Goal: Task Accomplishment & Management: Manage account settings

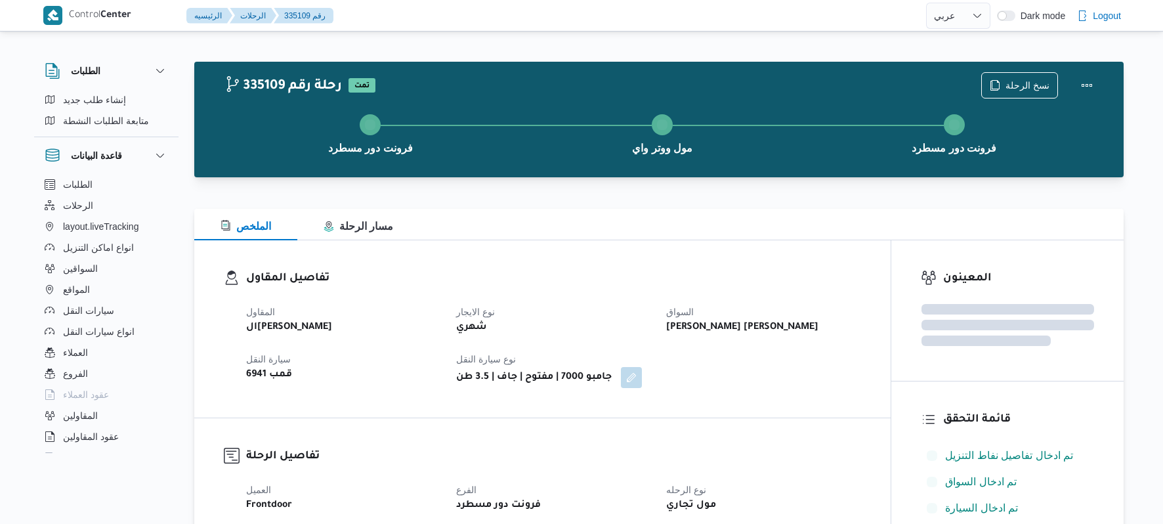
select select "ar"
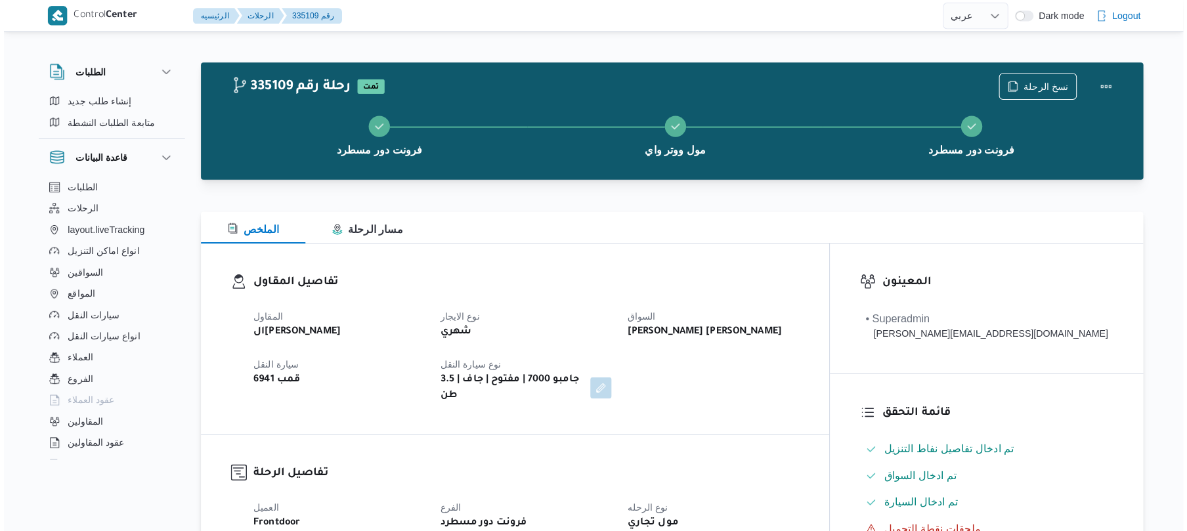
scroll to position [35, 0]
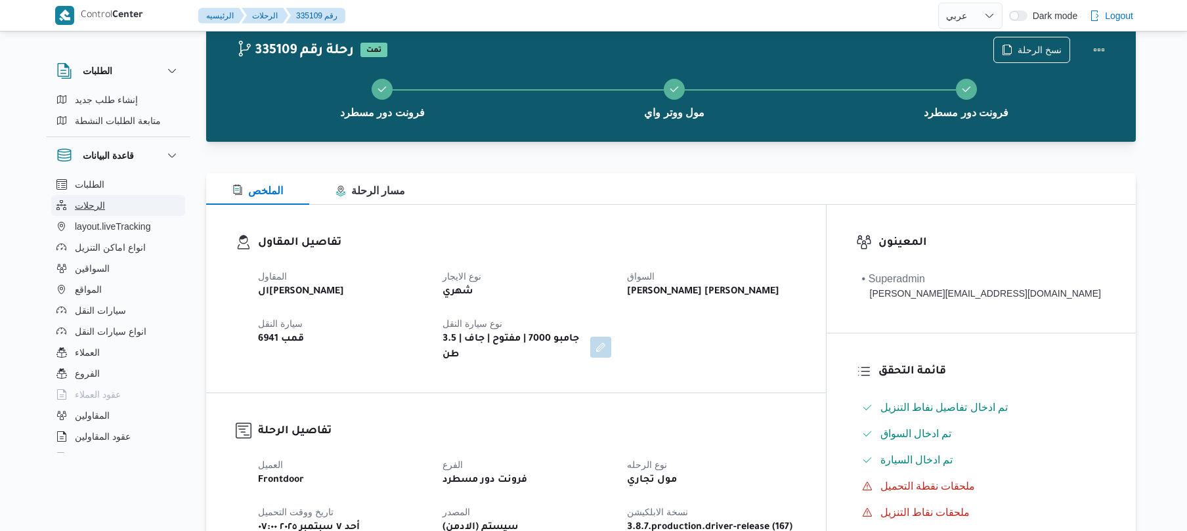
click at [96, 206] on span "الرحلات" at bounding box center [90, 206] width 30 height 16
select select "ar"
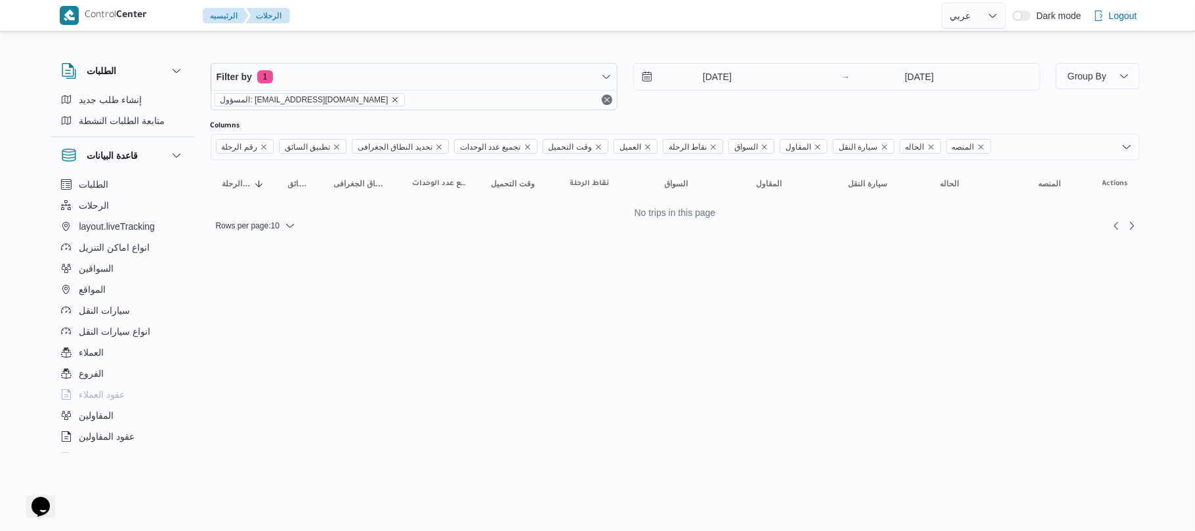
click at [393, 100] on icon "remove selected entity" at bounding box center [395, 99] width 5 height 5
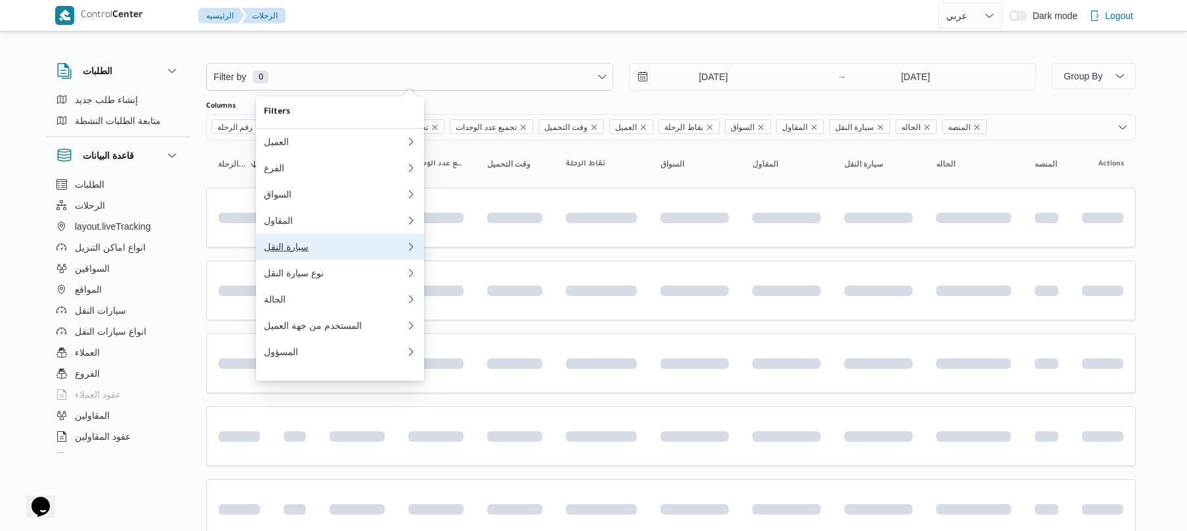
click at [323, 252] on div "سيارة النقل" at bounding box center [335, 247] width 142 height 11
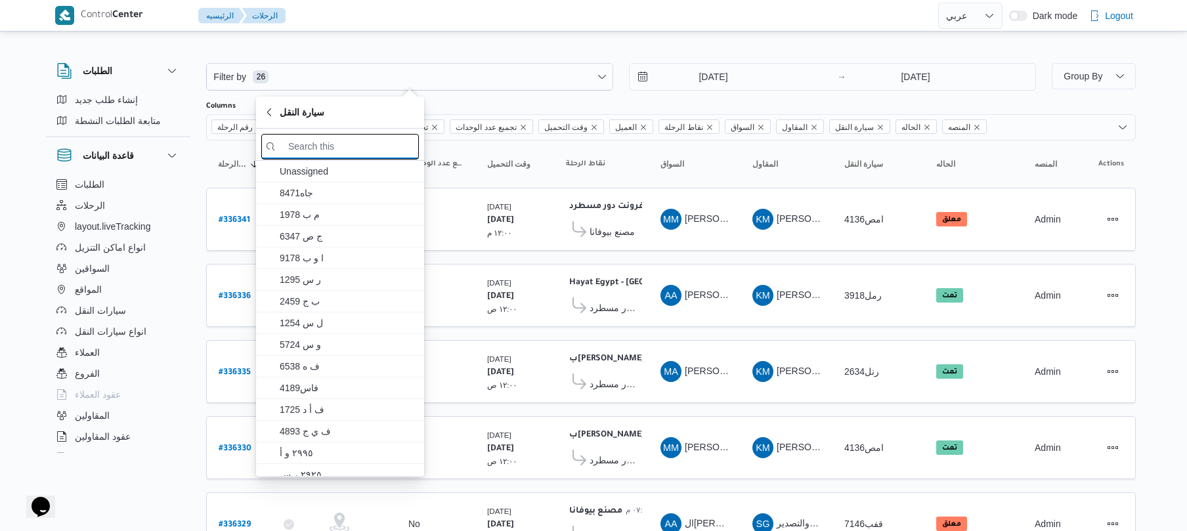
click at [375, 144] on input "search filters" at bounding box center [340, 147] width 158 height 26
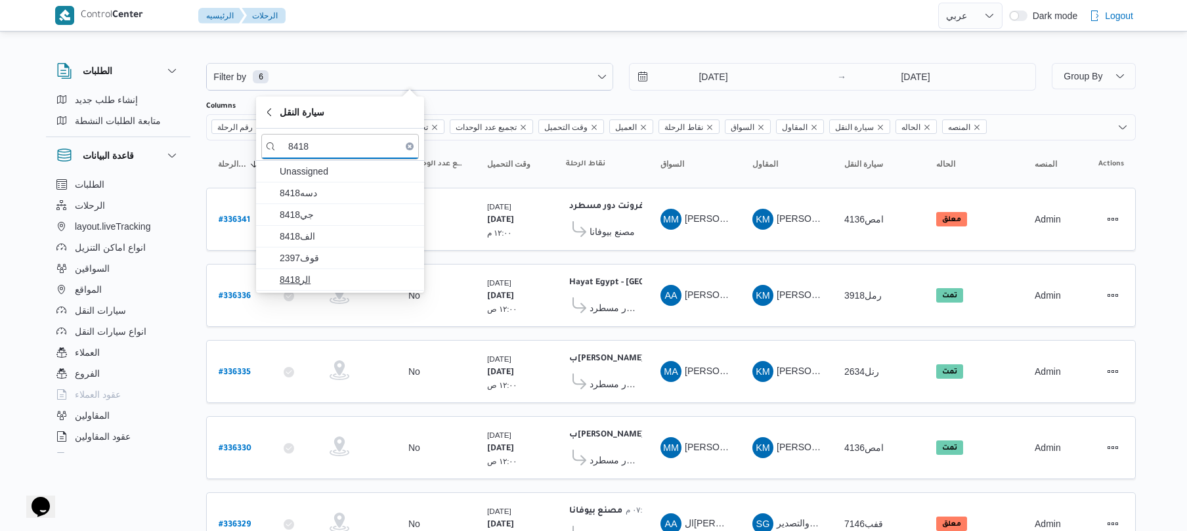
type input "8418"
click at [341, 274] on span "الر8418" at bounding box center [348, 280] width 137 height 16
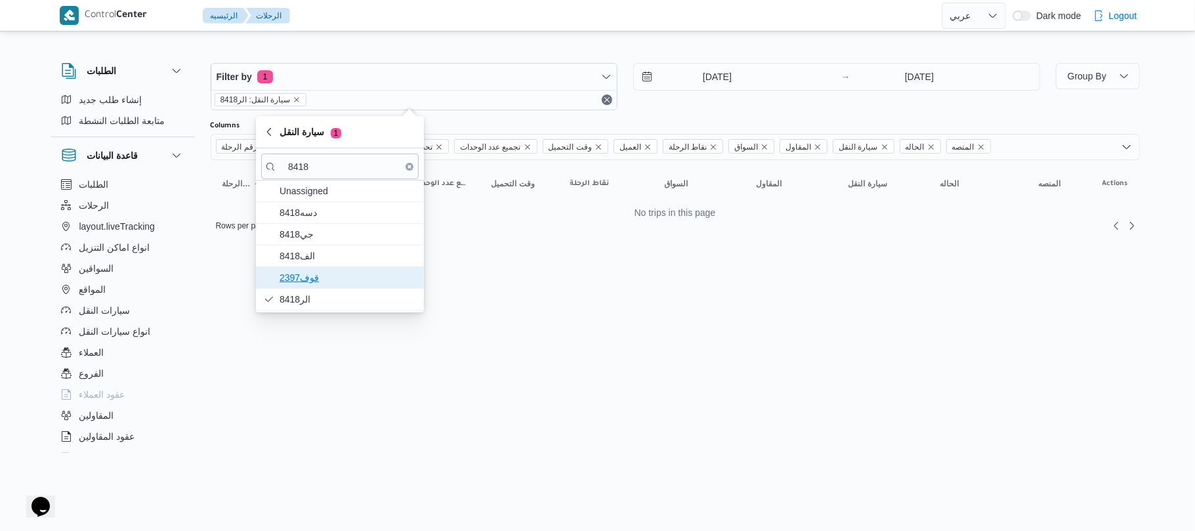
click at [334, 278] on span "قوف2397" at bounding box center [348, 278] width 137 height 16
click at [339, 259] on span "الف8418" at bounding box center [348, 256] width 137 height 16
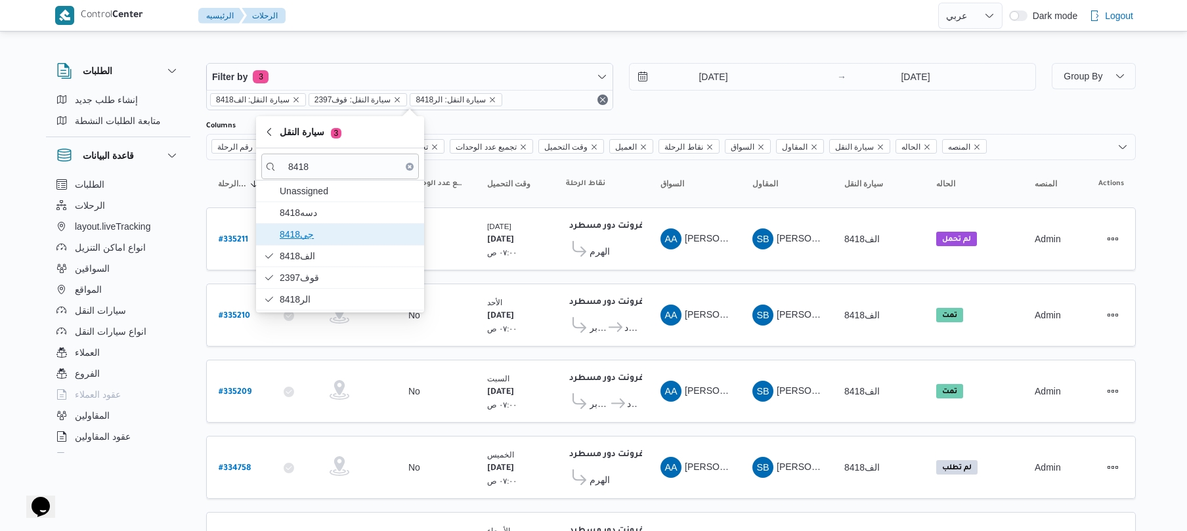
click at [386, 234] on span "جي8418" at bounding box center [348, 234] width 137 height 16
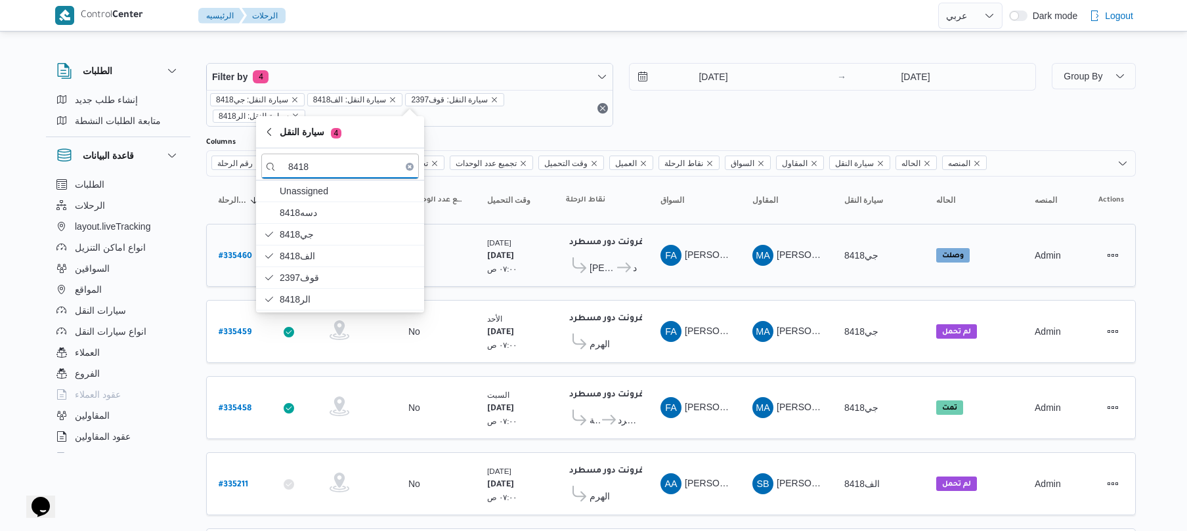
click at [227, 252] on b "# 335460" at bounding box center [235, 256] width 33 height 9
select select "ar"
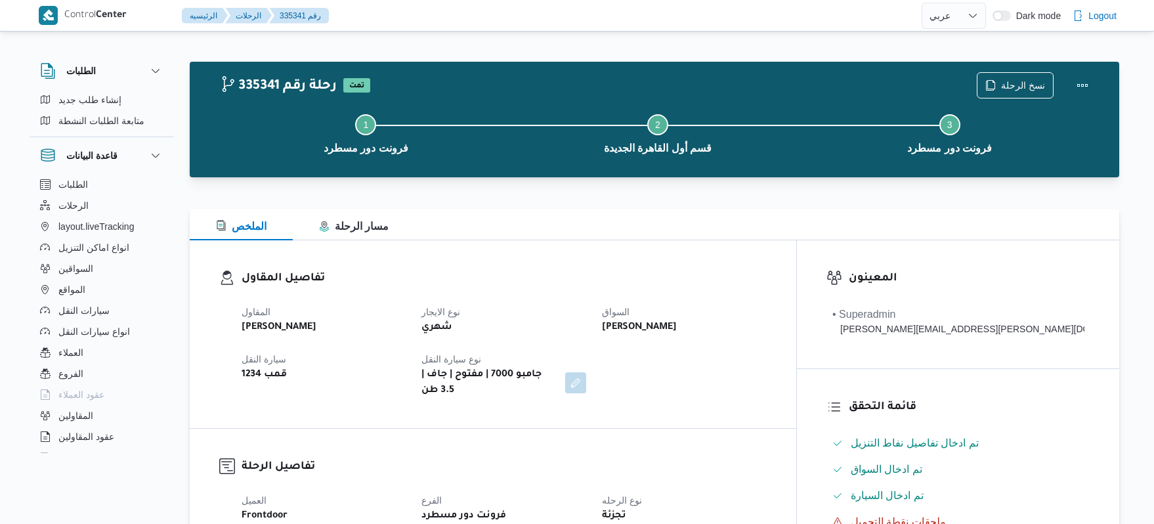
select select "ar"
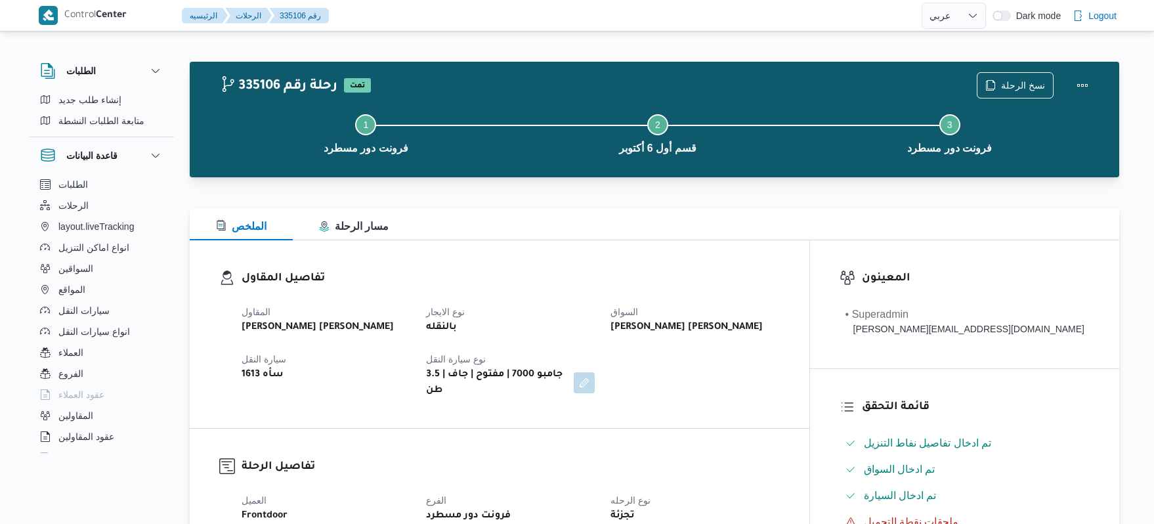
select select "ar"
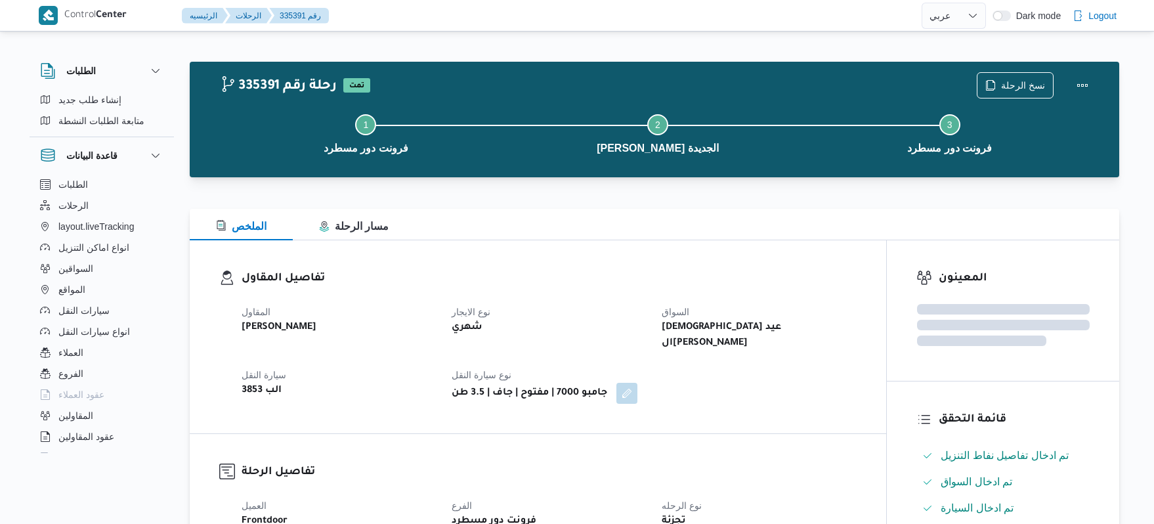
select select "ar"
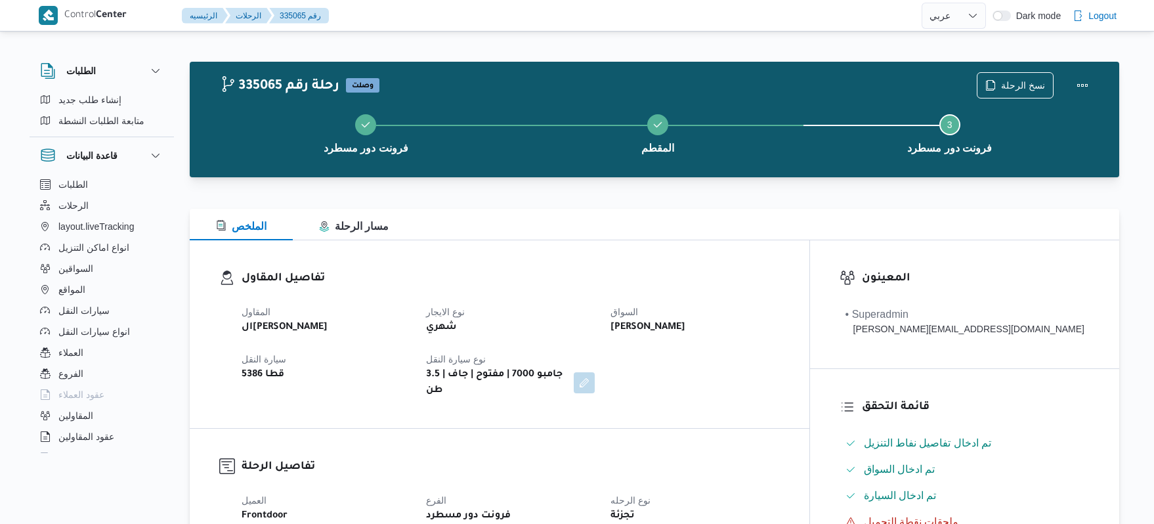
select select "ar"
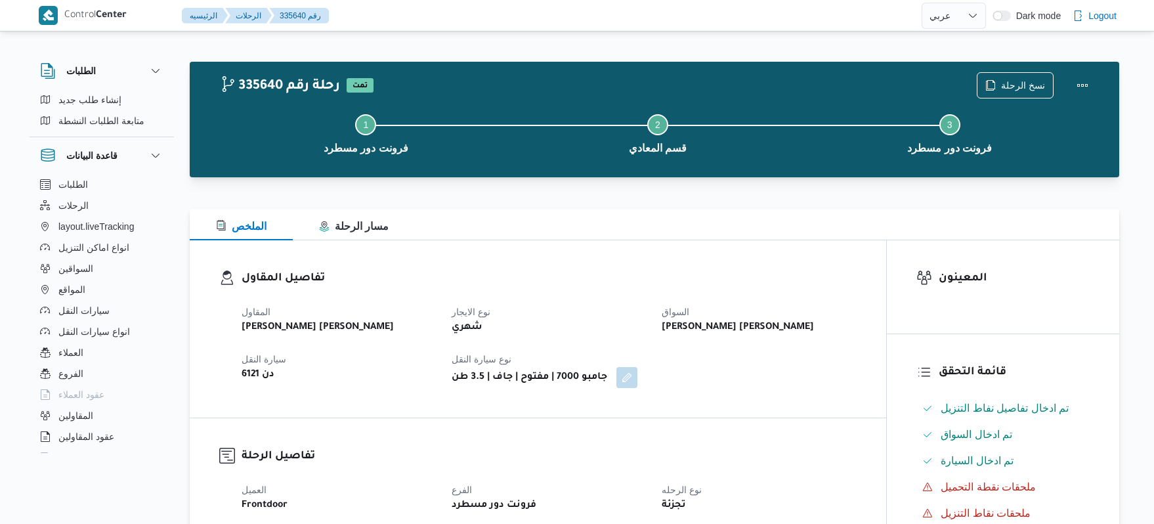
select select "ar"
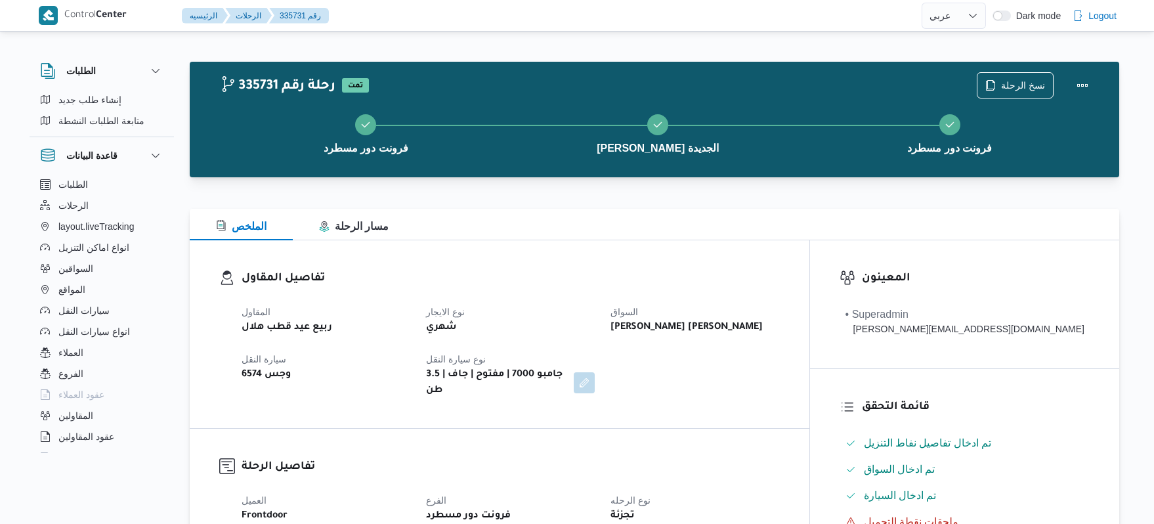
select select "ar"
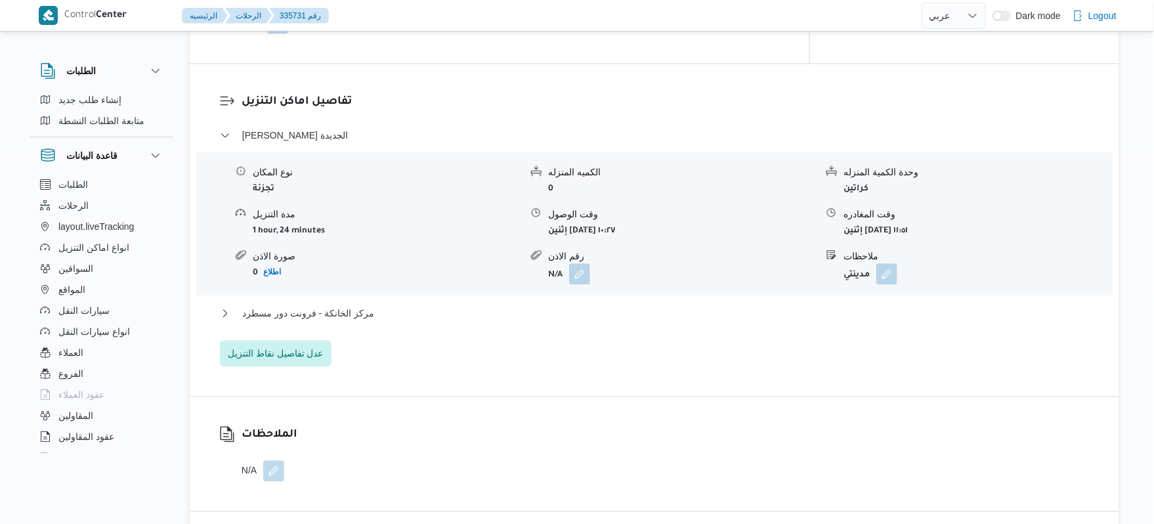
scroll to position [1015, 0]
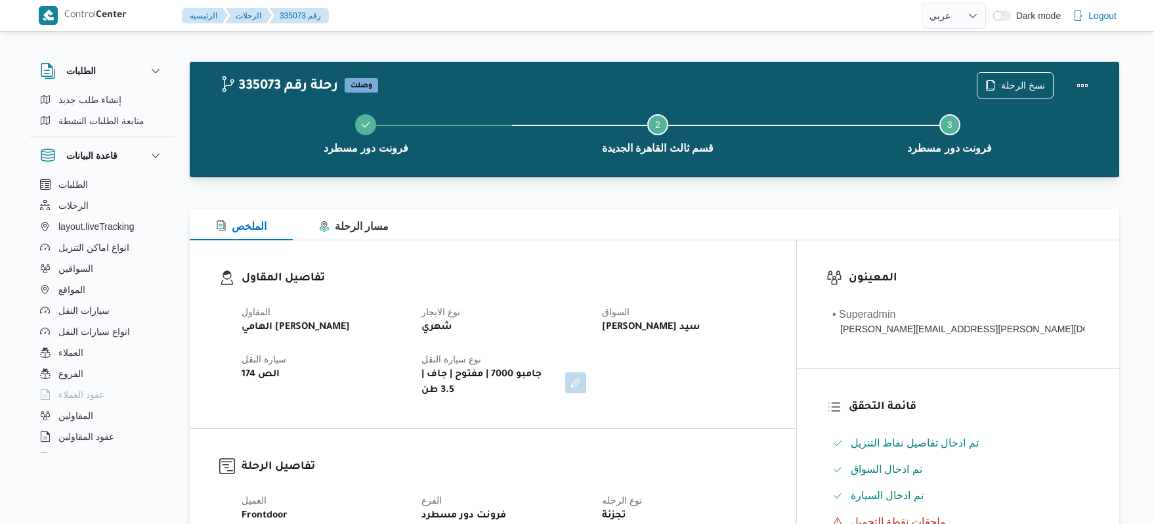
select select "ar"
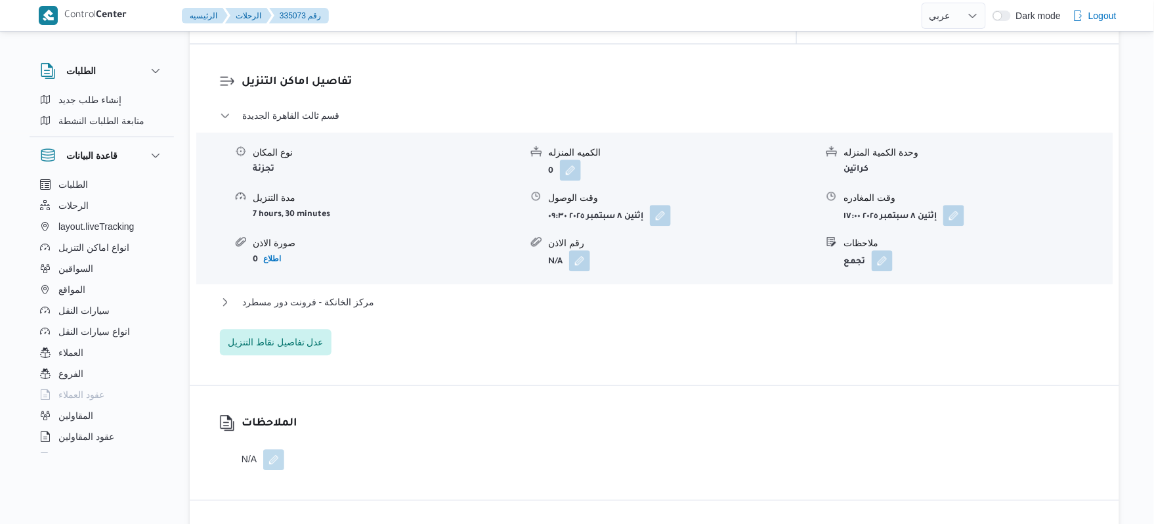
scroll to position [1050, 0]
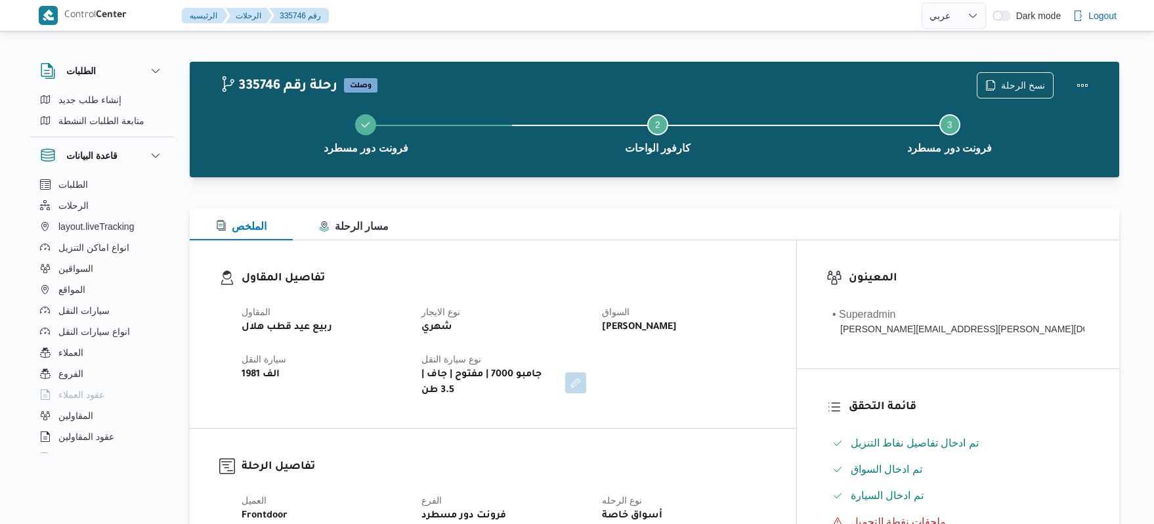
select select "ar"
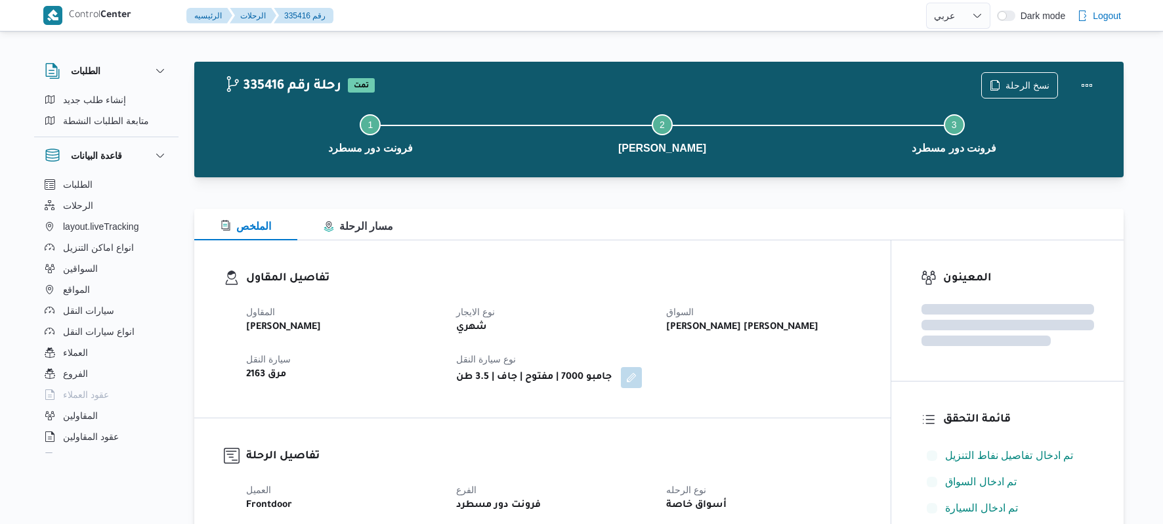
select select "ar"
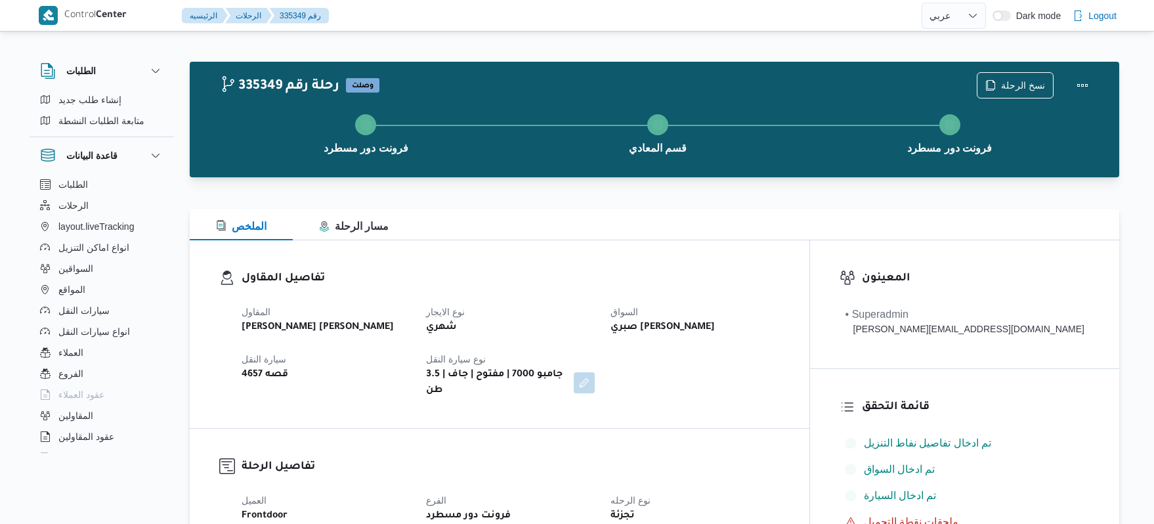
select select "ar"
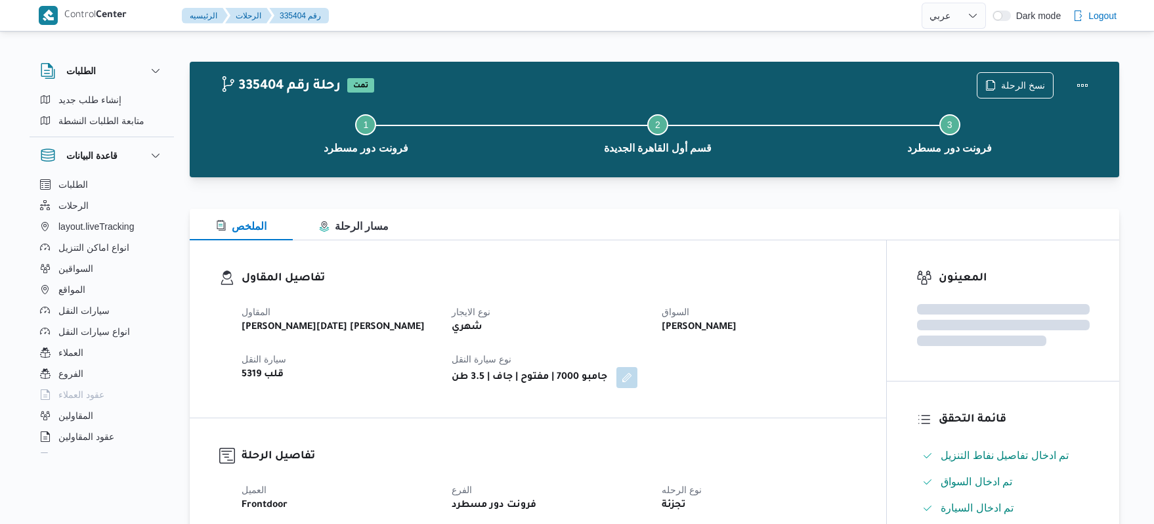
select select "ar"
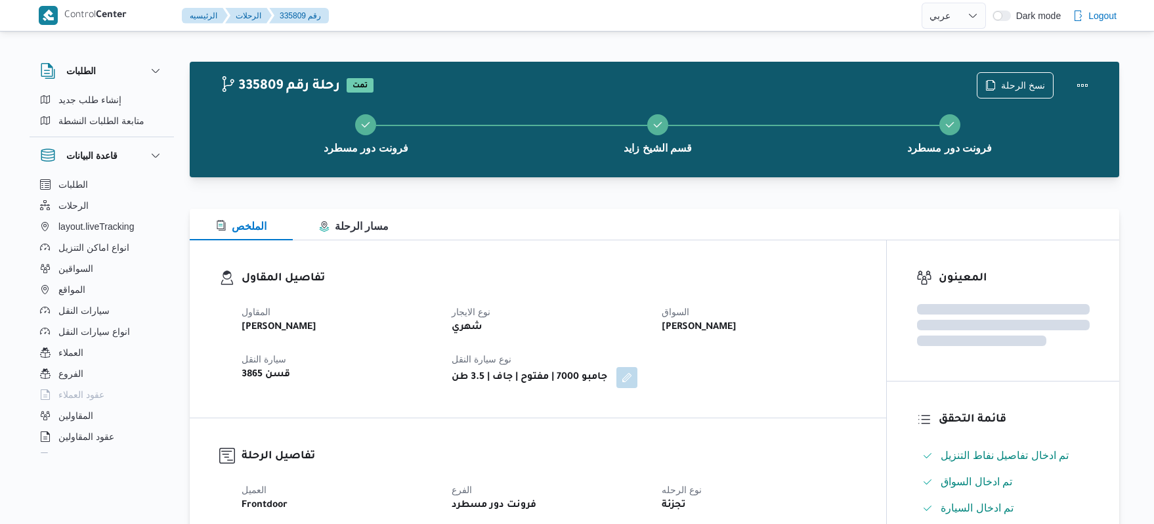
select select "ar"
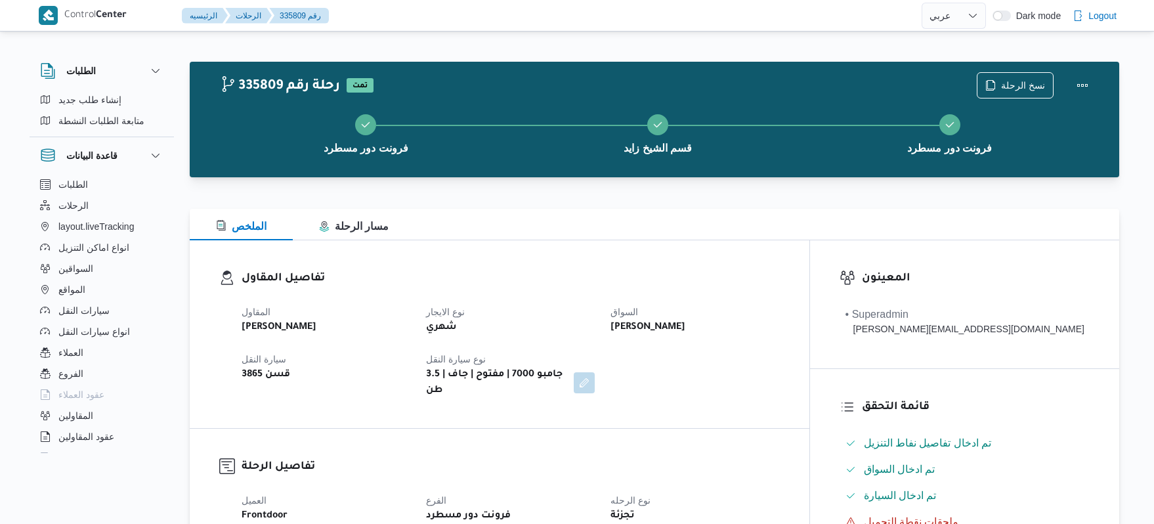
scroll to position [35, 0]
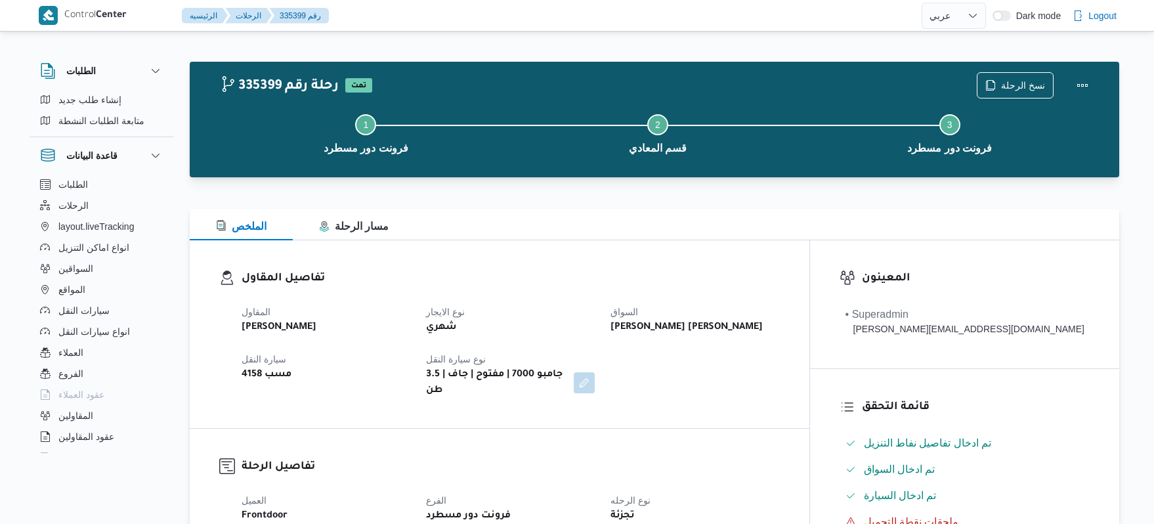
select select "ar"
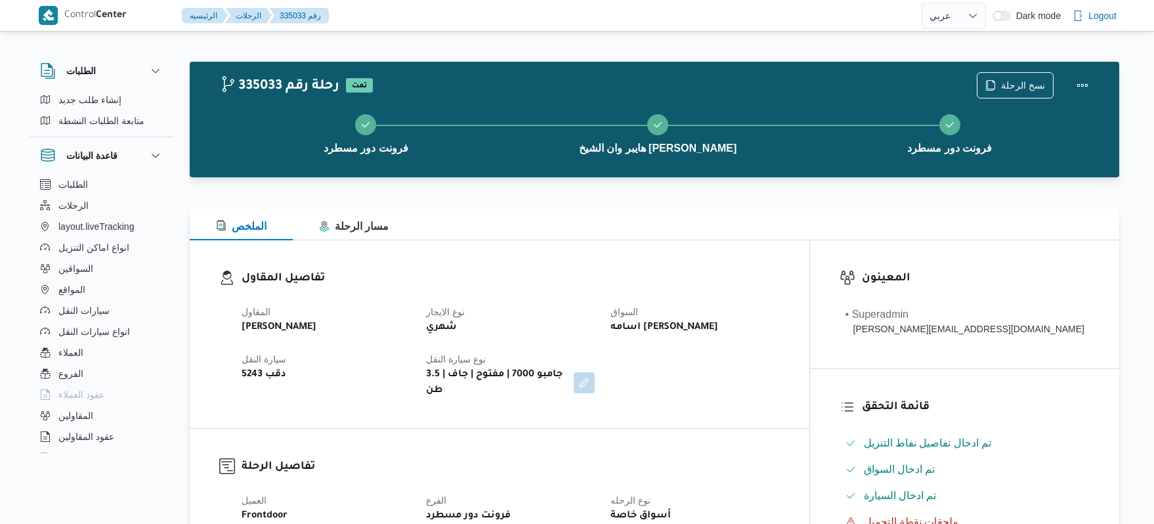
select select "ar"
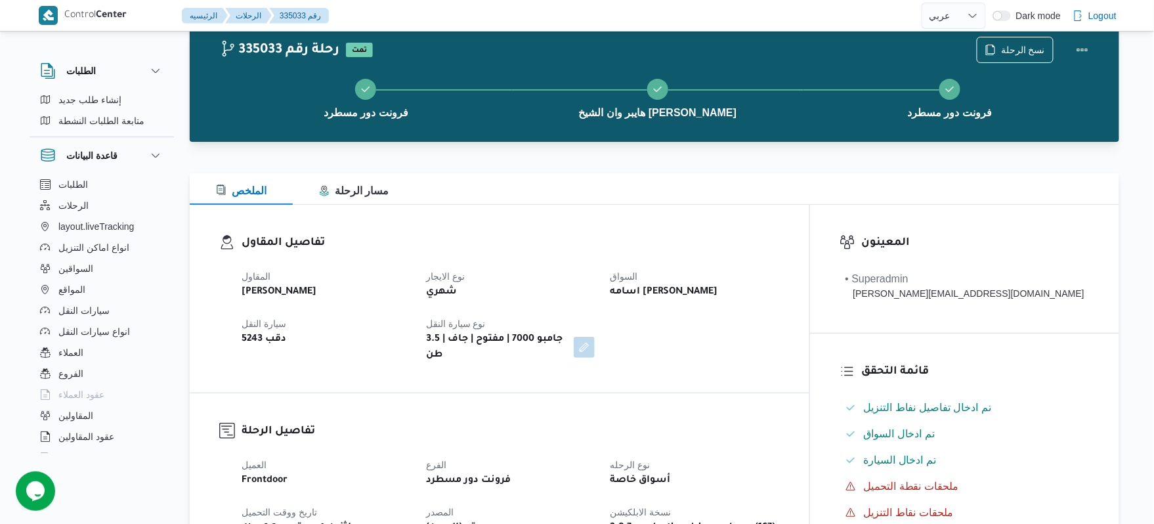
scroll to position [35, 0]
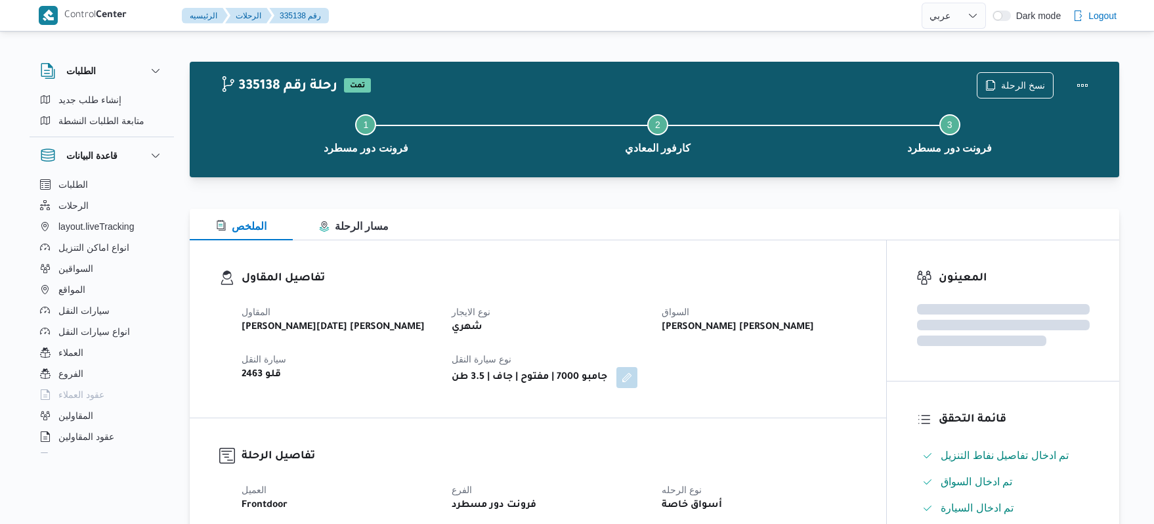
select select "ar"
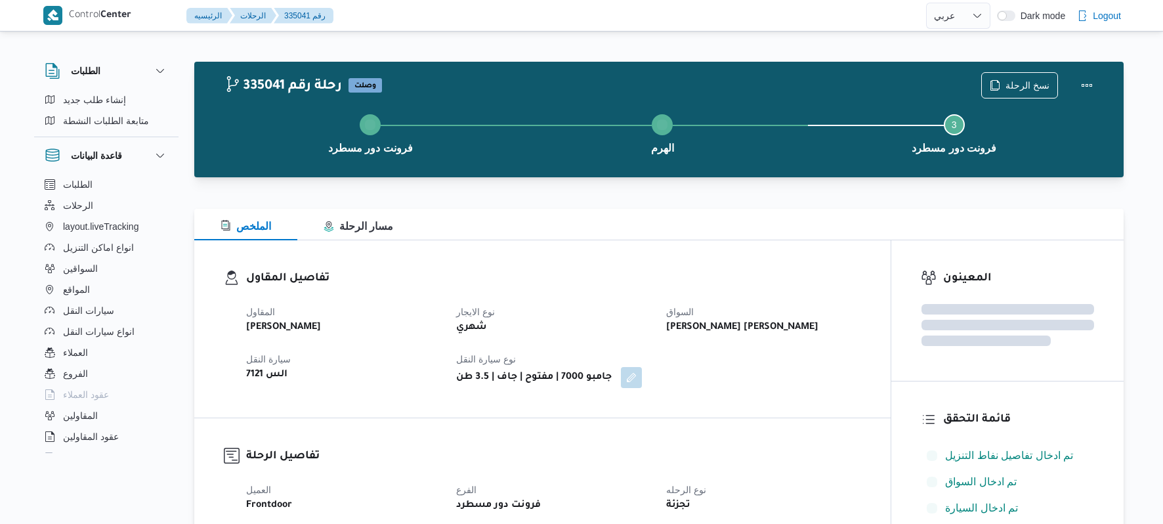
select select "ar"
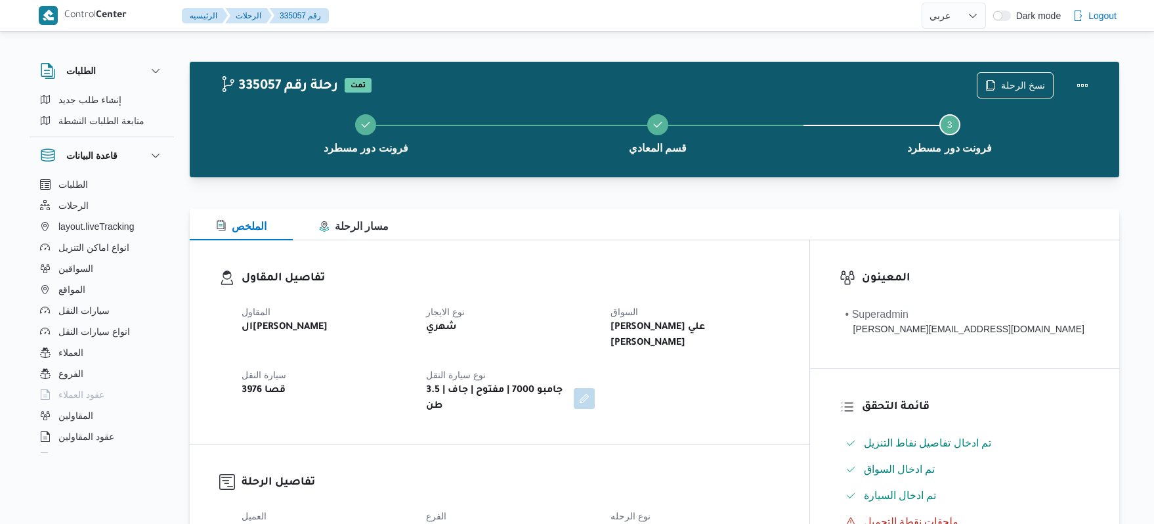
select select "ar"
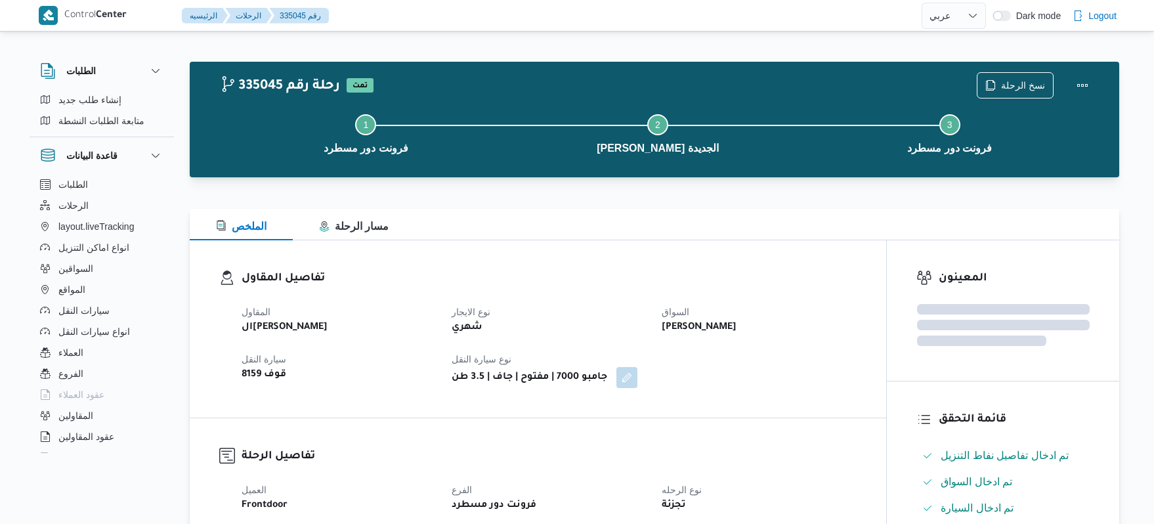
select select "ar"
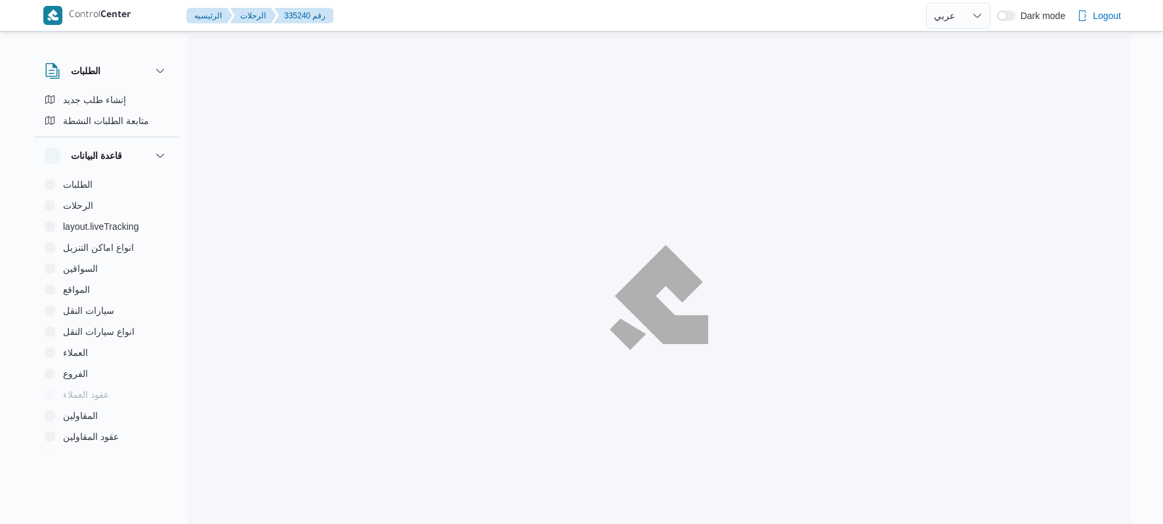
select select "ar"
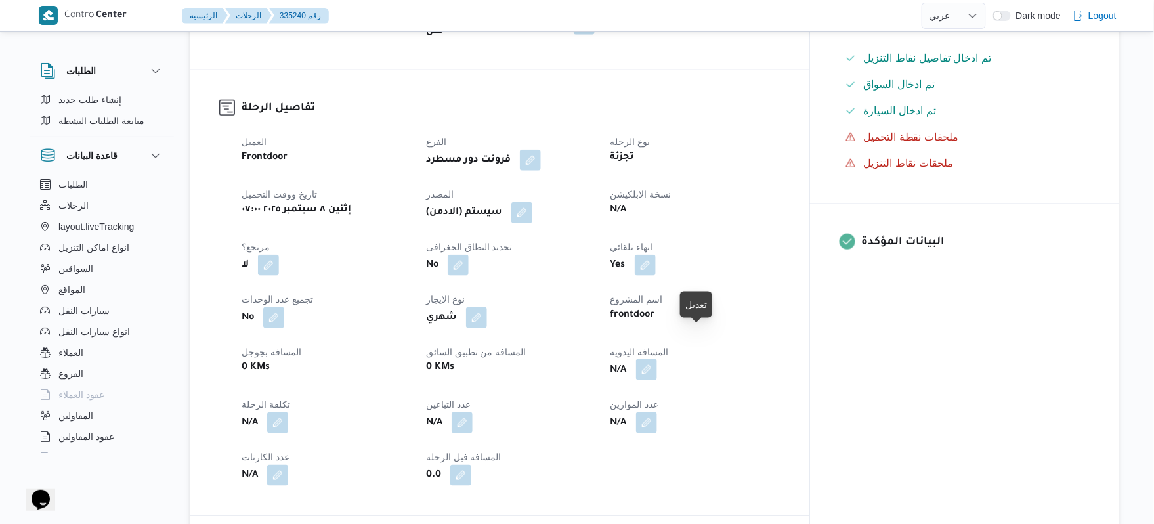
click at [657, 359] on button "button" at bounding box center [646, 369] width 21 height 21
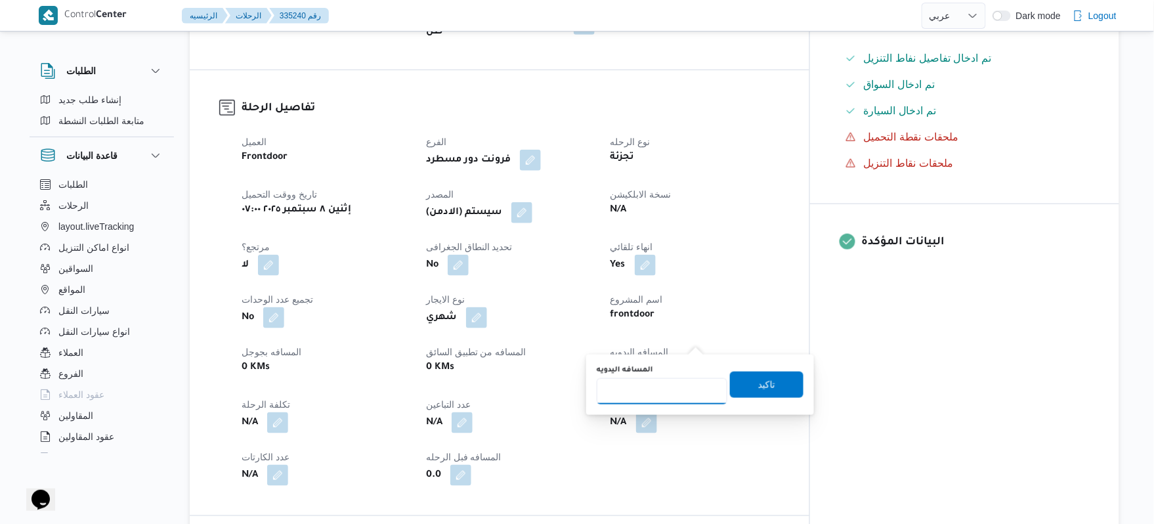
click at [663, 389] on input "المسافه اليدويه" at bounding box center [662, 391] width 131 height 26
type input "90"
click at [747, 387] on span "تاكيد" at bounding box center [767, 384] width 74 height 26
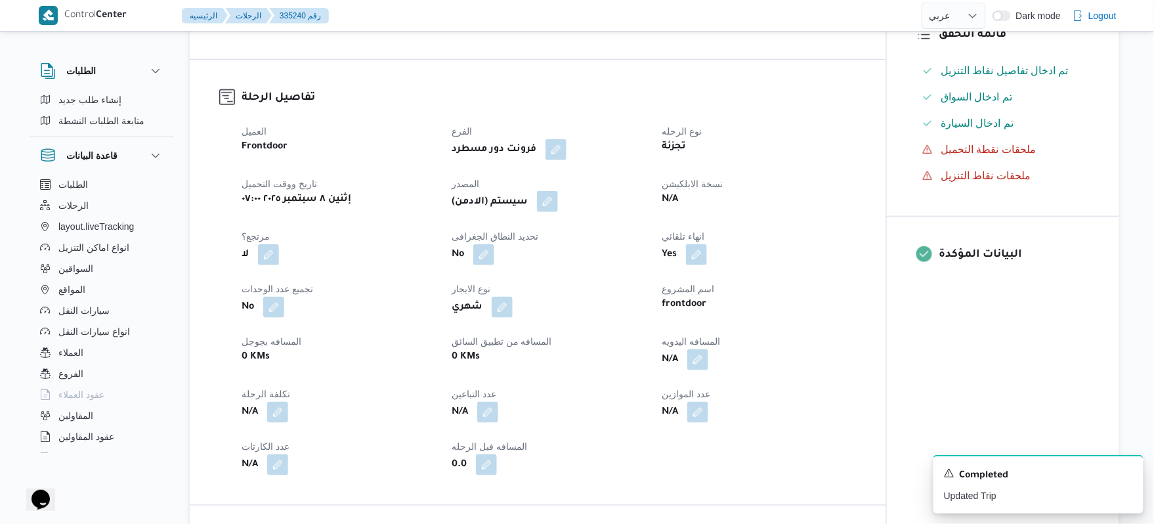
click at [550, 191] on button "button" at bounding box center [547, 201] width 21 height 21
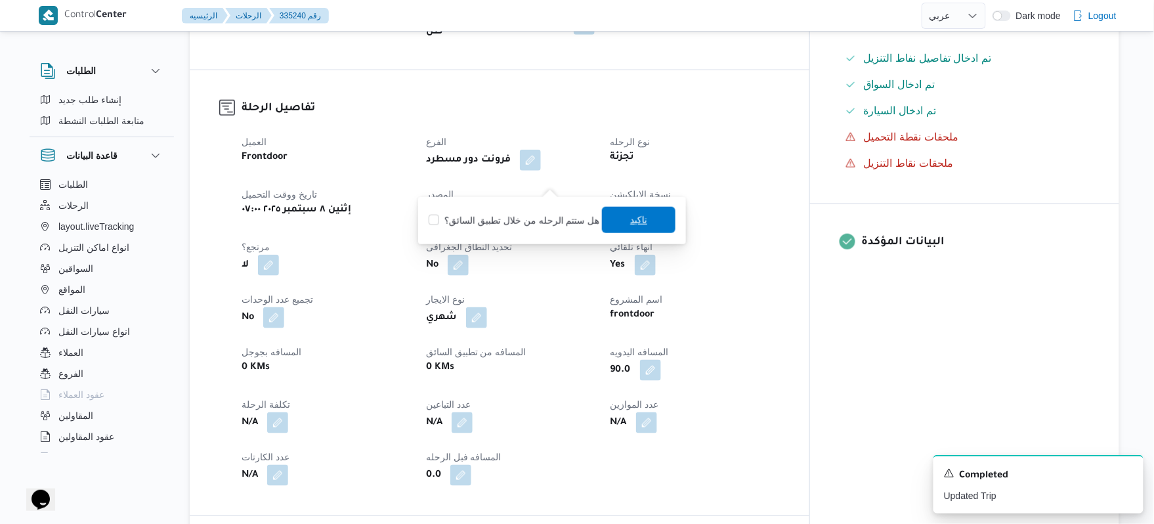
click at [633, 219] on span "تاكيد" at bounding box center [638, 220] width 17 height 16
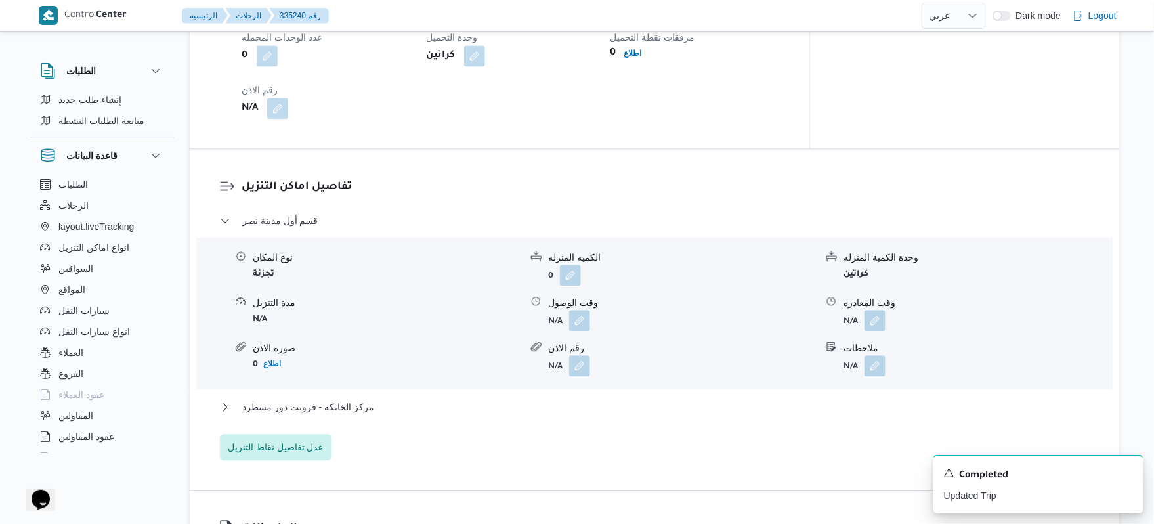
scroll to position [1015, 0]
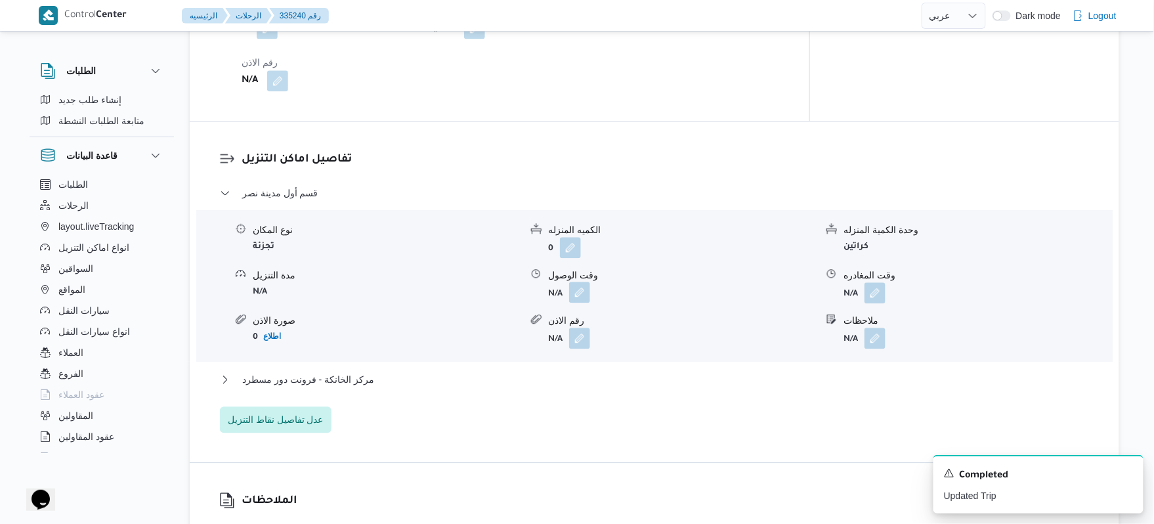
click at [570, 282] on button "button" at bounding box center [579, 292] width 21 height 21
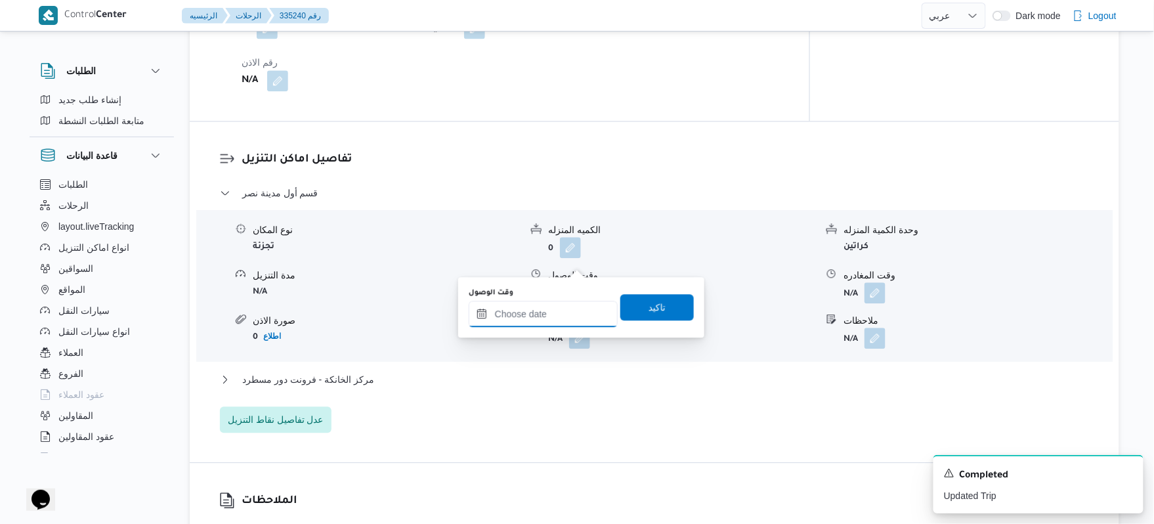
click at [549, 313] on input "وقت الوصول" at bounding box center [543, 314] width 149 height 26
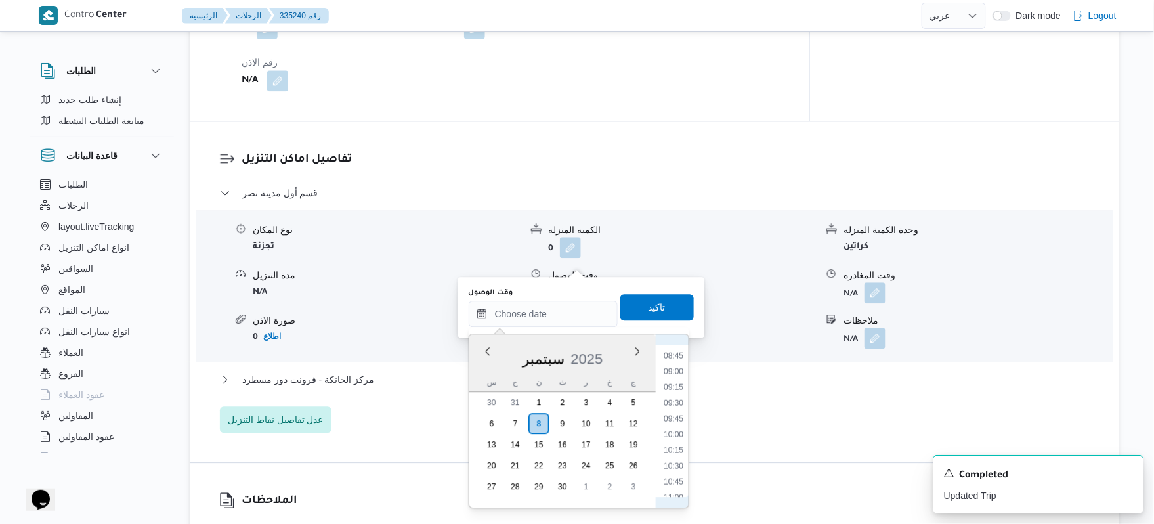
scroll to position [478, 0]
click at [668, 396] on li "08:15" at bounding box center [673, 393] width 30 height 13
type input "[DATE] ٠٨:١٥"
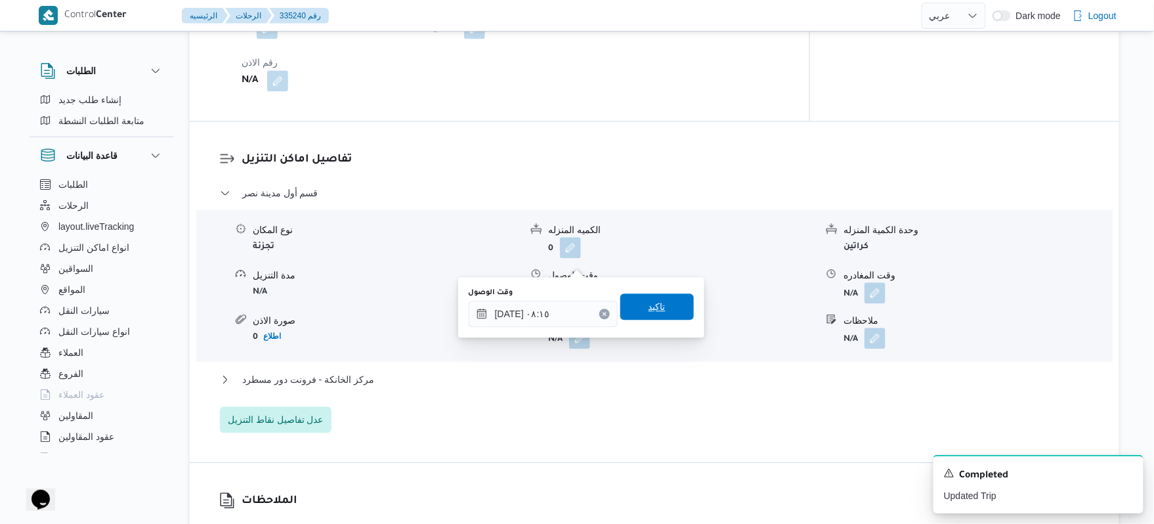
click at [665, 308] on span "تاكيد" at bounding box center [657, 306] width 74 height 26
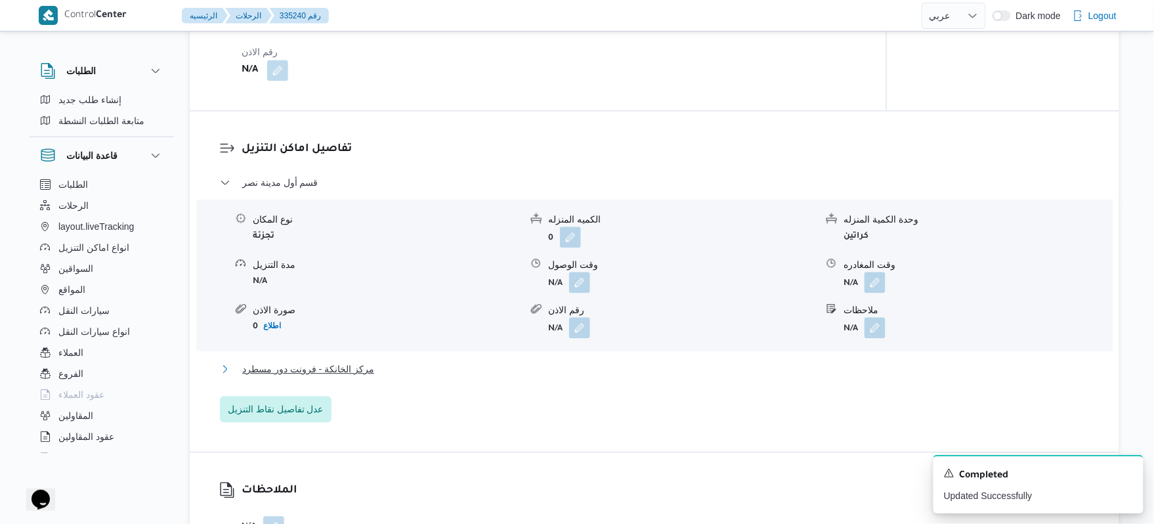
click at [589, 361] on button "مركز الخانكة - فرونت دور مسطرد" at bounding box center [655, 369] width 870 height 16
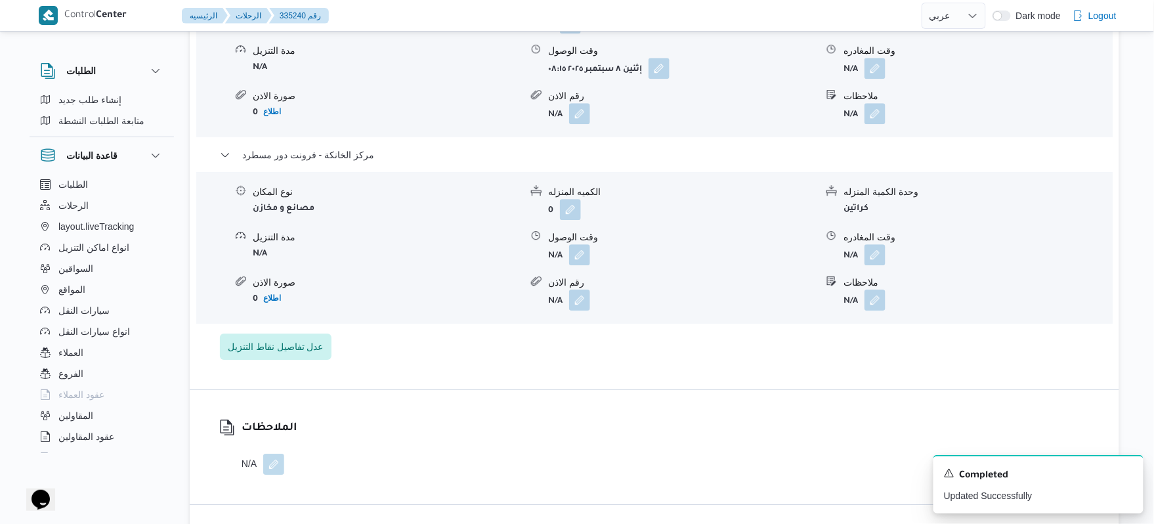
scroll to position [1295, 0]
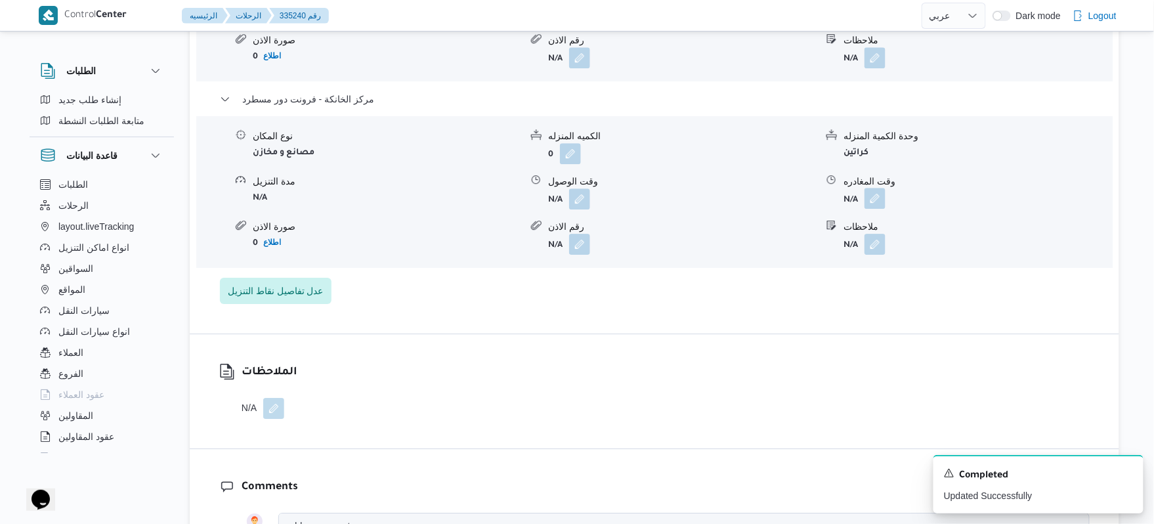
click at [878, 188] on button "button" at bounding box center [875, 198] width 21 height 21
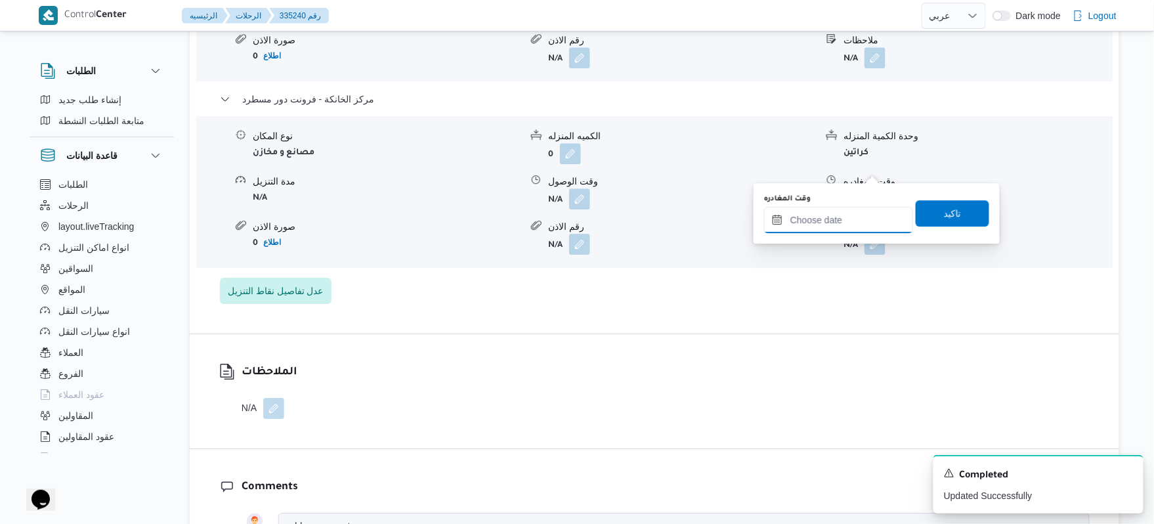
click at [839, 215] on input "وقت المغادره" at bounding box center [838, 220] width 149 height 26
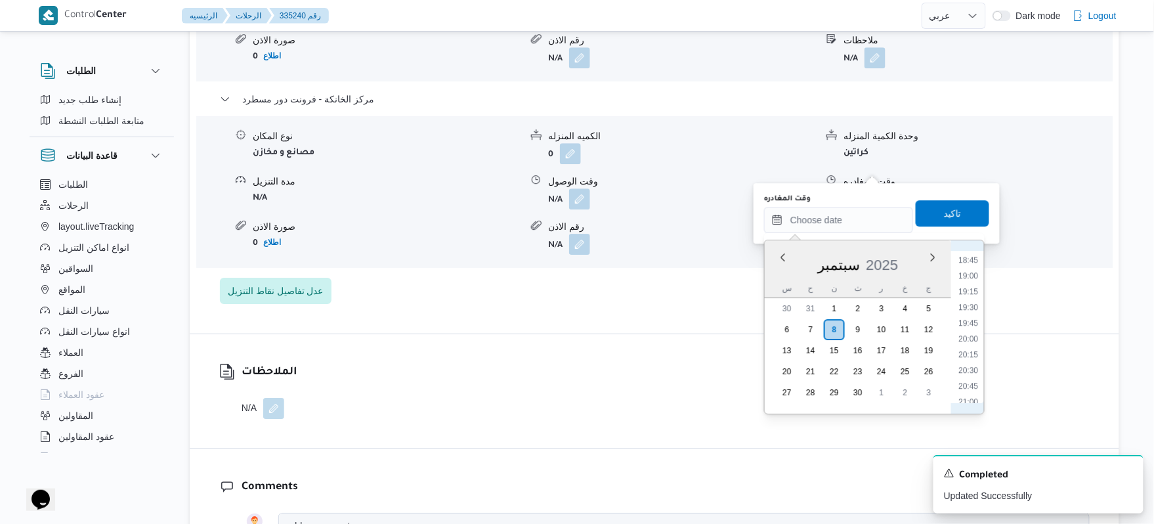
scroll to position [1164, 0]
click at [972, 324] on li "19:30" at bounding box center [969, 322] width 30 height 13
type input "٠٨/٠٩/٢٠٢٥ ١٩:٣٠"
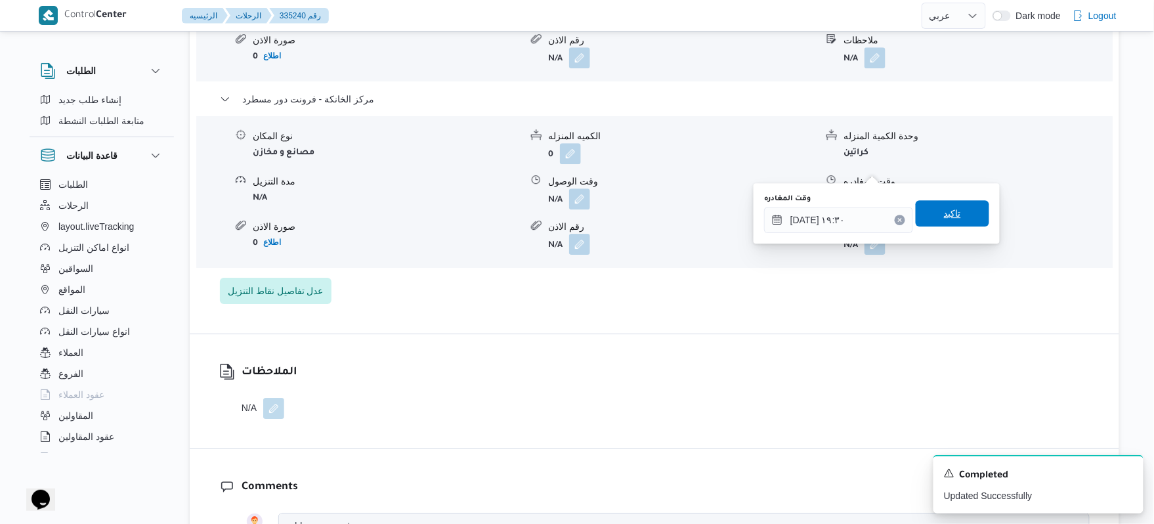
click at [949, 214] on span "تاكيد" at bounding box center [952, 213] width 17 height 16
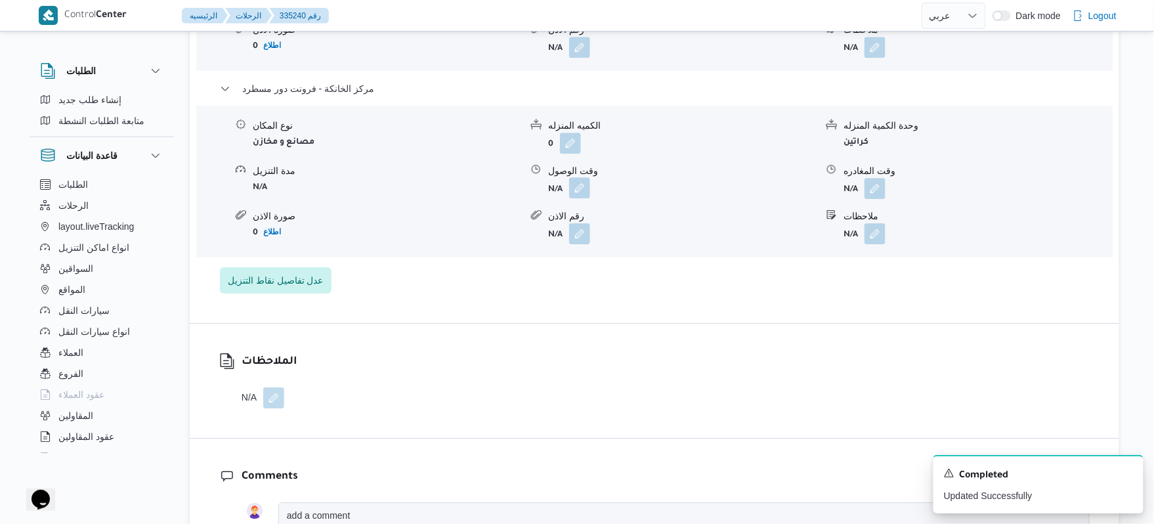
click at [576, 177] on button "button" at bounding box center [579, 187] width 21 height 21
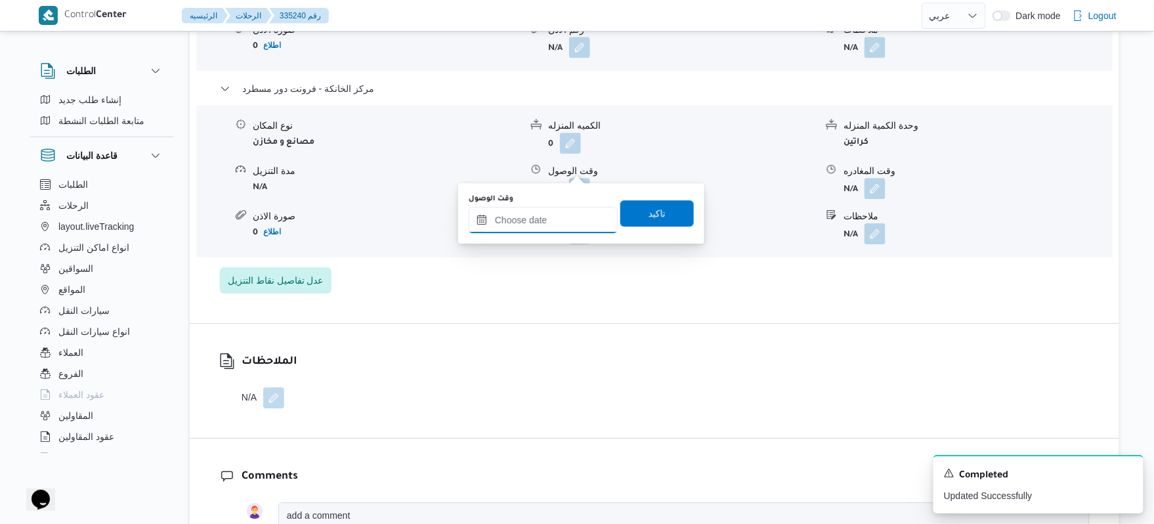
click at [551, 215] on input "وقت الوصول" at bounding box center [543, 220] width 149 height 26
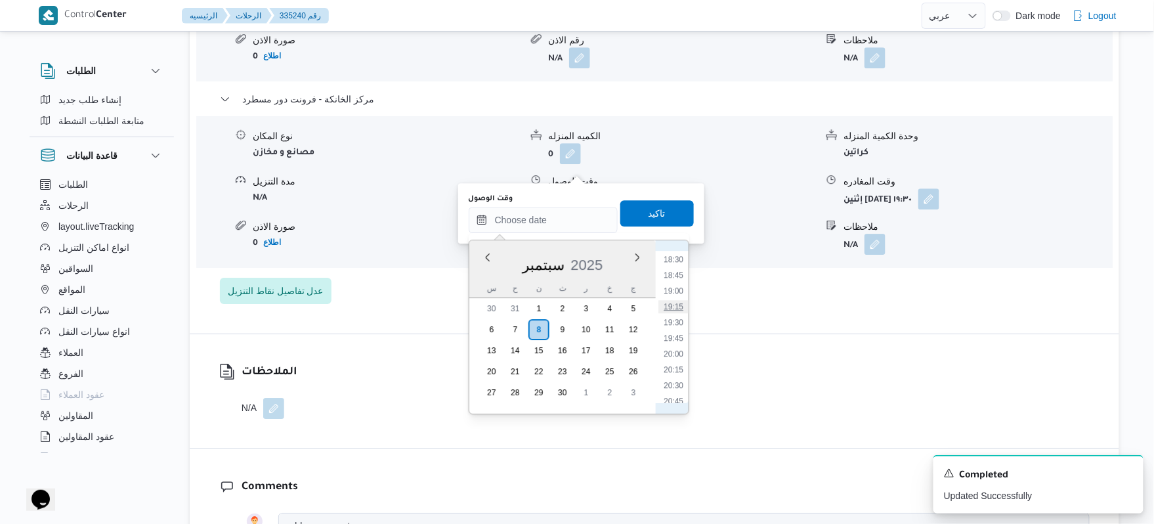
click at [678, 309] on li "19:15" at bounding box center [673, 306] width 30 height 13
type input "٠٨/٠٩/٢٠٢٥ ١٩:١٥"
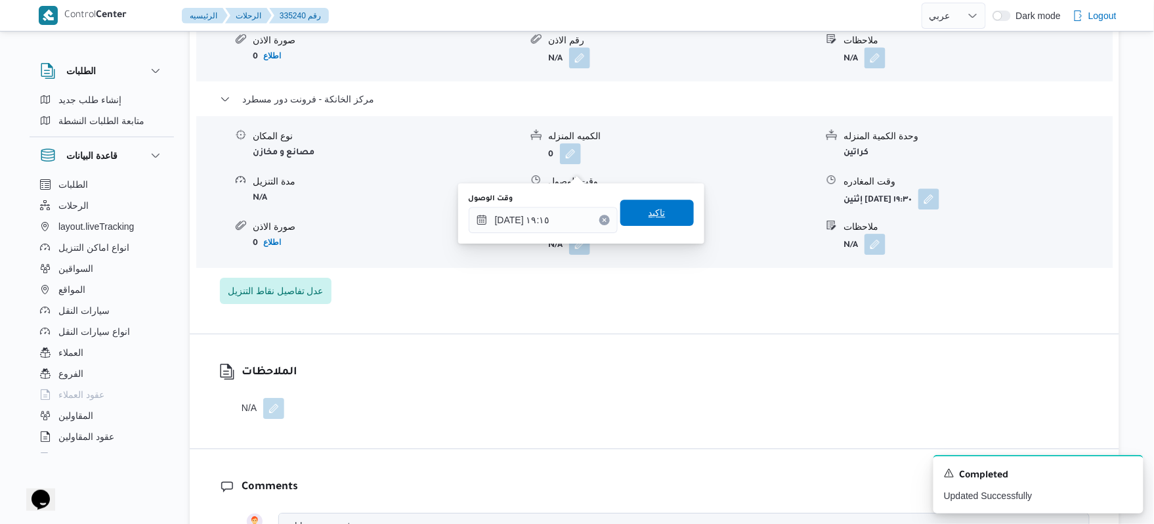
click at [660, 211] on span "تاكيد" at bounding box center [657, 213] width 74 height 26
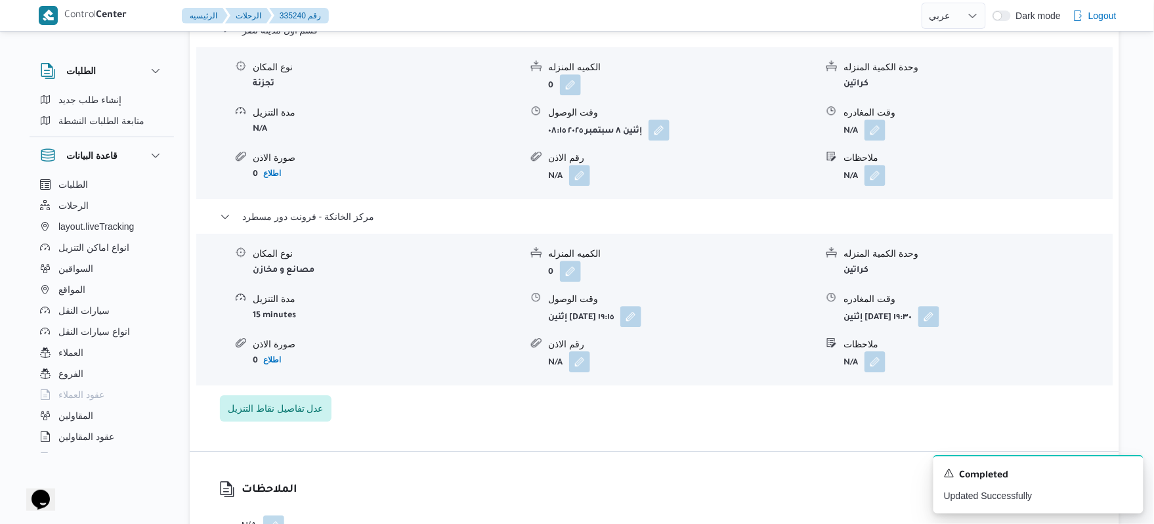
scroll to position [1120, 0]
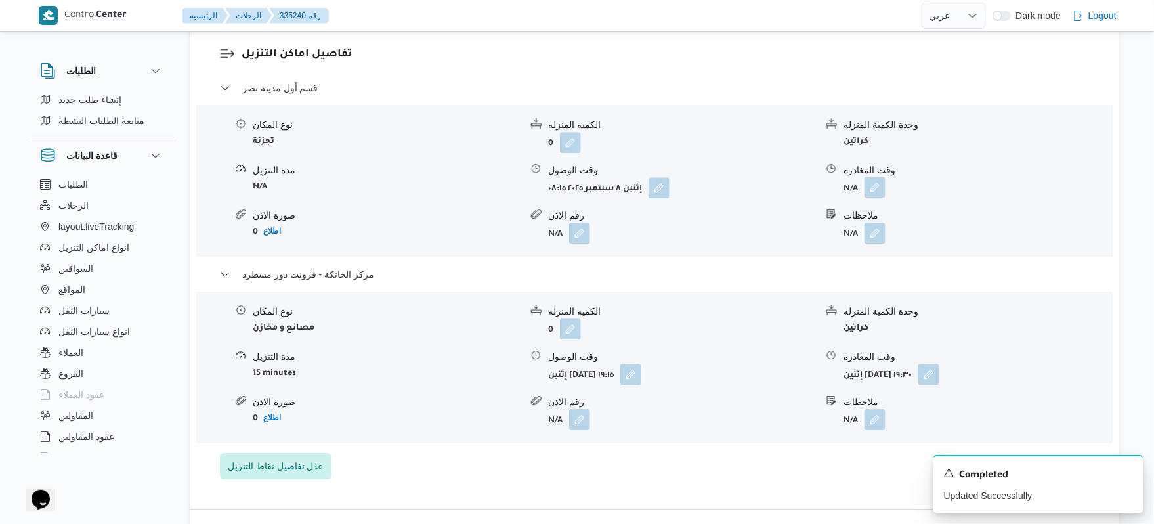
click at [876, 177] on button "button" at bounding box center [875, 187] width 21 height 21
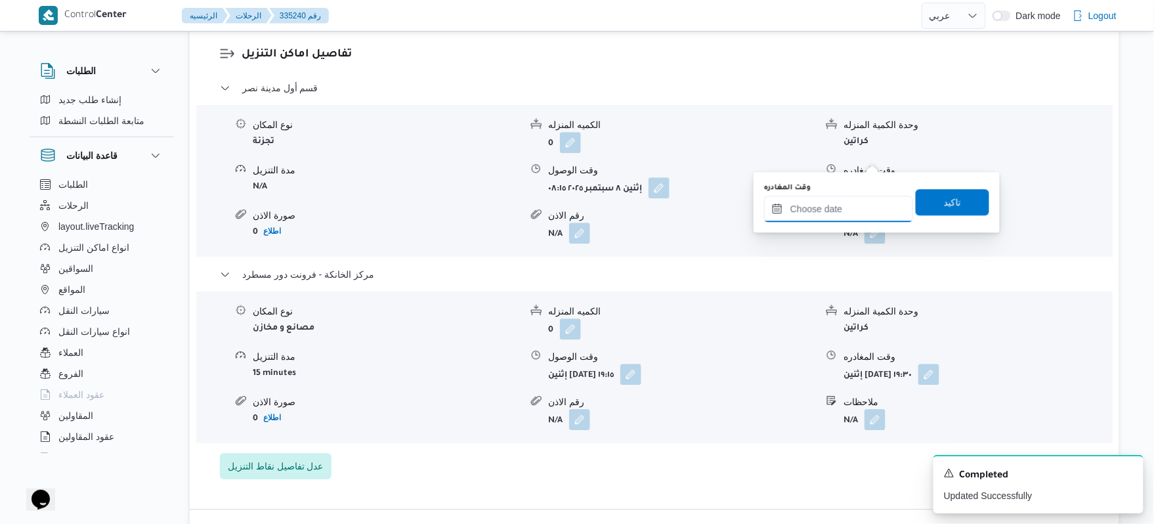
click at [836, 208] on input "وقت المغادره" at bounding box center [838, 209] width 149 height 26
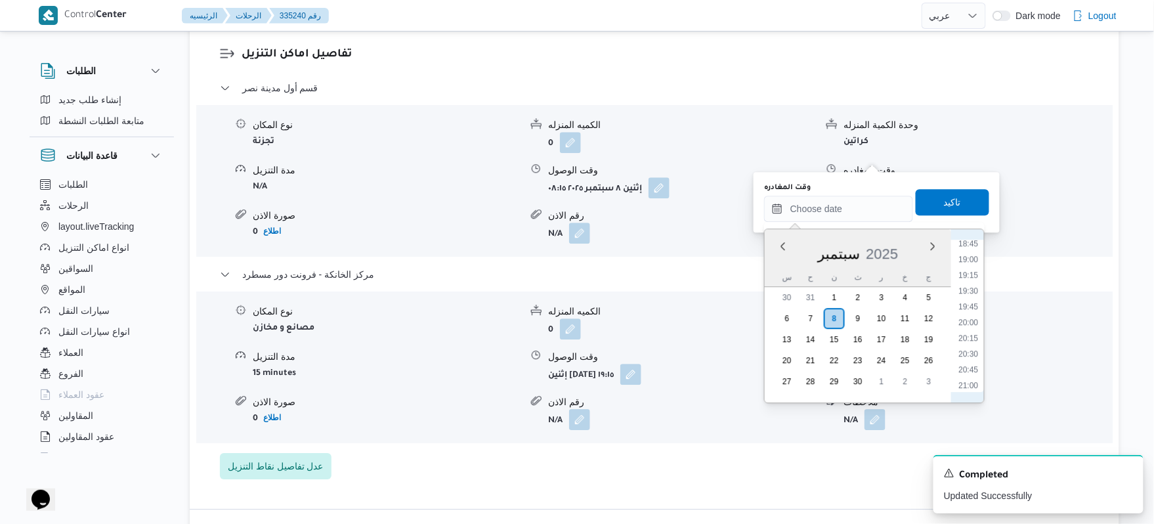
scroll to position [1035, 0]
click at [973, 373] on li "18:30" at bounding box center [969, 376] width 30 height 13
type input "٠٨/٠٩/٢٠٢٥ ١٨:٣٠"
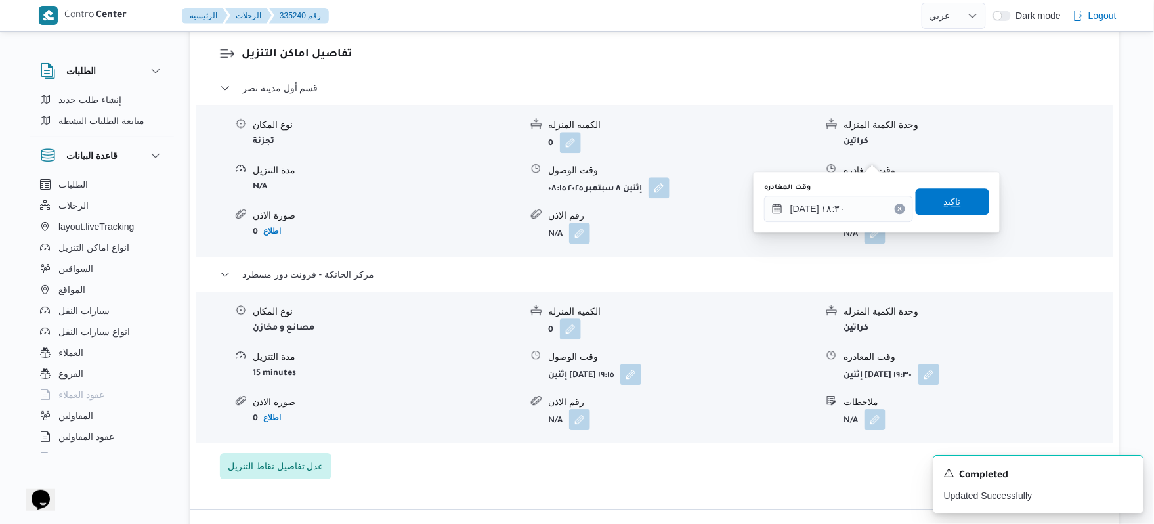
click at [944, 207] on span "تاكيد" at bounding box center [952, 202] width 17 height 16
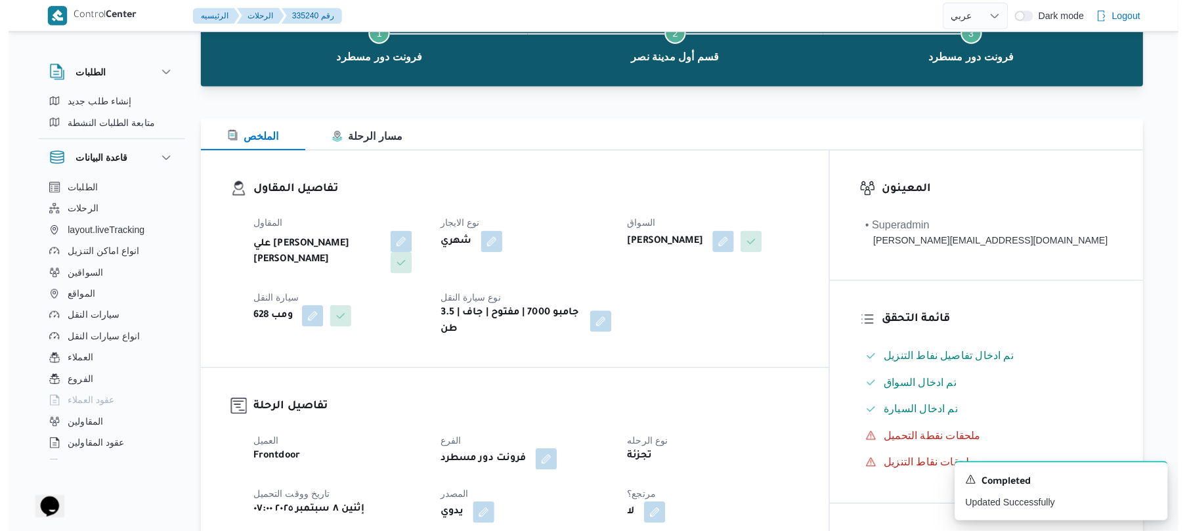
scroll to position [0, 0]
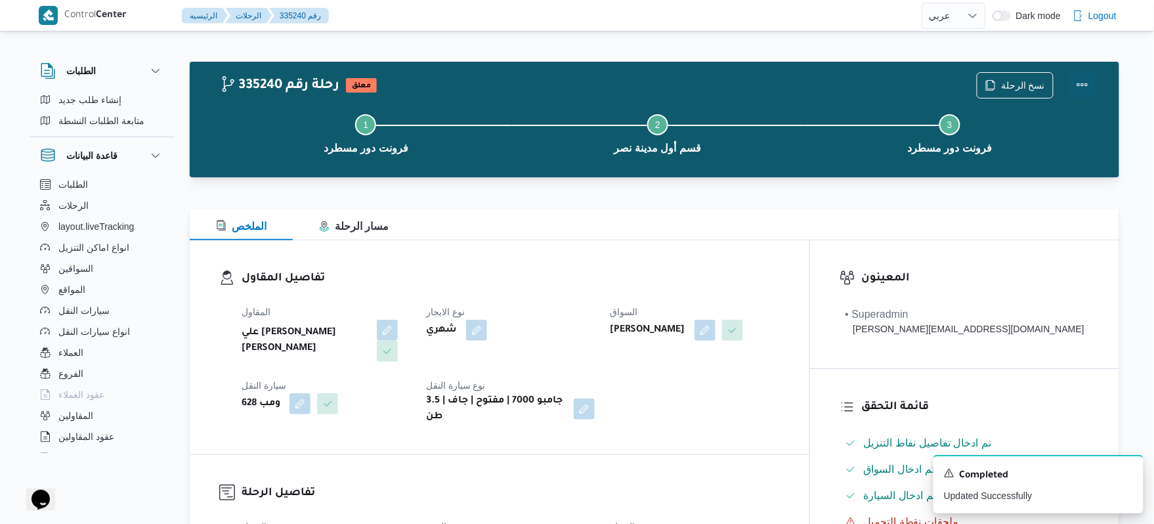
click at [1077, 89] on button "Actions" at bounding box center [1082, 85] width 26 height 26
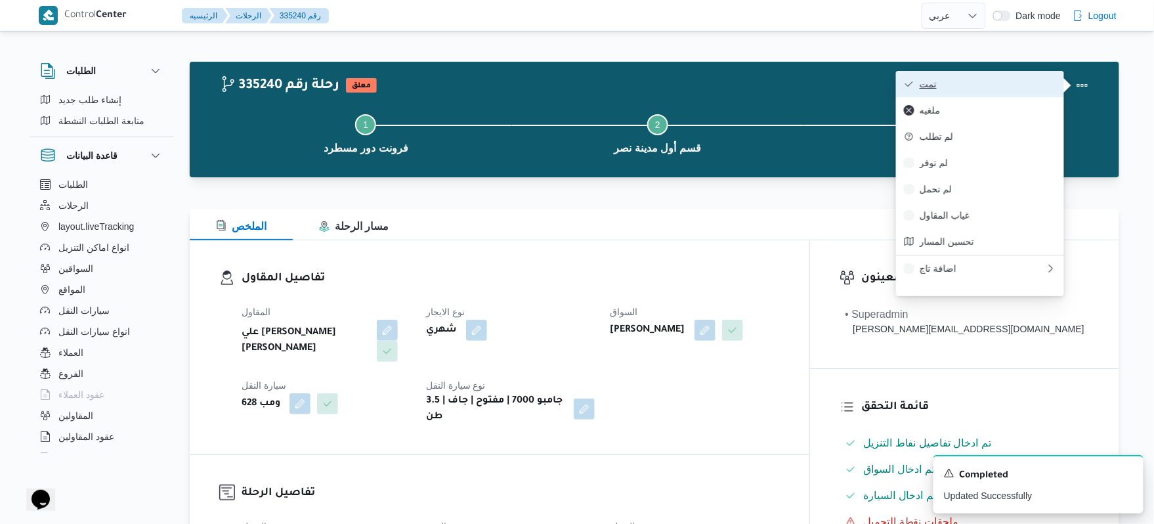
click at [1021, 89] on span "تمت" at bounding box center [988, 84] width 137 height 11
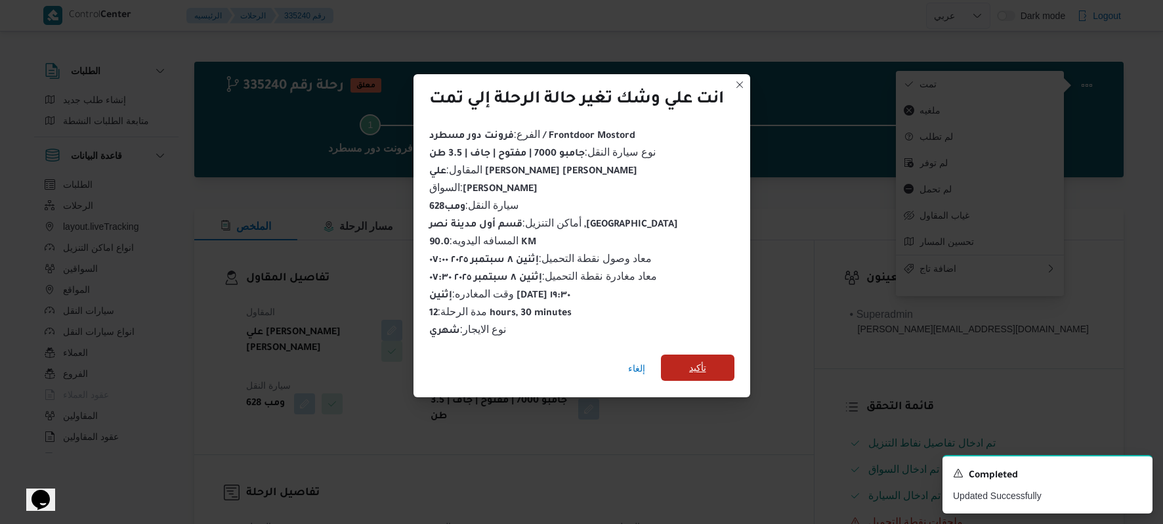
click at [692, 354] on span "تأكيد" at bounding box center [698, 367] width 74 height 26
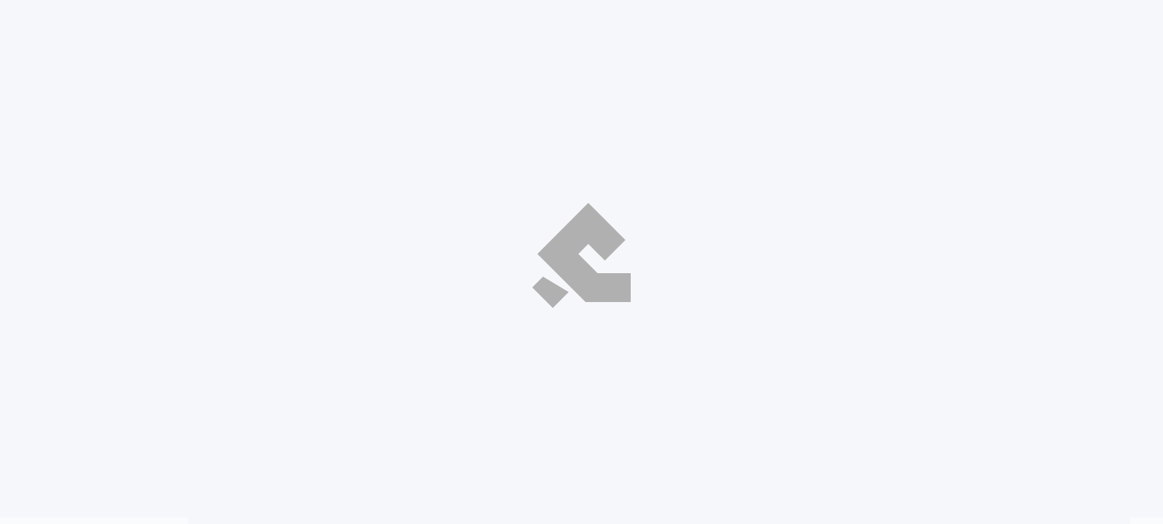
select select "ar"
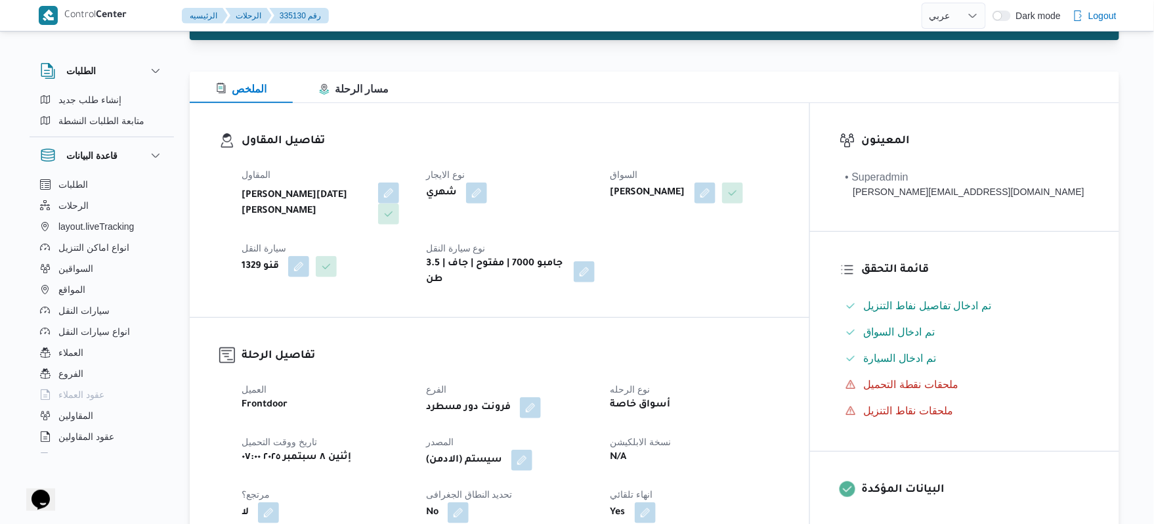
scroll to position [140, 0]
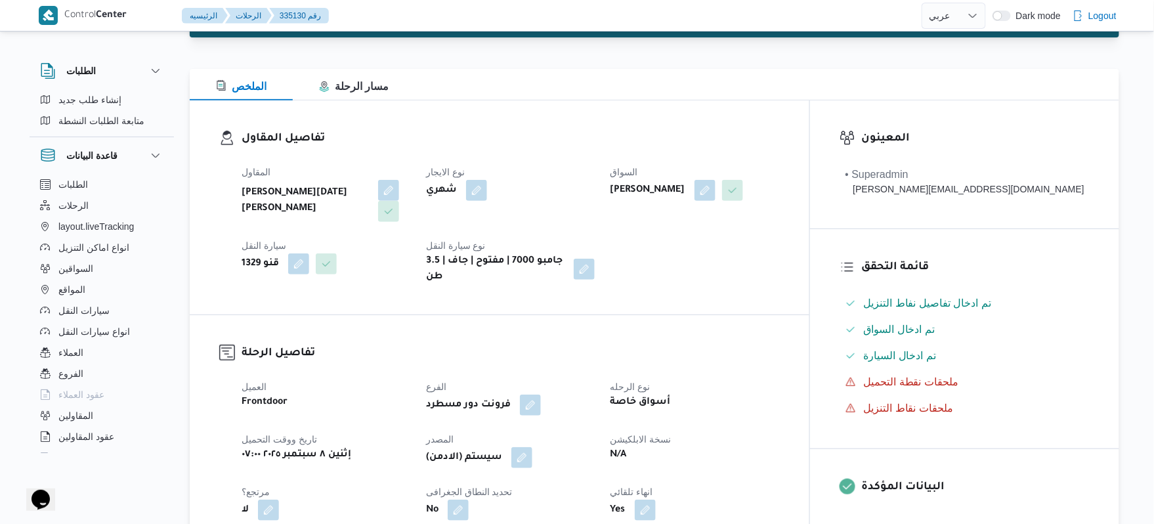
click at [617, 348] on h3 "تفاصيل الرحلة" at bounding box center [511, 354] width 538 height 18
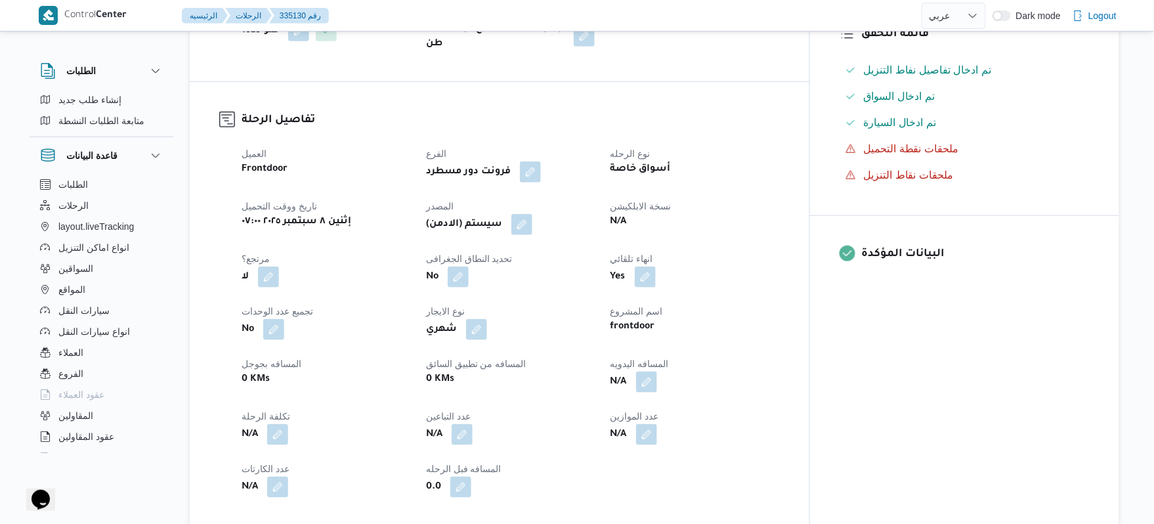
scroll to position [385, 0]
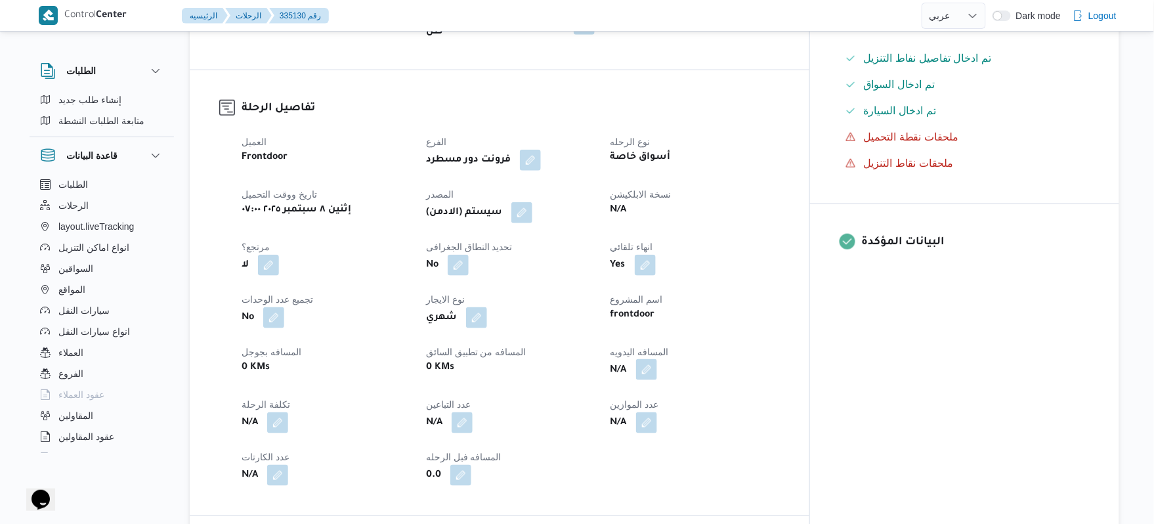
click at [657, 360] on button "button" at bounding box center [646, 369] width 21 height 21
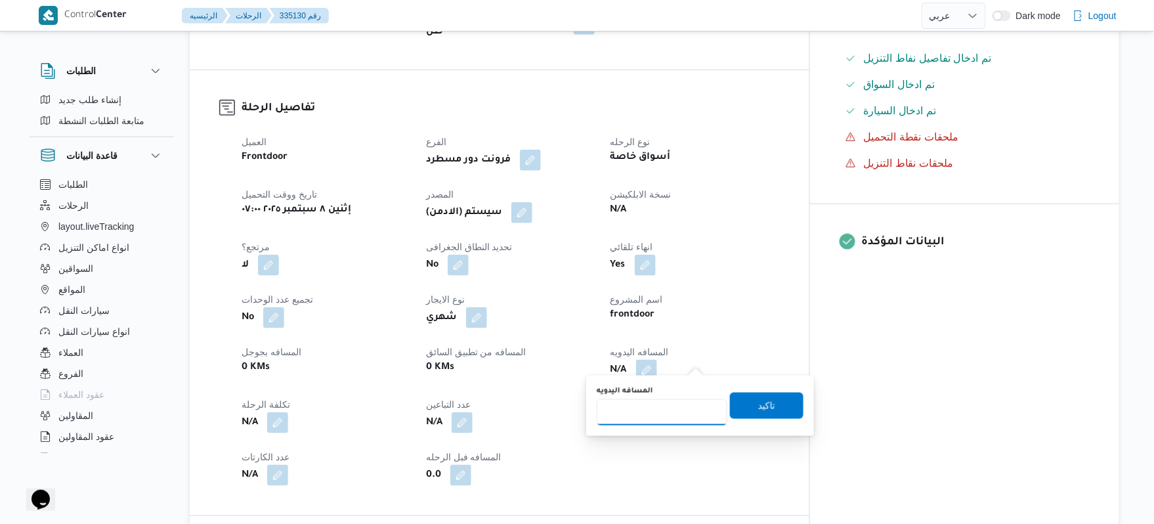
click at [650, 402] on input "المسافه اليدويه" at bounding box center [662, 412] width 131 height 26
type input "120"
click at [775, 413] on span "تاكيد" at bounding box center [767, 405] width 74 height 26
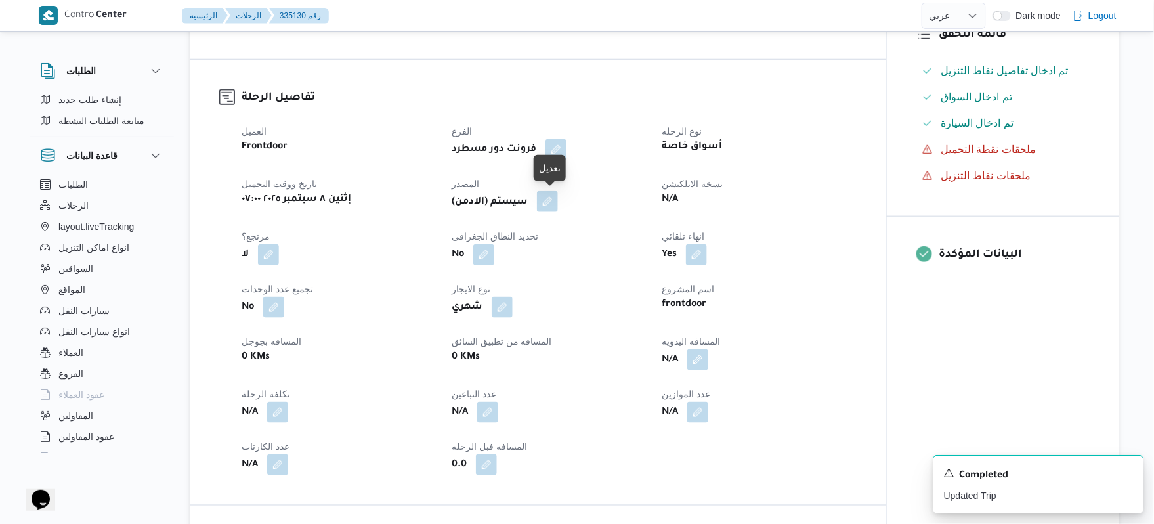
click at [549, 203] on button "button" at bounding box center [547, 201] width 21 height 21
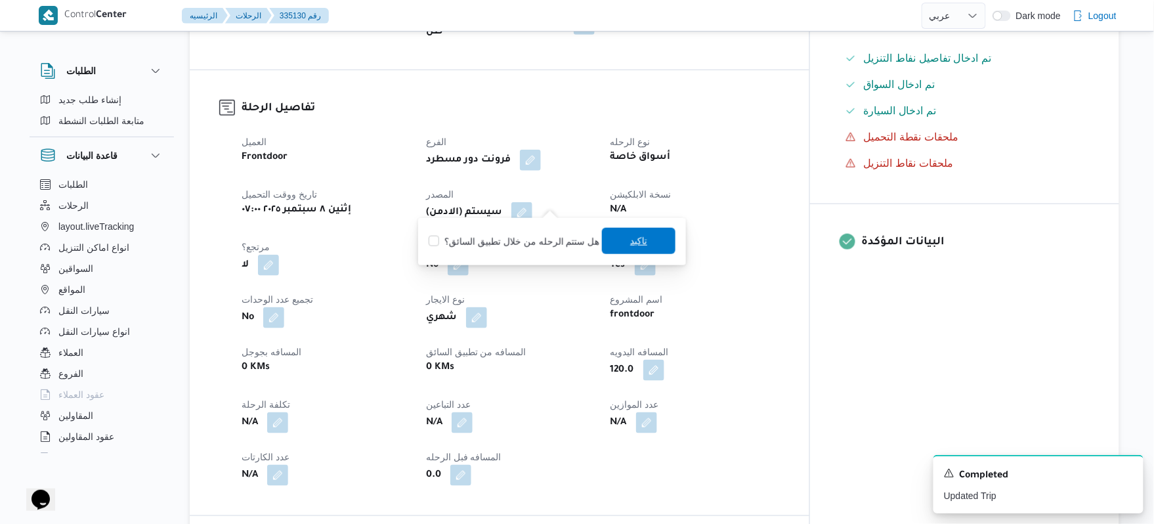
click at [618, 242] on span "تاكيد" at bounding box center [639, 241] width 74 height 26
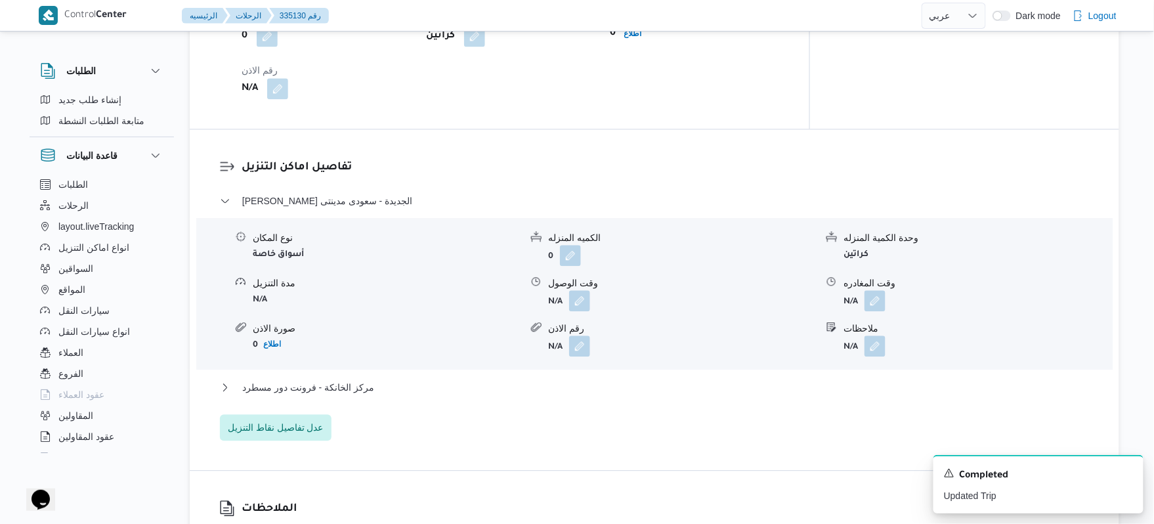
scroll to position [1050, 0]
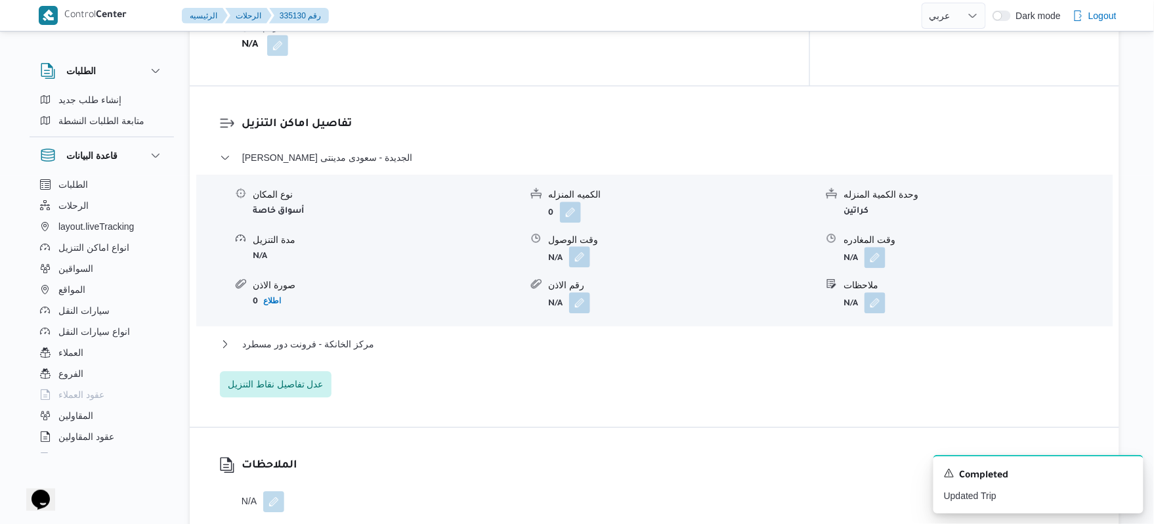
click at [581, 246] on button "button" at bounding box center [579, 256] width 21 height 21
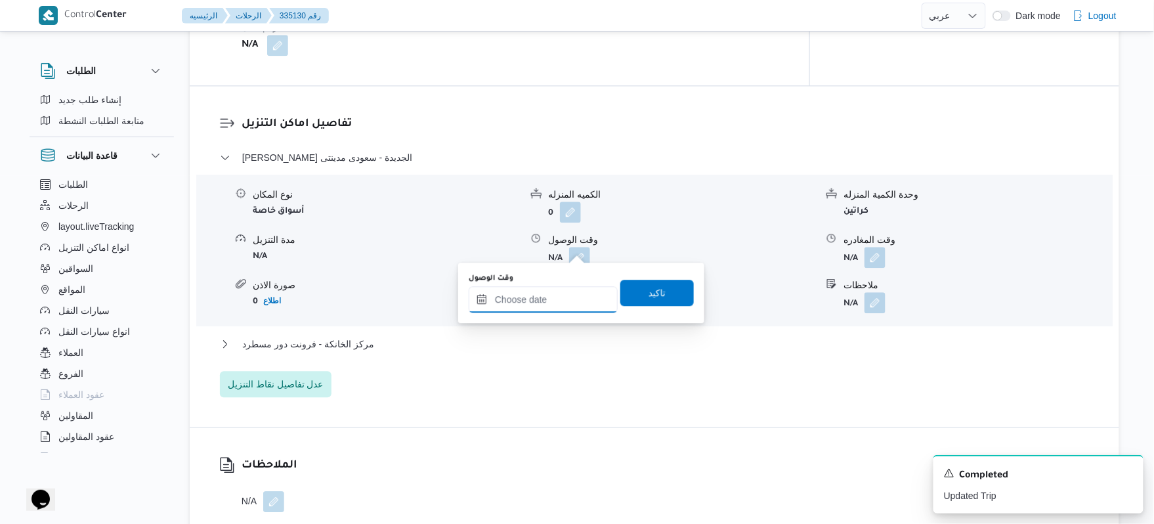
click at [545, 299] on input "وقت الوصول" at bounding box center [543, 299] width 149 height 26
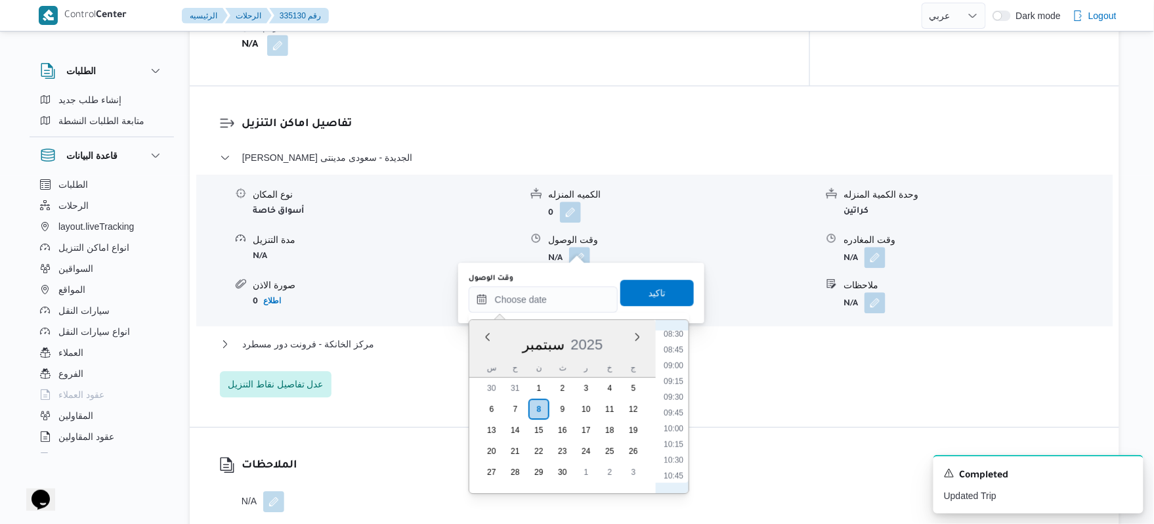
scroll to position [521, 0]
click at [673, 434] on li "09:45" at bounding box center [673, 430] width 30 height 13
type input "٠٨/٠٩/٢٠٢٥ ٠٩:٤٥"
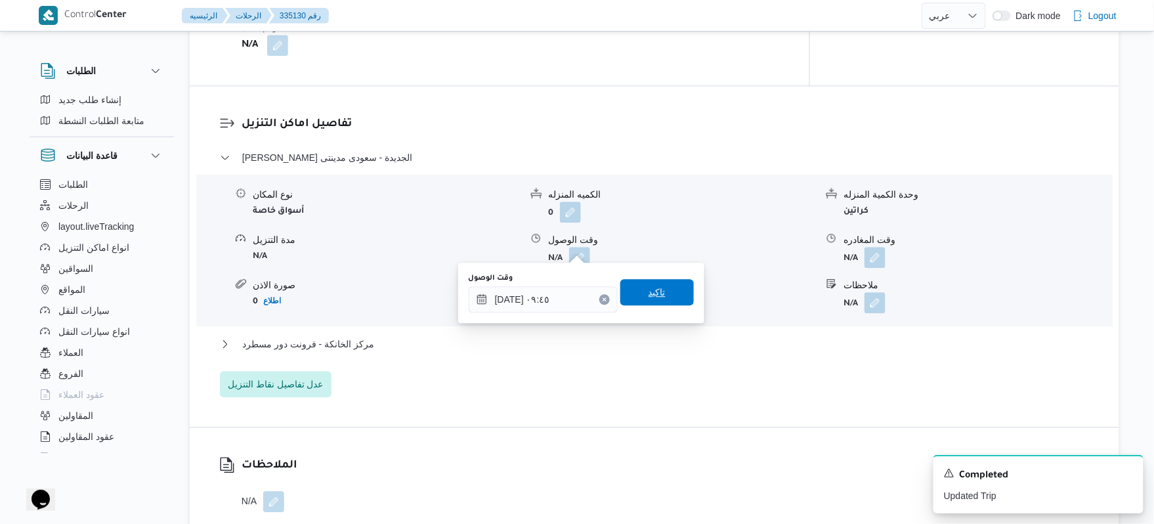
click at [668, 295] on span "تاكيد" at bounding box center [657, 292] width 74 height 26
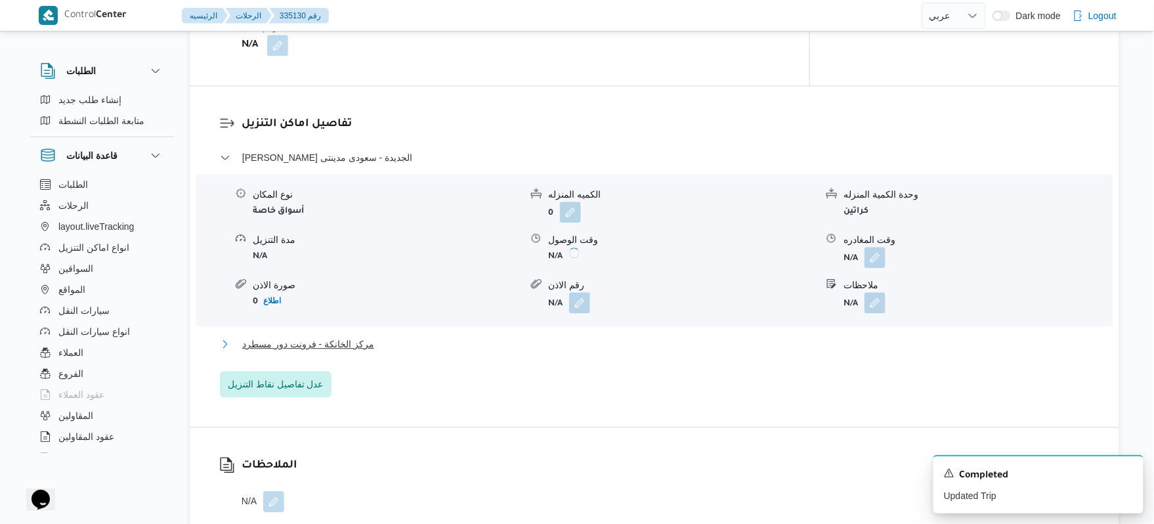
click at [626, 337] on button "مركز الخانكة - فرونت دور مسطرد" at bounding box center [655, 344] width 870 height 16
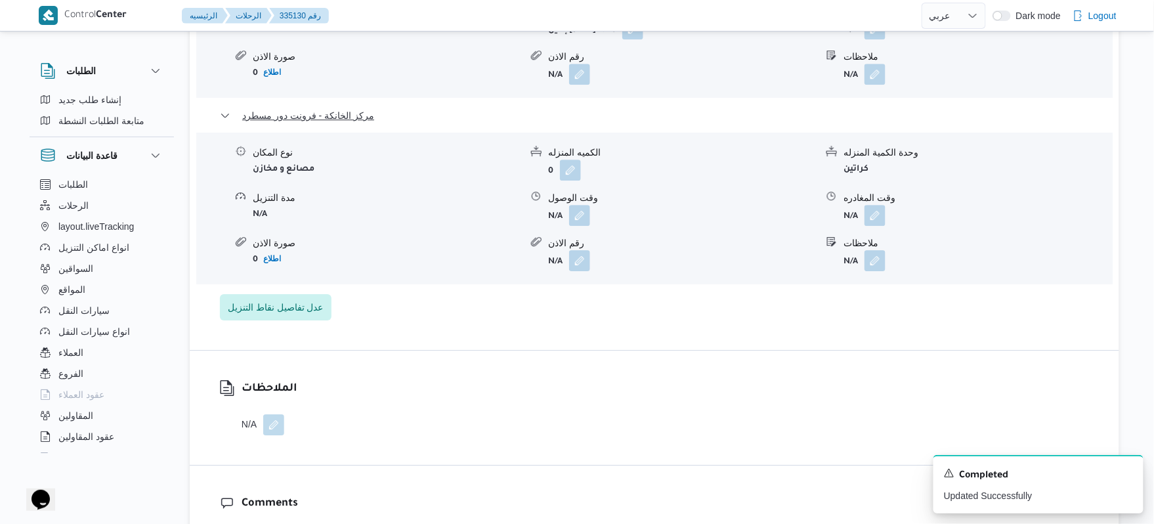
scroll to position [1330, 0]
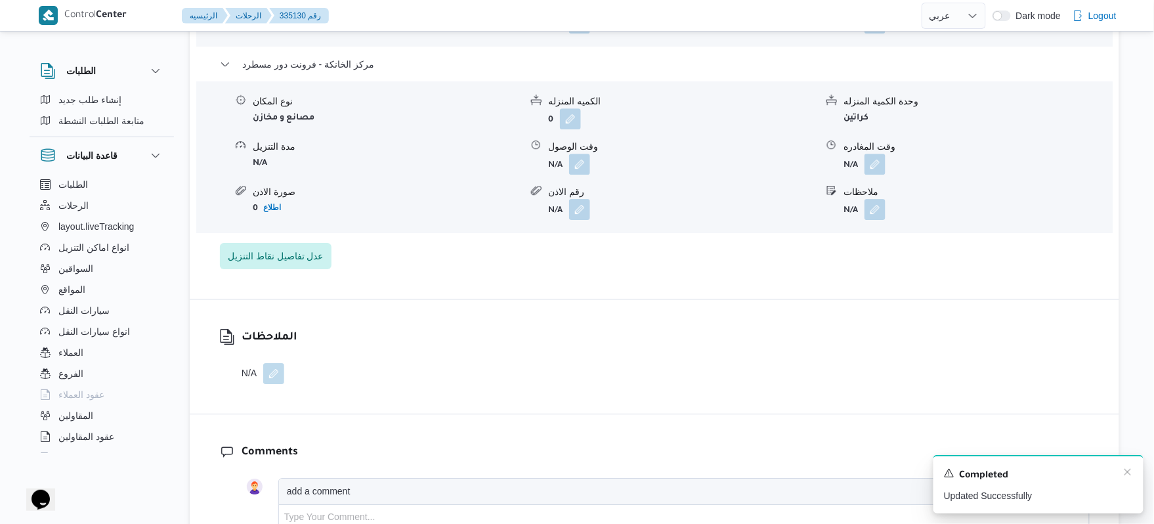
click at [1134, 475] on div "A new notification appears Completed Updated Successfully" at bounding box center [1038, 484] width 210 height 58
click at [1129, 475] on icon "Dismiss toast" at bounding box center [1128, 472] width 11 height 11
click at [884, 158] on button "button" at bounding box center [875, 163] width 21 height 21
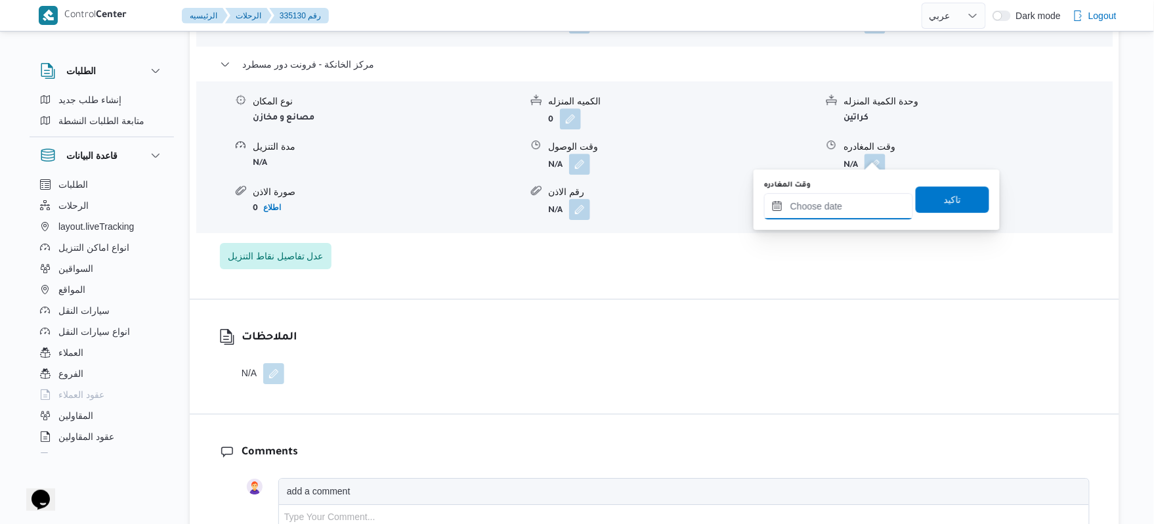
click at [836, 206] on input "وقت المغادره" at bounding box center [838, 206] width 149 height 26
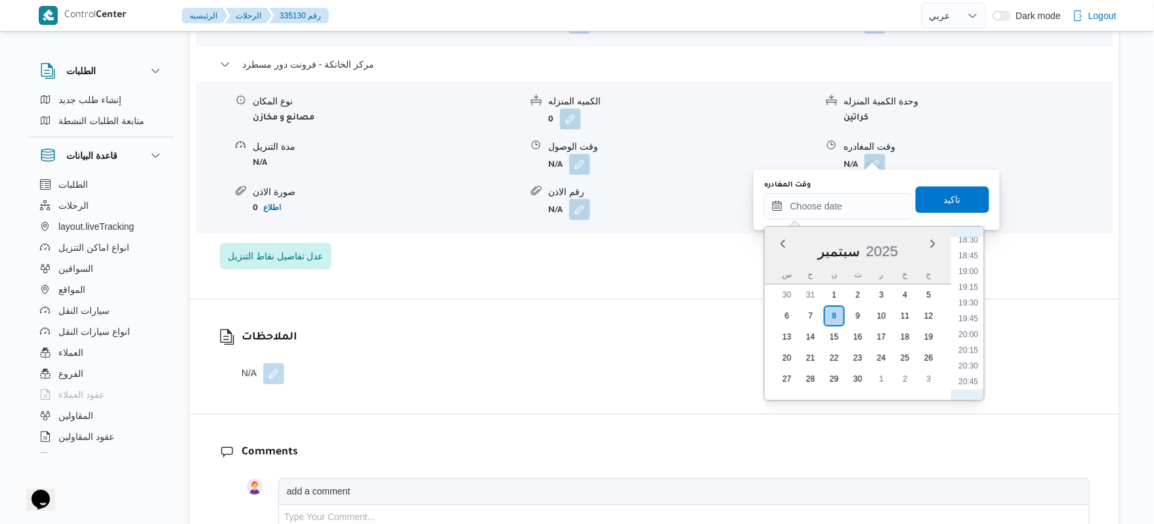
scroll to position [1164, 0]
click at [972, 310] on li "19:30" at bounding box center [969, 308] width 30 height 13
type input "[DATE] ١٩:٣٠"
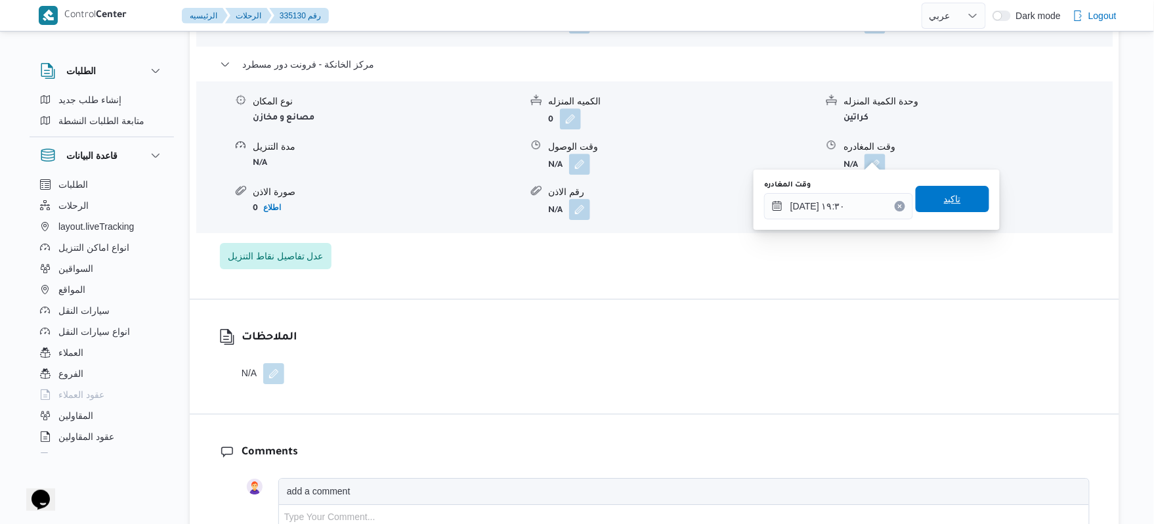
click at [949, 198] on span "تاكيد" at bounding box center [952, 199] width 17 height 16
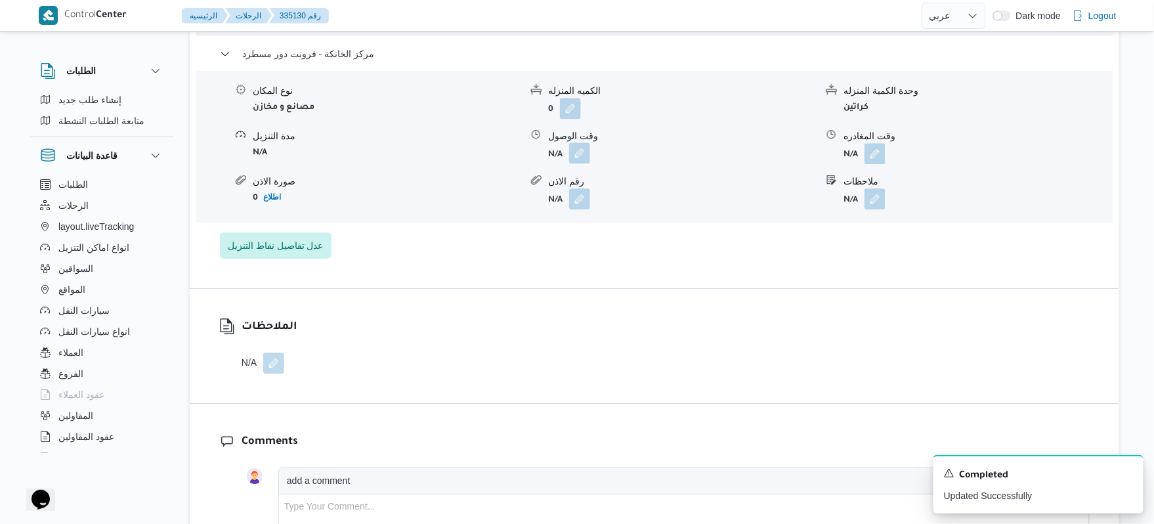
drag, startPoint x: 574, startPoint y: 152, endPoint x: 574, endPoint y: 160, distance: 7.9
click at [574, 153] on button "button" at bounding box center [579, 152] width 21 height 21
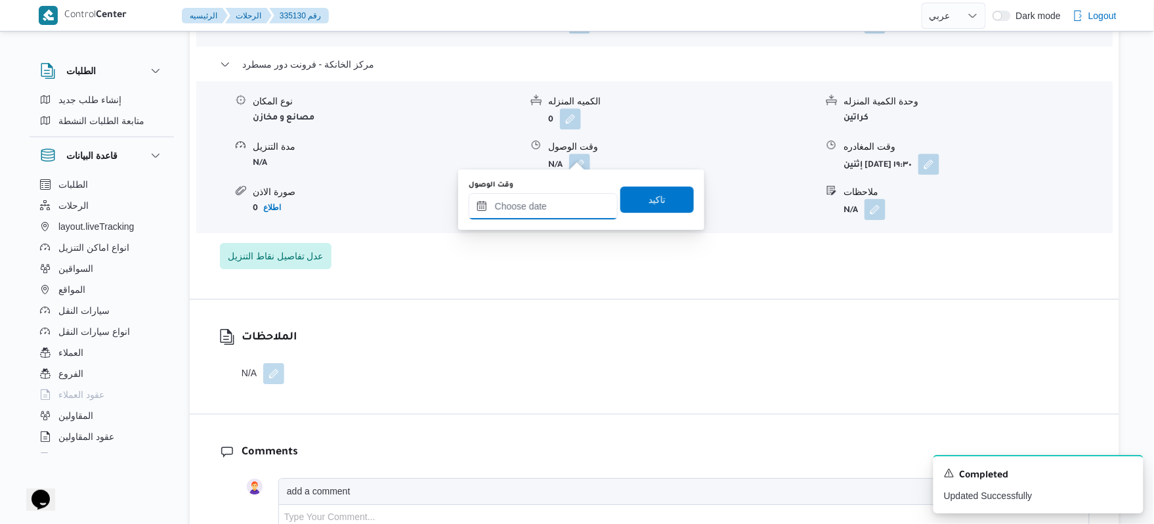
click at [560, 203] on input "وقت الوصول" at bounding box center [543, 206] width 149 height 26
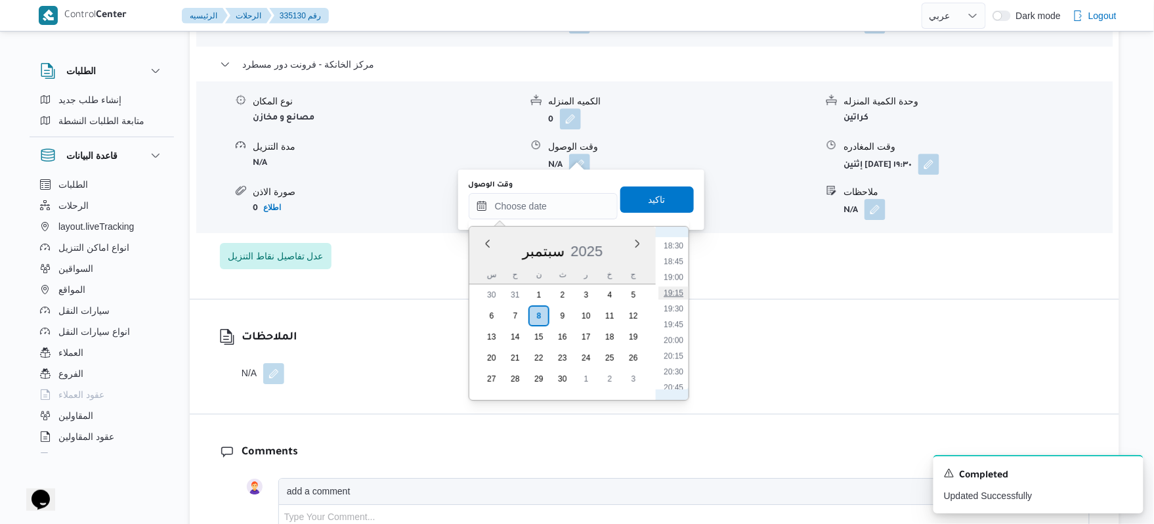
click at [675, 292] on li "19:15" at bounding box center [673, 292] width 30 height 13
type input "٠٨/٠٩/٢٠٢٥ ١٩:١٥"
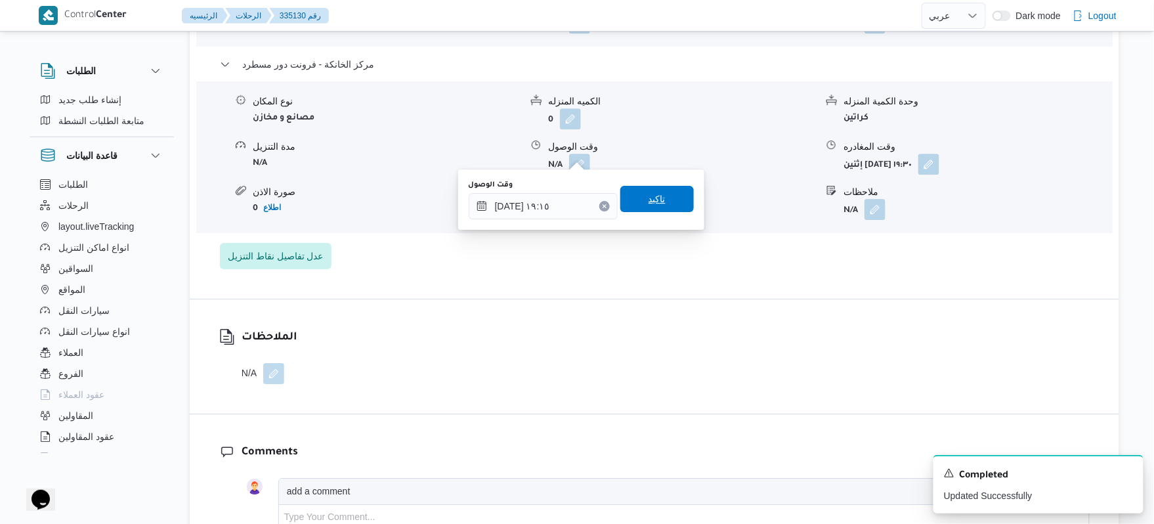
click at [668, 201] on span "تاكيد" at bounding box center [657, 199] width 74 height 26
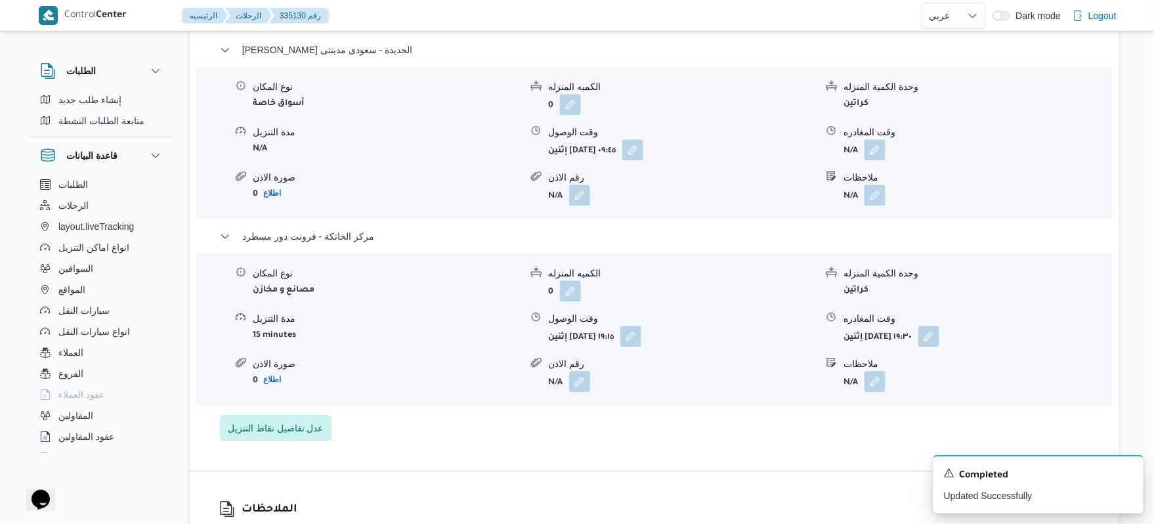
scroll to position [1155, 0]
click at [1127, 473] on icon "Dismiss toast" at bounding box center [1128, 472] width 11 height 11
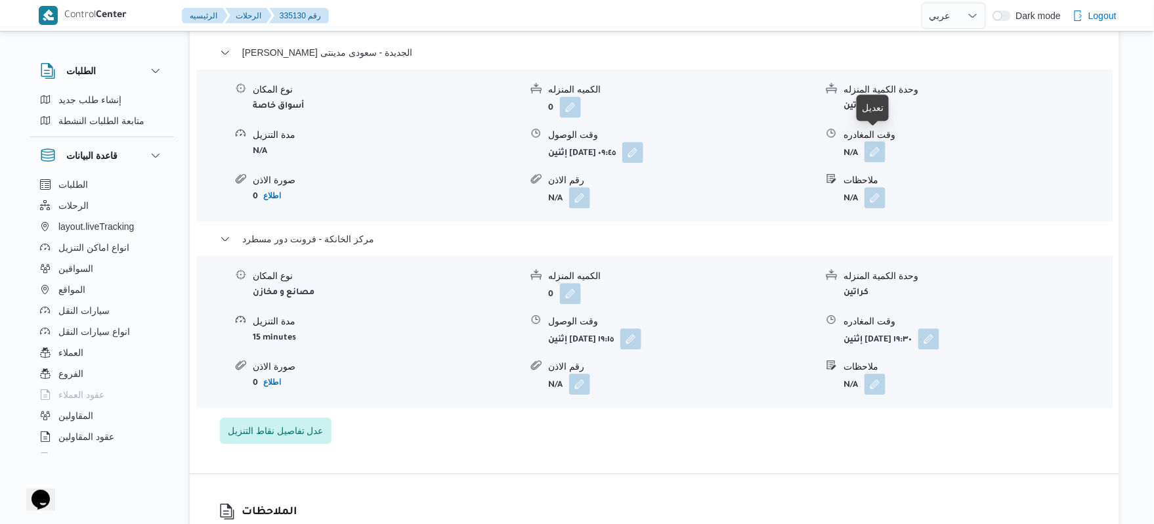
click at [878, 141] on button "button" at bounding box center [875, 151] width 21 height 21
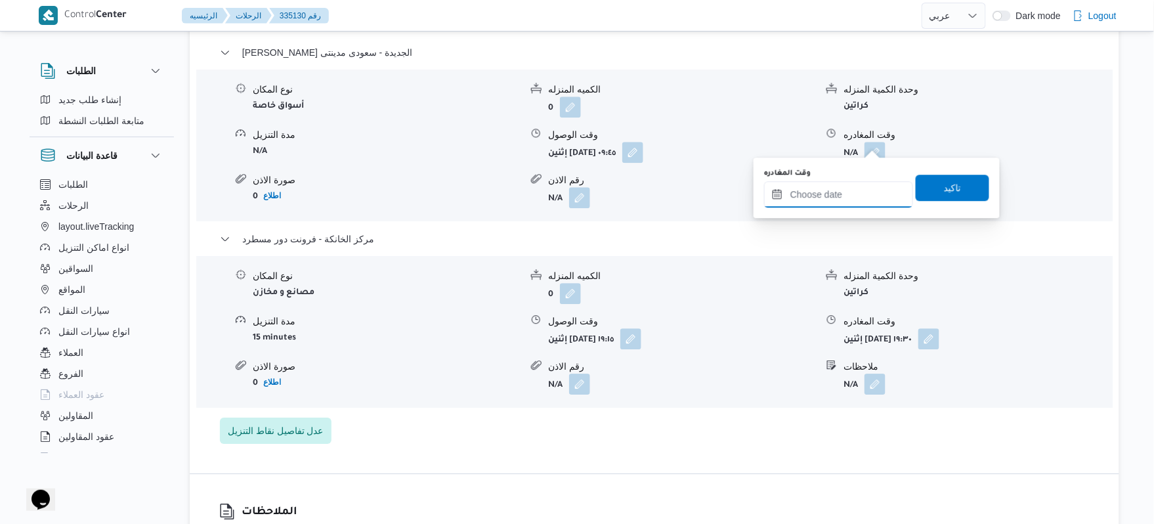
click at [823, 190] on input "وقت المغادره" at bounding box center [838, 194] width 149 height 26
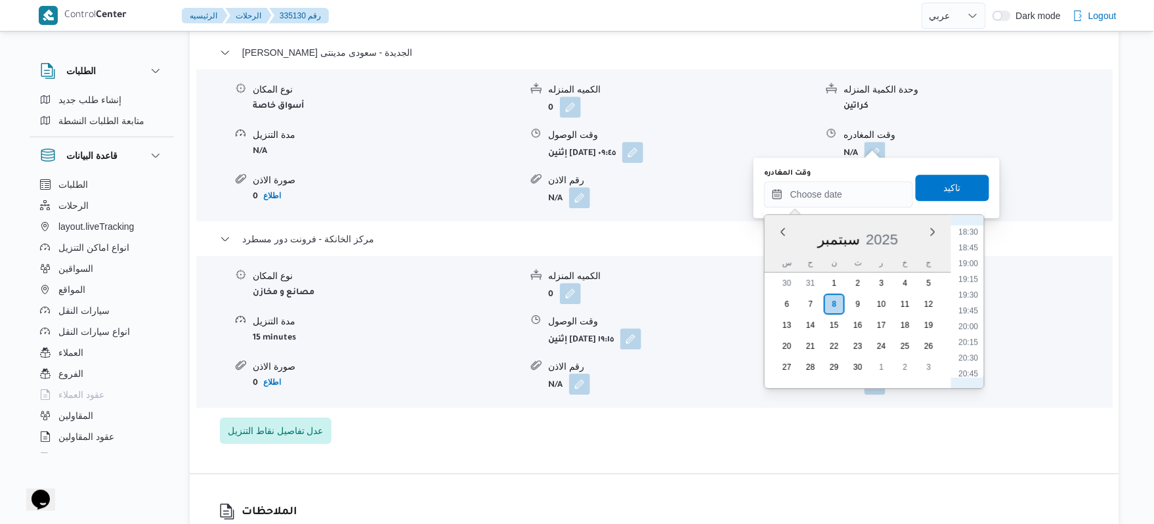
scroll to position [1164, 0]
click at [973, 236] on li "18:30" at bounding box center [969, 233] width 30 height 13
type input "٠٨/٠٩/٢٠٢٥ ١٨:٣٠"
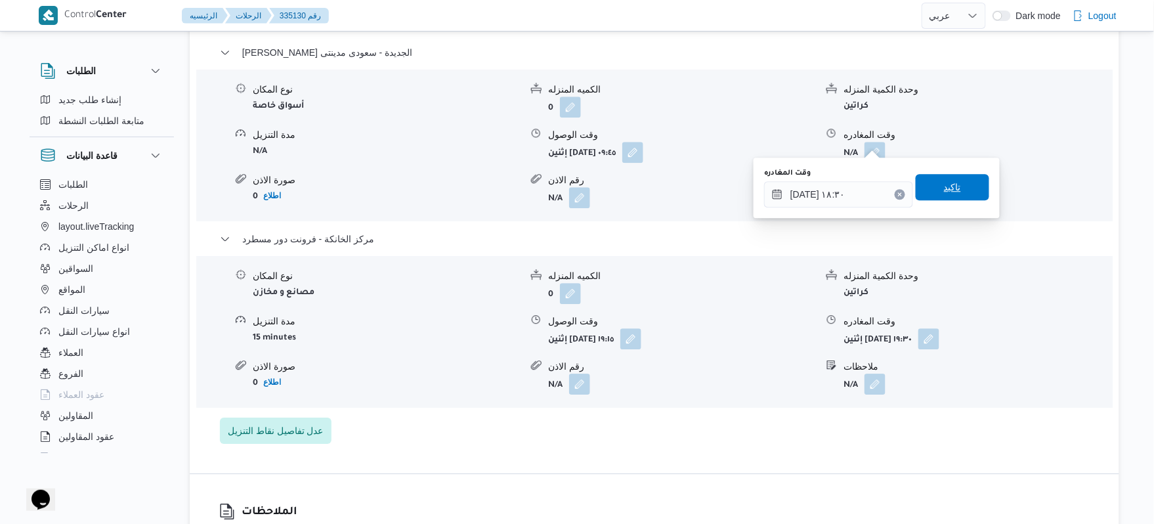
click at [951, 185] on span "تاكيد" at bounding box center [952, 187] width 17 height 16
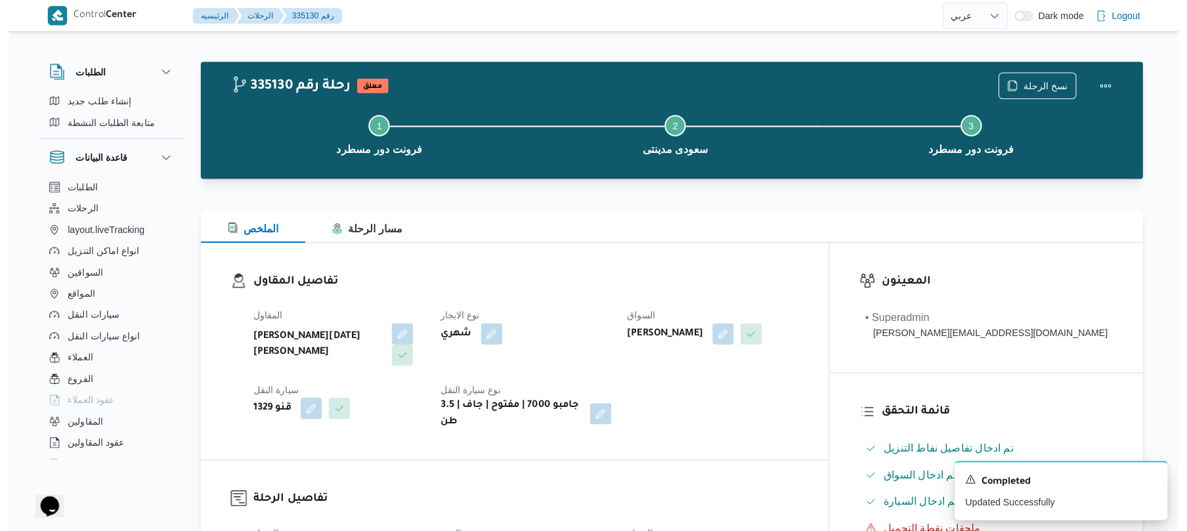
scroll to position [0, 0]
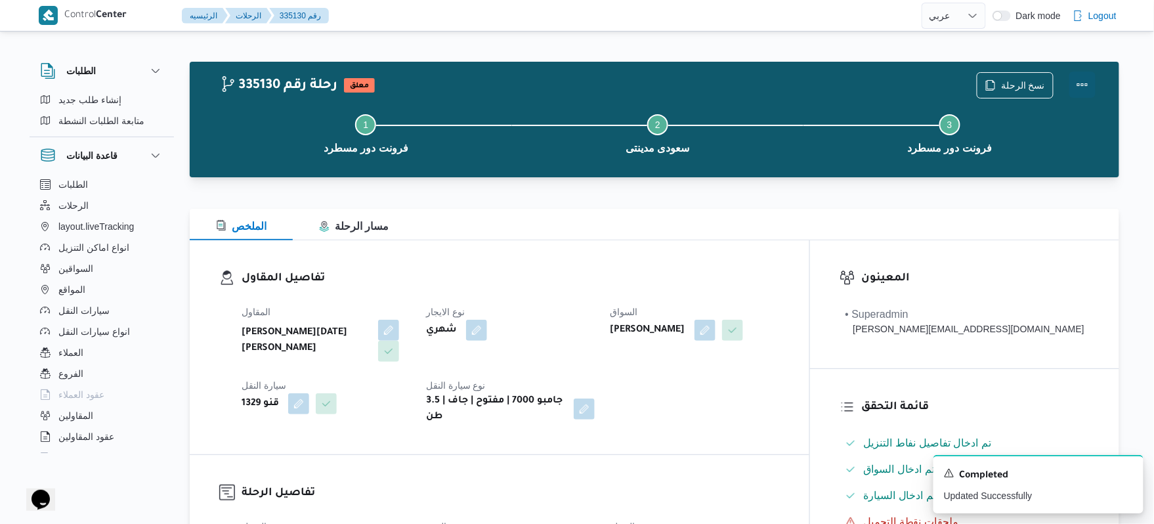
click at [1077, 80] on button "Actions" at bounding box center [1082, 85] width 26 height 26
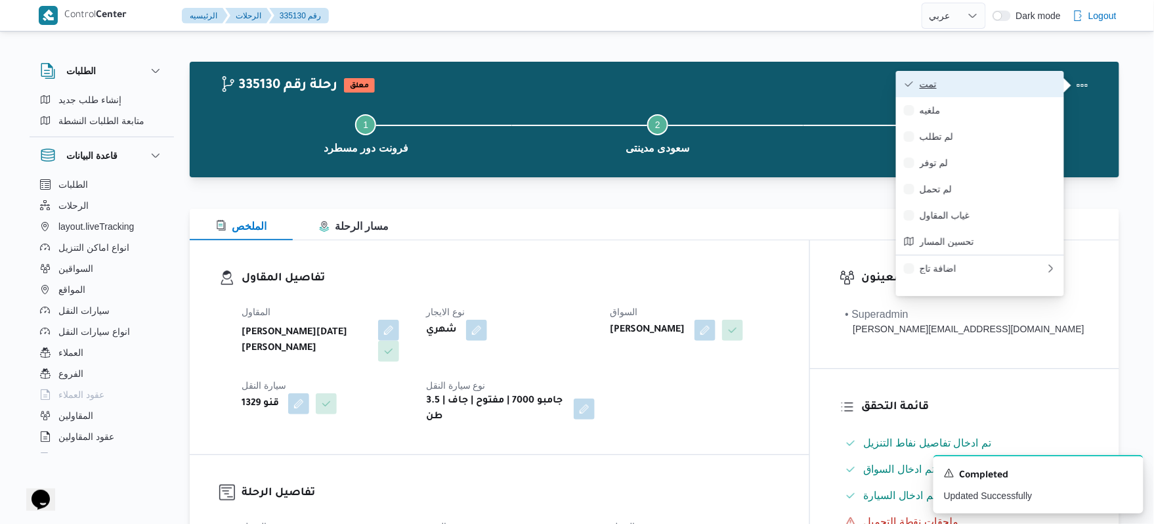
click at [1019, 84] on span "تمت" at bounding box center [988, 84] width 137 height 11
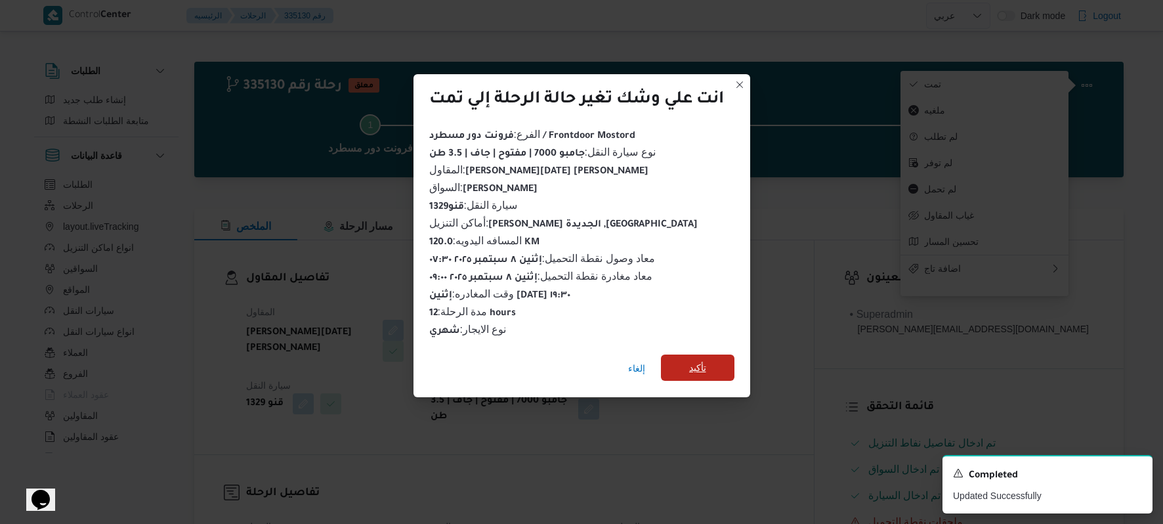
click at [723, 362] on span "تأكيد" at bounding box center [698, 367] width 74 height 26
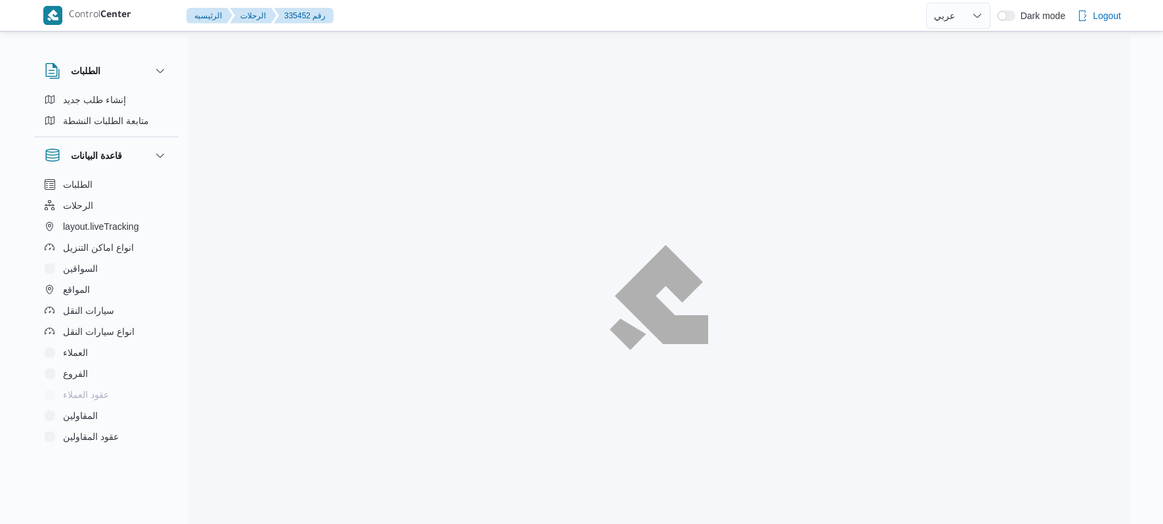
select select "ar"
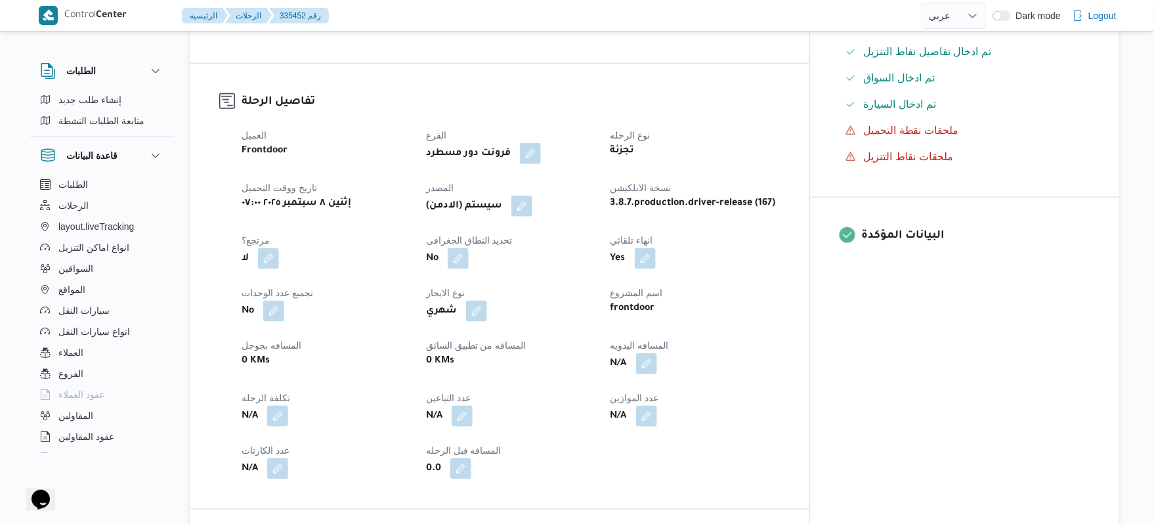
scroll to position [420, 0]
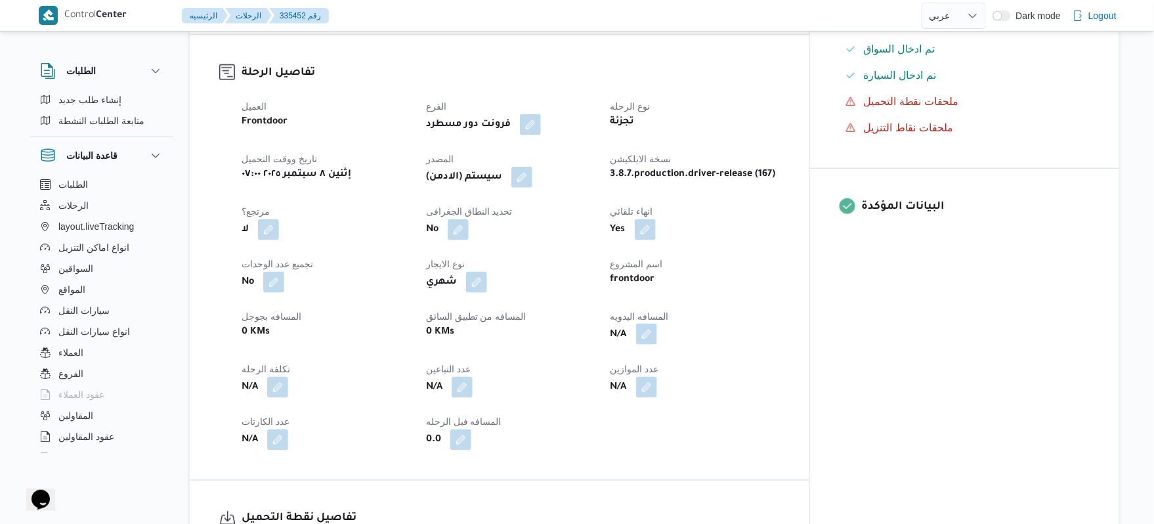
click at [657, 326] on button "button" at bounding box center [646, 334] width 21 height 21
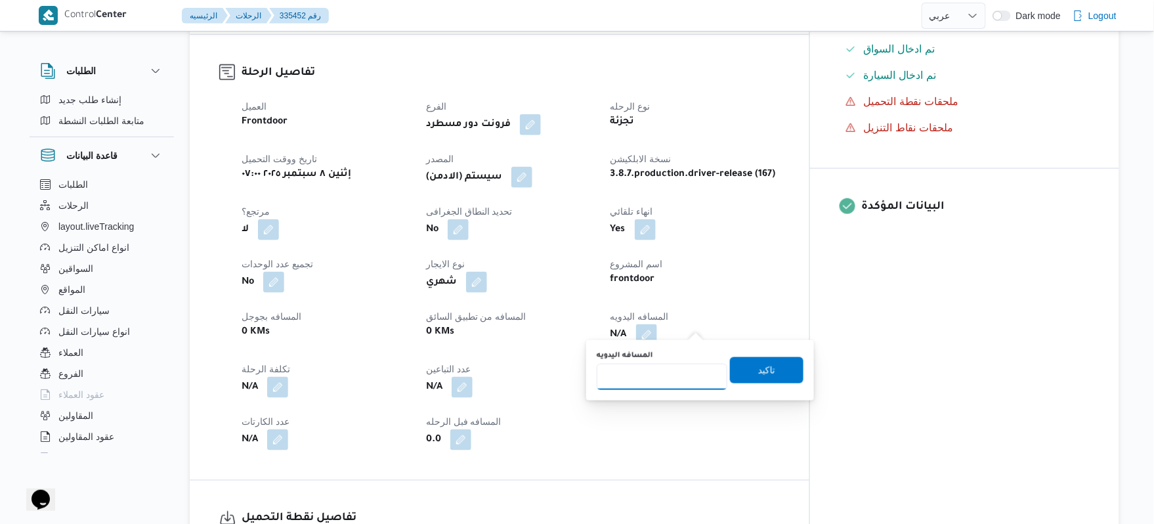
click at [654, 387] on input "المسافه اليدويه" at bounding box center [662, 377] width 131 height 26
type input "120"
click at [758, 374] on span "تاكيد" at bounding box center [766, 370] width 17 height 16
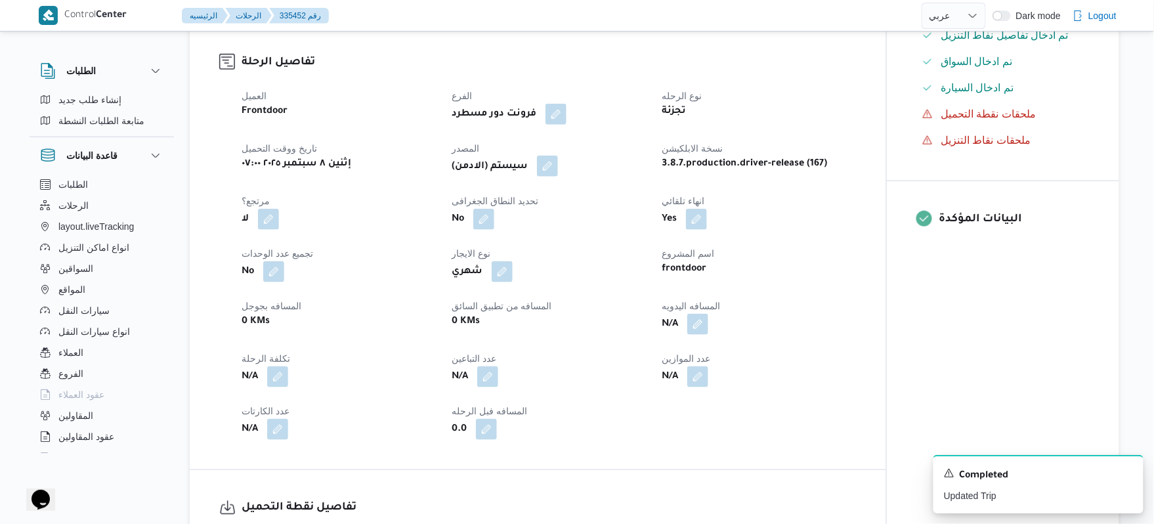
click at [558, 163] on button "button" at bounding box center [547, 166] width 21 height 21
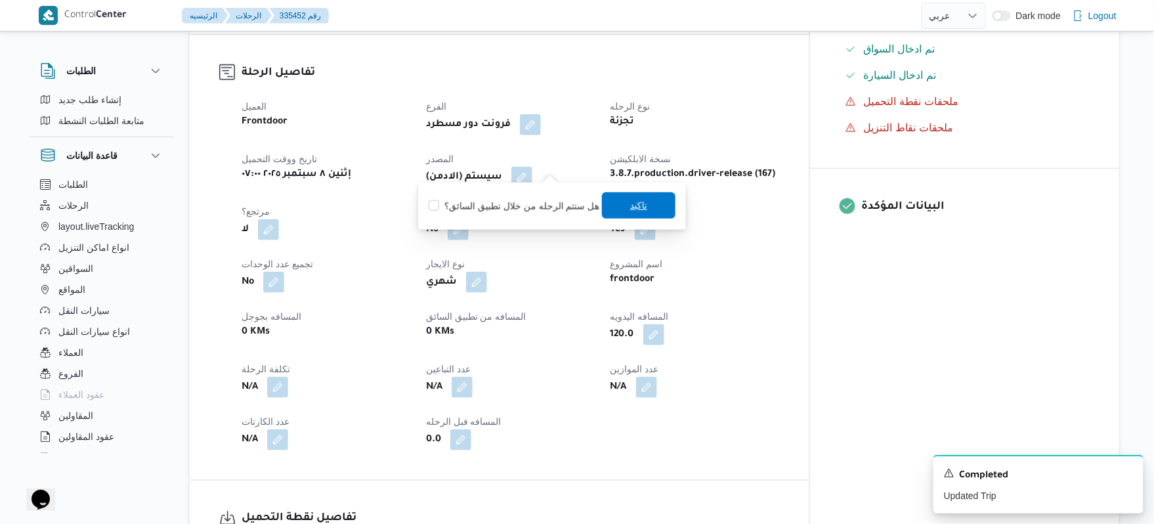
click at [660, 203] on span "تاكيد" at bounding box center [639, 205] width 74 height 26
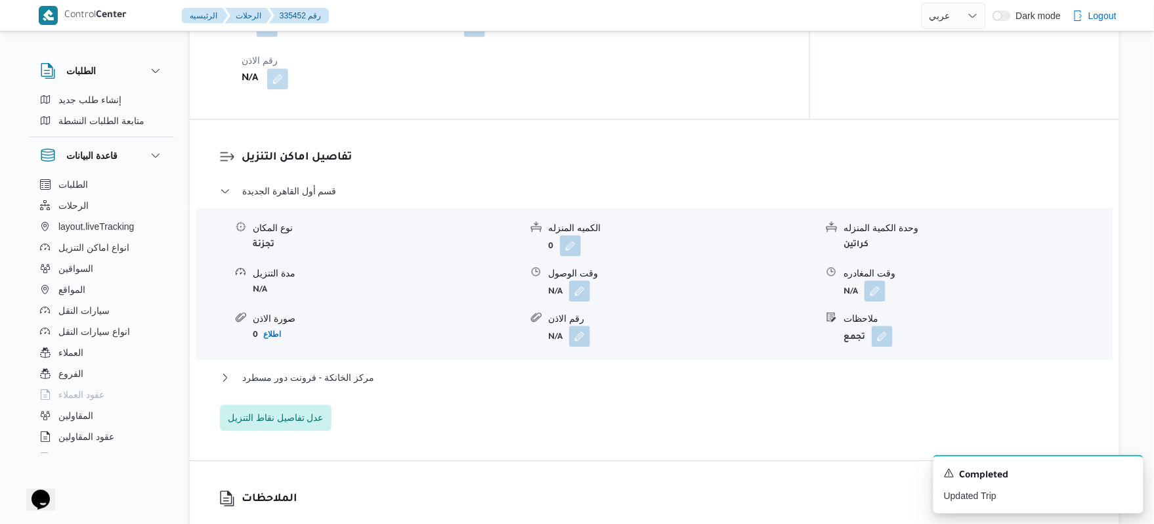
scroll to position [1015, 0]
click at [579, 282] on button "button" at bounding box center [579, 292] width 21 height 21
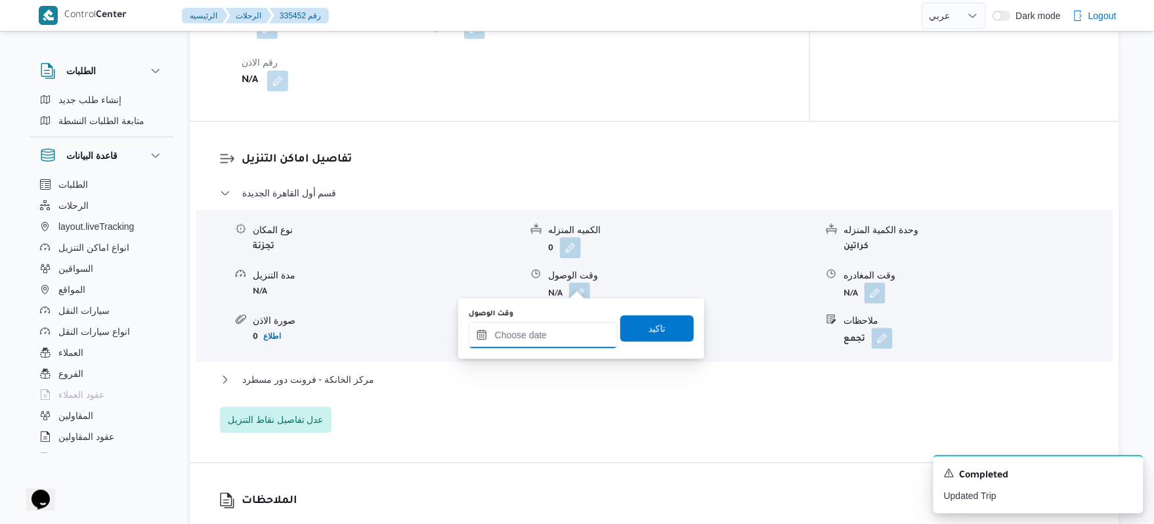
click at [554, 339] on input "وقت الوصول" at bounding box center [543, 335] width 149 height 26
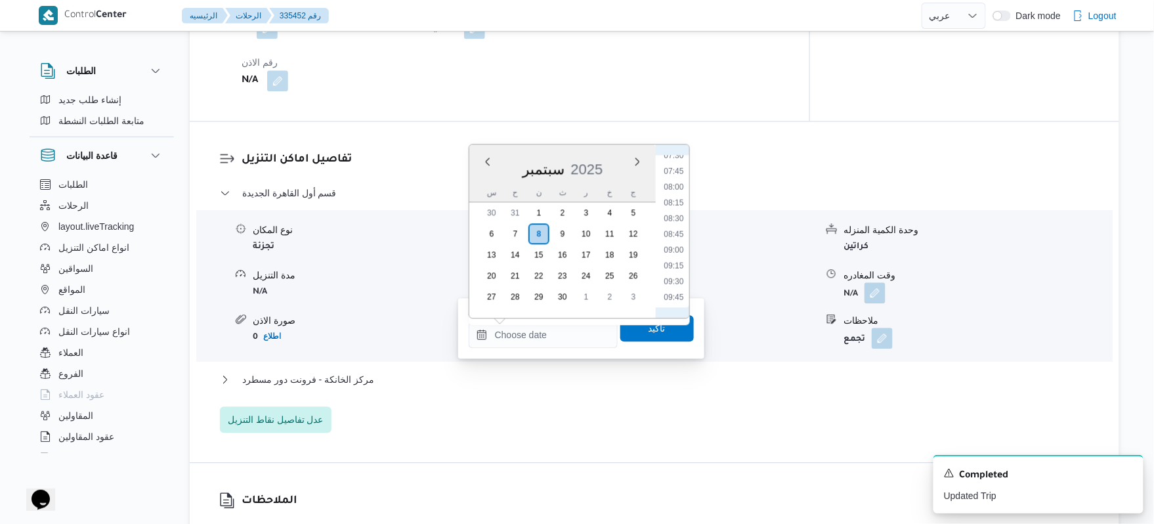
scroll to position [444, 0]
click at [676, 237] on li "08:15" at bounding box center [673, 236] width 30 height 13
type input "[DATE] ٠٨:١٥"
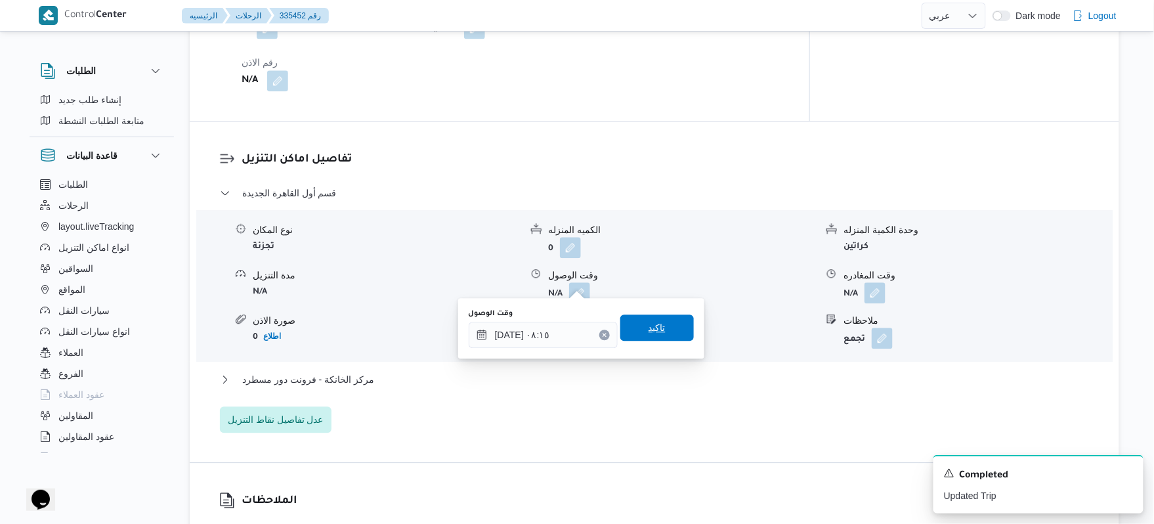
click at [649, 332] on span "تاكيد" at bounding box center [657, 328] width 17 height 16
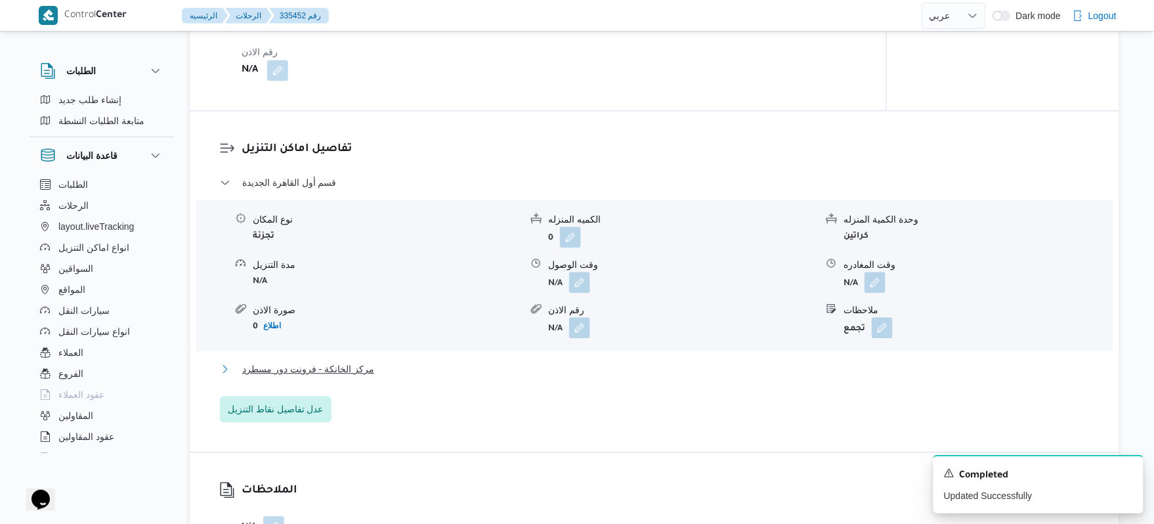
click at [649, 369] on button "مركز الخانكة - فرونت دور مسطرد" at bounding box center [655, 369] width 870 height 16
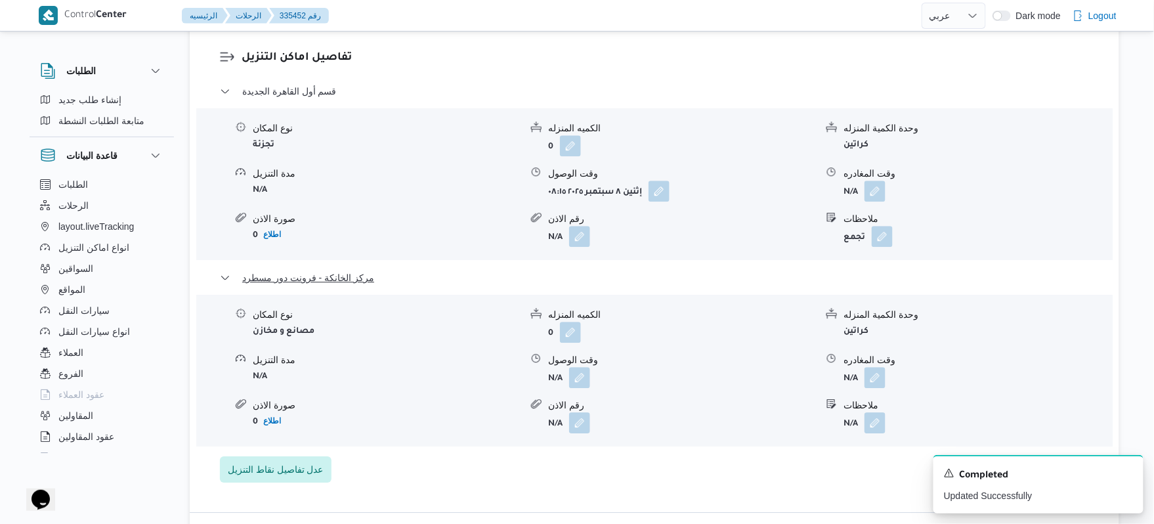
scroll to position [1295, 0]
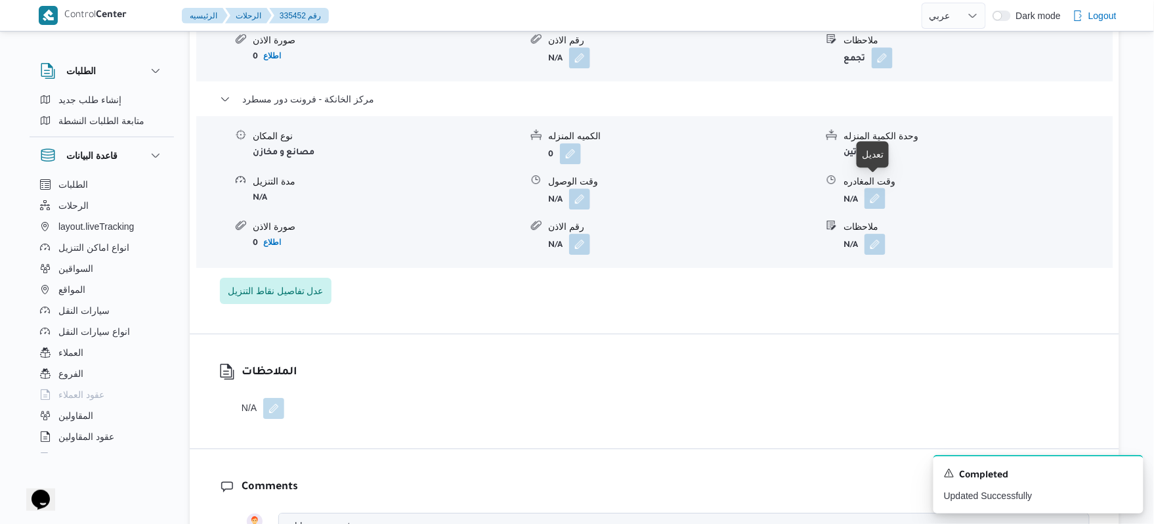
click at [868, 196] on button "button" at bounding box center [875, 198] width 21 height 21
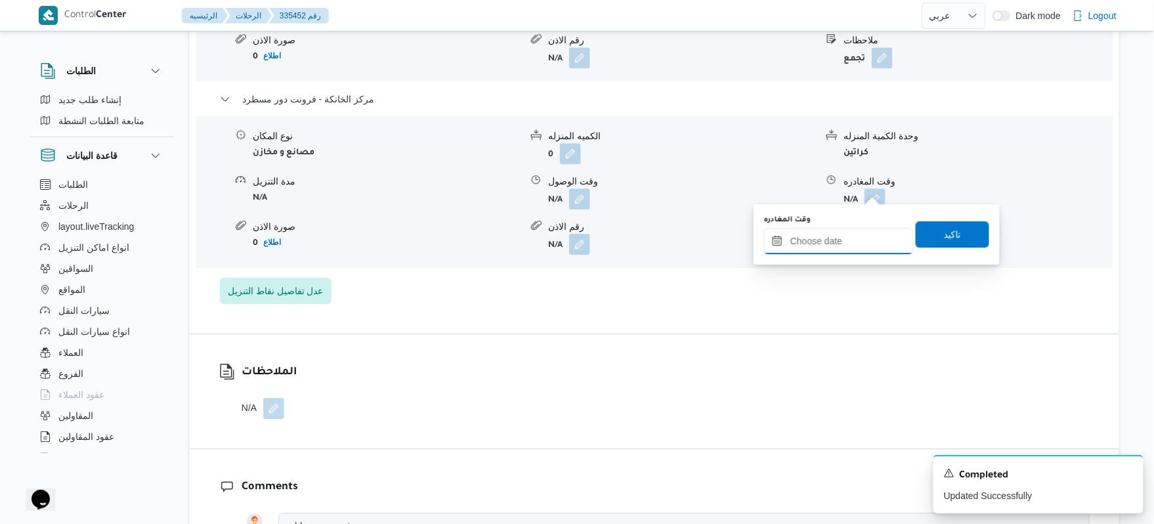
click at [828, 243] on input "وقت المغادره" at bounding box center [838, 241] width 149 height 26
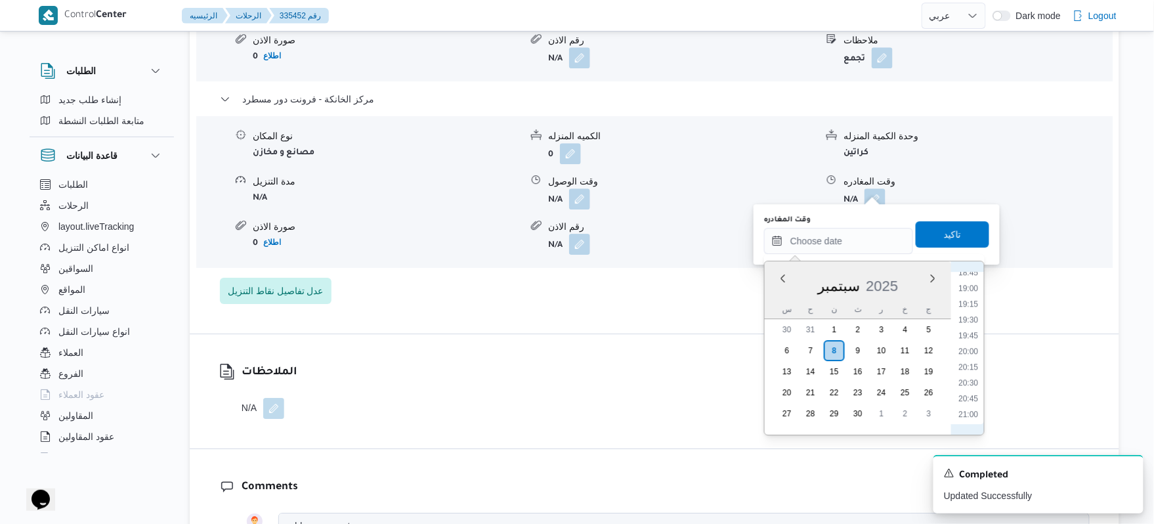
scroll to position [1180, 0]
click at [975, 362] on li "20:00" at bounding box center [969, 359] width 30 height 13
type input "٠٨/٠٩/٢٠٢٥ ٢٠:٠٠"
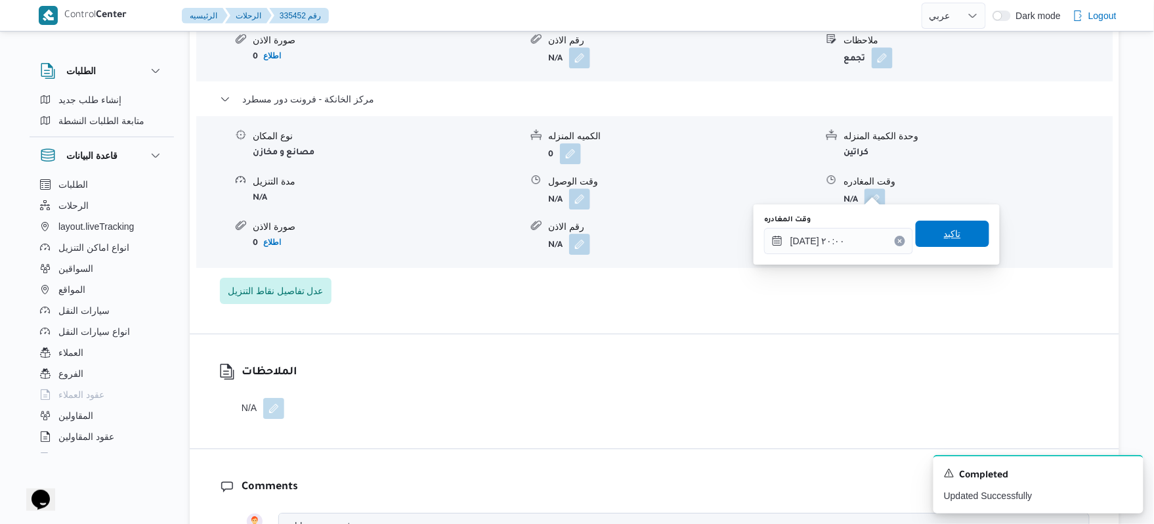
click at [953, 235] on span "تاكيد" at bounding box center [952, 234] width 17 height 16
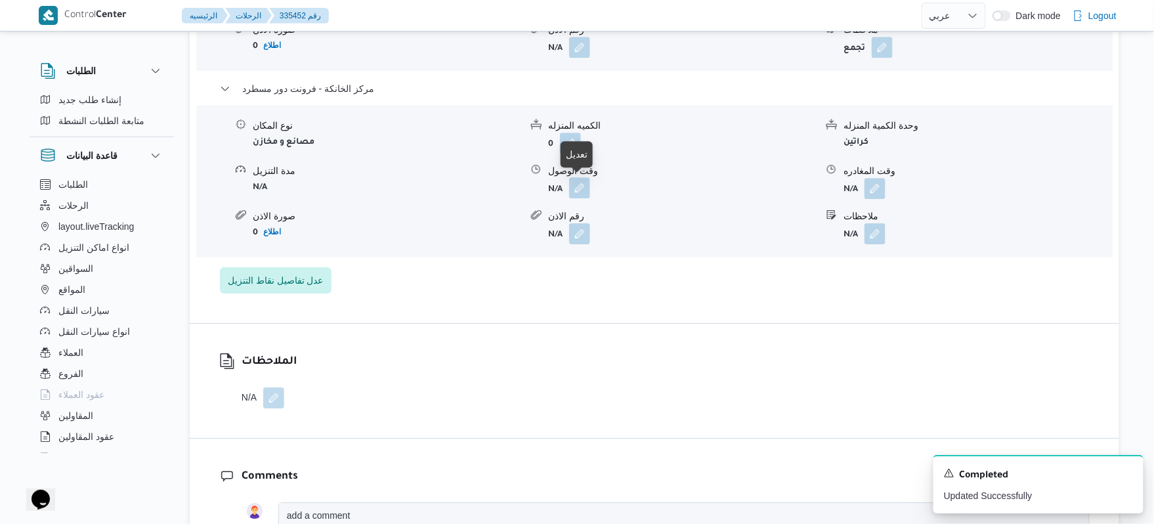
click at [572, 180] on button "button" at bounding box center [579, 187] width 21 height 21
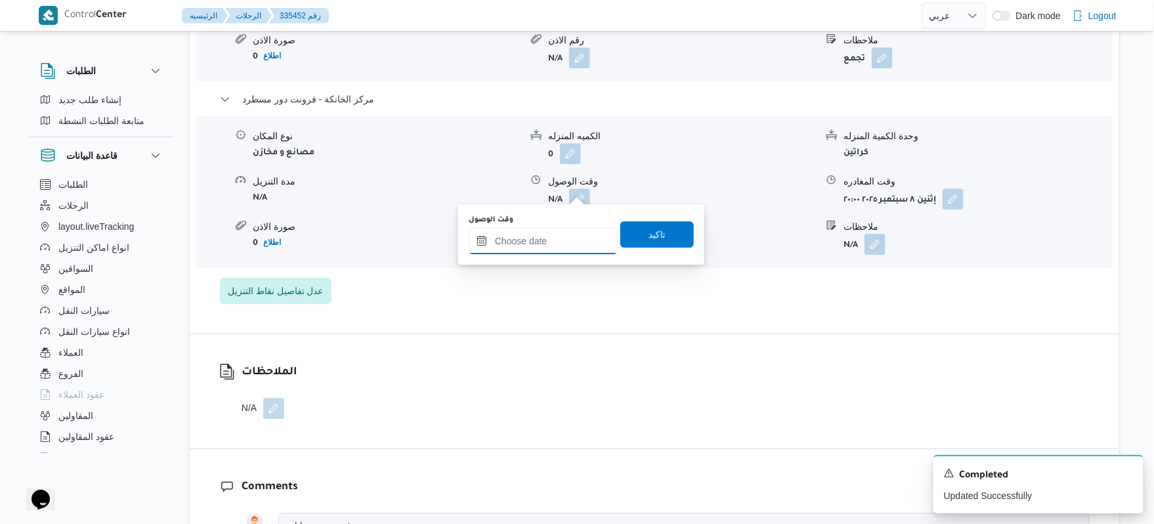
click at [551, 237] on input "وقت الوصول" at bounding box center [543, 241] width 149 height 26
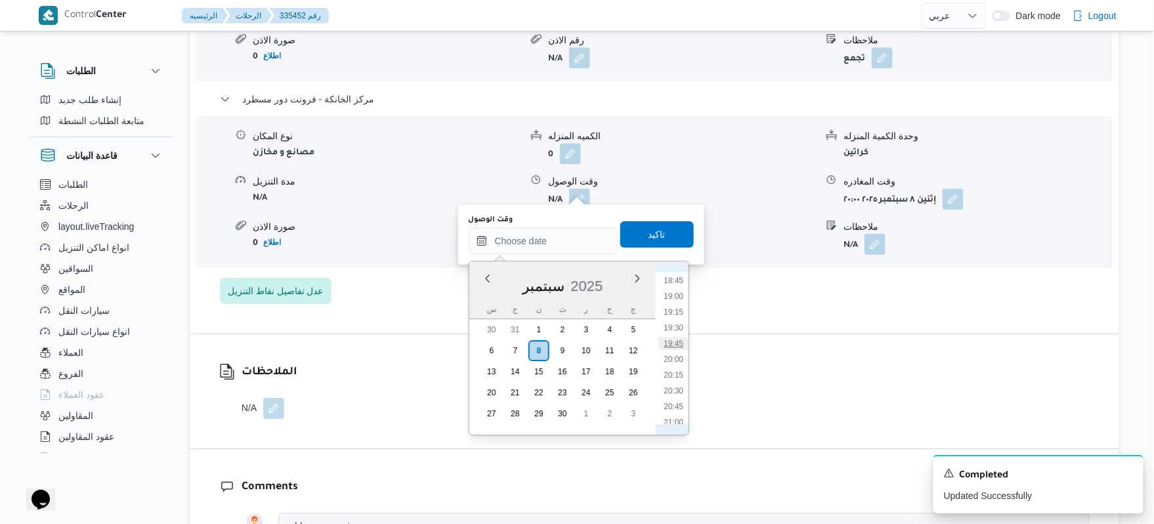
click at [676, 341] on li "19:45" at bounding box center [673, 343] width 30 height 13
type input "٠٨/٠٩/٢٠٢٥ ١٩:٤٥"
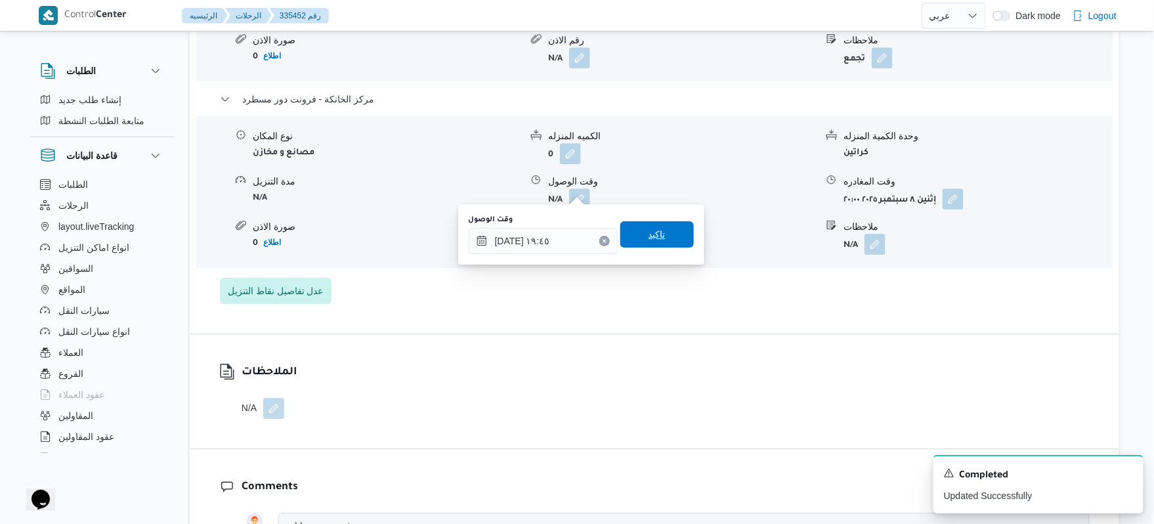
click at [676, 214] on div "وقت الوصول ٠٨/٠٩/٢٠٢٥ ١٩:٤٥ تاكيد" at bounding box center [581, 234] width 228 height 42
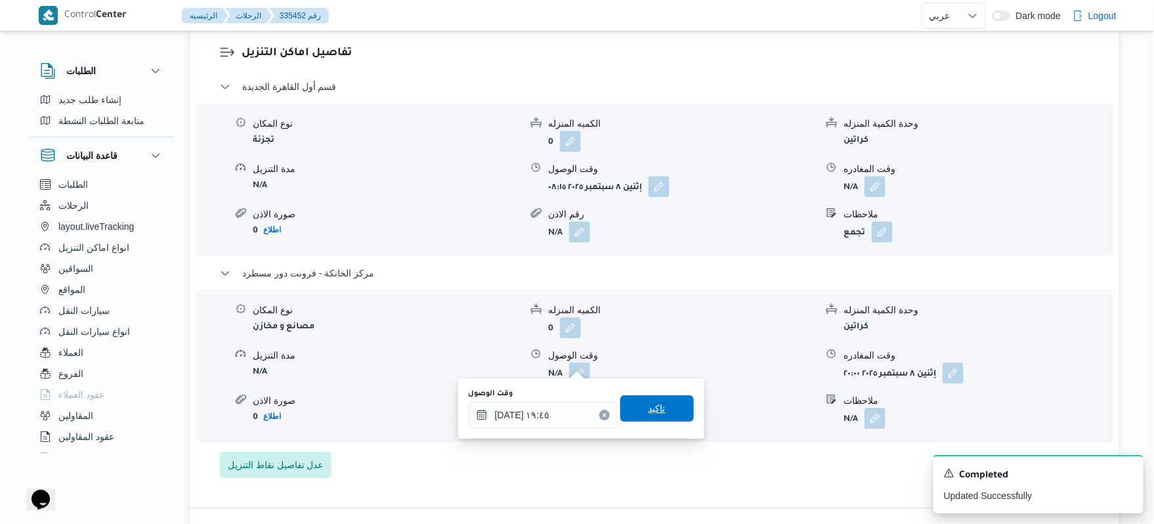
scroll to position [1120, 0]
click at [639, 416] on span "تاكيد" at bounding box center [657, 409] width 74 height 26
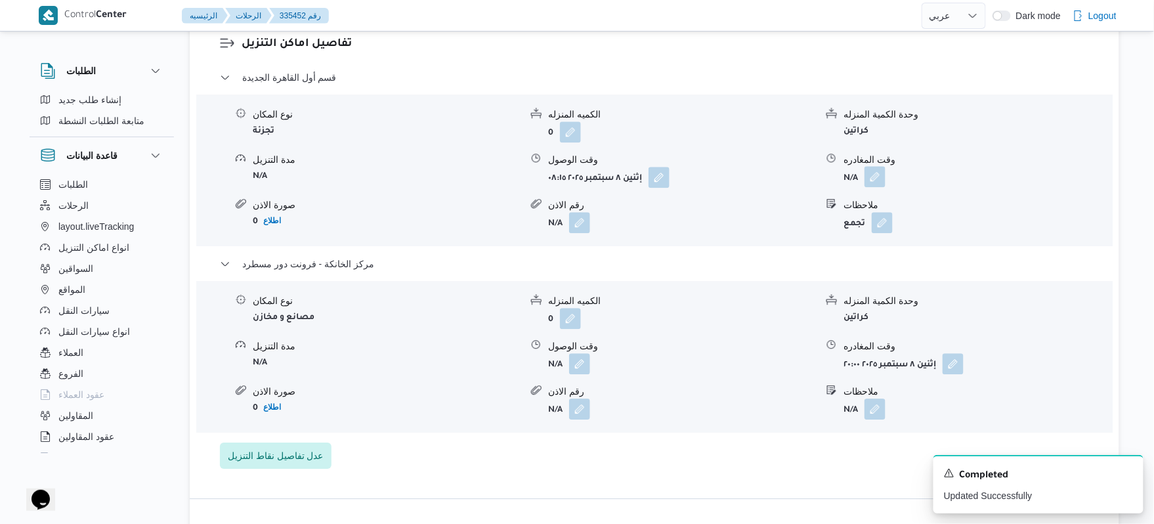
click at [866, 180] on button "button" at bounding box center [875, 176] width 21 height 21
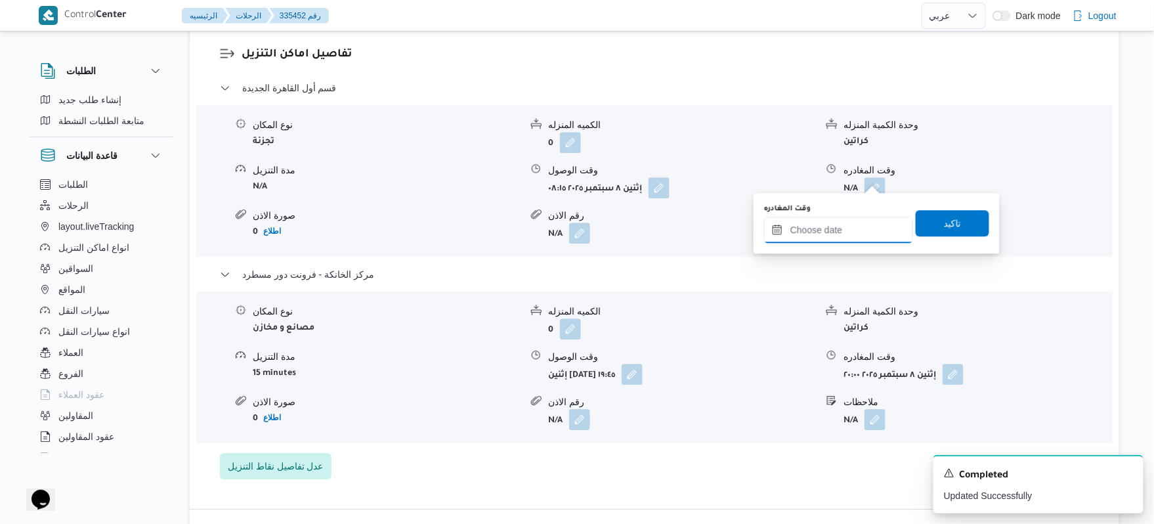
click at [831, 226] on input "وقت المغادره" at bounding box center [838, 230] width 149 height 26
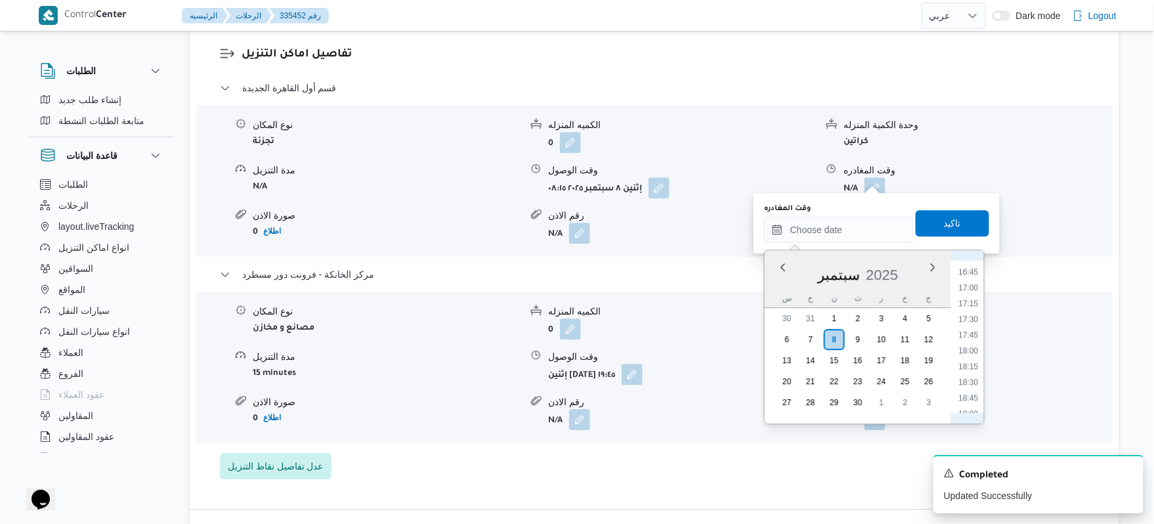
scroll to position [1180, 0]
click at [974, 286] on li "19:00" at bounding box center [969, 284] width 30 height 13
type input "٠٨/٠٩/٢٠٢٥ ١٩:٠٠"
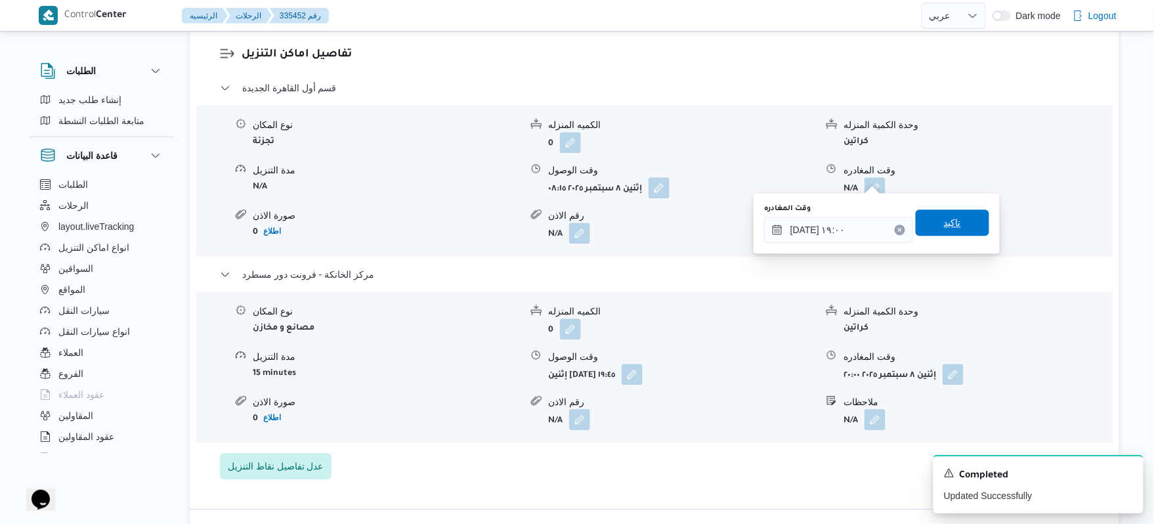
click at [953, 226] on span "تاكيد" at bounding box center [952, 223] width 17 height 16
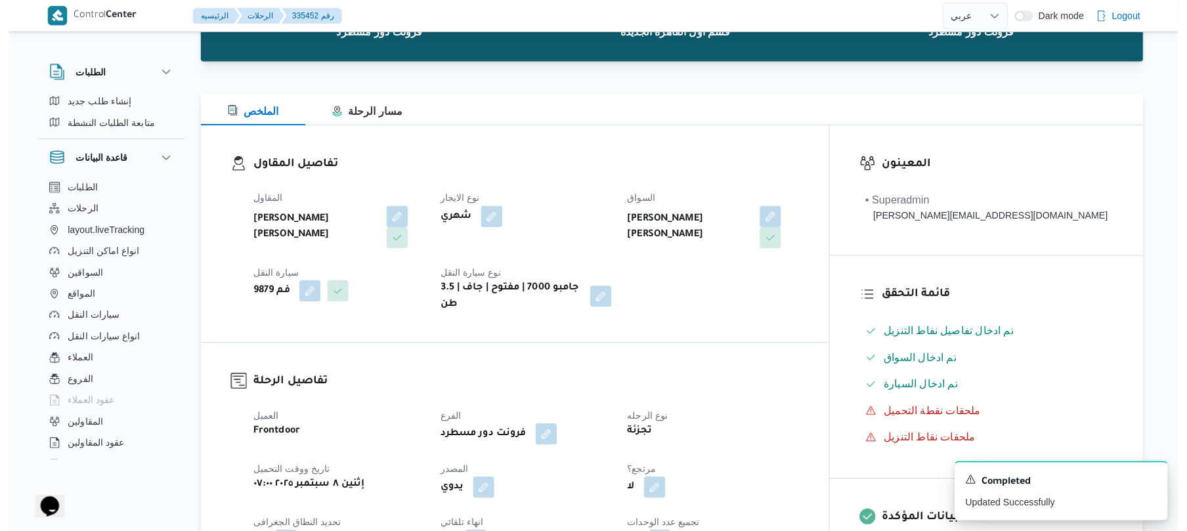
scroll to position [0, 0]
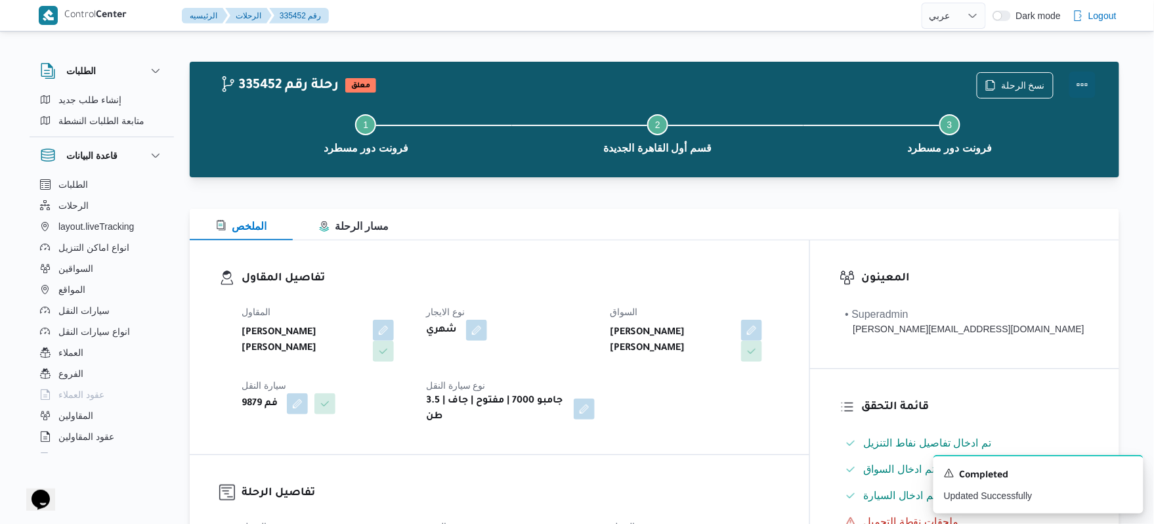
click at [1078, 82] on button "Actions" at bounding box center [1082, 85] width 26 height 26
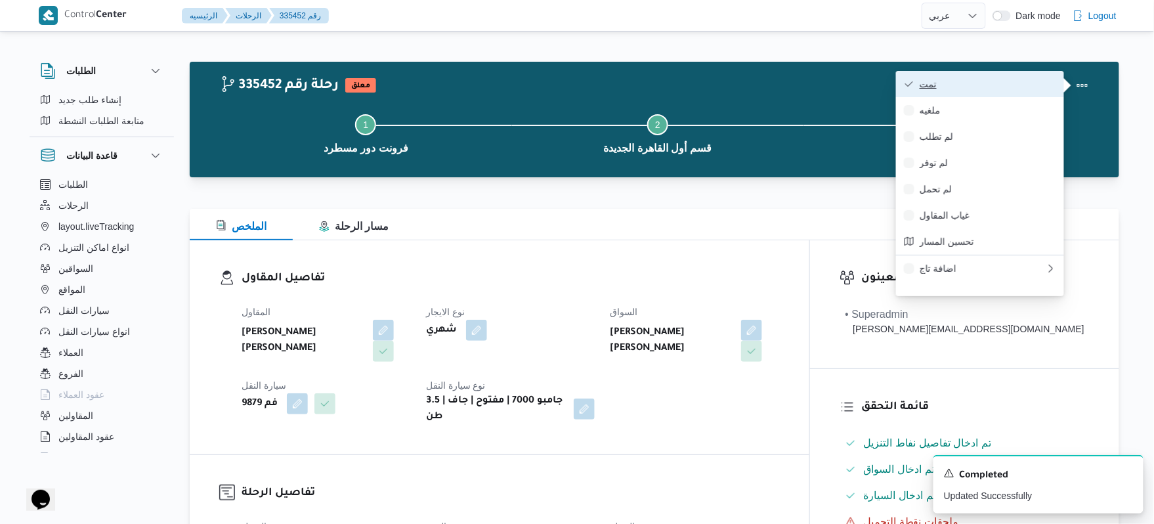
click at [1012, 85] on span "تمت" at bounding box center [988, 84] width 137 height 11
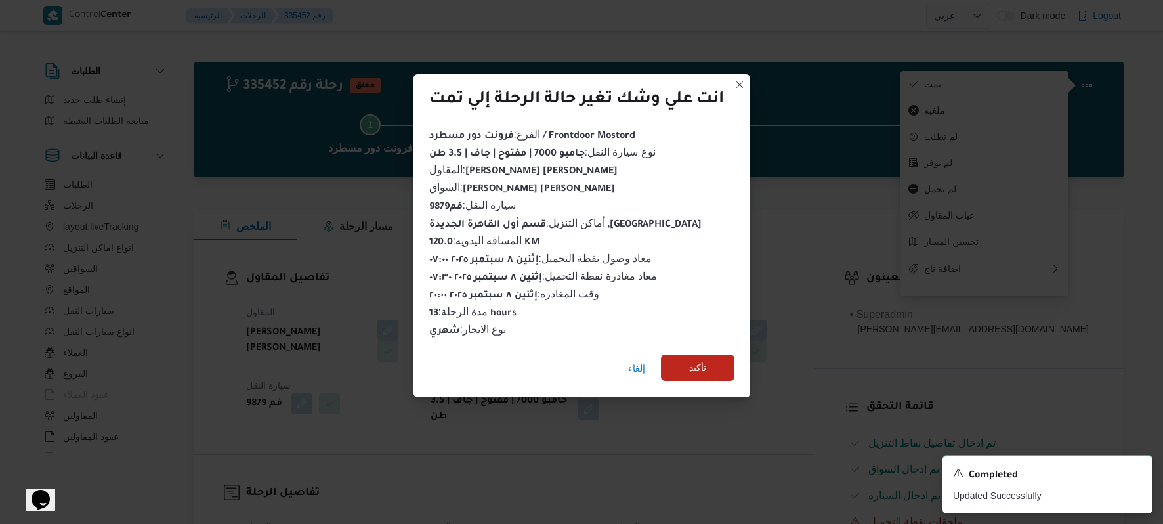
click at [716, 356] on span "تأكيد" at bounding box center [698, 367] width 74 height 26
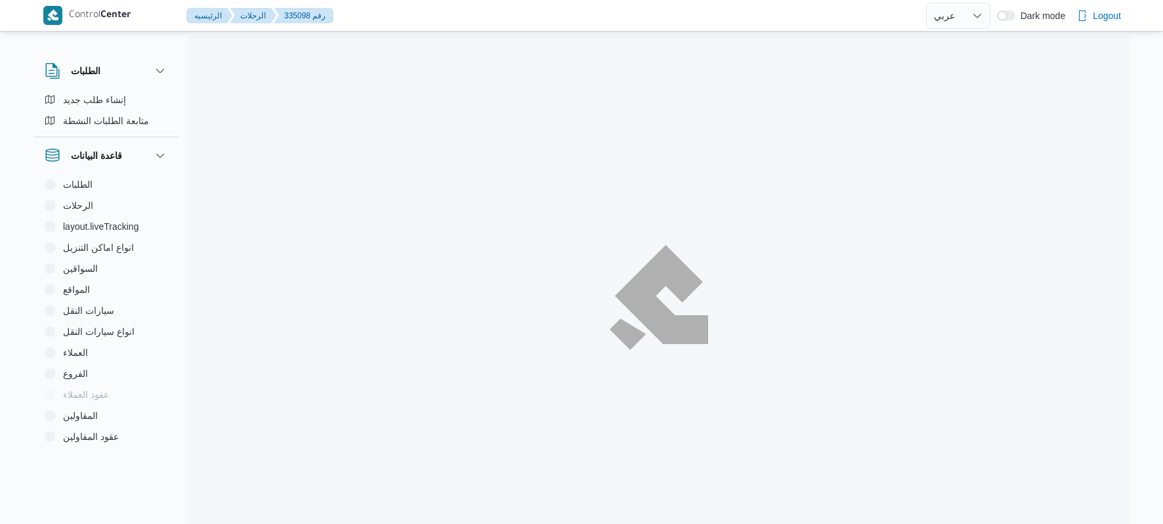
select select "ar"
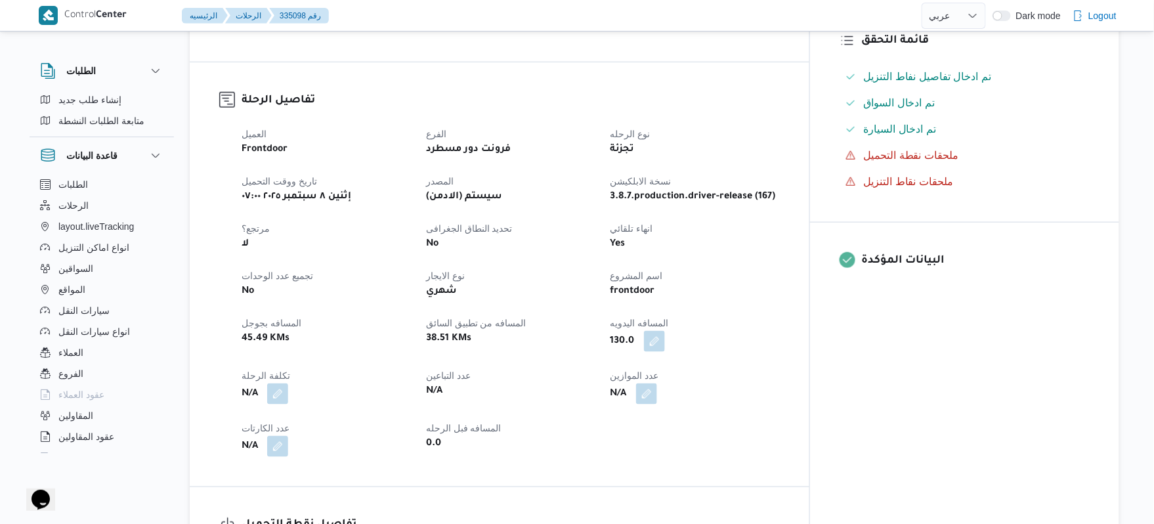
scroll to position [490, 0]
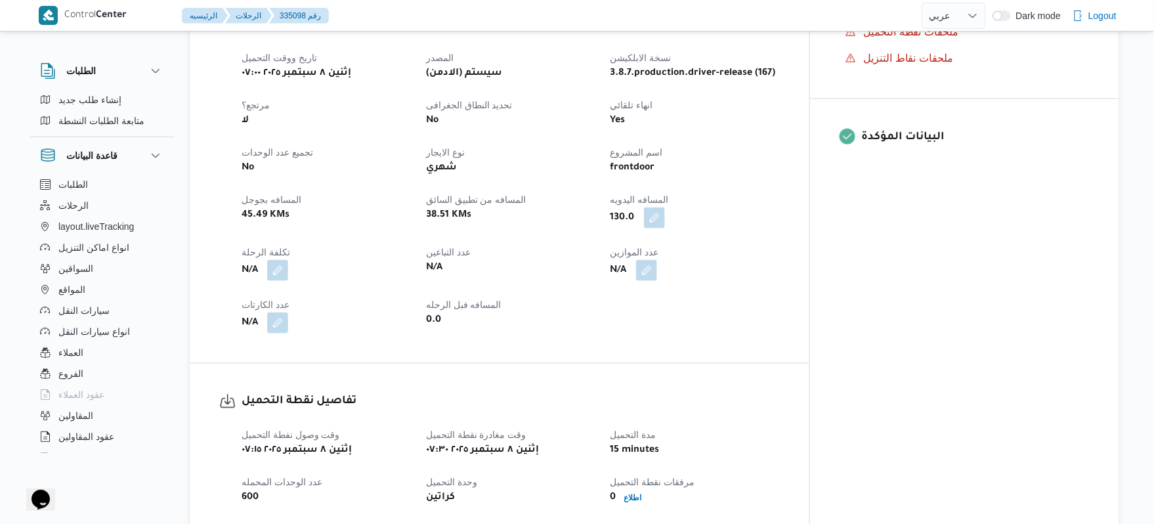
click at [581, 311] on div "0.0" at bounding box center [510, 320] width 171 height 18
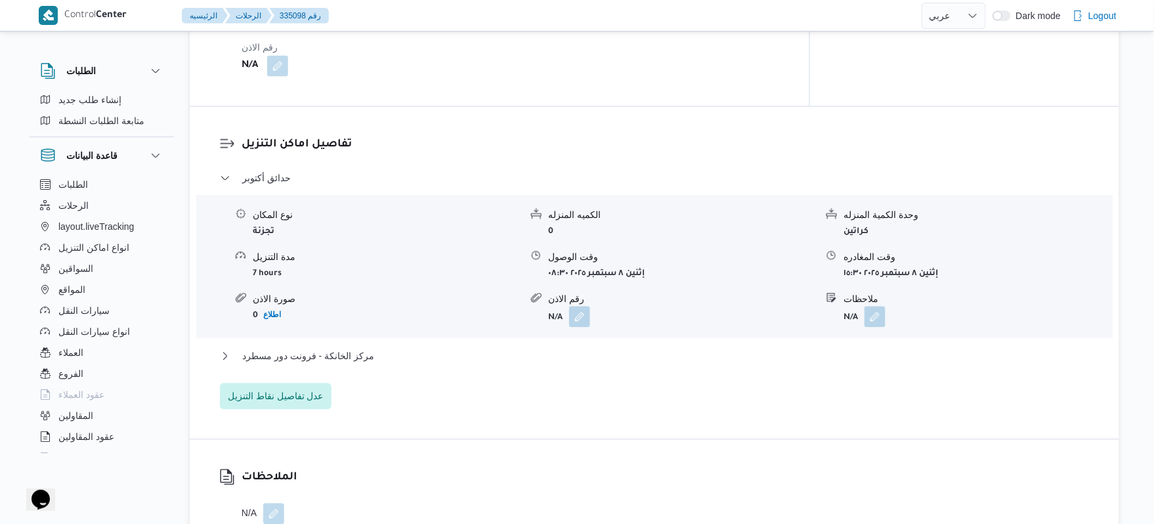
scroll to position [980, 0]
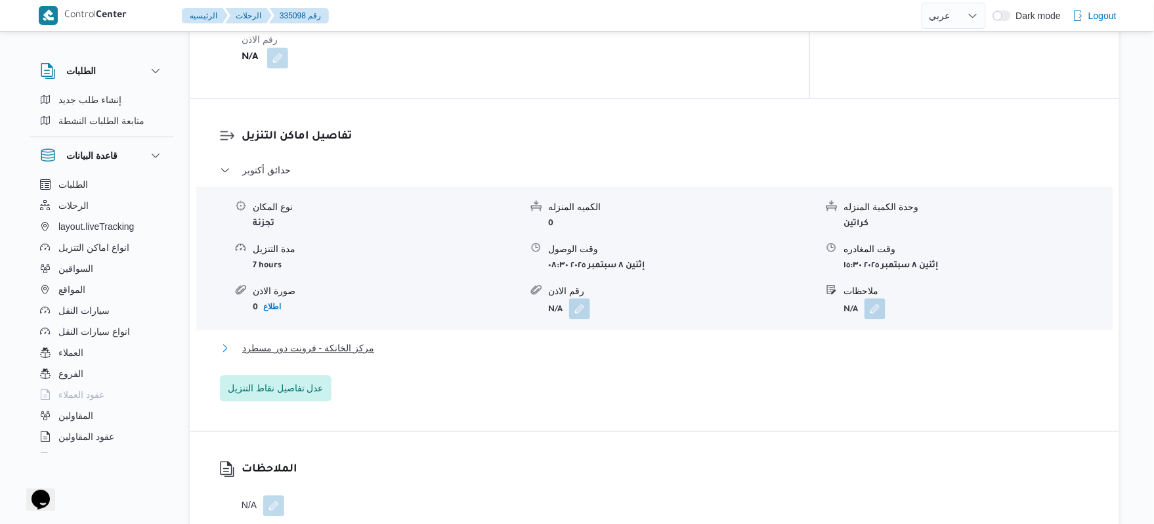
click at [541, 340] on button "مركز الخانكة - فرونت دور مسطرد" at bounding box center [655, 348] width 870 height 16
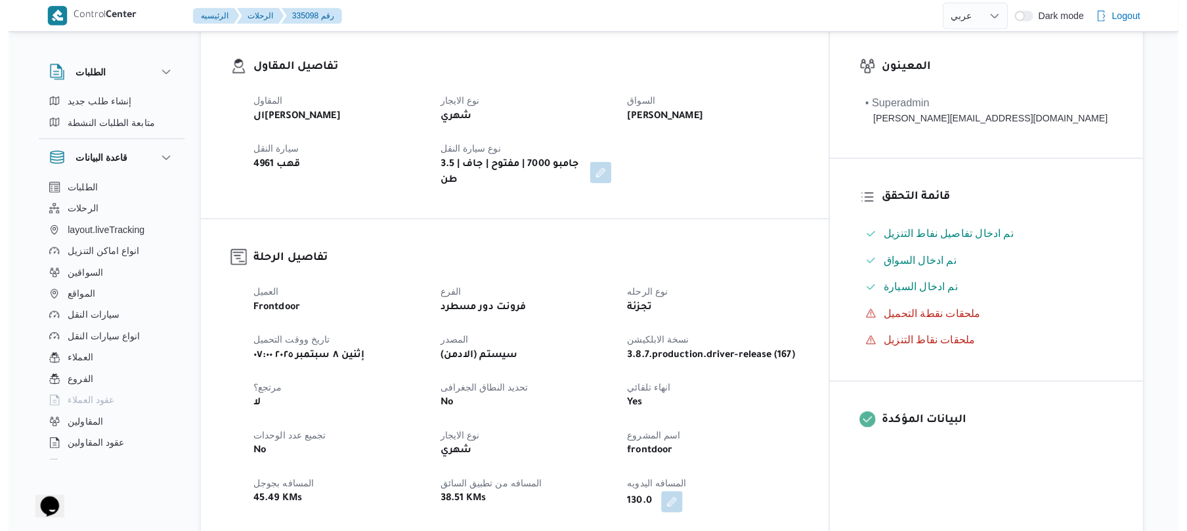
scroll to position [210, 0]
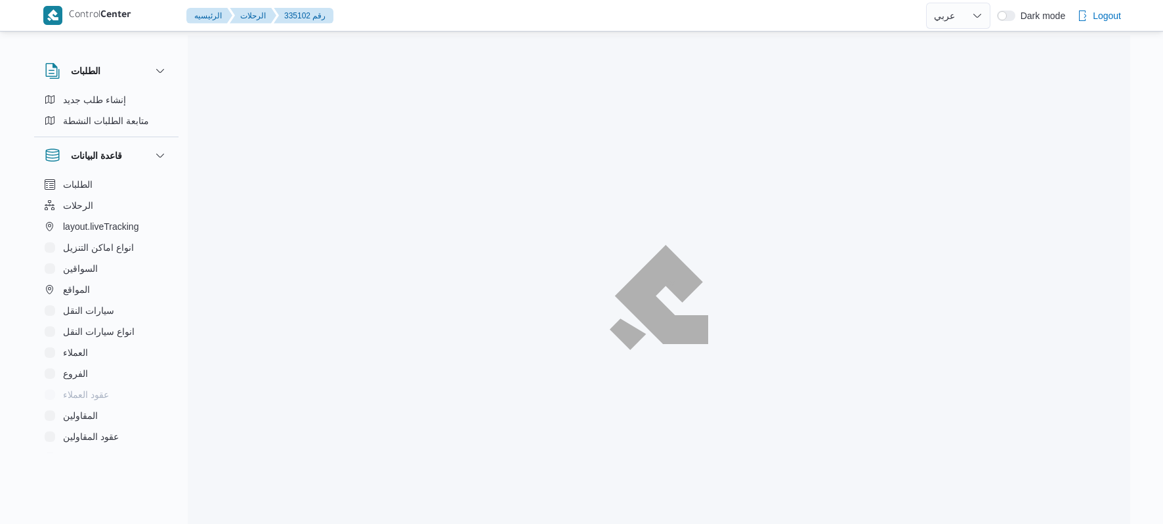
select select "ar"
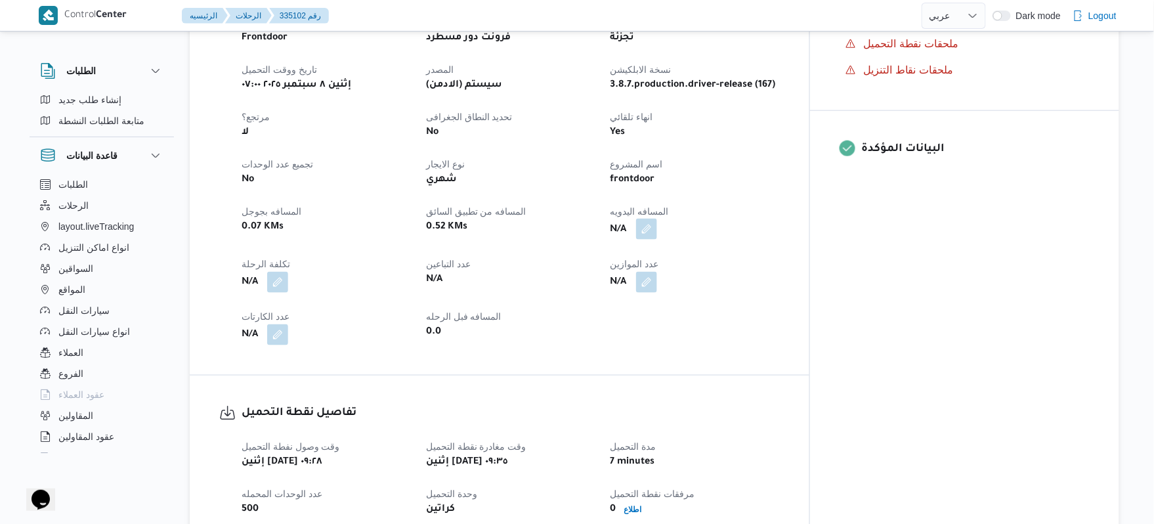
click at [657, 222] on button "button" at bounding box center [646, 229] width 21 height 21
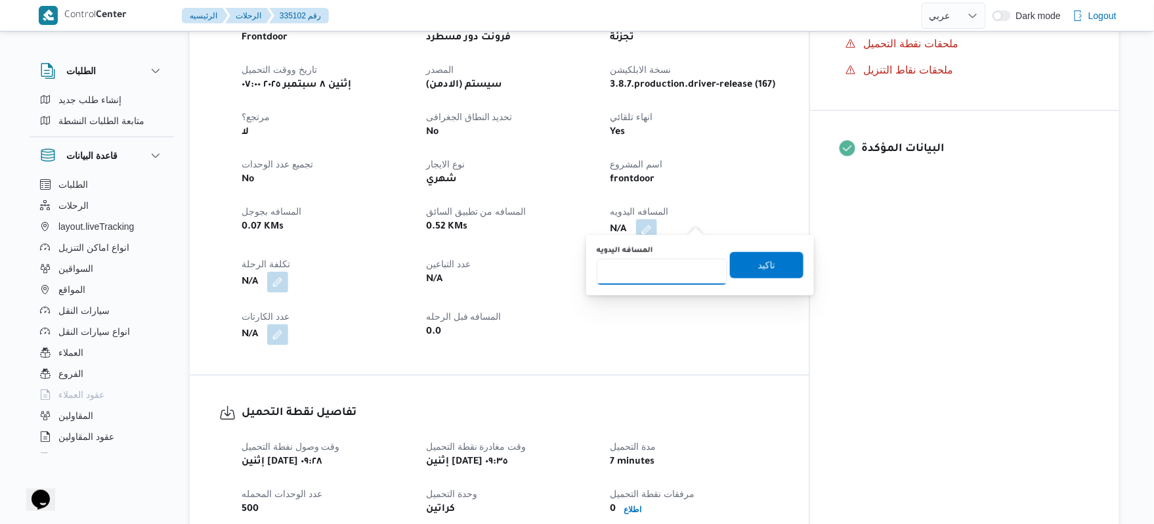
click at [649, 274] on input "المسافه اليدويه" at bounding box center [662, 272] width 131 height 26
type input "120"
click at [761, 266] on span "تاكيد" at bounding box center [766, 265] width 17 height 16
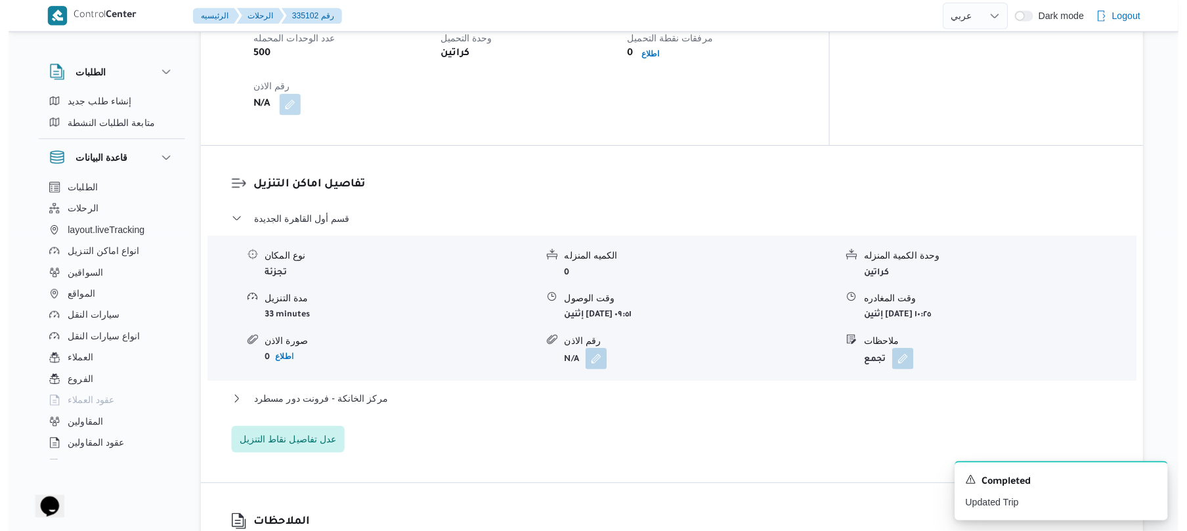
scroll to position [968, 0]
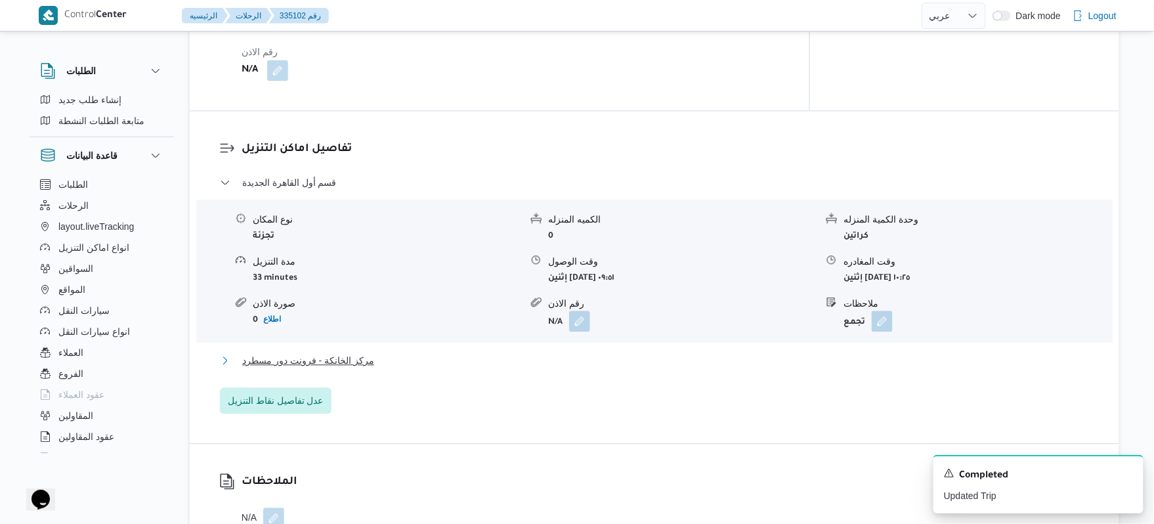
click at [628, 353] on button "مركز الخانكة - فرونت دور مسطرد" at bounding box center [655, 361] width 870 height 16
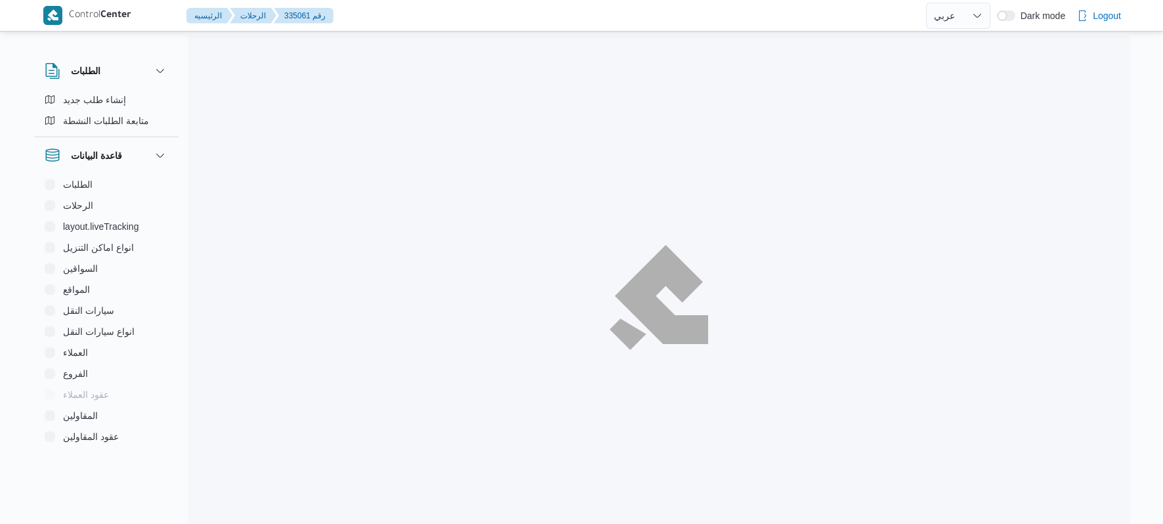
select select "ar"
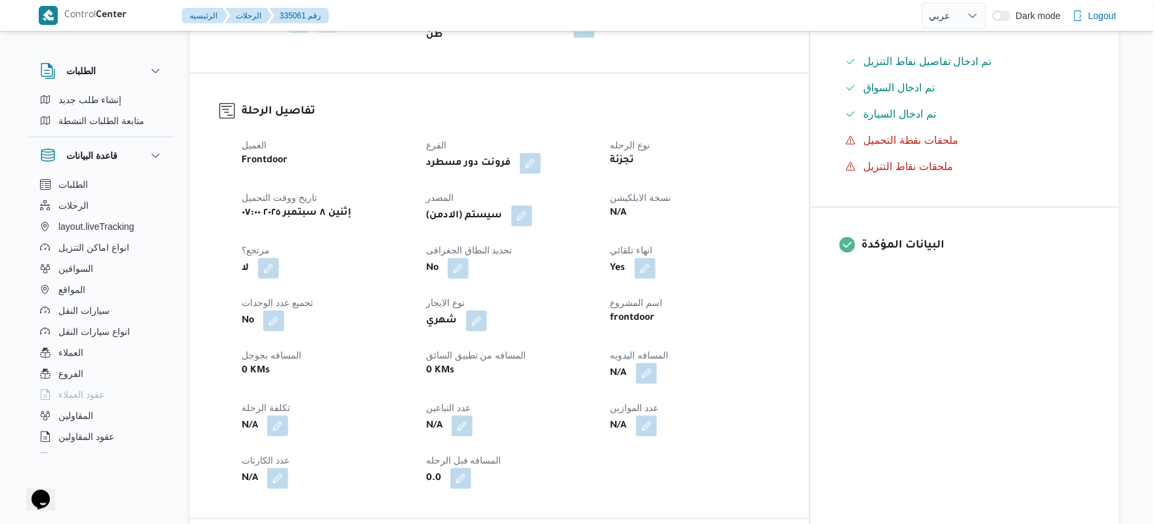
scroll to position [420, 0]
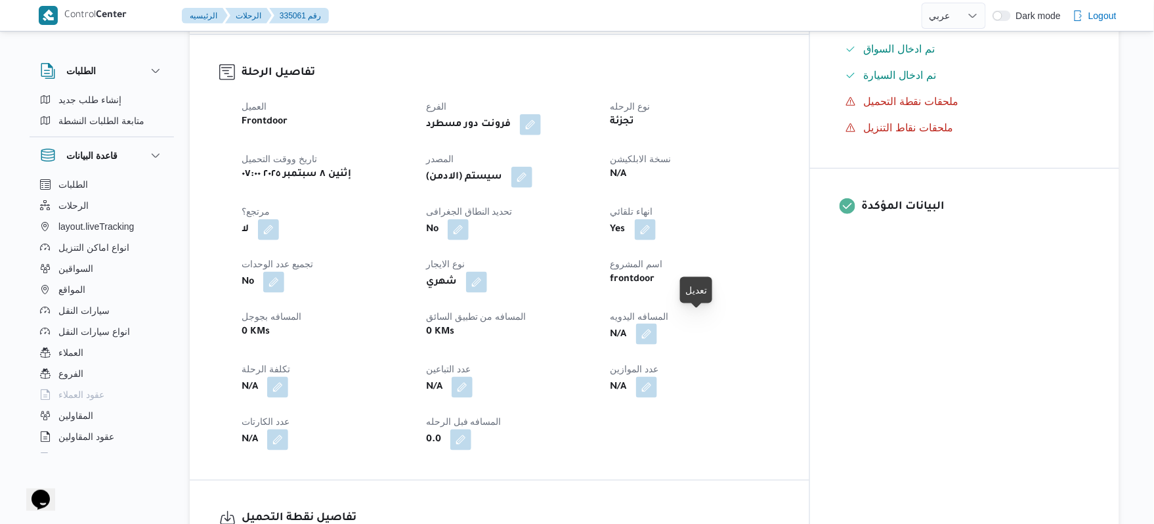
click at [657, 326] on button "button" at bounding box center [646, 334] width 21 height 21
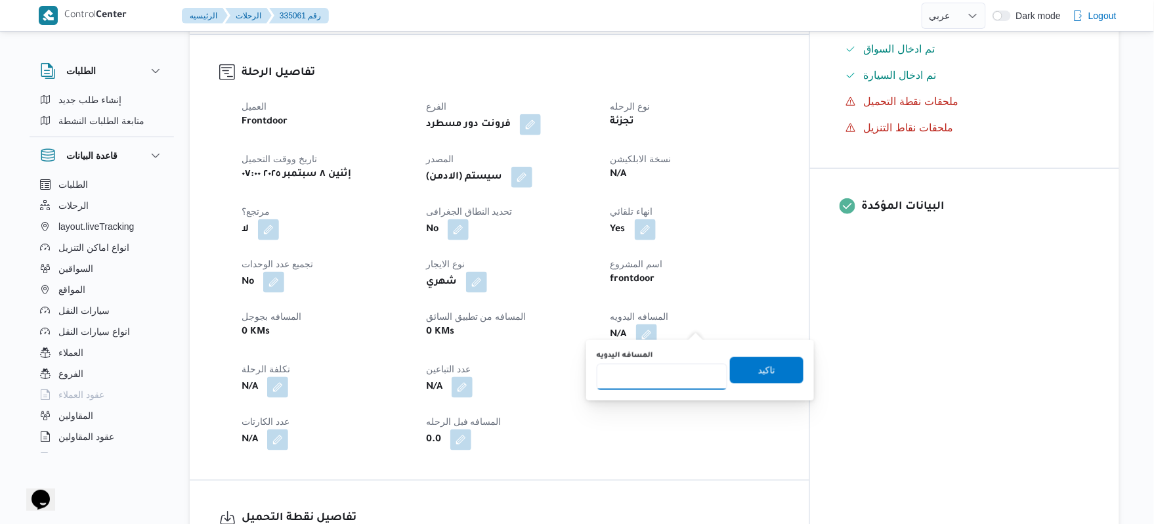
click at [662, 379] on input "المسافه اليدويه" at bounding box center [662, 377] width 131 height 26
type input "90"
click at [783, 375] on span "تاكيد" at bounding box center [767, 369] width 74 height 26
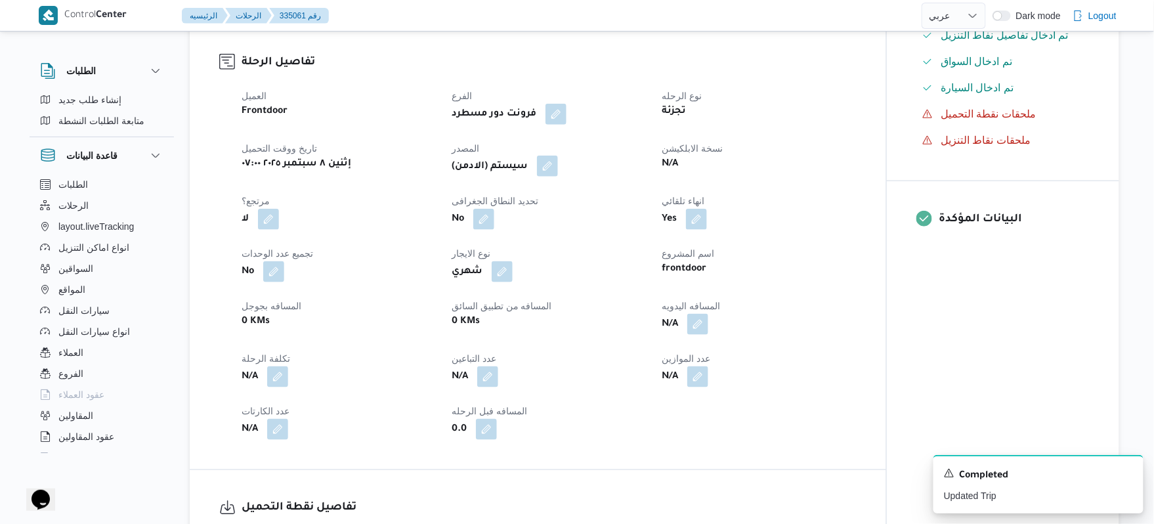
click at [558, 169] on button "button" at bounding box center [547, 166] width 21 height 21
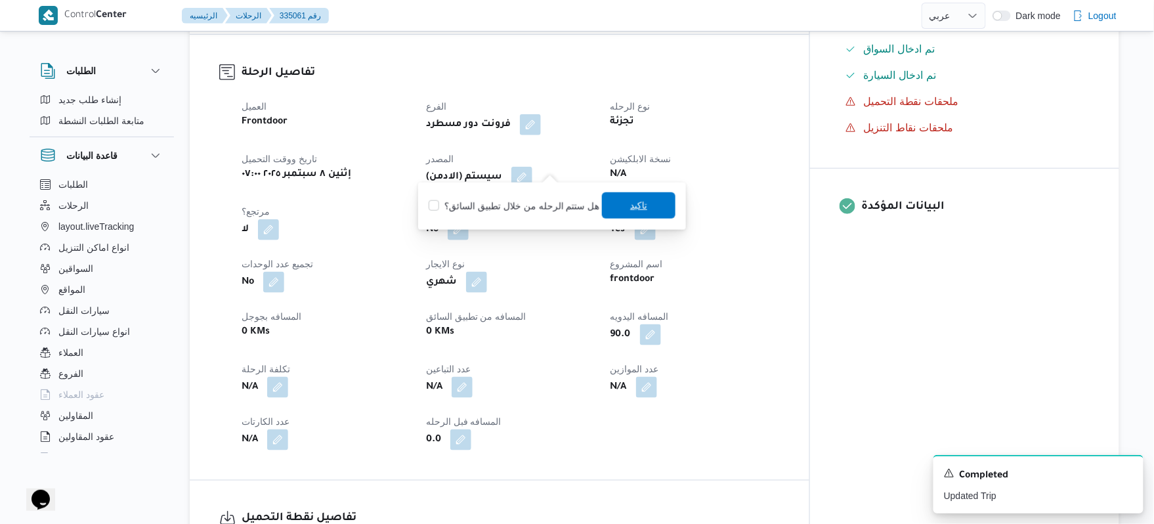
click at [630, 205] on span "تاكيد" at bounding box center [638, 206] width 17 height 16
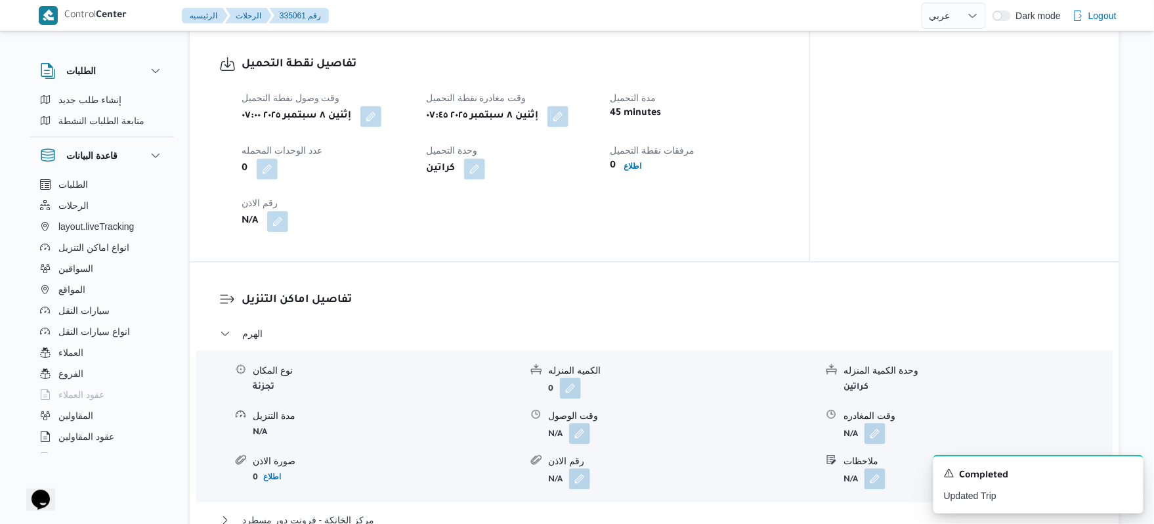
scroll to position [875, 0]
click at [578, 427] on button "button" at bounding box center [579, 431] width 21 height 21
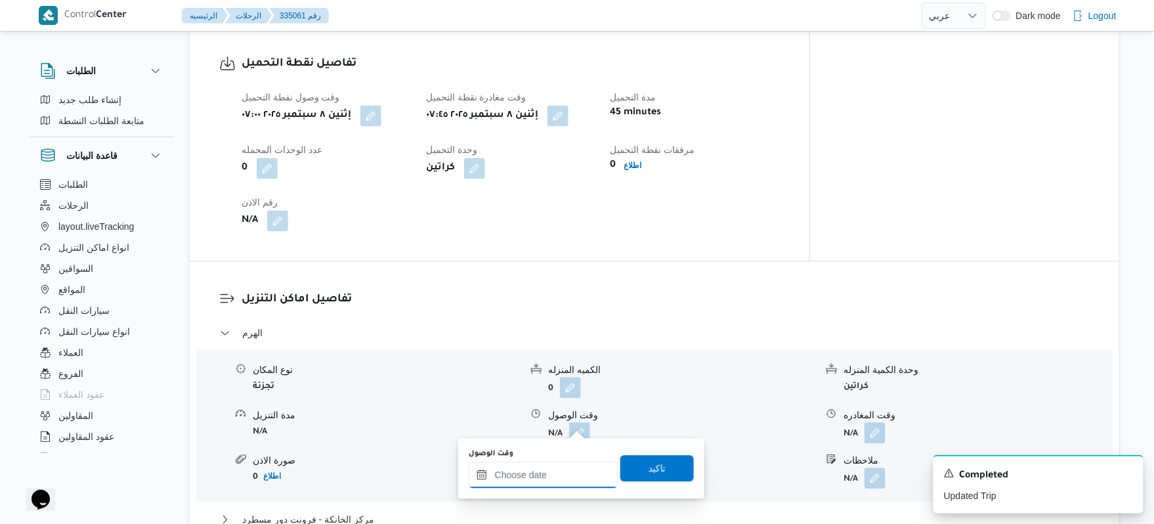
click at [537, 476] on input "وقت الوصول" at bounding box center [543, 474] width 149 height 26
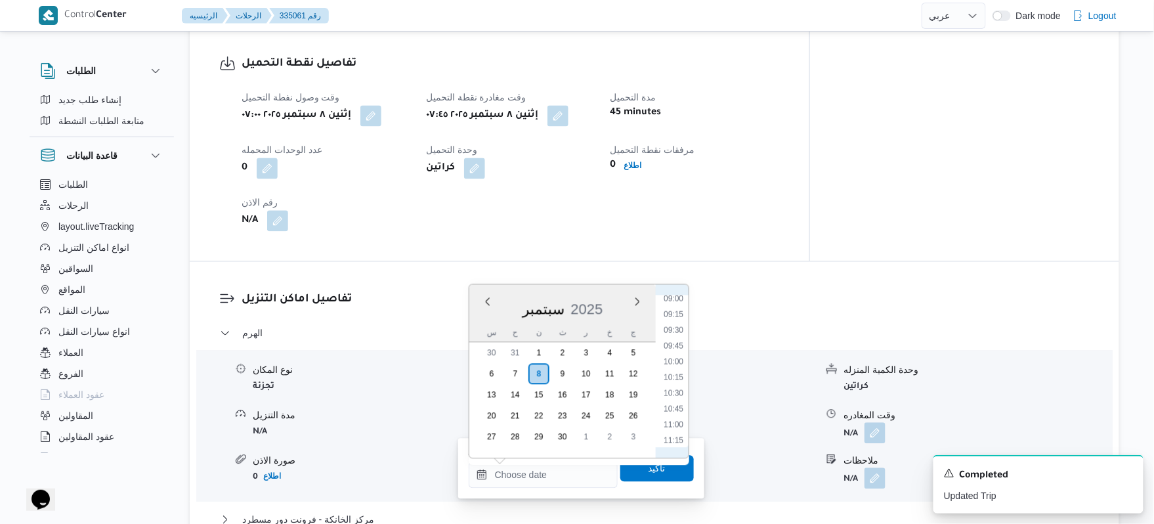
scroll to position [531, 0]
click at [670, 321] on li "08:45" at bounding box center [673, 321] width 30 height 13
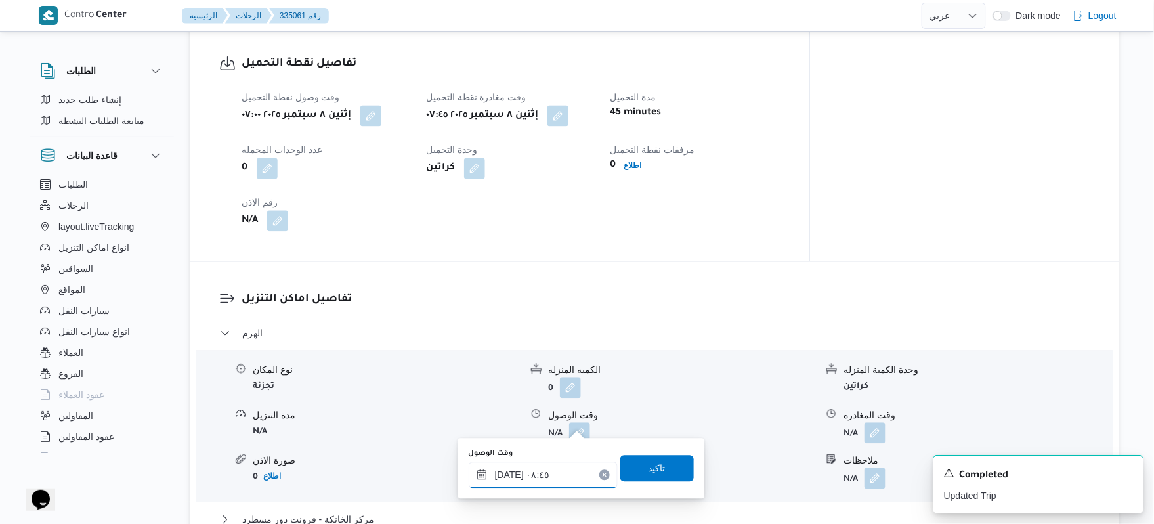
click at [513, 471] on input "٠٨/٠٩/٢٠٢٥ ٠٨:٤٥" at bounding box center [543, 474] width 149 height 26
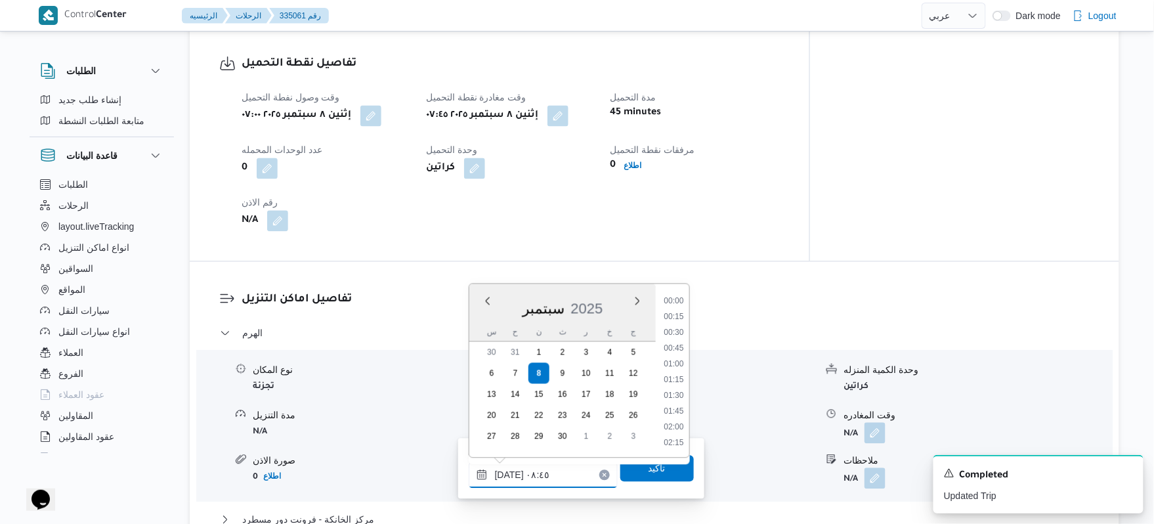
click at [513, 471] on input "٠٨/٠٩/٢٠٢٥ ٠٨:٤٥" at bounding box center [543, 474] width 149 height 26
type input "٠٨/٠٩/٢٠٢٥ ٠٨:35"
click at [651, 476] on span "تاكيد" at bounding box center [657, 467] width 74 height 26
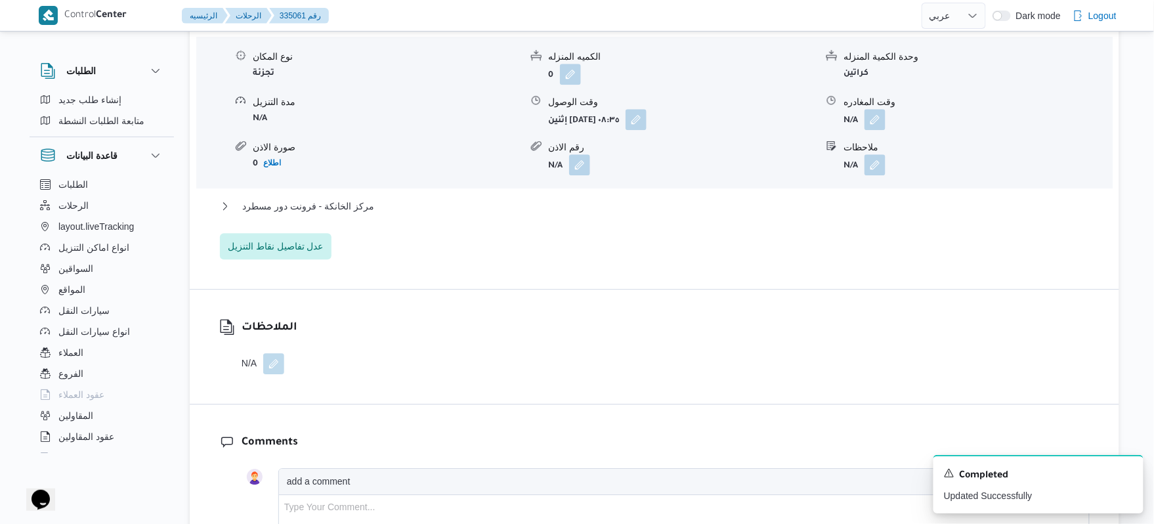
scroll to position [1190, 0]
click at [831, 196] on button "مركز الخانكة - فرونت دور مسطرد" at bounding box center [655, 204] width 870 height 16
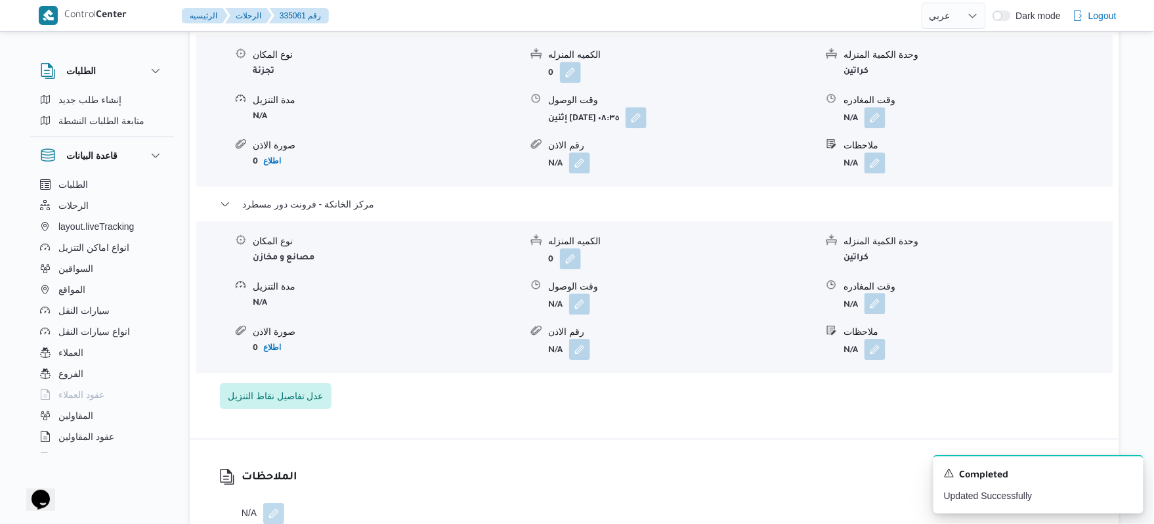
click at [875, 293] on button "button" at bounding box center [875, 303] width 21 height 21
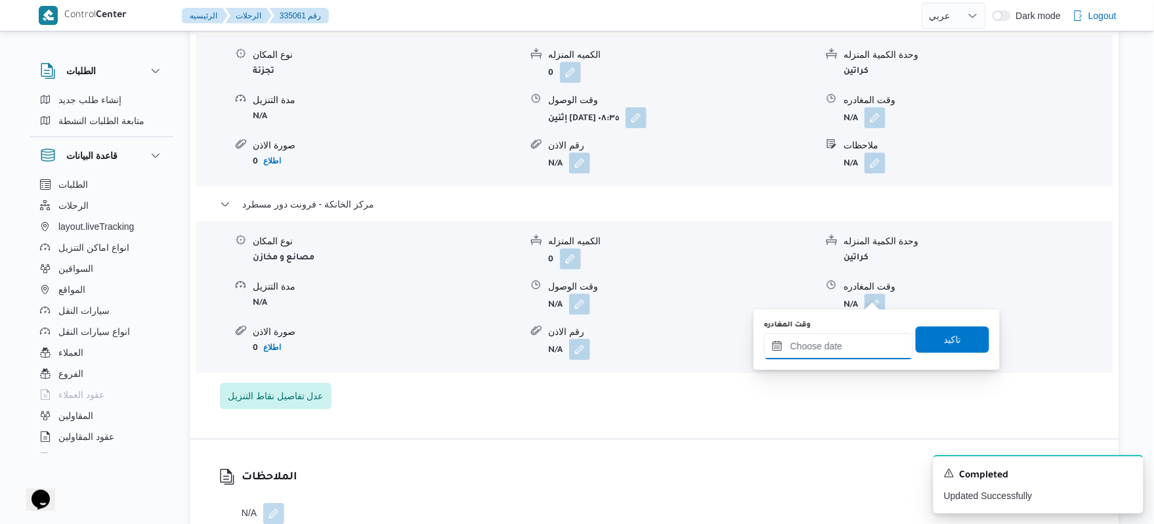
click at [820, 345] on input "وقت المغادره" at bounding box center [838, 346] width 149 height 26
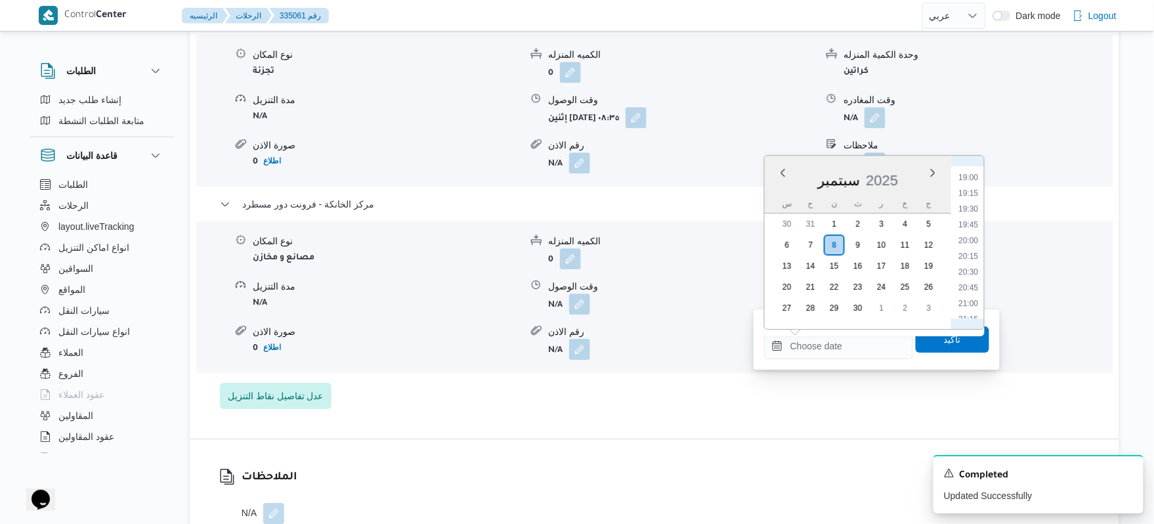
scroll to position [1179, 0]
click at [964, 273] on li "20:15" at bounding box center [969, 269] width 30 height 13
type input "[DATE] ٢٠:١٥"
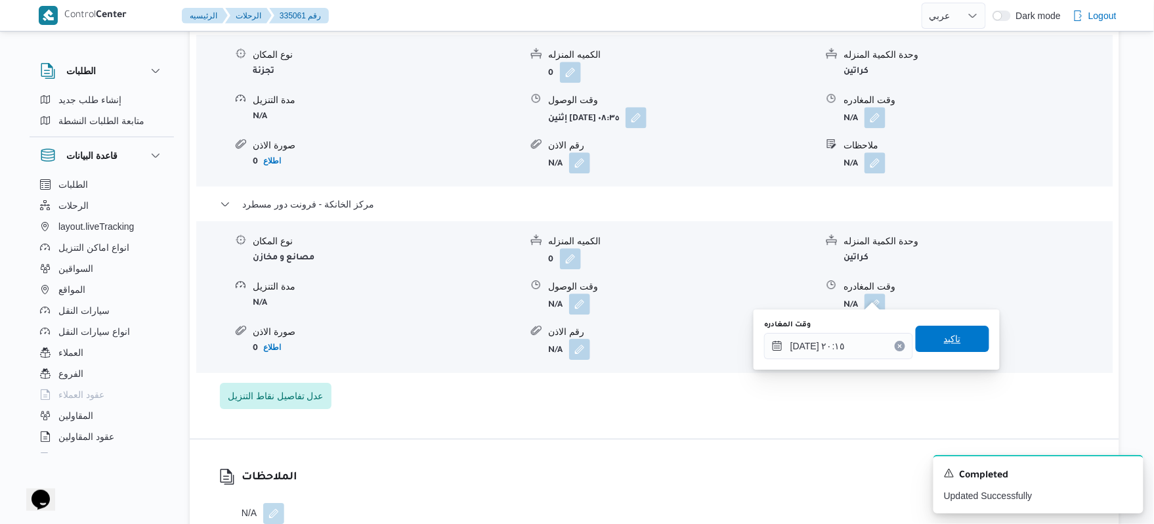
click at [944, 332] on span "تاكيد" at bounding box center [952, 339] width 17 height 16
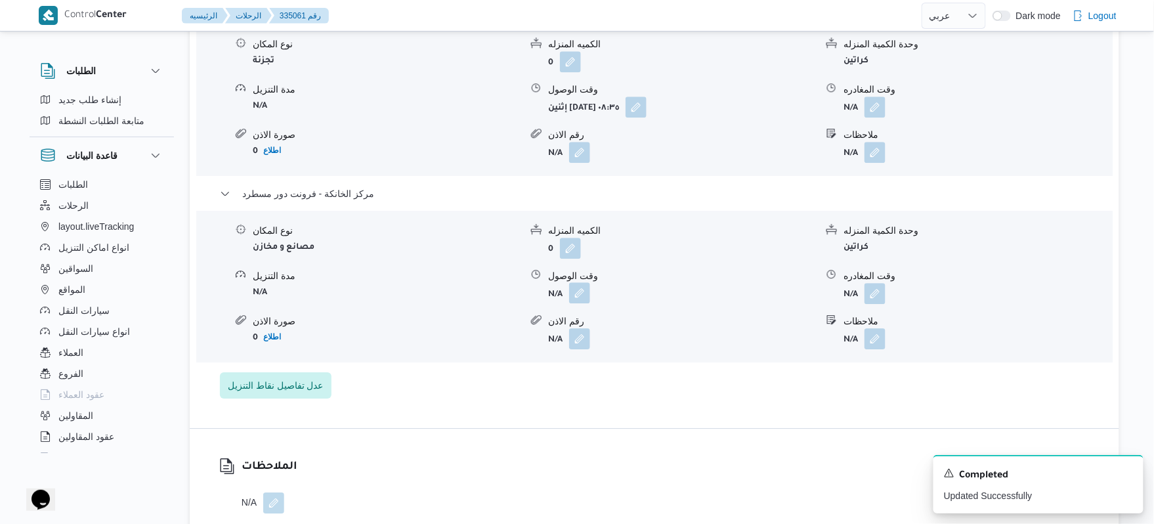
click at [582, 290] on button "button" at bounding box center [579, 292] width 21 height 21
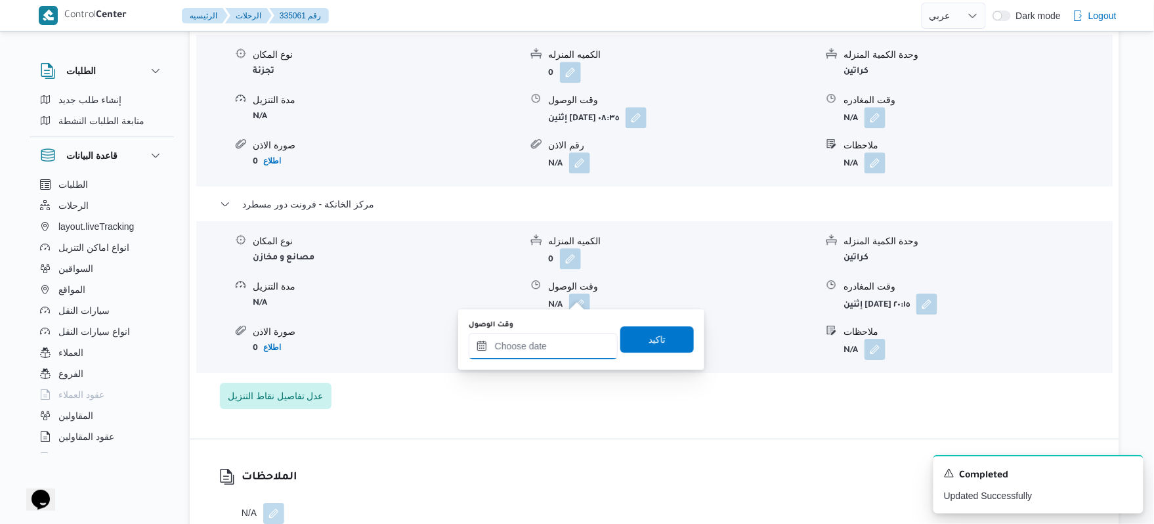
click at [580, 335] on input "وقت الوصول" at bounding box center [543, 346] width 149 height 26
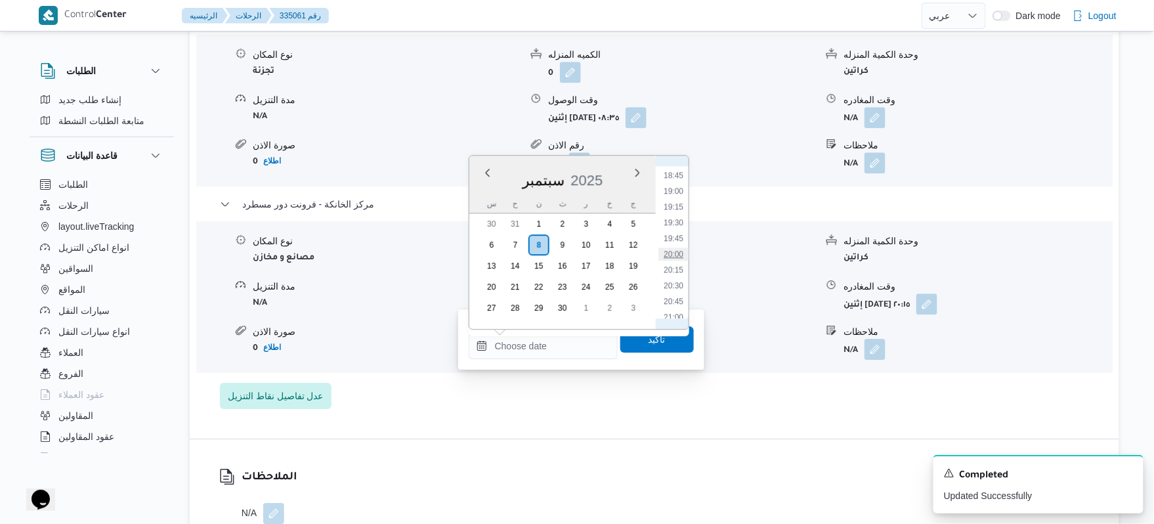
click at [672, 255] on li "20:00" at bounding box center [673, 253] width 30 height 13
type input "٠٨/٠٩/٢٠٢٥ ٢٠:٠٠"
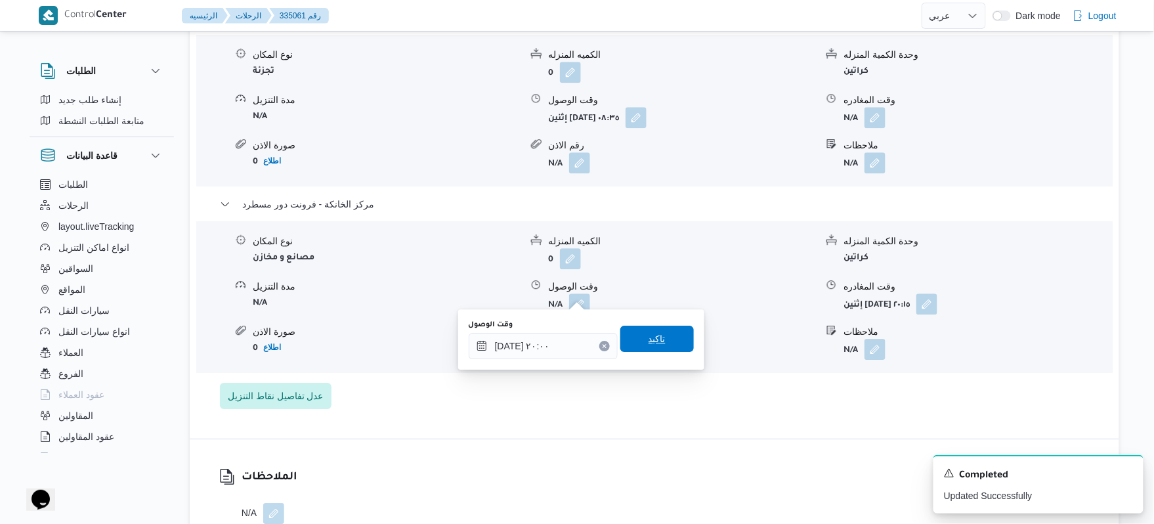
click at [654, 336] on span "تاكيد" at bounding box center [657, 339] width 17 height 16
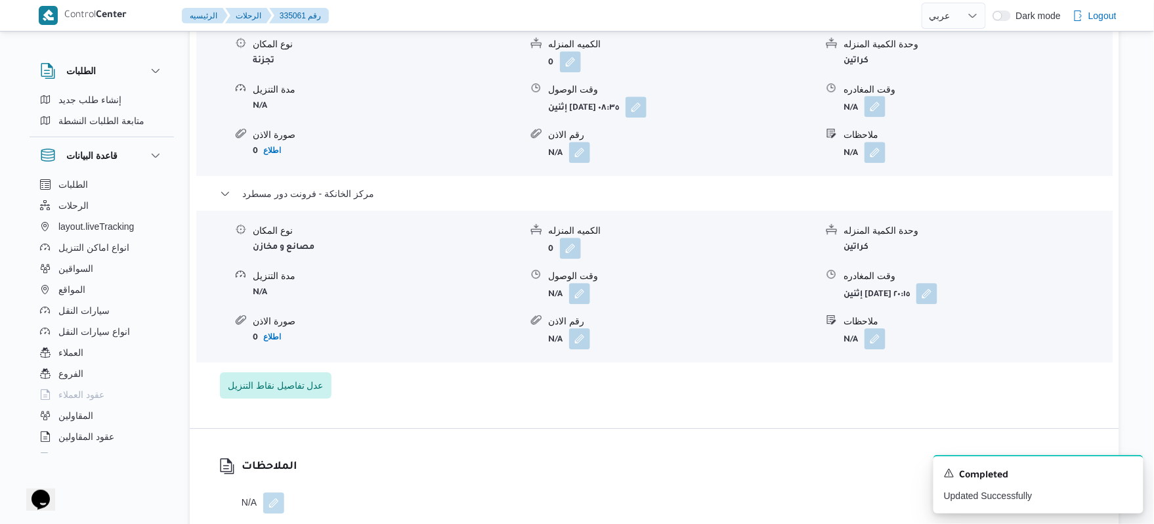
click at [874, 106] on button "button" at bounding box center [875, 106] width 21 height 21
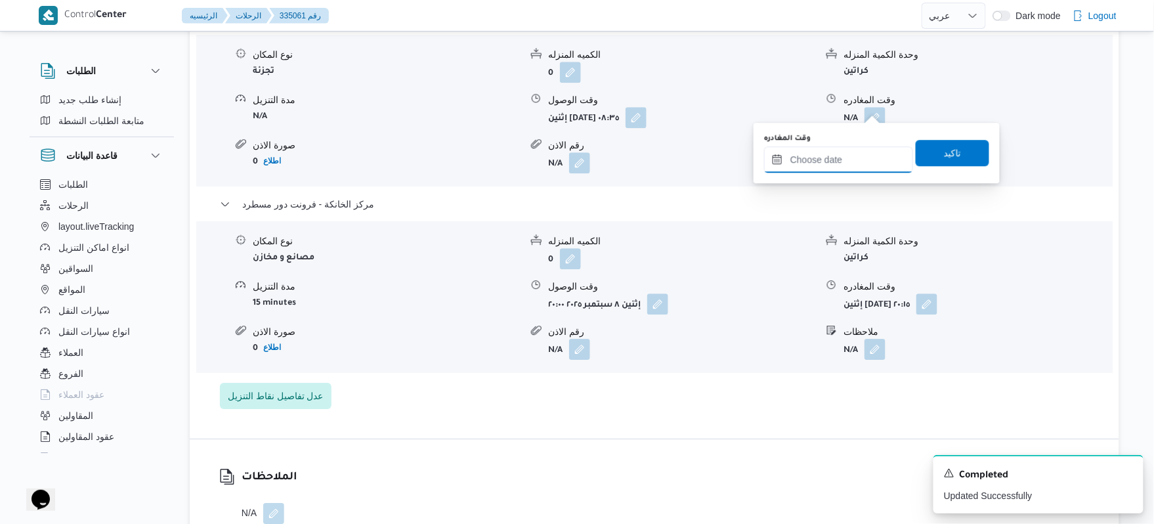
click at [809, 165] on input "وقت المغادره" at bounding box center [838, 159] width 149 height 26
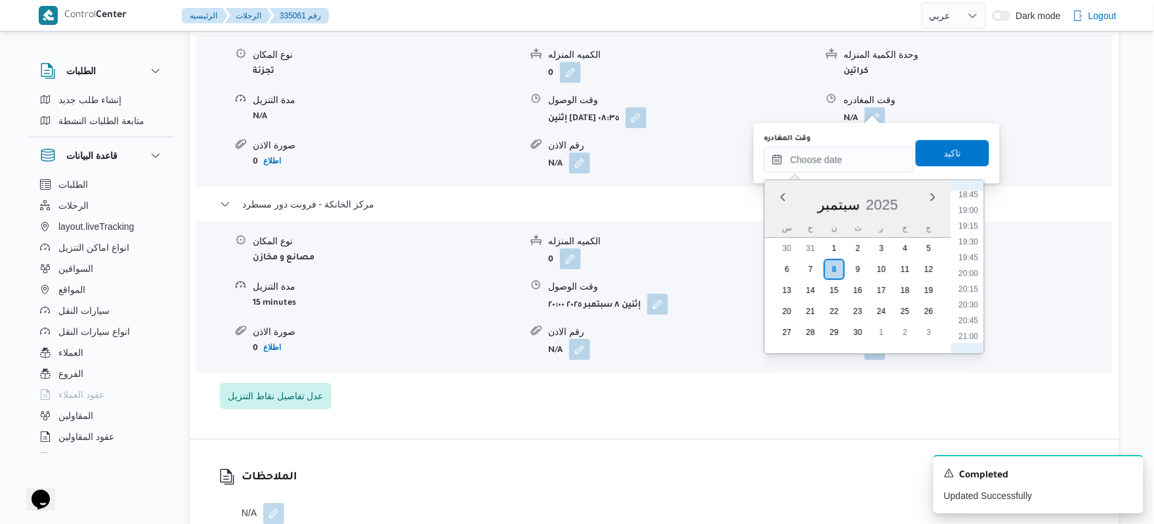
scroll to position [1180, 0]
click at [970, 229] on li "19:15" at bounding box center [969, 230] width 30 height 13
type input "٠٨/٠٩/٢٠٢٥ ١٩:١٥"
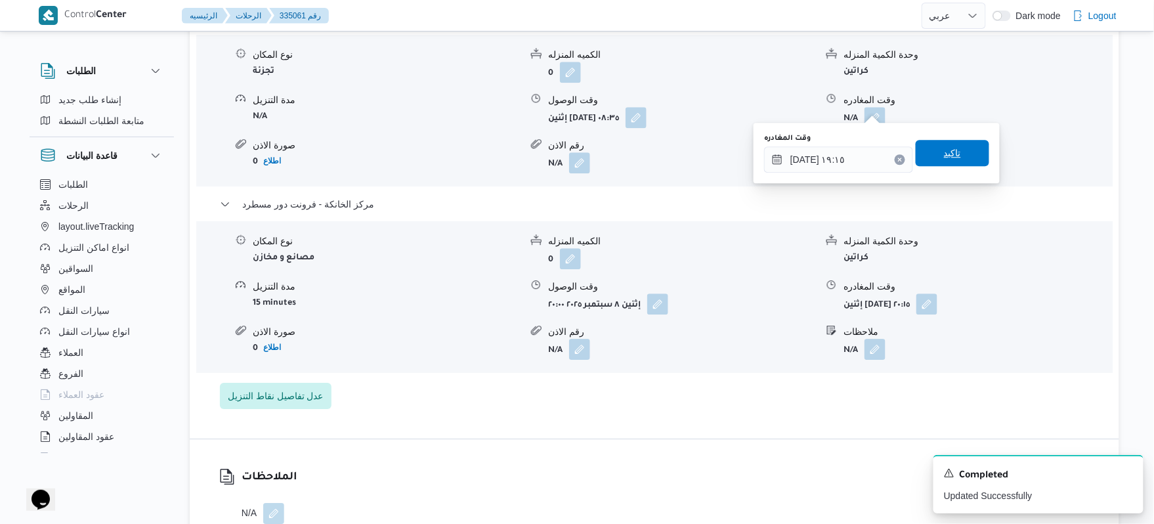
drag, startPoint x: 965, startPoint y: 156, endPoint x: 974, endPoint y: 150, distance: 10.9
click at [974, 150] on span "تاكيد" at bounding box center [953, 153] width 74 height 26
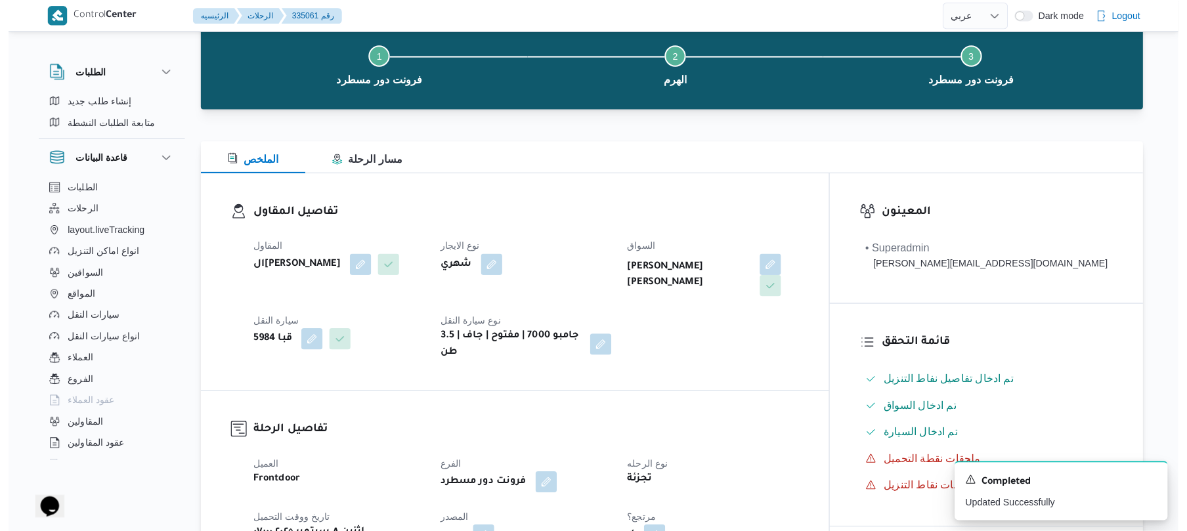
scroll to position [0, 0]
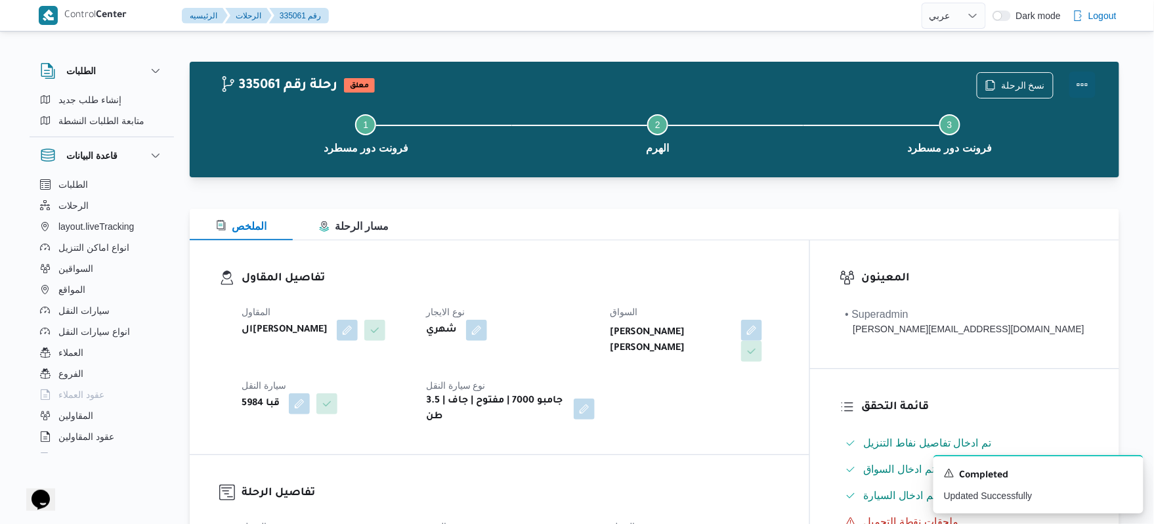
click at [1090, 77] on button "Actions" at bounding box center [1082, 85] width 26 height 26
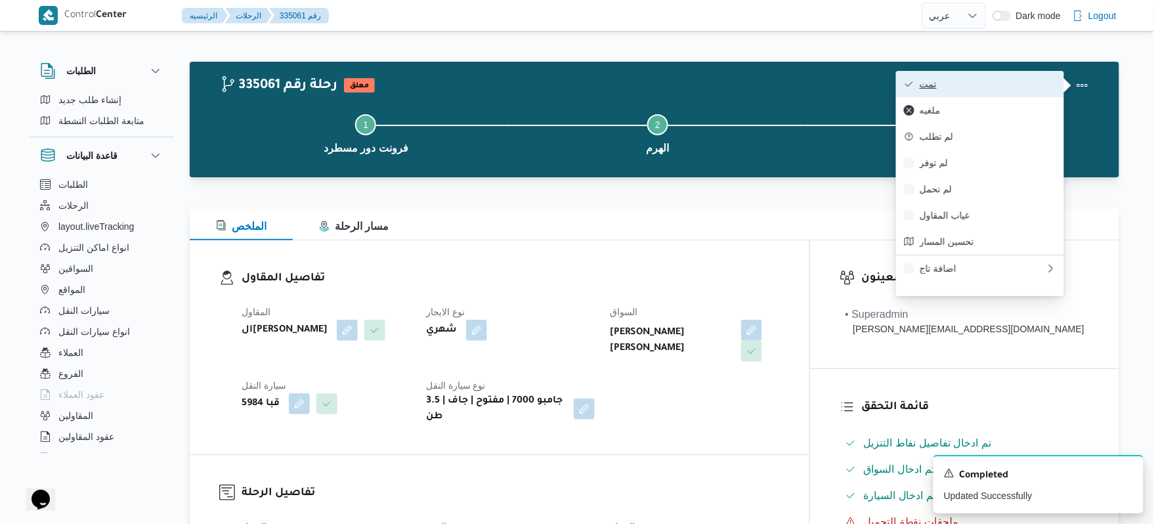
click at [987, 85] on span "تمت" at bounding box center [988, 84] width 137 height 11
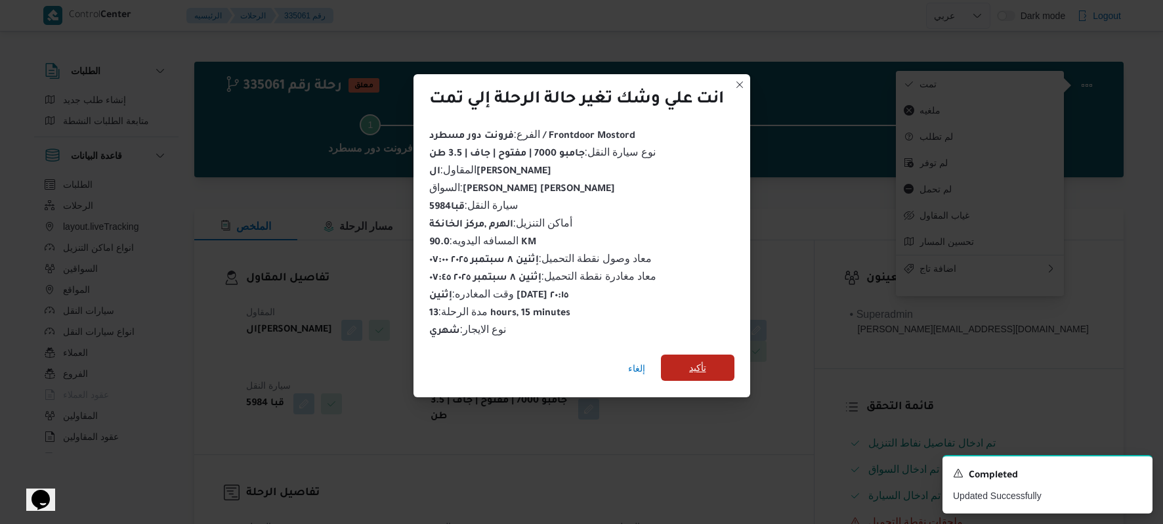
click at [692, 360] on span "تأكيد" at bounding box center [697, 368] width 17 height 16
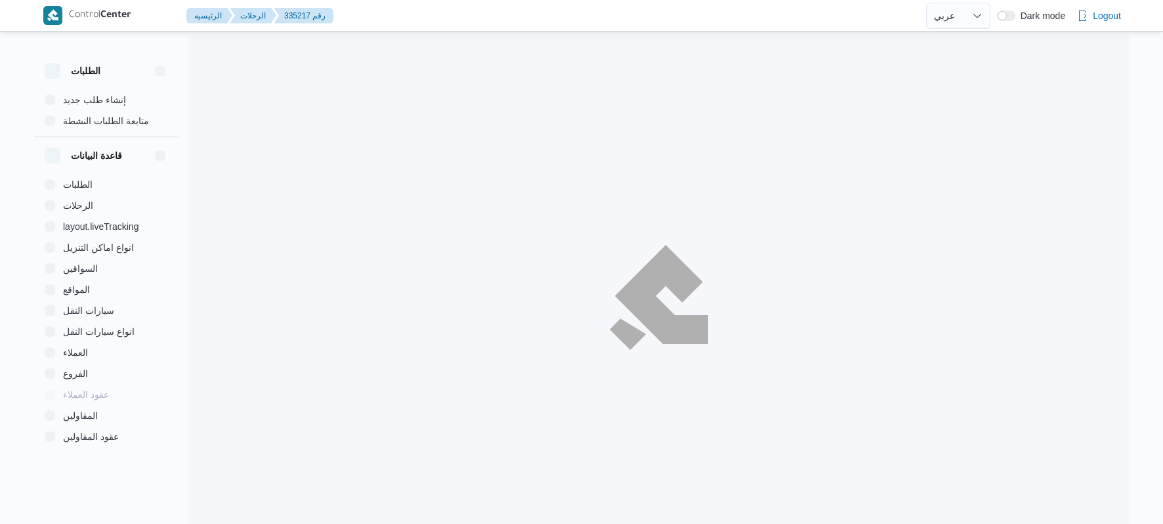
select select "ar"
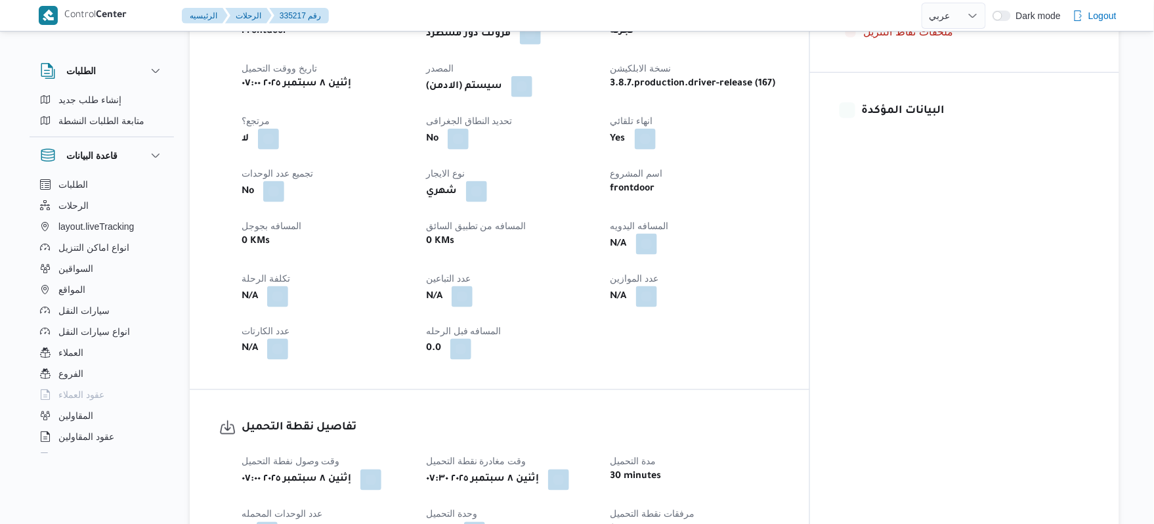
scroll to position [525, 0]
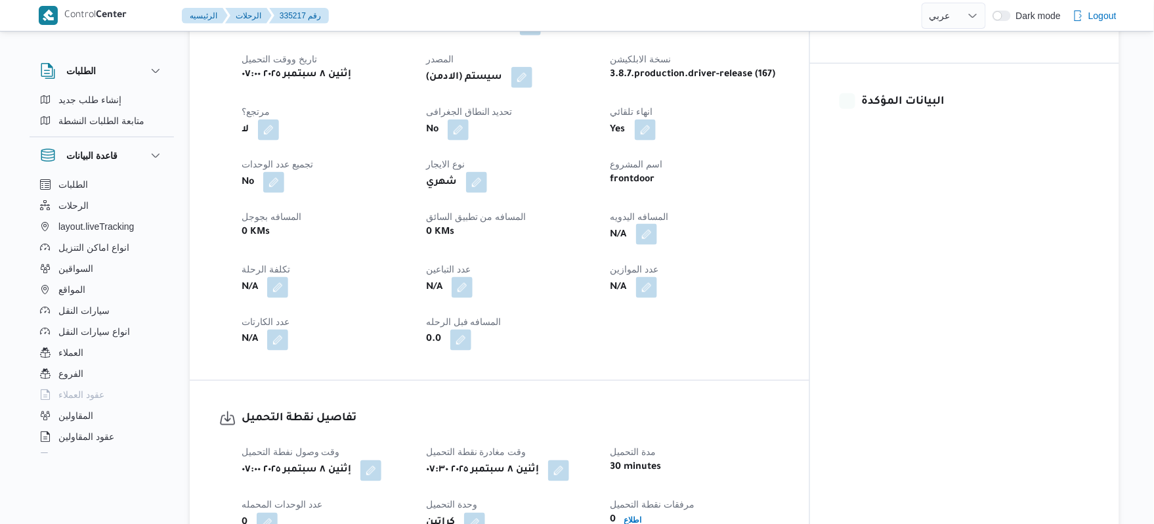
click at [657, 224] on button "button" at bounding box center [646, 234] width 21 height 21
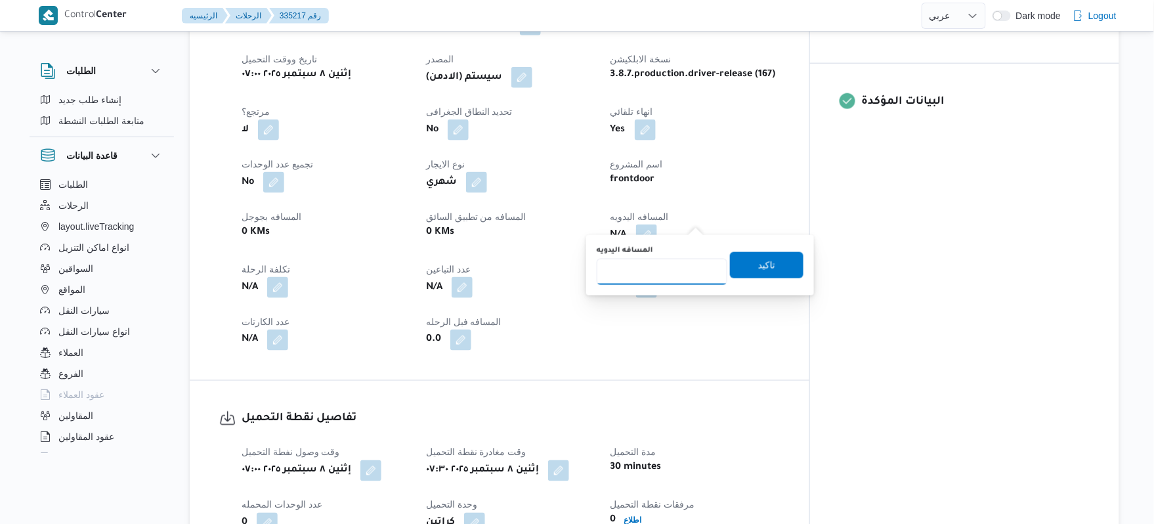
click at [657, 274] on input "المسافه اليدويه" at bounding box center [662, 272] width 131 height 26
type input "130"
click at [758, 270] on span "تاكيد" at bounding box center [766, 265] width 17 height 16
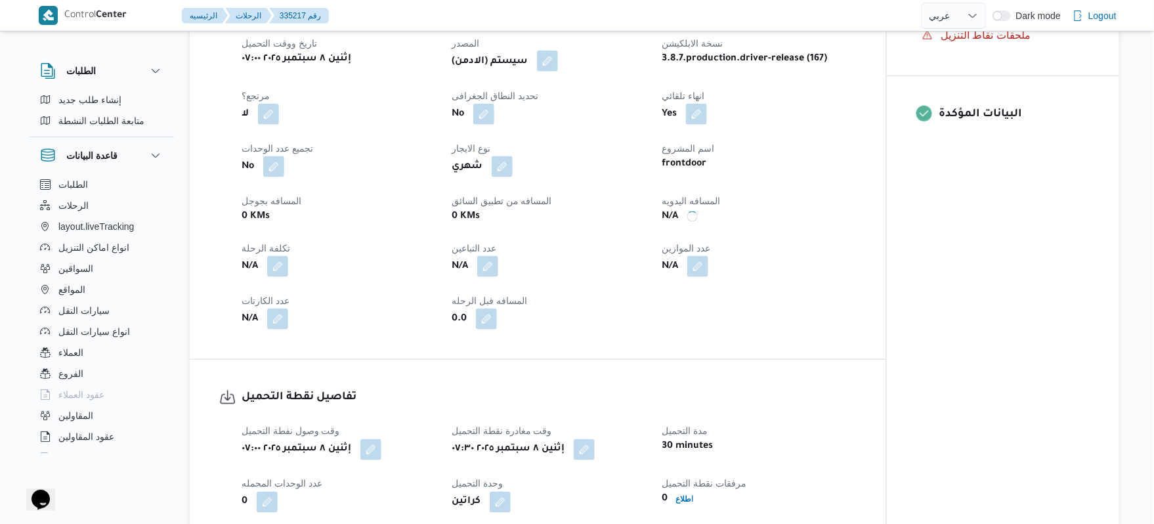
click at [554, 56] on button "button" at bounding box center [547, 61] width 21 height 21
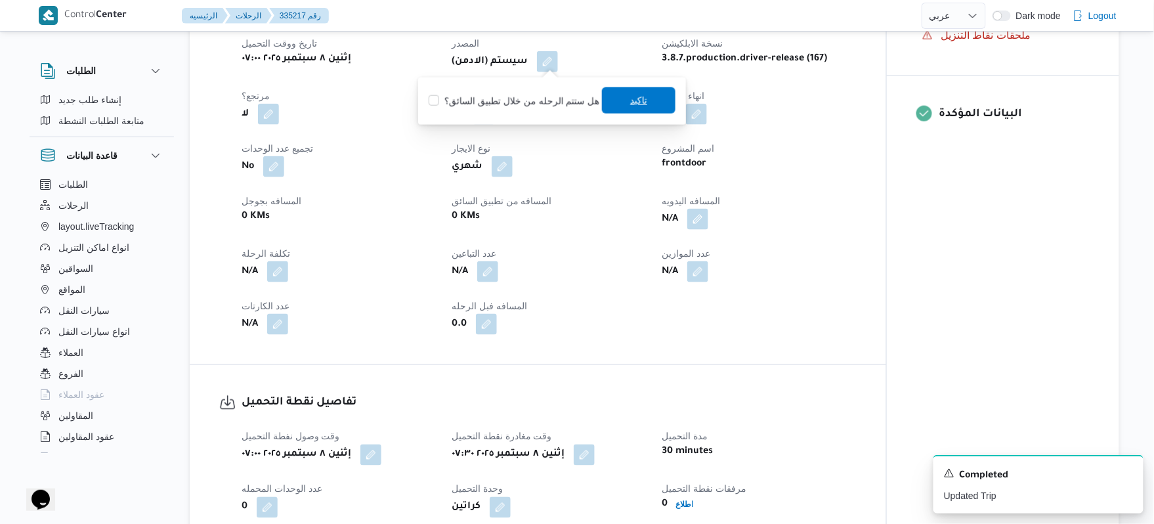
click at [657, 101] on span "تاكيد" at bounding box center [639, 100] width 74 height 26
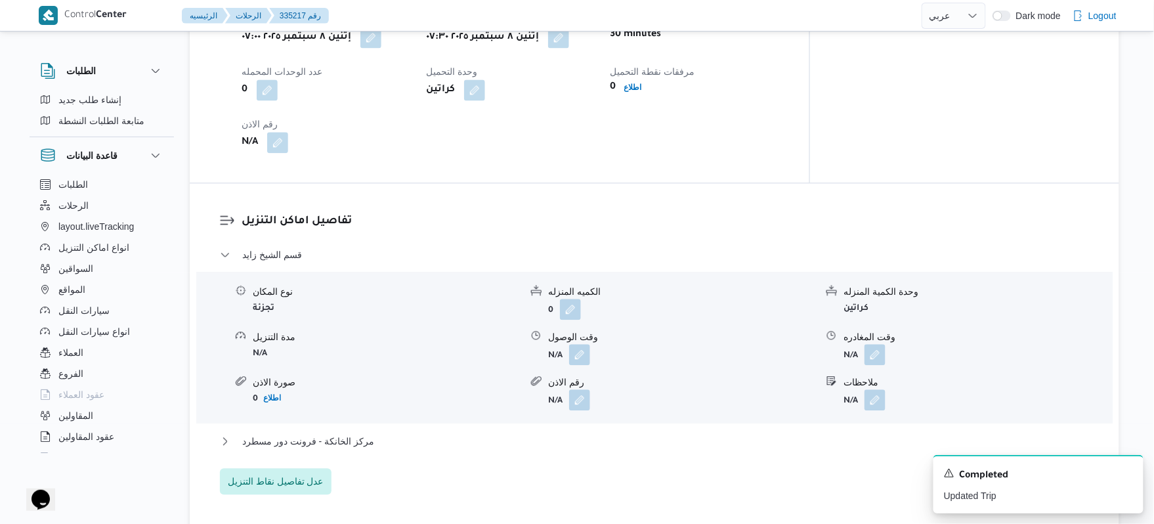
scroll to position [980, 0]
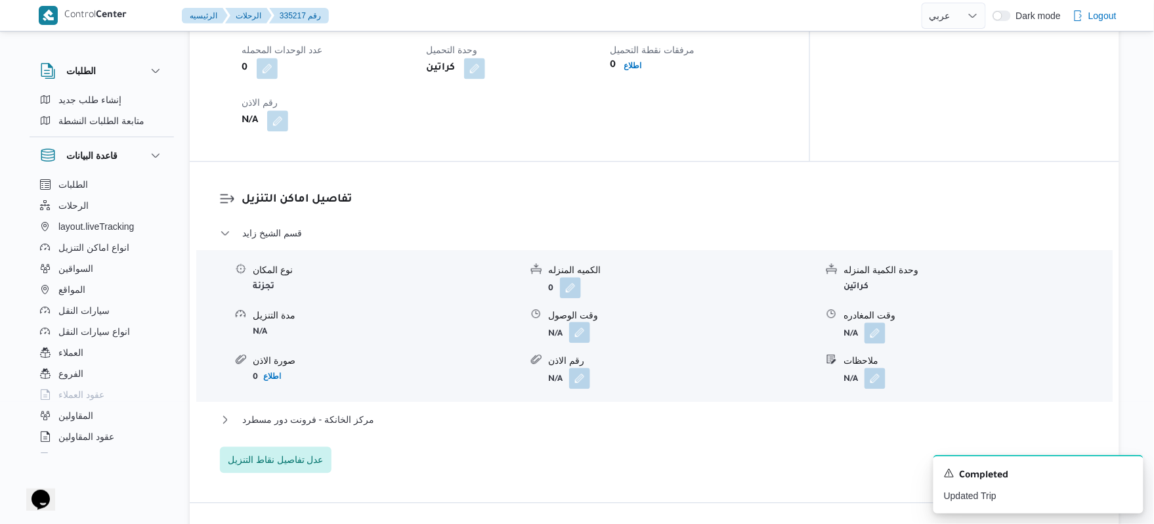
click at [578, 322] on button "button" at bounding box center [579, 332] width 21 height 21
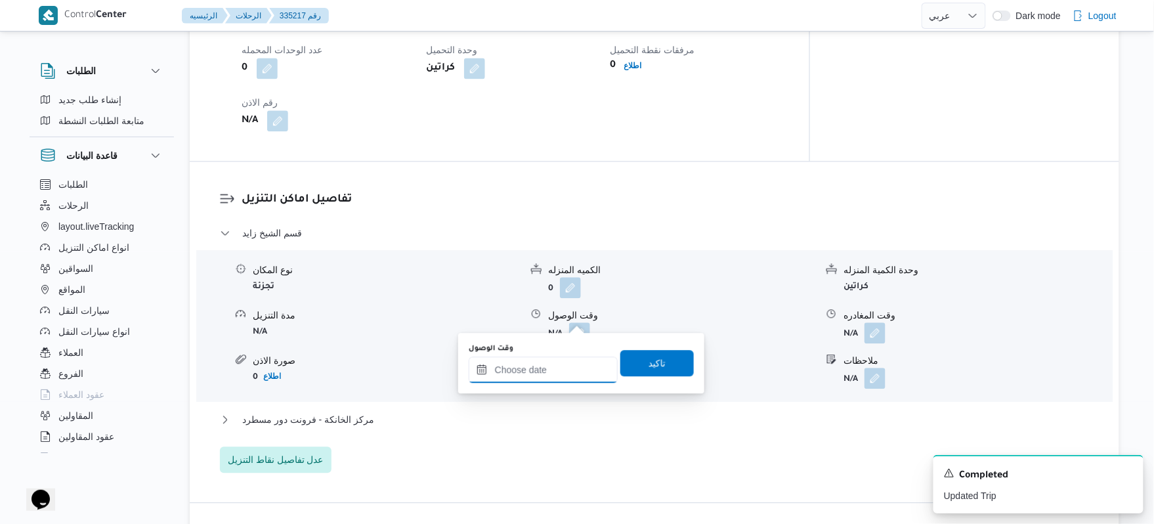
click at [557, 362] on div at bounding box center [543, 369] width 149 height 26
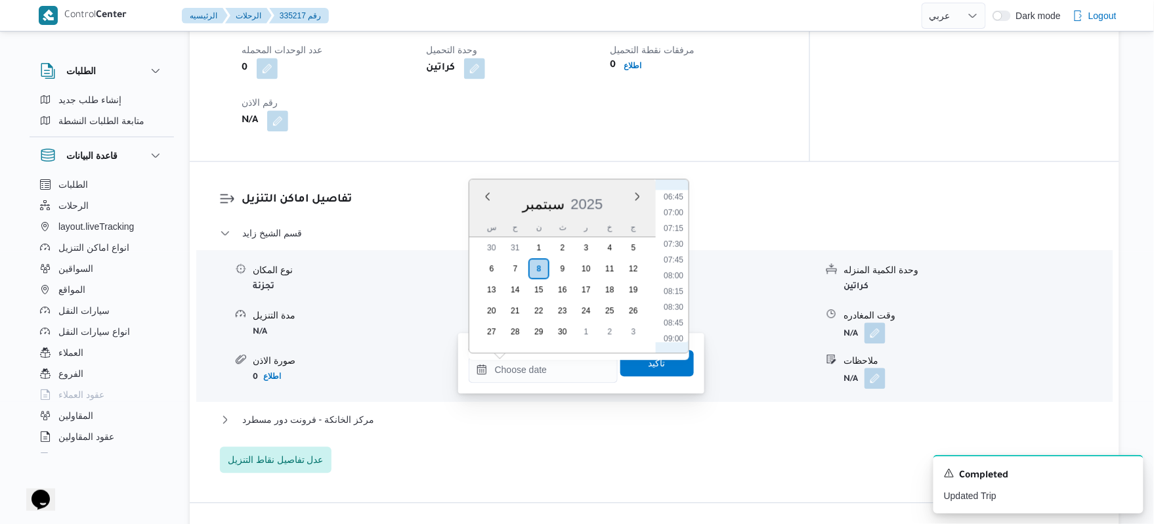
scroll to position [402, 0]
click at [754, 201] on dl "تفاصيل اماكن التنزيل قسم الشيخ زايد نوع المكان تجزئة الكميه المنزله 0 وحدة الكم…" at bounding box center [666, 332] width 848 height 282
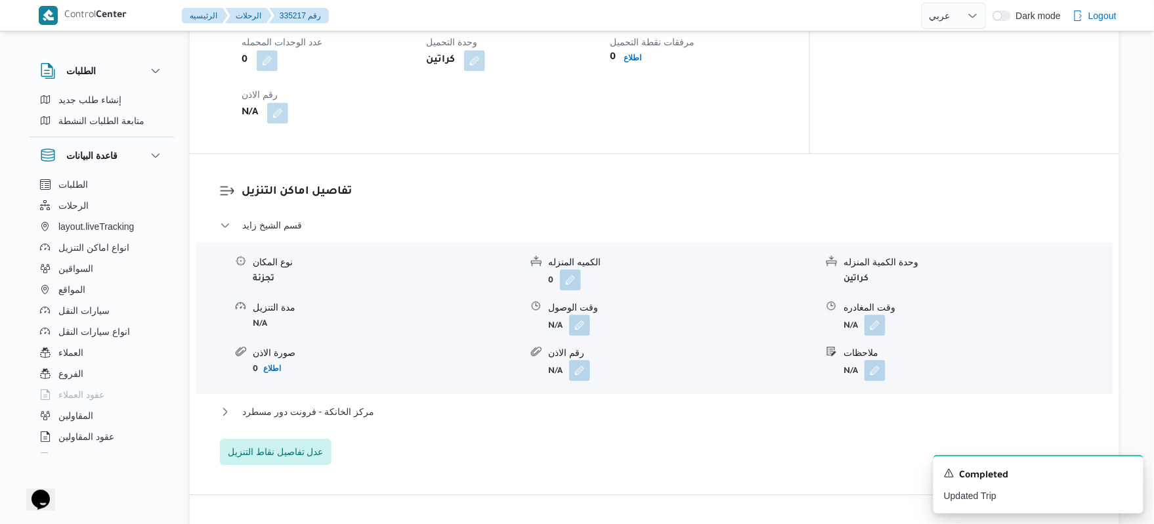
scroll to position [1015, 0]
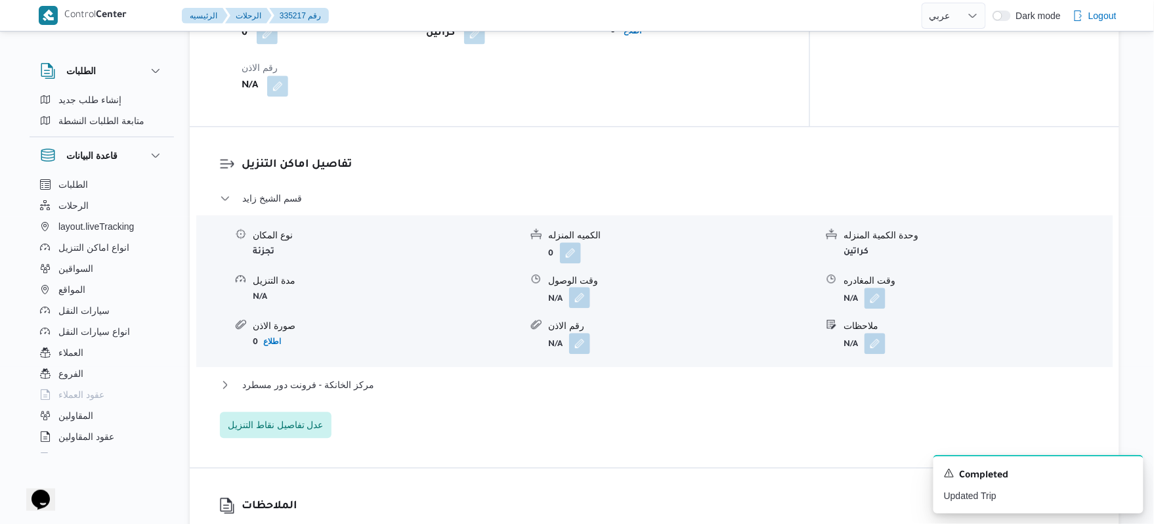
click at [578, 287] on button "button" at bounding box center [579, 297] width 21 height 21
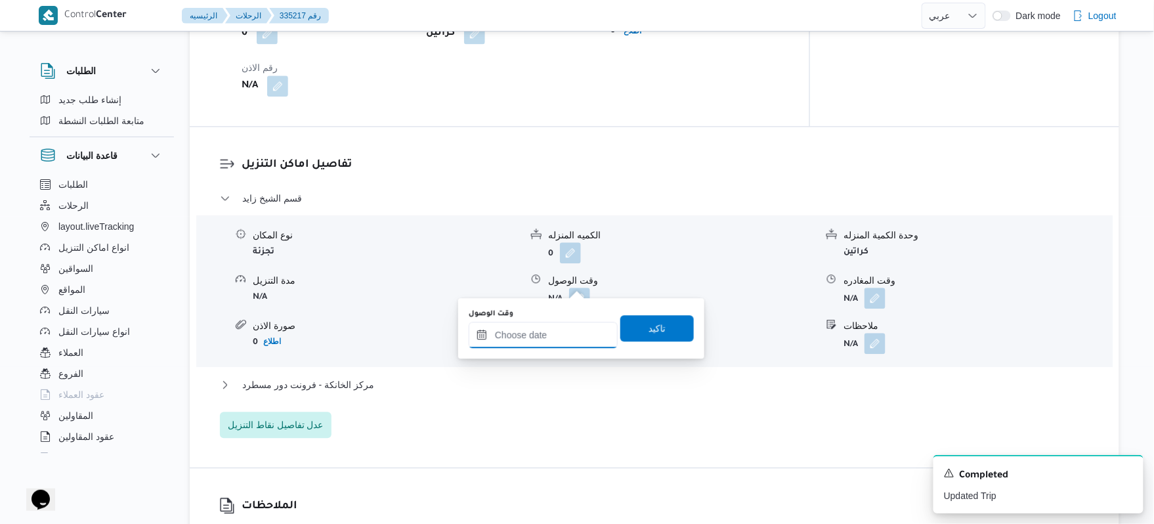
click at [562, 327] on input "وقت الوصول" at bounding box center [543, 335] width 149 height 26
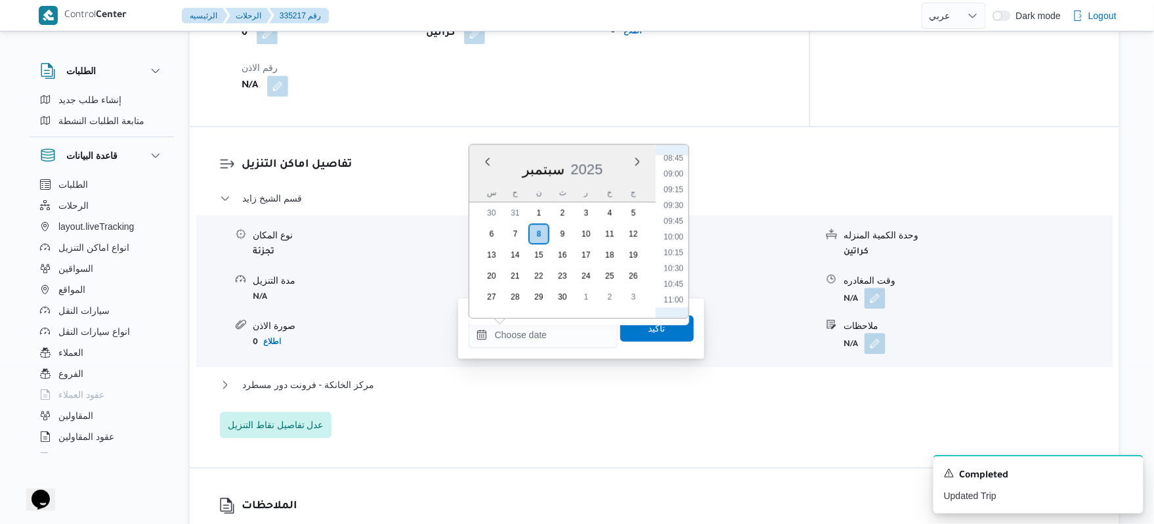
scroll to position [531, 0]
click at [675, 169] on li "08:30" at bounding box center [673, 166] width 30 height 13
type input "٠٨/٠٩/٢٠٢٥ ٠٨:٣٠"
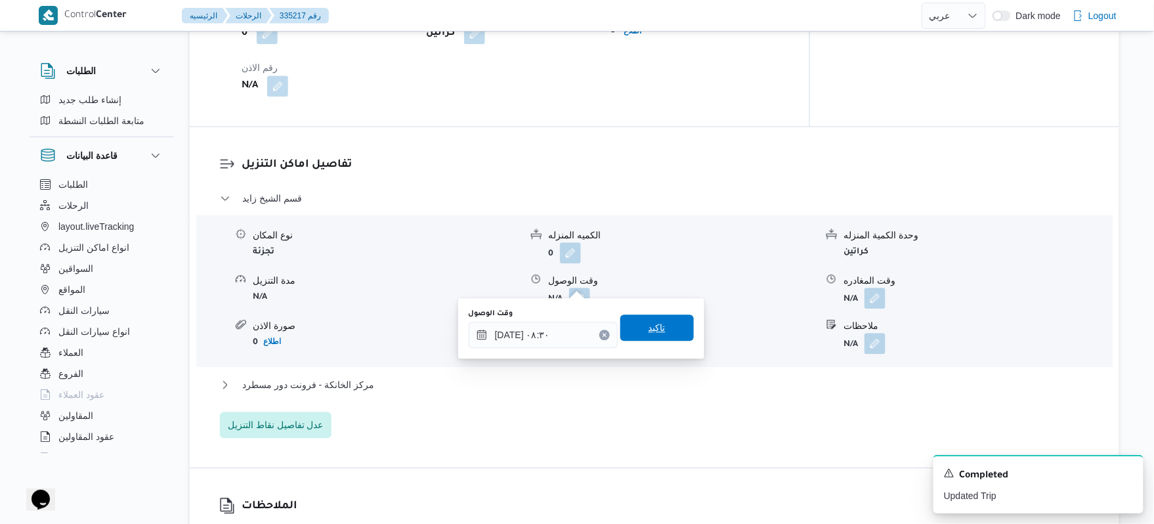
click at [635, 331] on span "تاكيد" at bounding box center [657, 327] width 74 height 26
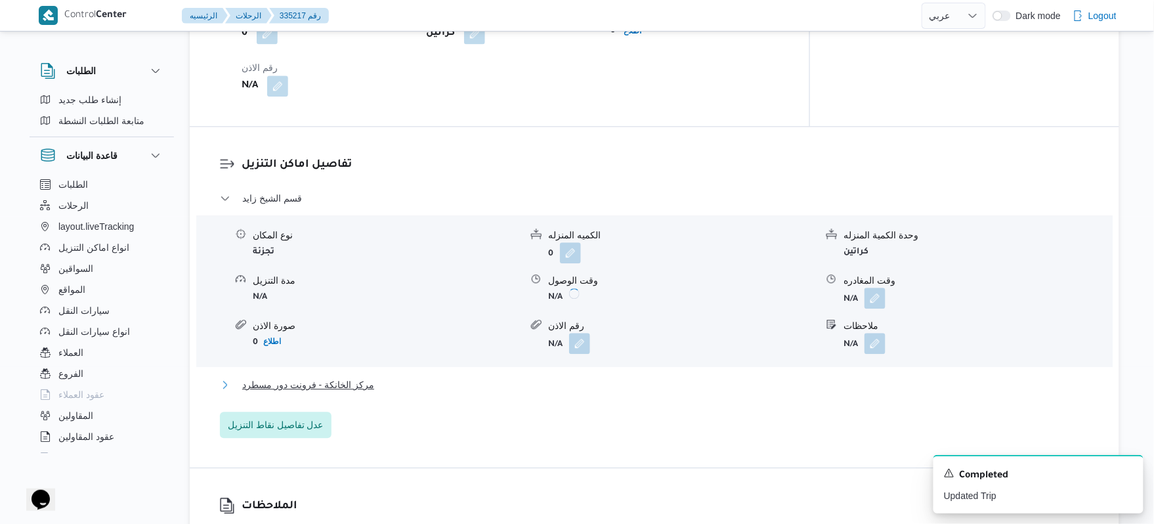
click at [561, 377] on button "مركز الخانكة - فرونت دور مسطرد" at bounding box center [655, 385] width 870 height 16
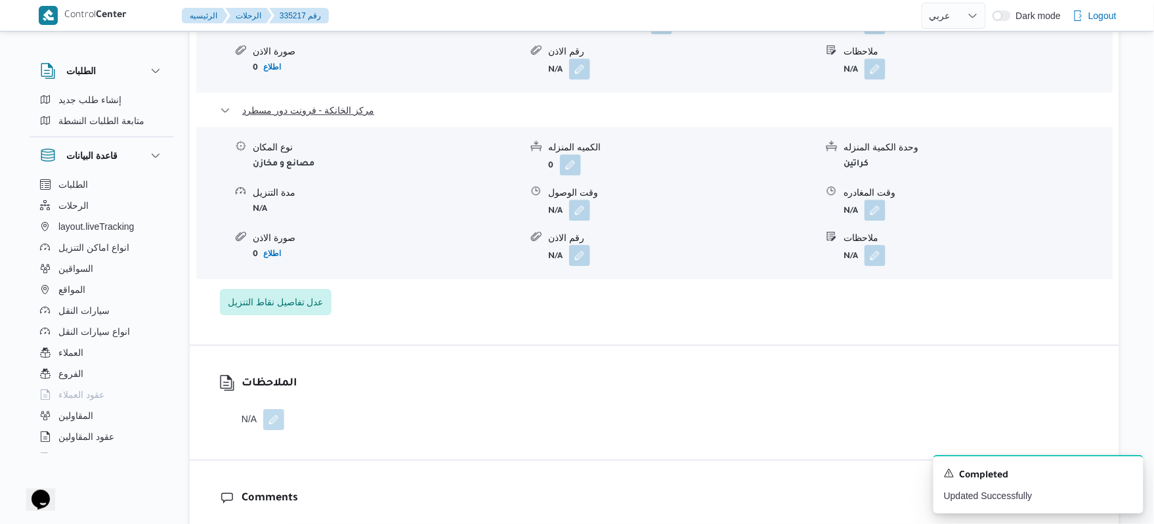
scroll to position [1295, 0]
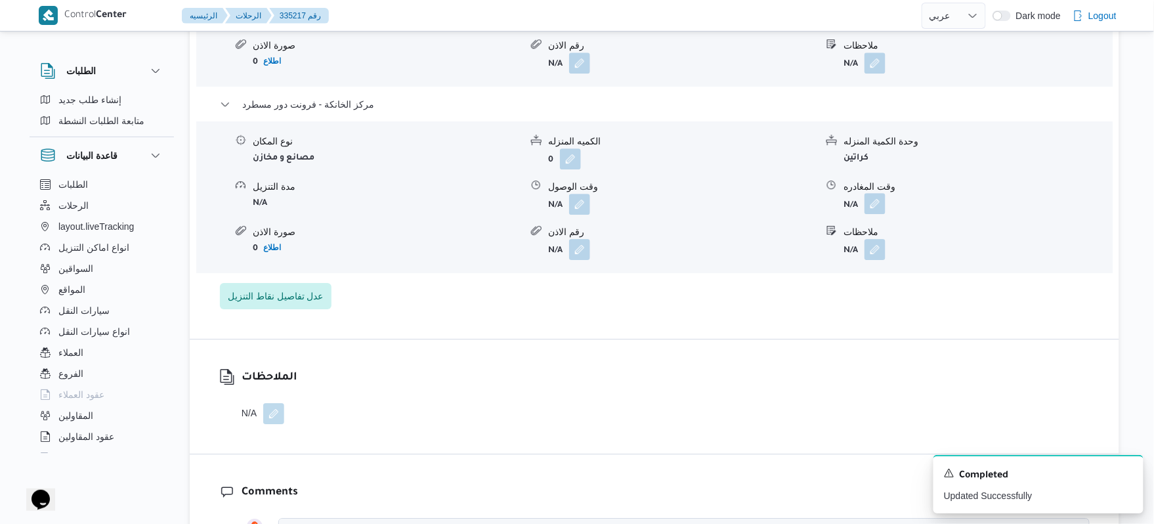
click at [869, 193] on button "button" at bounding box center [875, 203] width 21 height 21
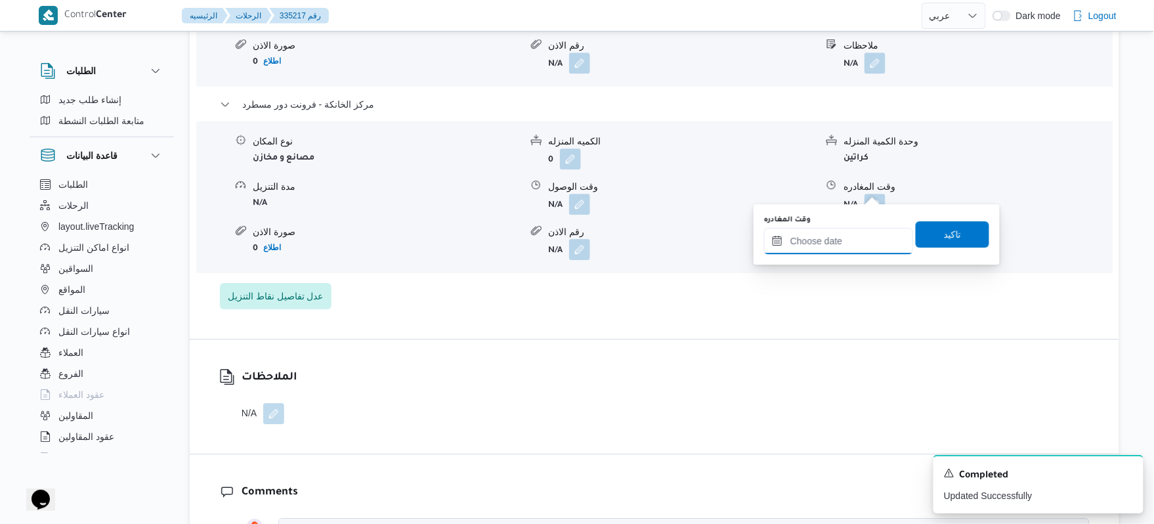
click at [828, 242] on input "وقت المغادره" at bounding box center [838, 241] width 149 height 26
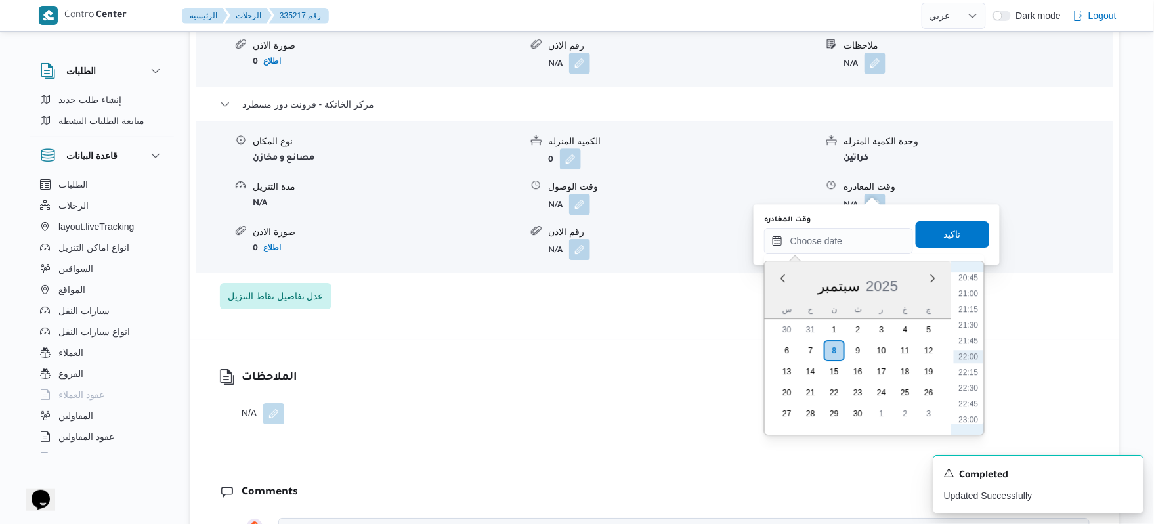
scroll to position [1180, 0]
click at [972, 358] on li "20:00" at bounding box center [969, 359] width 30 height 13
type input "٠٨/٠٩/٢٠٢٥ ٢٠:٠٠"
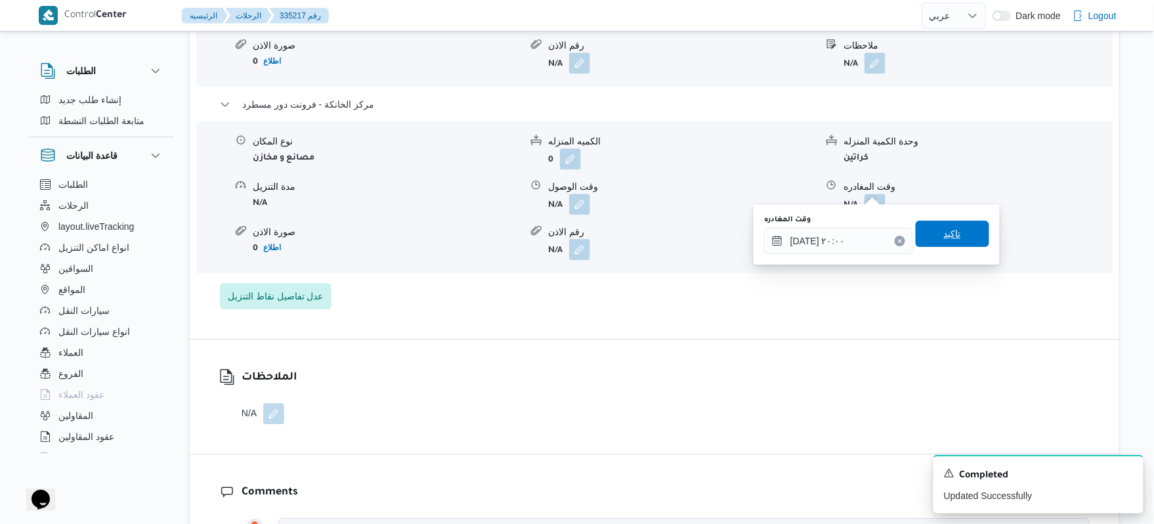
click at [958, 240] on span "تاكيد" at bounding box center [953, 234] width 74 height 26
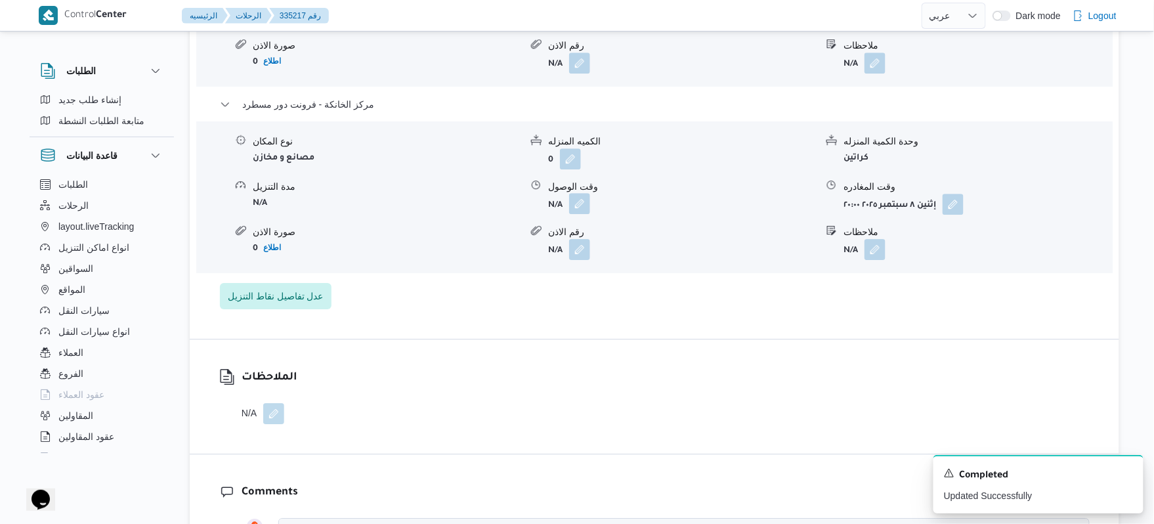
click at [581, 193] on button "button" at bounding box center [579, 203] width 21 height 21
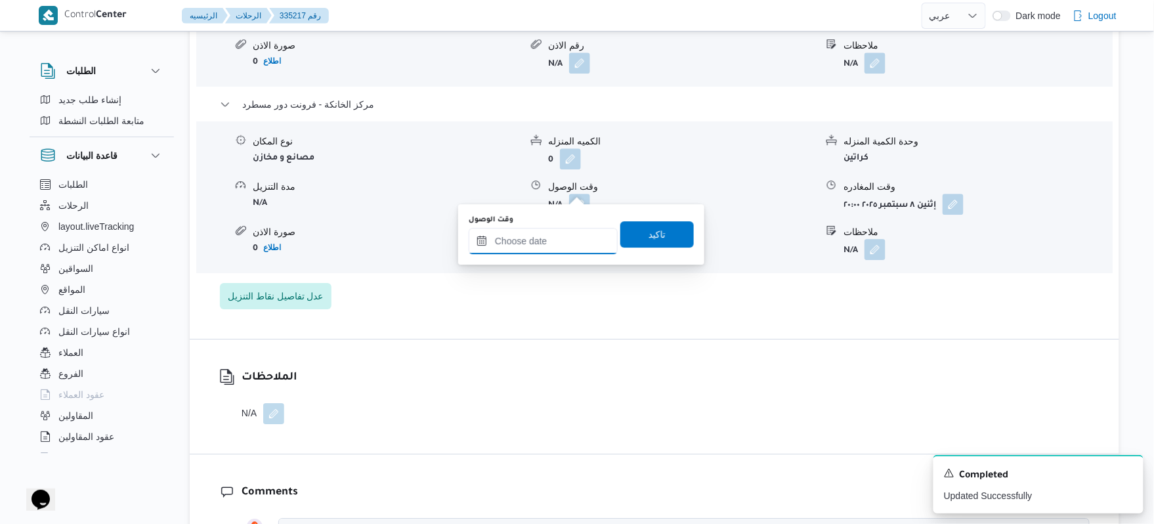
click at [557, 243] on input "وقت الوصول" at bounding box center [543, 241] width 149 height 26
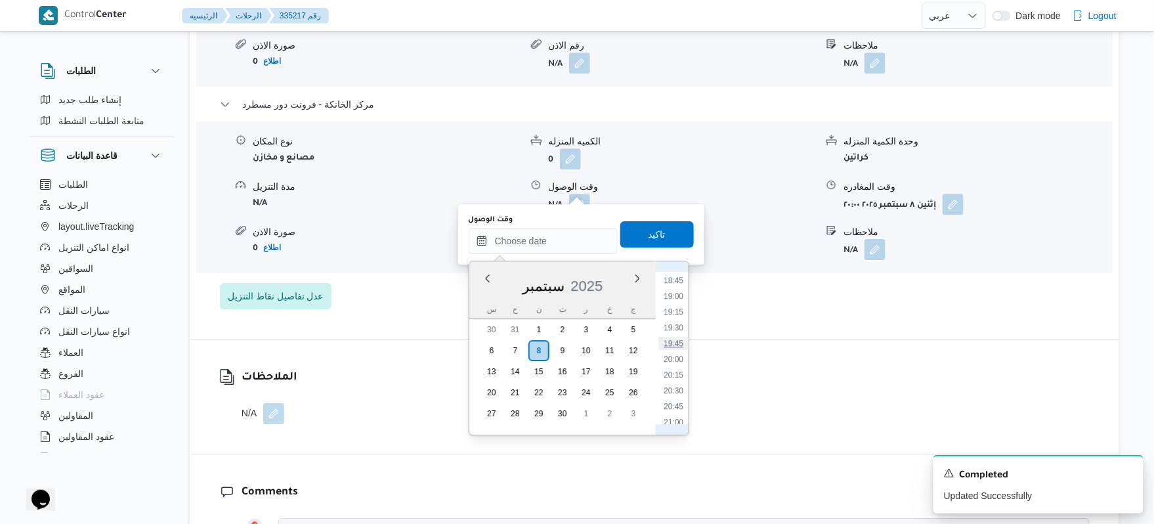
click at [679, 337] on li "19:45" at bounding box center [673, 343] width 30 height 13
type input "٠٨/٠٩/٢٠٢٥ ١٩:٤٥"
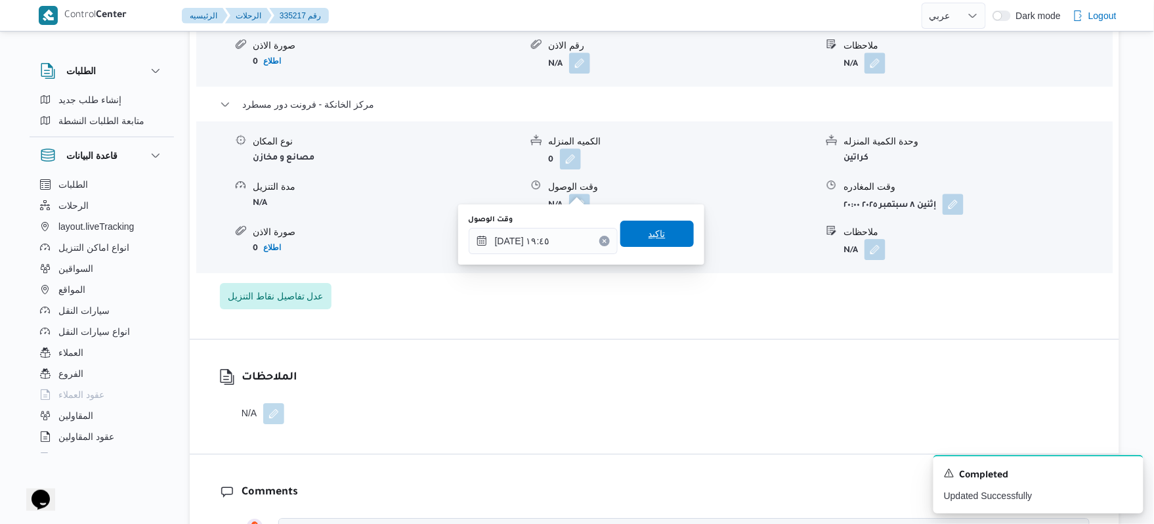
click at [655, 235] on span "تاكيد" at bounding box center [657, 234] width 17 height 16
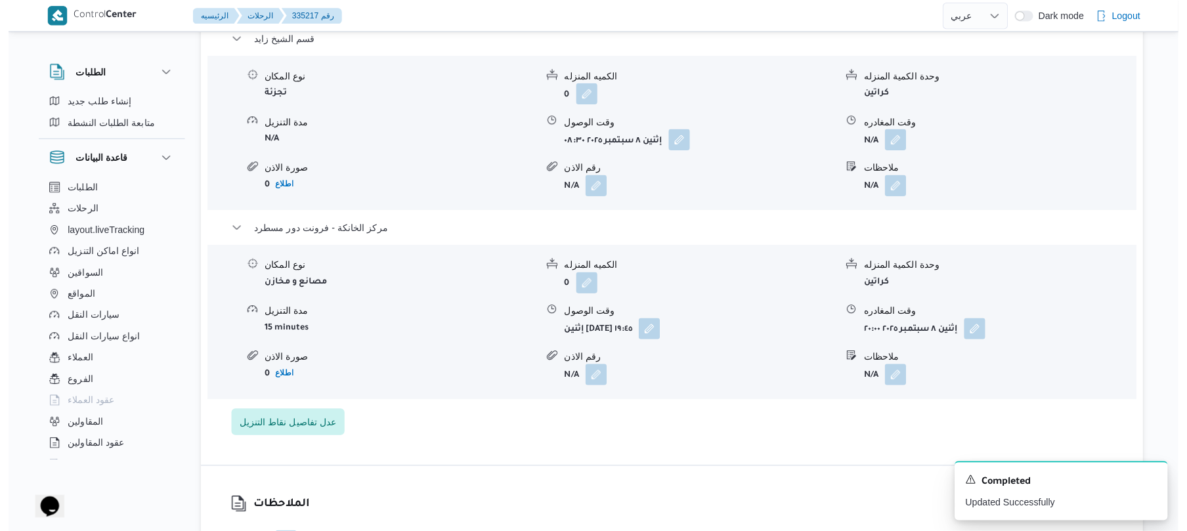
scroll to position [1155, 0]
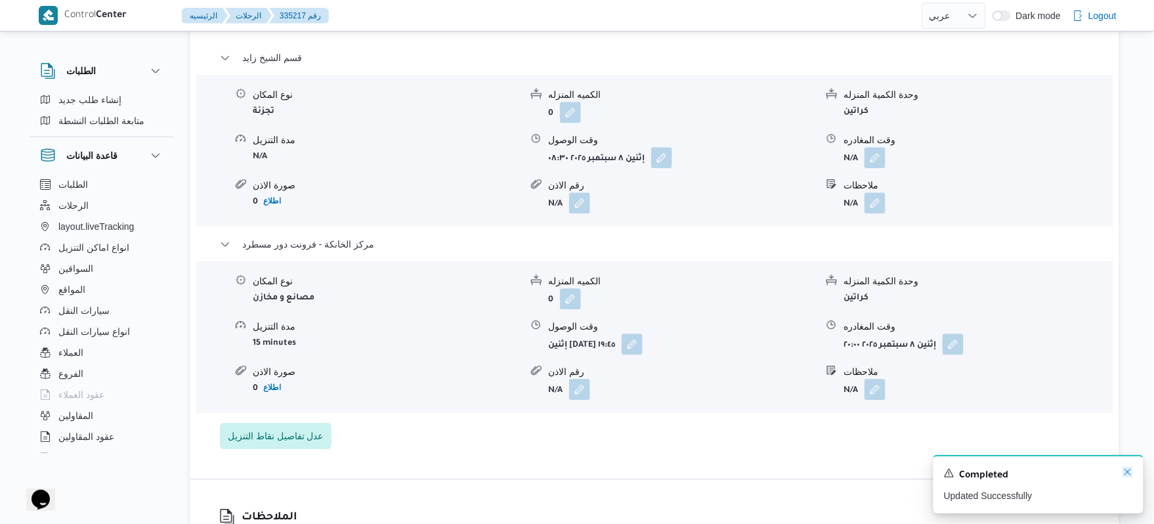
click at [1124, 473] on icon "Dismiss toast" at bounding box center [1128, 472] width 11 height 11
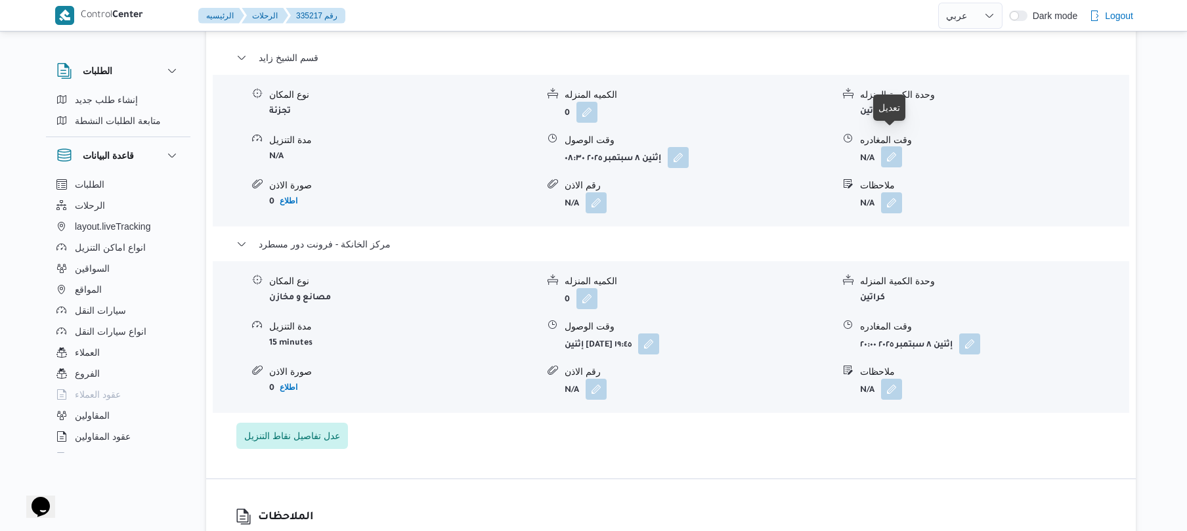
click at [889, 146] on button "button" at bounding box center [891, 156] width 21 height 21
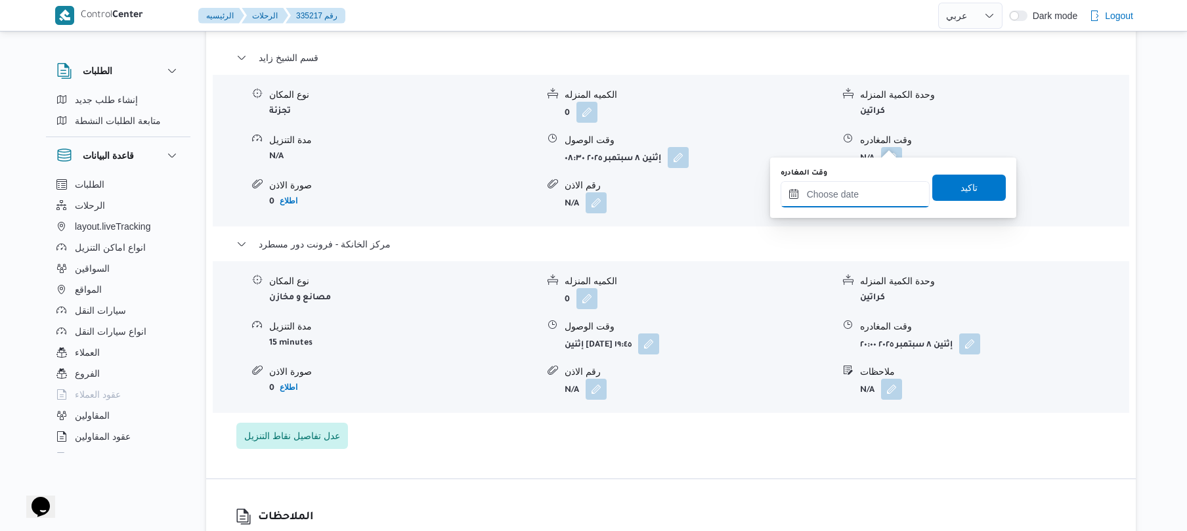
click at [825, 201] on input "وقت المغادره" at bounding box center [855, 194] width 149 height 26
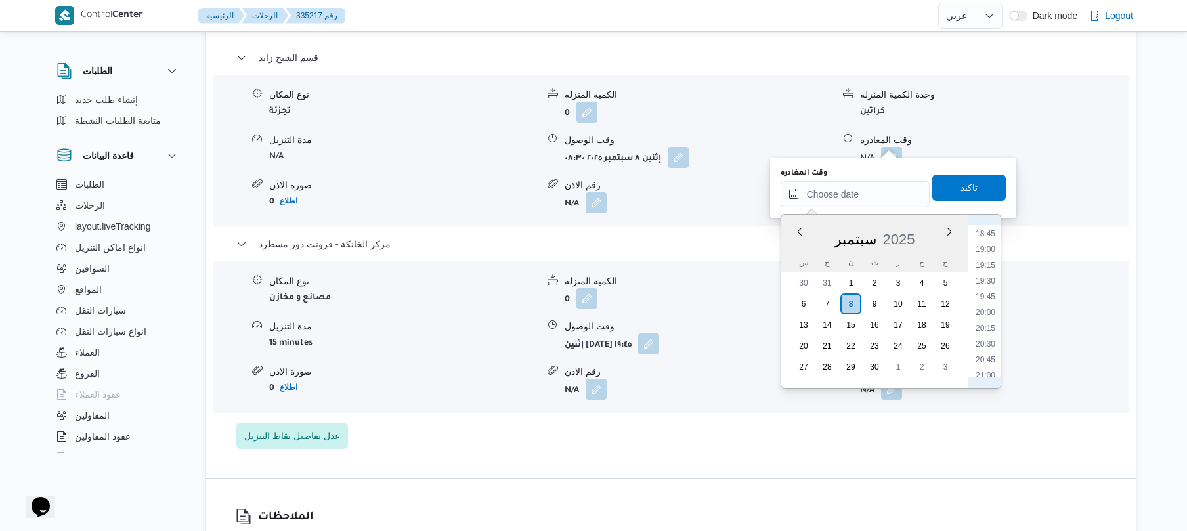
scroll to position [1051, 0]
click at [985, 362] on li "18:45" at bounding box center [985, 362] width 30 height 13
type input "٠٨/٠٩/٢٠٢٥ ١٨:٤٥"
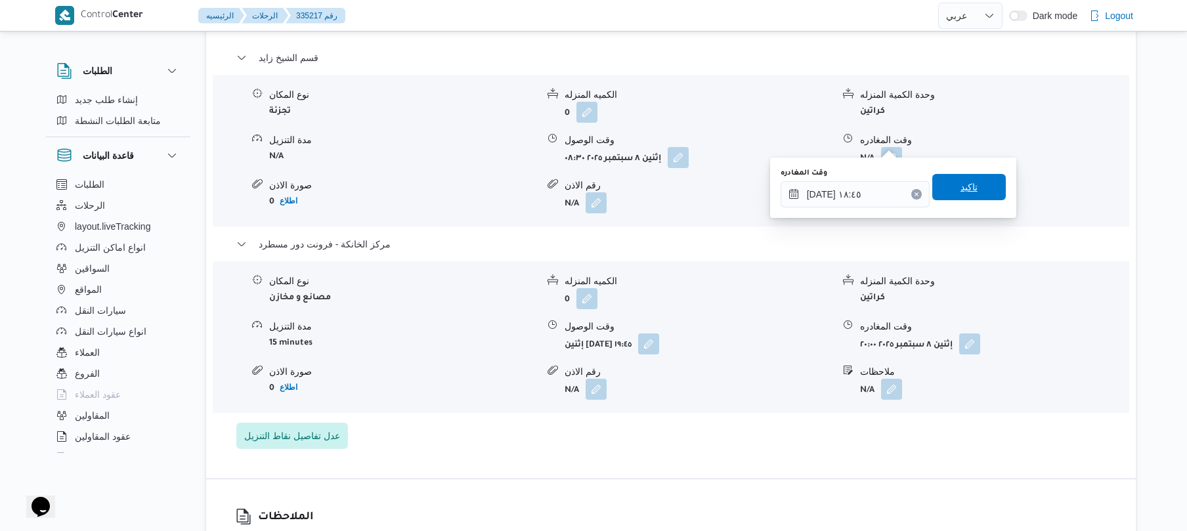
click at [967, 189] on span "تاكيد" at bounding box center [968, 187] width 17 height 16
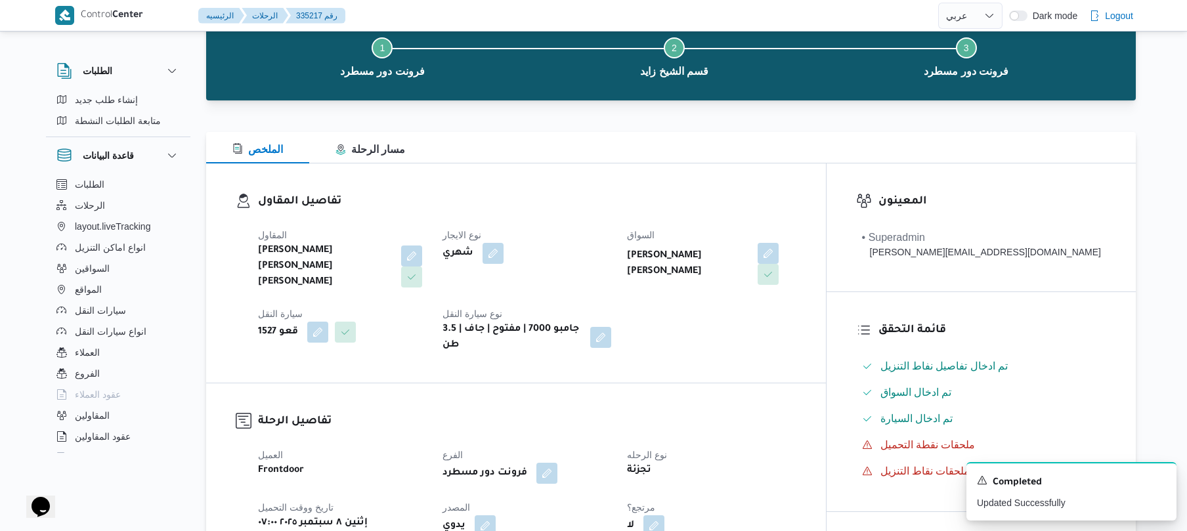
scroll to position [0, 0]
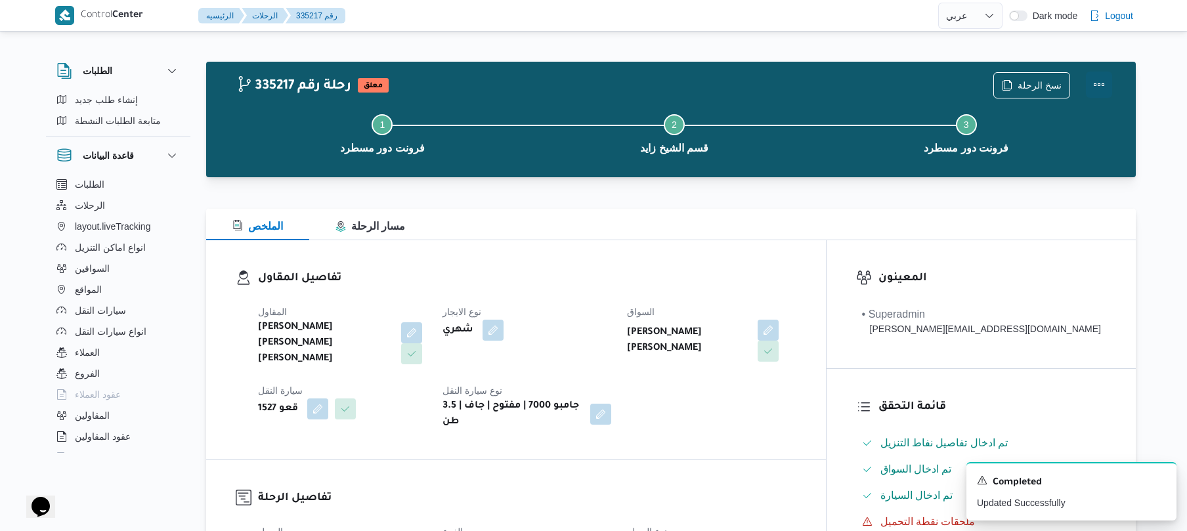
click at [1100, 87] on button "Actions" at bounding box center [1099, 85] width 26 height 26
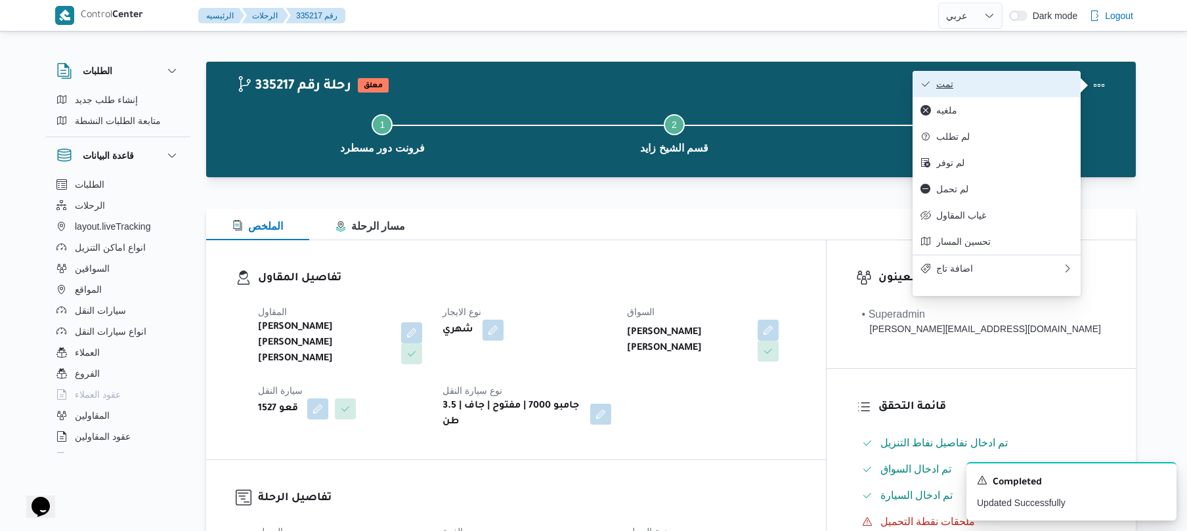
click at [1029, 93] on button "تمت" at bounding box center [996, 84] width 168 height 26
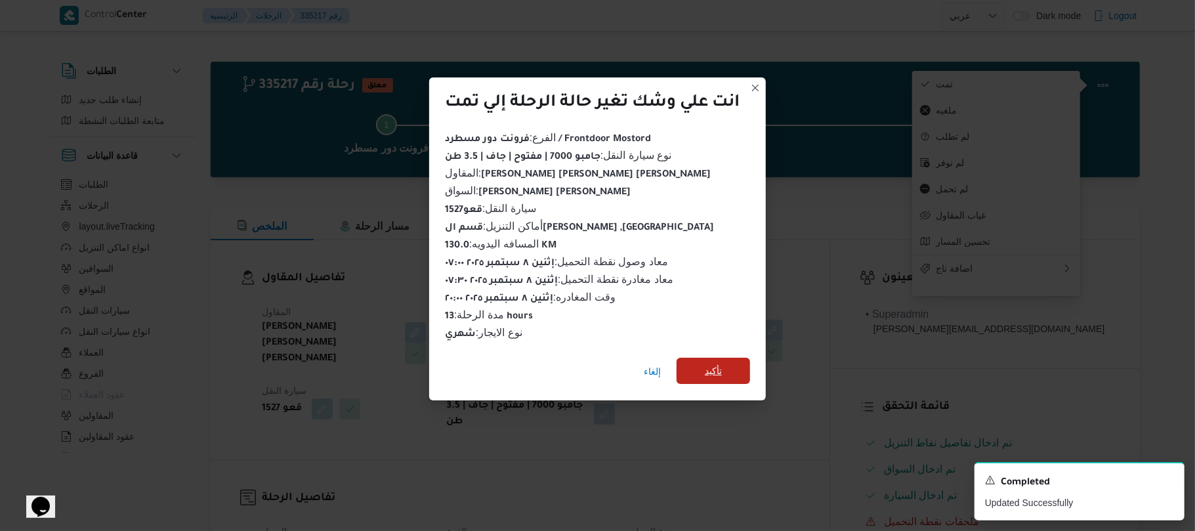
click at [733, 365] on span "تأكيد" at bounding box center [714, 371] width 74 height 26
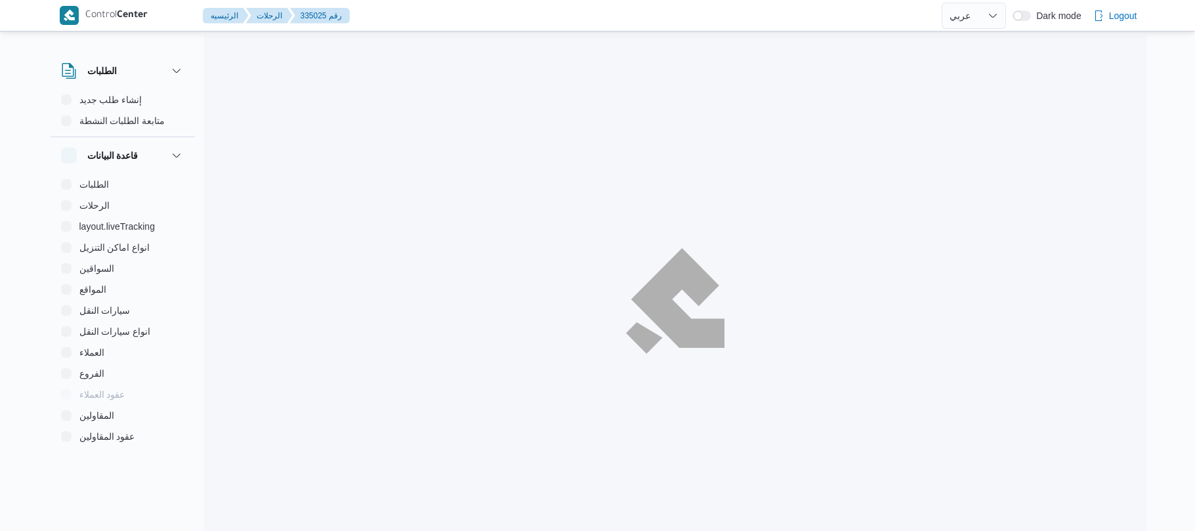
select select "ar"
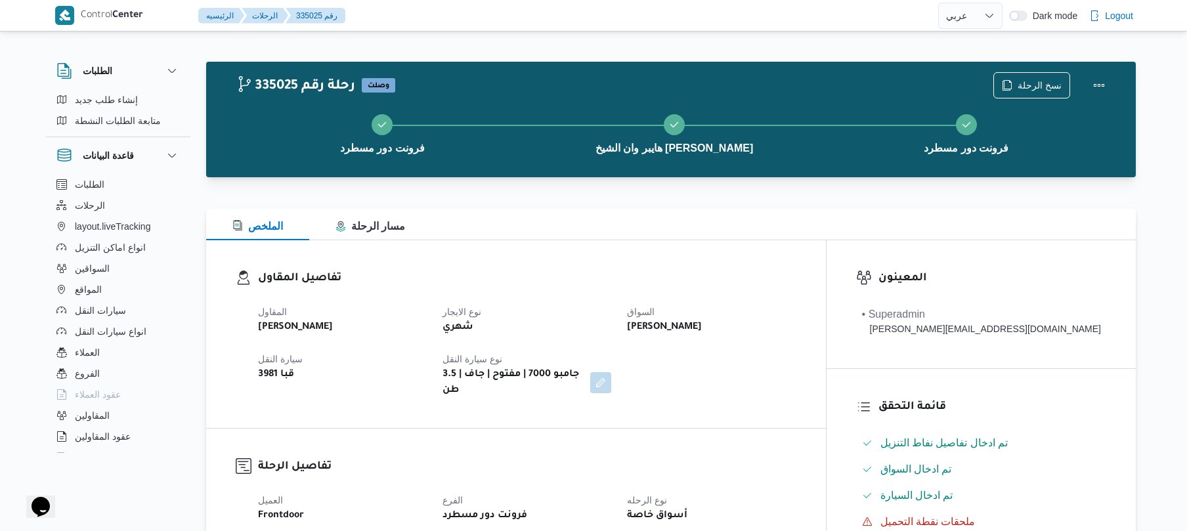
click at [698, 237] on div "الملخص مسار الرحلة" at bounding box center [671, 225] width 930 height 32
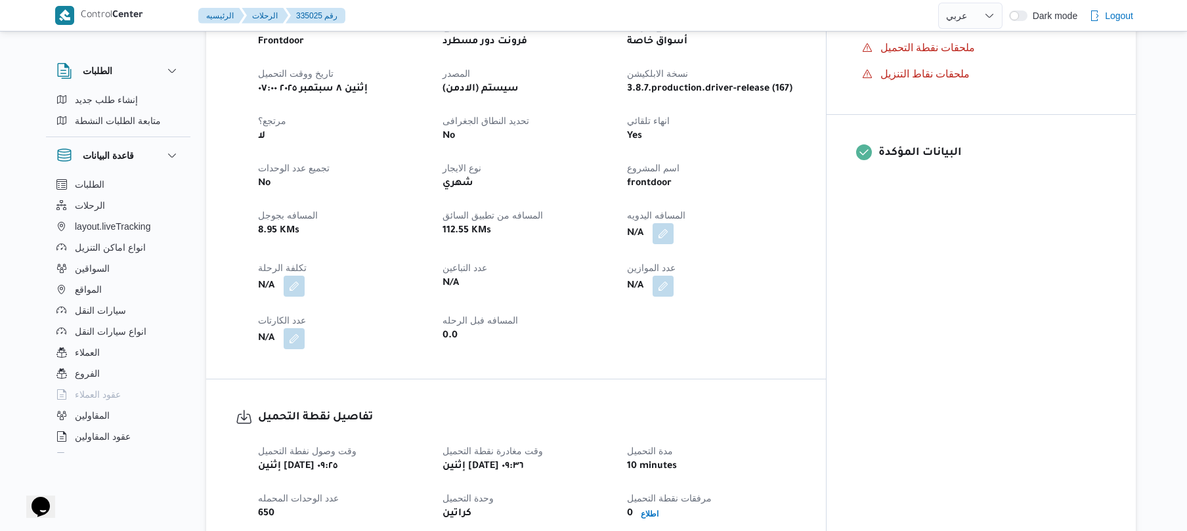
scroll to position [630, 0]
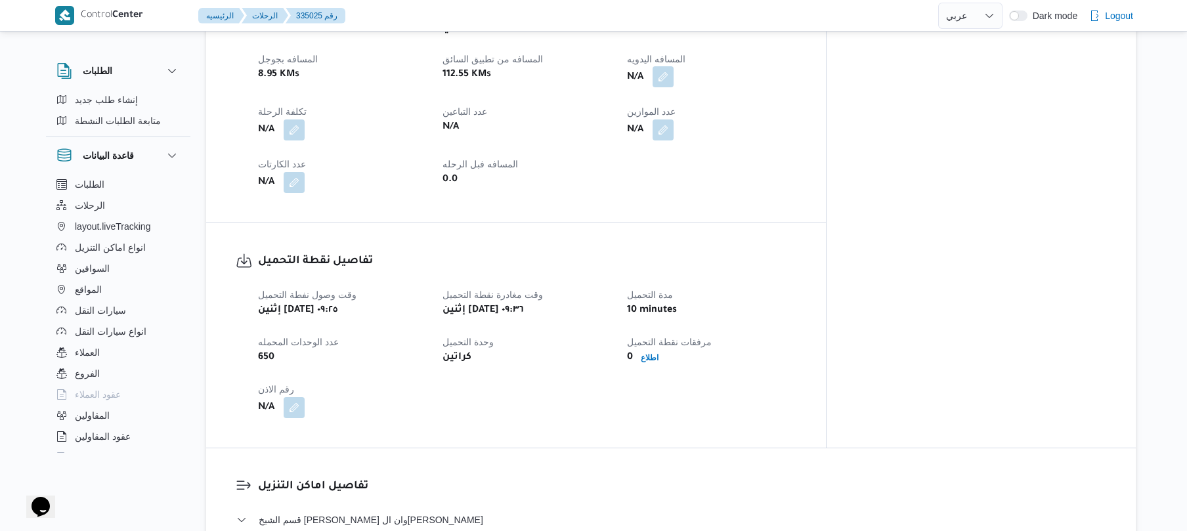
click at [674, 72] on button "button" at bounding box center [662, 76] width 21 height 21
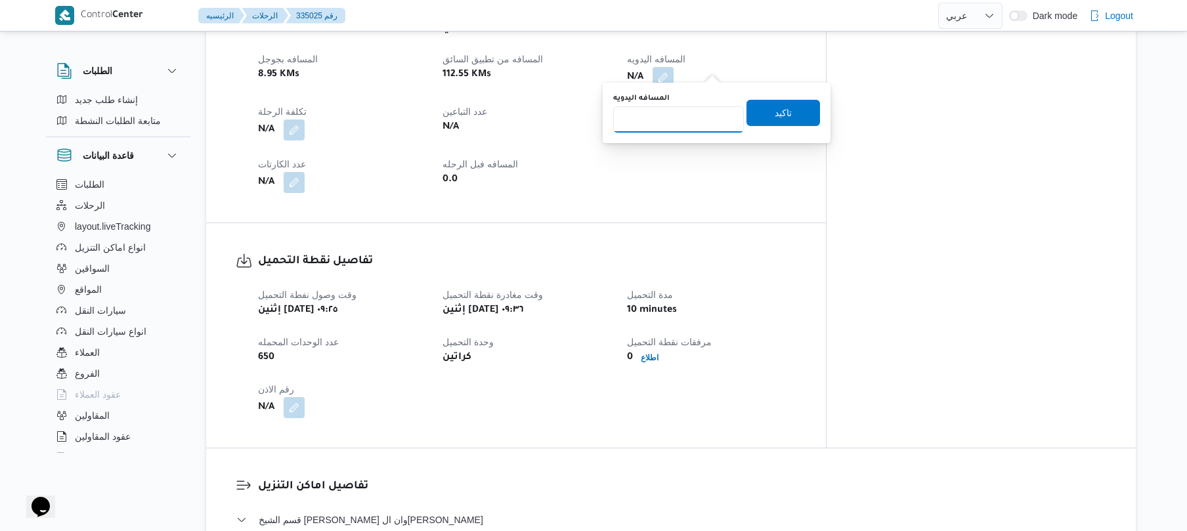
click at [680, 129] on input "المسافه اليدويه" at bounding box center [678, 119] width 131 height 26
type input "130"
click at [789, 105] on span "تاكيد" at bounding box center [783, 112] width 74 height 26
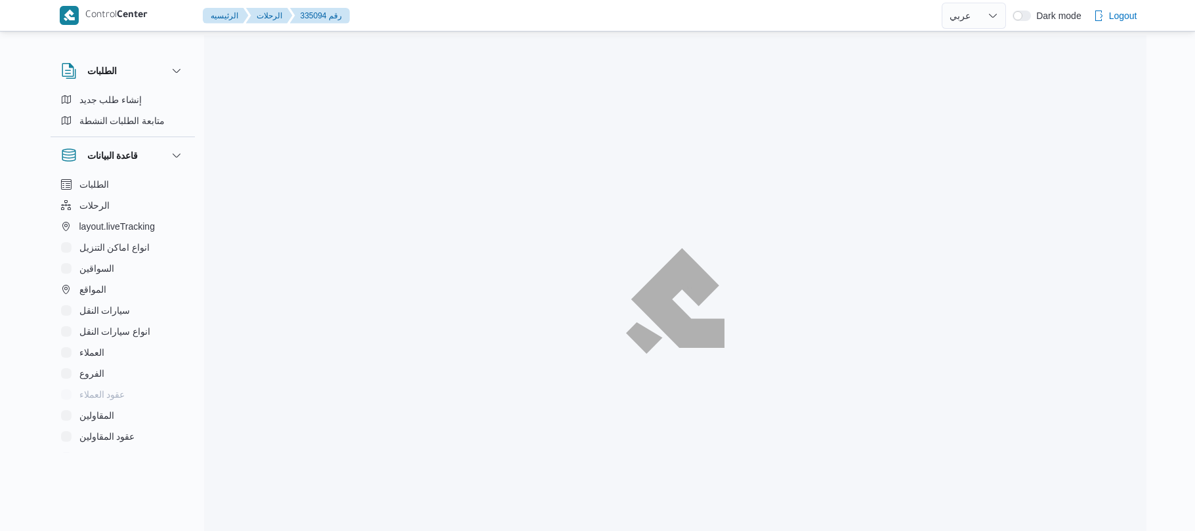
select select "ar"
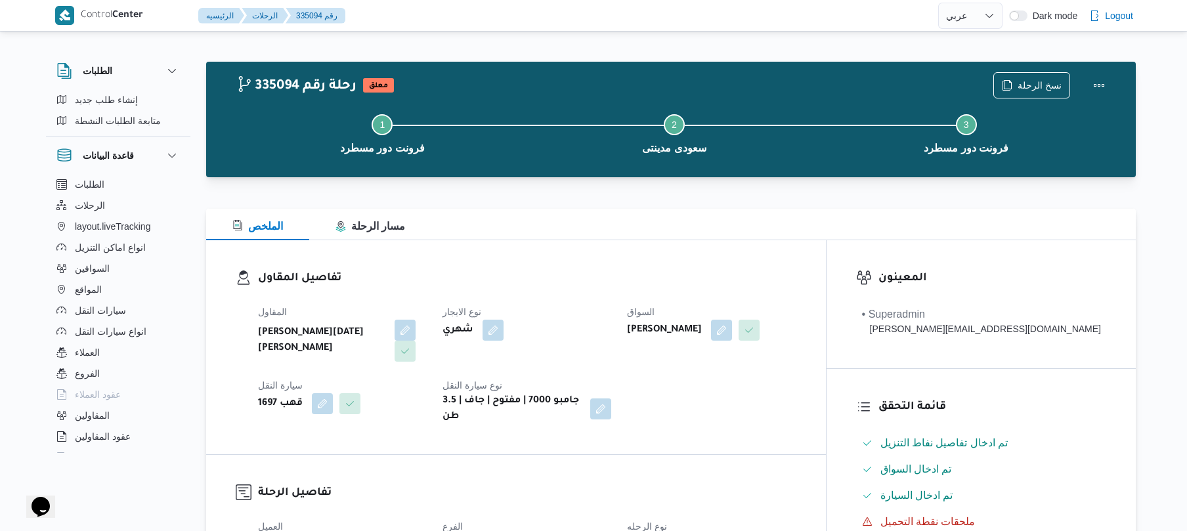
click at [652, 295] on dl "تفاصيل المقاول المقاول [PERSON_NAME][DATE] [PERSON_NAME] نوع الايجار شهري السوا…" at bounding box center [527, 347] width 538 height 155
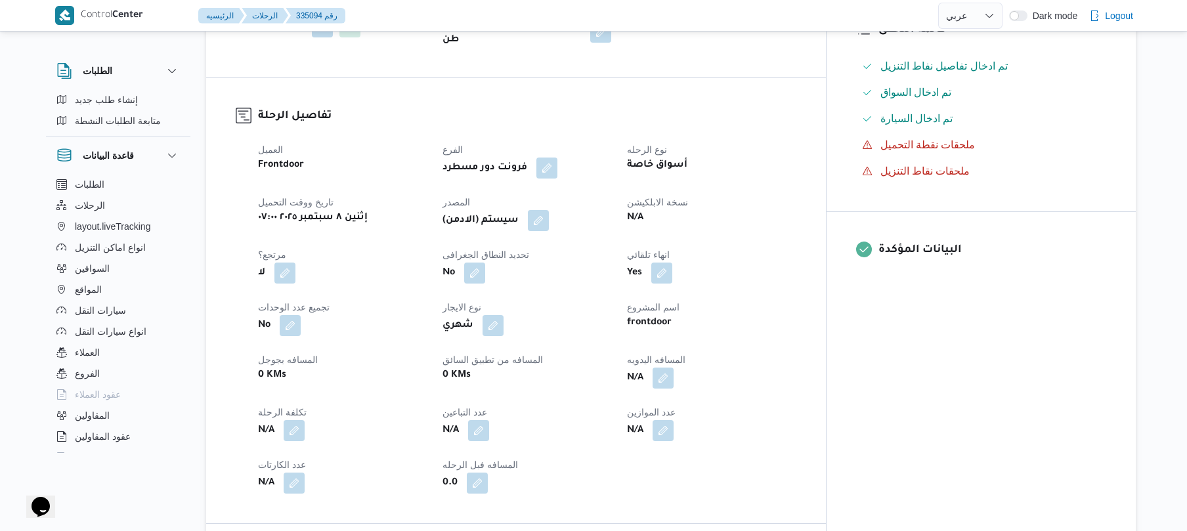
scroll to position [420, 0]
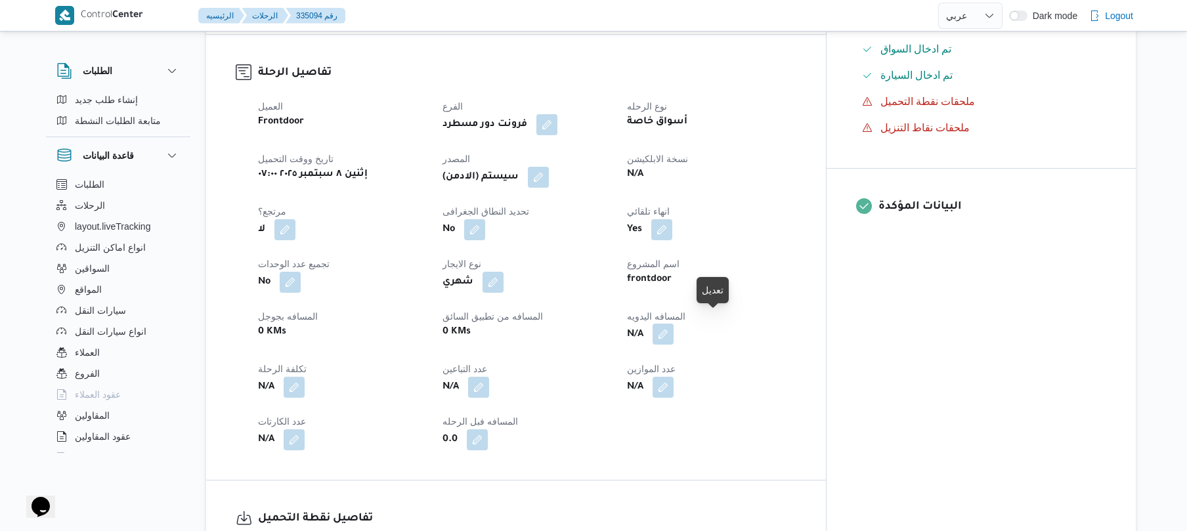
click at [674, 324] on button "button" at bounding box center [662, 334] width 21 height 21
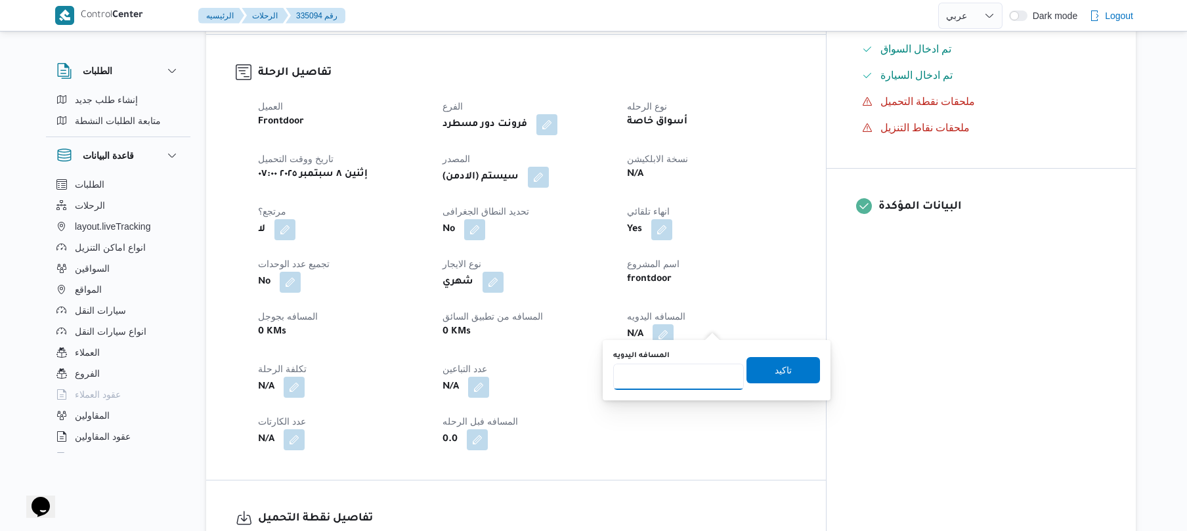
click at [671, 375] on input "المسافه اليدويه" at bounding box center [678, 377] width 131 height 26
click at [796, 203] on dt "انهاء تلقائي" at bounding box center [711, 211] width 169 height 16
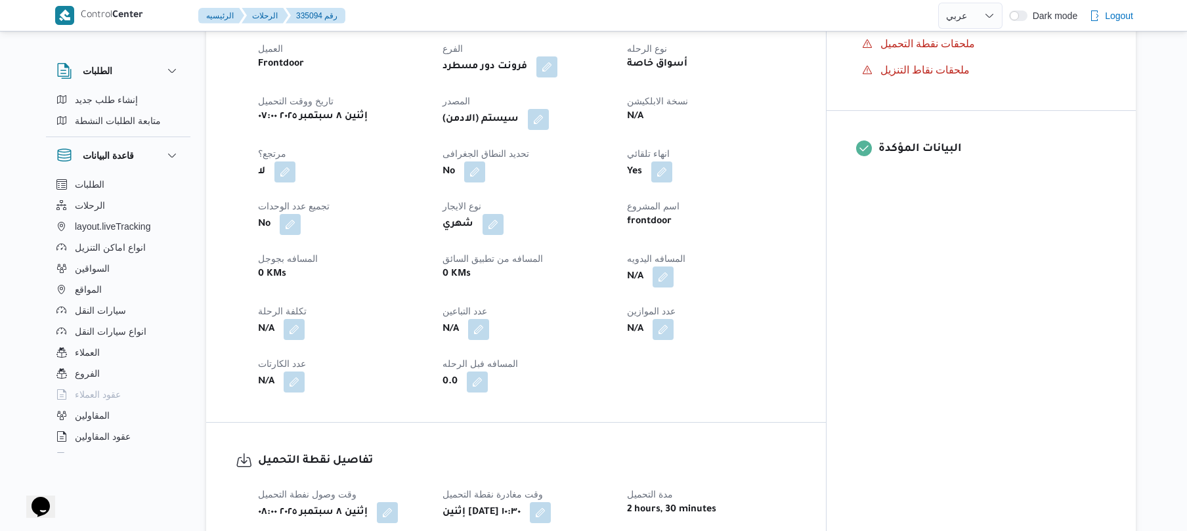
scroll to position [490, 0]
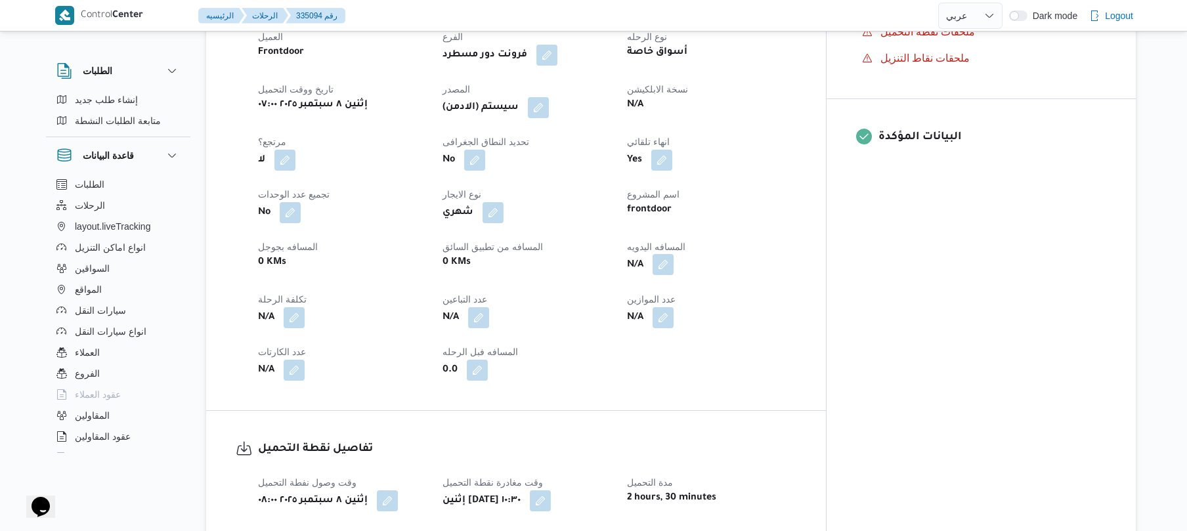
click at [674, 255] on button "button" at bounding box center [662, 264] width 21 height 21
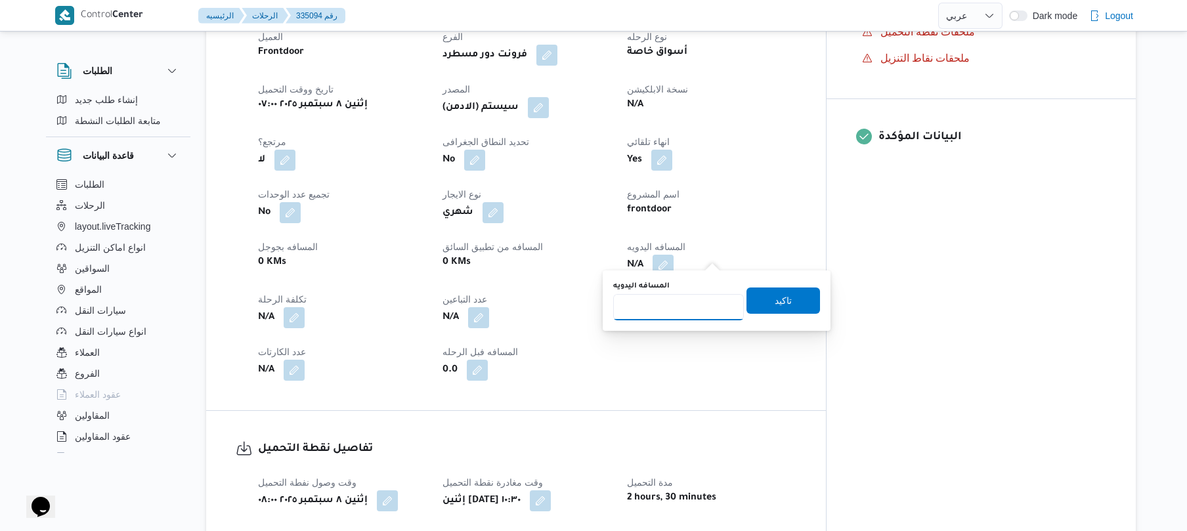
click at [670, 306] on input "المسافه اليدويه" at bounding box center [678, 307] width 131 height 26
type input "120"
click at [760, 305] on span "تاكيد" at bounding box center [783, 300] width 74 height 26
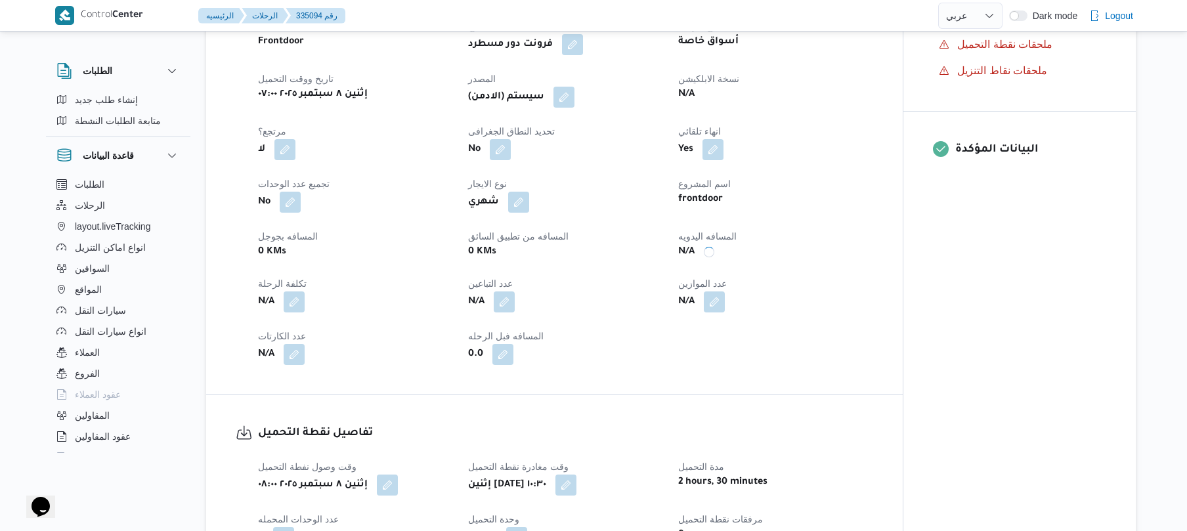
click at [574, 104] on button "button" at bounding box center [563, 97] width 21 height 21
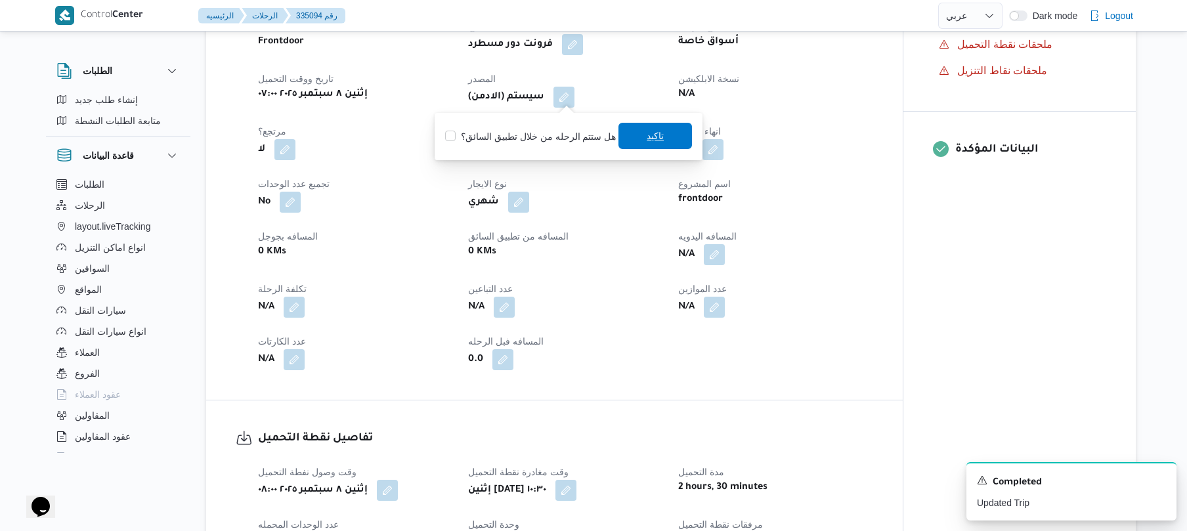
click at [647, 140] on span "تاكيد" at bounding box center [655, 136] width 17 height 16
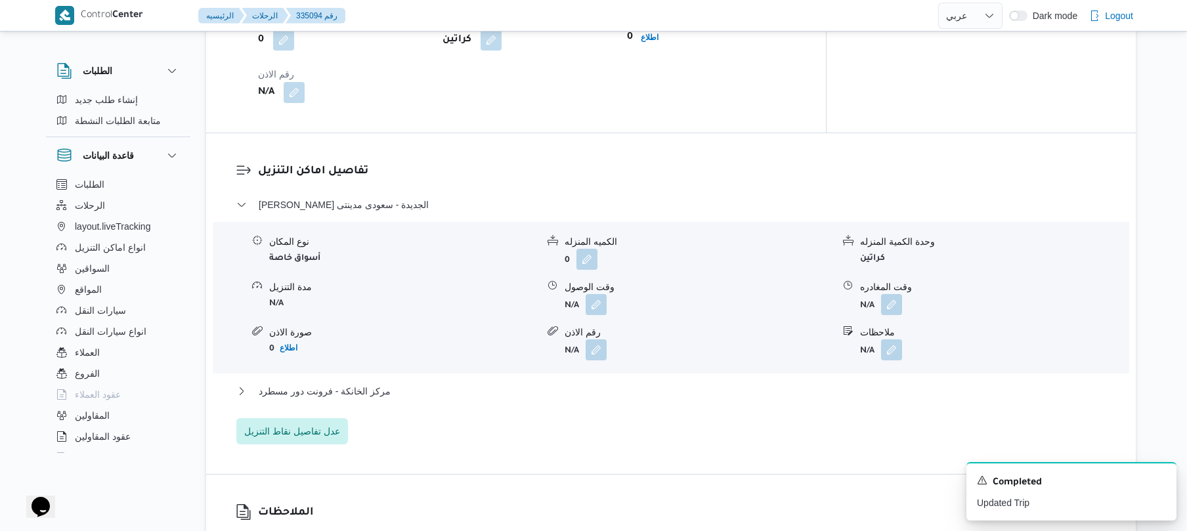
scroll to position [1042, 0]
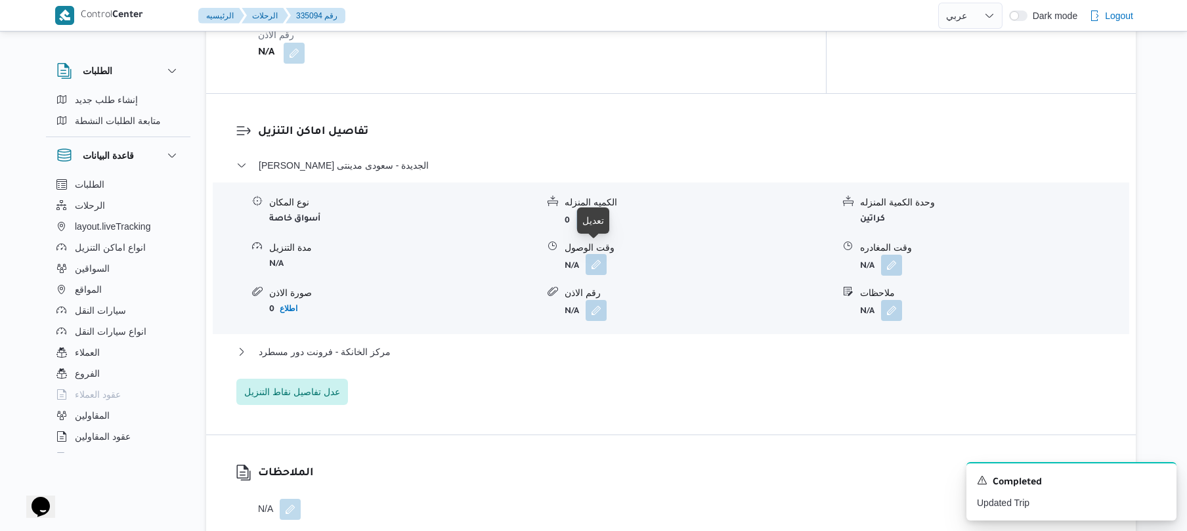
click at [601, 254] on button "button" at bounding box center [596, 264] width 21 height 21
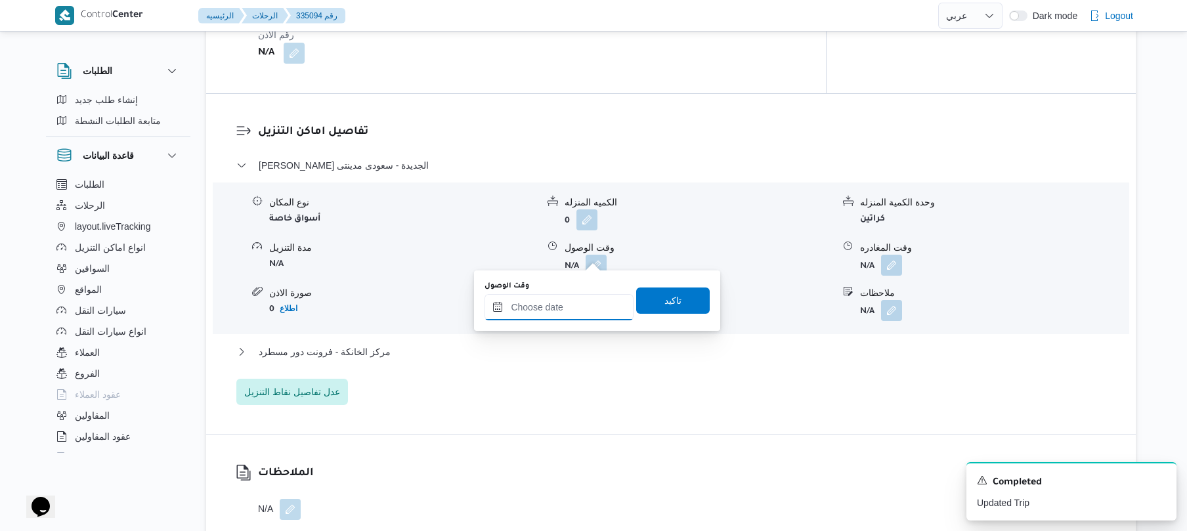
click at [563, 305] on input "وقت الوصول" at bounding box center [558, 307] width 149 height 26
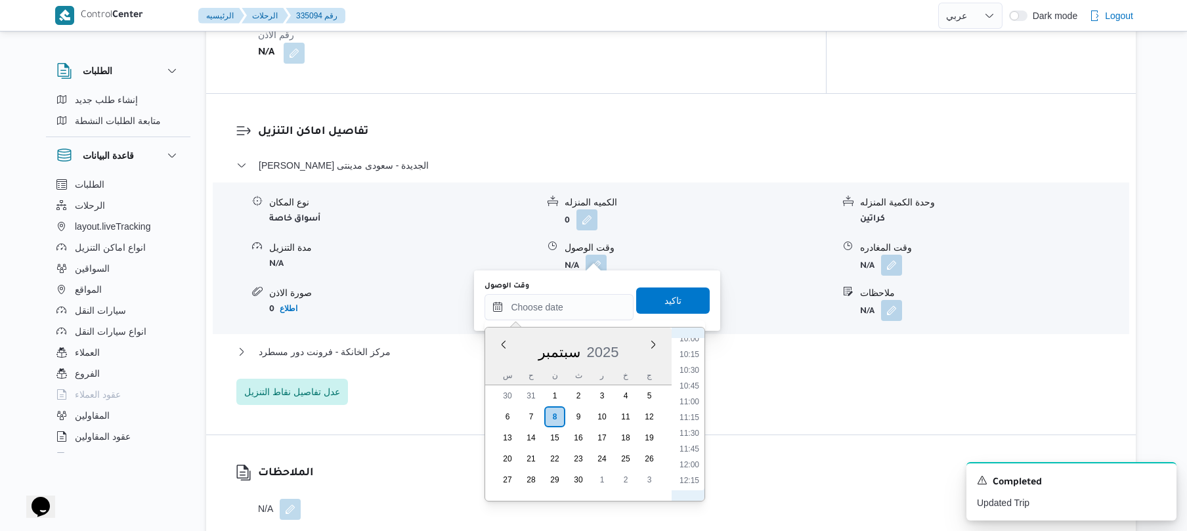
scroll to position [638, 0]
click at [692, 411] on li "11:15" at bounding box center [689, 415] width 30 height 13
type input "٠٨/٠٩/٢٠٢٥ ١١:١٥"
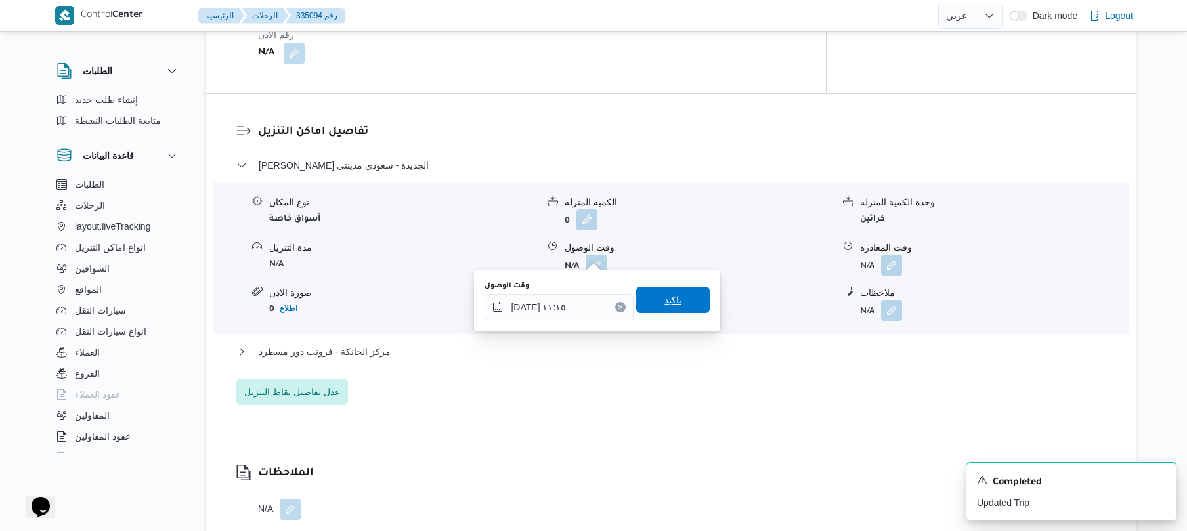
click at [676, 309] on span "تاكيد" at bounding box center [673, 300] width 74 height 26
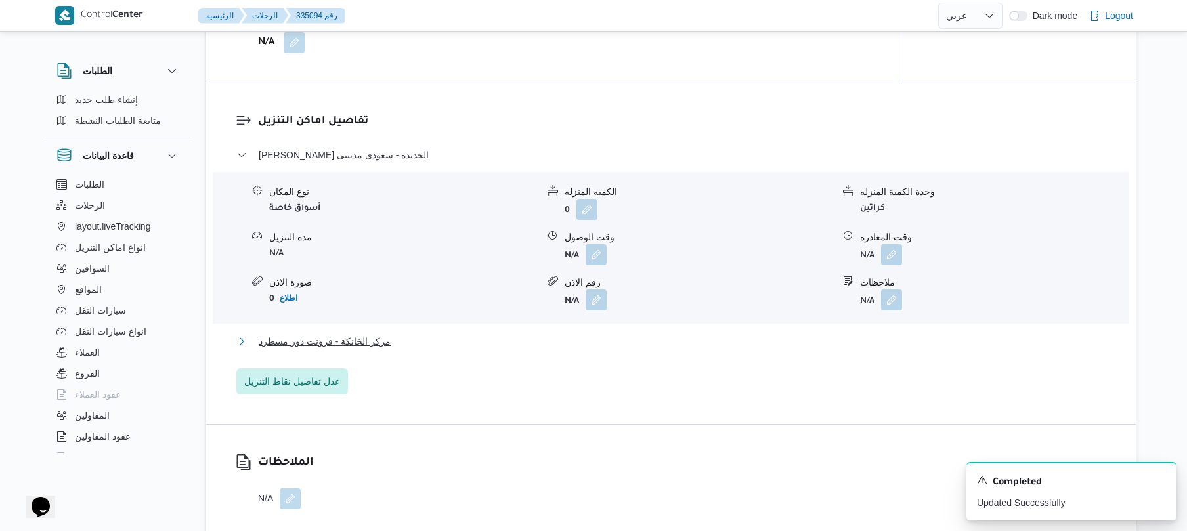
click at [579, 344] on button "مركز الخانكة - فرونت دور مسطرد" at bounding box center [671, 341] width 870 height 16
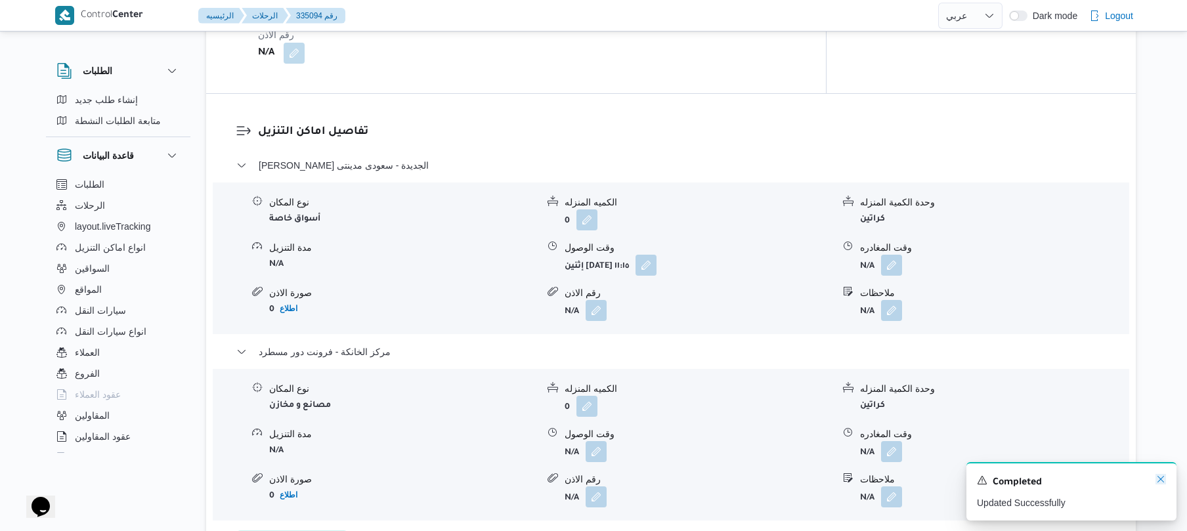
click at [1157, 483] on icon "Dismiss toast" at bounding box center [1160, 479] width 11 height 11
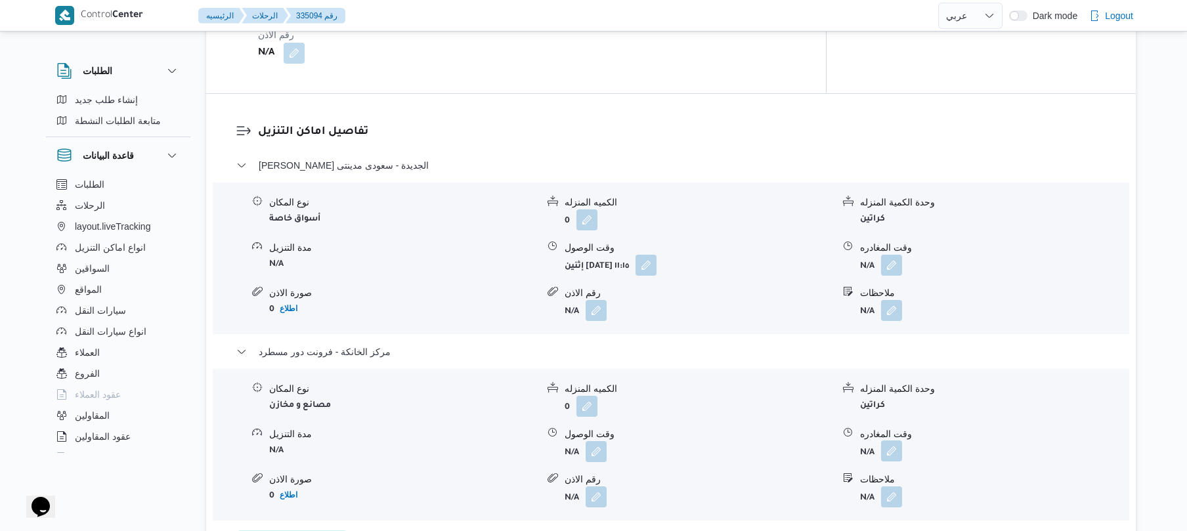
click at [893, 444] on button "button" at bounding box center [891, 450] width 21 height 21
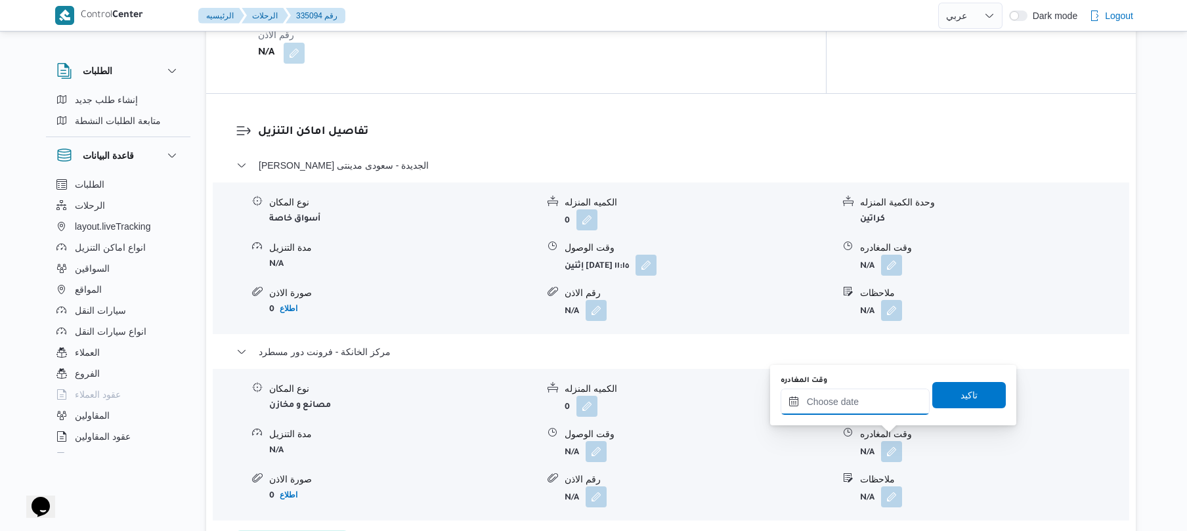
click at [888, 400] on input "وقت المغادره" at bounding box center [855, 402] width 149 height 26
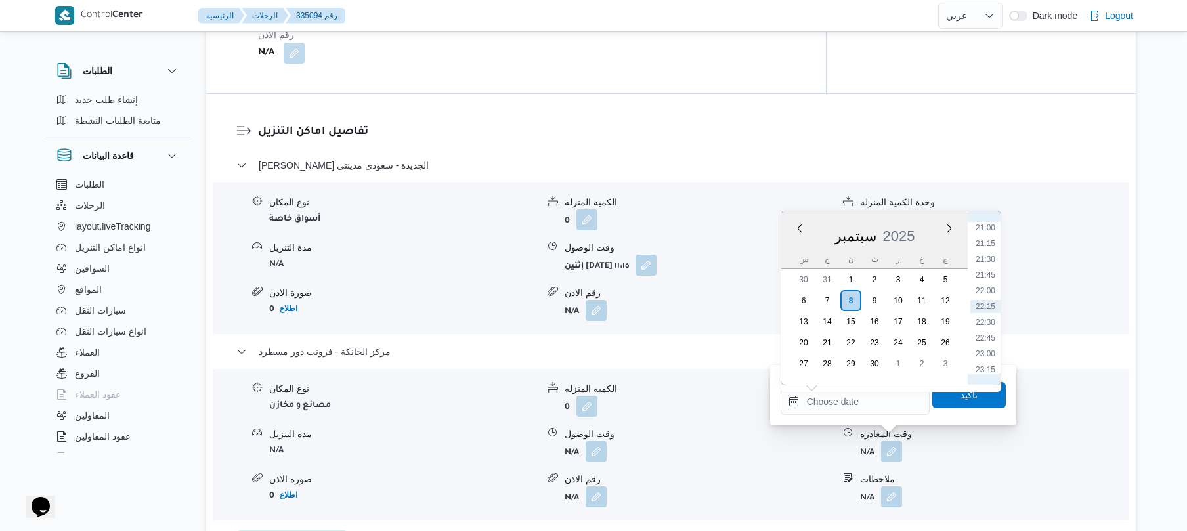
scroll to position [1195, 0]
click at [982, 326] on li "20:30" at bounding box center [985, 325] width 30 height 13
type input "[DATE] ٢٠:٣٠"
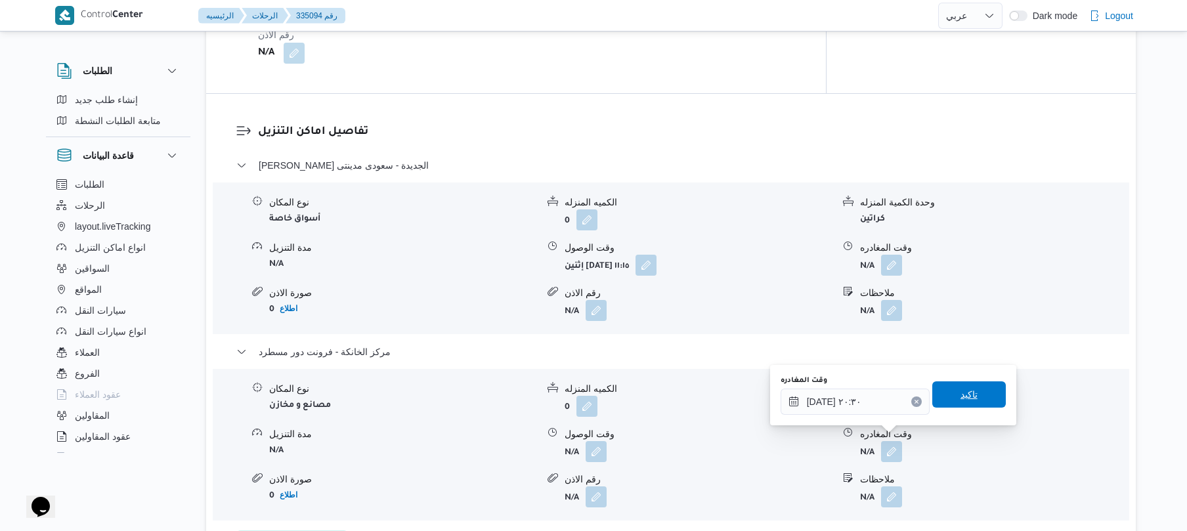
click at [960, 396] on span "تاكيد" at bounding box center [968, 395] width 17 height 16
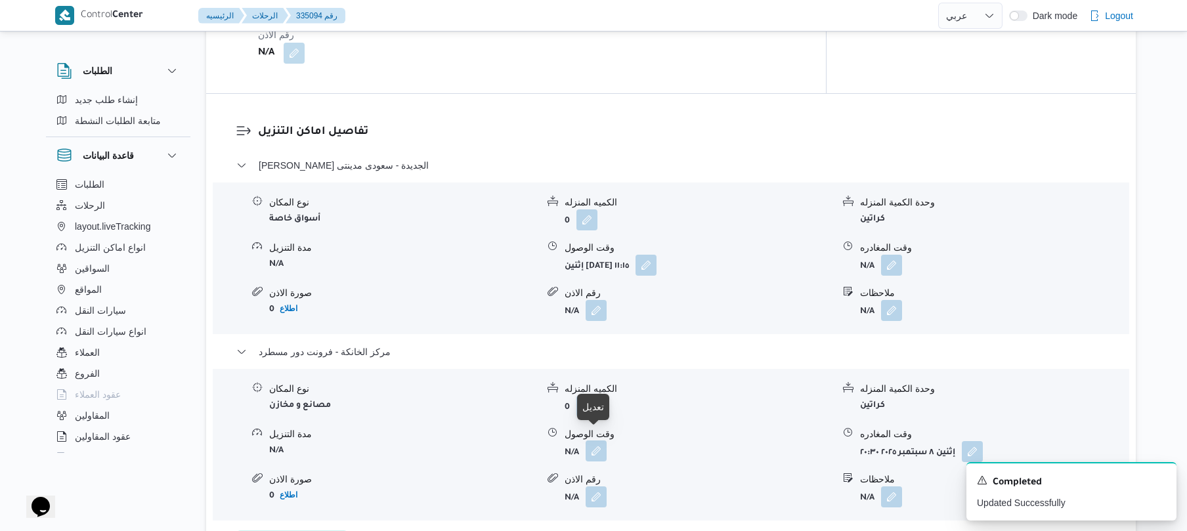
click at [597, 442] on button "button" at bounding box center [596, 450] width 21 height 21
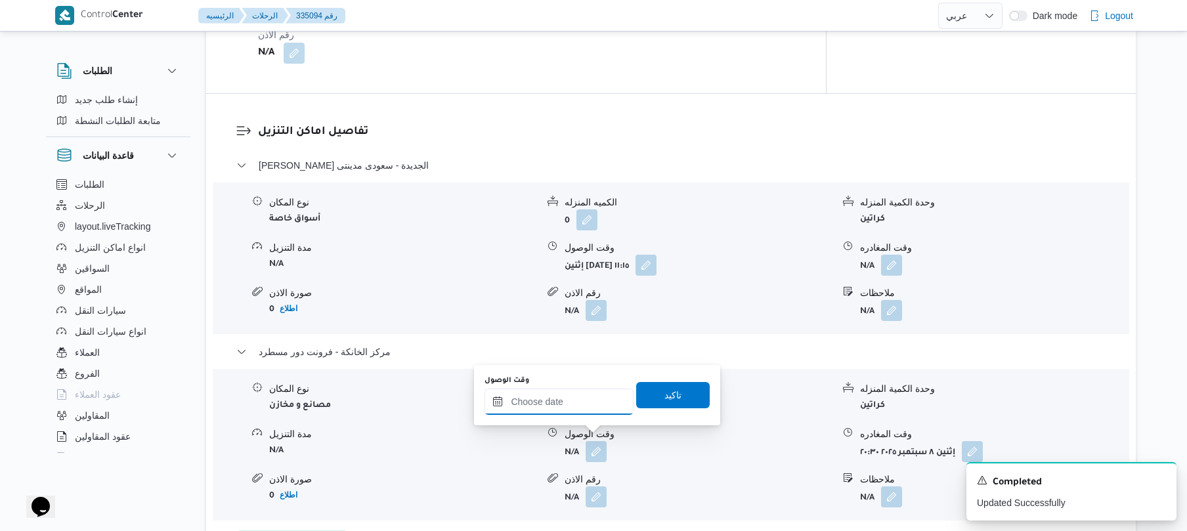
click at [591, 408] on input "وقت الوصول" at bounding box center [558, 402] width 149 height 26
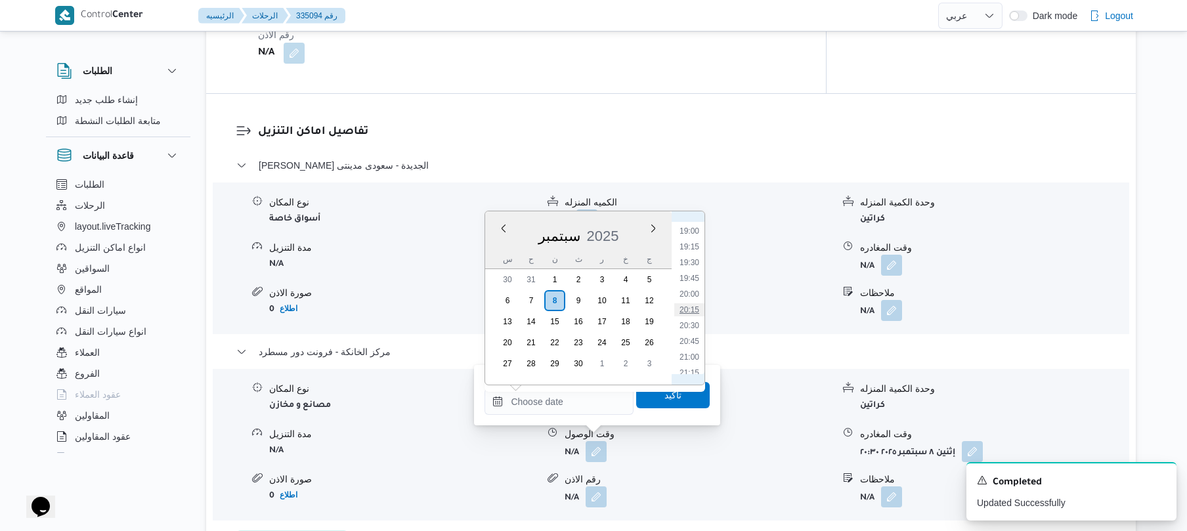
click at [691, 310] on li "20:15" at bounding box center [689, 309] width 30 height 13
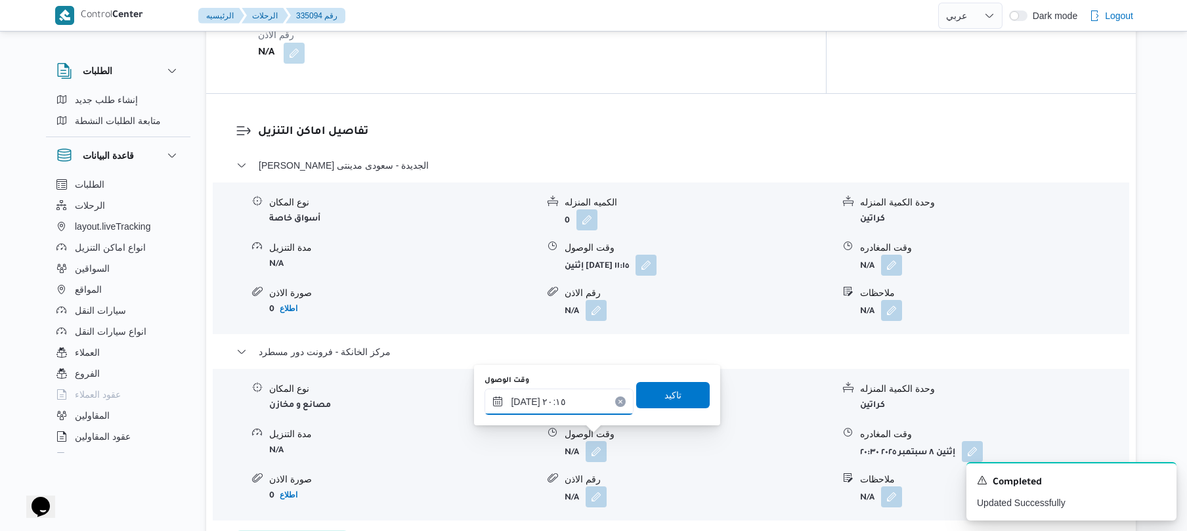
type input "٠٨/٠٩/٢٠٢٥ ٢٠:١٥"
click at [664, 395] on span "تاكيد" at bounding box center [672, 395] width 17 height 16
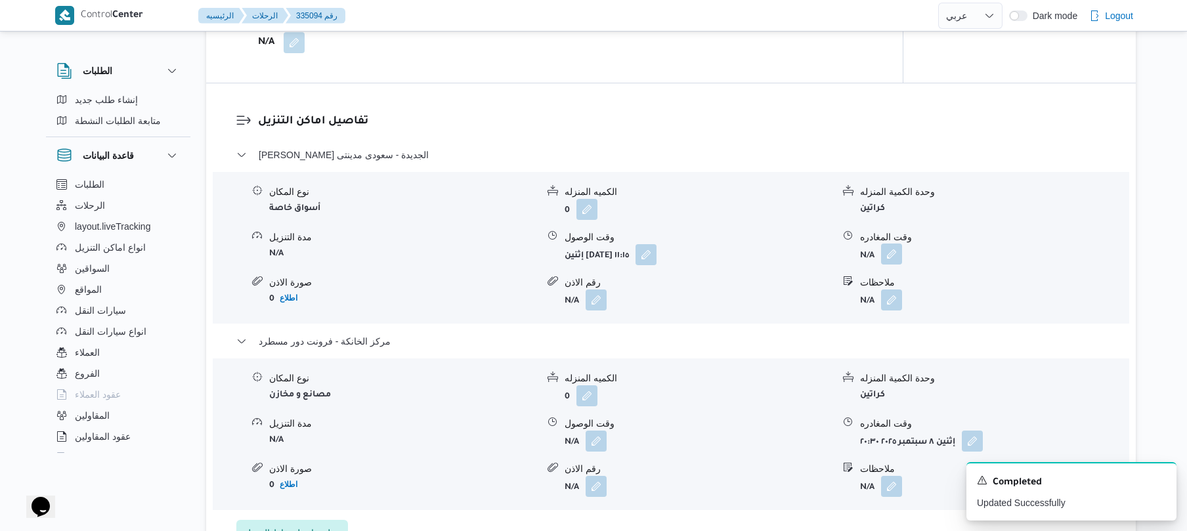
click at [889, 249] on button "button" at bounding box center [891, 254] width 21 height 21
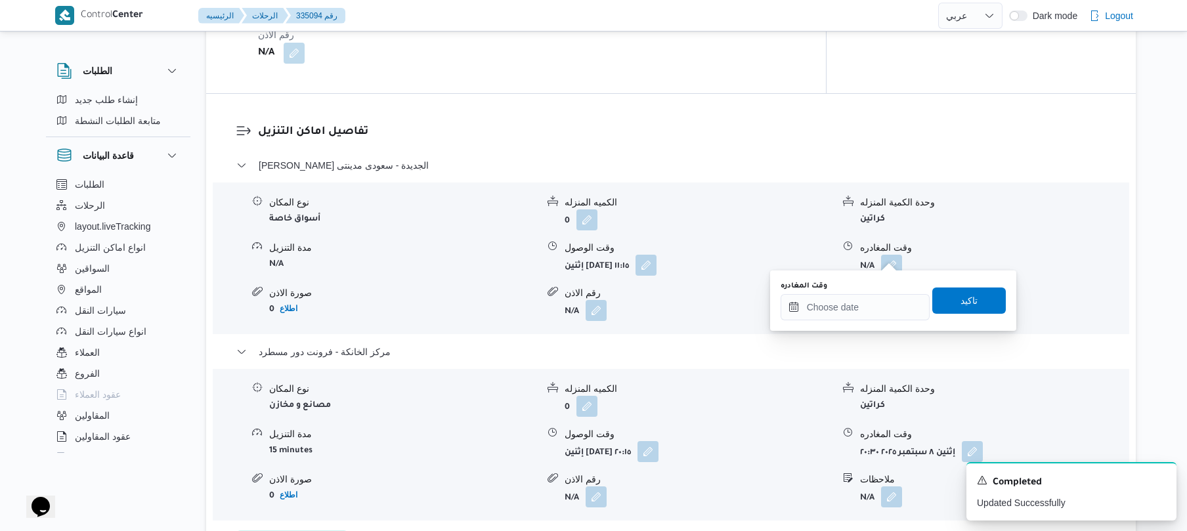
click at [822, 322] on div "You are in a dialog. To close this dialog, hit escape. وقت المغادره تاكيد" at bounding box center [893, 300] width 246 height 60
click at [876, 312] on input "وقت المغادره" at bounding box center [855, 307] width 149 height 26
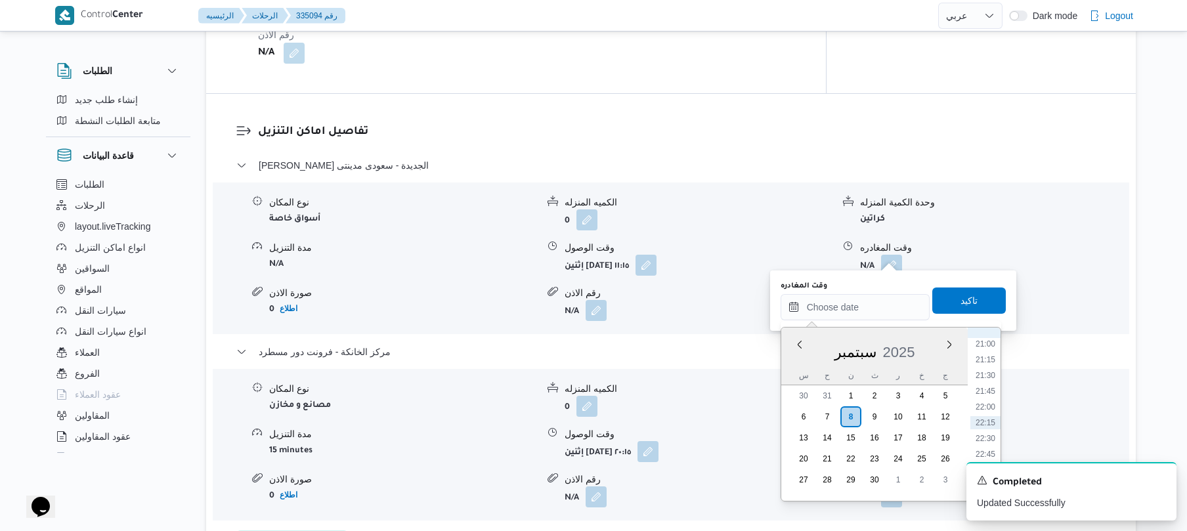
scroll to position [1195, 0]
click at [987, 379] on li "19:30" at bounding box center [985, 378] width 30 height 13
type input "[DATE] ١٩:٣٠"
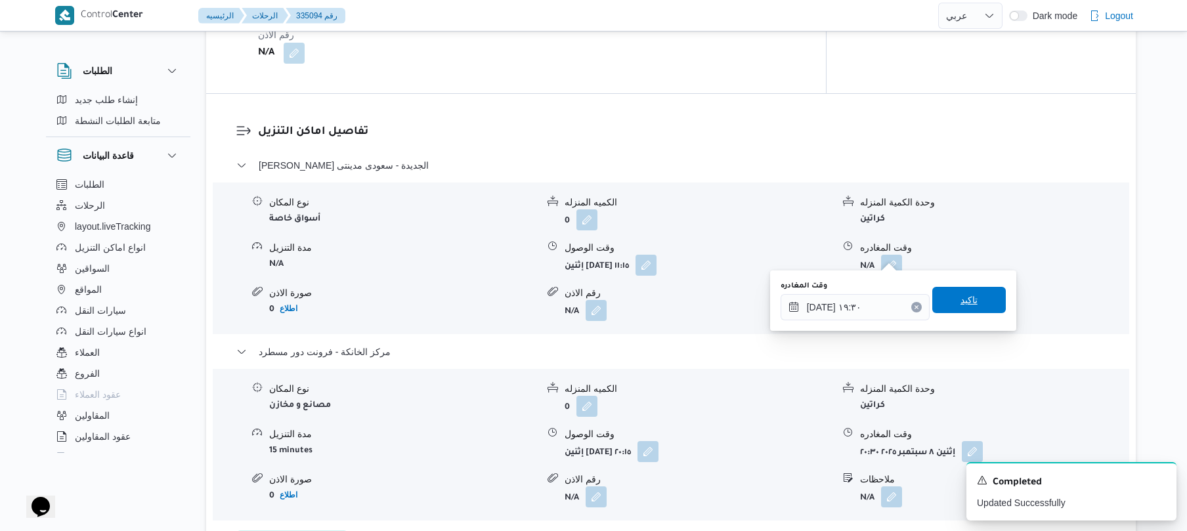
click at [960, 300] on span "تاكيد" at bounding box center [968, 300] width 17 height 16
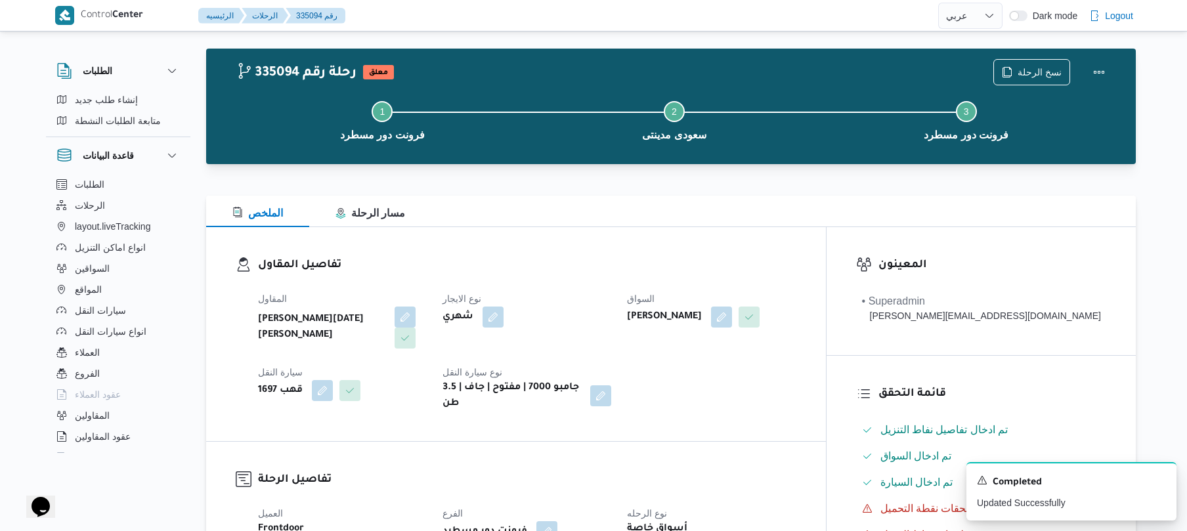
scroll to position [0, 0]
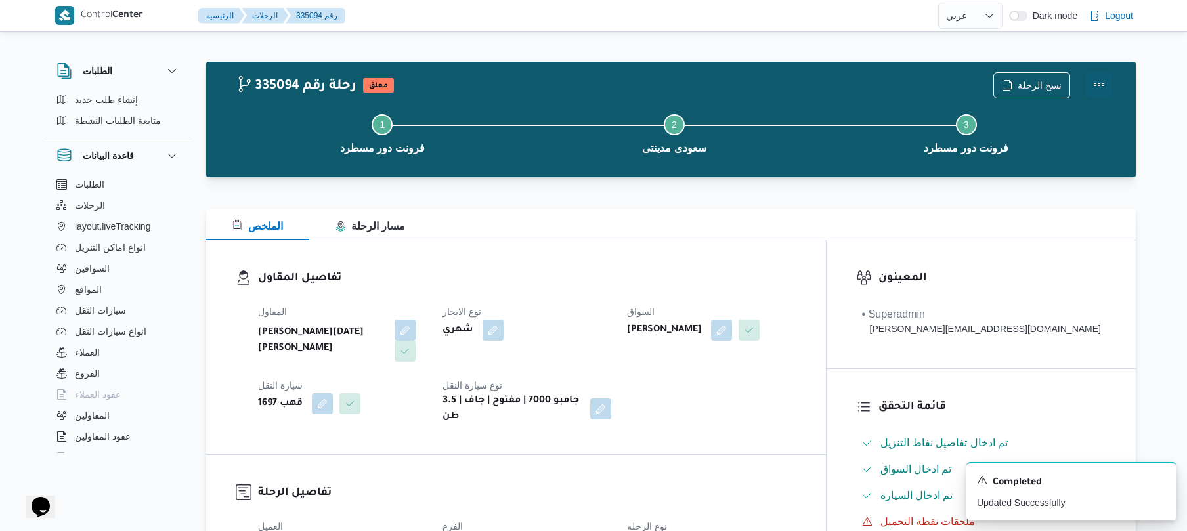
click at [1094, 87] on button "Actions" at bounding box center [1099, 85] width 26 height 26
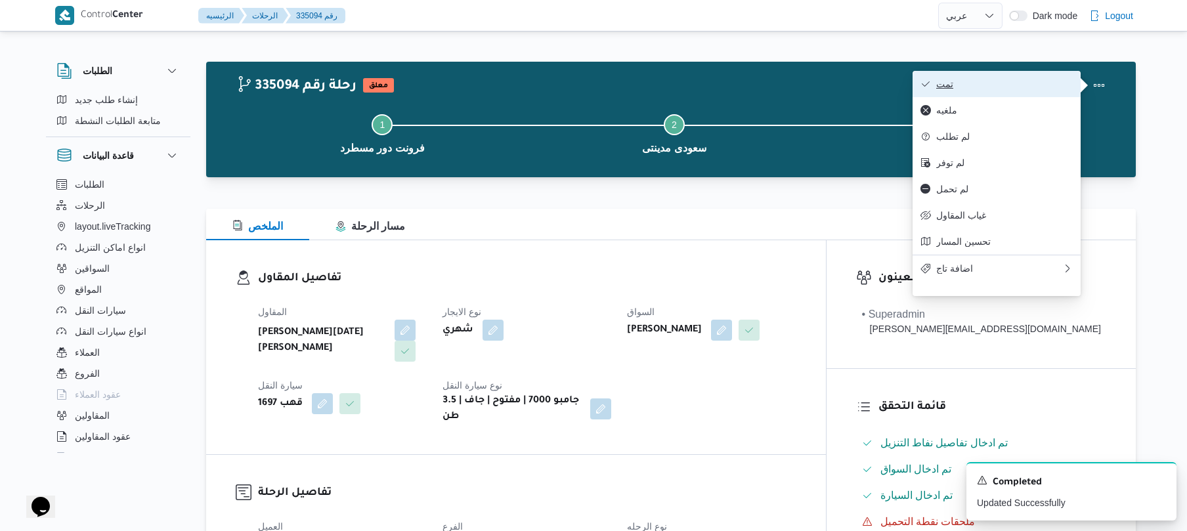
click at [1012, 97] on button "تمت" at bounding box center [996, 84] width 168 height 26
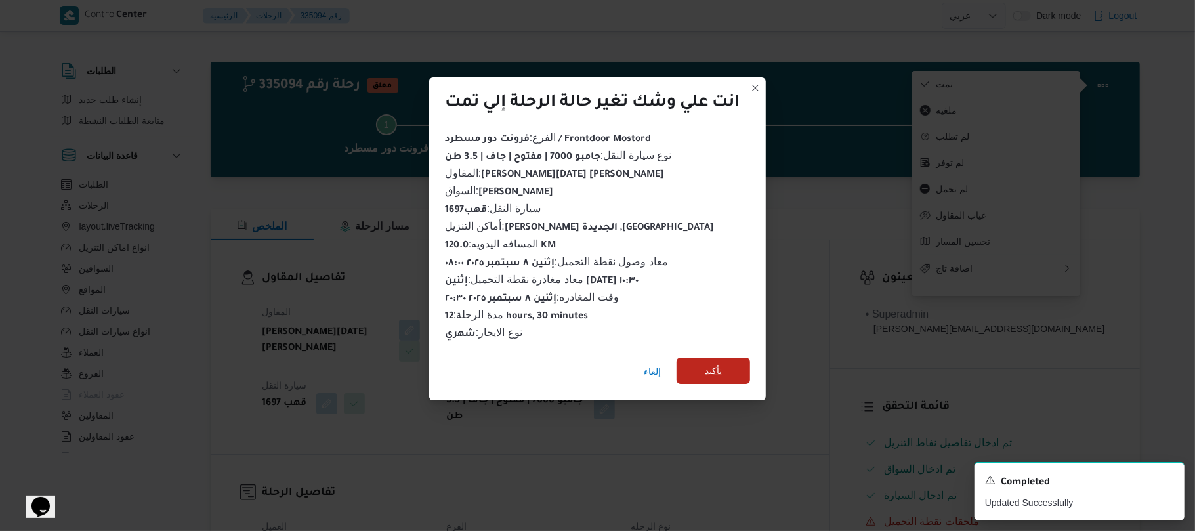
click at [730, 369] on span "تأكيد" at bounding box center [714, 371] width 74 height 26
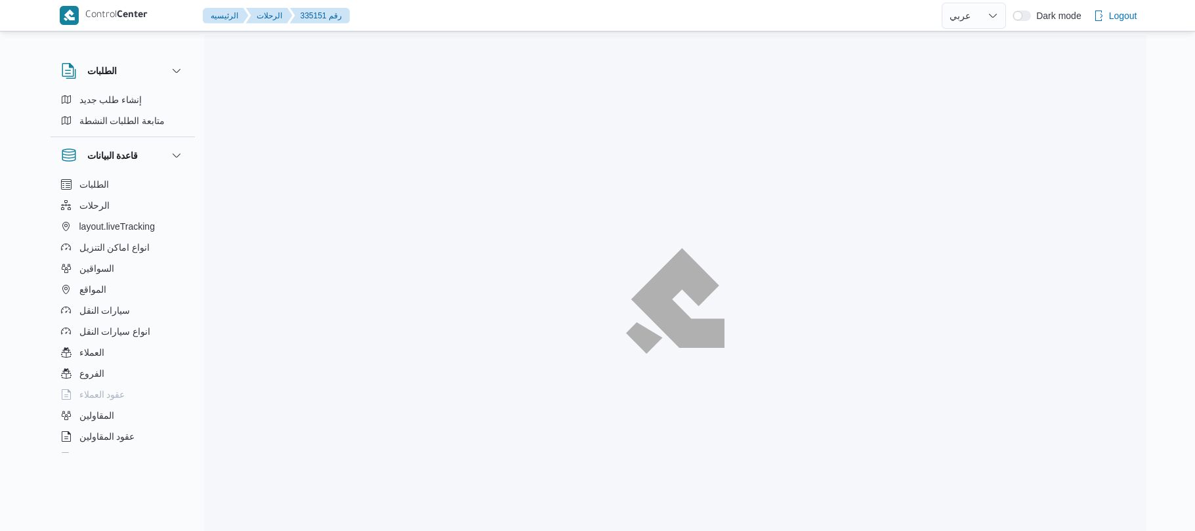
select select "ar"
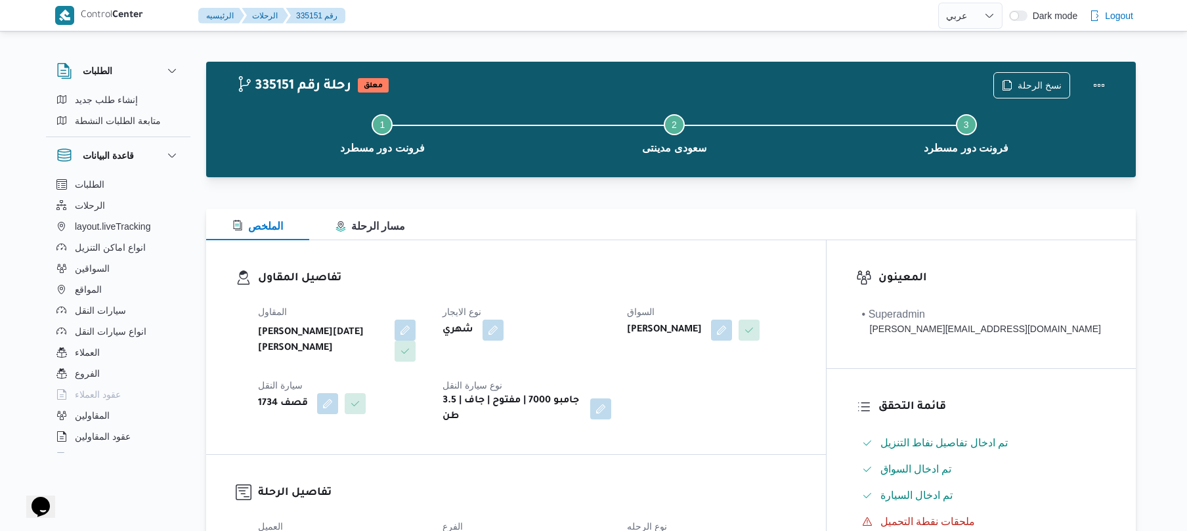
click at [604, 248] on div "تفاصيل المقاول المقاول [PERSON_NAME][DATE] [PERSON_NAME] نوع الايجار شهري السوا…" at bounding box center [516, 347] width 620 height 214
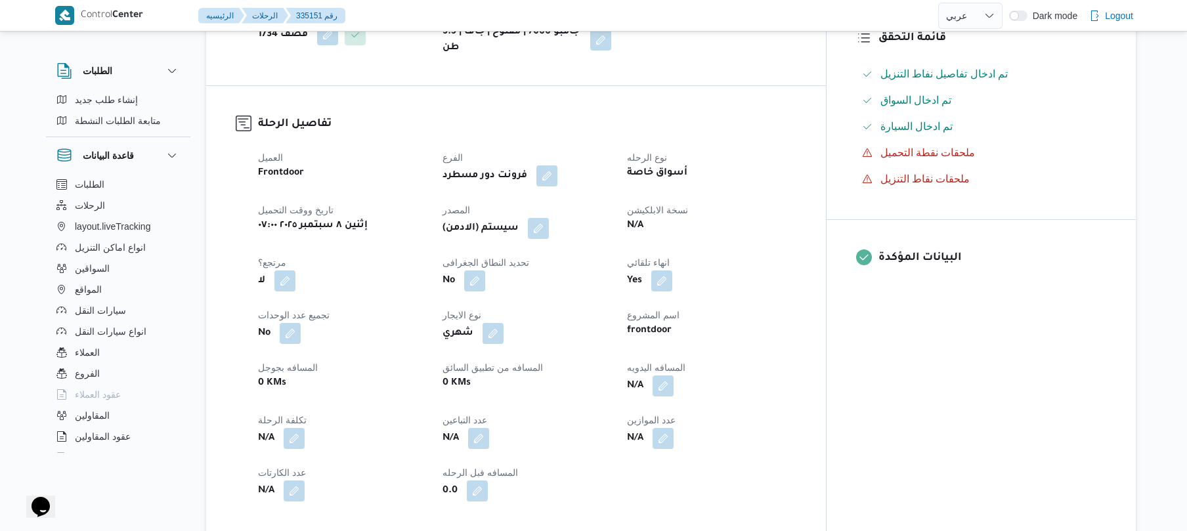
scroll to position [455, 0]
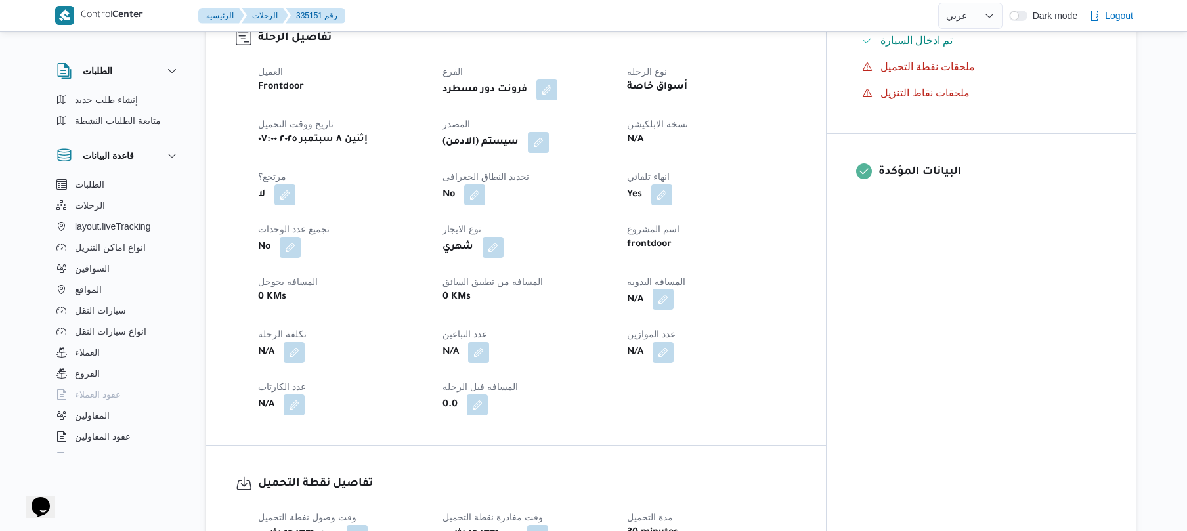
click at [674, 290] on button "button" at bounding box center [662, 299] width 21 height 21
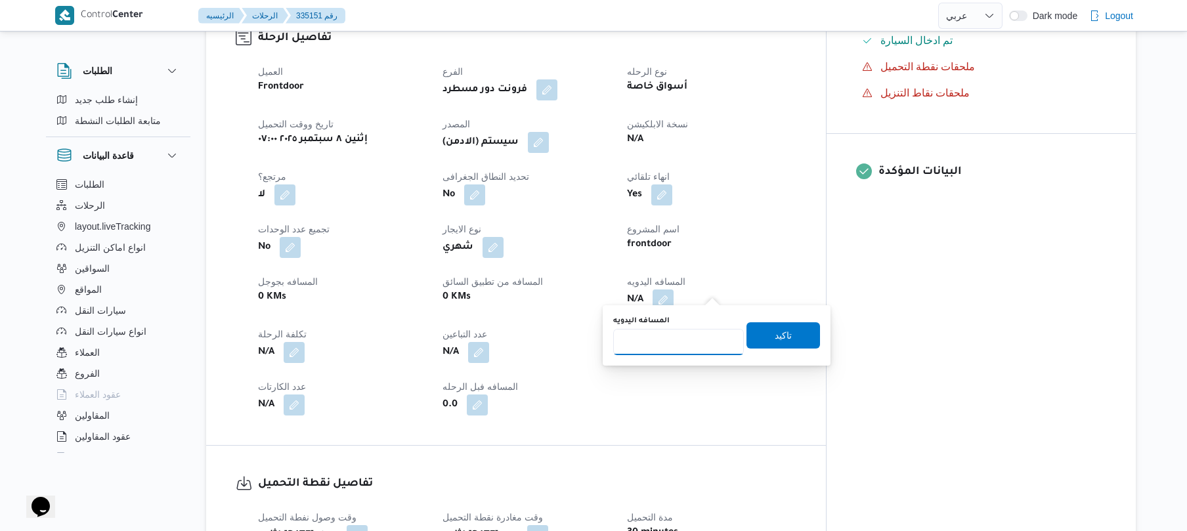
click at [680, 340] on input "المسافه اليدويه" at bounding box center [678, 342] width 131 height 26
type input "120"
click at [759, 334] on span "تاكيد" at bounding box center [783, 335] width 74 height 26
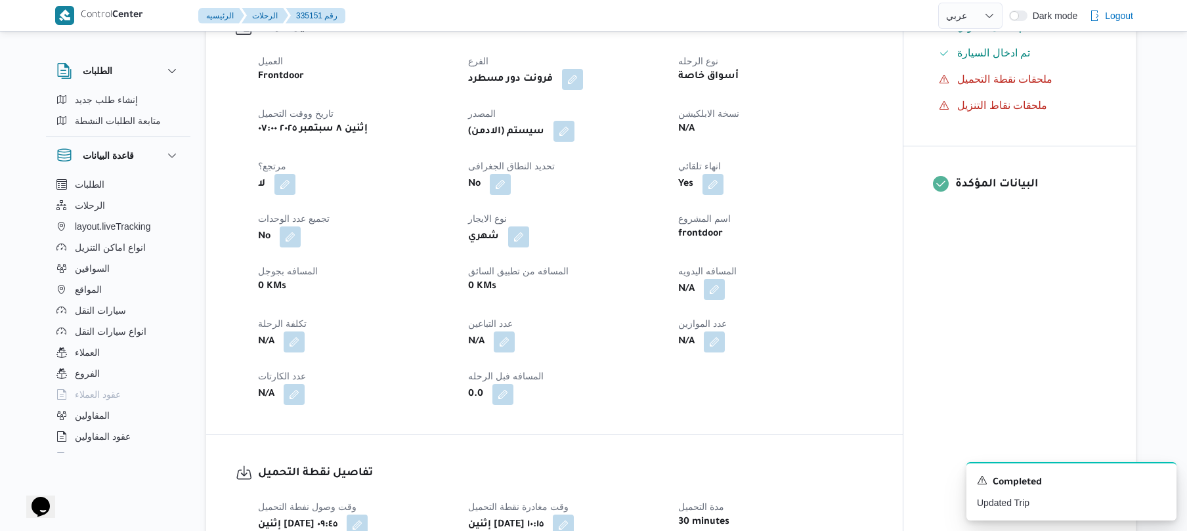
click at [571, 137] on button "button" at bounding box center [563, 131] width 21 height 21
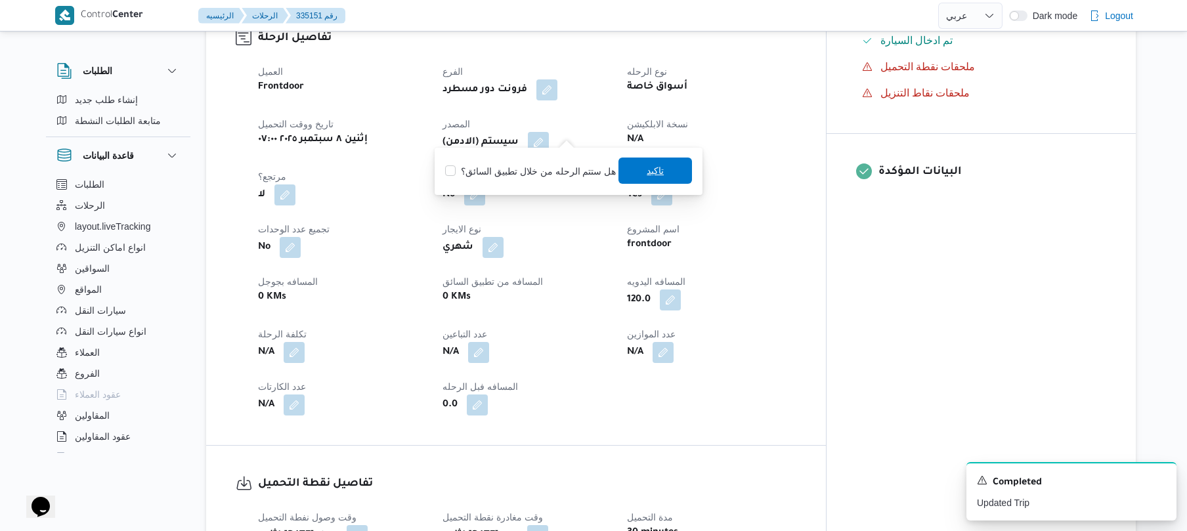
click at [647, 167] on span "تاكيد" at bounding box center [655, 171] width 17 height 16
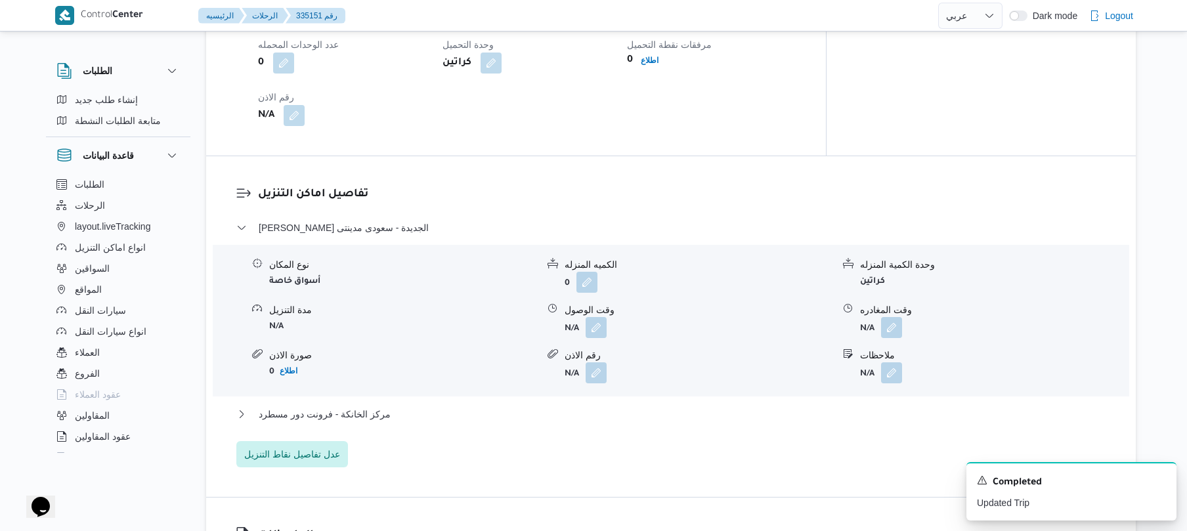
scroll to position [1015, 0]
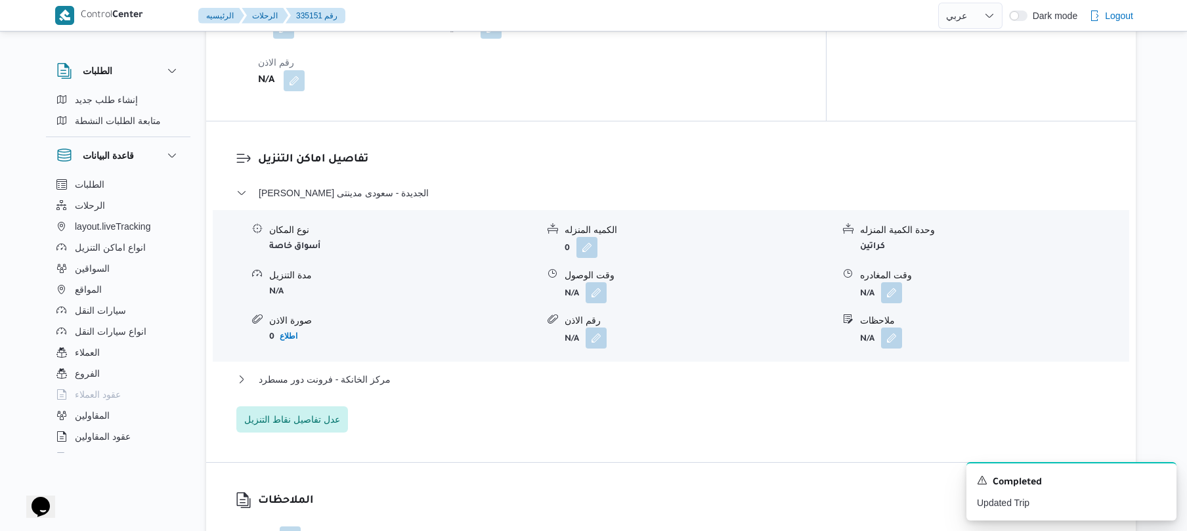
click at [729, 121] on div "تفاصيل اماكن التنزيل [PERSON_NAME] الجديدة - سعودى مدينتى نوع المكان أسواق خاصة…" at bounding box center [671, 291] width 930 height 341
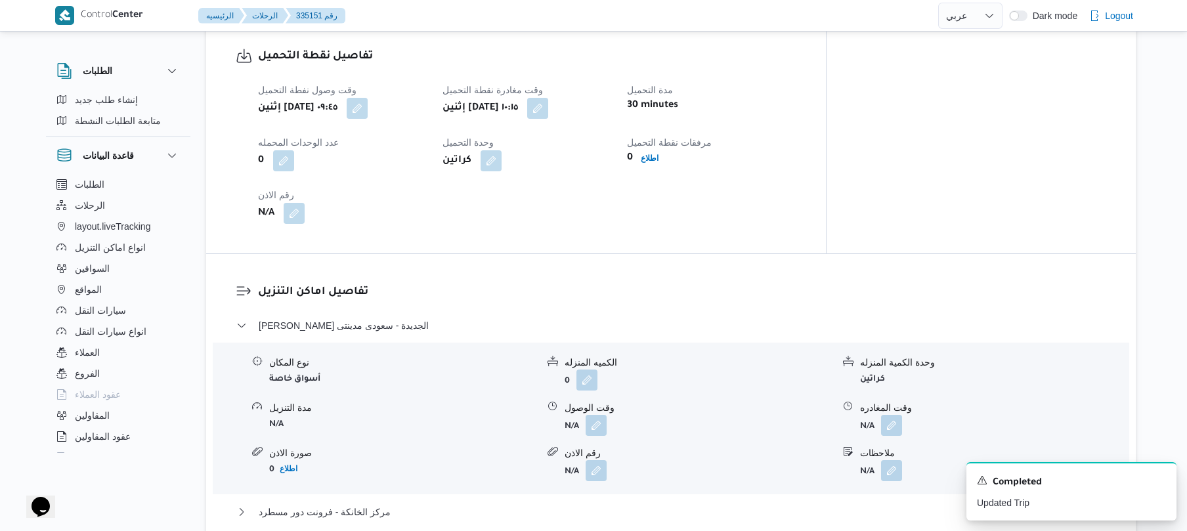
scroll to position [910, 0]
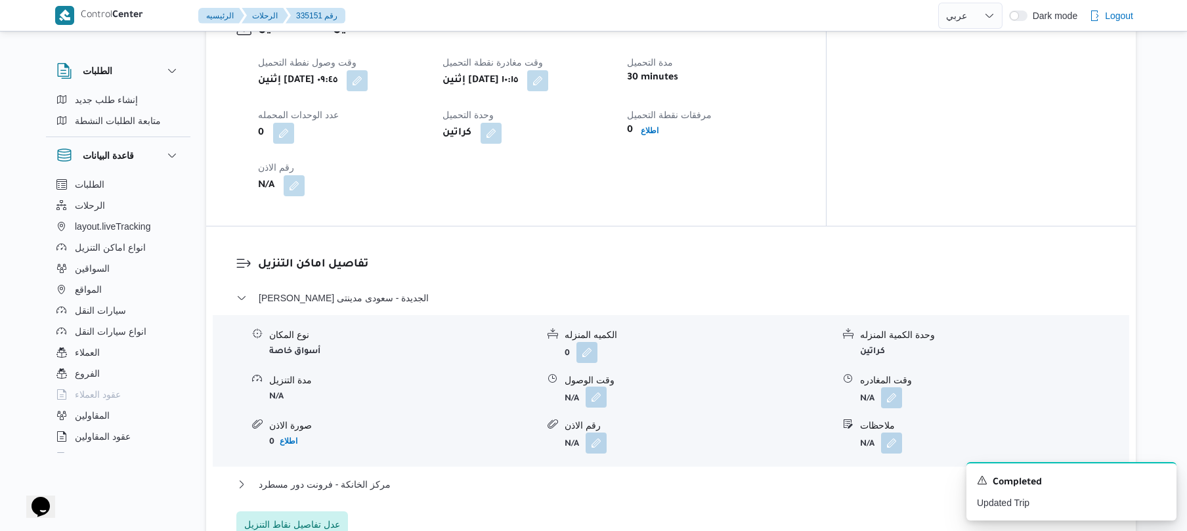
click at [595, 387] on button "button" at bounding box center [596, 397] width 21 height 21
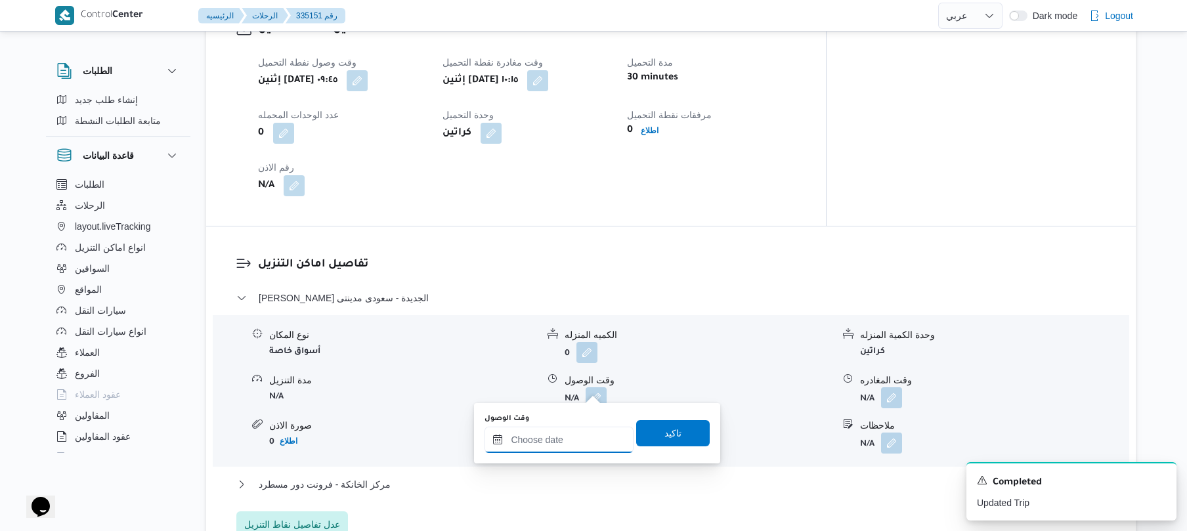
click at [544, 444] on input "وقت الوصول" at bounding box center [558, 440] width 149 height 26
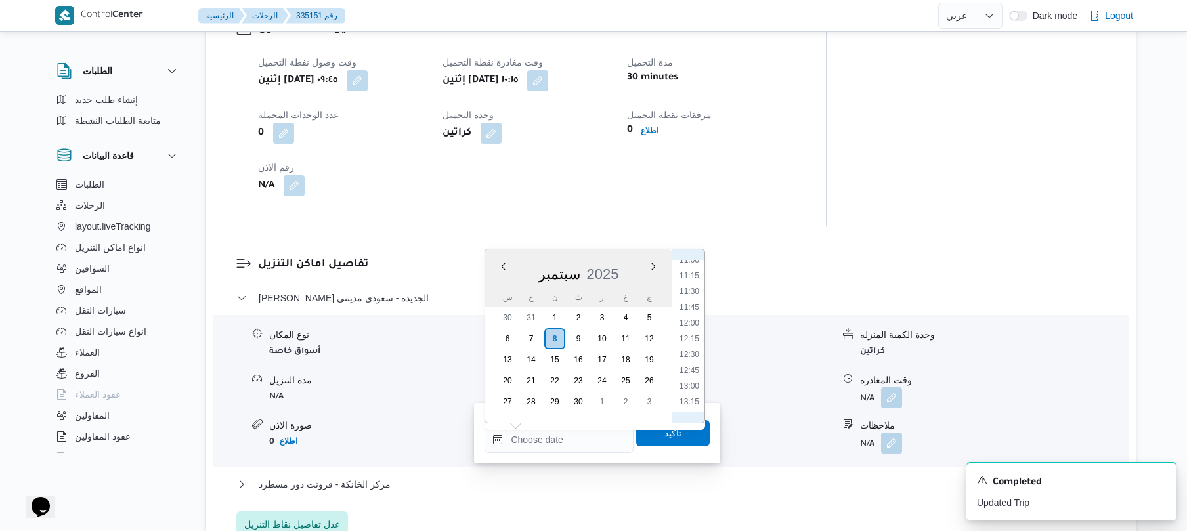
scroll to position [676, 0]
click at [689, 314] on li "11:30" at bounding box center [689, 315] width 30 height 13
type input "٠٨/٠٩/٢٠٢٥ ١١:٣٠"
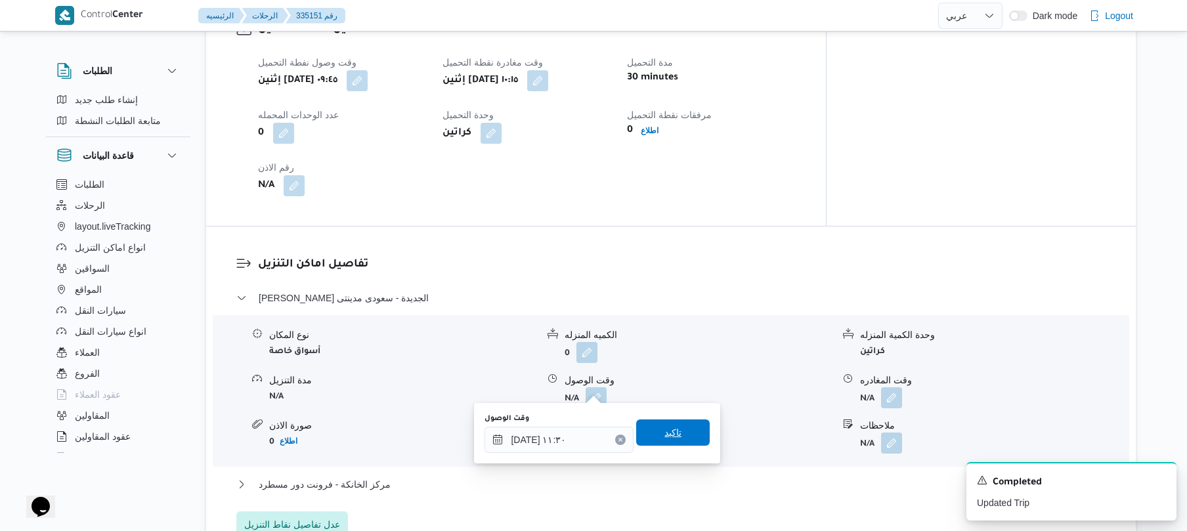
click at [651, 423] on span "تاكيد" at bounding box center [673, 432] width 74 height 26
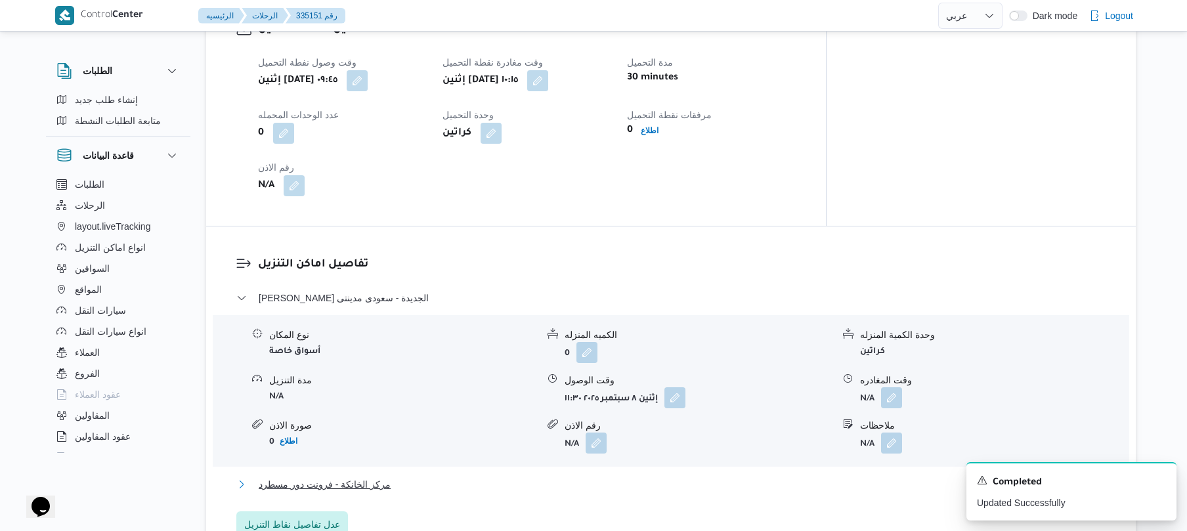
click at [551, 477] on button "مركز الخانكة - فرونت دور مسطرد" at bounding box center [671, 485] width 870 height 16
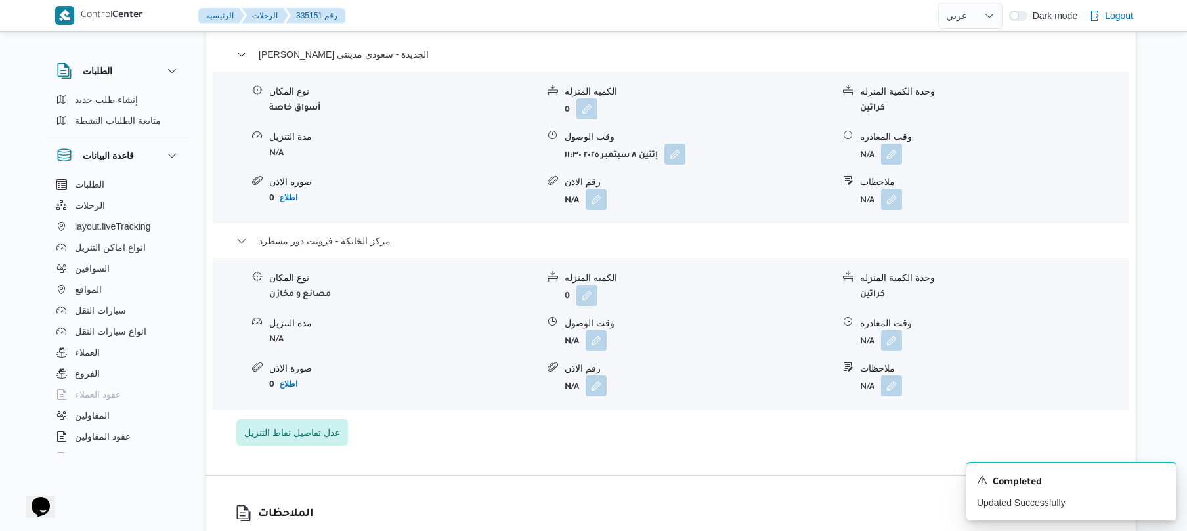
scroll to position [1190, 0]
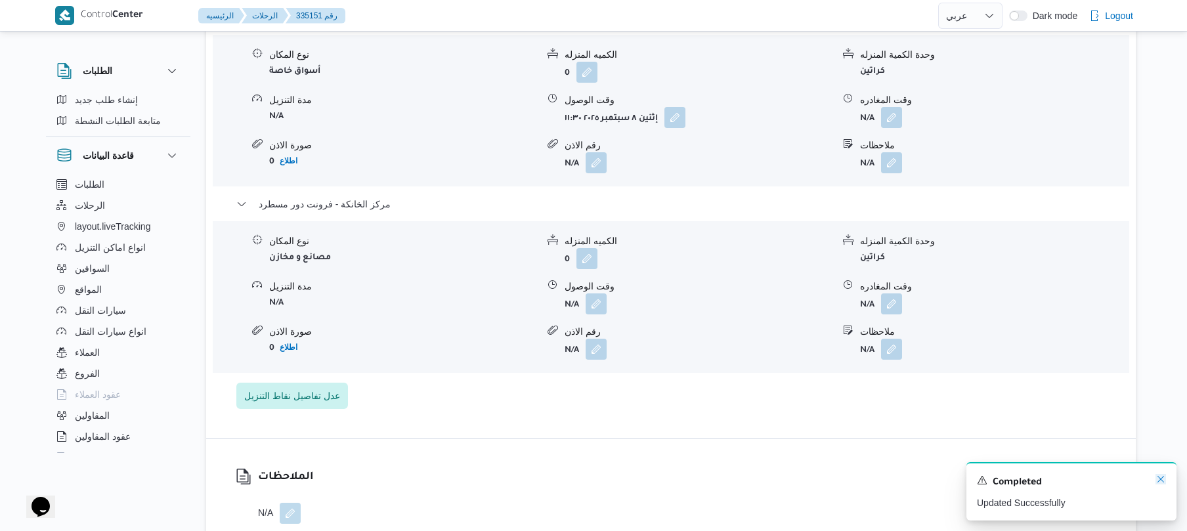
click at [1161, 481] on icon "Dismiss toast" at bounding box center [1160, 479] width 11 height 11
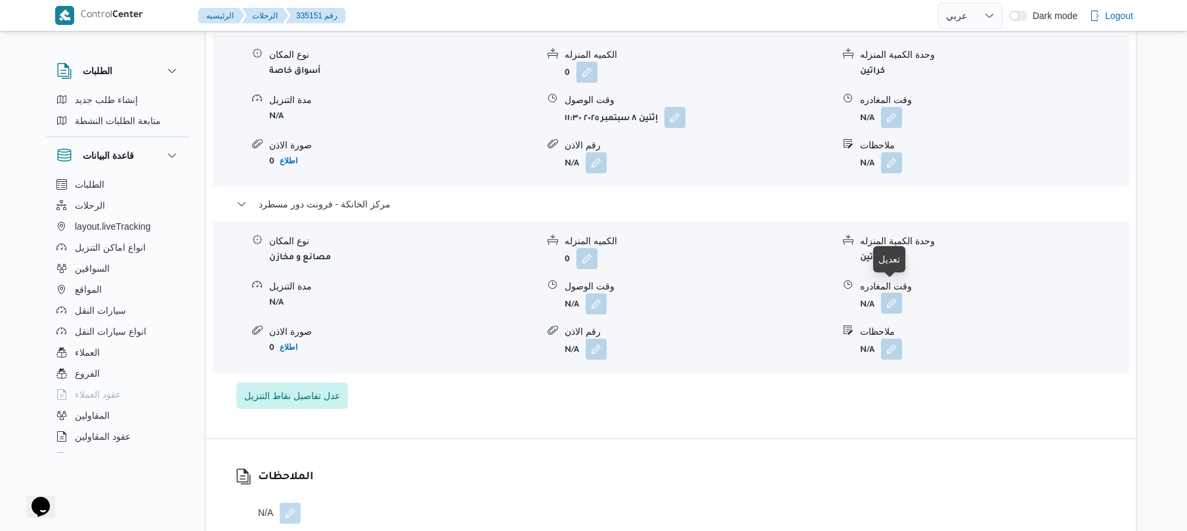
click at [888, 299] on button "button" at bounding box center [891, 303] width 21 height 21
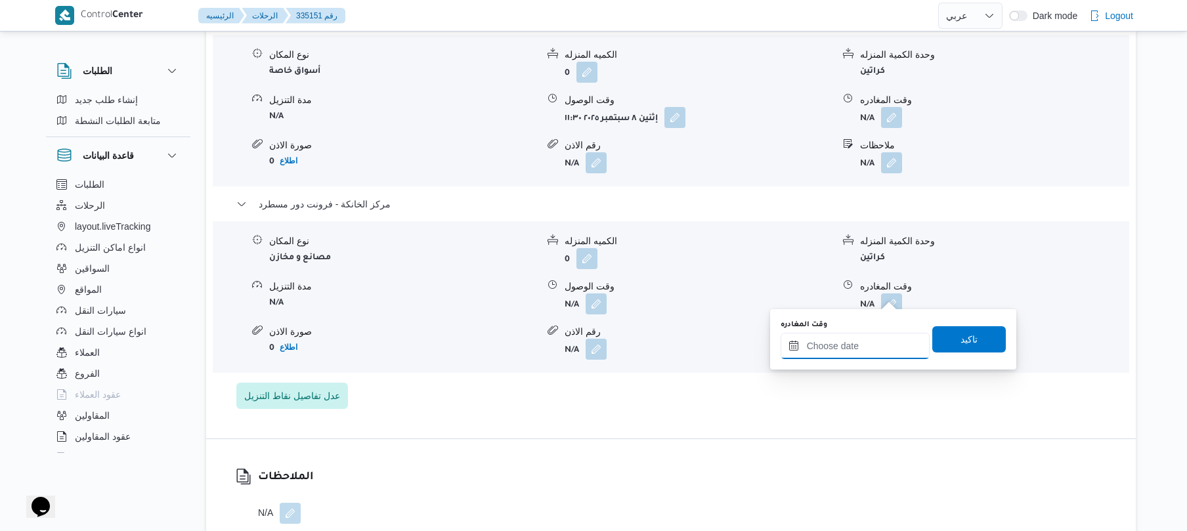
click at [830, 341] on input "وقت المغادره" at bounding box center [855, 346] width 149 height 26
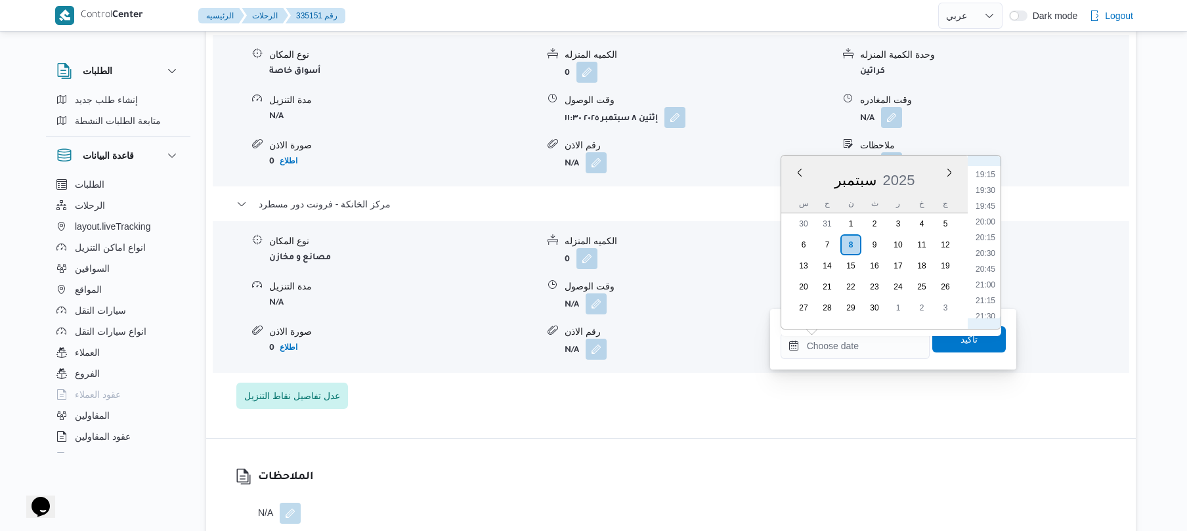
scroll to position [1195, 0]
click at [990, 272] on li "20:30" at bounding box center [985, 269] width 30 height 13
type input "٠٨/٠٩/٢٠٢٥ ٢٠:٣٠"
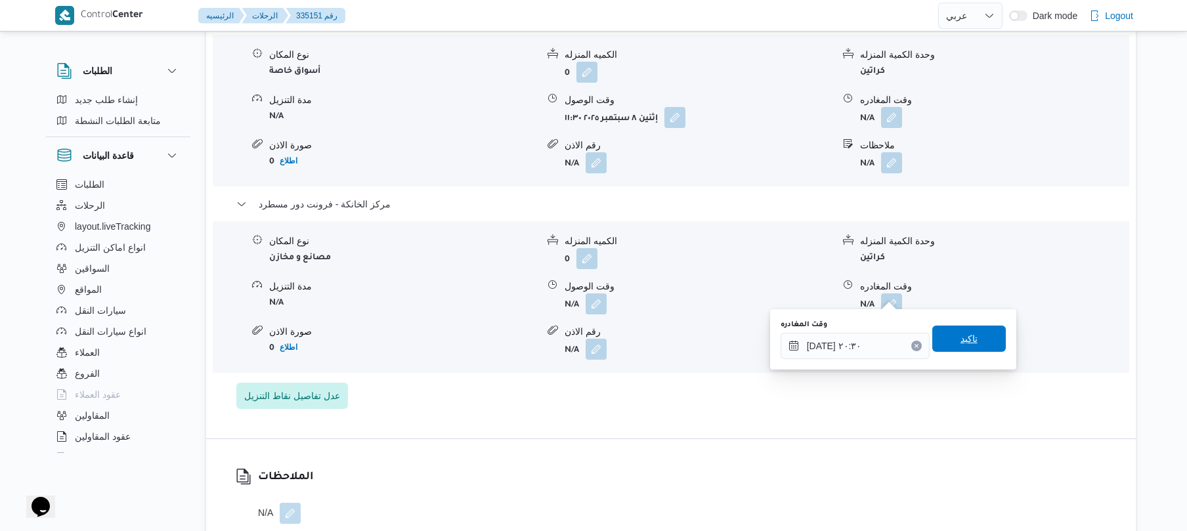
click at [936, 339] on span "تاكيد" at bounding box center [969, 339] width 74 height 26
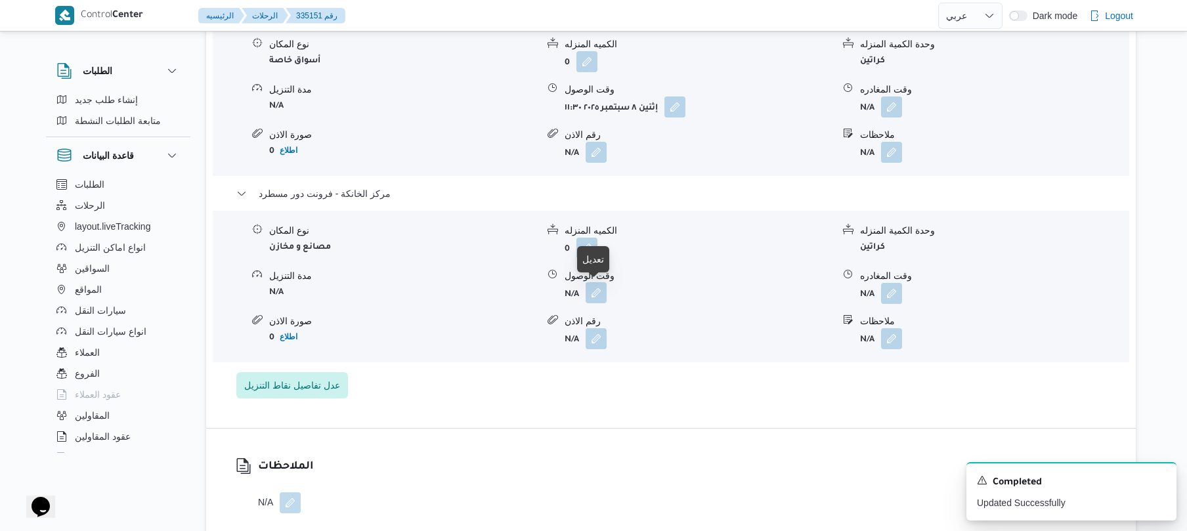
click at [591, 295] on button "button" at bounding box center [596, 292] width 21 height 21
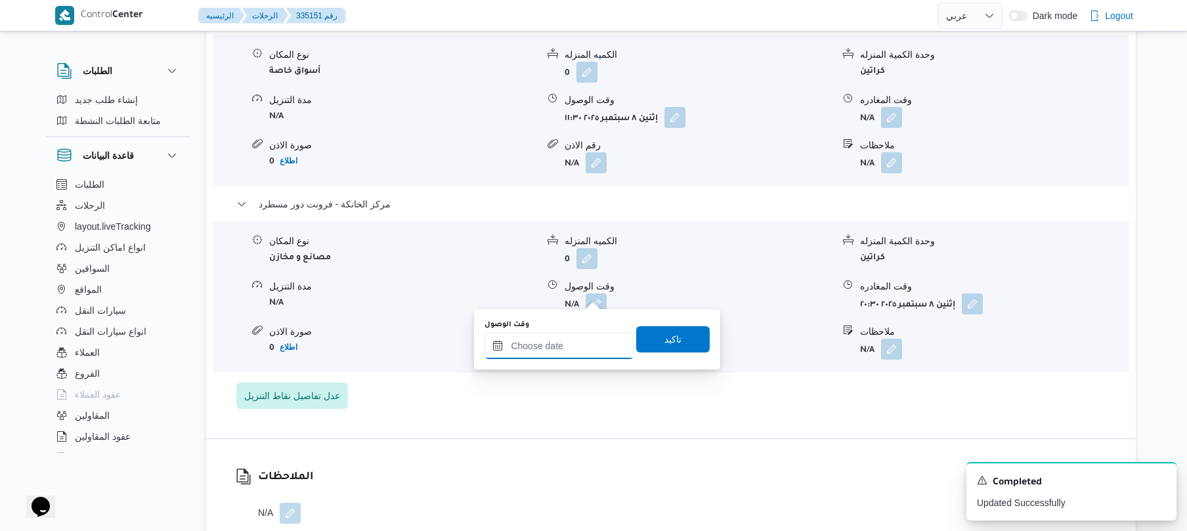
click at [565, 354] on input "وقت الوصول" at bounding box center [558, 346] width 149 height 26
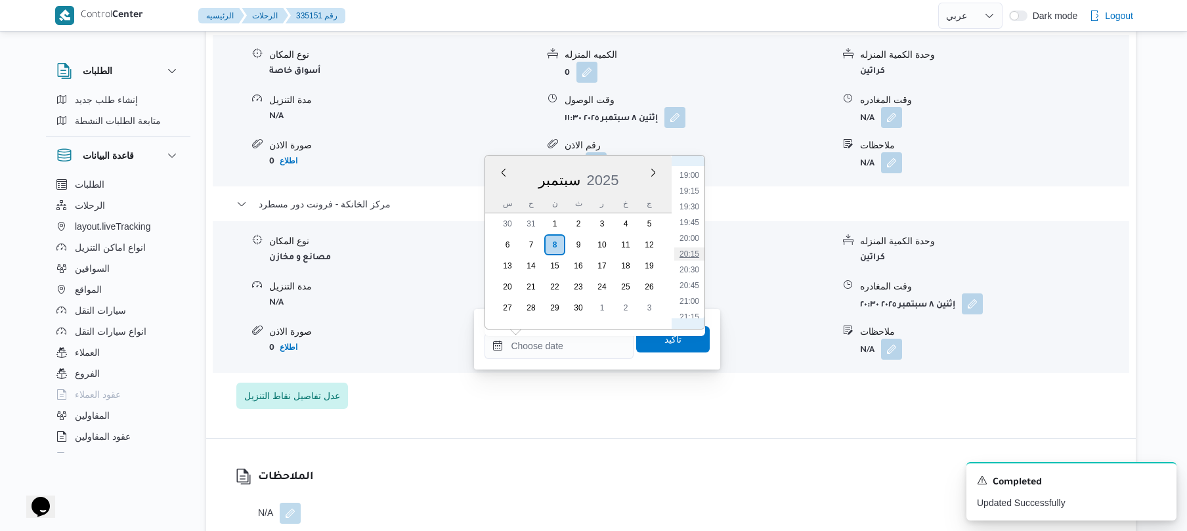
click at [689, 253] on li "20:15" at bounding box center [689, 253] width 30 height 13
type input "٠٨/٠٩/٢٠٢٥ ٢٠:١٥"
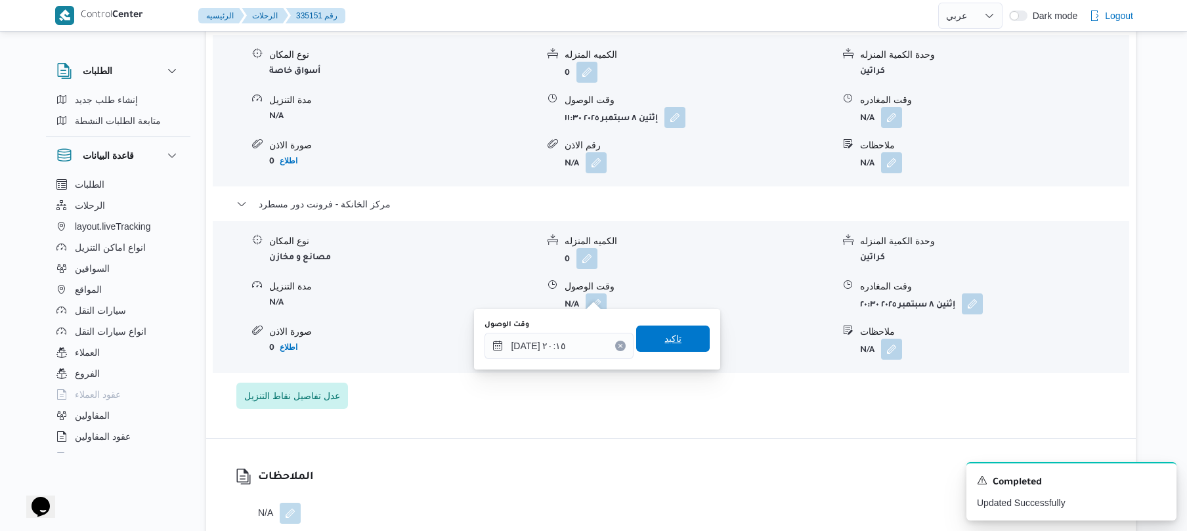
click at [652, 343] on span "تاكيد" at bounding box center [673, 339] width 74 height 26
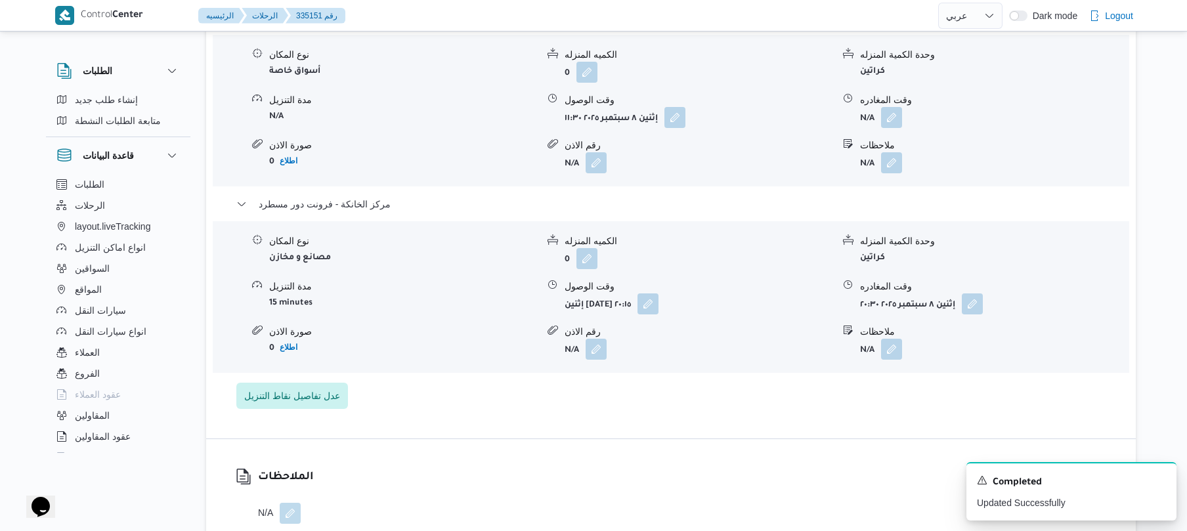
click at [898, 95] on div "وقت المغادره" at bounding box center [994, 100] width 268 height 14
click at [889, 113] on button "button" at bounding box center [891, 116] width 21 height 21
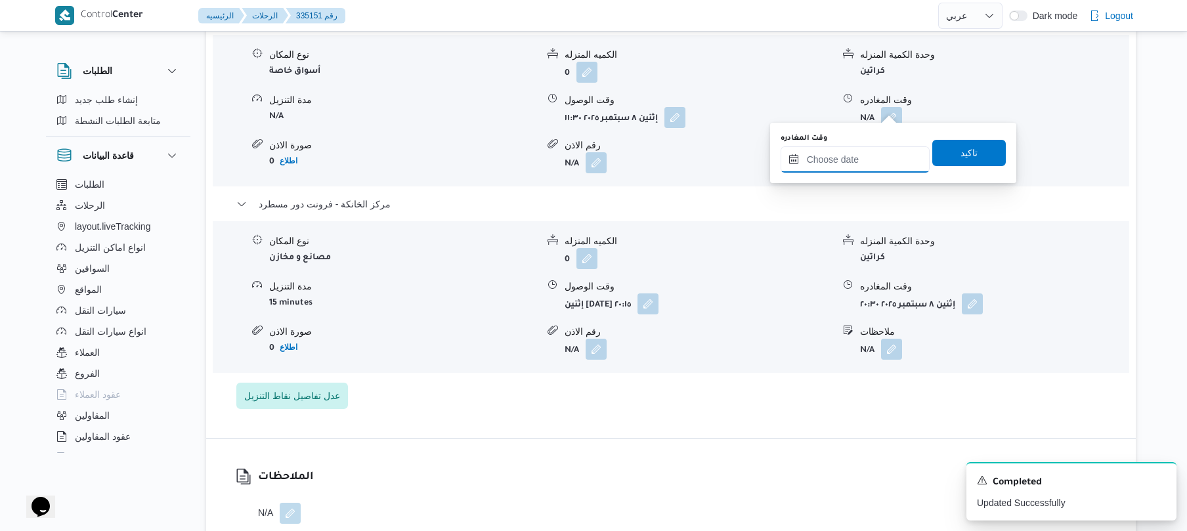
click at [834, 156] on input "وقت المغادره" at bounding box center [855, 159] width 149 height 26
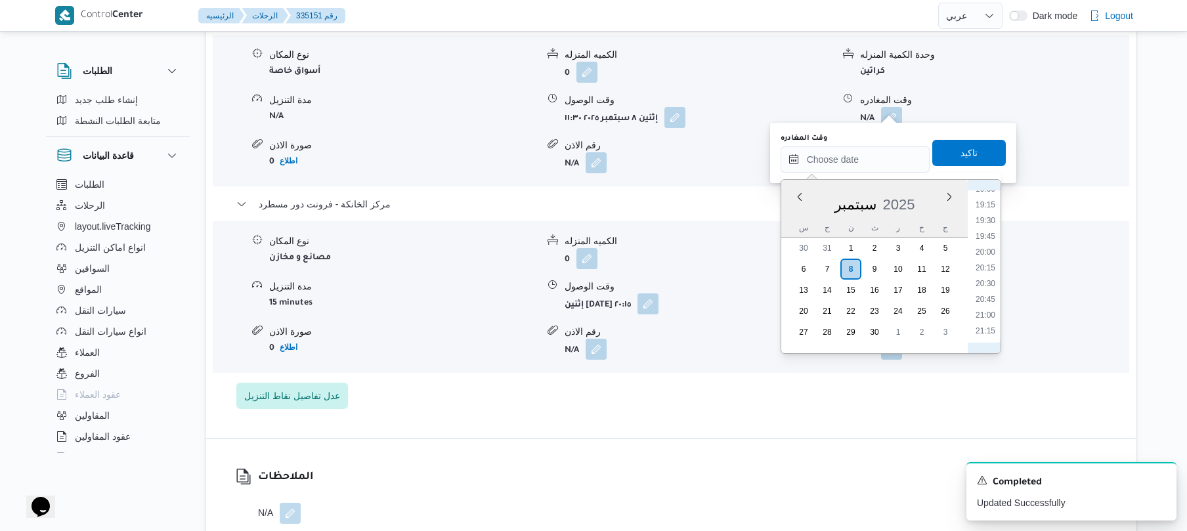
scroll to position [1195, 0]
click at [988, 226] on li "19:30" at bounding box center [985, 230] width 30 height 13
type input "[DATE] ١٩:٣٠"
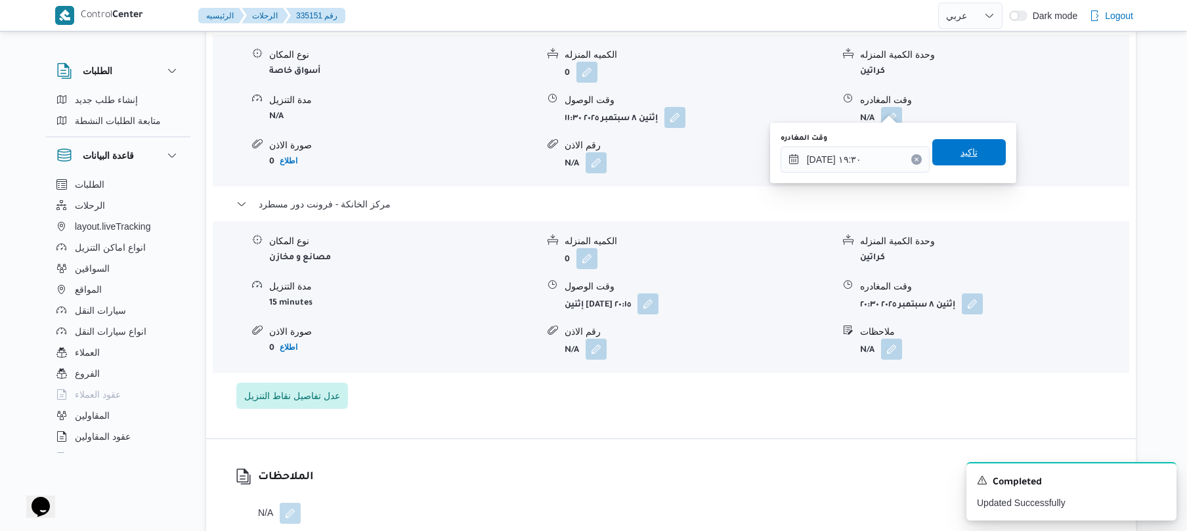
click at [959, 161] on span "تاكيد" at bounding box center [969, 152] width 74 height 26
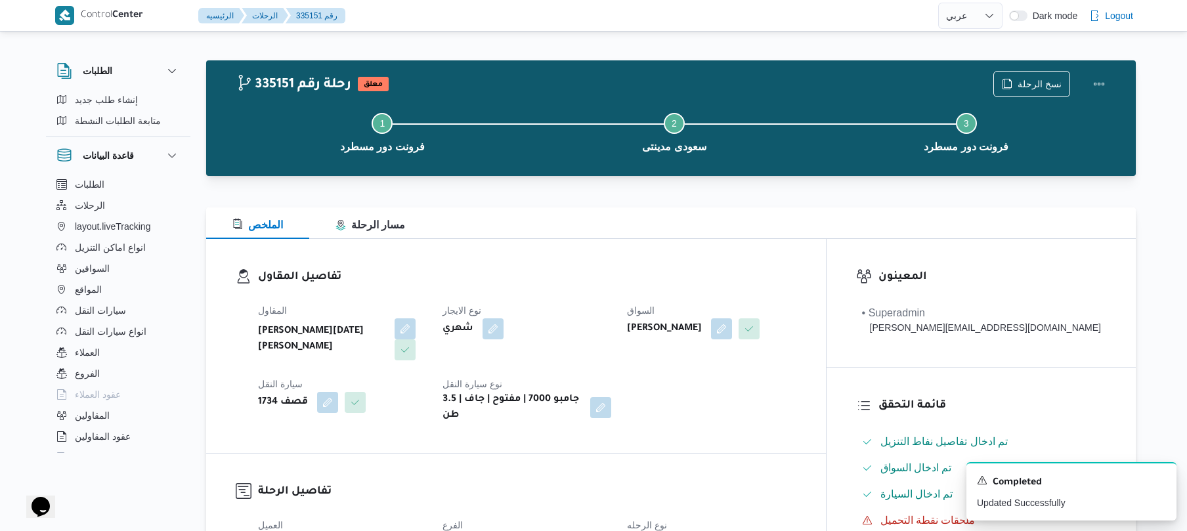
scroll to position [0, 0]
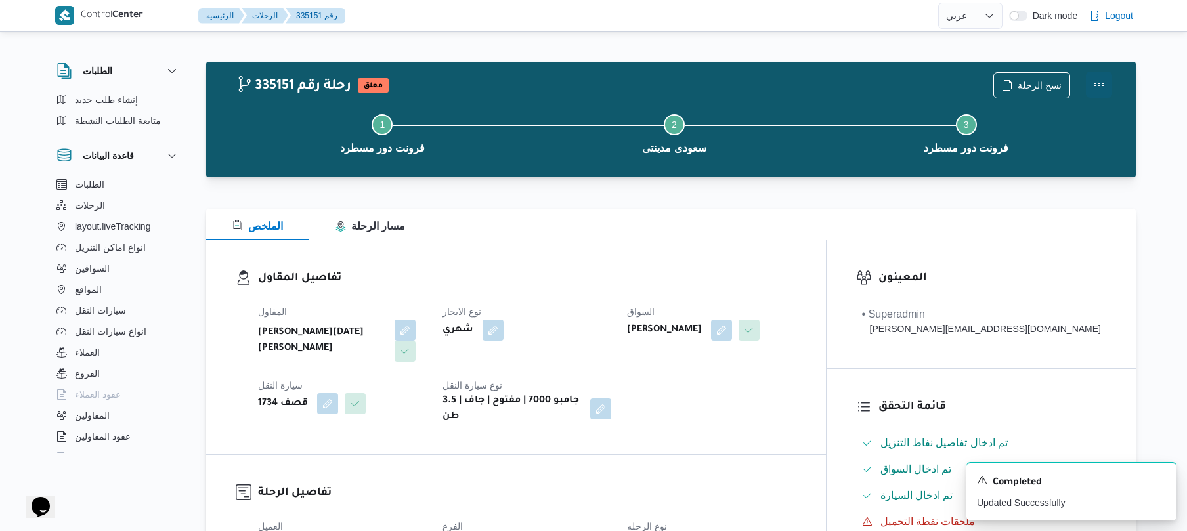
click at [1095, 84] on button "Actions" at bounding box center [1099, 85] width 26 height 26
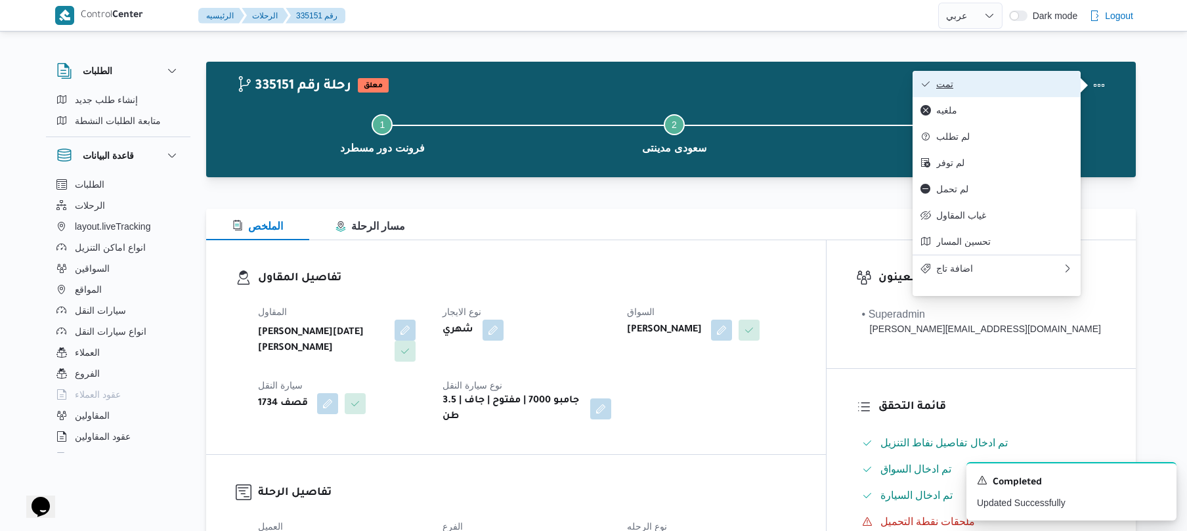
click at [999, 74] on button "تمت" at bounding box center [996, 84] width 168 height 26
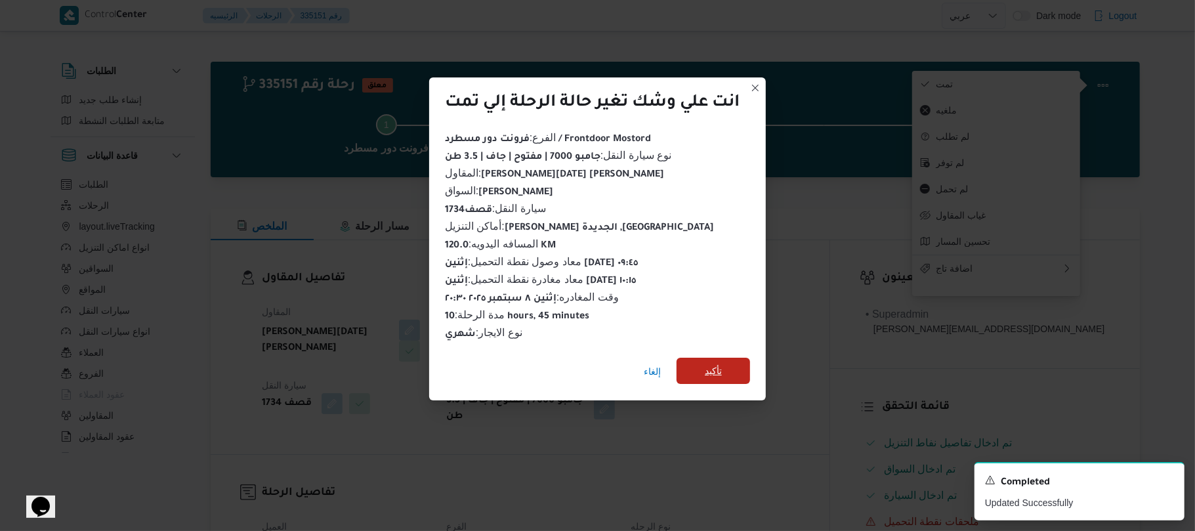
click at [715, 370] on span "تأكيد" at bounding box center [713, 371] width 17 height 16
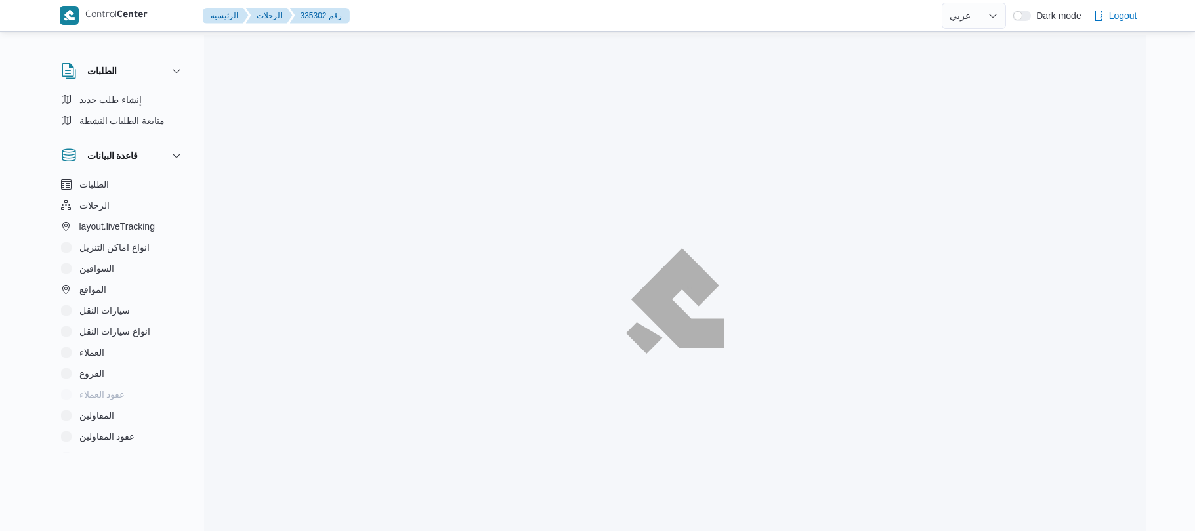
select select "ar"
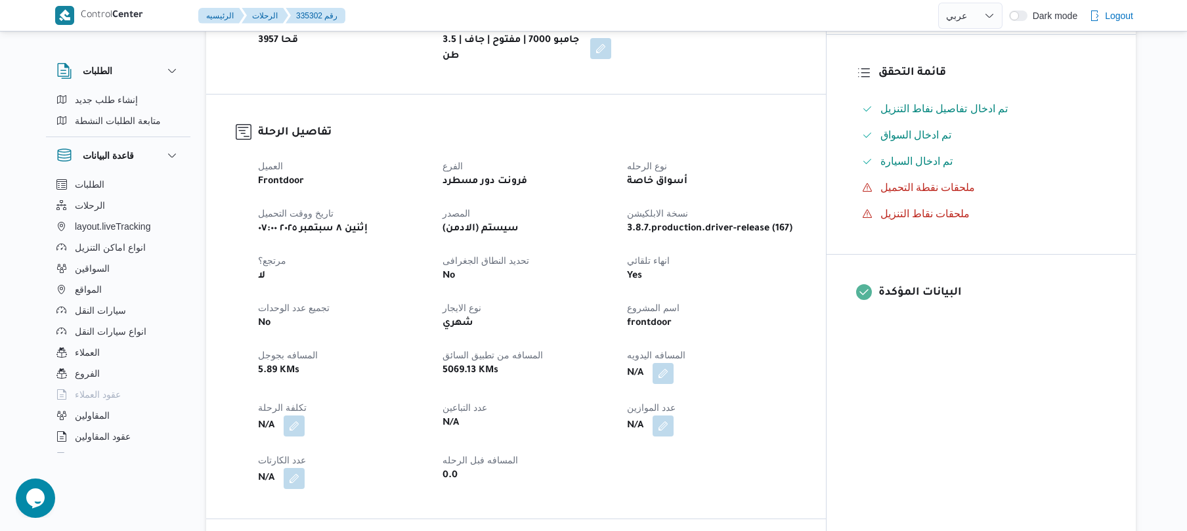
scroll to position [385, 0]
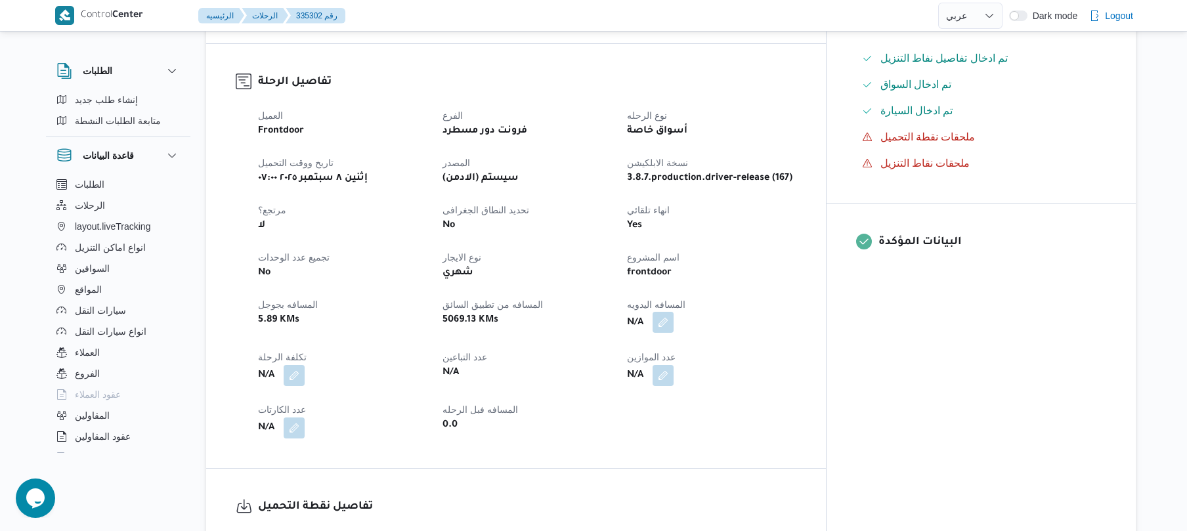
click at [674, 312] on button "button" at bounding box center [662, 322] width 21 height 21
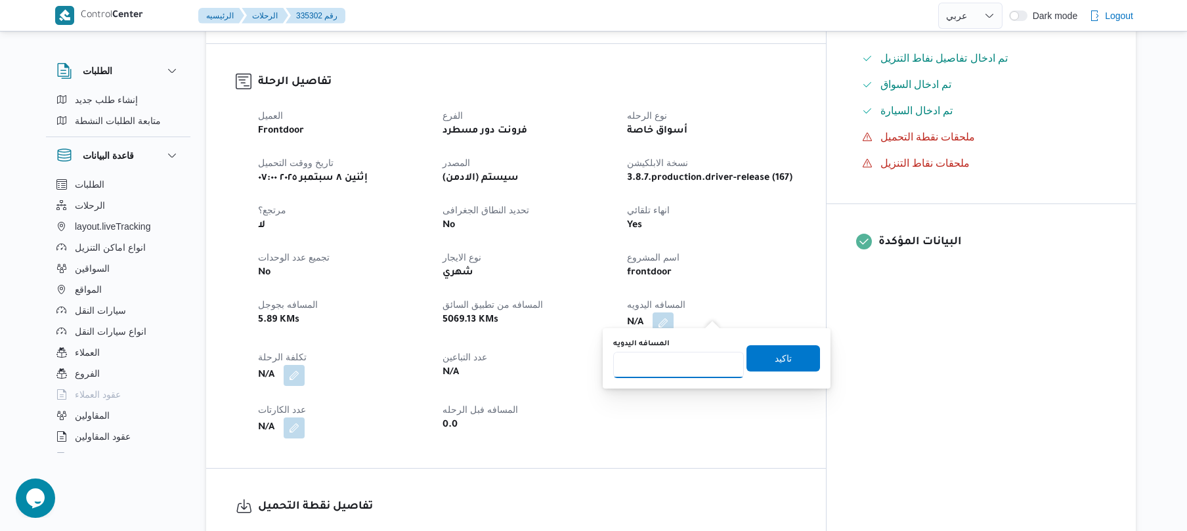
click at [659, 366] on input "المسافه اليدويه" at bounding box center [678, 365] width 131 height 26
type input "120"
click at [775, 358] on span "تاكيد" at bounding box center [783, 358] width 17 height 16
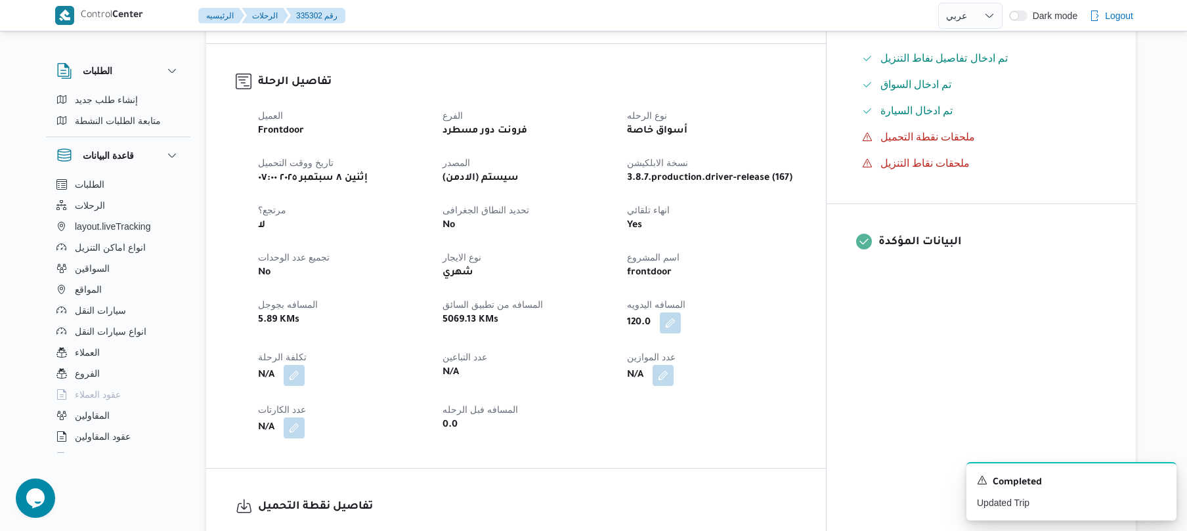
click at [796, 350] on dt "عدد الموازين" at bounding box center [711, 357] width 169 height 16
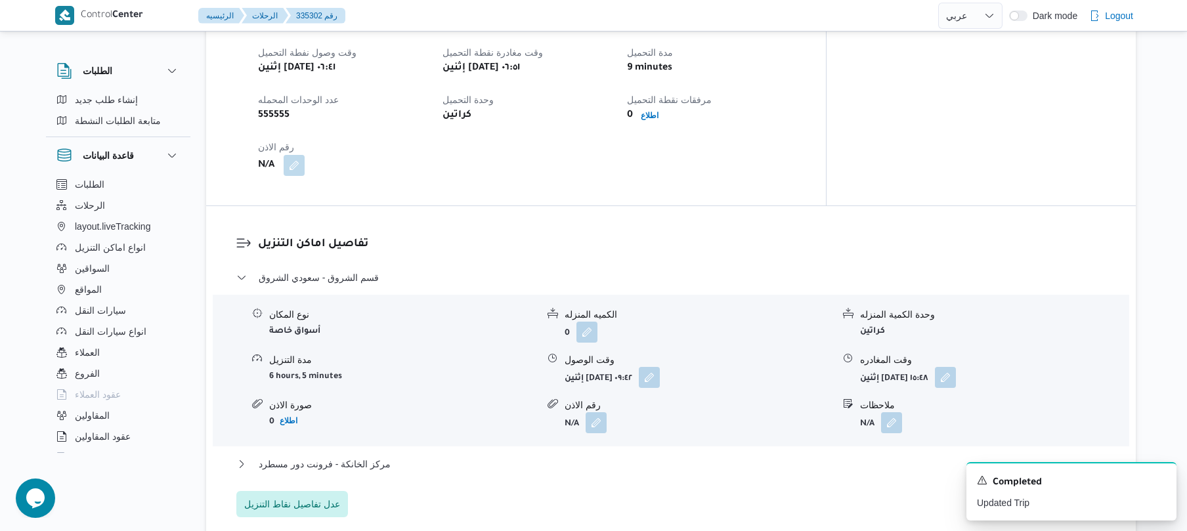
scroll to position [875, 0]
click at [660, 364] on button "button" at bounding box center [649, 374] width 21 height 21
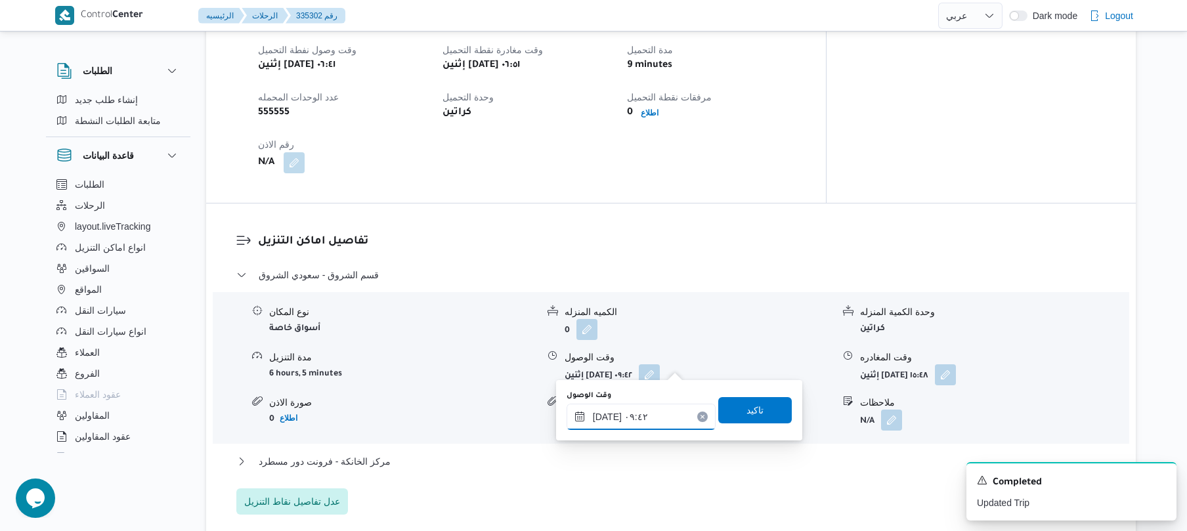
click at [618, 412] on input "[DATE] ٠٩:٤٢" at bounding box center [641, 417] width 149 height 26
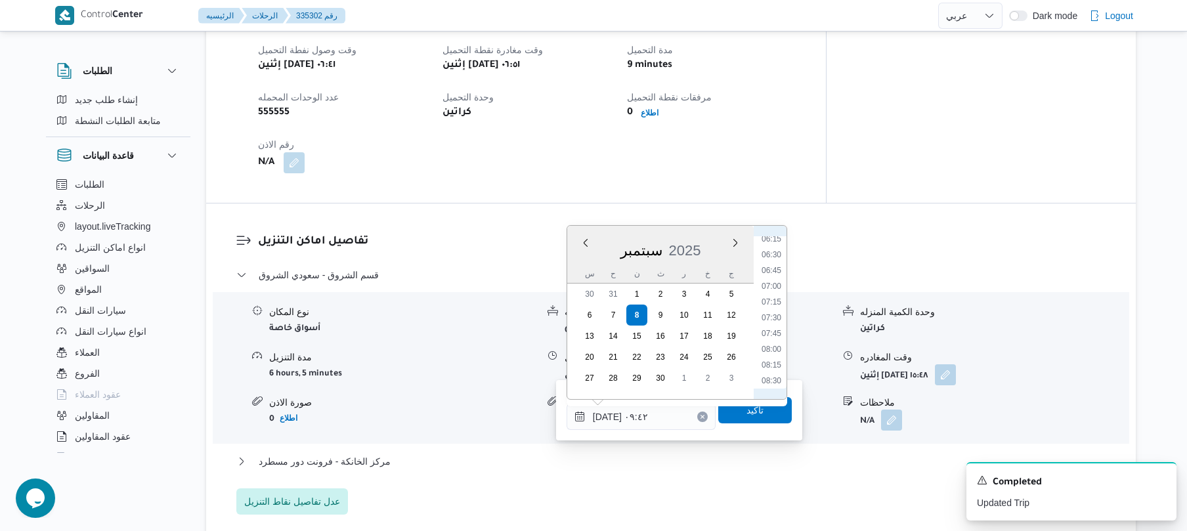
scroll to position [389, 0]
click at [771, 340] on li "07:45" at bounding box center [771, 341] width 30 height 13
type input "[DATE] ٠٧:٤٥"
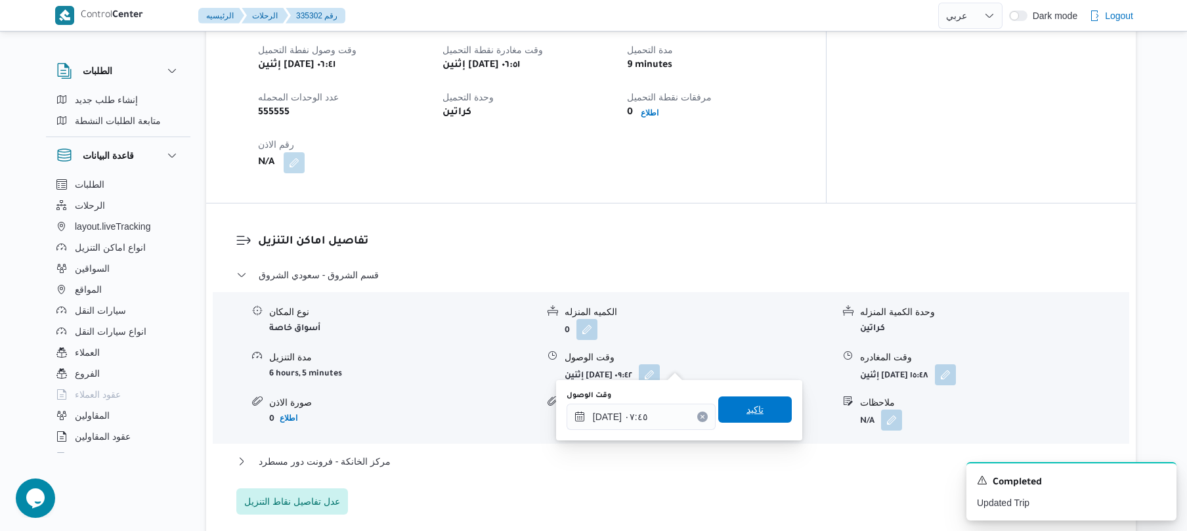
click at [733, 413] on span "تاكيد" at bounding box center [755, 409] width 74 height 26
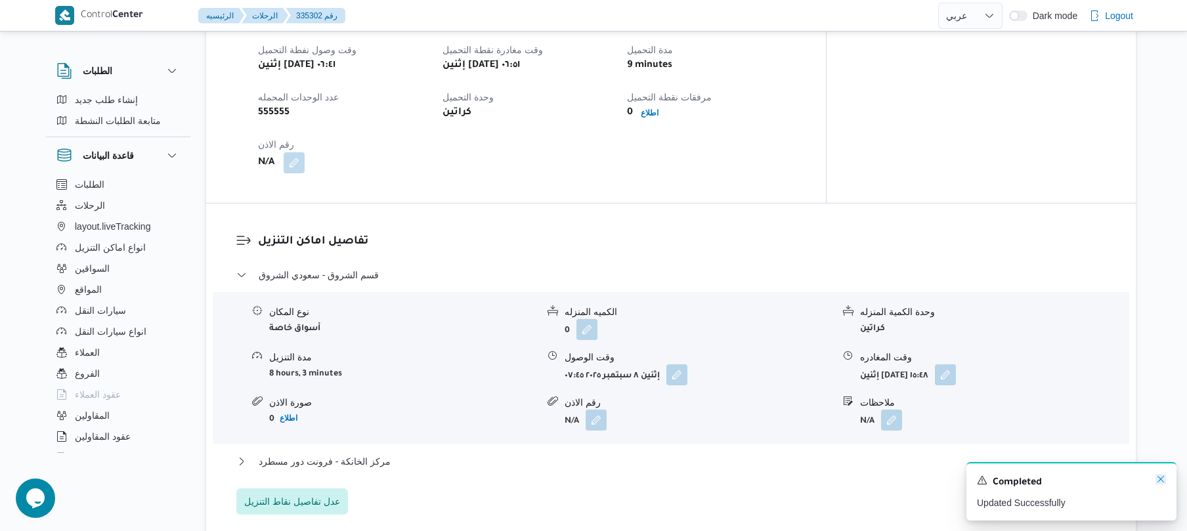
click at [1157, 479] on icon "Dismiss toast" at bounding box center [1160, 479] width 11 height 11
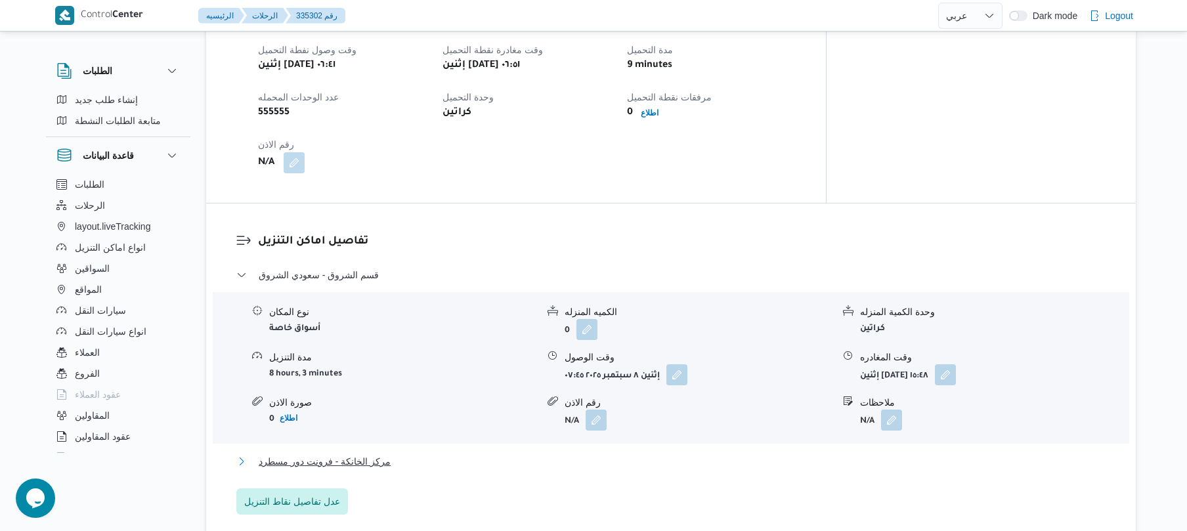
click at [959, 455] on button "مركز الخانكة - فرونت دور مسطرد" at bounding box center [671, 462] width 870 height 16
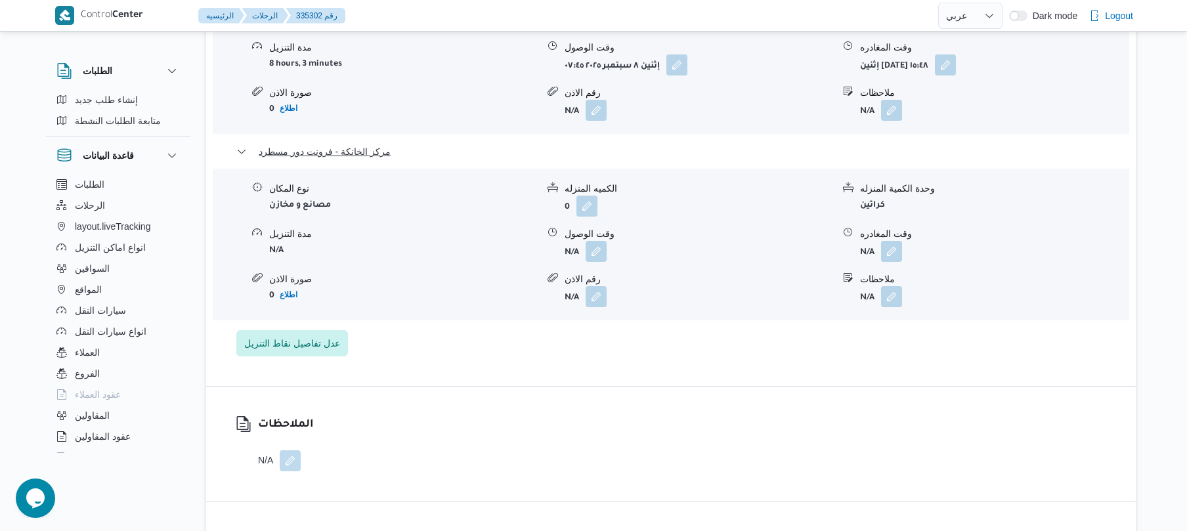
scroll to position [1190, 0]
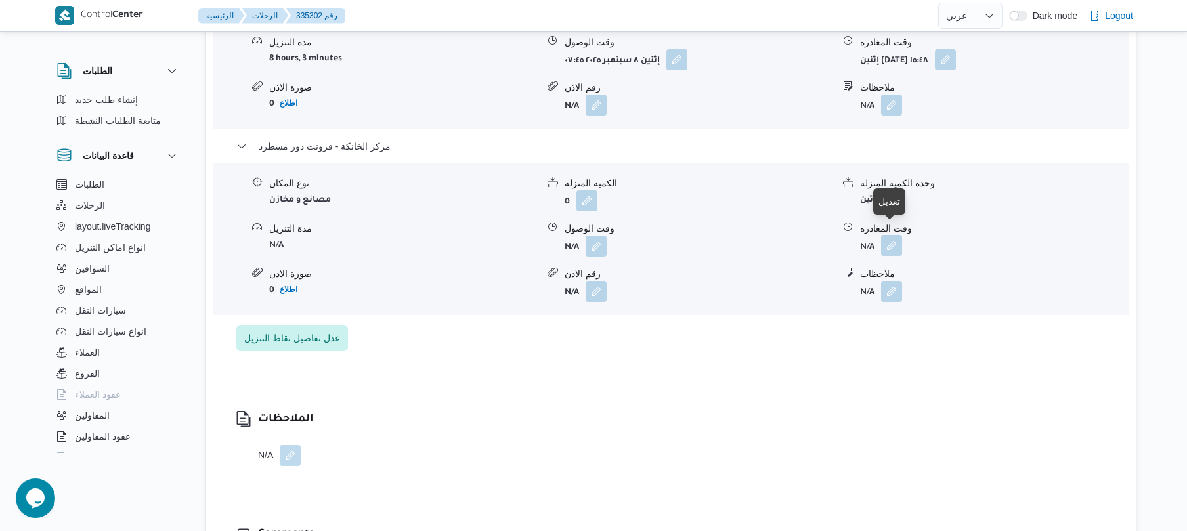
click at [899, 239] on button "button" at bounding box center [891, 245] width 21 height 21
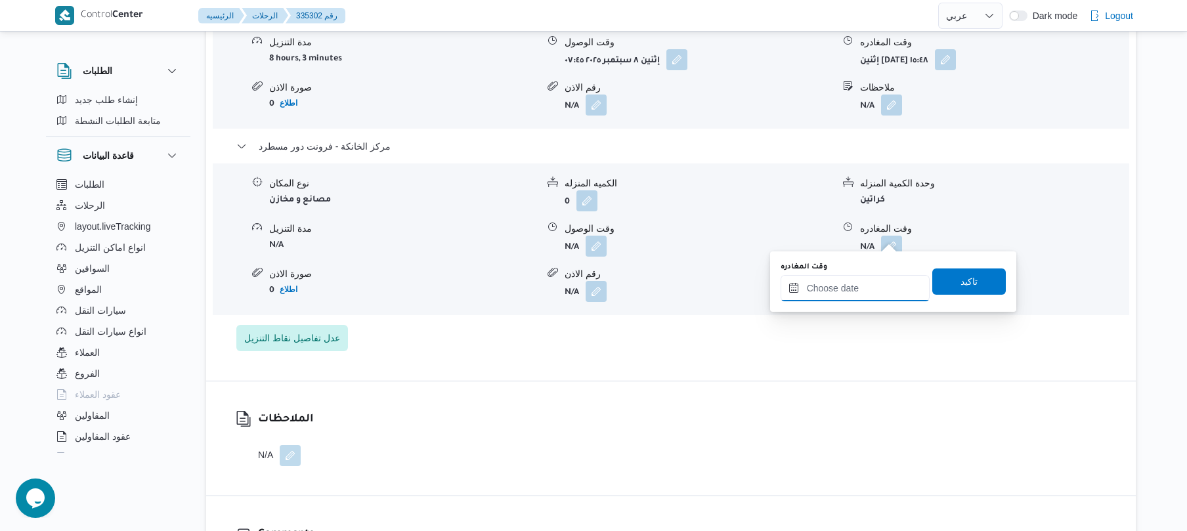
click at [836, 287] on input "وقت المغادره" at bounding box center [855, 288] width 149 height 26
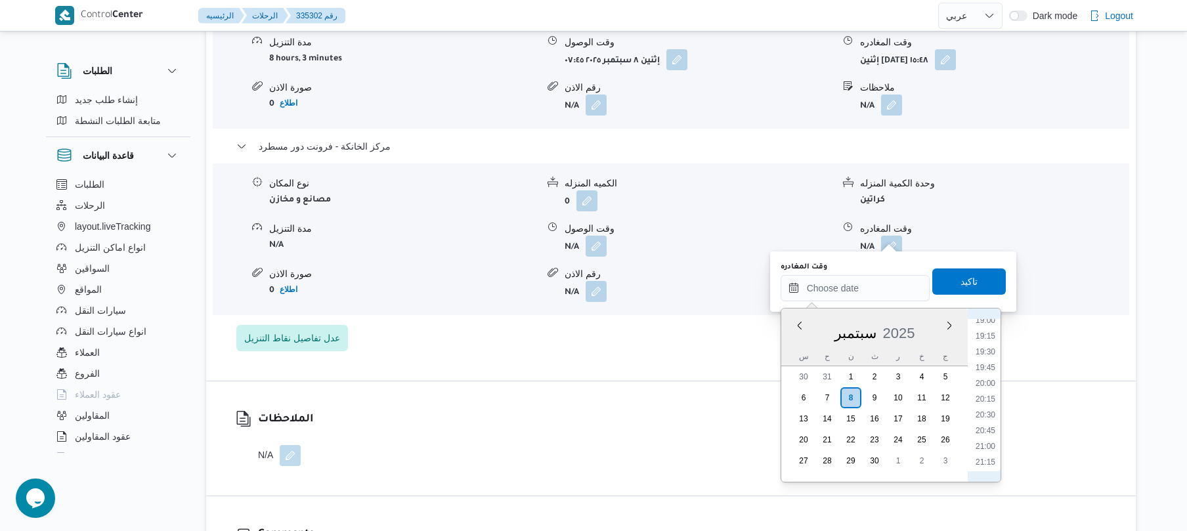
scroll to position [1195, 0]
click at [986, 373] on li "19:45" at bounding box center [985, 374] width 30 height 13
type input "[DATE] ١٩:٤٥"
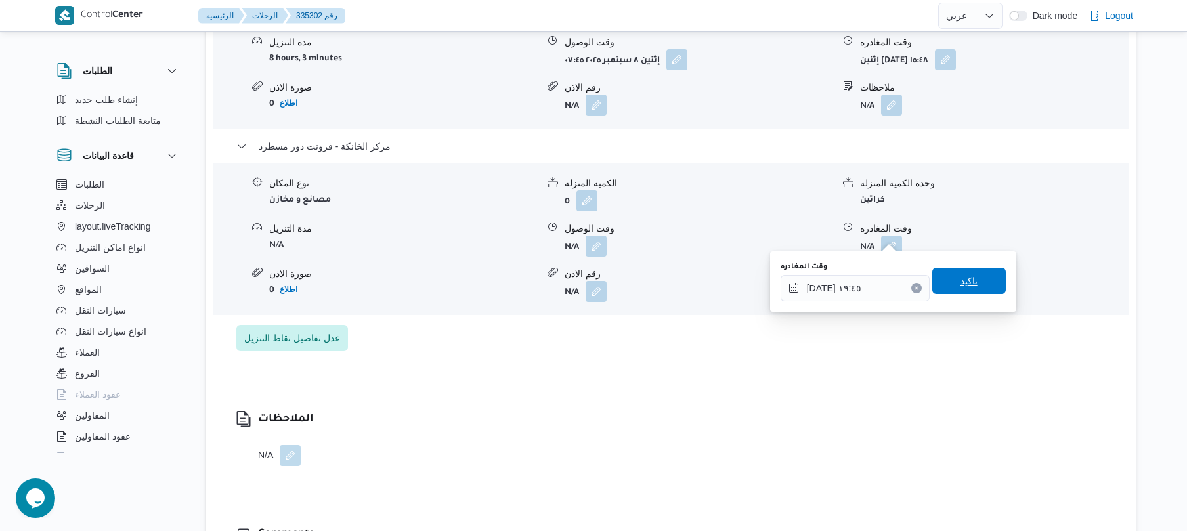
click at [960, 281] on span "تاكيد" at bounding box center [968, 281] width 17 height 16
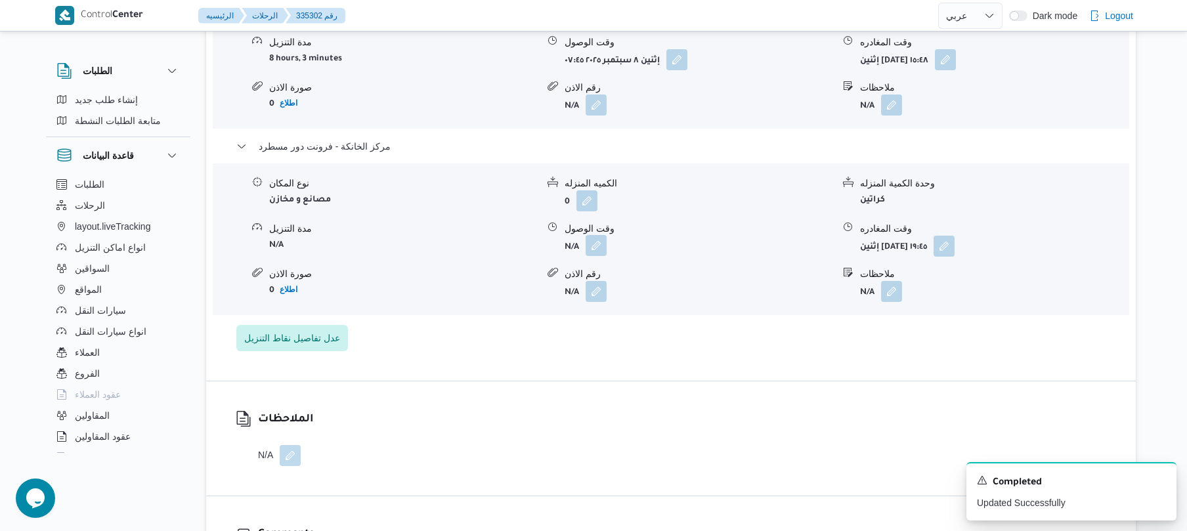
click at [591, 235] on button "button" at bounding box center [596, 245] width 21 height 21
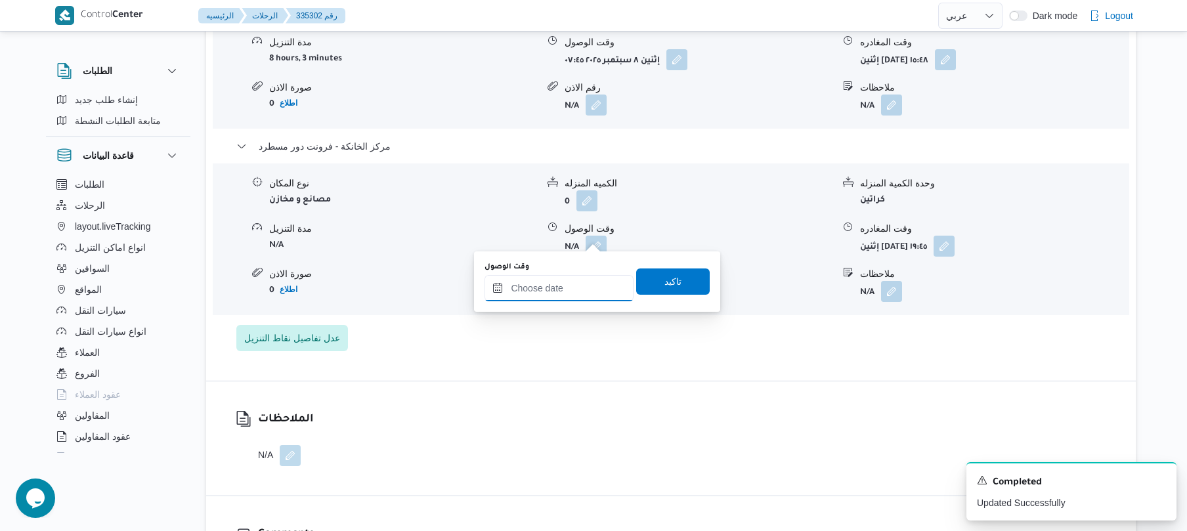
click at [557, 285] on input "وقت الوصول" at bounding box center [558, 288] width 149 height 26
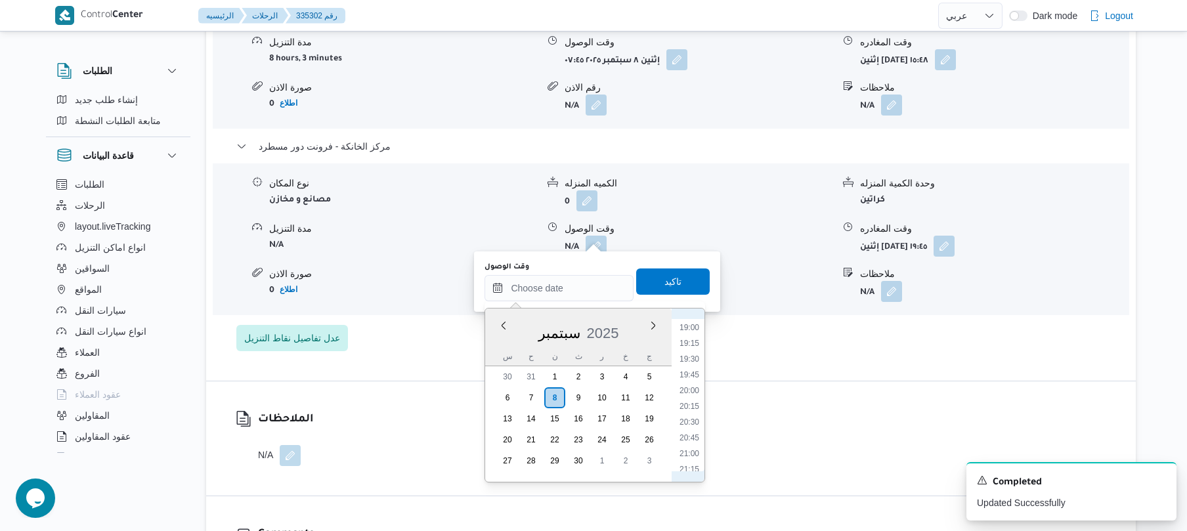
click at [689, 363] on li "19:30" at bounding box center [689, 359] width 30 height 13
type input "[DATE] ١٩:٣٠"
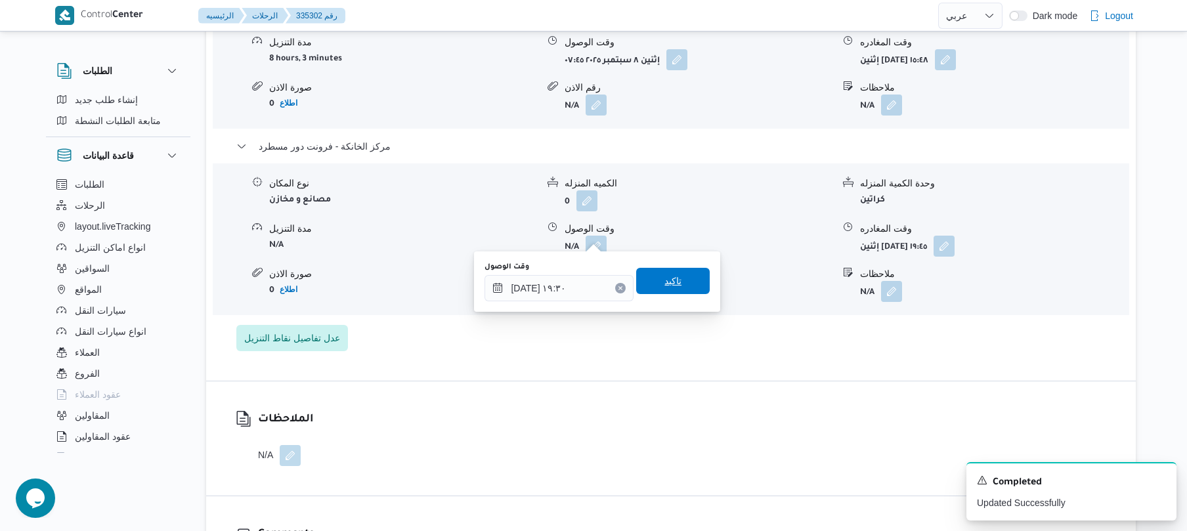
click at [676, 286] on span "تاكيد" at bounding box center [673, 281] width 74 height 26
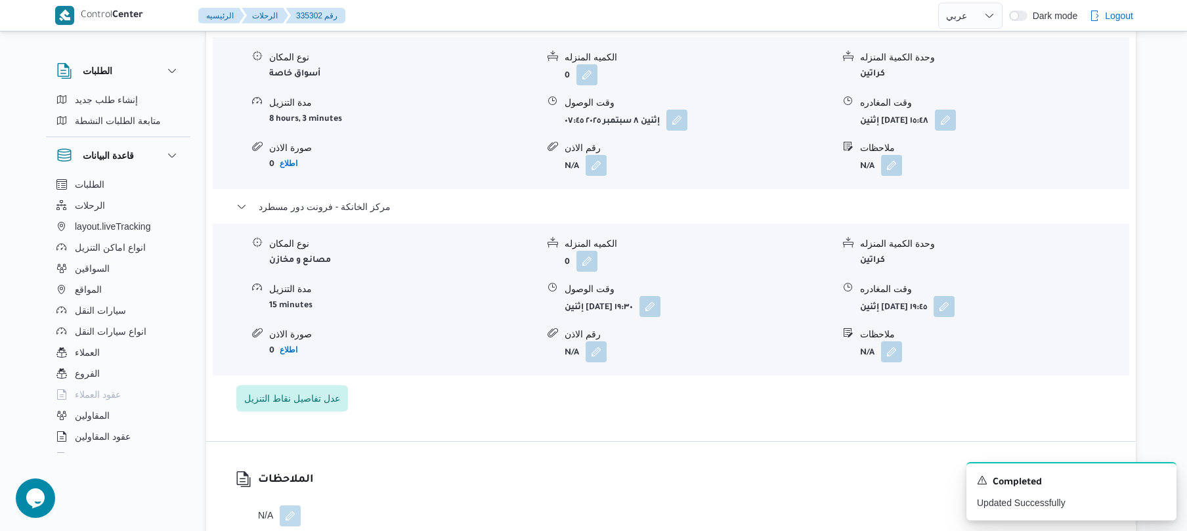
scroll to position [1085, 0]
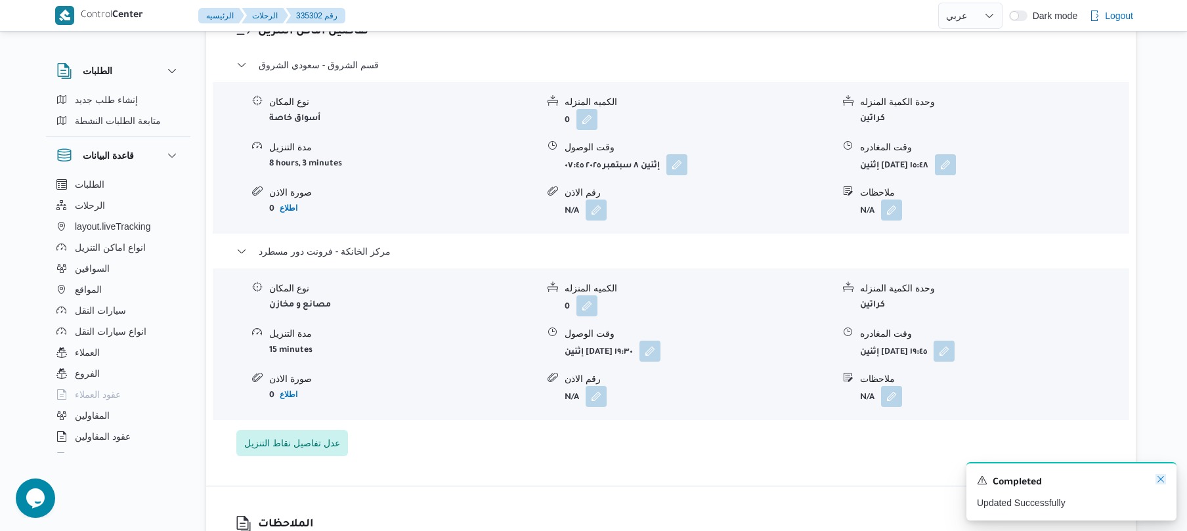
click at [1161, 481] on icon "Dismiss toast" at bounding box center [1160, 479] width 11 height 11
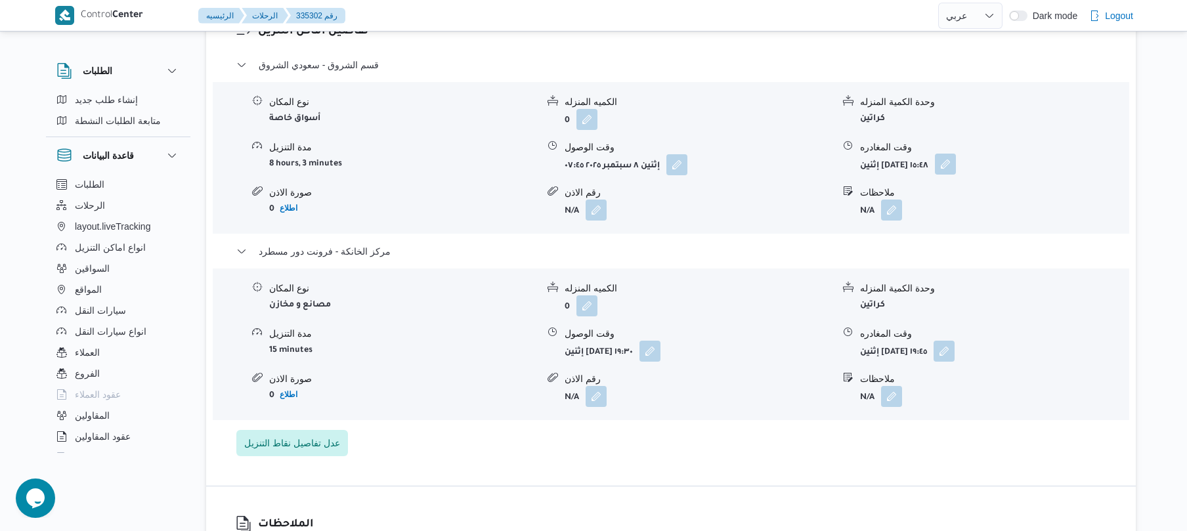
click at [956, 154] on button "button" at bounding box center [945, 164] width 21 height 21
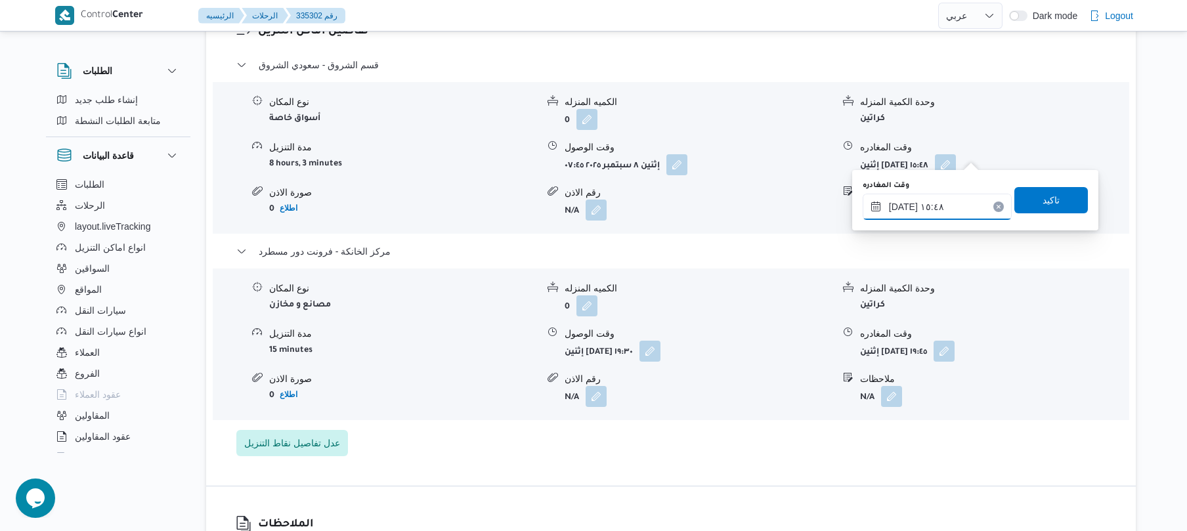
click at [901, 209] on input "٠٨/٠٩/٢٠٢٥ ١٥:٤٨" at bounding box center [937, 207] width 149 height 26
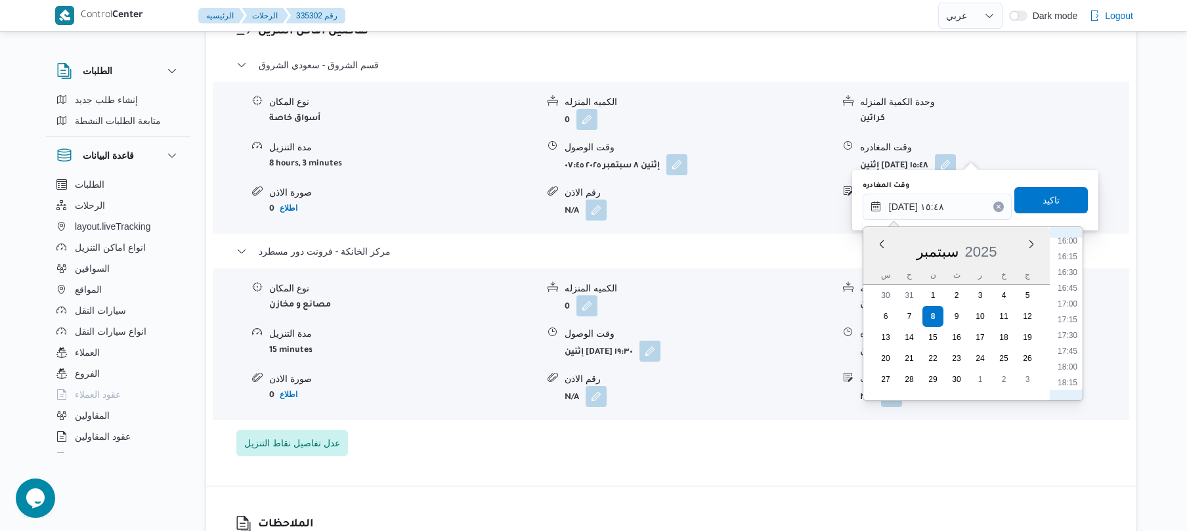
scroll to position [1043, 0]
click at [1071, 376] on li "18:45" at bounding box center [1067, 382] width 30 height 13
type input "٠٨/٠٩/٢٠٢٥ ١٨:٤٥"
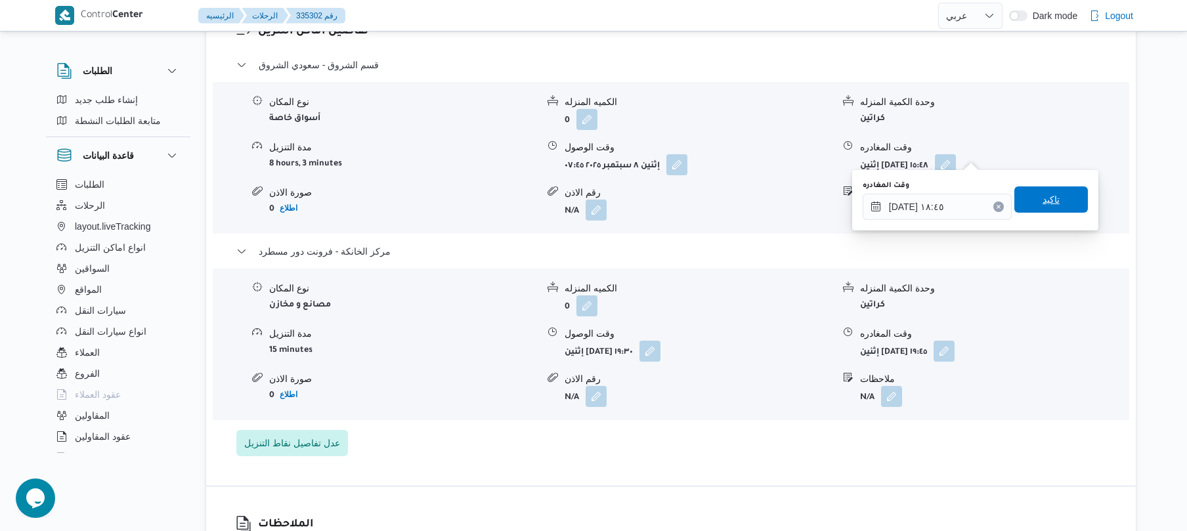
click at [1046, 205] on span "تاكيد" at bounding box center [1050, 200] width 17 height 16
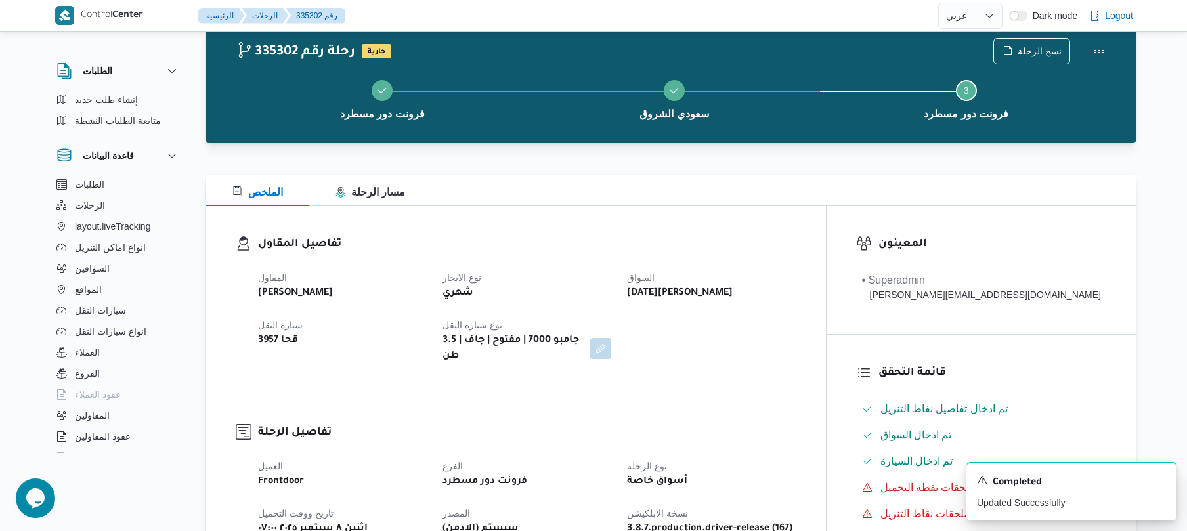
scroll to position [35, 0]
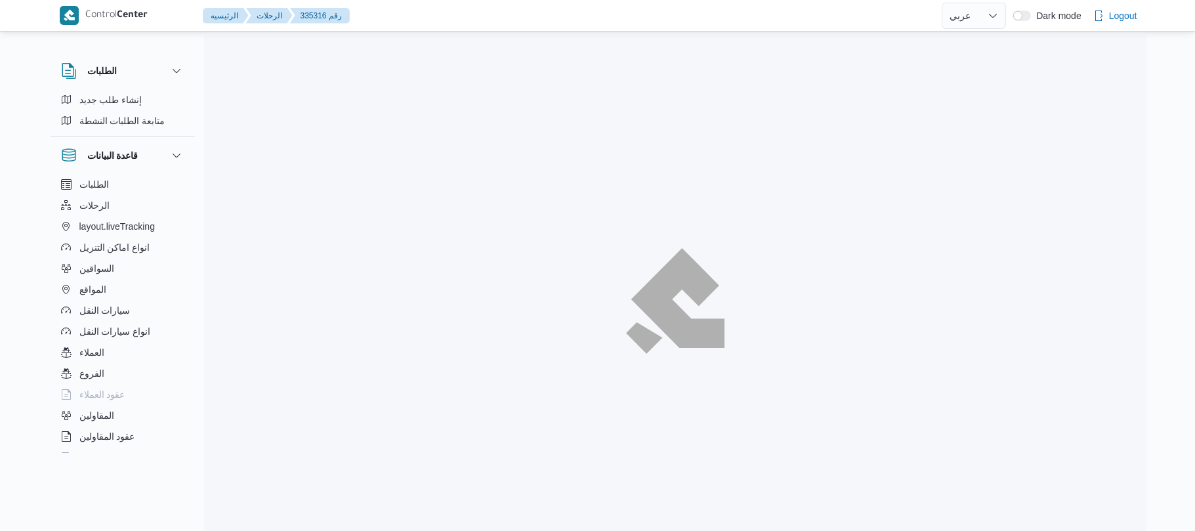
select select "ar"
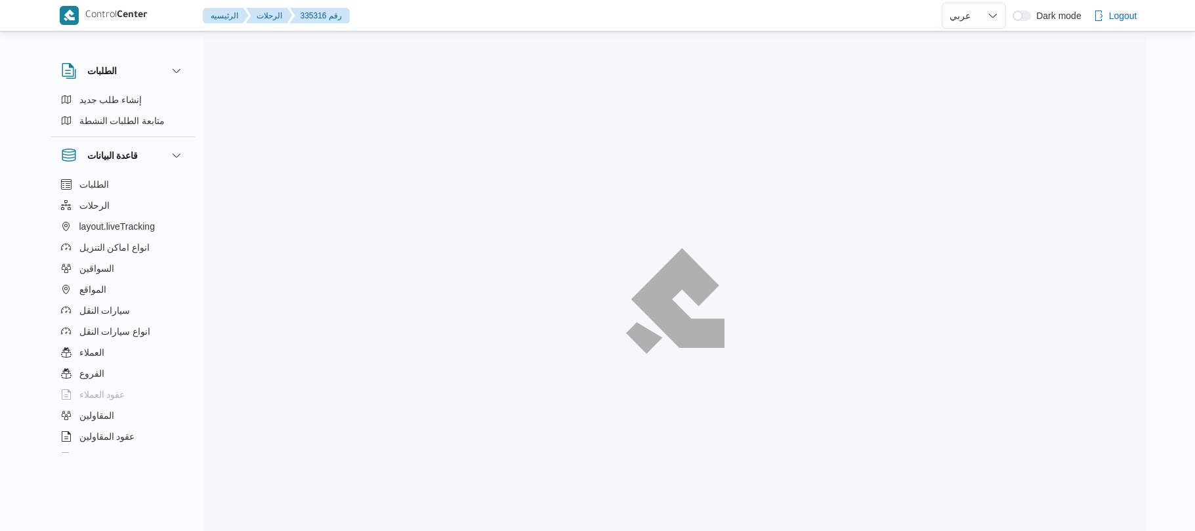
select select "ar"
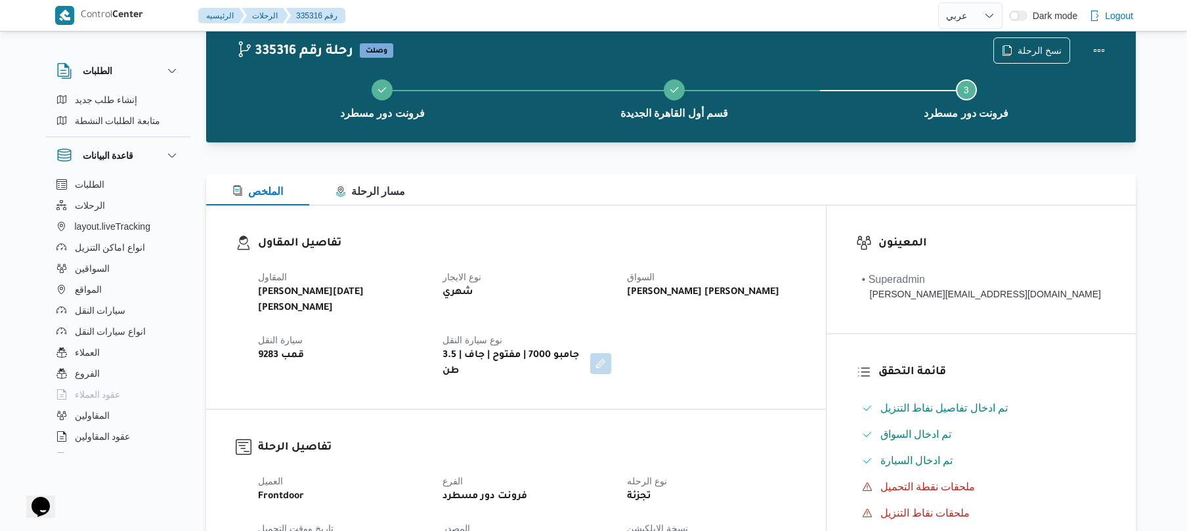
click at [789, 193] on div "الملخص مسار الرحلة" at bounding box center [671, 190] width 930 height 32
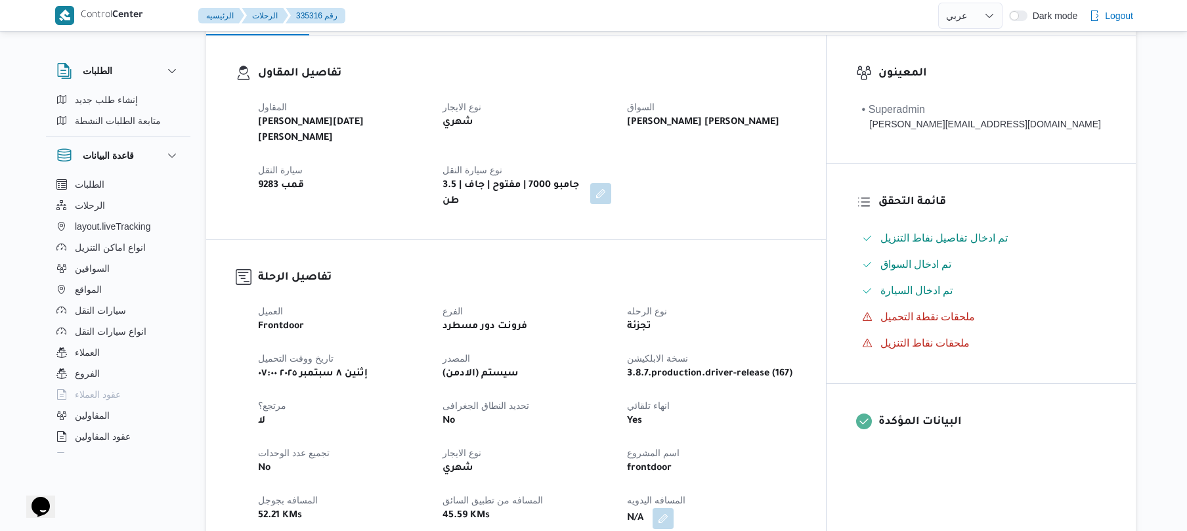
scroll to position [280, 0]
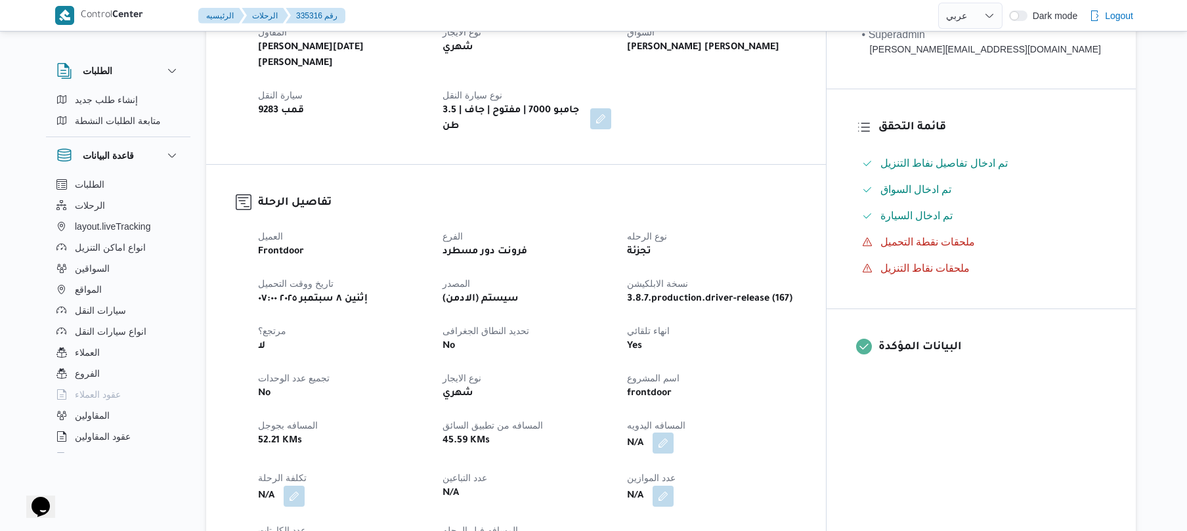
click at [674, 433] on button "button" at bounding box center [662, 443] width 21 height 21
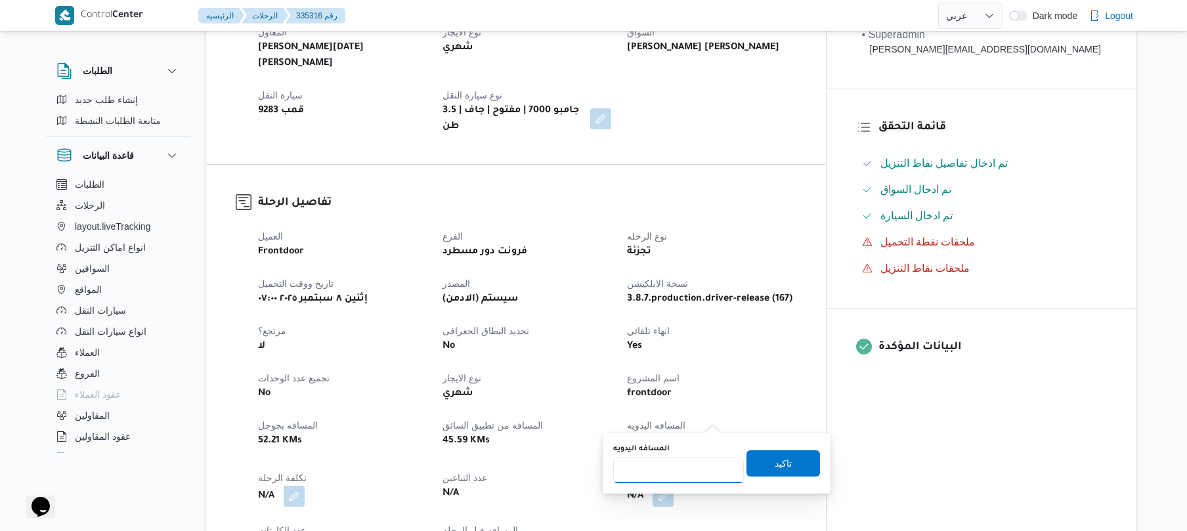
click at [677, 471] on input "المسافه اليدويه" at bounding box center [678, 470] width 131 height 26
type input "120"
click at [775, 457] on span "تاكيد" at bounding box center [783, 463] width 17 height 16
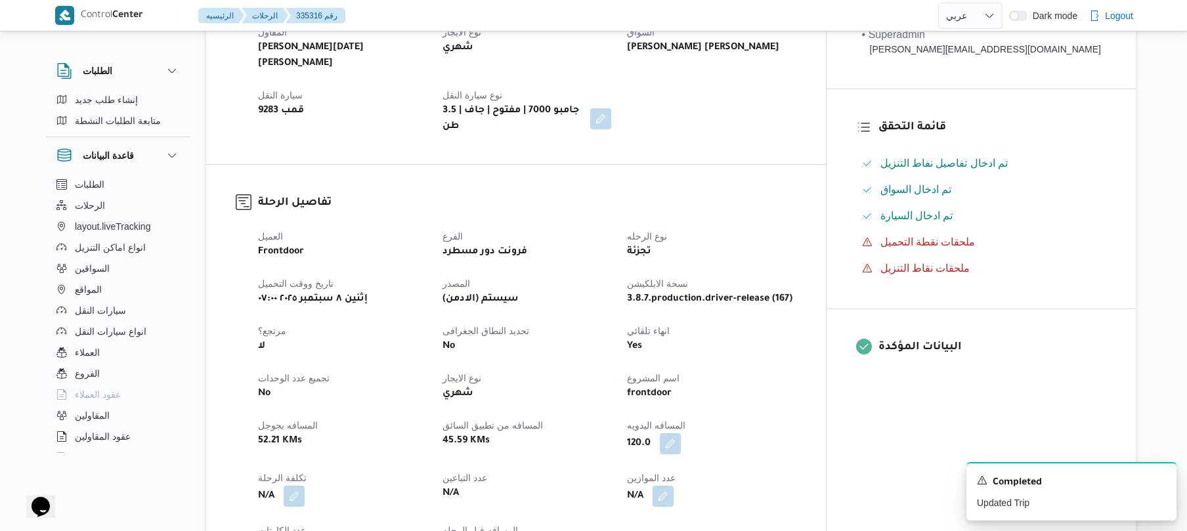
click at [826, 165] on div "تفاصيل الرحلة العميل Frontdoor الفرع فرونت دور مسطرد نوع الرحله تجزئة تاريخ ووق…" at bounding box center [516, 377] width 620 height 424
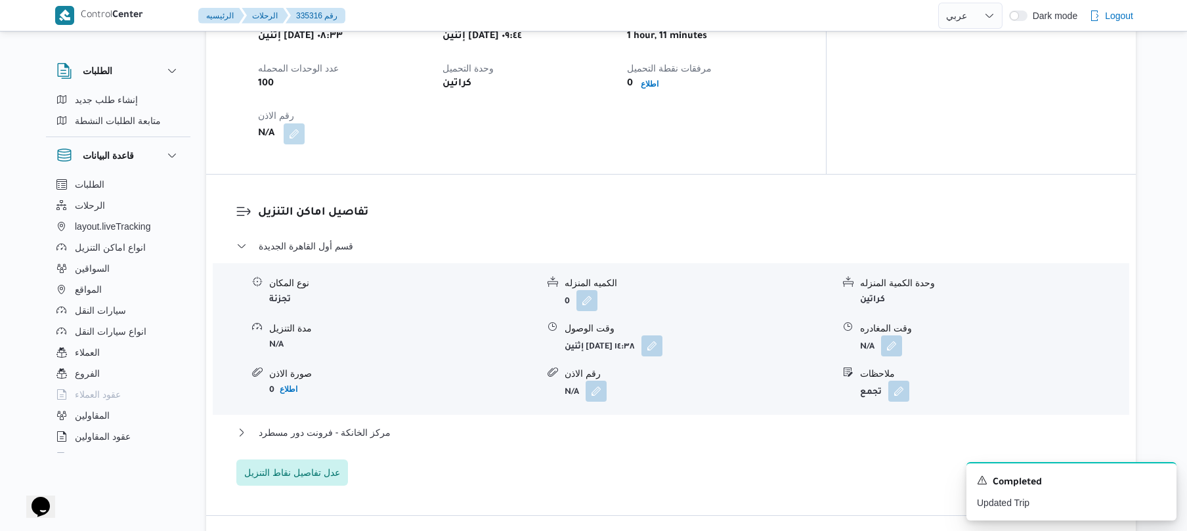
scroll to position [915, 0]
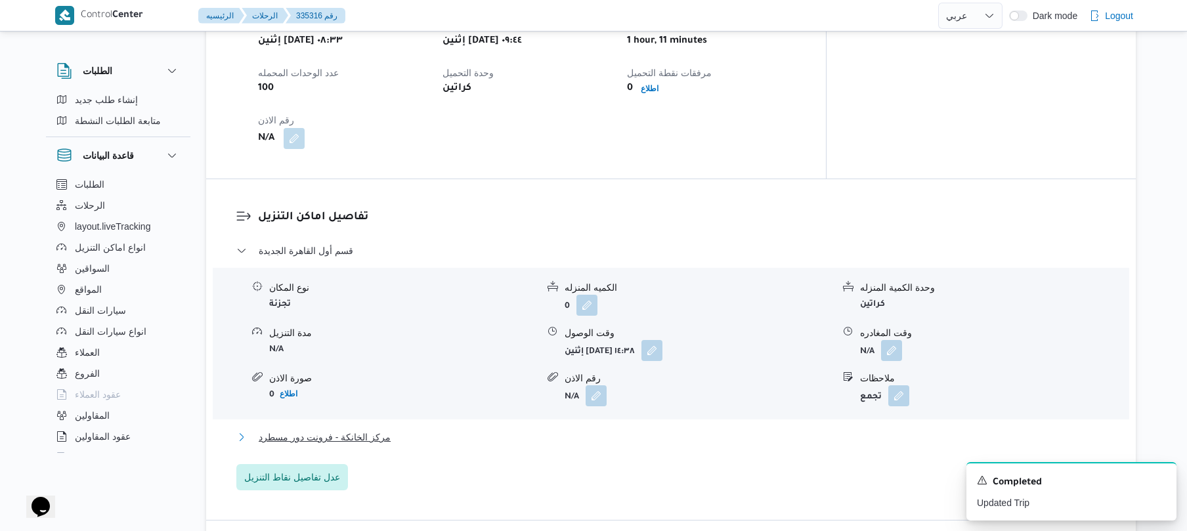
click at [635, 429] on button "مركز الخانكة - فرونت دور مسطرد" at bounding box center [671, 437] width 870 height 16
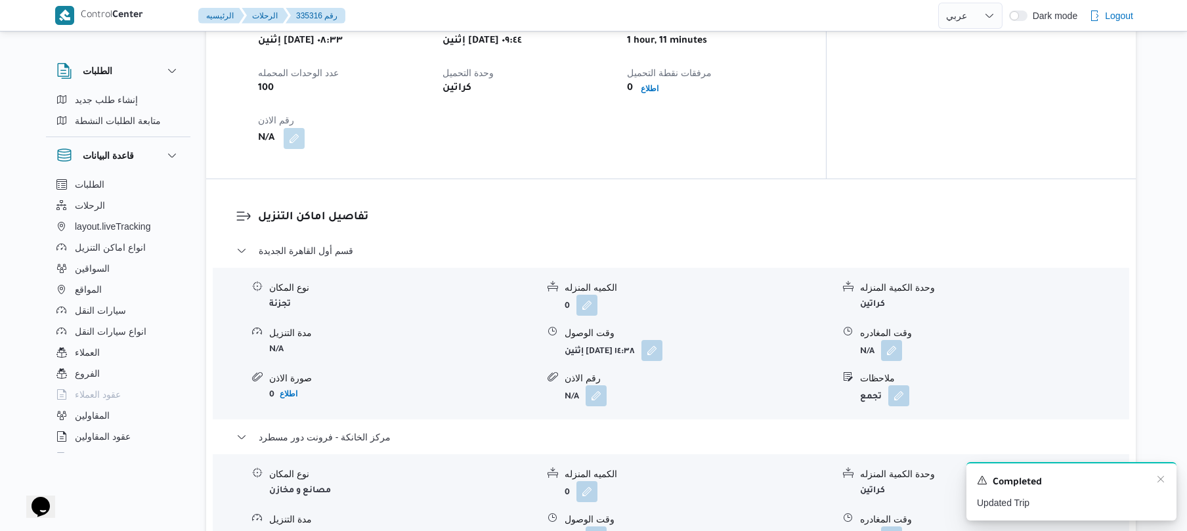
click at [1166, 479] on div "A new notification appears Completed Updated Trip" at bounding box center [1071, 491] width 210 height 58
click at [1163, 479] on icon "Dismiss toast" at bounding box center [1160, 479] width 11 height 11
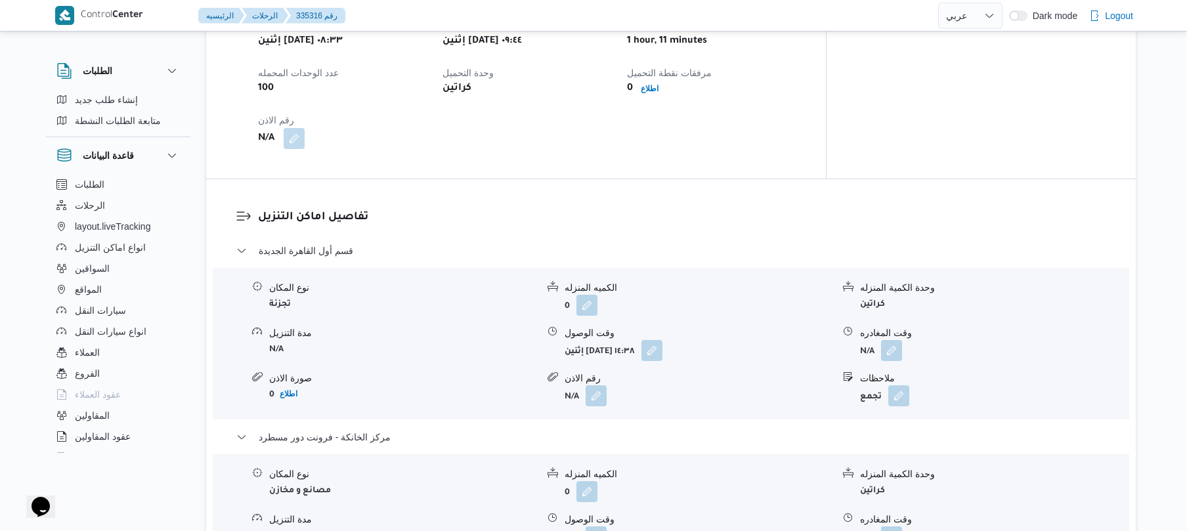
click at [949, 215] on dl "تفاصيل اماكن التنزيل قسم أول القاهرة الجديدة نوع المكان تجزئة الكميه المنزله 0 …" at bounding box center [682, 425] width 848 height 433
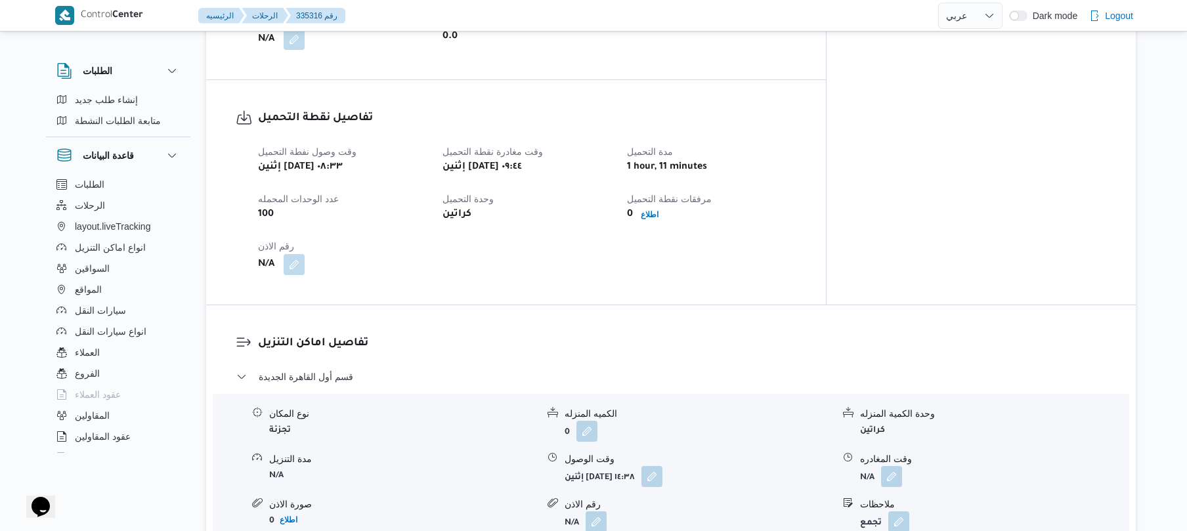
scroll to position [845, 0]
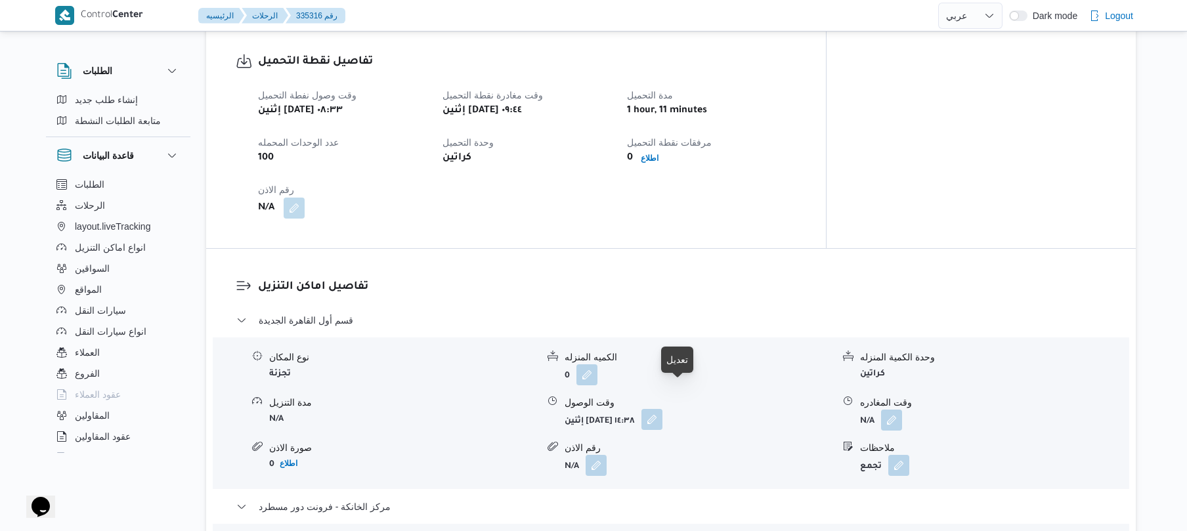
click at [662, 409] on button "button" at bounding box center [651, 419] width 21 height 21
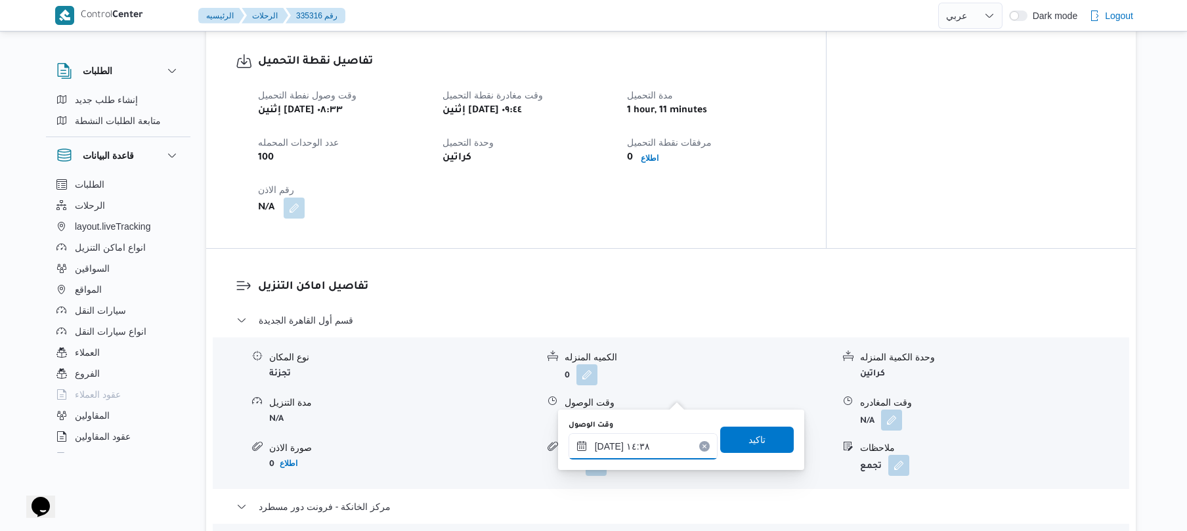
click at [628, 446] on input "٠٨/٠٩/٢٠٢٥ ١٤:٣٨" at bounding box center [642, 446] width 149 height 26
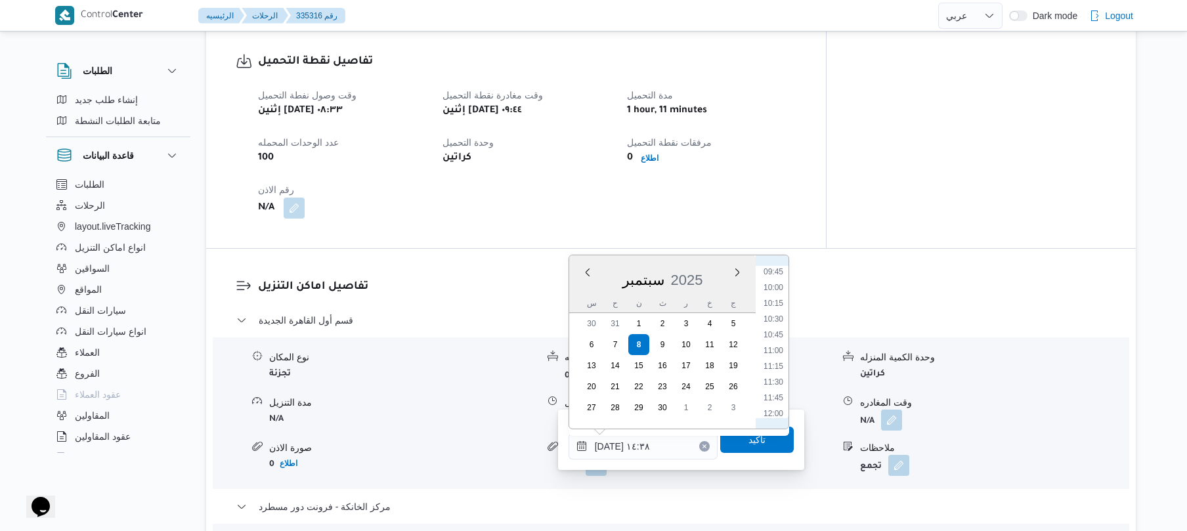
scroll to position [574, 0]
click at [771, 360] on li "10:30" at bounding box center [773, 360] width 30 height 13
type input "٠٨/٠٩/٢٠٢٥ ١٠:٣٠"
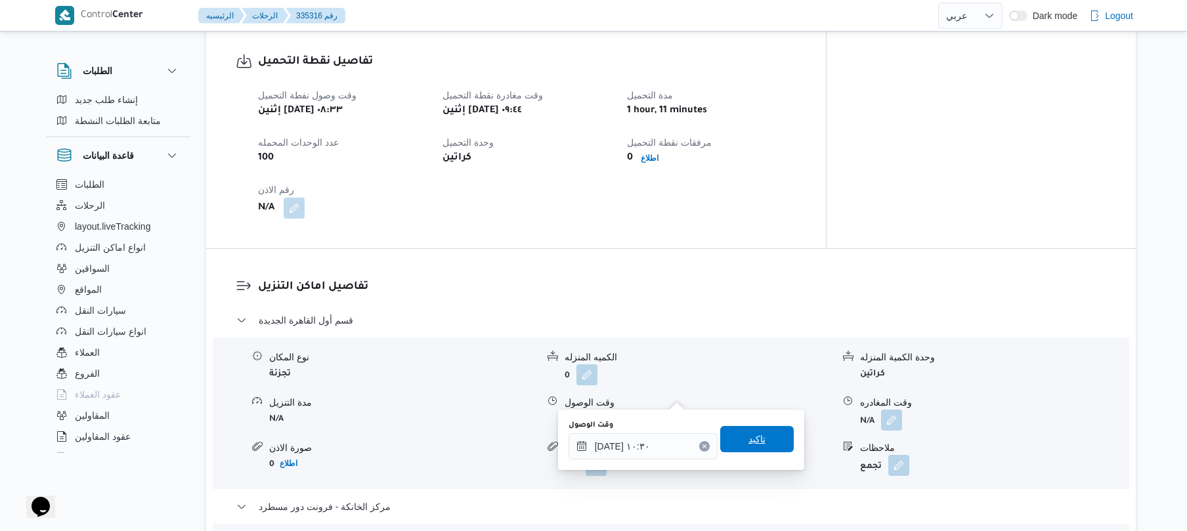
click at [748, 440] on span "تاكيد" at bounding box center [756, 439] width 17 height 16
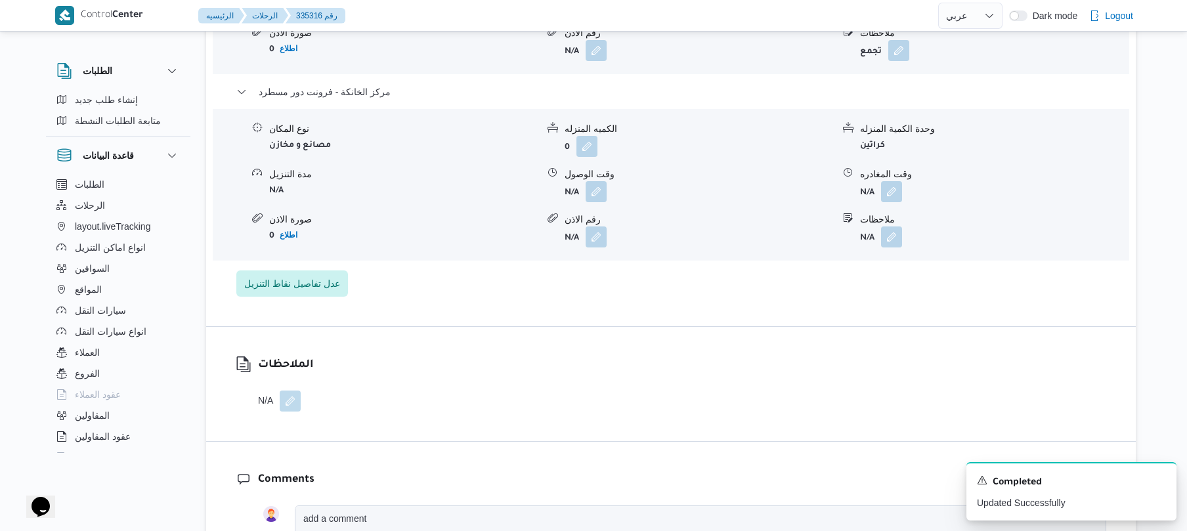
scroll to position [1266, 0]
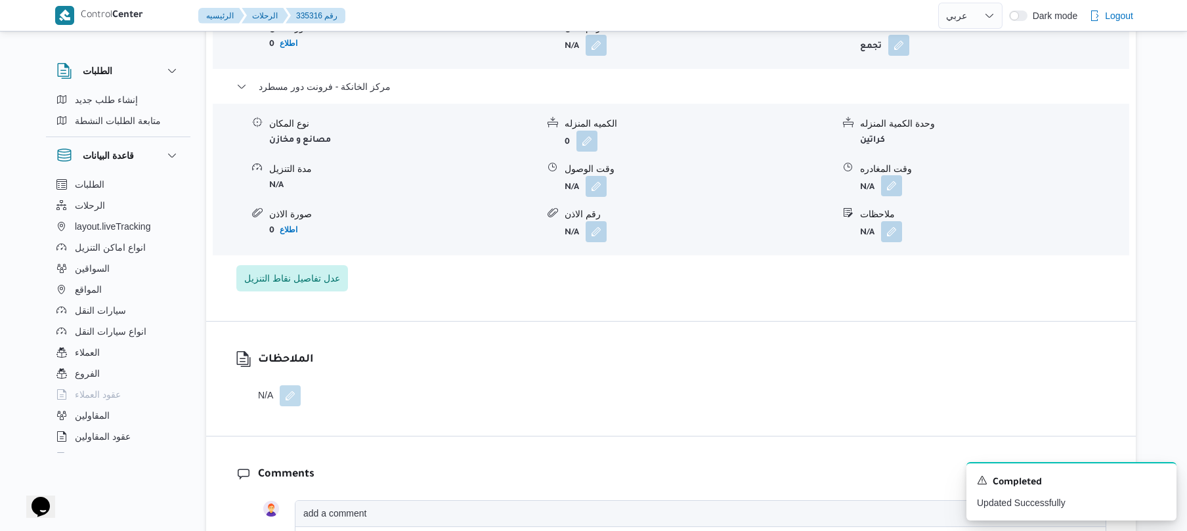
click at [891, 175] on button "button" at bounding box center [891, 185] width 21 height 21
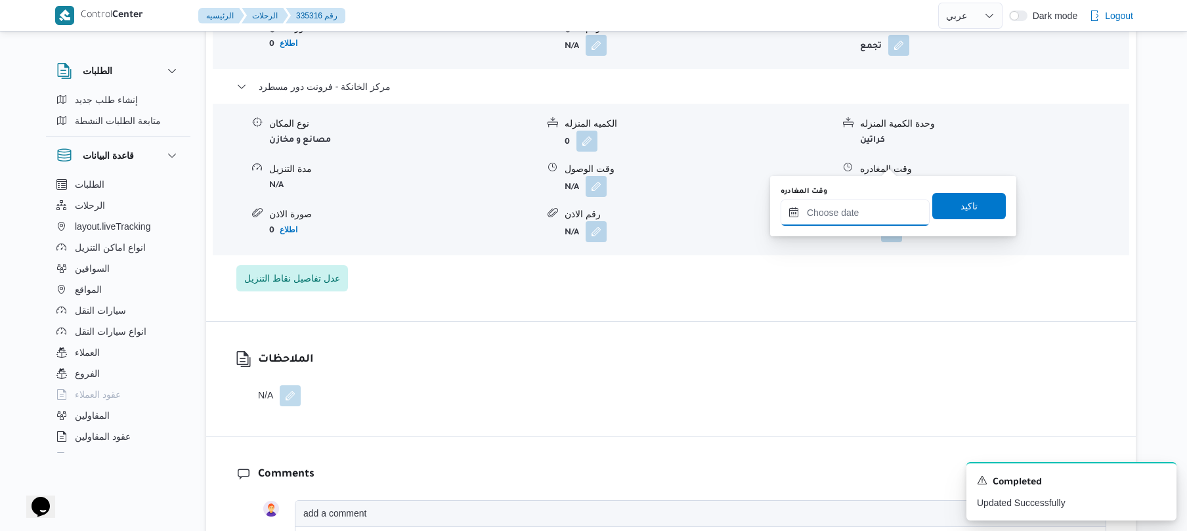
click at [848, 217] on input "وقت المغادره" at bounding box center [855, 213] width 149 height 26
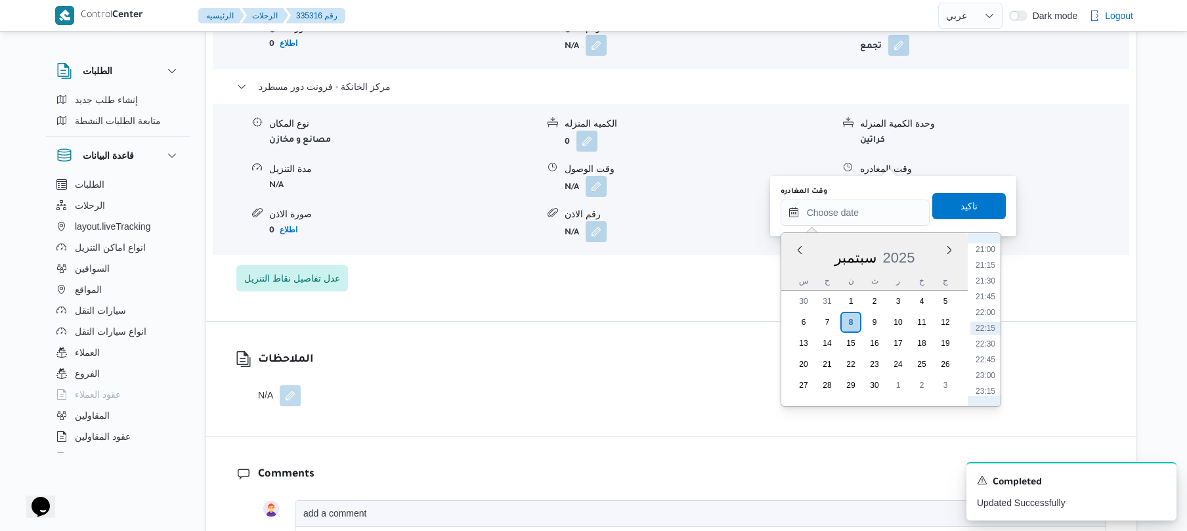
scroll to position [1195, 0]
click at [993, 332] on li "20:15" at bounding box center [985, 330] width 30 height 13
type input "٠٨/٠٩/٢٠٢٥ ٢٠:١٥"
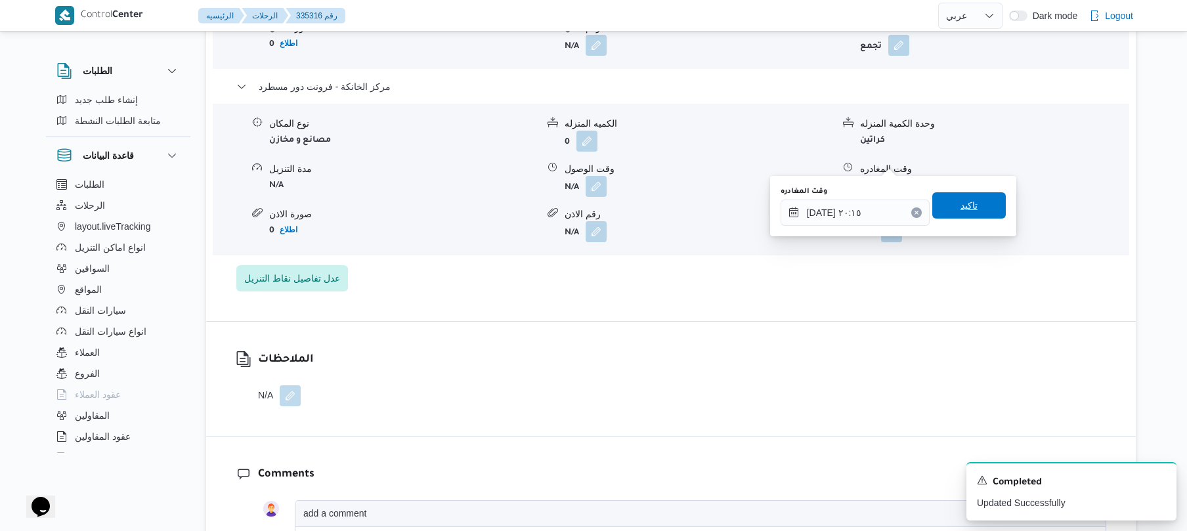
click at [970, 211] on span "تاكيد" at bounding box center [969, 205] width 74 height 26
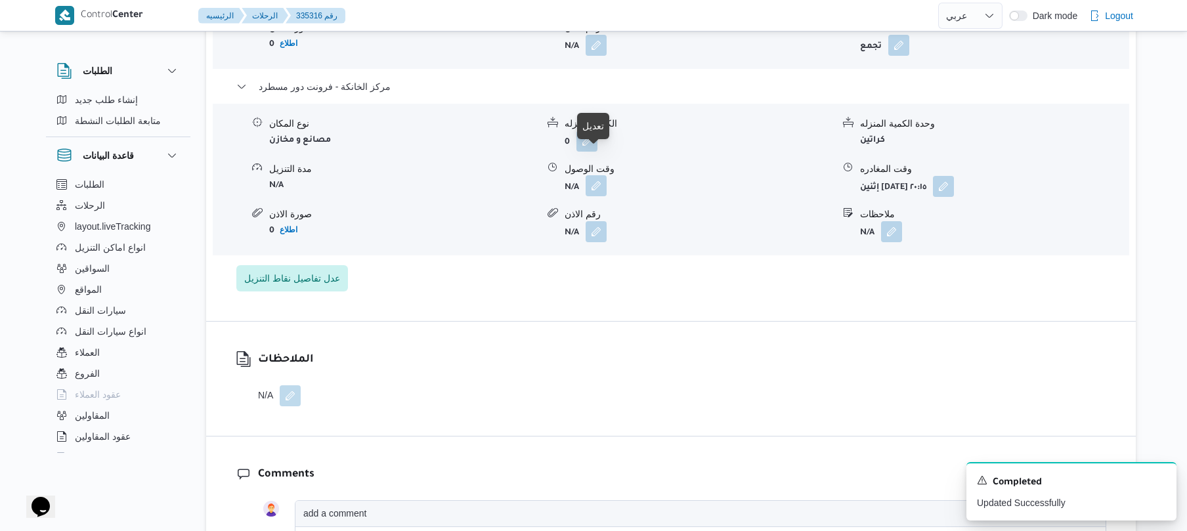
click at [591, 175] on button "button" at bounding box center [596, 185] width 21 height 21
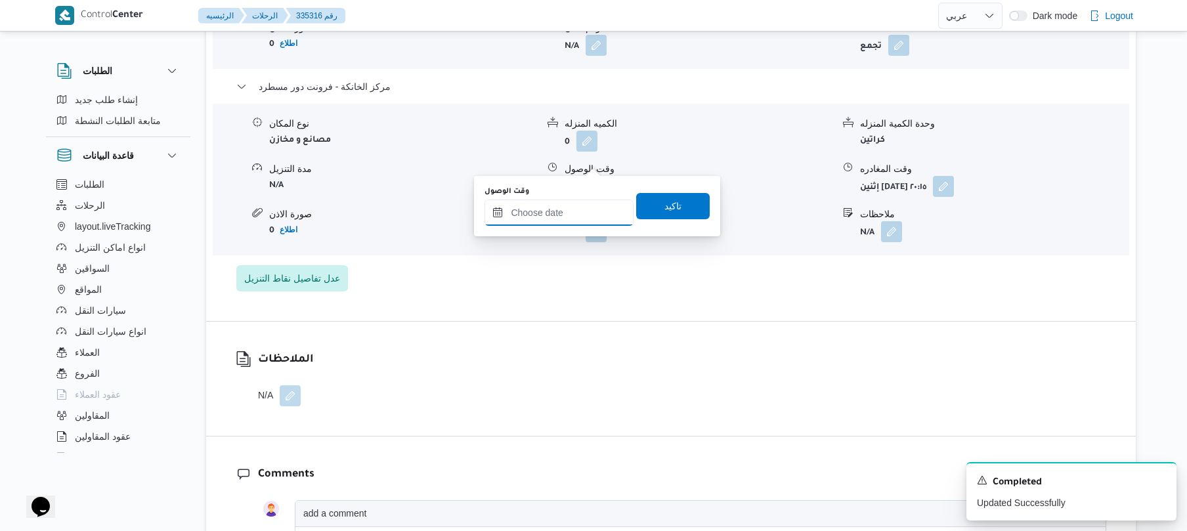
click at [565, 221] on input "وقت الوصول" at bounding box center [558, 213] width 149 height 26
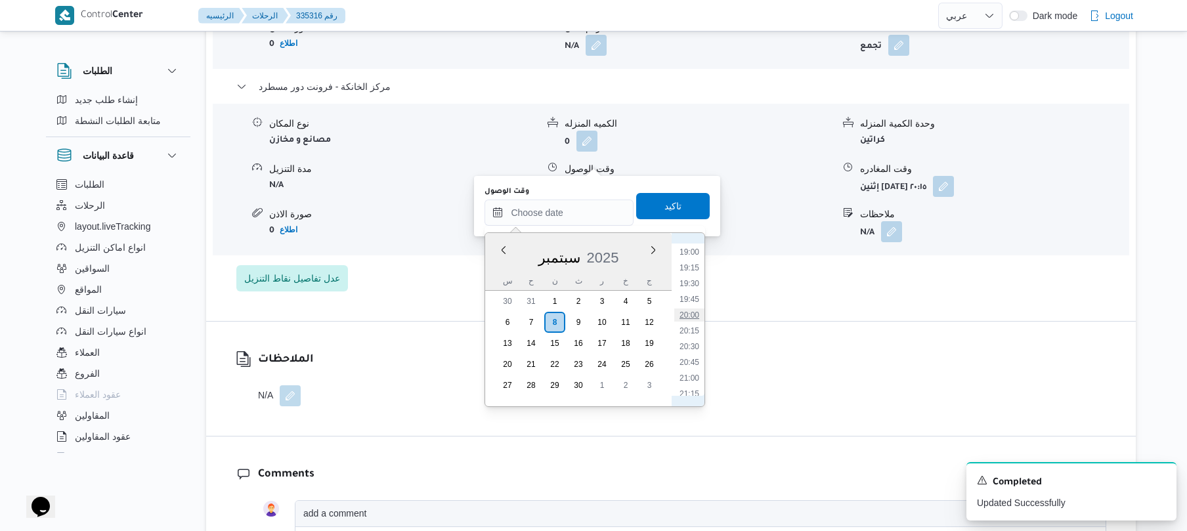
click at [693, 318] on li "20:00" at bounding box center [689, 315] width 30 height 13
type input "٠٨/٠٩/٢٠٢٥ ٢٠:٠٠"
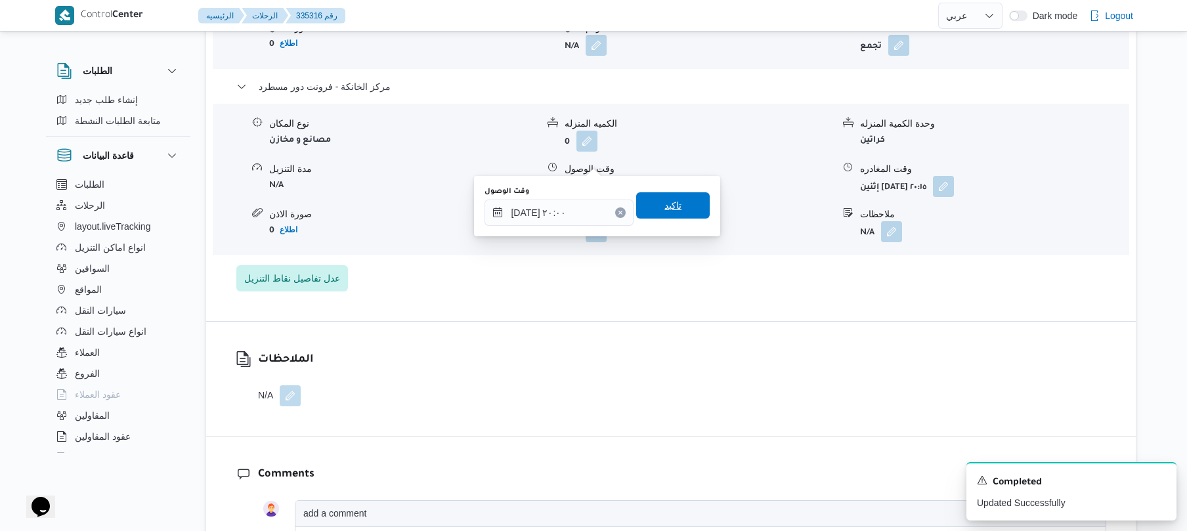
click at [670, 206] on span "تاكيد" at bounding box center [672, 206] width 17 height 16
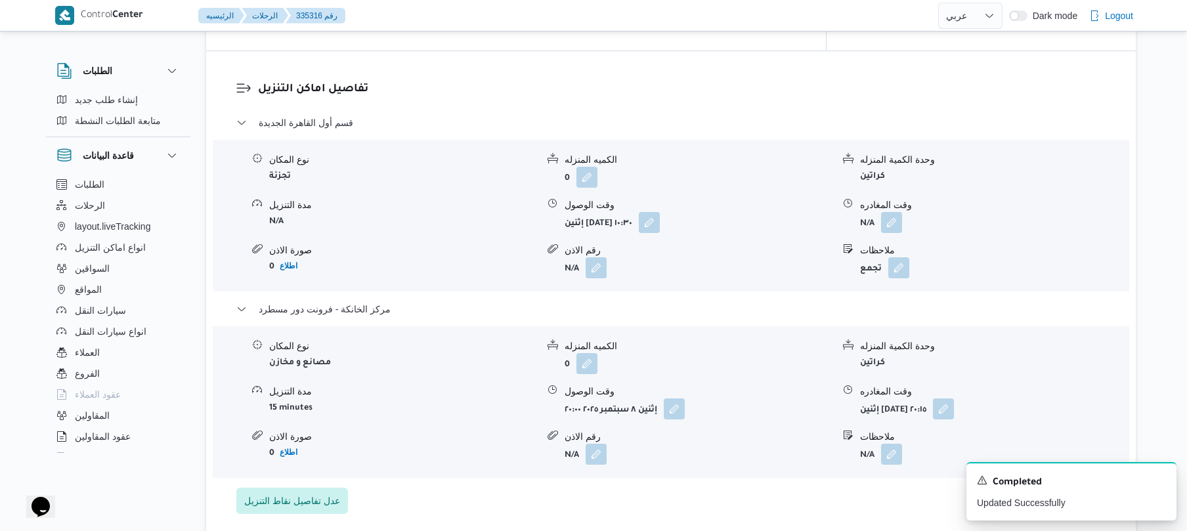
scroll to position [1020, 0]
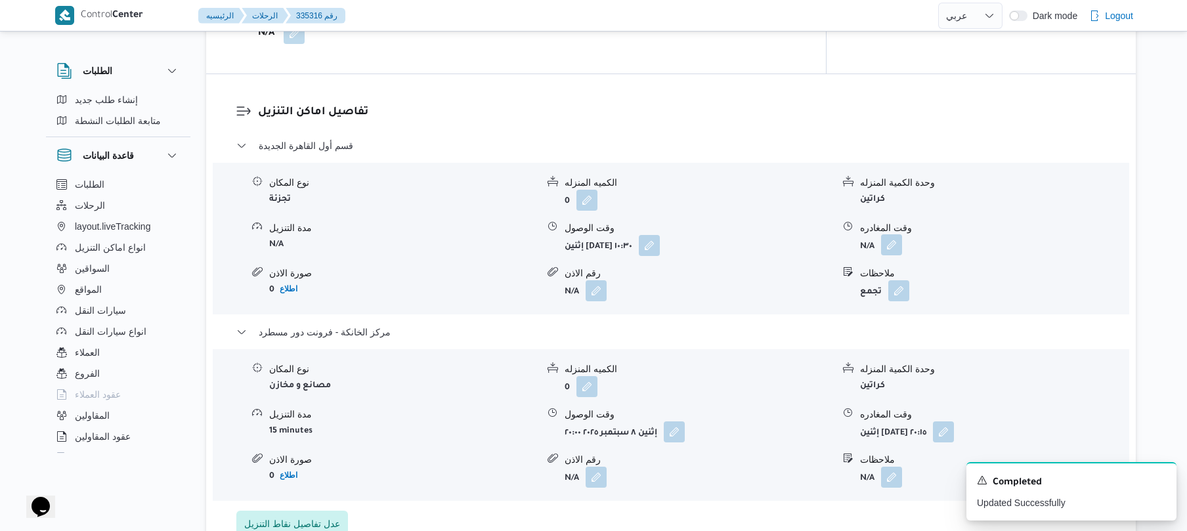
click at [890, 234] on button "button" at bounding box center [891, 244] width 21 height 21
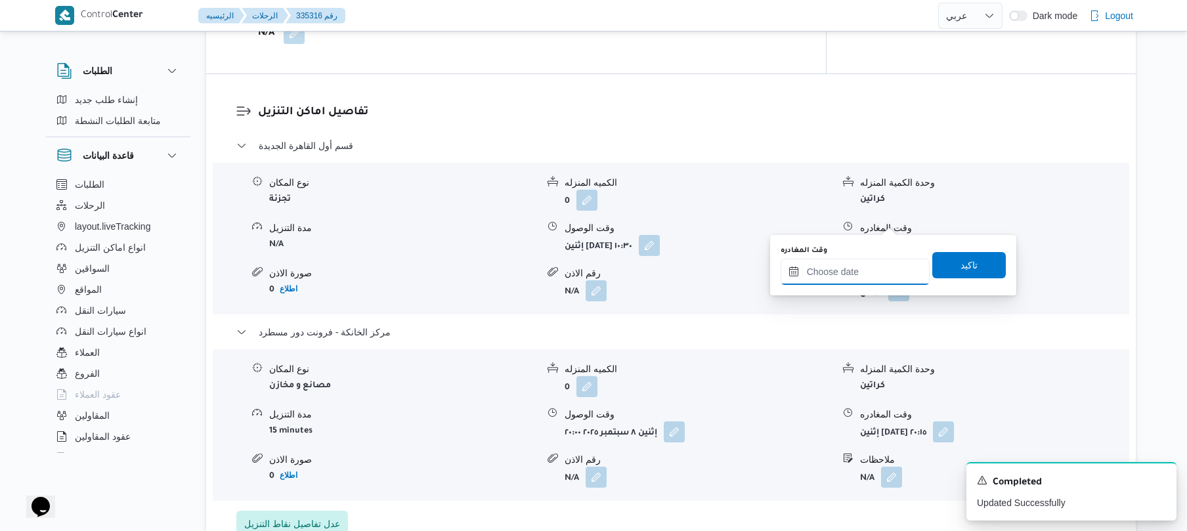
click at [839, 273] on input "وقت المغادره" at bounding box center [855, 272] width 149 height 26
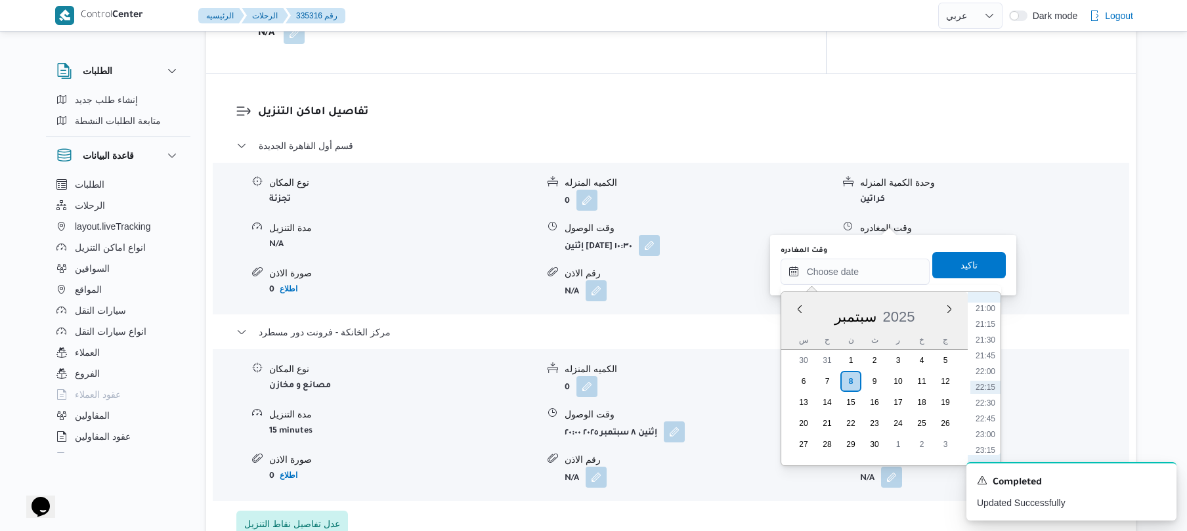
scroll to position [1195, 0]
click at [982, 326] on li "19:15" at bounding box center [985, 326] width 30 height 13
type input "٠٨/٠٩/٢٠٢٥ ١٩:١٥"
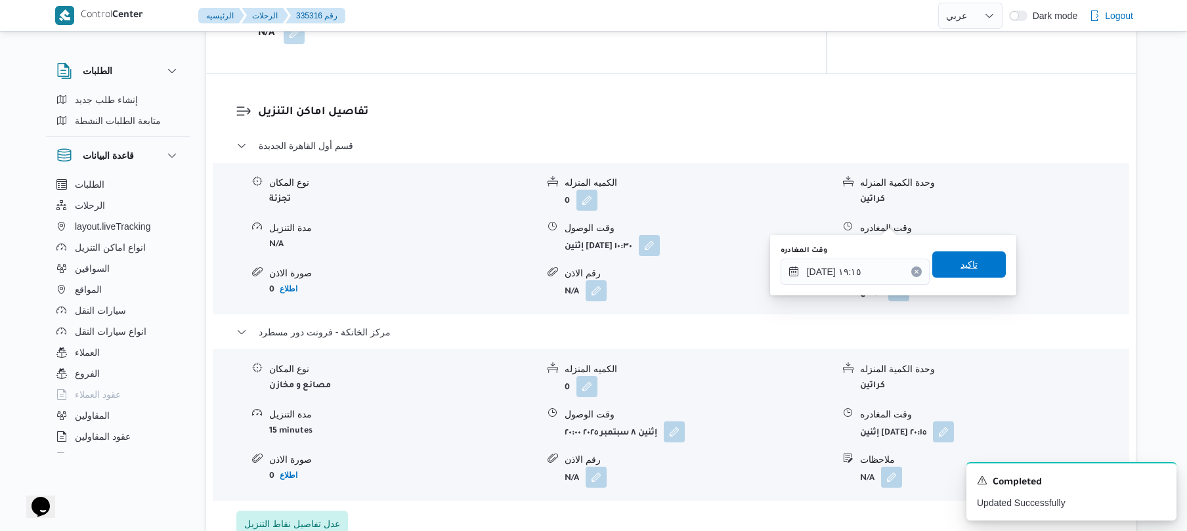
click at [964, 265] on span "تاكيد" at bounding box center [968, 265] width 17 height 16
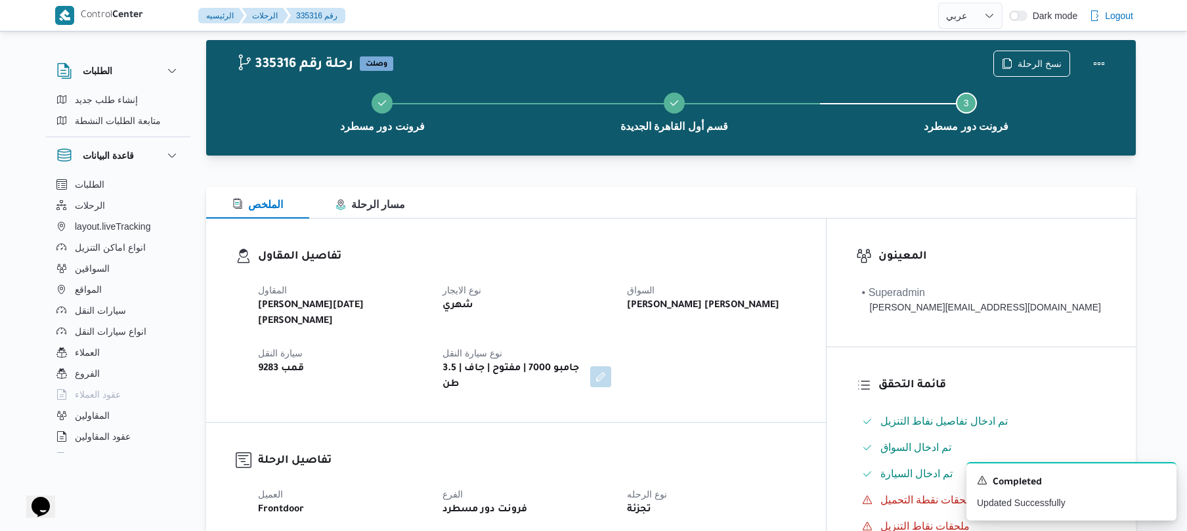
scroll to position [0, 0]
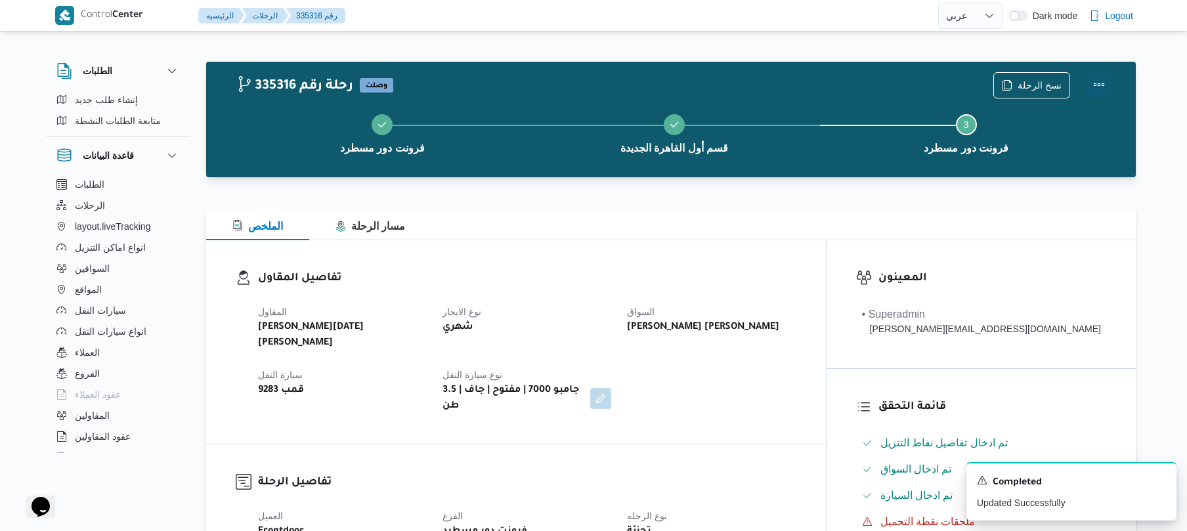
click at [1109, 87] on button "Actions" at bounding box center [1099, 85] width 26 height 26
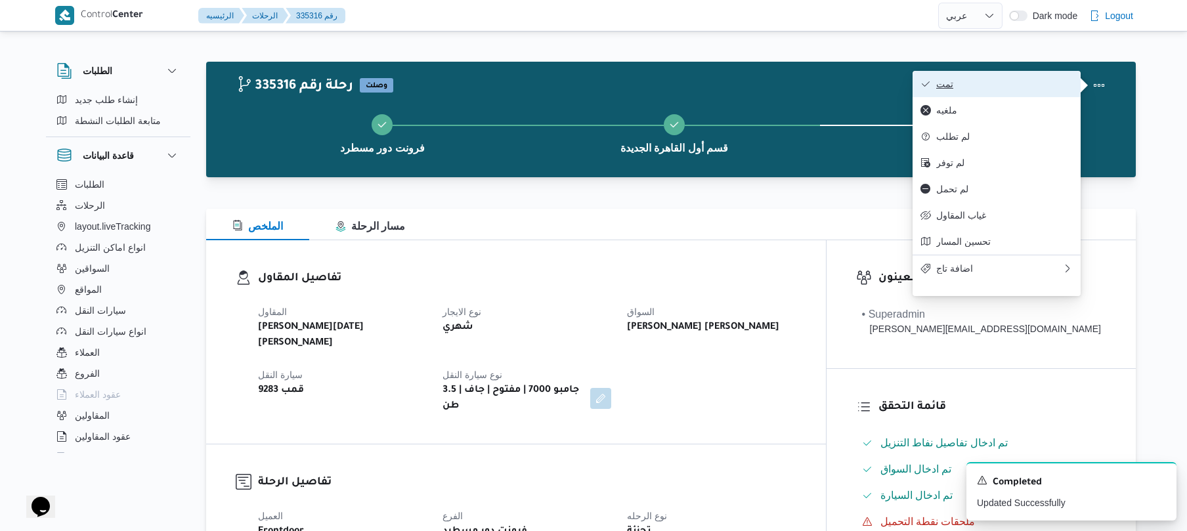
click at [1042, 87] on span "تمت" at bounding box center [1004, 84] width 137 height 11
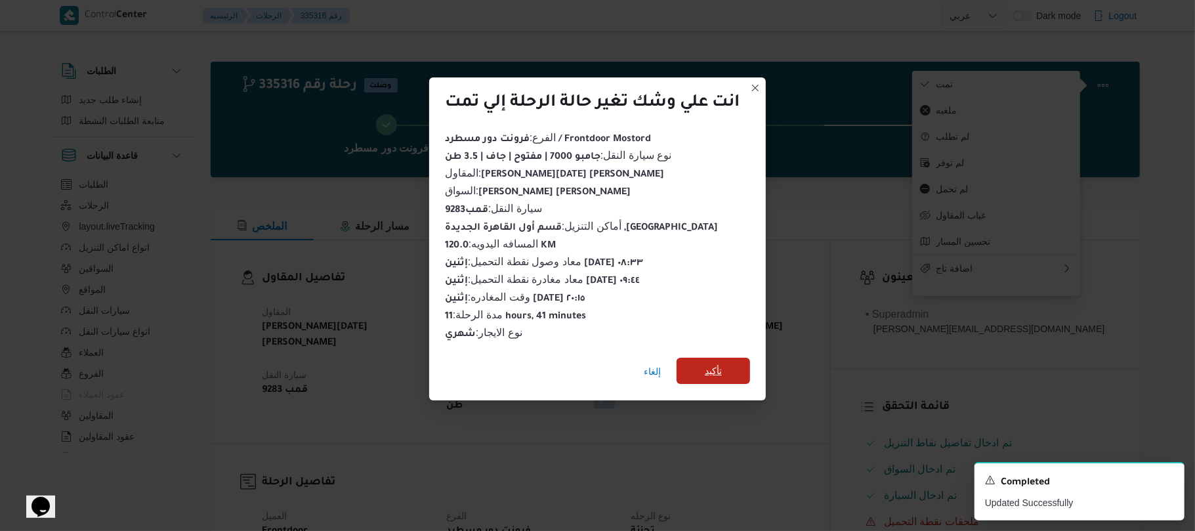
click at [720, 366] on span "تأكيد" at bounding box center [713, 371] width 17 height 16
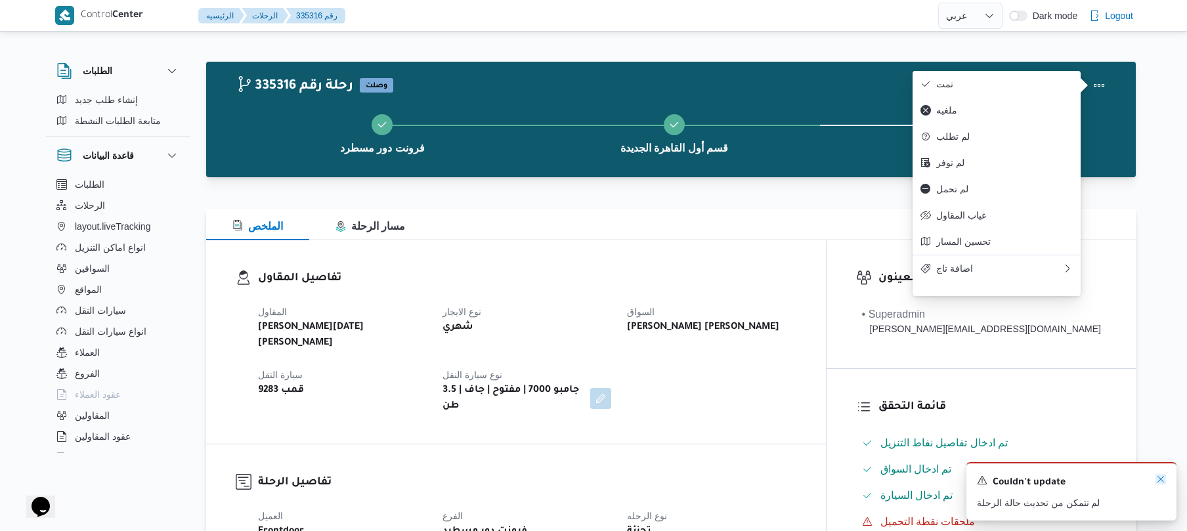
click at [1161, 478] on icon "Dismiss toast" at bounding box center [1160, 479] width 11 height 11
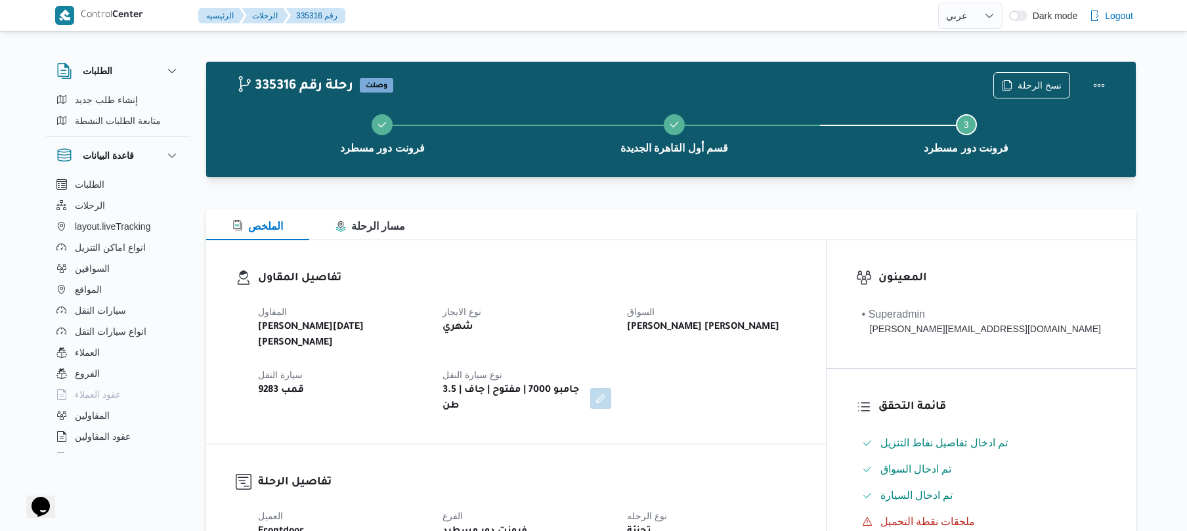
click at [804, 371] on div "المقاول ابراهيم رمضان ابراهيم عثمان ابوباشا نوع الايجار شهري السواق حسن احمد مح…" at bounding box center [527, 359] width 554 height 126
click at [804, 297] on div "المقاول ابراهيم رمضان ابراهيم عثمان ابوباشا نوع الايجار شهري السواق حسن احمد مح…" at bounding box center [527, 359] width 554 height 126
click at [633, 282] on h3 "تفاصيل المقاول" at bounding box center [527, 279] width 538 height 18
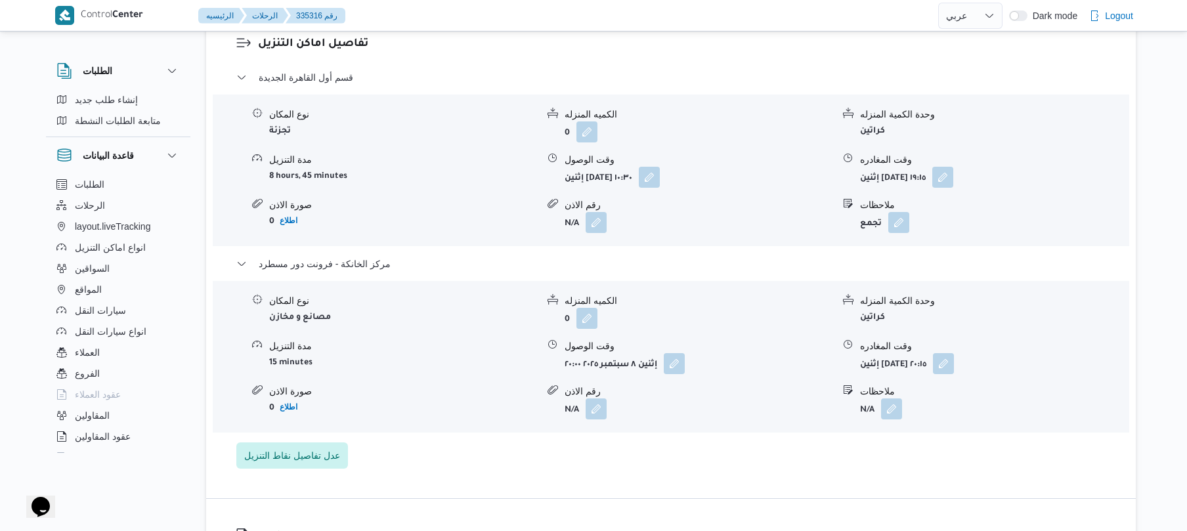
scroll to position [1085, 0]
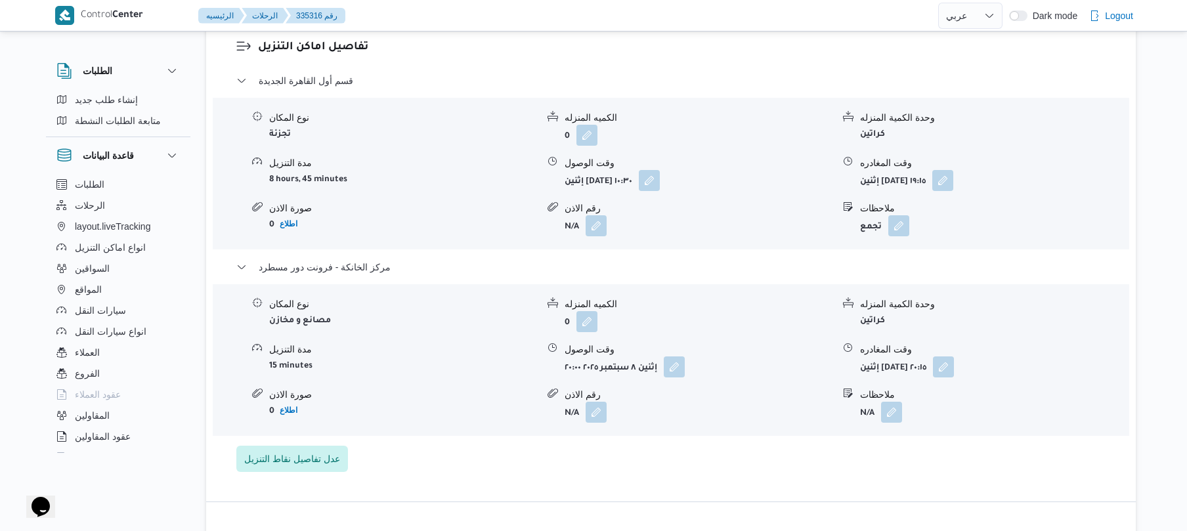
click at [779, 170] on form "إثنين ٨ سبتمبر ٢٠٢٥ ١٠:٣٠" at bounding box center [699, 180] width 268 height 21
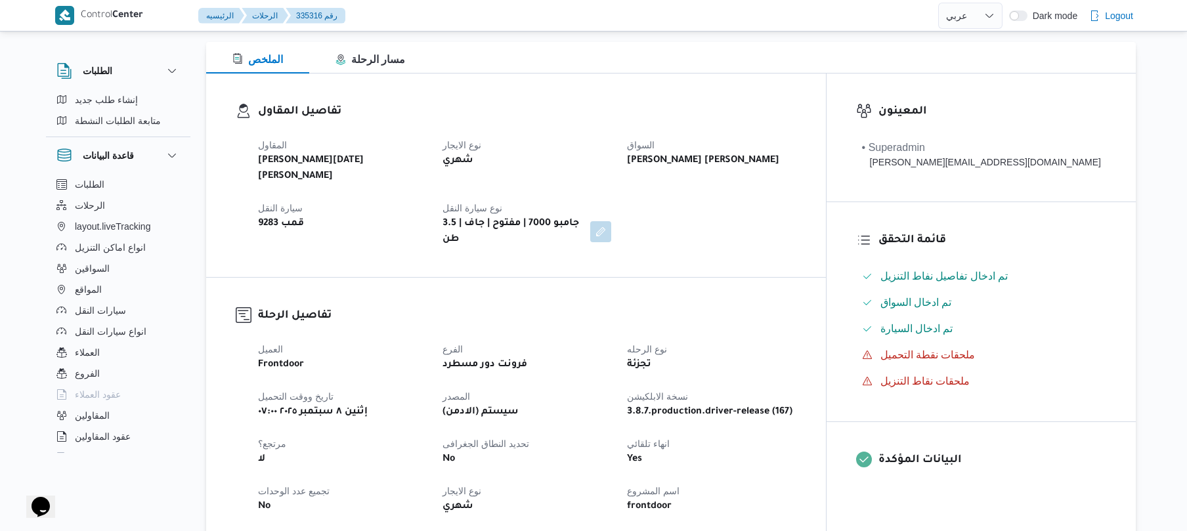
scroll to position [140, 0]
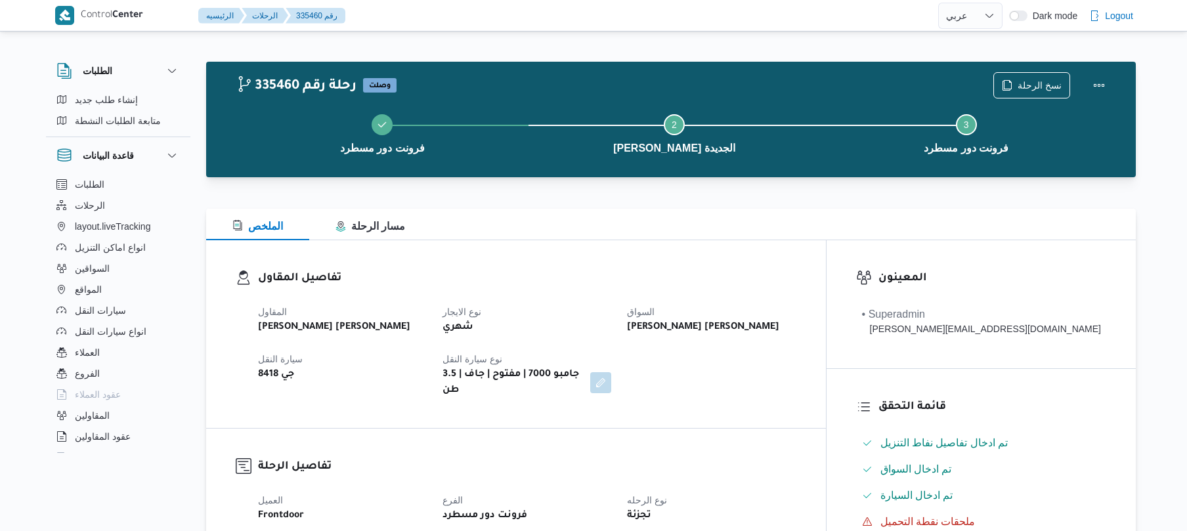
select select "ar"
click at [95, 203] on span "الرحلات" at bounding box center [90, 206] width 30 height 16
select select "ar"
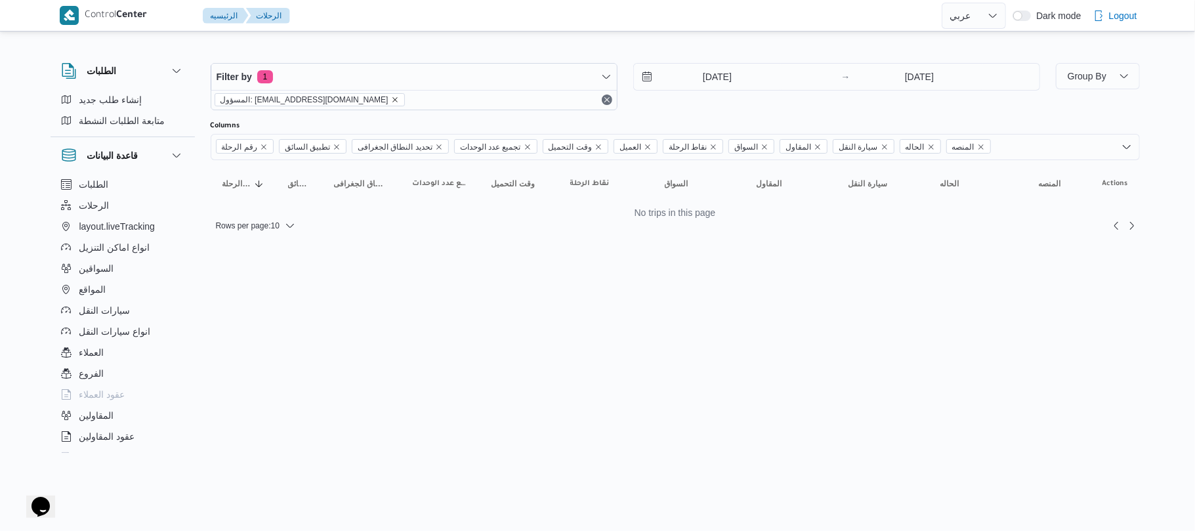
click at [391, 98] on icon "remove selected entity" at bounding box center [395, 100] width 8 height 8
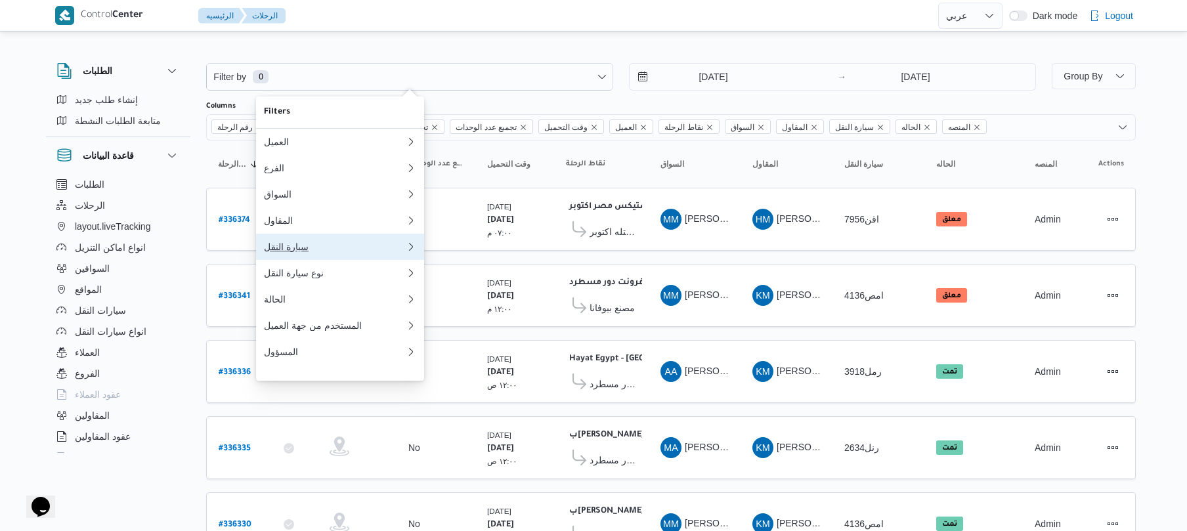
click at [337, 252] on div "سيارة النقل" at bounding box center [335, 247] width 142 height 11
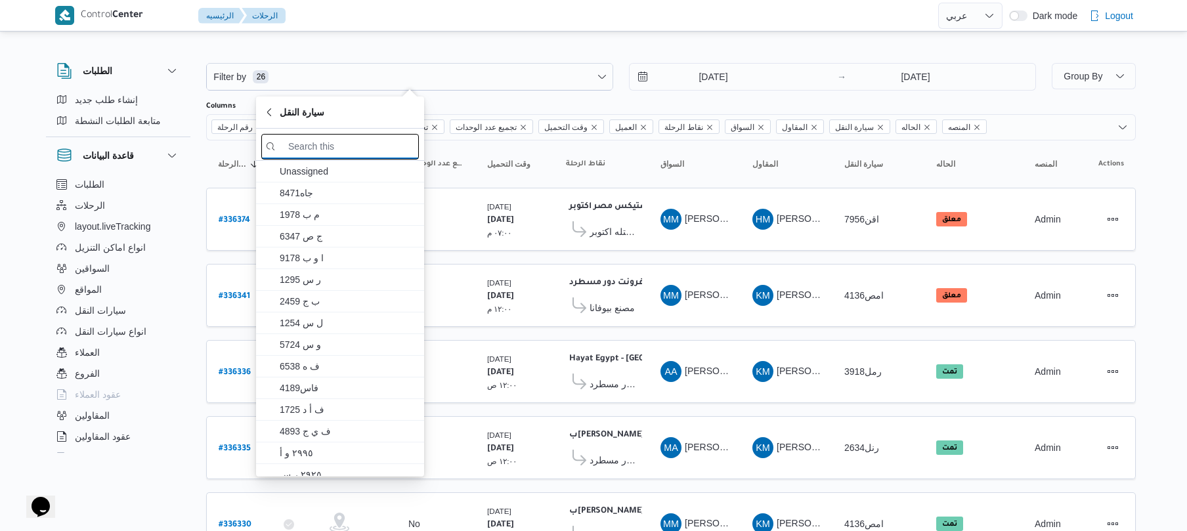
click at [374, 145] on input "search filters" at bounding box center [340, 147] width 158 height 26
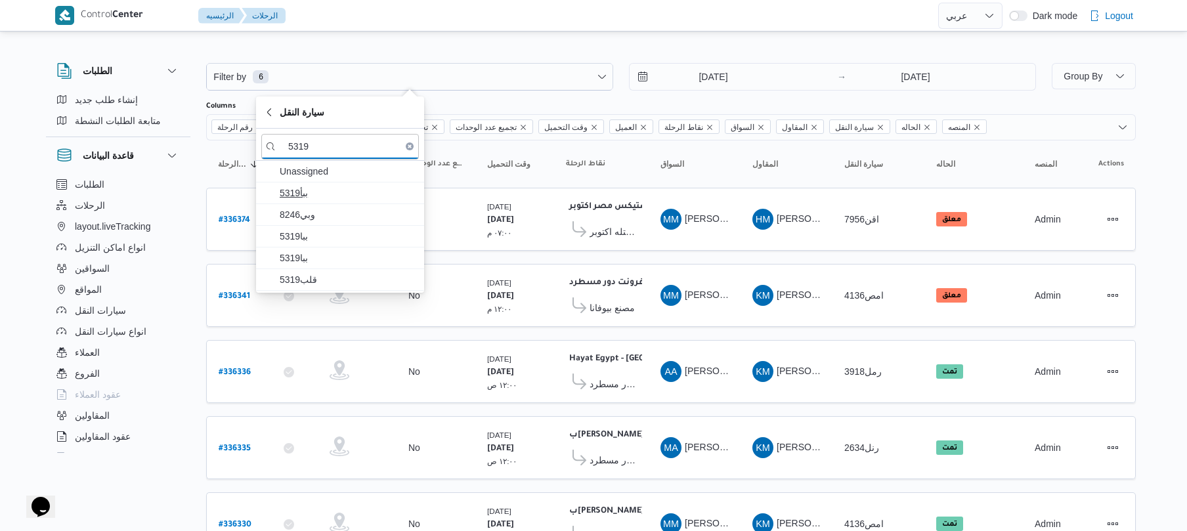
type input "5319"
click at [357, 194] on span "5319ببأ" at bounding box center [348, 193] width 137 height 16
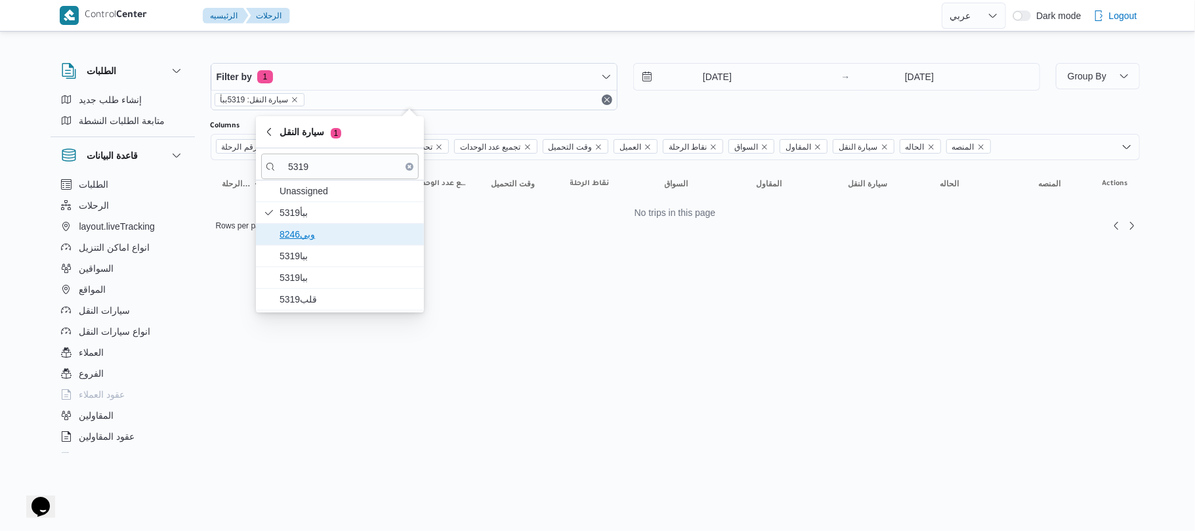
click at [336, 226] on span "وبي8246" at bounding box center [340, 234] width 158 height 21
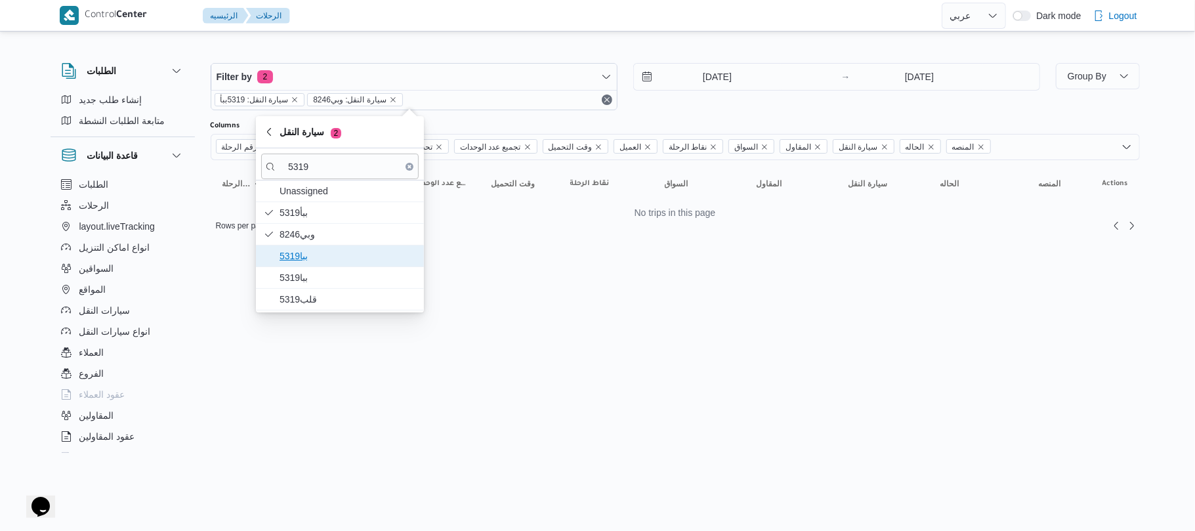
click at [324, 255] on span "ببا5319" at bounding box center [348, 256] width 137 height 16
click at [321, 281] on span "ببا5319" at bounding box center [348, 278] width 137 height 16
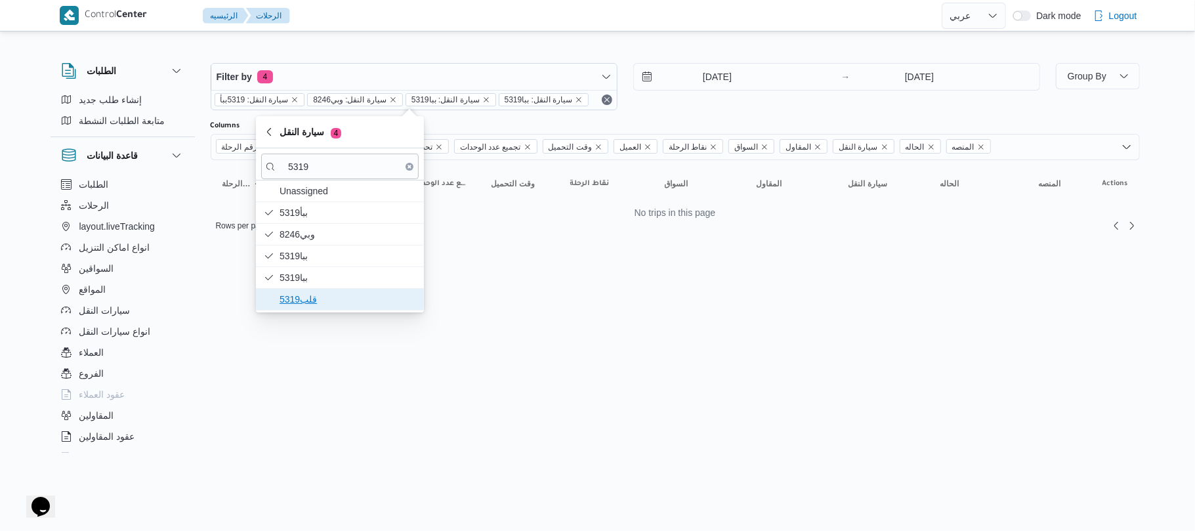
click at [324, 301] on span "قلب5319" at bounding box center [348, 299] width 137 height 16
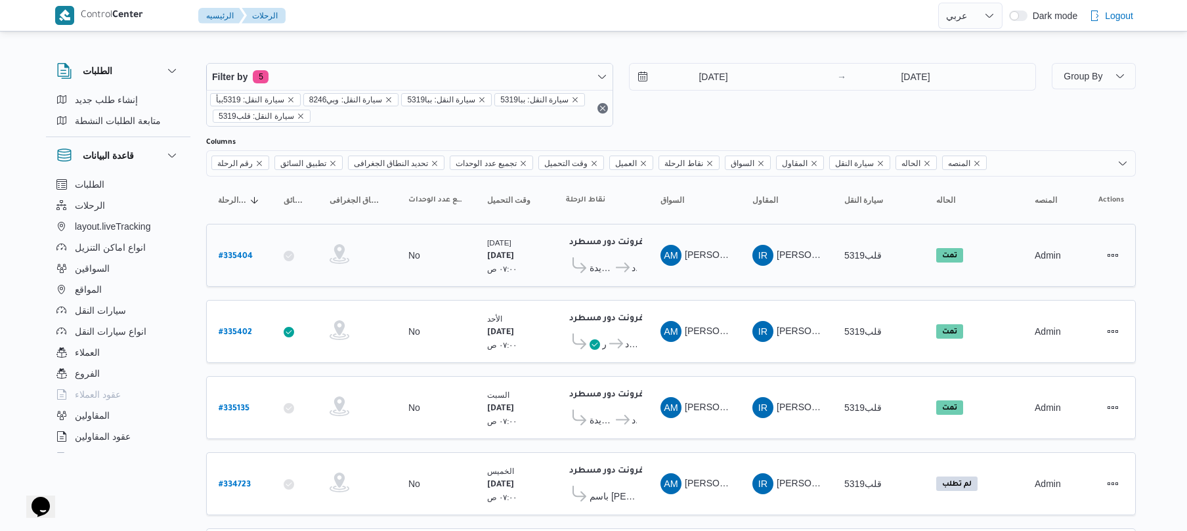
click at [240, 255] on b "# 335404" at bounding box center [236, 256] width 34 height 9
select select "ar"
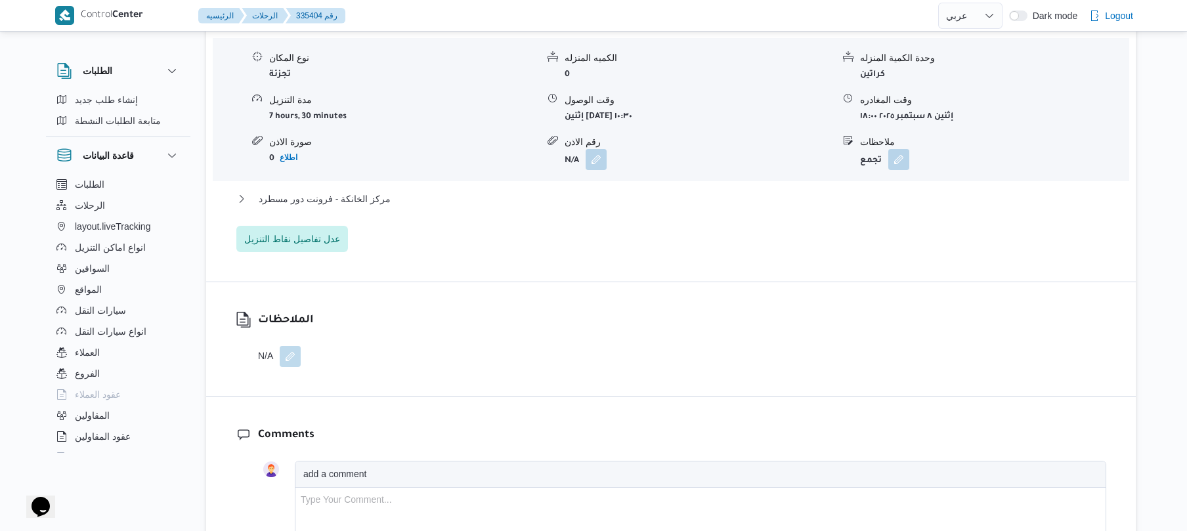
scroll to position [1120, 0]
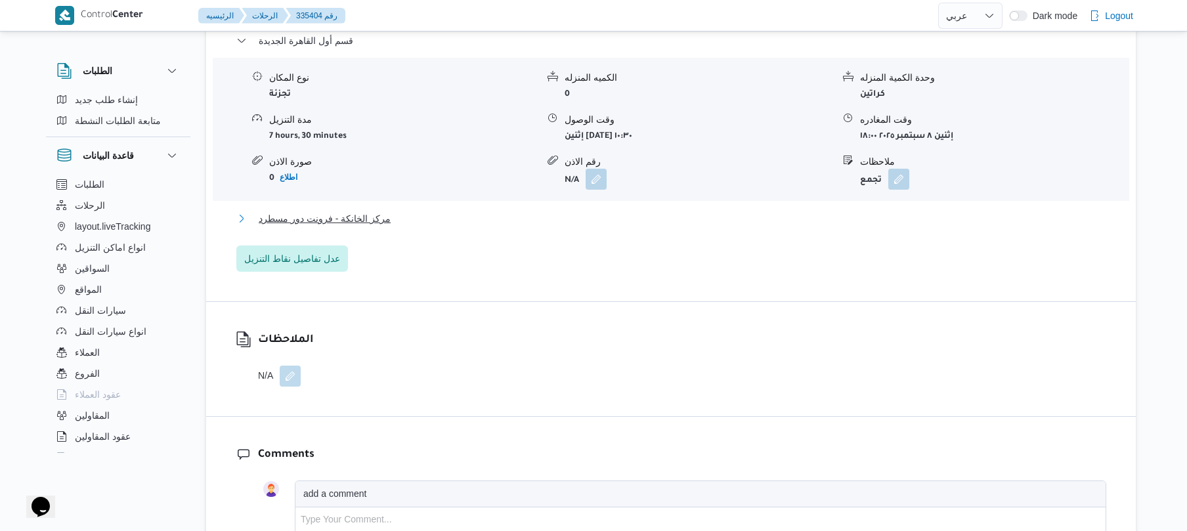
click at [674, 211] on button "مركز الخانكة - فرونت دور مسطرد" at bounding box center [671, 219] width 870 height 16
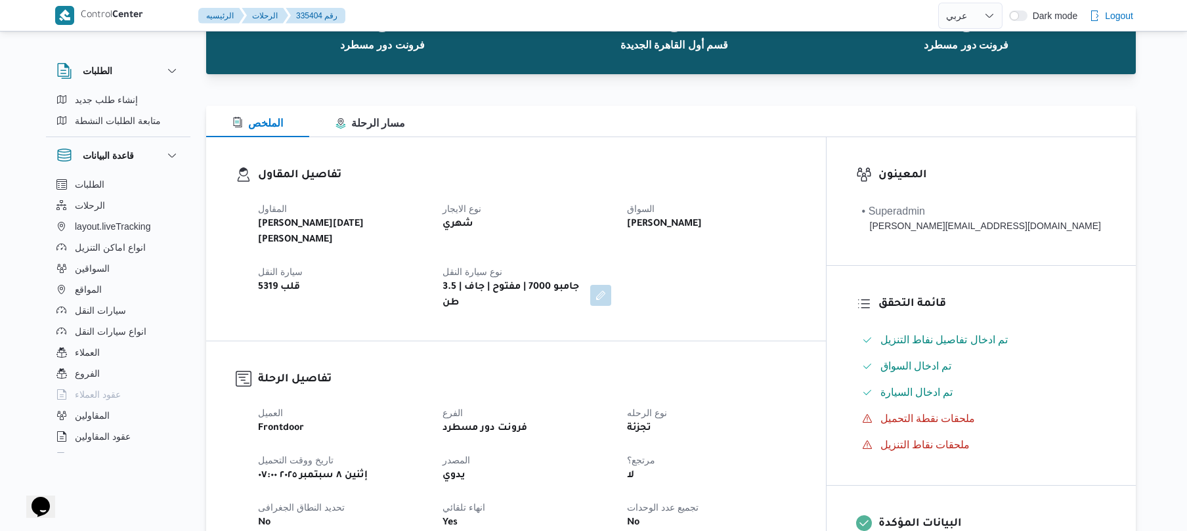
scroll to position [0, 0]
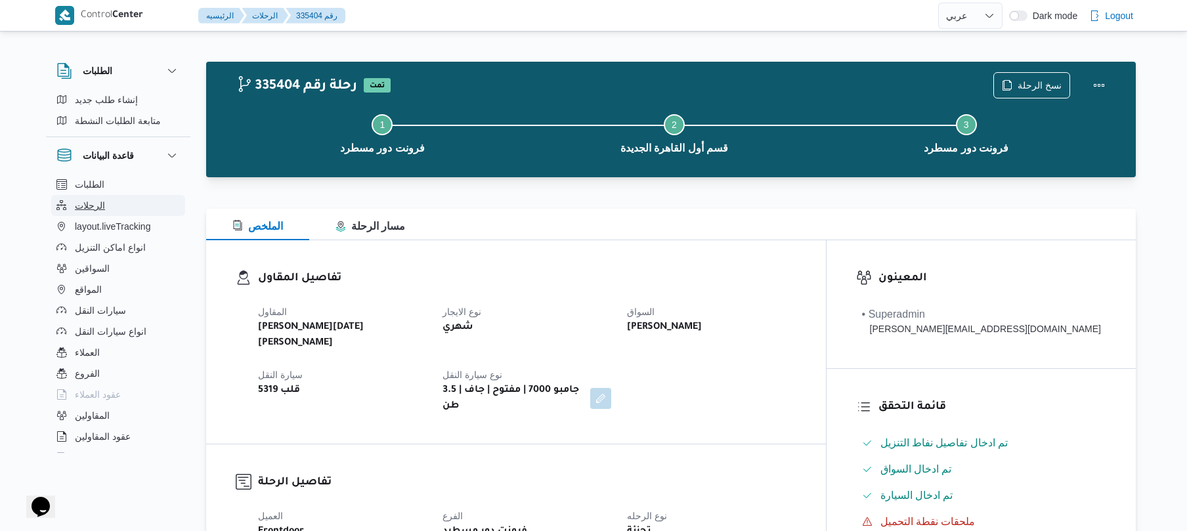
click at [116, 200] on button "الرحلات" at bounding box center [118, 205] width 134 height 21
select select "ar"
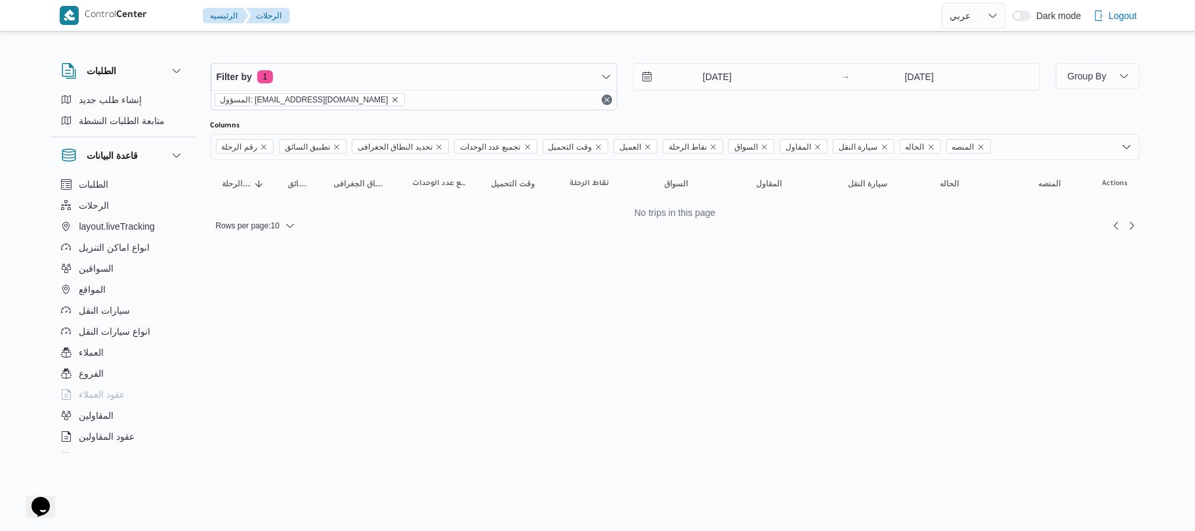
click at [391, 102] on icon "remove selected entity" at bounding box center [395, 100] width 8 height 8
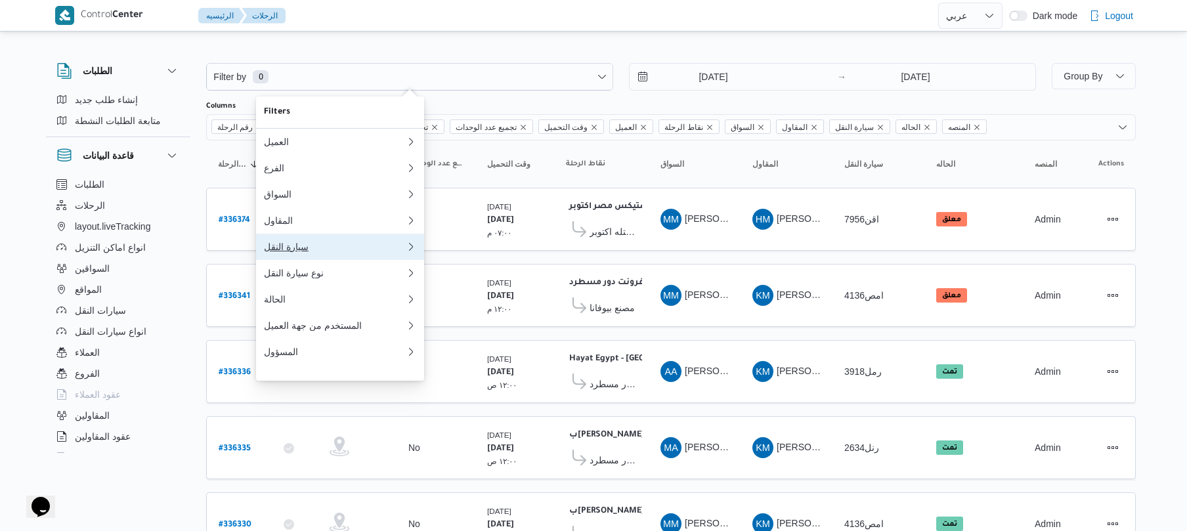
click at [320, 248] on div "سيارة النقل" at bounding box center [335, 247] width 142 height 11
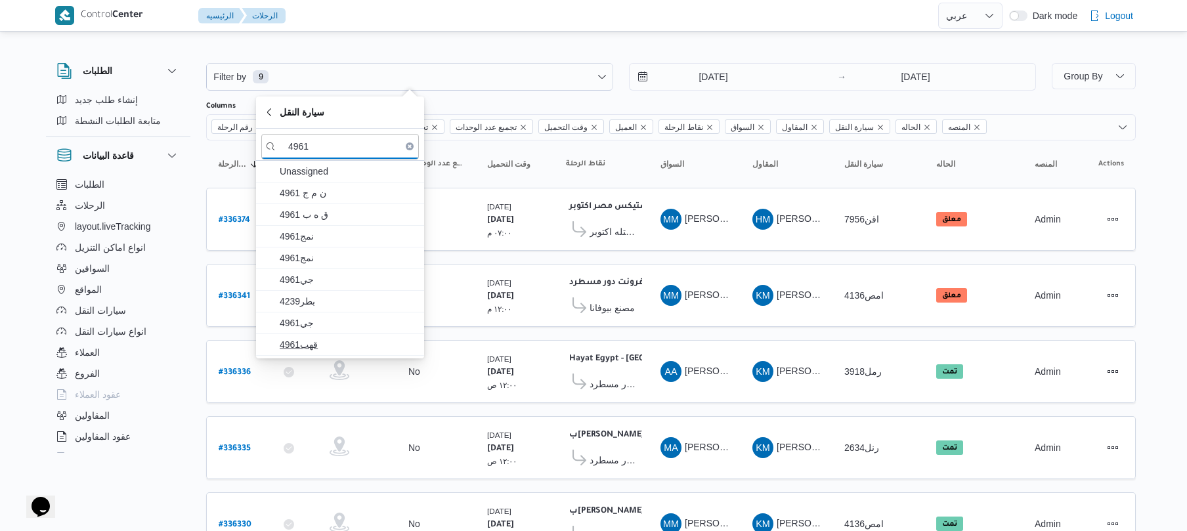
type input "4961"
click at [311, 344] on span "قهب4961" at bounding box center [348, 345] width 137 height 16
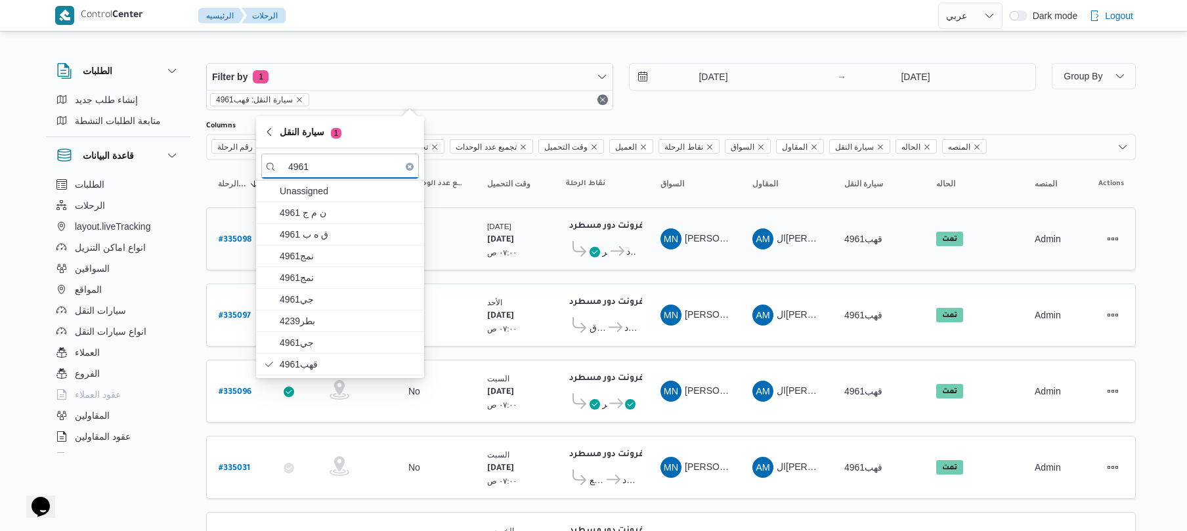
click at [236, 236] on b "# 335098" at bounding box center [235, 240] width 33 height 9
select select "ar"
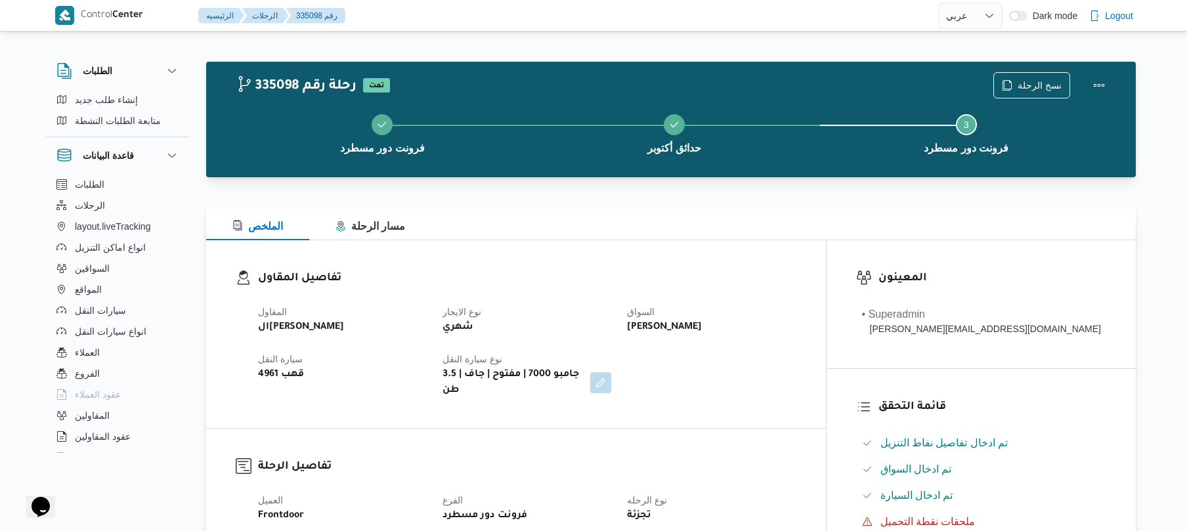
click at [631, 266] on div "تفاصيل المقاول المقاول الهامي محمد خالد علي نوع الايجار شهري السواق محمد ناصر س…" at bounding box center [516, 334] width 620 height 188
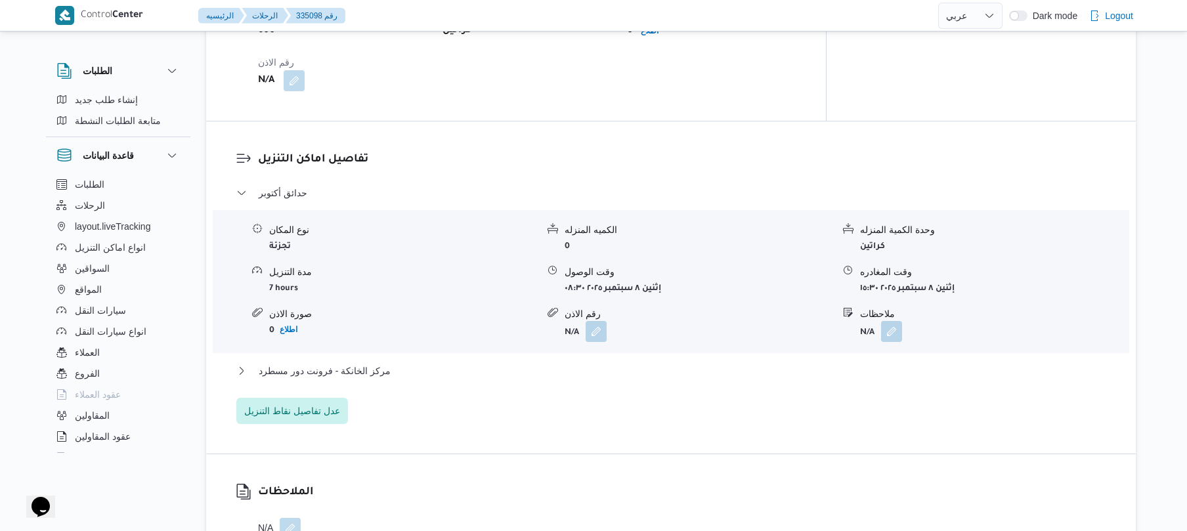
scroll to position [1015, 0]
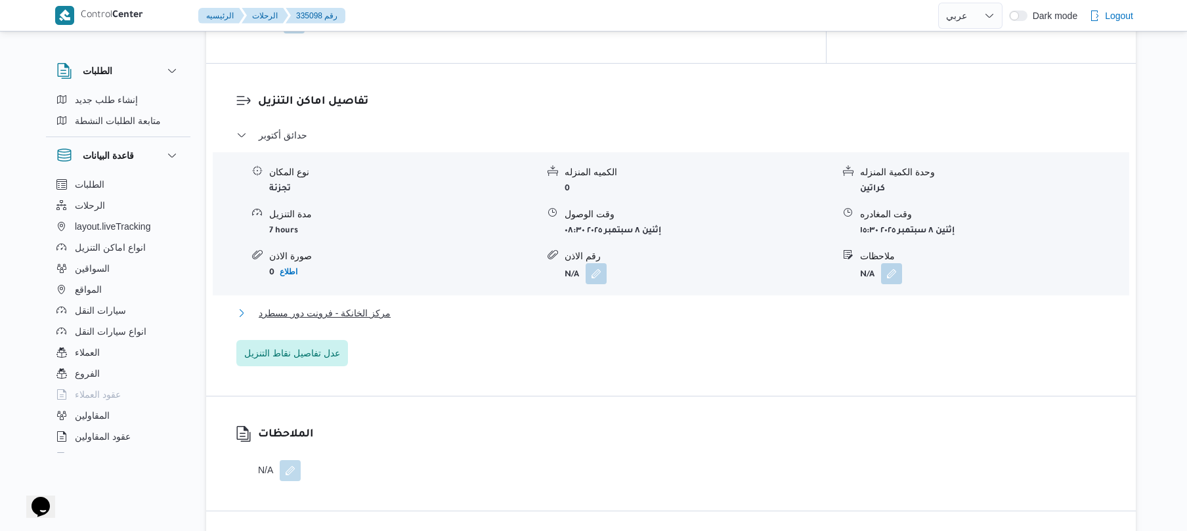
click at [600, 305] on button "مركز الخانكة - فرونت دور مسطرد" at bounding box center [671, 313] width 870 height 16
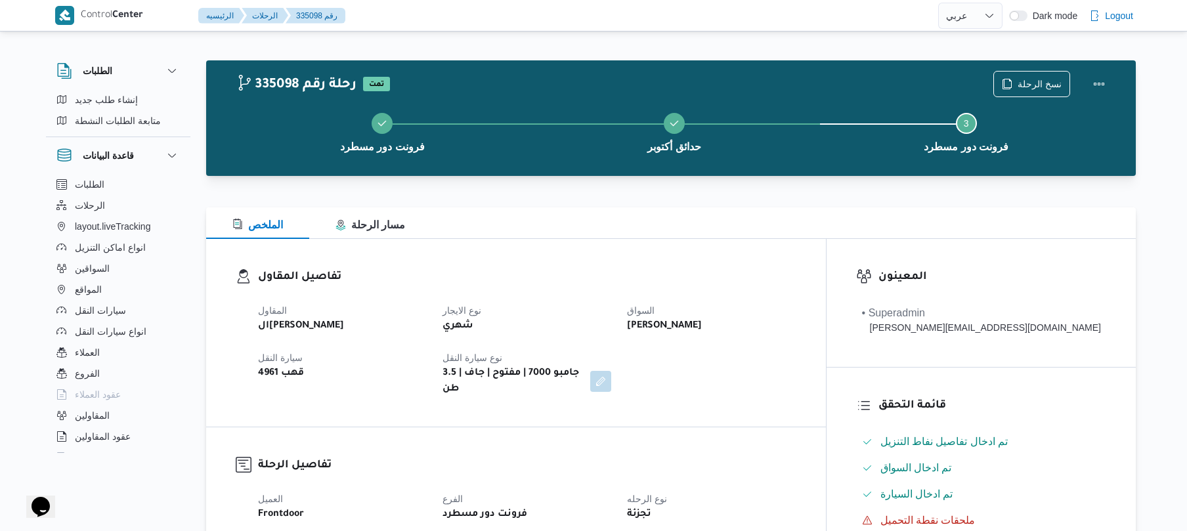
scroll to position [0, 0]
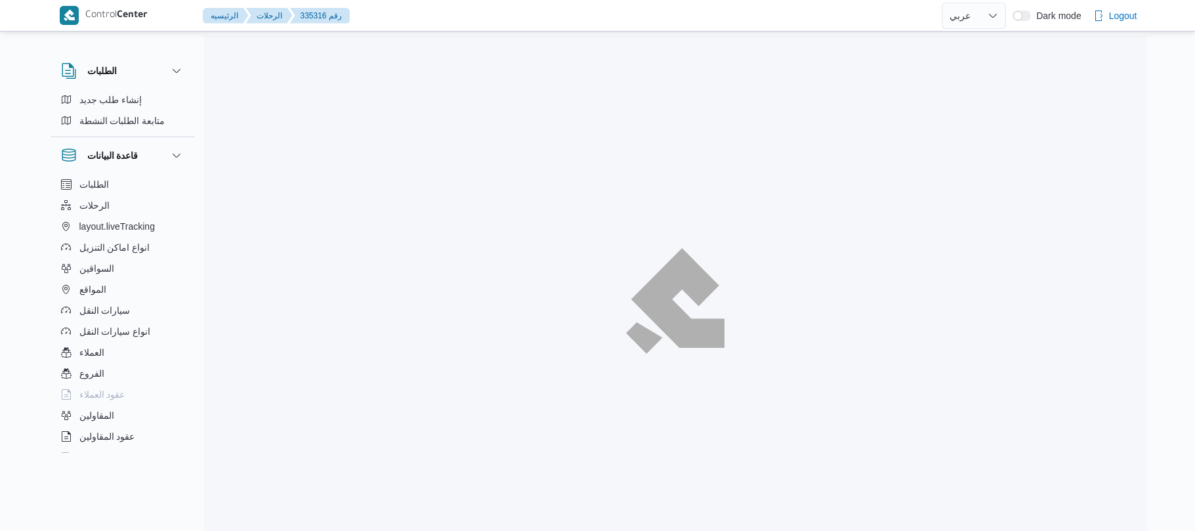
select select "ar"
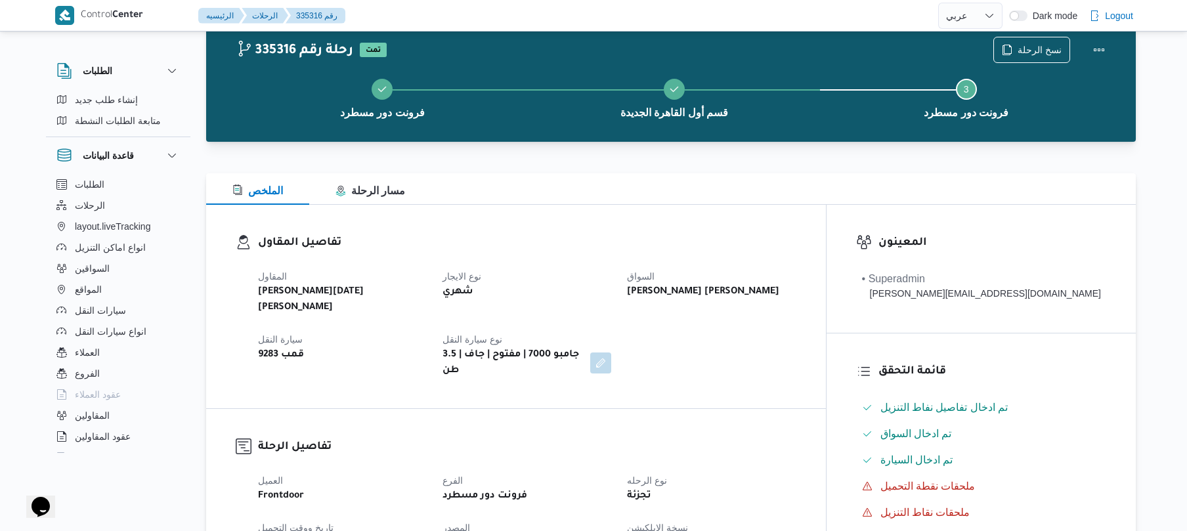
click at [834, 143] on div at bounding box center [671, 150] width 930 height 16
click at [1098, 48] on button "Actions" at bounding box center [1099, 49] width 26 height 26
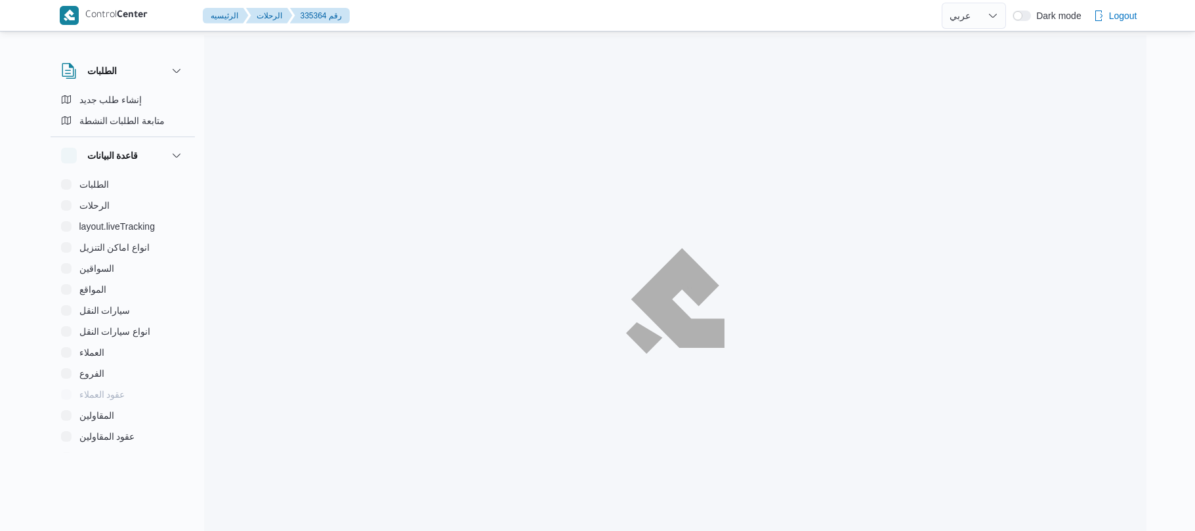
select select "ar"
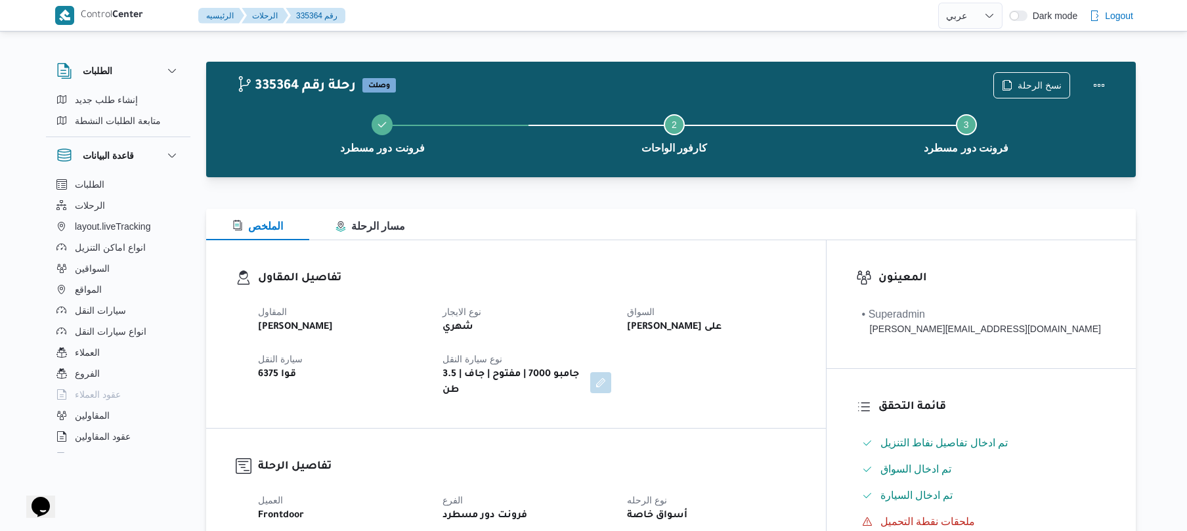
click at [668, 293] on dl "تفاصيل المقاول المقاول [PERSON_NAME] نوع الايجار شهري السواق [PERSON_NAME] على …" at bounding box center [527, 334] width 538 height 129
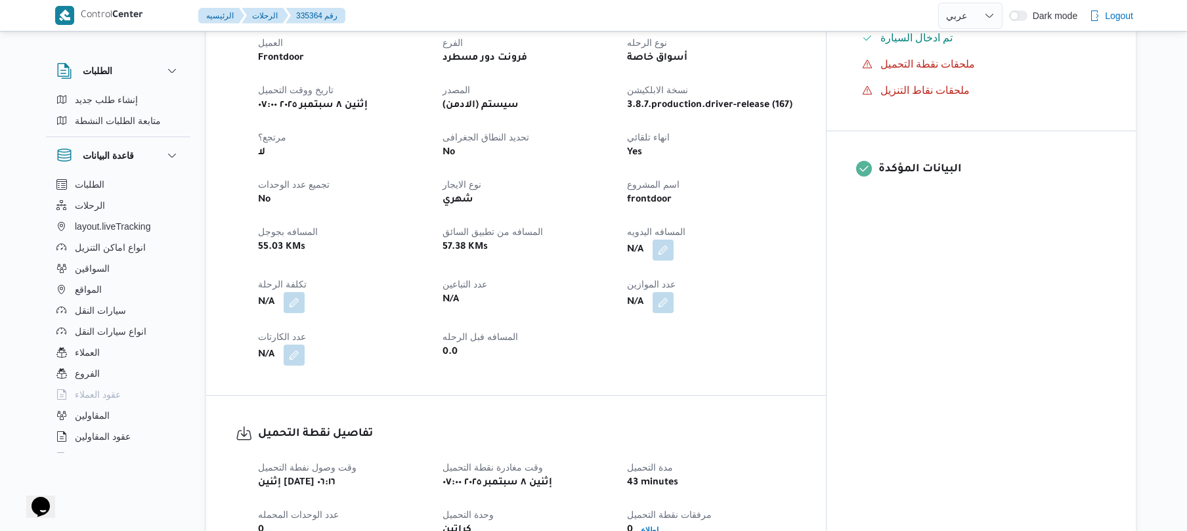
scroll to position [595, 0]
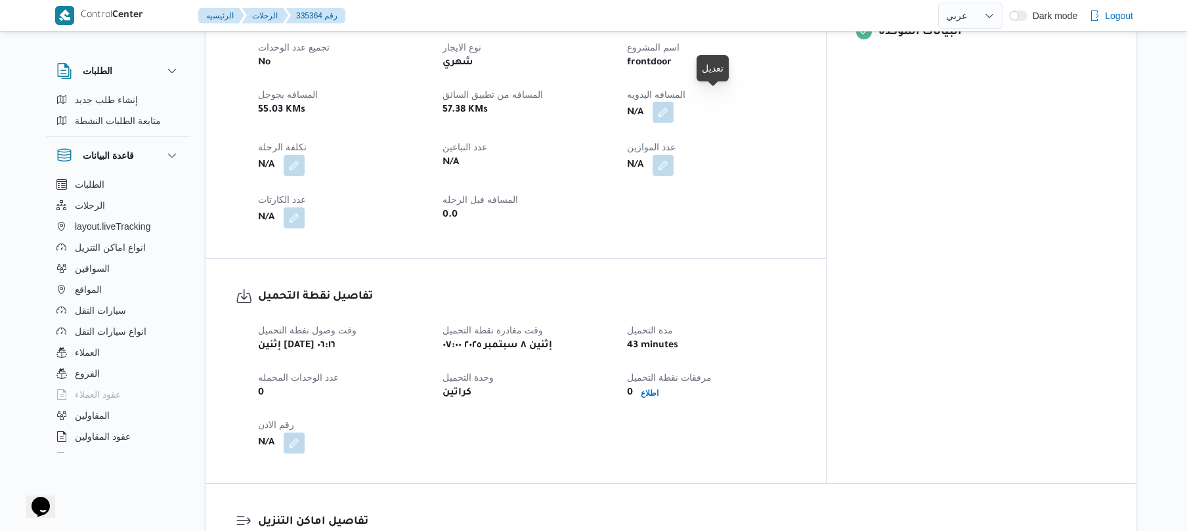
click at [674, 110] on button "button" at bounding box center [662, 112] width 21 height 21
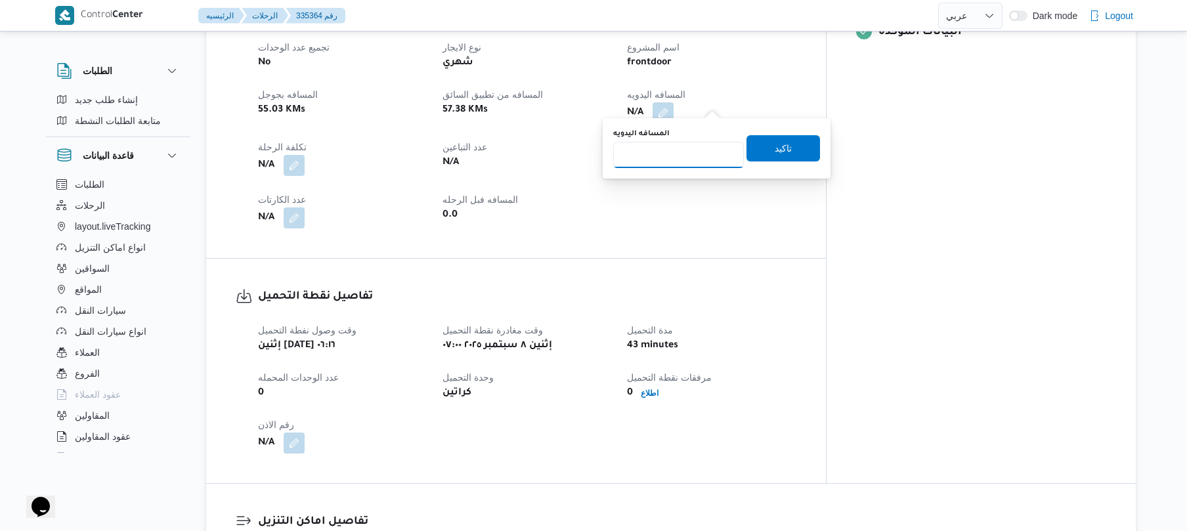
click at [660, 161] on input "المسافه اليدويه" at bounding box center [678, 155] width 131 height 26
type input "130"
click at [778, 139] on span "تاكيد" at bounding box center [783, 148] width 74 height 26
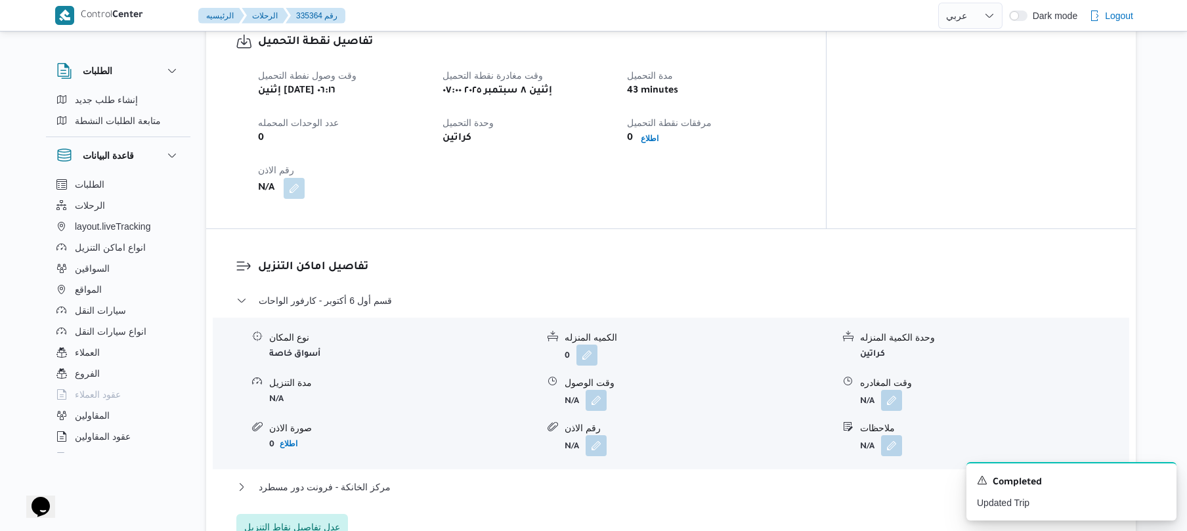
scroll to position [910, 0]
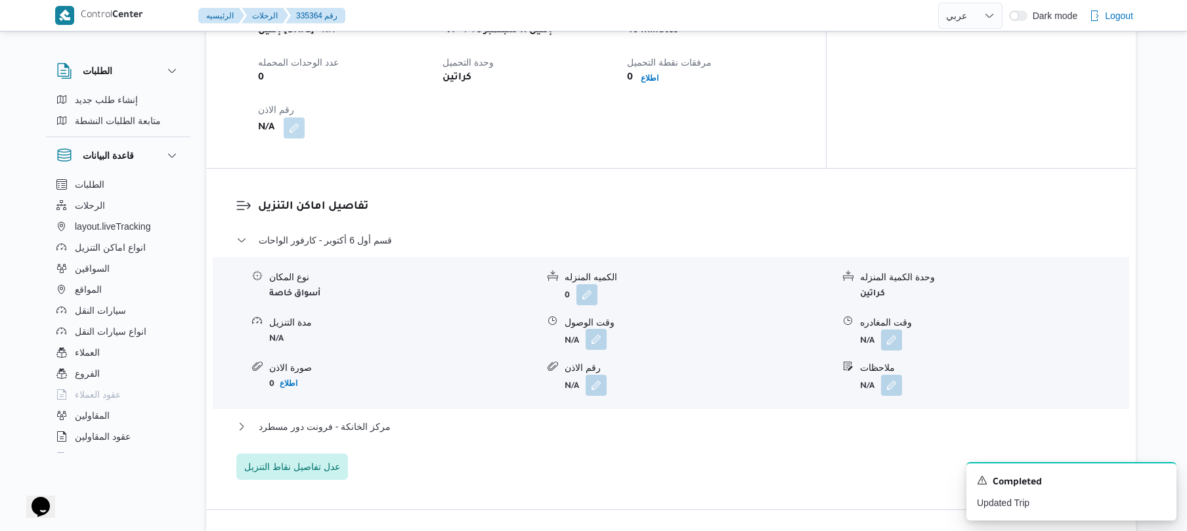
click at [595, 329] on button "button" at bounding box center [596, 339] width 21 height 21
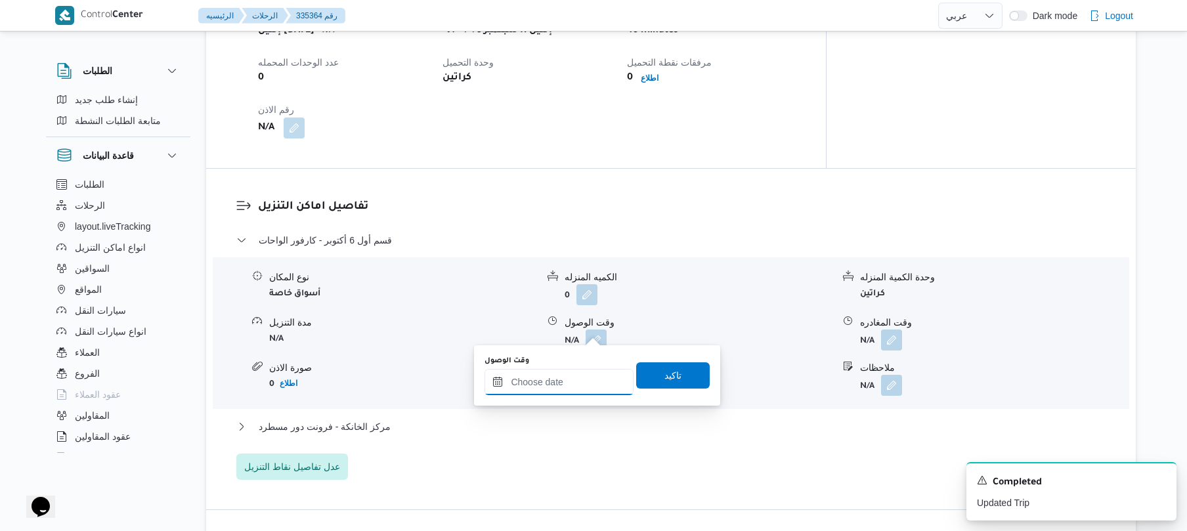
click at [558, 370] on div at bounding box center [558, 382] width 149 height 26
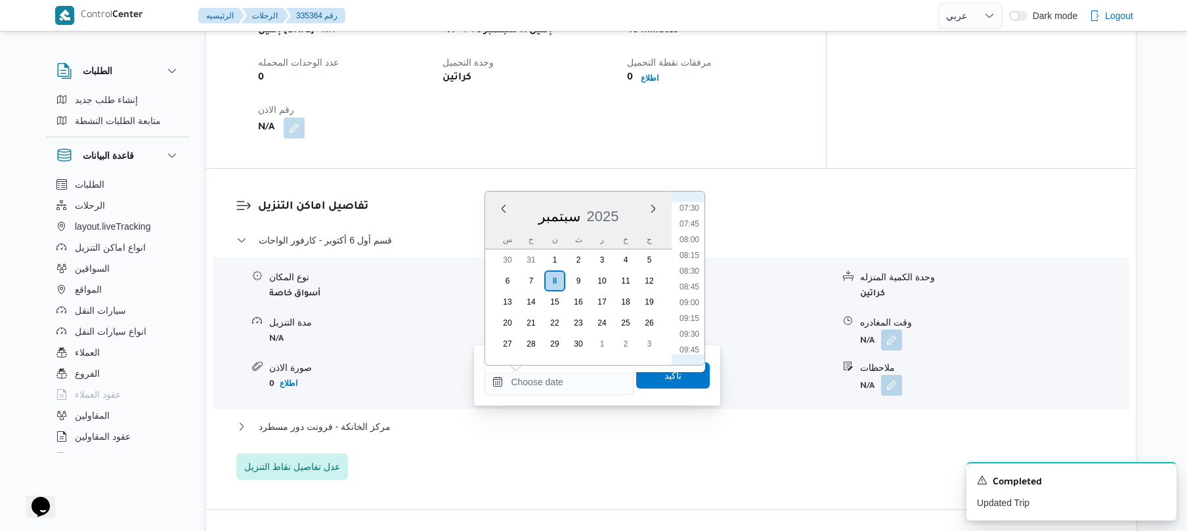
scroll to position [433, 0]
click at [692, 277] on li "08:00" at bounding box center [689, 279] width 30 height 13
type input "[DATE] ٠٨:٠٠"
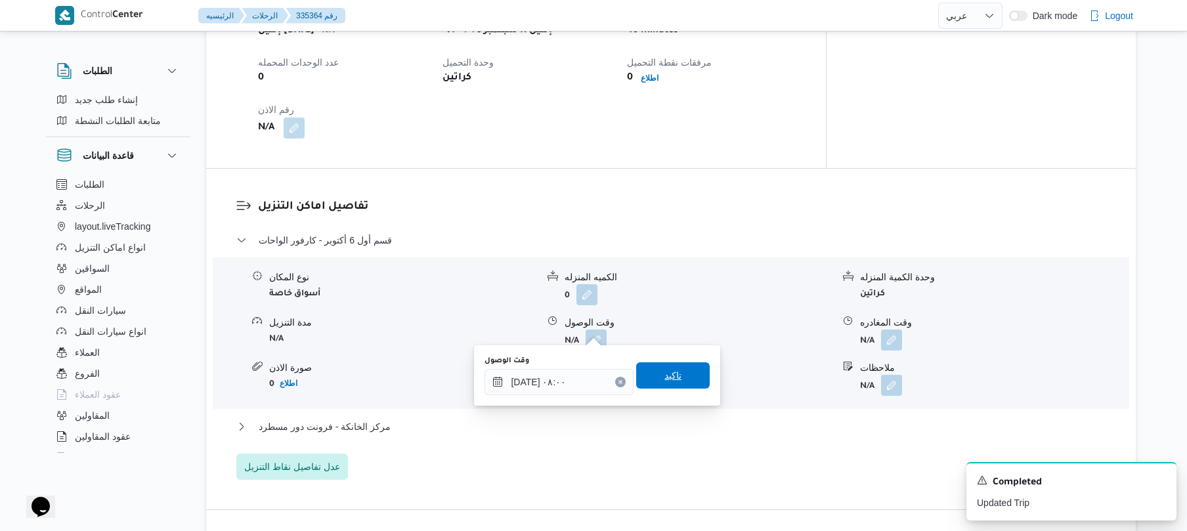
click at [654, 376] on span "تاكيد" at bounding box center [673, 375] width 74 height 26
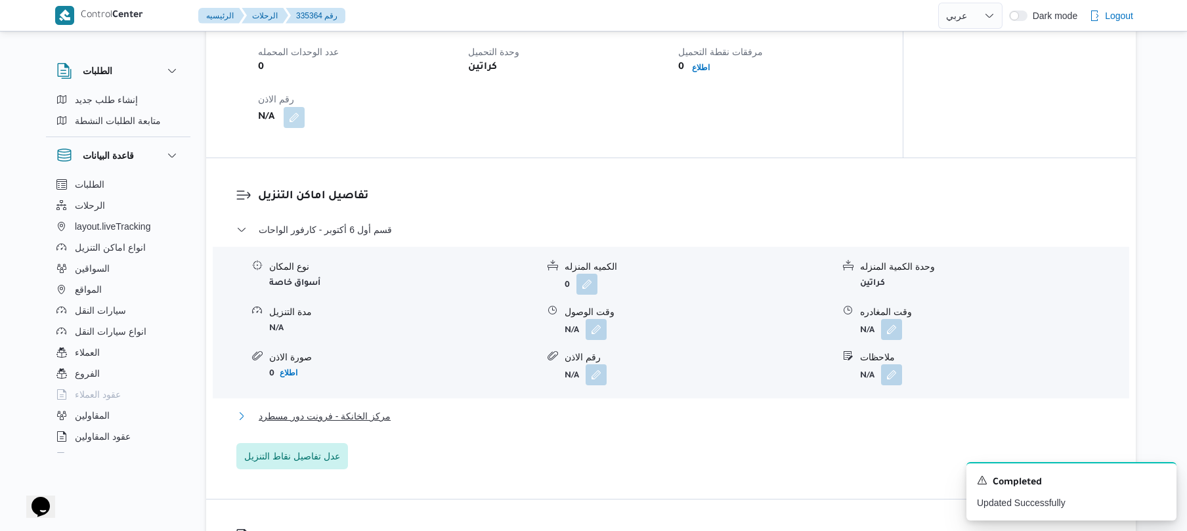
click at [600, 416] on button "مركز الخانكة - فرونت دور مسطرد" at bounding box center [671, 416] width 870 height 16
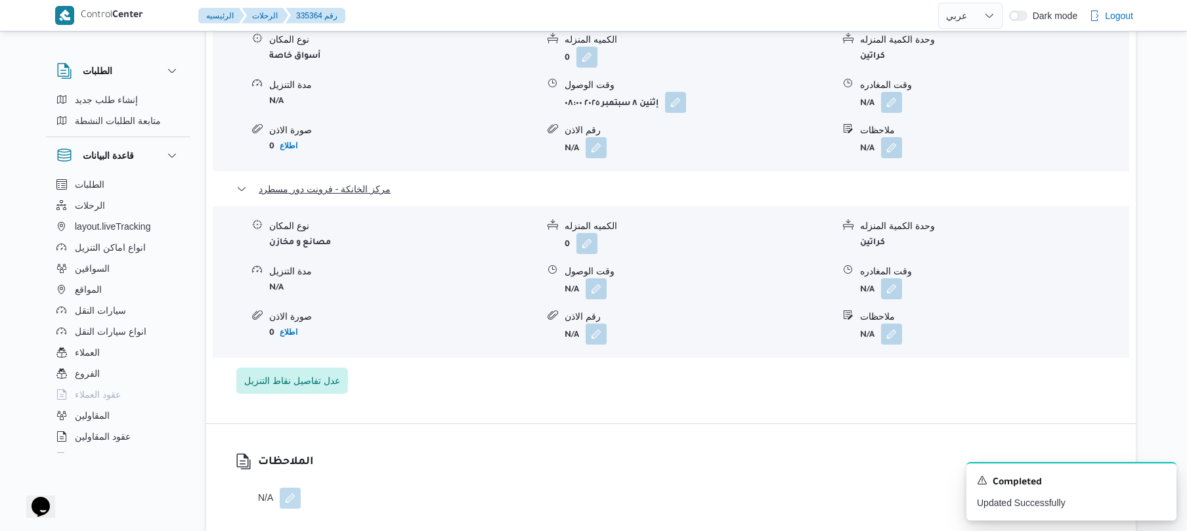
scroll to position [1190, 0]
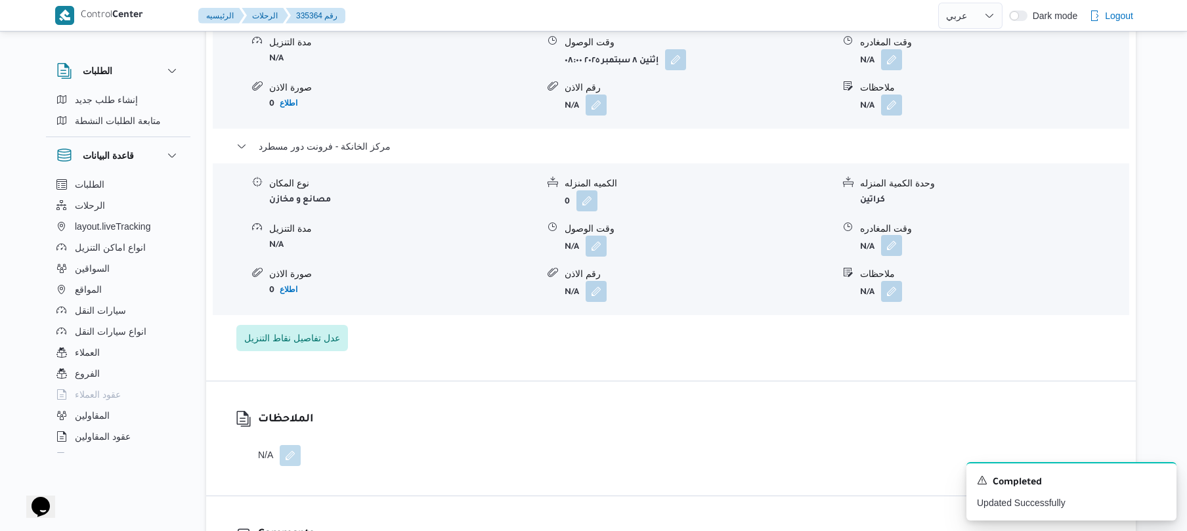
click at [886, 235] on button "button" at bounding box center [891, 245] width 21 height 21
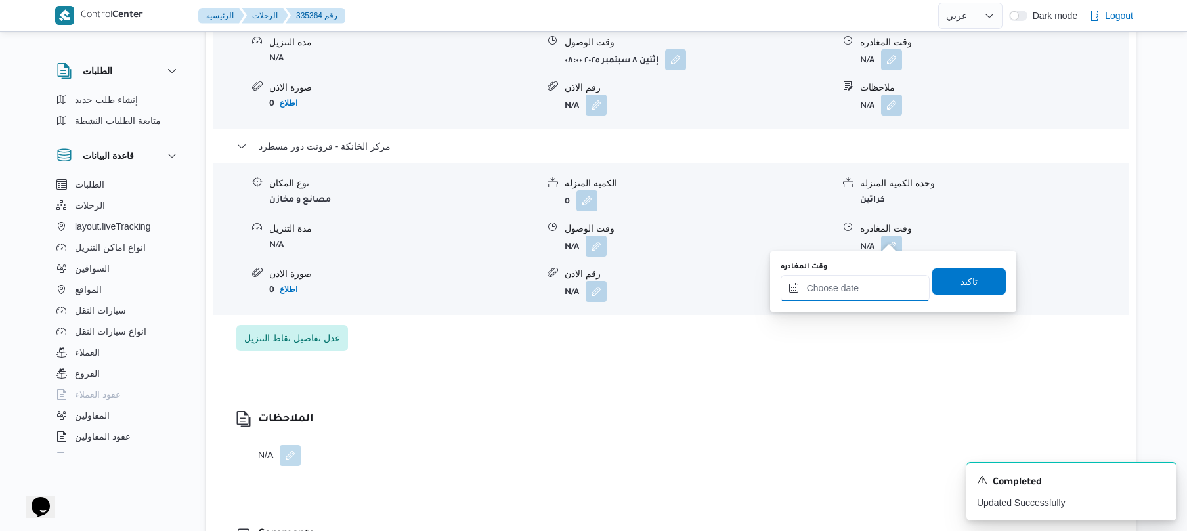
click at [830, 284] on input "وقت المغادره" at bounding box center [855, 288] width 149 height 26
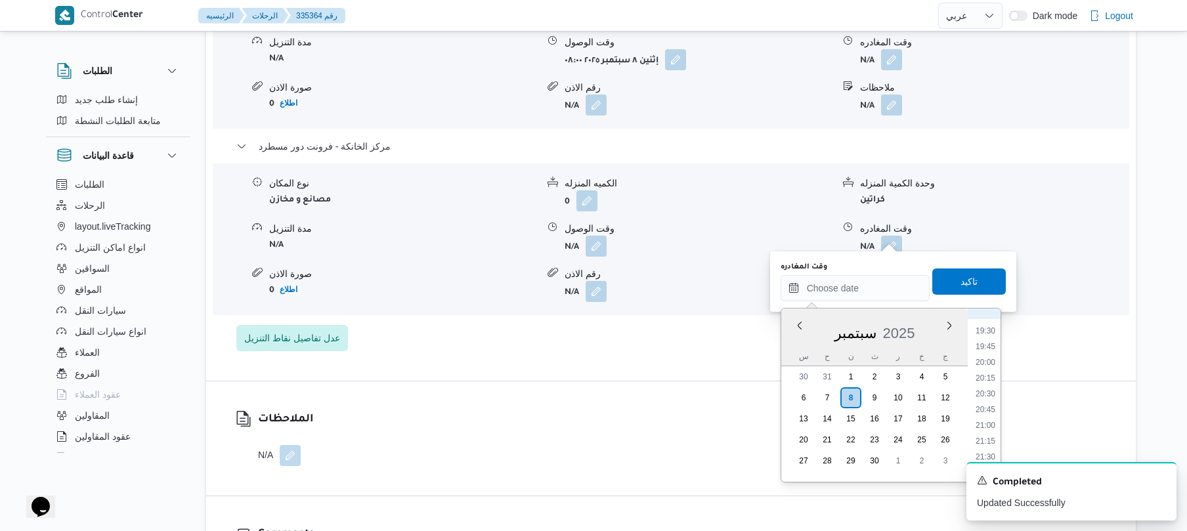
scroll to position [1211, 0]
click at [985, 356] on li "19:45" at bounding box center [985, 359] width 30 height 13
type input "[DATE] ١٩:٤٥"
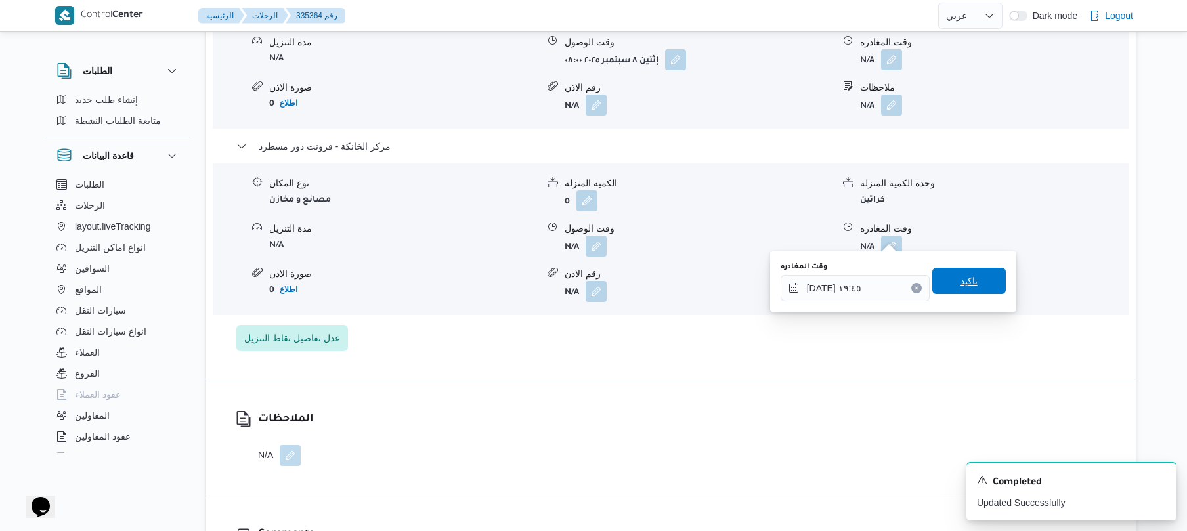
click at [951, 279] on span "تاكيد" at bounding box center [969, 281] width 74 height 26
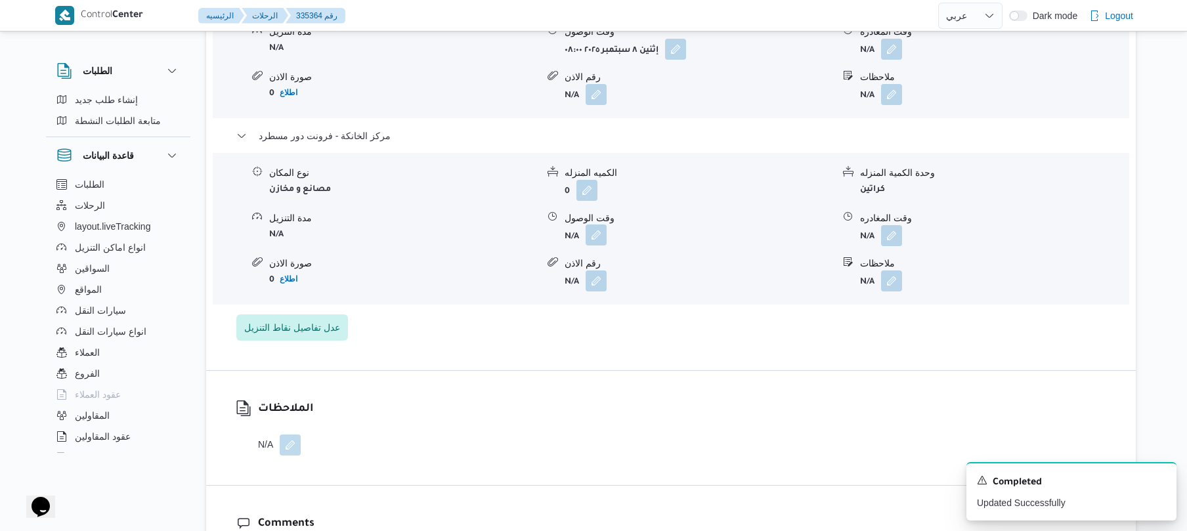
click at [589, 240] on button "button" at bounding box center [596, 235] width 21 height 21
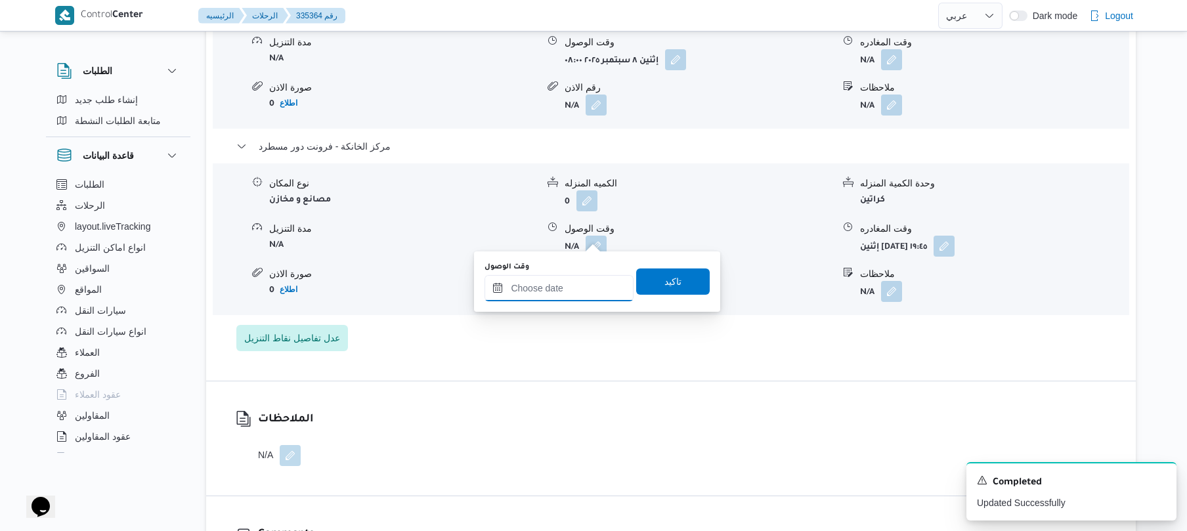
click at [561, 289] on input "وقت الوصول" at bounding box center [558, 288] width 149 height 26
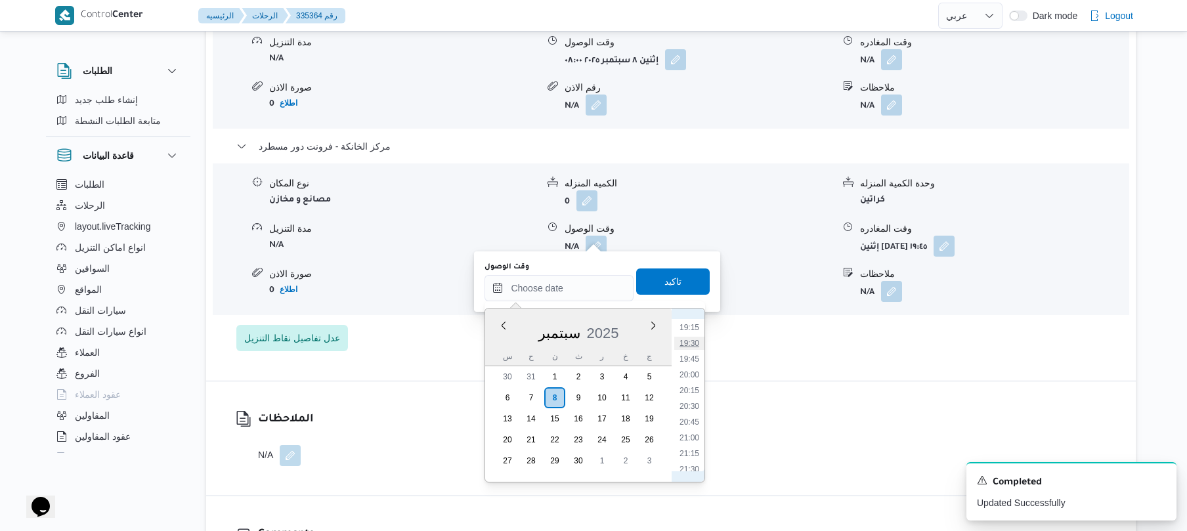
click at [685, 343] on li "19:30" at bounding box center [689, 343] width 30 height 13
type input "٠٨/٠٩/٢٠٢٥ ١٩:٣٠"
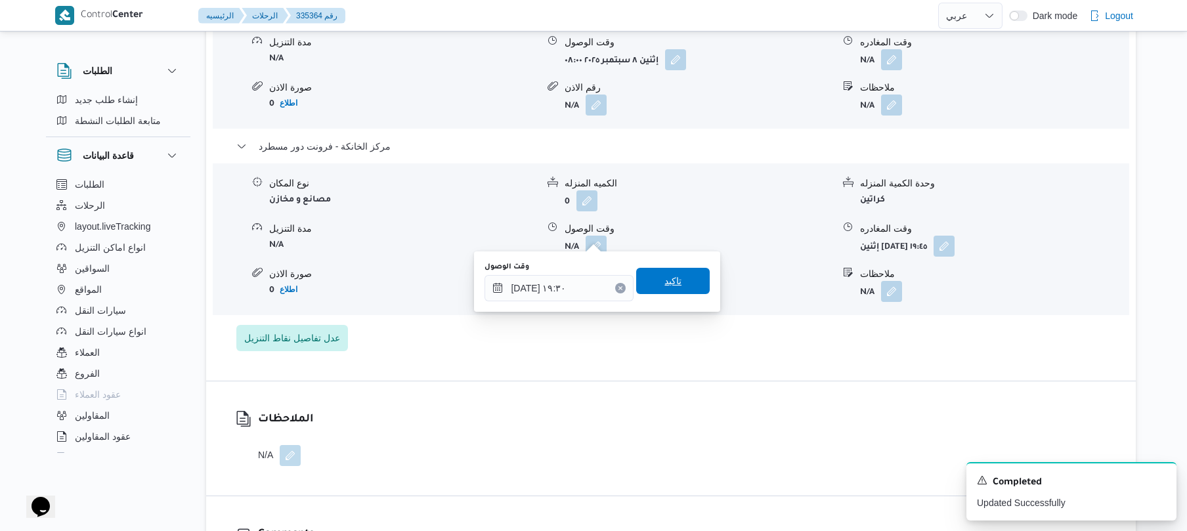
click at [689, 288] on span "تاكيد" at bounding box center [673, 281] width 74 height 26
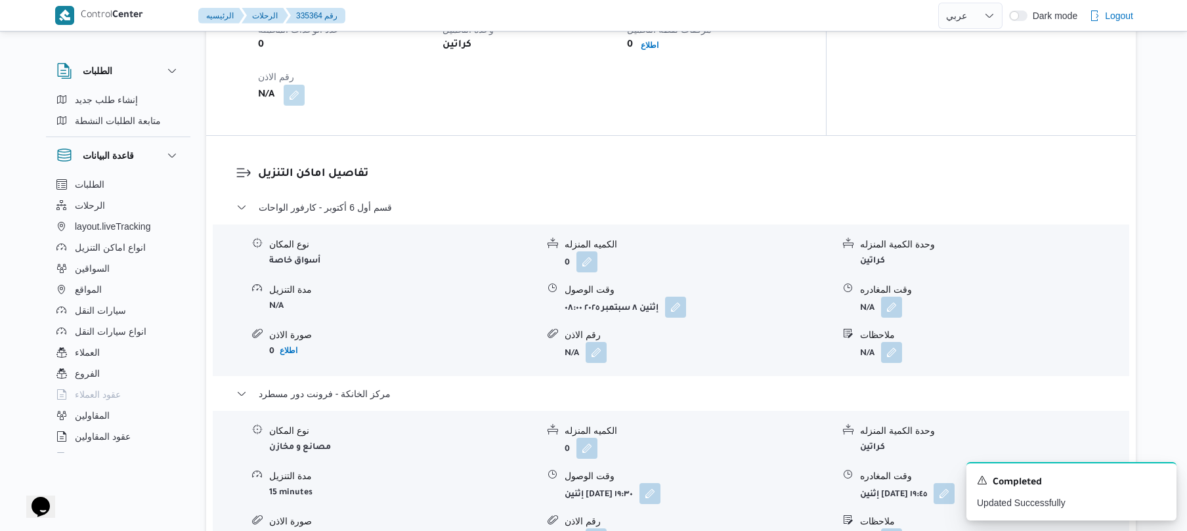
scroll to position [920, 0]
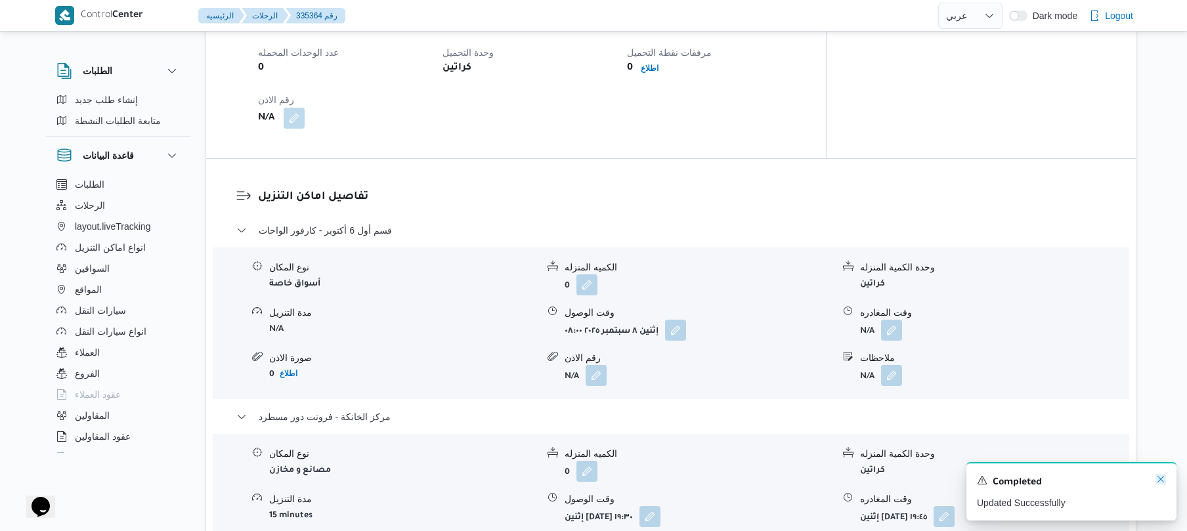
click at [1162, 481] on icon "Dismiss toast" at bounding box center [1160, 479] width 11 height 11
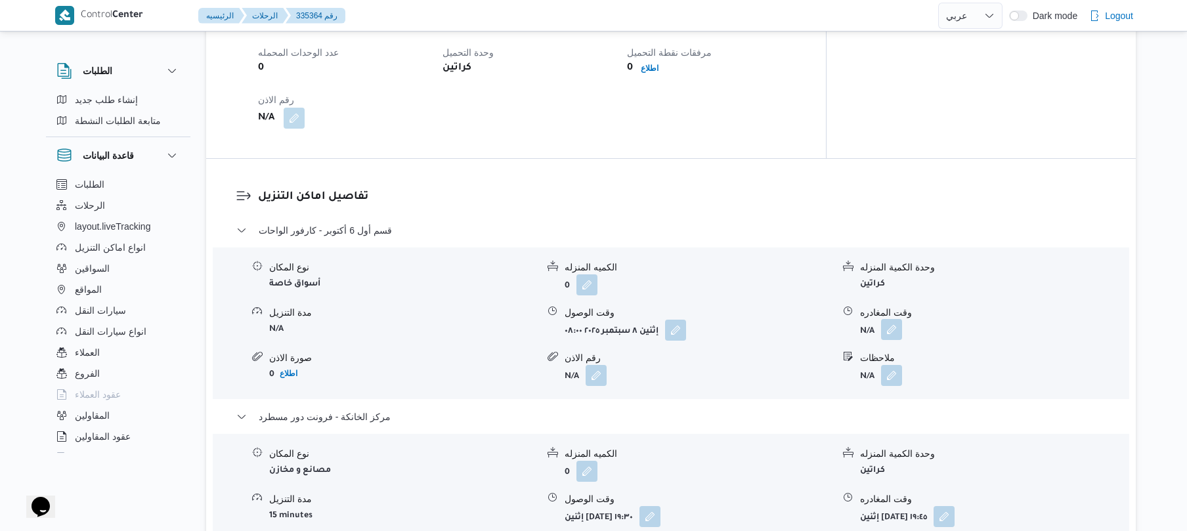
click at [891, 319] on button "button" at bounding box center [891, 329] width 21 height 21
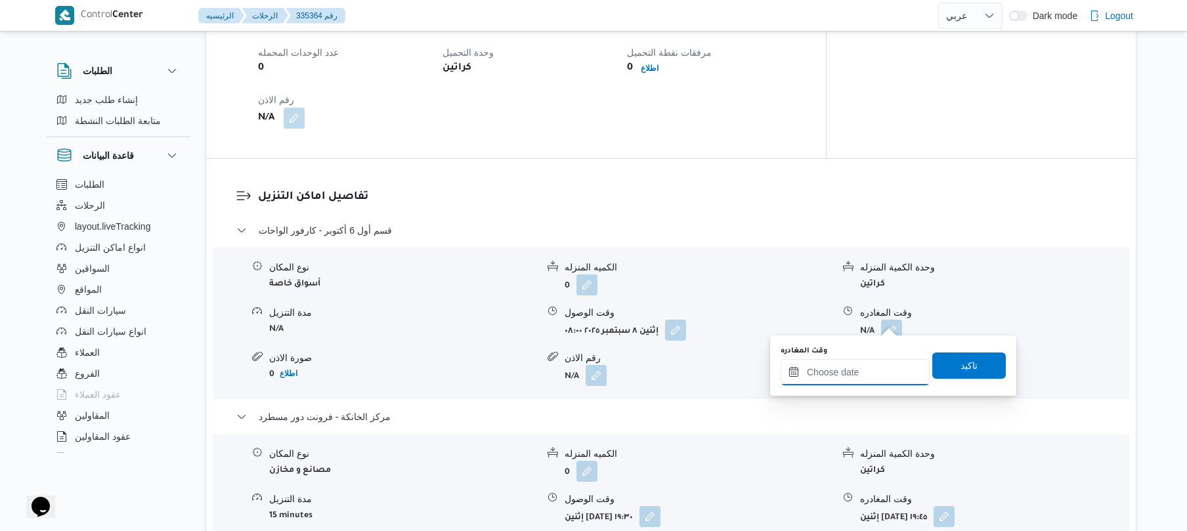
click at [852, 377] on input "وقت المغادره" at bounding box center [855, 372] width 149 height 26
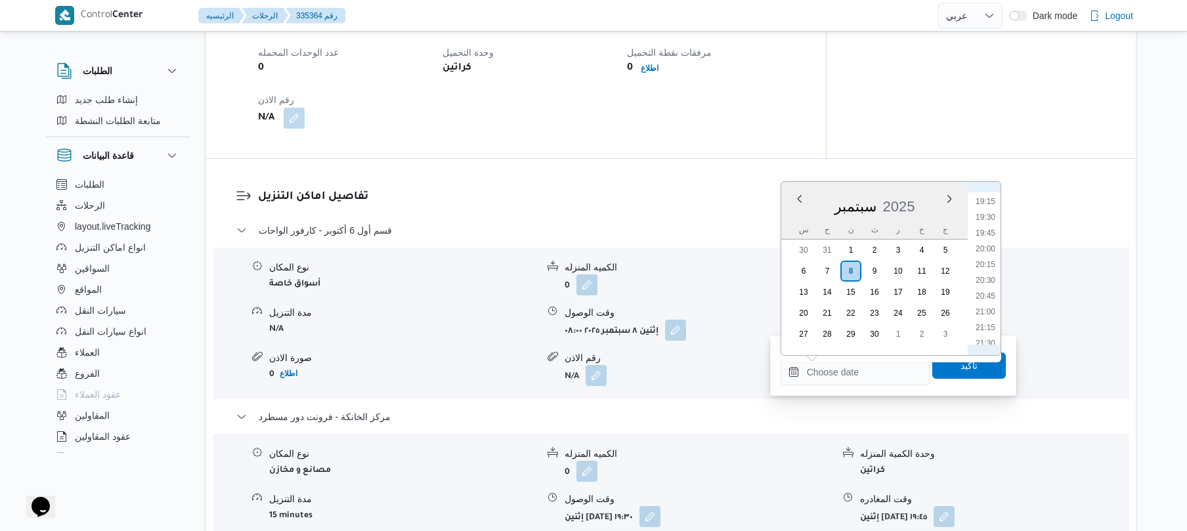
scroll to position [1080, 0]
click at [985, 287] on li "18:30" at bounding box center [985, 284] width 30 height 13
type input "٠٨/٠٩/٢٠٢٥ ١٨:٣٠"
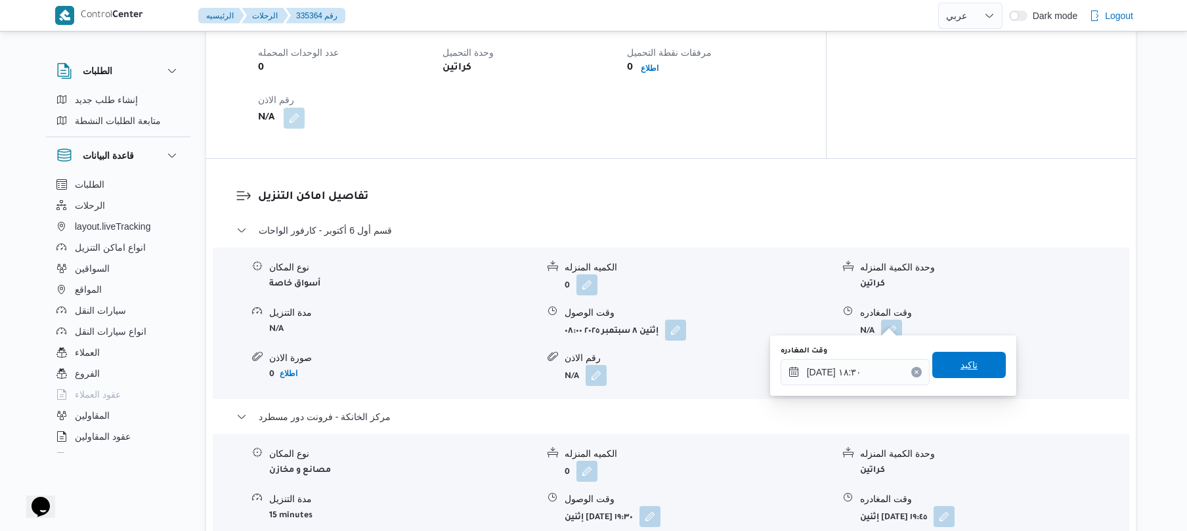
click at [945, 365] on span "تاكيد" at bounding box center [969, 365] width 74 height 26
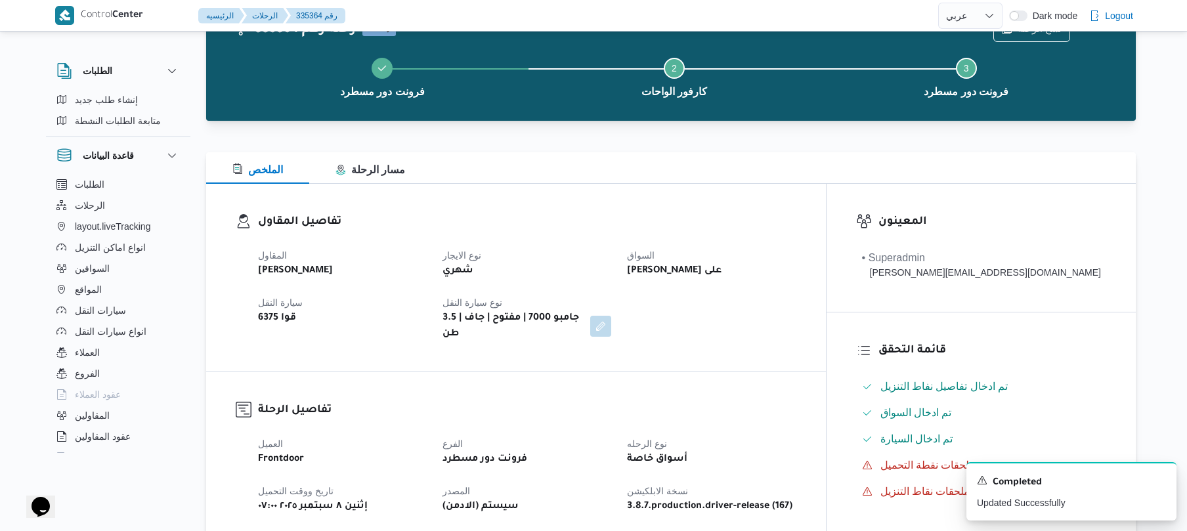
scroll to position [0, 0]
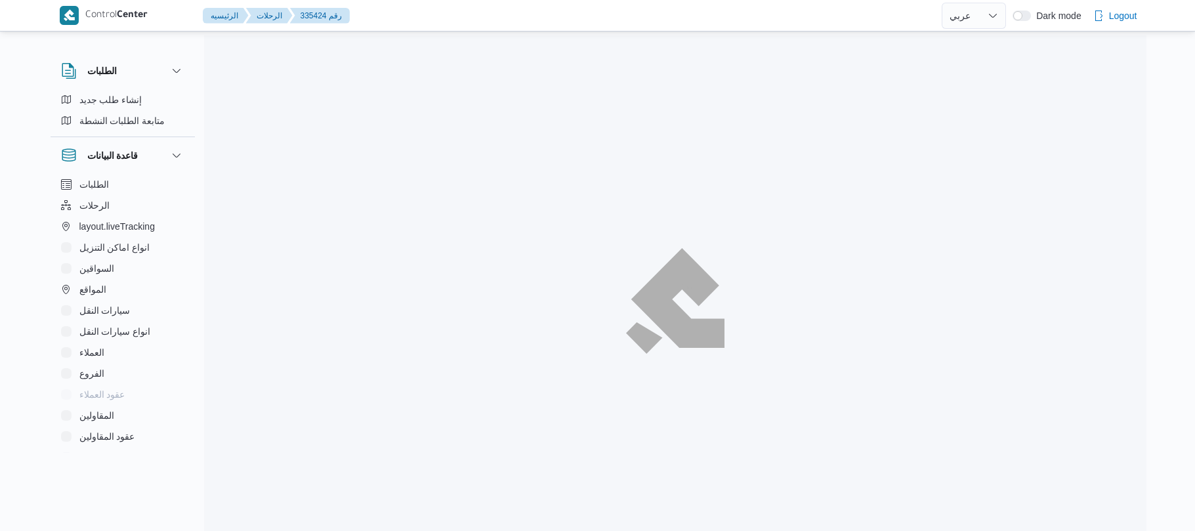
select select "ar"
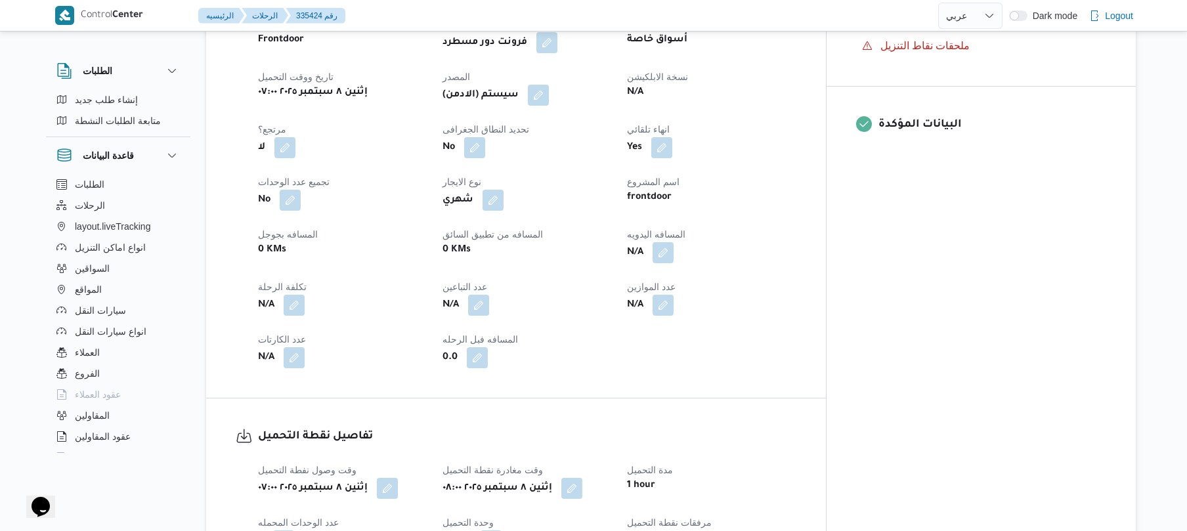
scroll to position [490, 0]
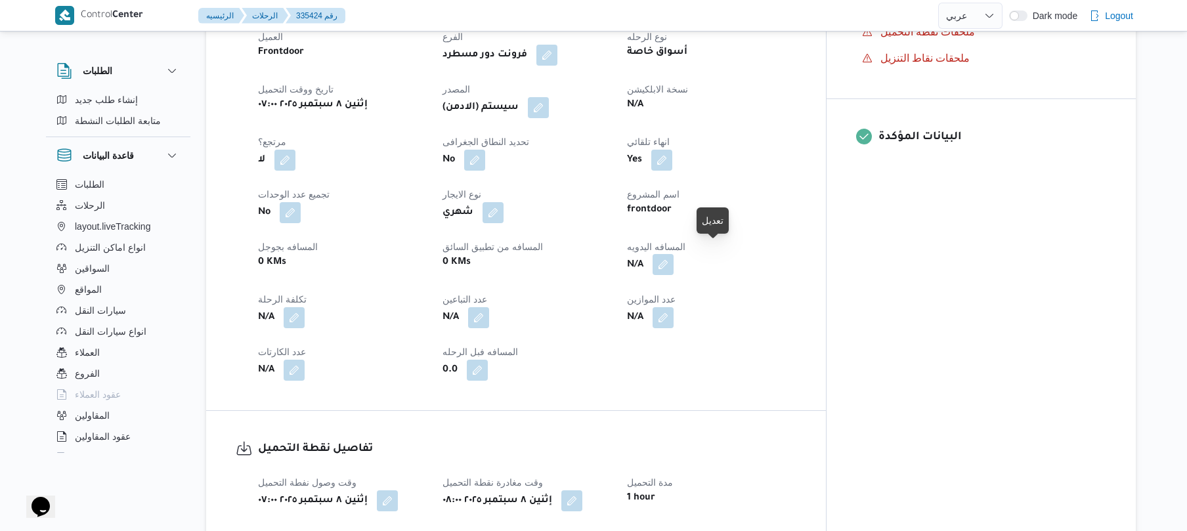
click at [674, 254] on button "button" at bounding box center [662, 264] width 21 height 21
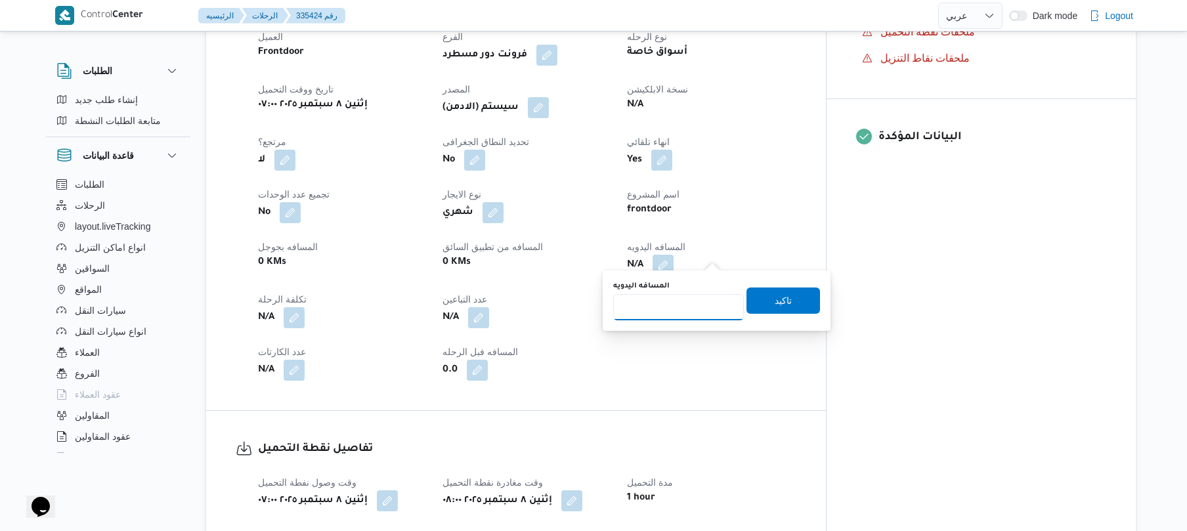
click at [677, 308] on input "المسافه اليدويه" at bounding box center [678, 307] width 131 height 26
type input "130"
click at [776, 299] on span "تاكيد" at bounding box center [783, 300] width 17 height 16
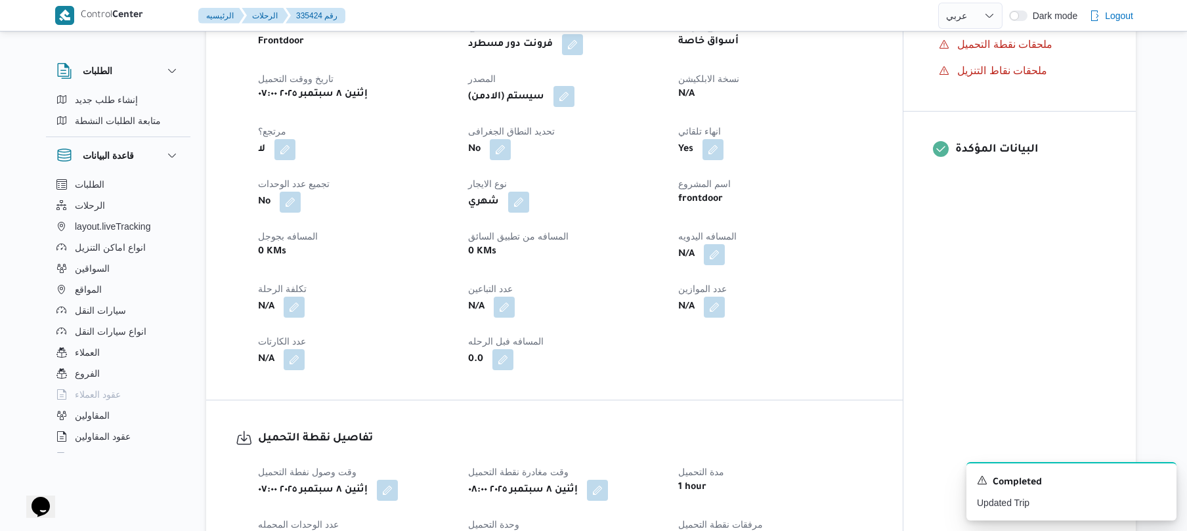
click at [570, 95] on button "button" at bounding box center [563, 96] width 21 height 21
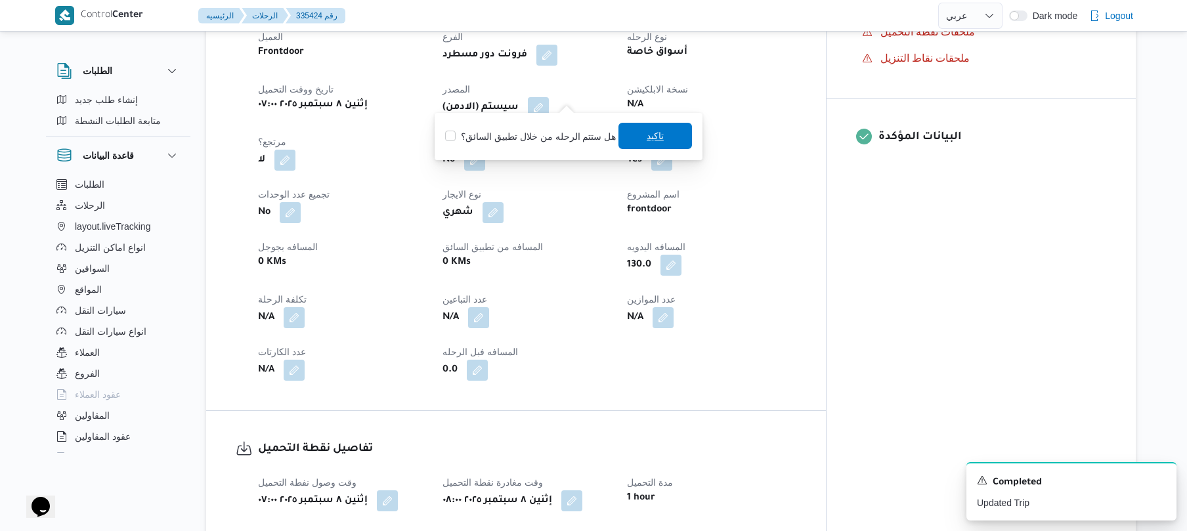
click at [639, 140] on span "تاكيد" at bounding box center [655, 136] width 74 height 26
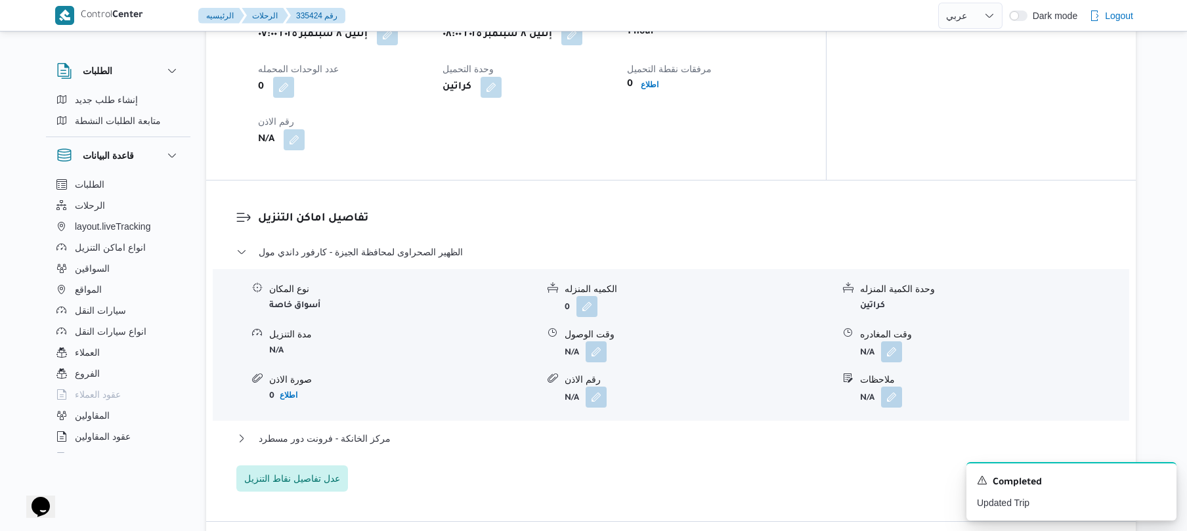
scroll to position [980, 0]
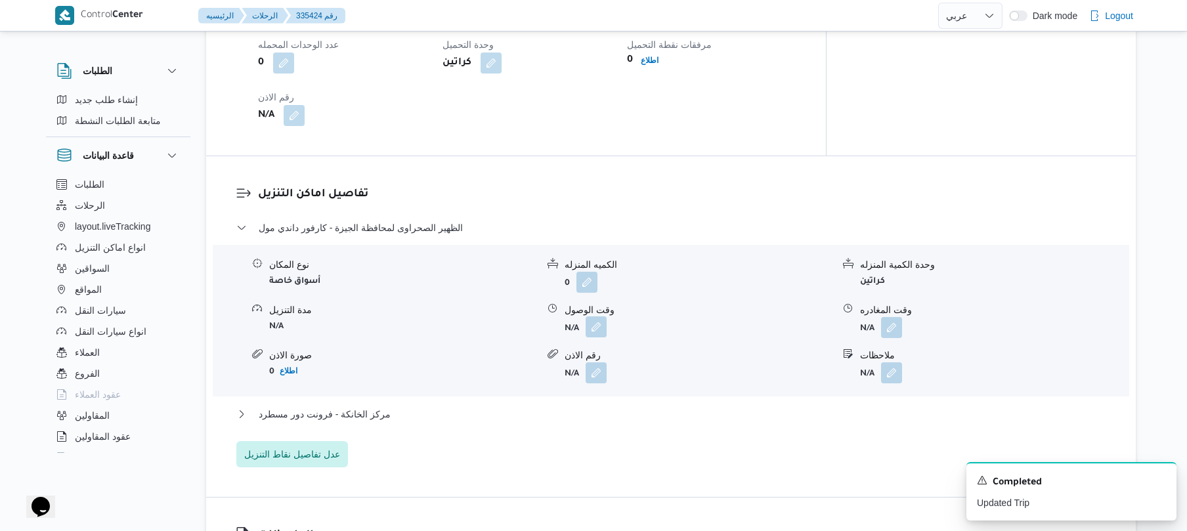
click at [592, 316] on button "button" at bounding box center [596, 326] width 21 height 21
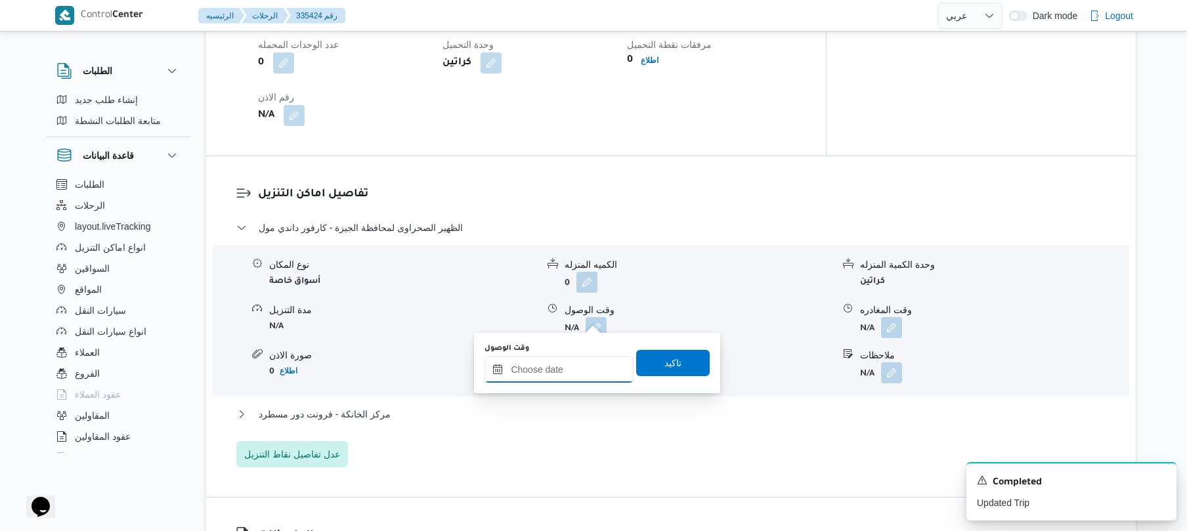
click at [559, 373] on input "وقت الوصول" at bounding box center [558, 369] width 149 height 26
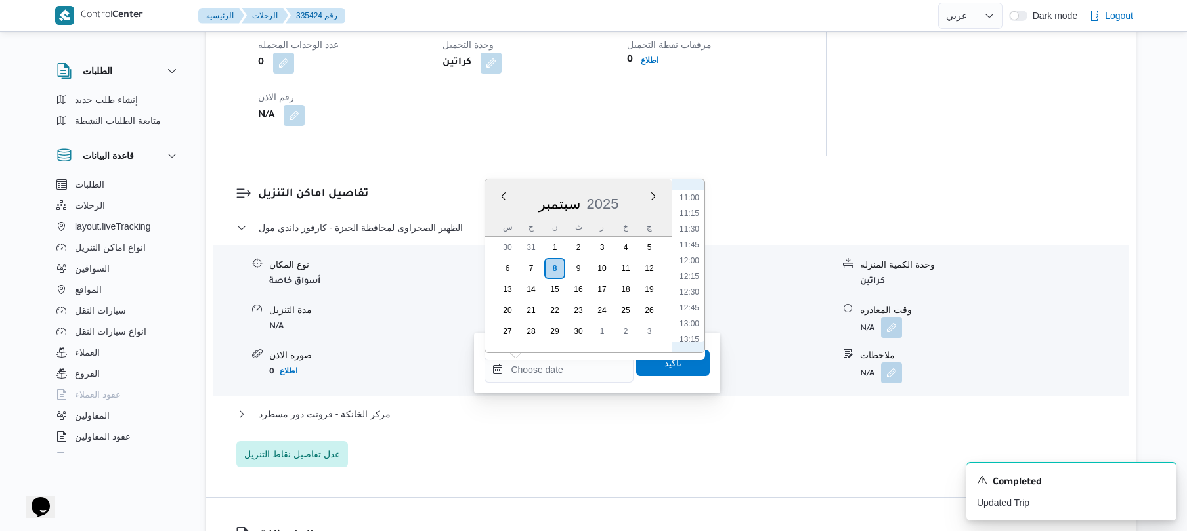
scroll to position [563, 0]
click at [691, 198] on li "09:00" at bounding box center [689, 200] width 30 height 13
type input "٠٨/٠٩/٢٠٢٥ ٠٩:٠٠"
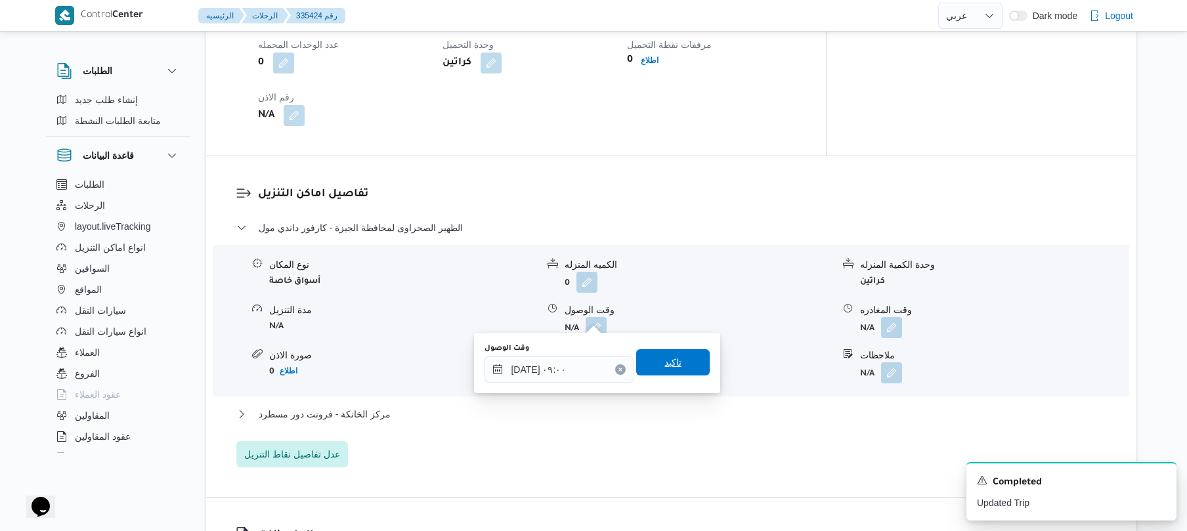
click at [656, 353] on span "تاكيد" at bounding box center [673, 362] width 74 height 26
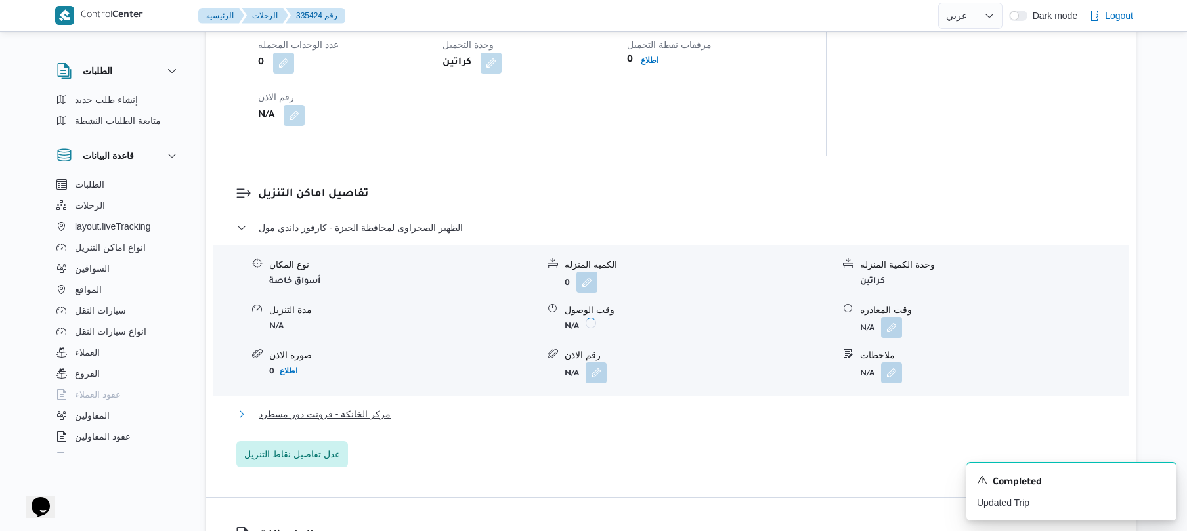
click at [618, 406] on button "مركز الخانكة - فرونت دور مسطرد" at bounding box center [671, 414] width 870 height 16
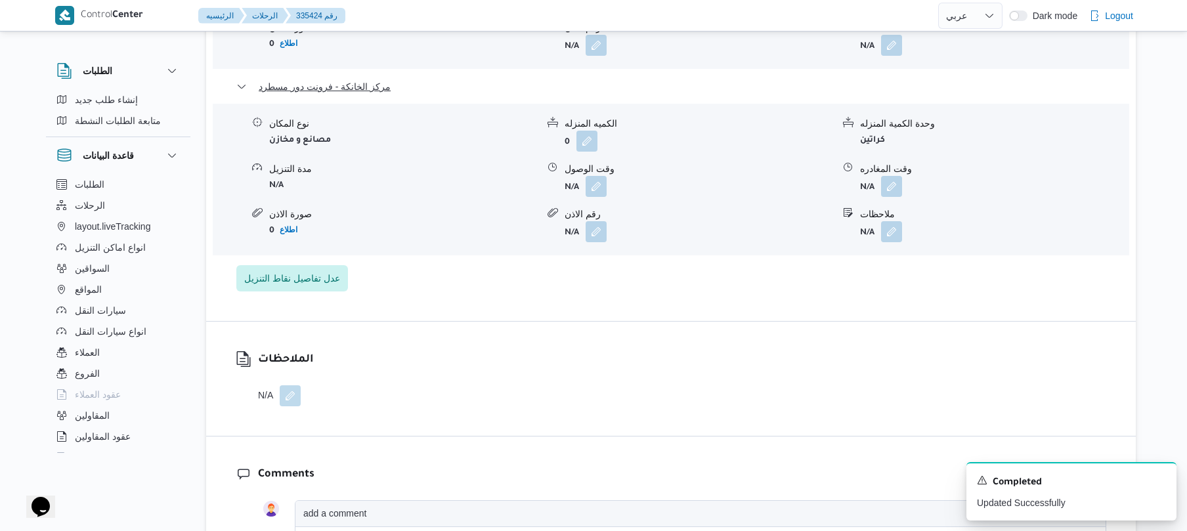
scroll to position [1330, 0]
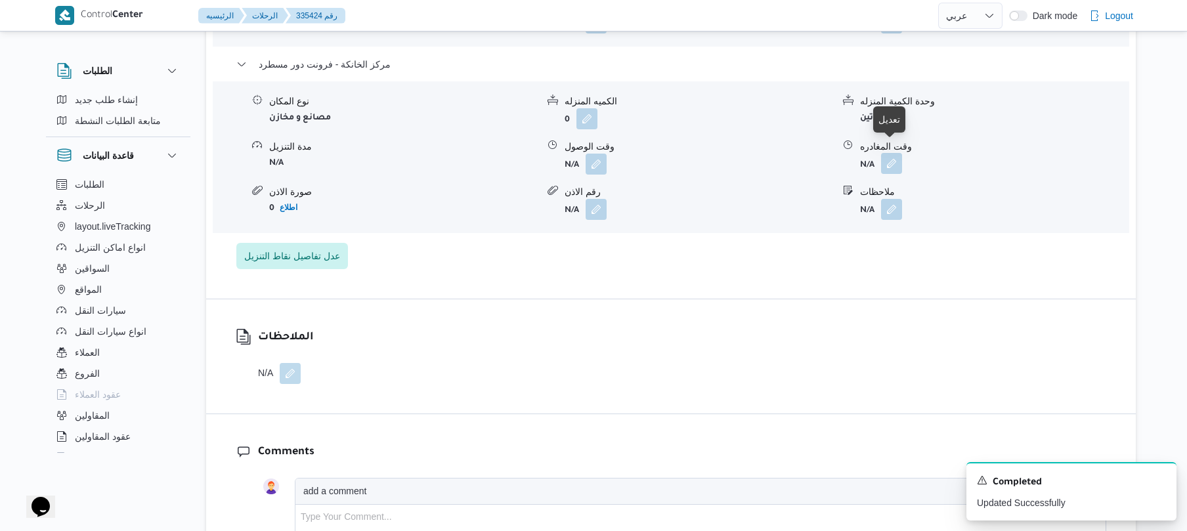
drag, startPoint x: 886, startPoint y: 158, endPoint x: 893, endPoint y: 156, distance: 8.3
click at [893, 156] on button "button" at bounding box center [891, 163] width 21 height 21
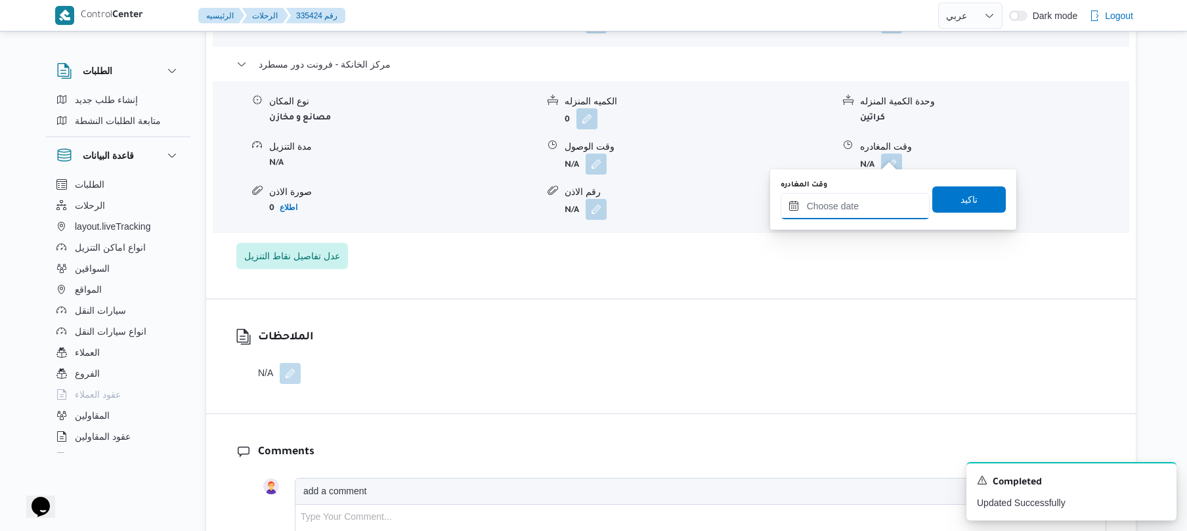
click at [849, 207] on input "وقت المغادره" at bounding box center [855, 206] width 149 height 26
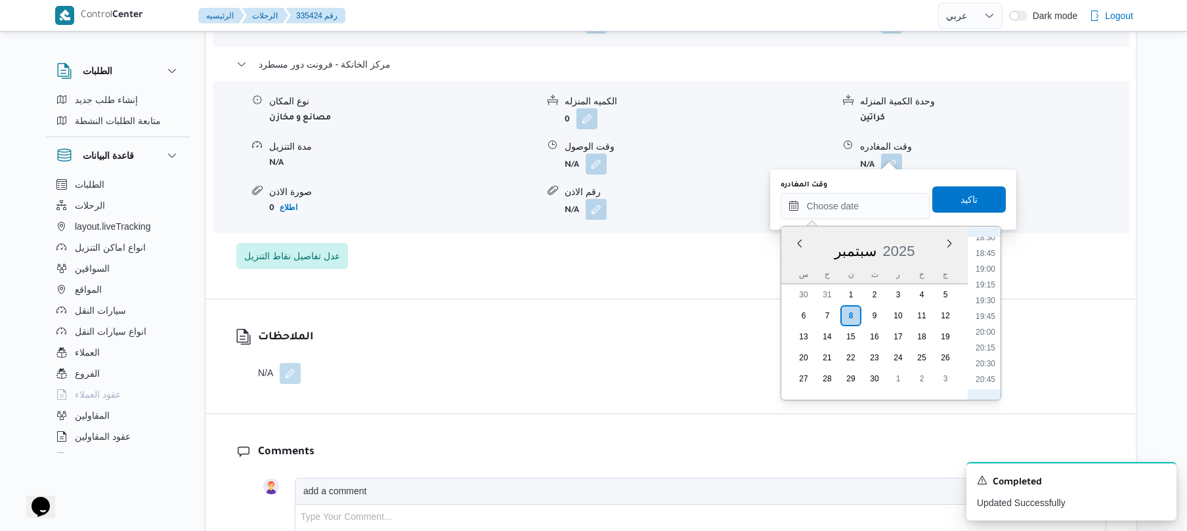
scroll to position [1211, 0]
click at [993, 291] on li "20:00" at bounding box center [985, 292] width 30 height 13
type input "٠٨/٠٩/٢٠٢٥ ٢٠:٠٠"
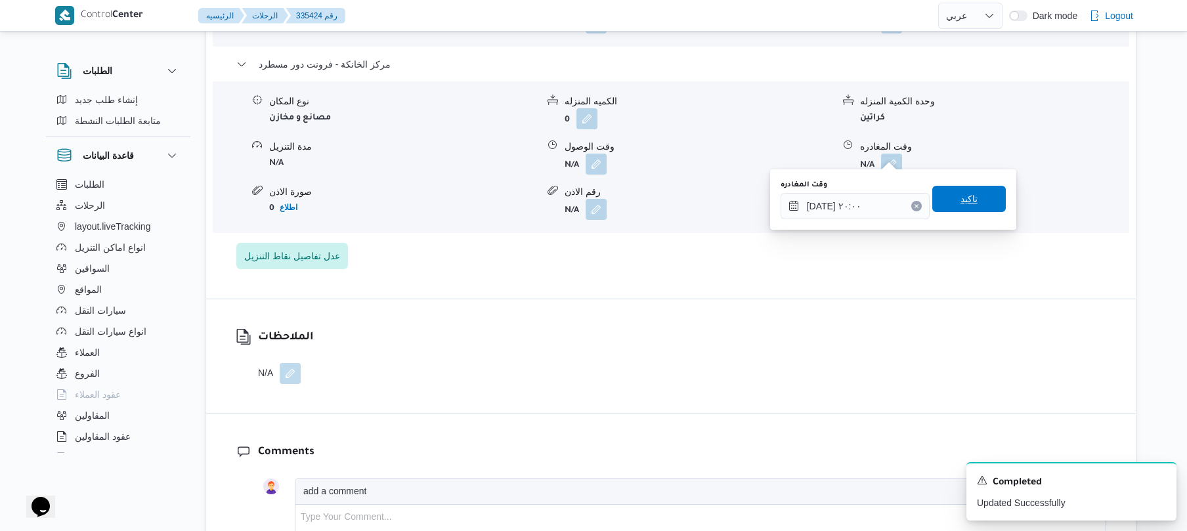
click at [946, 201] on span "تاكيد" at bounding box center [969, 199] width 74 height 26
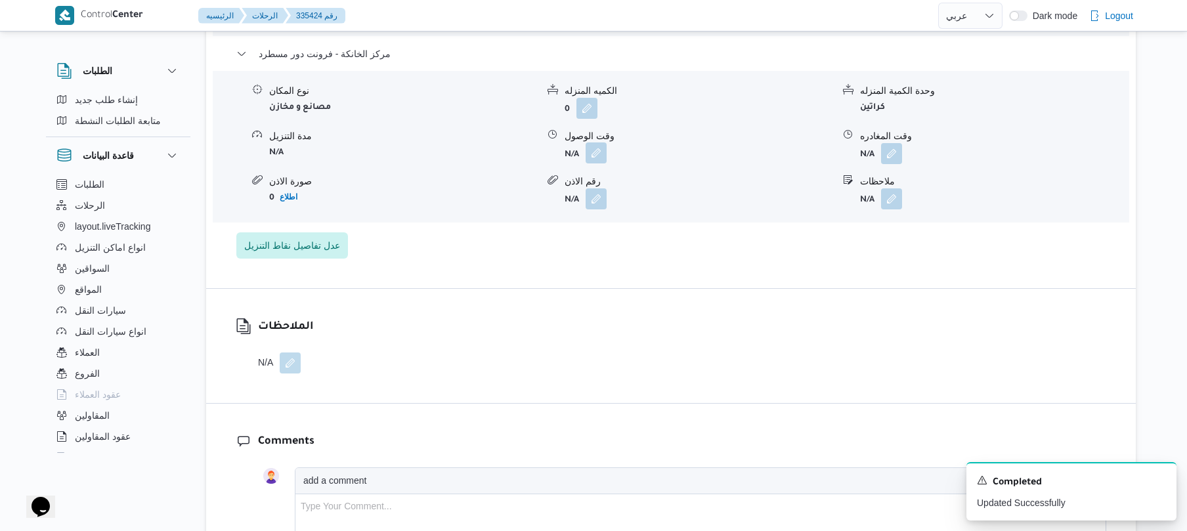
click at [599, 153] on button "button" at bounding box center [596, 152] width 21 height 21
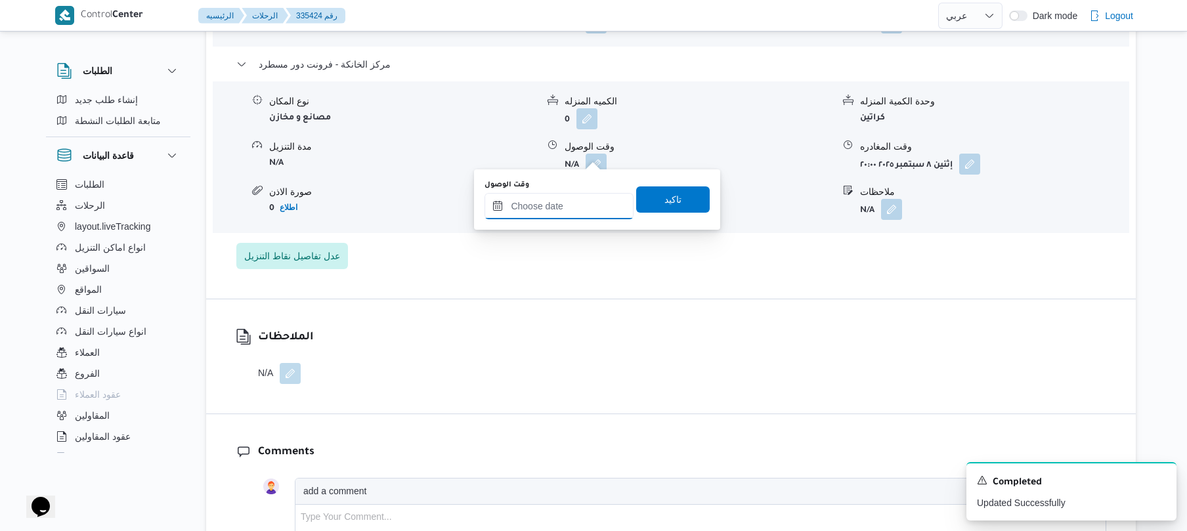
click at [591, 200] on input "وقت الوصول" at bounding box center [558, 206] width 149 height 26
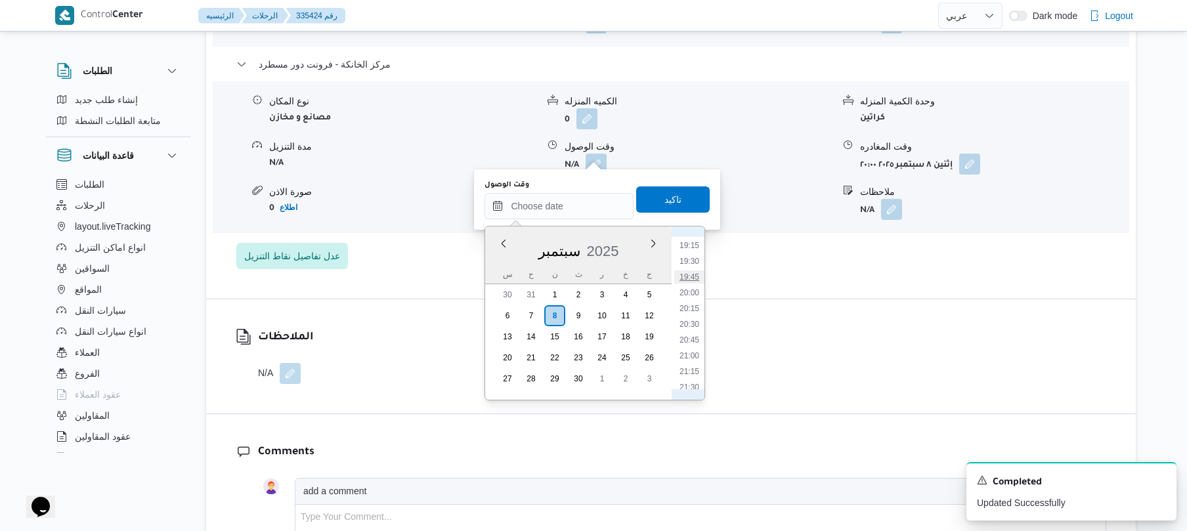
click at [689, 279] on li "19:45" at bounding box center [689, 276] width 30 height 13
type input "[DATE] ١٩:٤٥"
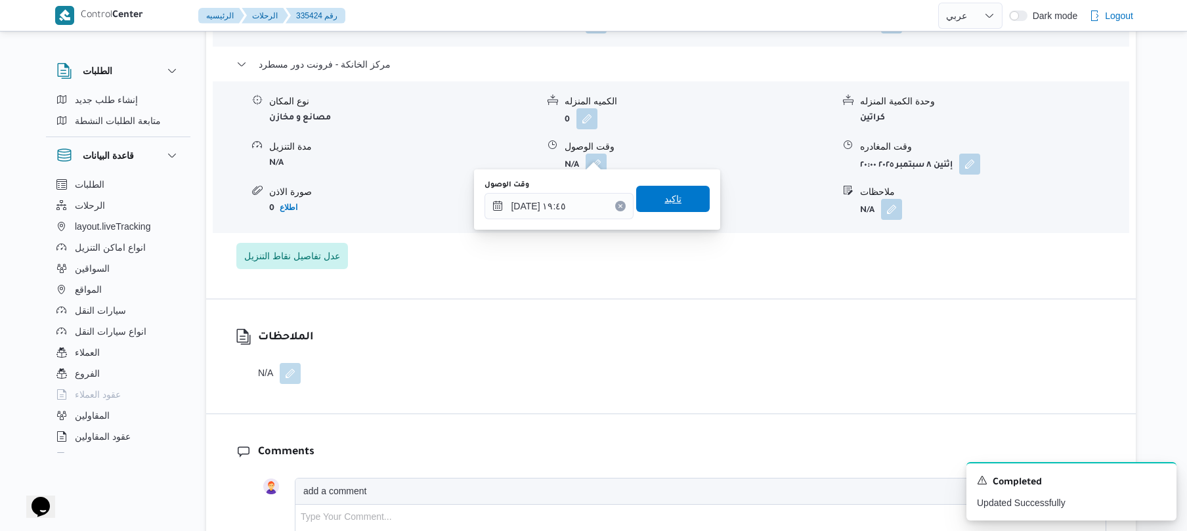
click at [679, 206] on span "تاكيد" at bounding box center [673, 199] width 74 height 26
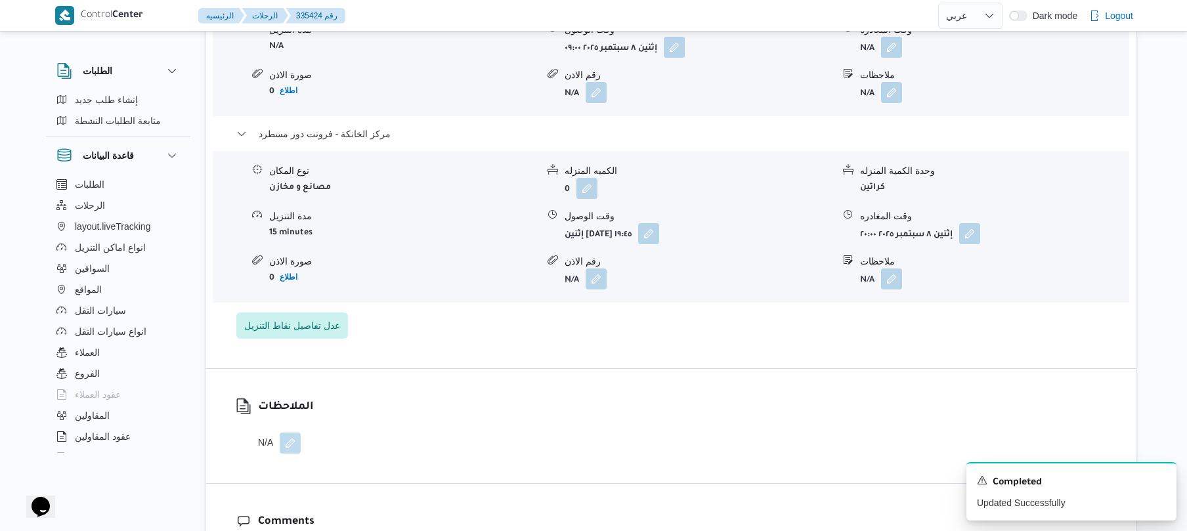
scroll to position [1190, 0]
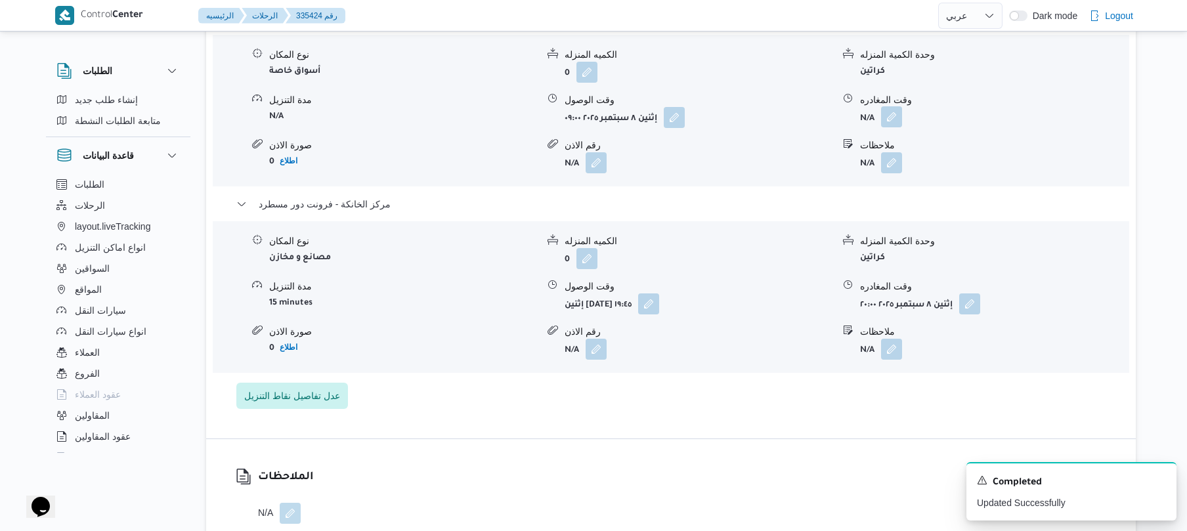
click at [899, 106] on button "button" at bounding box center [891, 116] width 21 height 21
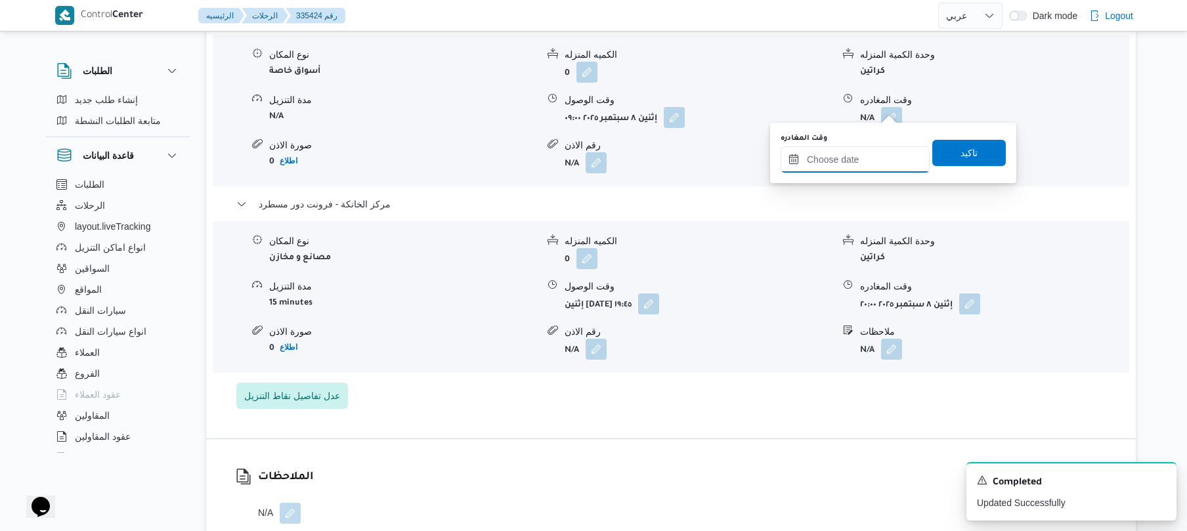
click at [851, 152] on input "وقت المغادره" at bounding box center [855, 159] width 149 height 26
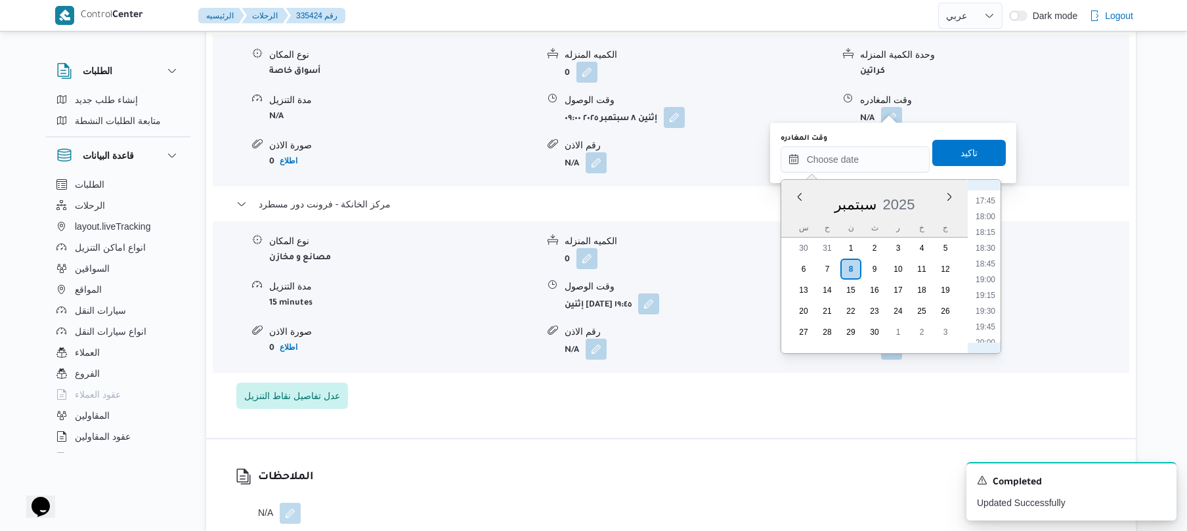
scroll to position [1082, 0]
click at [985, 290] on li "18:45" at bounding box center [985, 295] width 30 height 13
type input "[DATE] ١٨:٤٥"
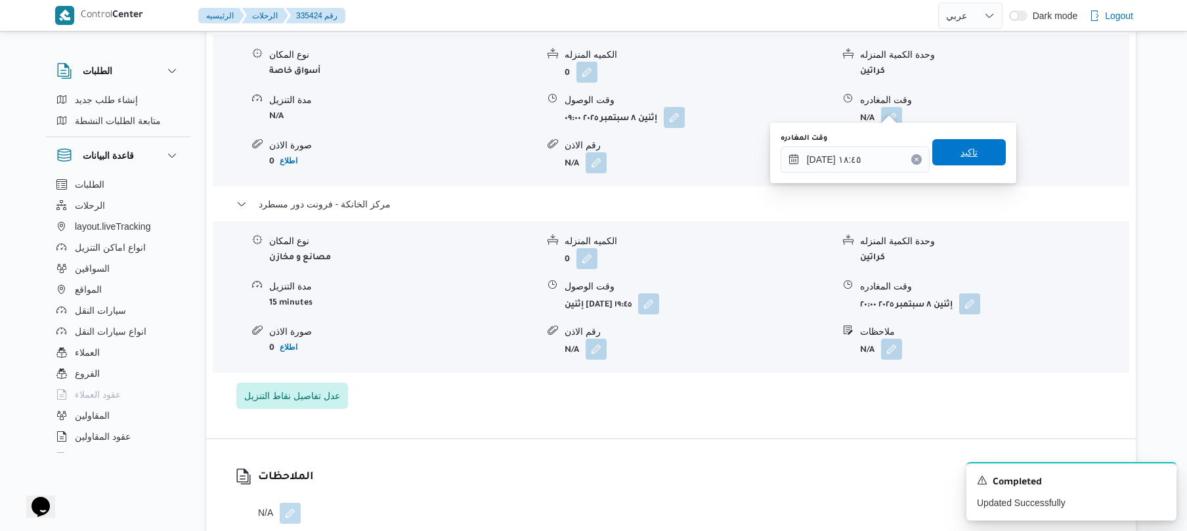
click at [975, 155] on span "تاكيد" at bounding box center [969, 152] width 74 height 26
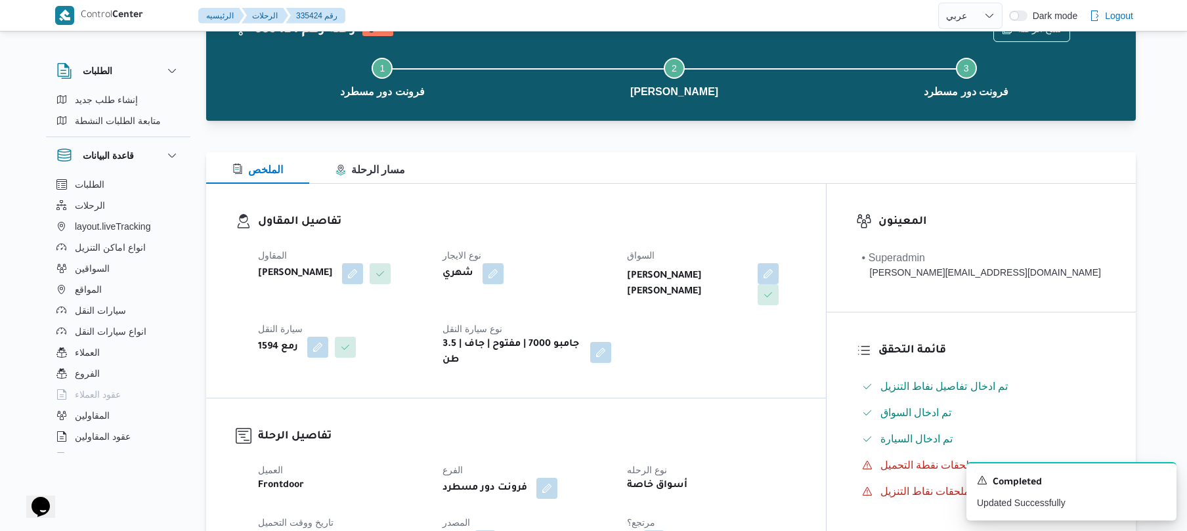
scroll to position [0, 0]
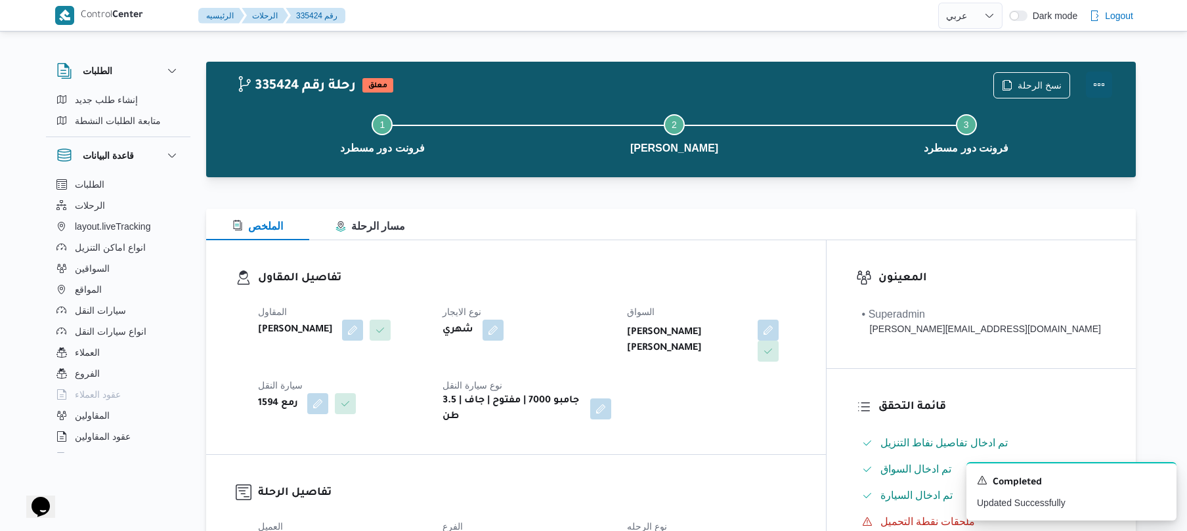
click at [1100, 90] on button "Actions" at bounding box center [1099, 85] width 26 height 26
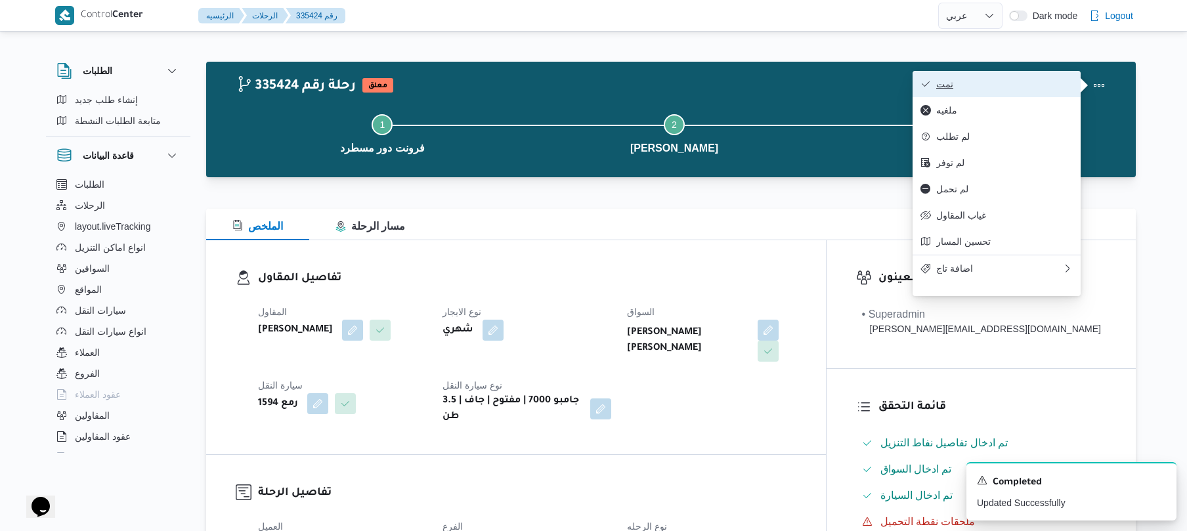
click at [1016, 92] on button "تمت" at bounding box center [996, 84] width 168 height 26
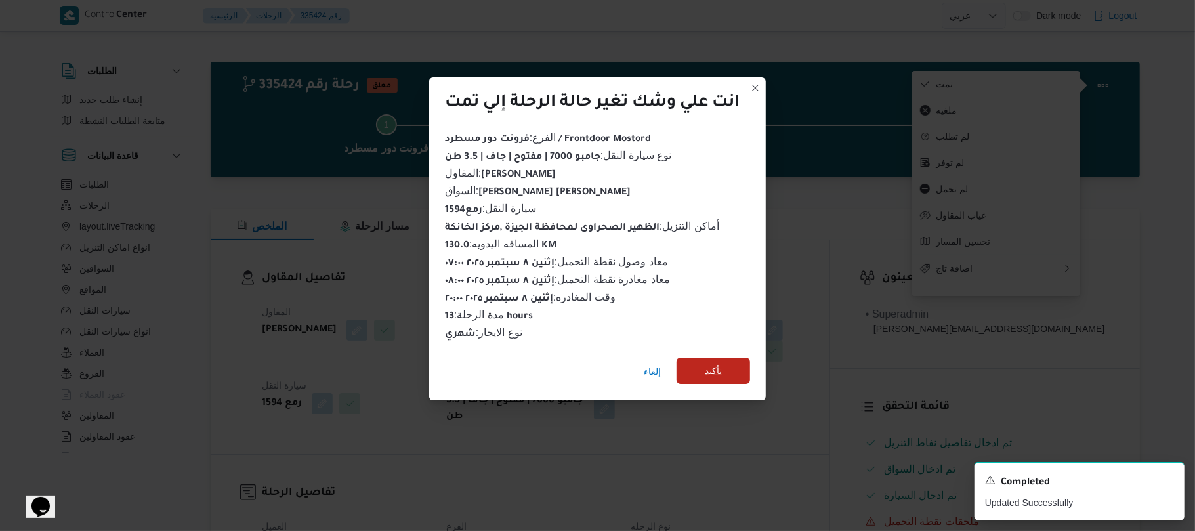
click at [735, 363] on span "تأكيد" at bounding box center [714, 371] width 74 height 26
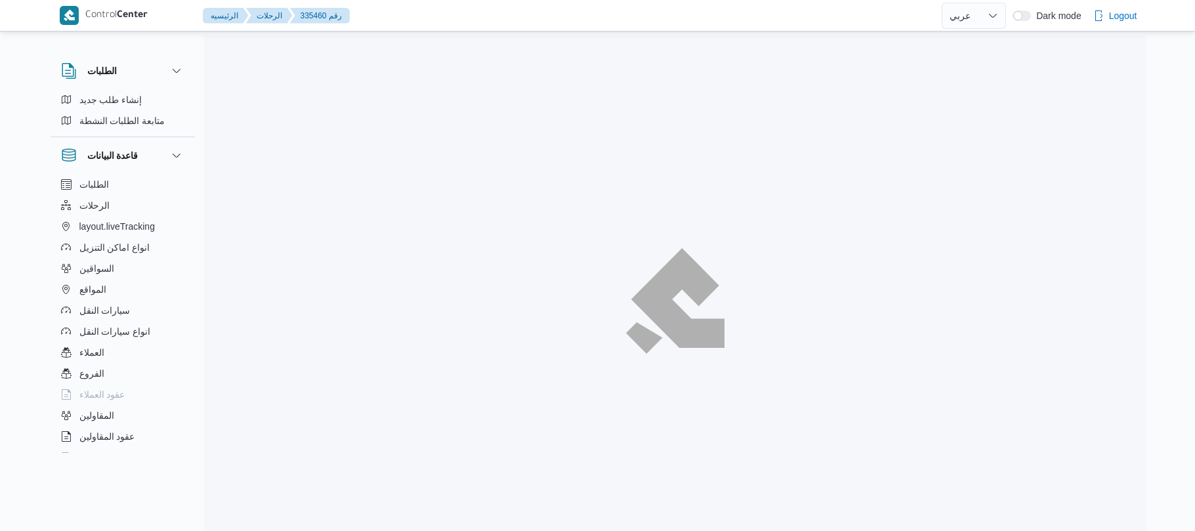
select select "ar"
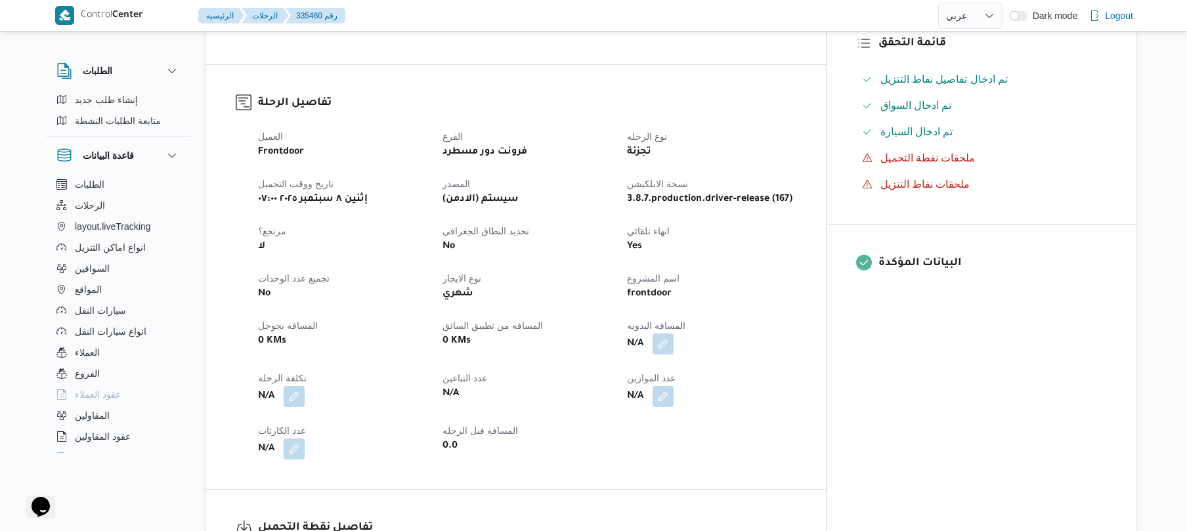
scroll to position [385, 0]
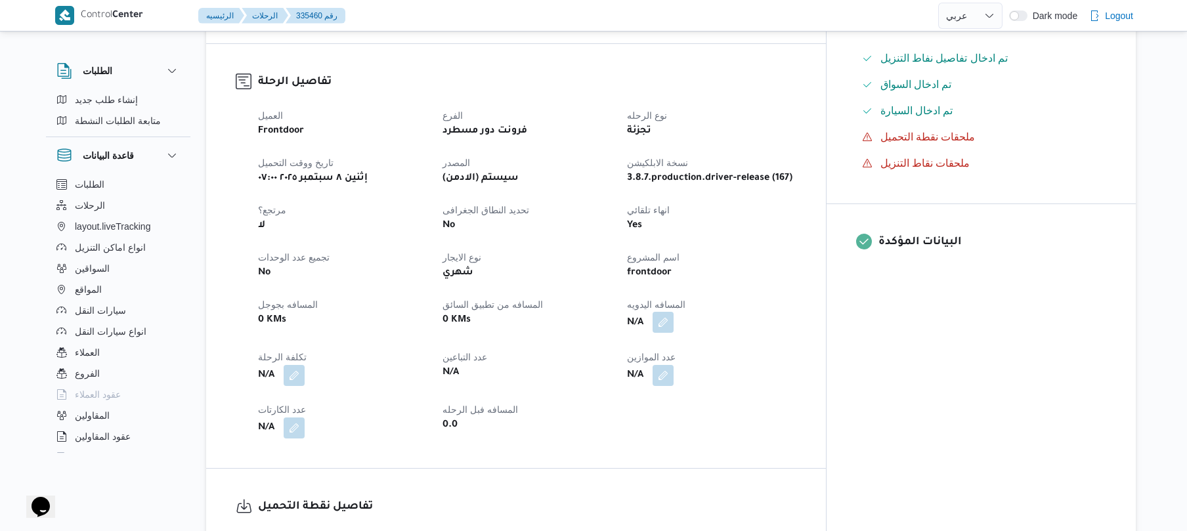
click at [674, 316] on button "button" at bounding box center [662, 322] width 21 height 21
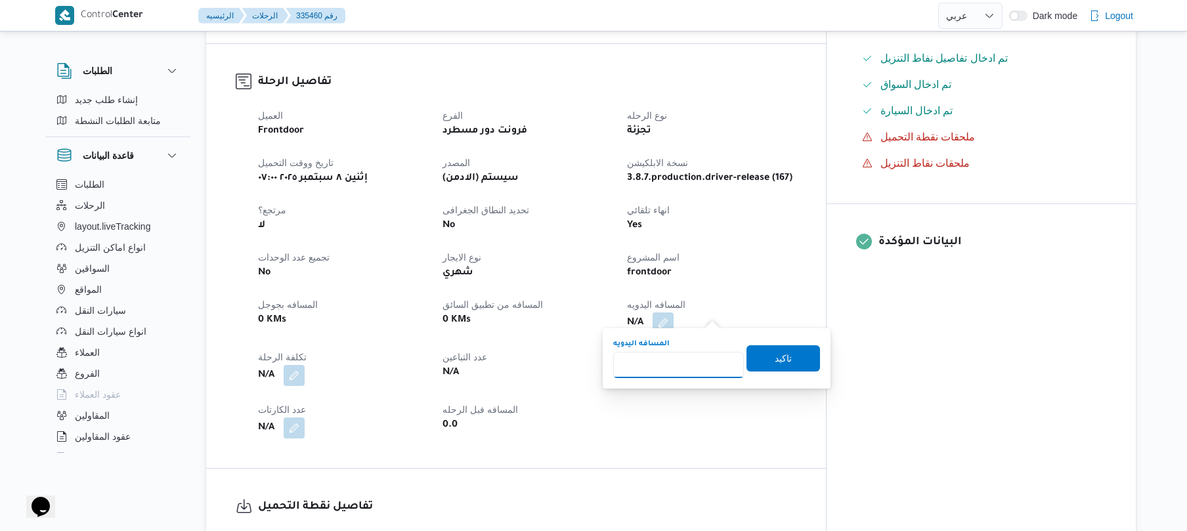
click at [668, 364] on input "المسافه اليدويه" at bounding box center [678, 365] width 131 height 26
type input "120"
click at [775, 354] on span "تاكيد" at bounding box center [783, 358] width 17 height 16
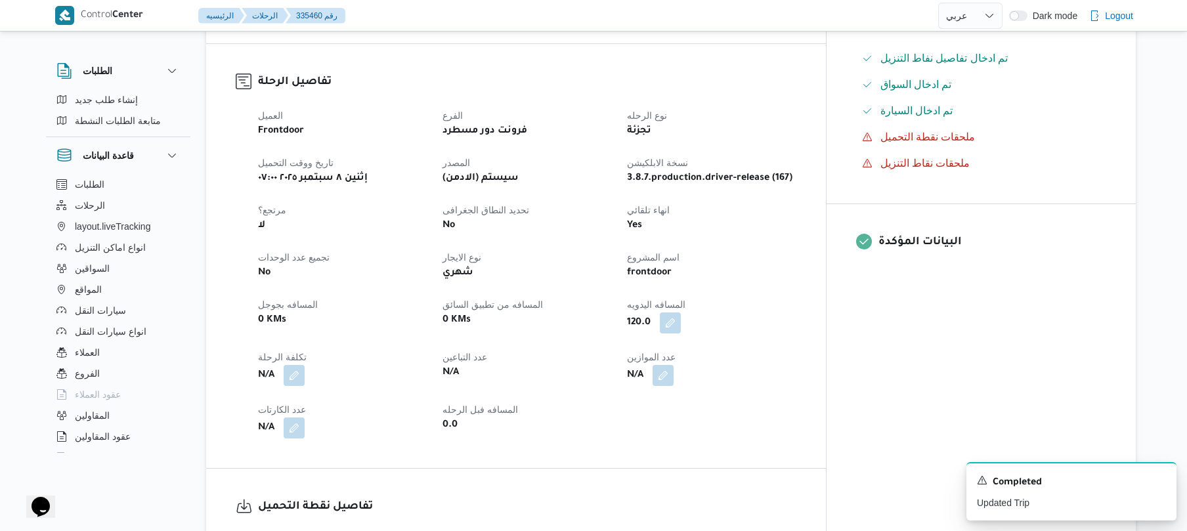
click at [804, 237] on div "العميل Frontdoor الفرع فرونت دور مسطرد نوع الرحله تجزئة تاريخ ووقت التحميل إثني…" at bounding box center [527, 273] width 554 height 347
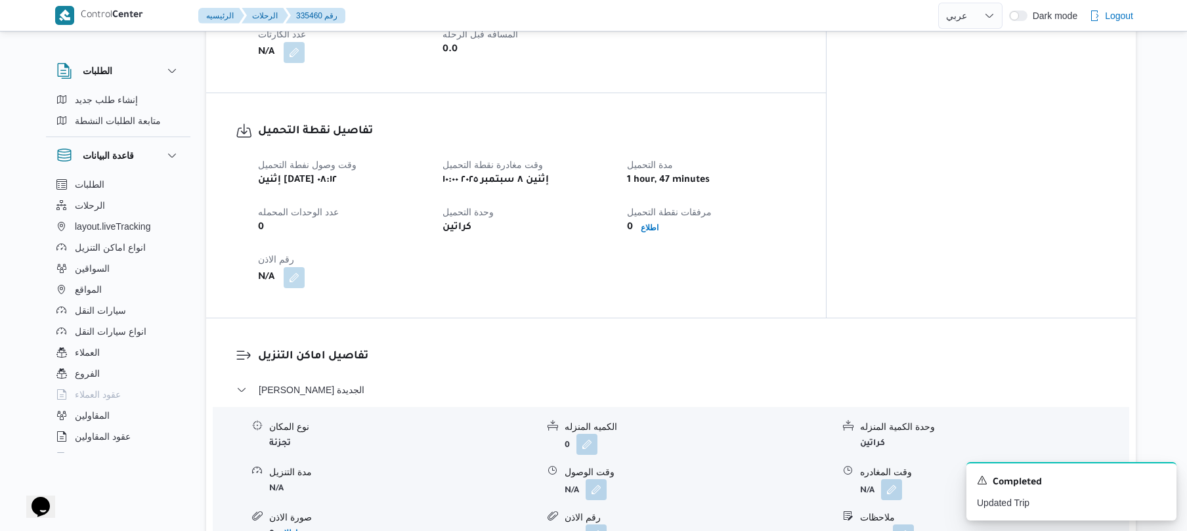
scroll to position [796, 0]
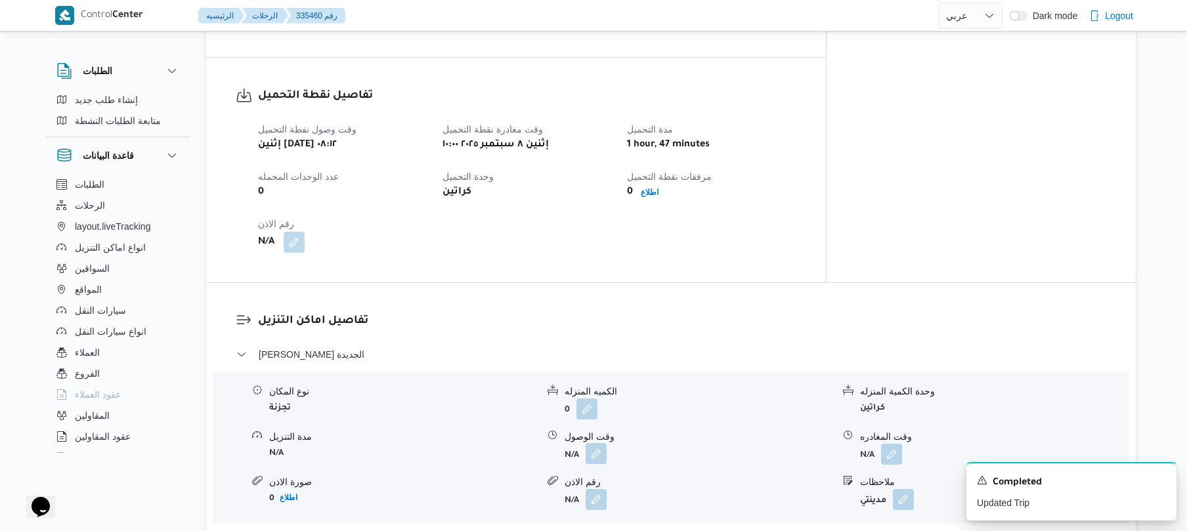
click at [594, 443] on button "button" at bounding box center [596, 453] width 21 height 21
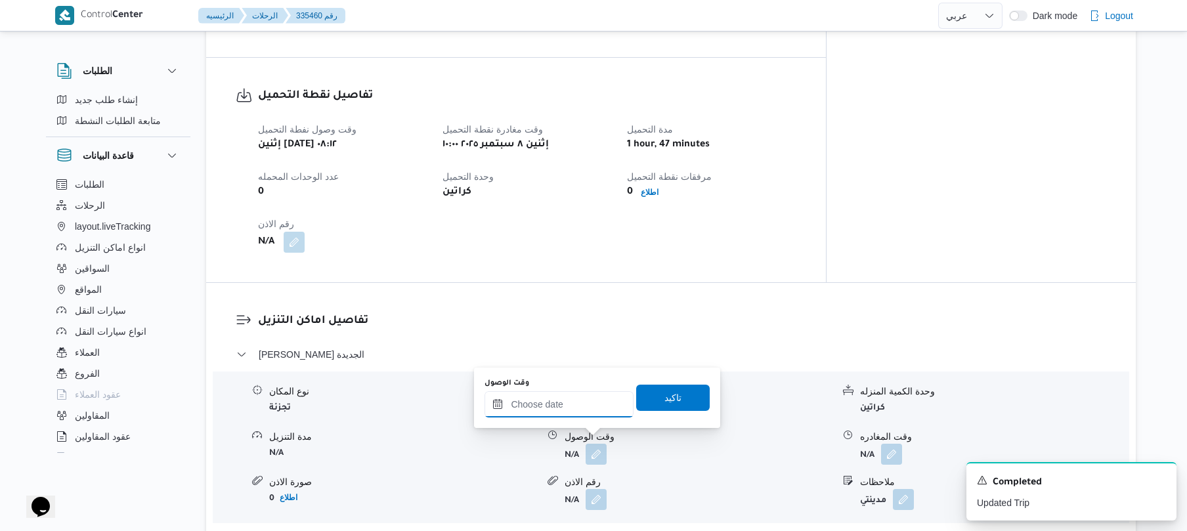
click at [586, 414] on input "وقت الوصول" at bounding box center [558, 404] width 149 height 26
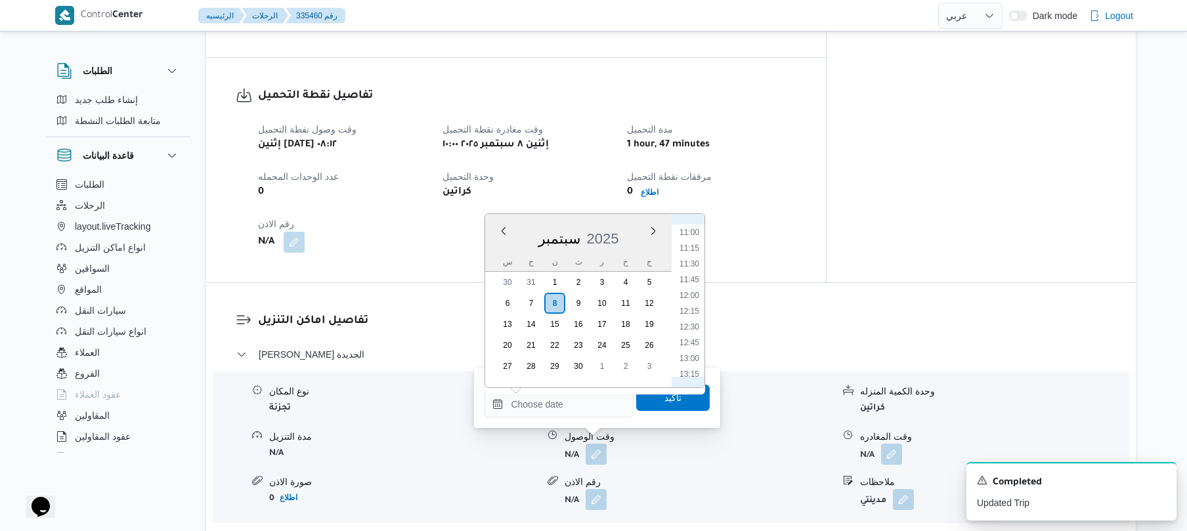
scroll to position [563, 0]
click at [686, 343] on li "10:45" at bounding box center [689, 345] width 30 height 13
type input "٠٨/٠٩/٢٠٢٥ ١٠:٤٥"
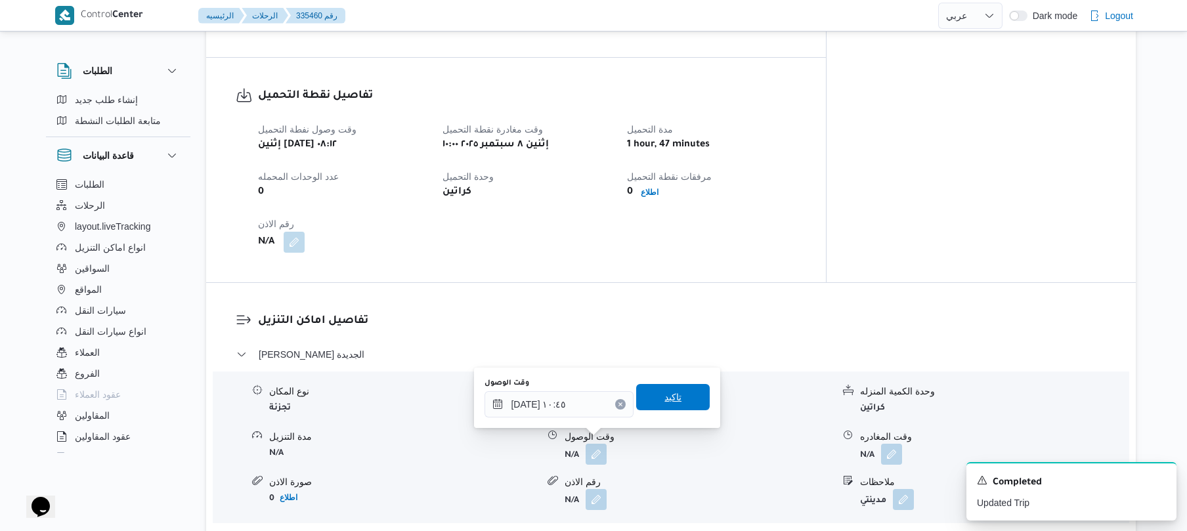
click at [664, 399] on span "تاكيد" at bounding box center [672, 397] width 17 height 16
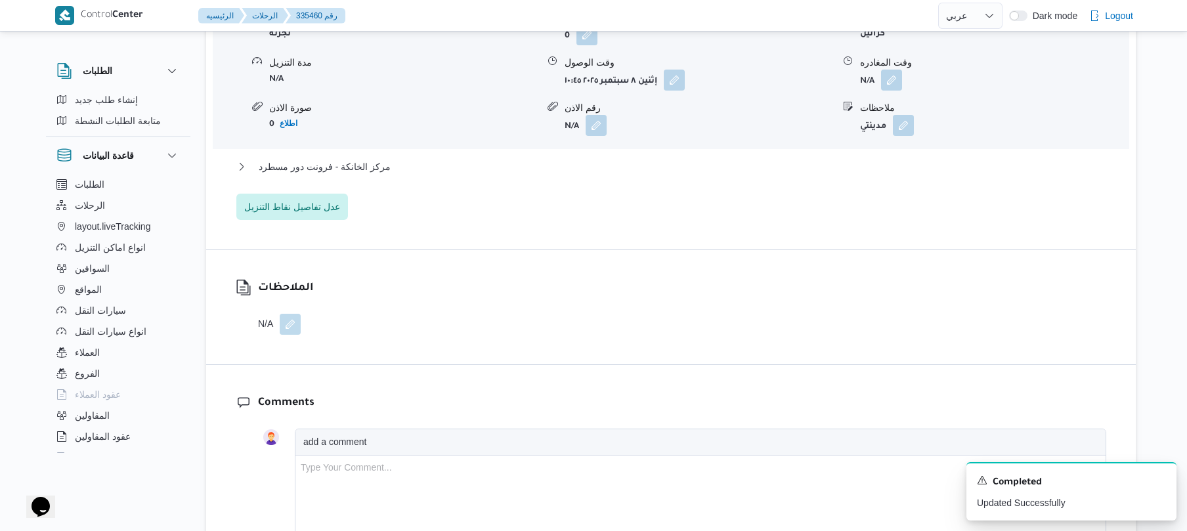
scroll to position [1180, 0]
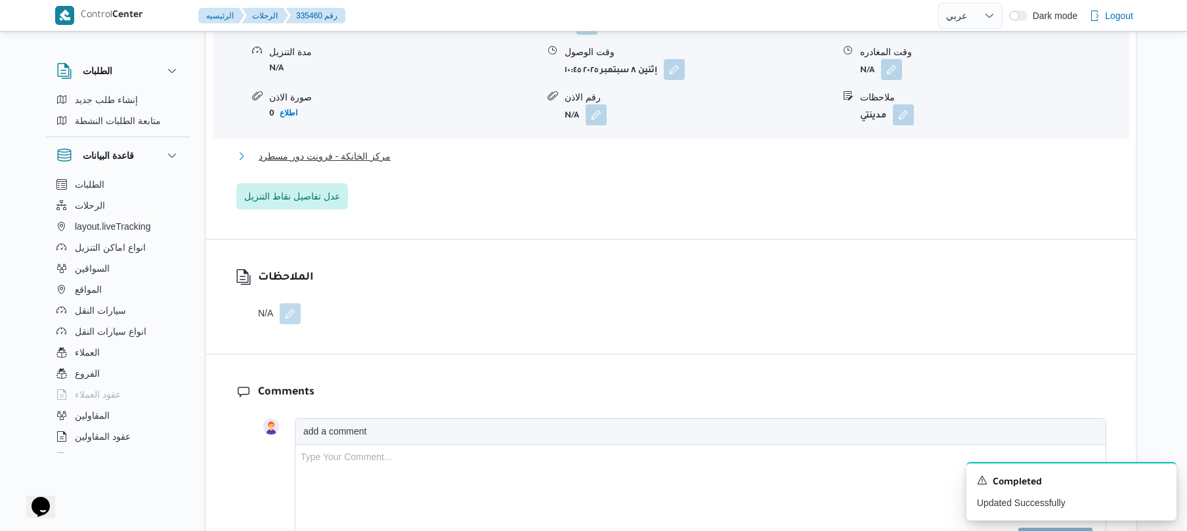
click at [876, 148] on button "مركز الخانكة - فرونت دور مسطرد" at bounding box center [671, 156] width 870 height 16
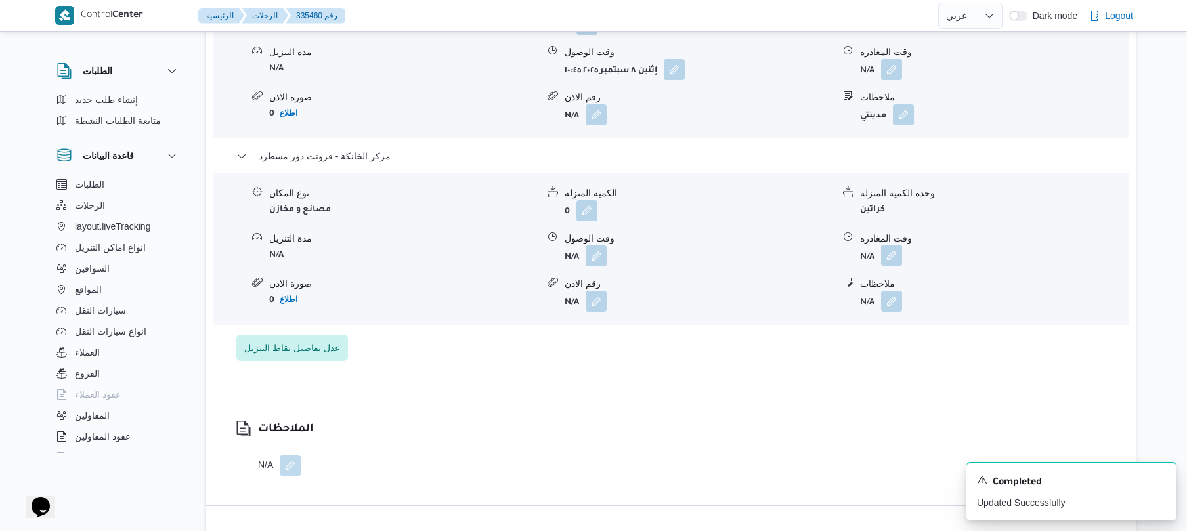
click at [893, 246] on button "button" at bounding box center [891, 255] width 21 height 21
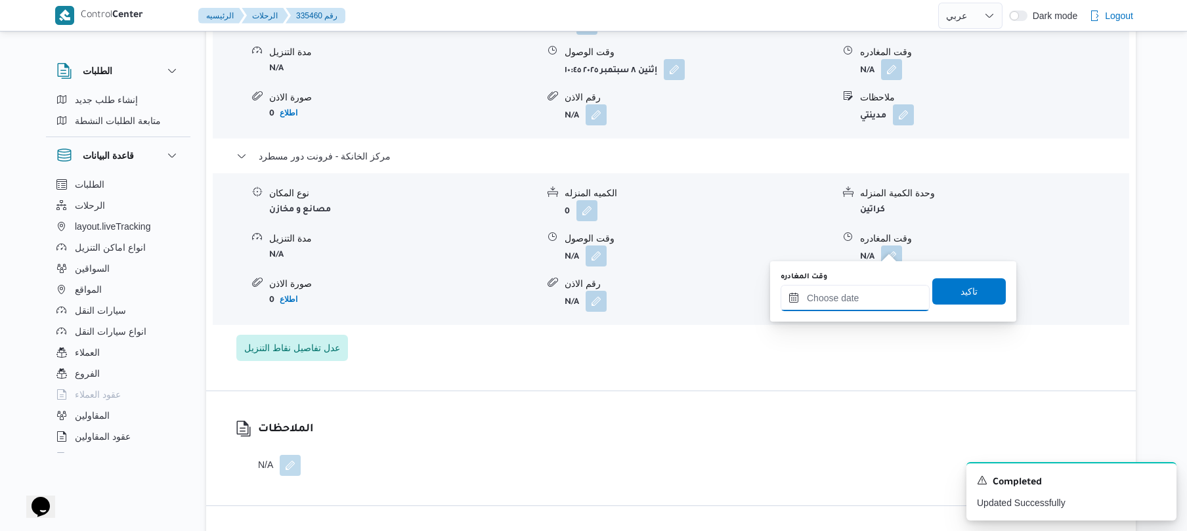
click at [848, 297] on input "وقت المغادره" at bounding box center [855, 298] width 149 height 26
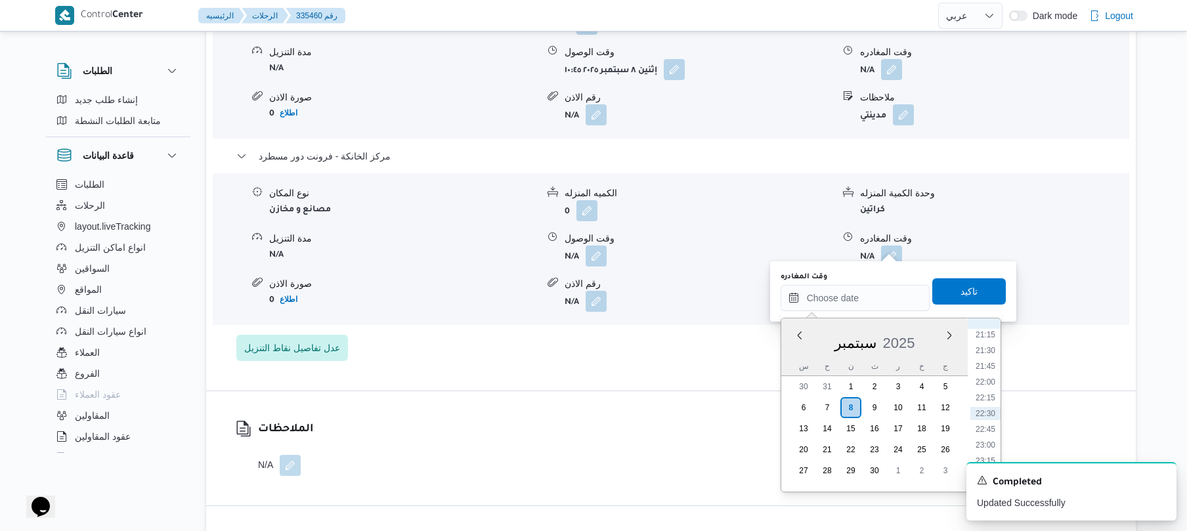
scroll to position [1211, 0]
click at [989, 402] on li "20:15" at bounding box center [985, 400] width 30 height 13
type input "٠٨/٠٩/٢٠٢٥ ٢٠:١٥"
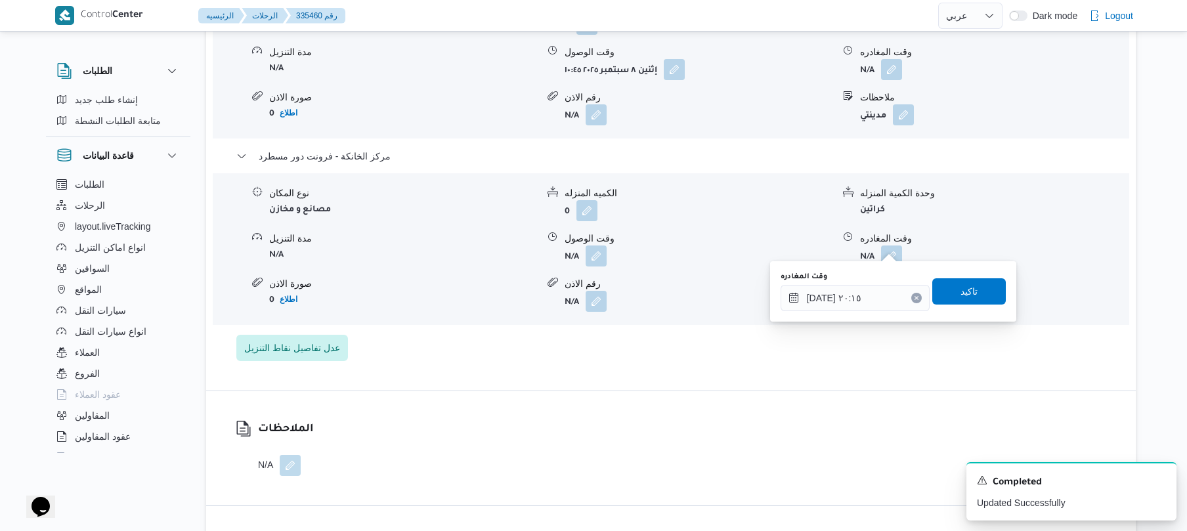
click at [939, 306] on div "وقت المغادره ٠٨/٠٩/٢٠٢٥ ٢٠:١٥ تاكيد" at bounding box center [893, 291] width 228 height 42
click at [943, 298] on span "تاكيد" at bounding box center [969, 291] width 74 height 26
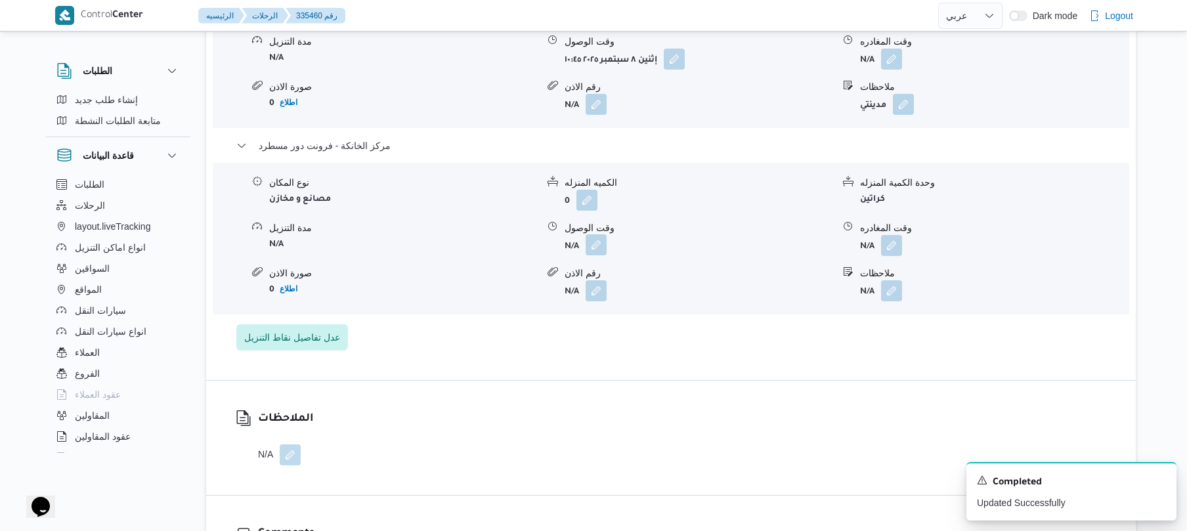
click at [605, 238] on button "button" at bounding box center [596, 244] width 21 height 21
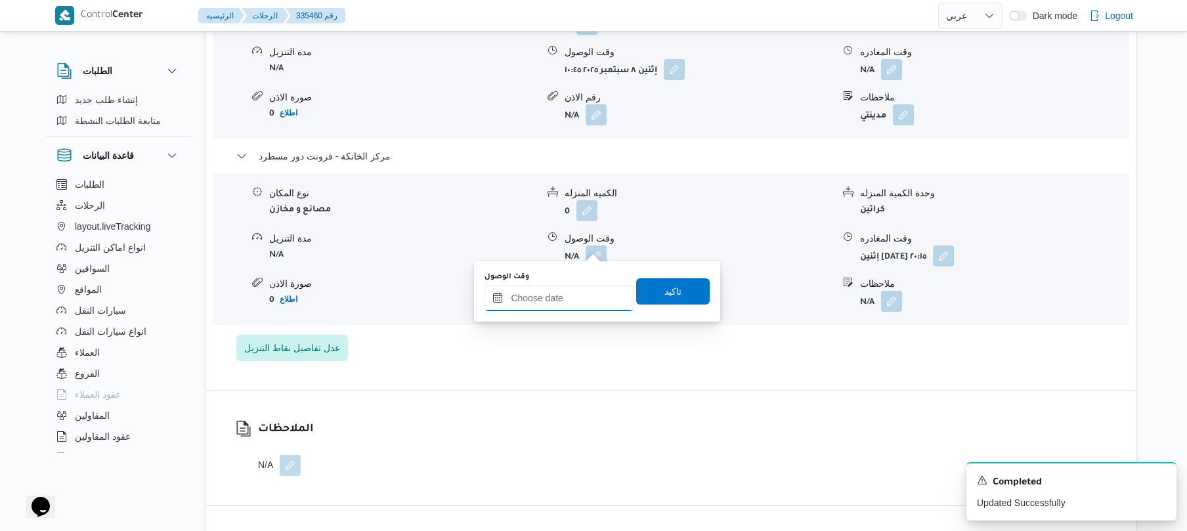
click at [551, 292] on input "وقت الوصول" at bounding box center [558, 298] width 149 height 26
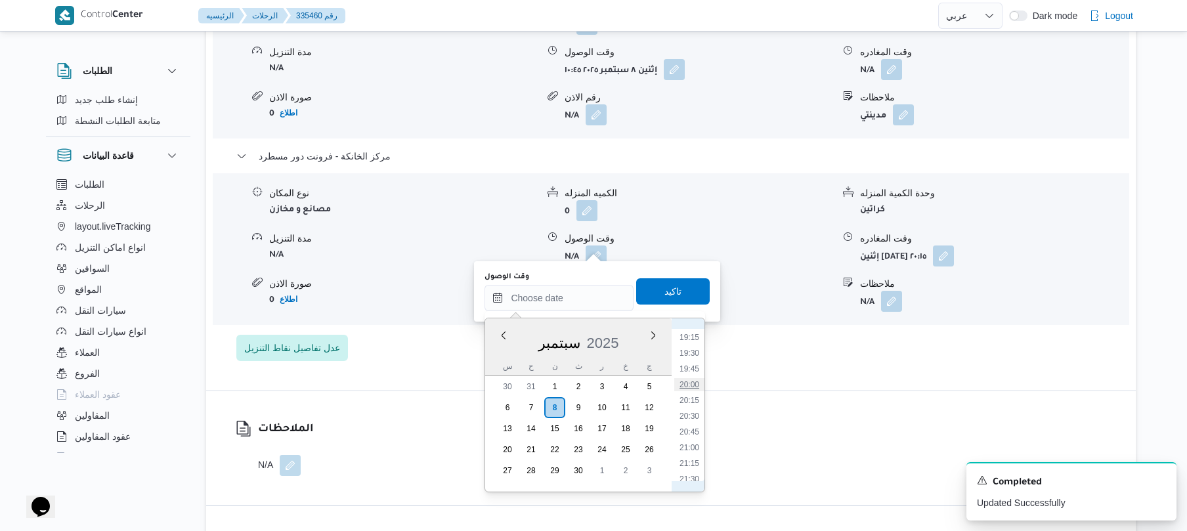
click at [691, 385] on li "20:00" at bounding box center [689, 384] width 30 height 13
type input "[DATE] ٢٠:٠٠"
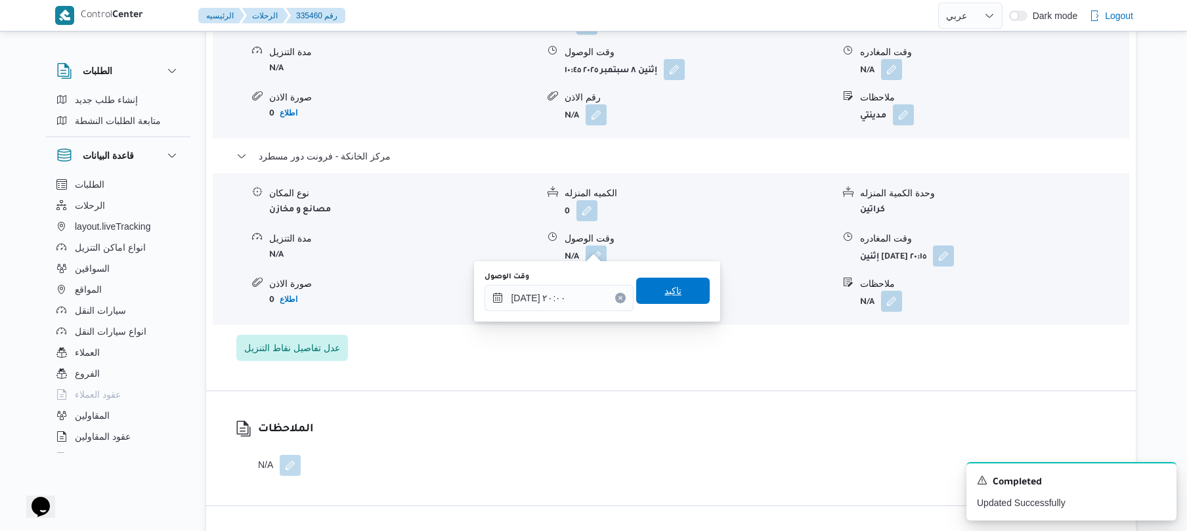
click at [664, 287] on span "تاكيد" at bounding box center [672, 291] width 17 height 16
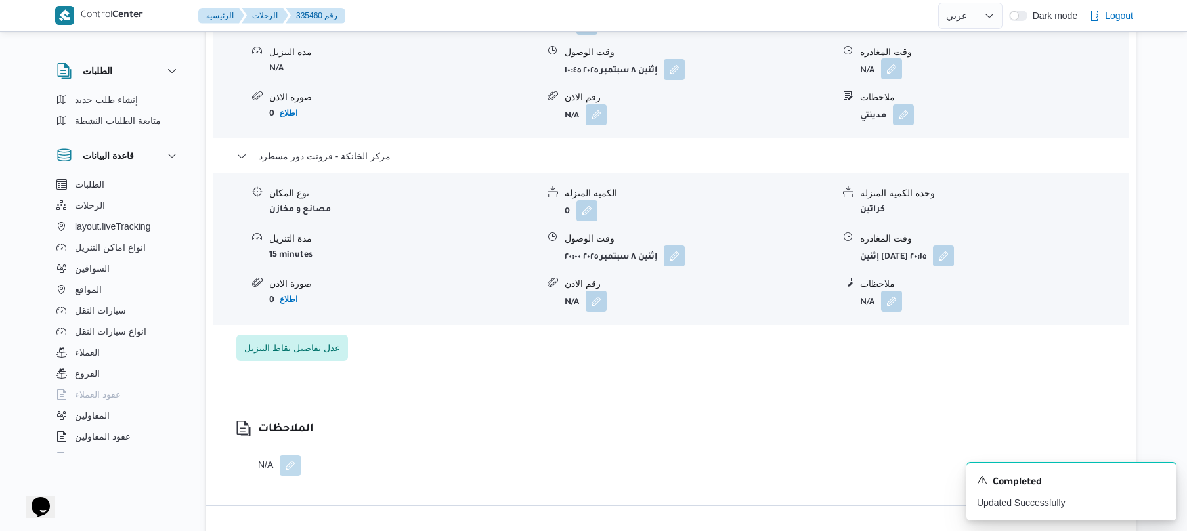
click at [896, 61] on button "button" at bounding box center [891, 68] width 21 height 21
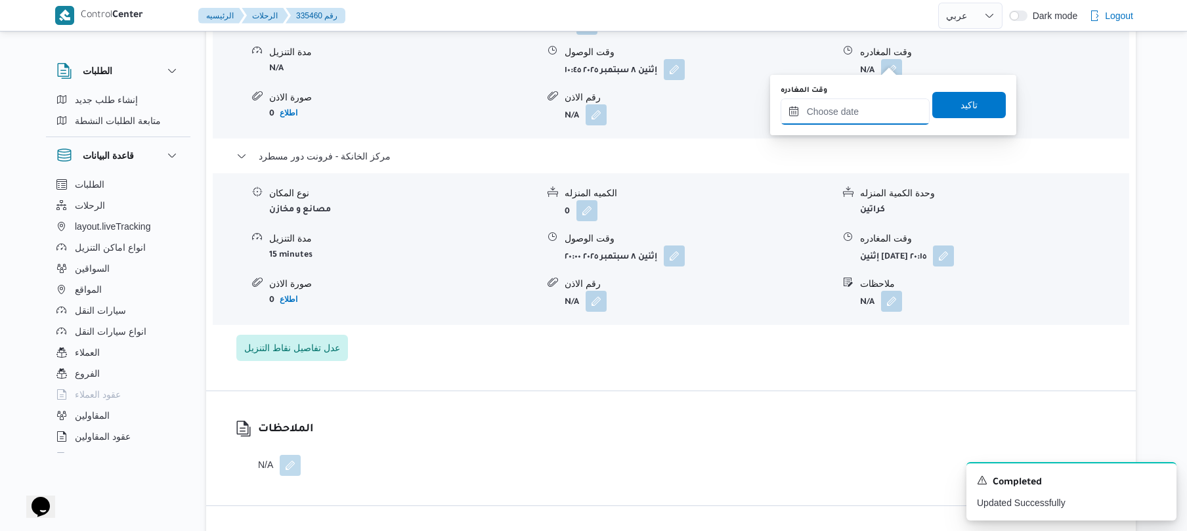
click at [857, 108] on input "وقت المغادره" at bounding box center [855, 111] width 149 height 26
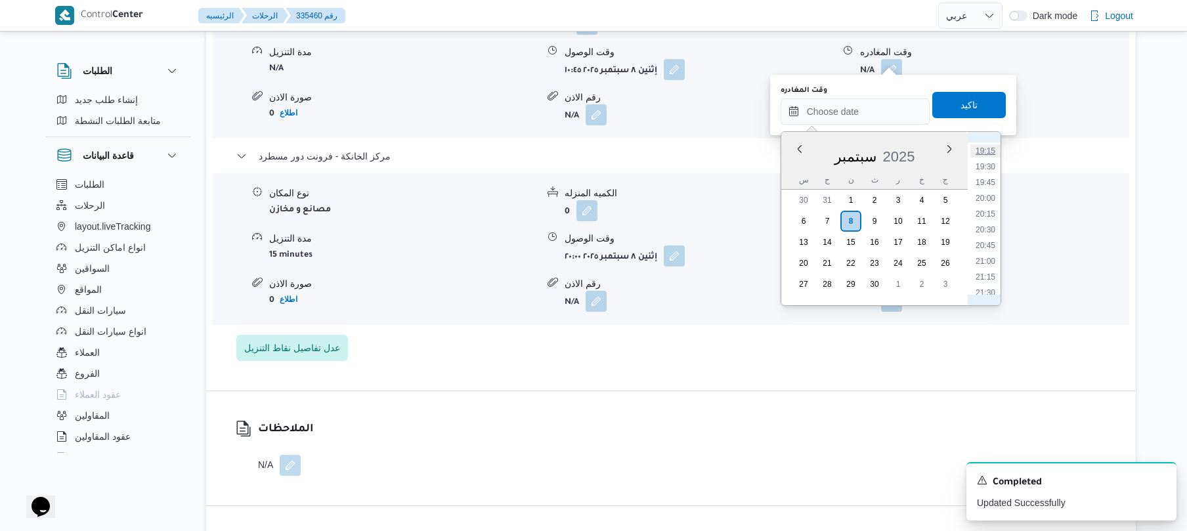
click at [982, 151] on li "19:15" at bounding box center [985, 150] width 30 height 13
type input "٠٨/٠٩/٢٠٢٥ ١٩:١٥"
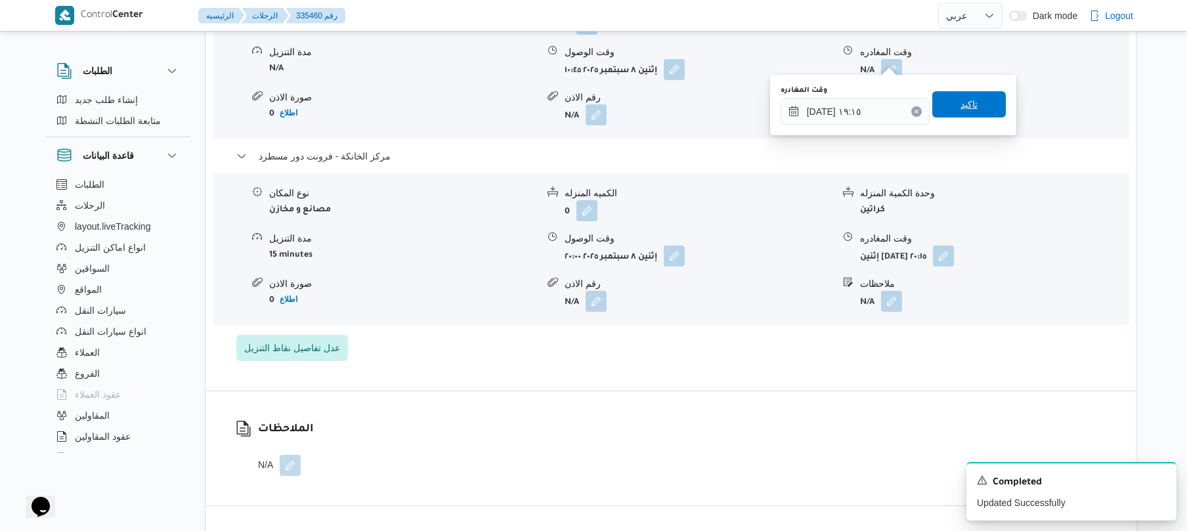
click at [974, 104] on span "تاكيد" at bounding box center [969, 104] width 74 height 26
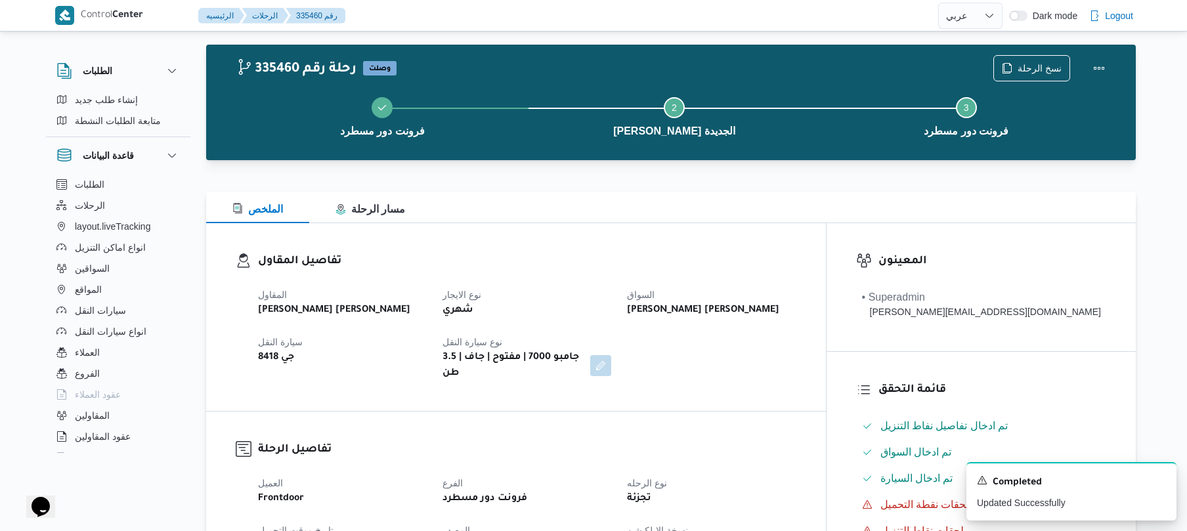
scroll to position [0, 0]
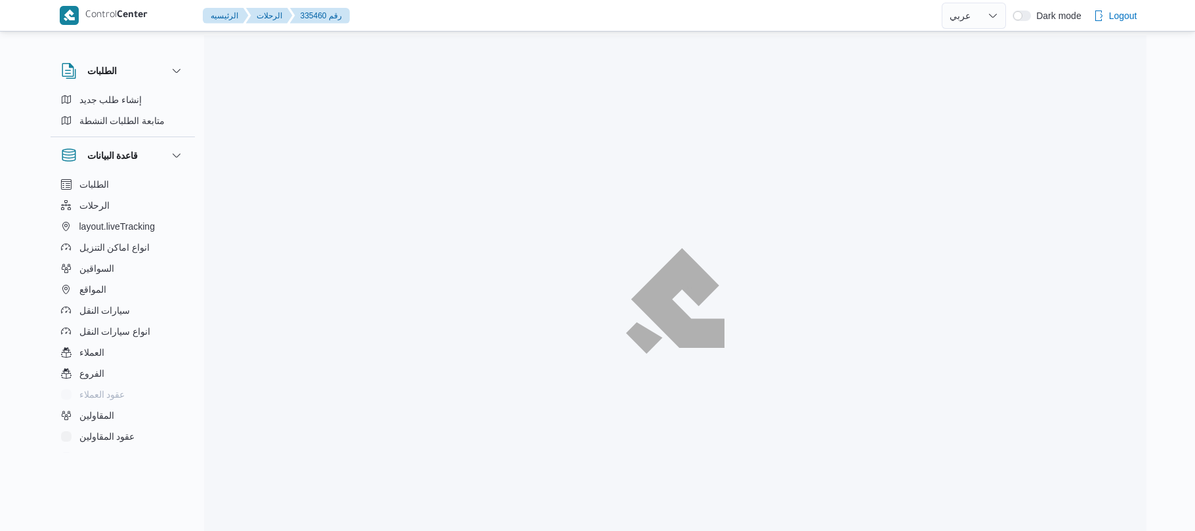
select select "ar"
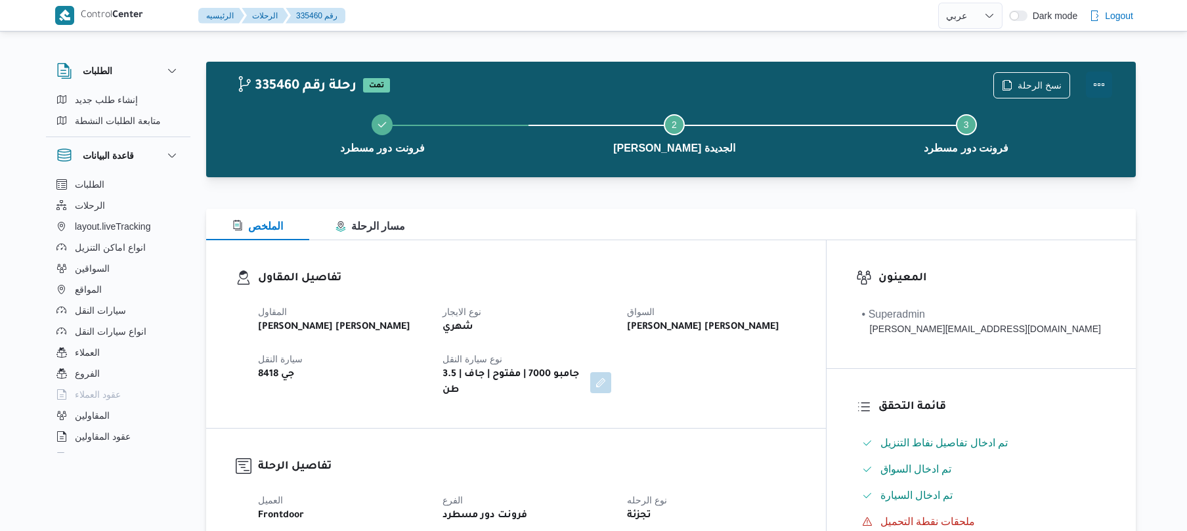
click at [1102, 81] on button "Actions" at bounding box center [1099, 85] width 26 height 26
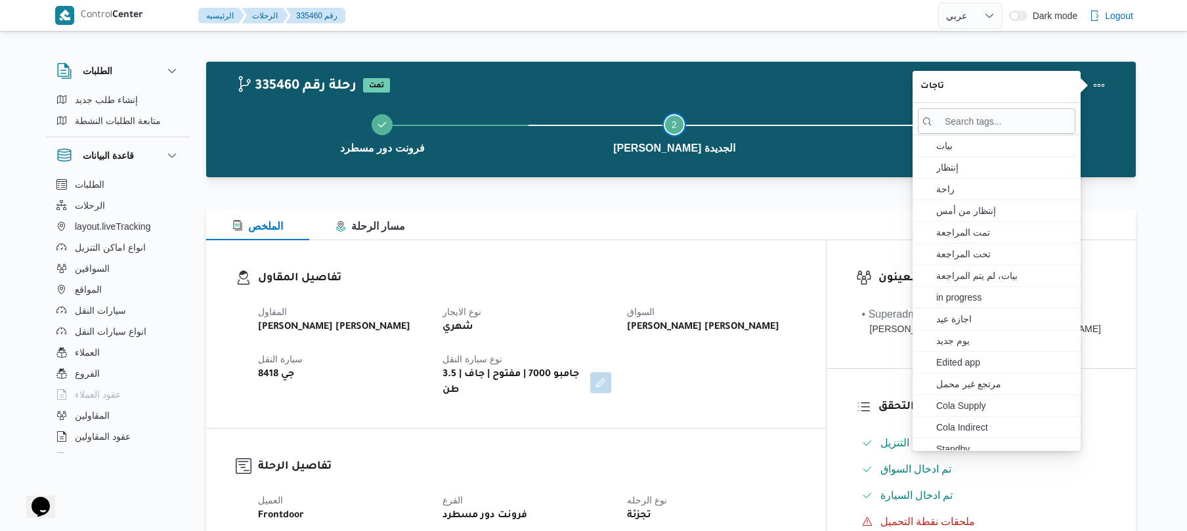
click at [786, 163] on button "Step 2 is incomplete 2 [PERSON_NAME] الجديدة" at bounding box center [674, 132] width 292 height 68
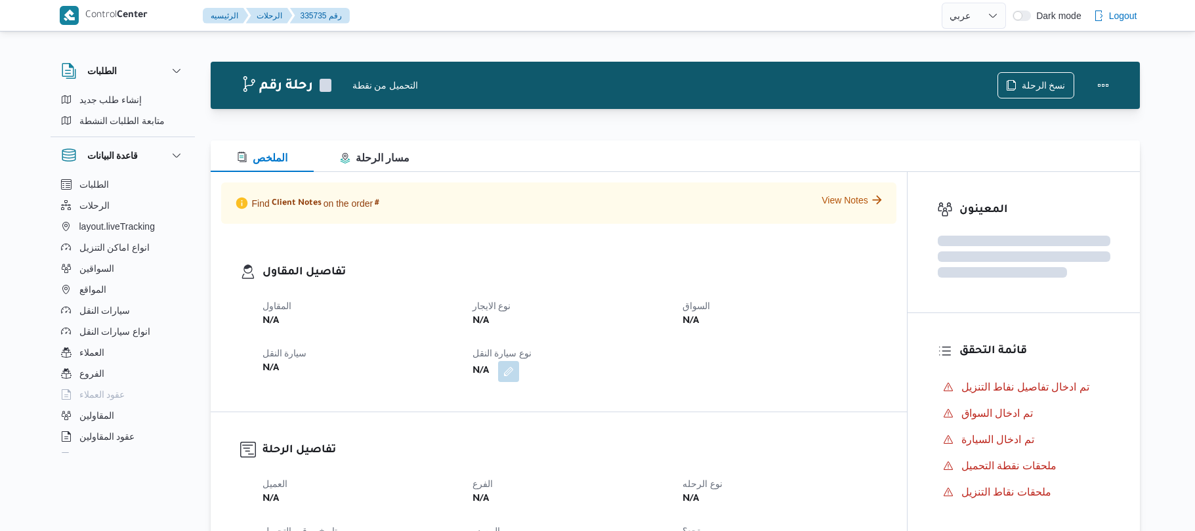
select select "ar"
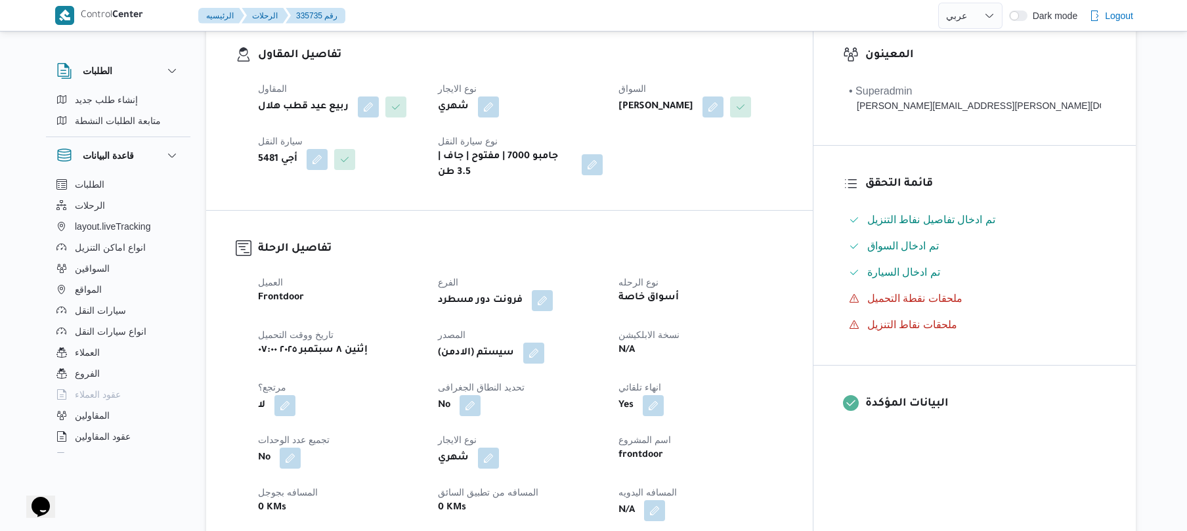
scroll to position [385, 0]
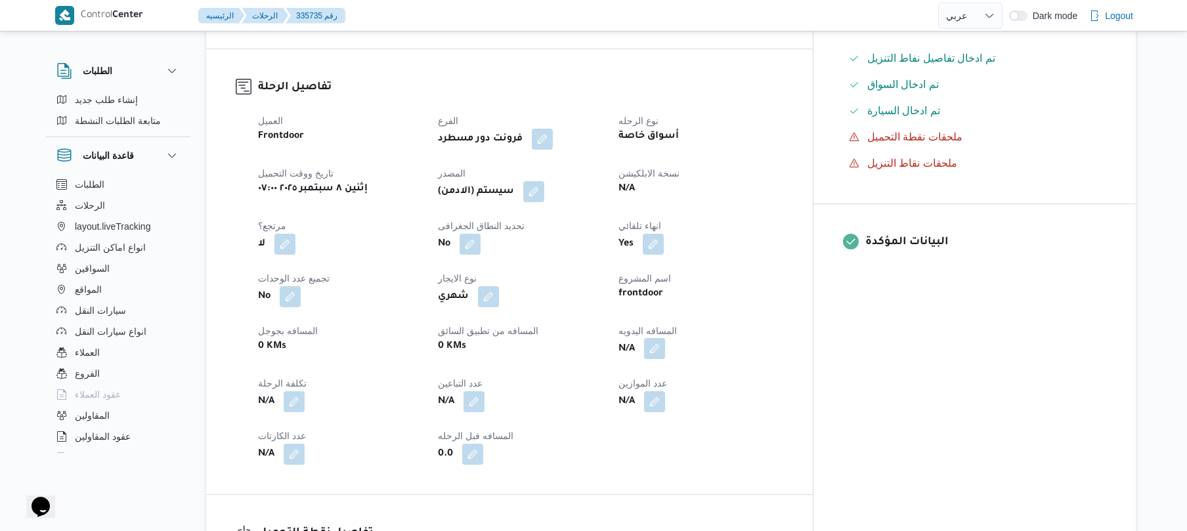
click at [665, 347] on button "button" at bounding box center [654, 348] width 21 height 21
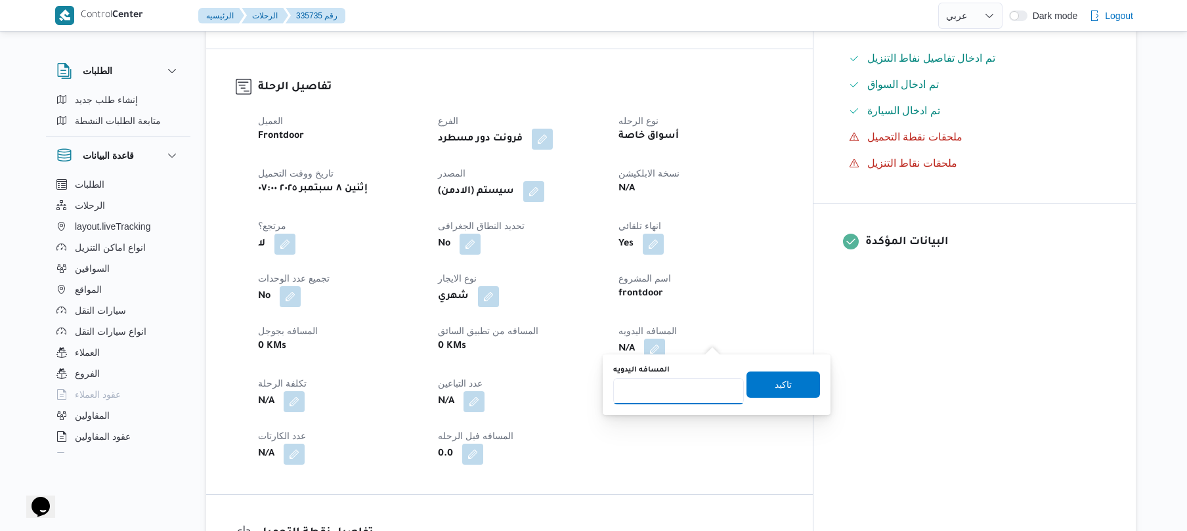
click at [664, 393] on input "المسافه اليدويه" at bounding box center [678, 391] width 131 height 26
type input "120"
click at [775, 385] on span "تاكيد" at bounding box center [783, 385] width 17 height 16
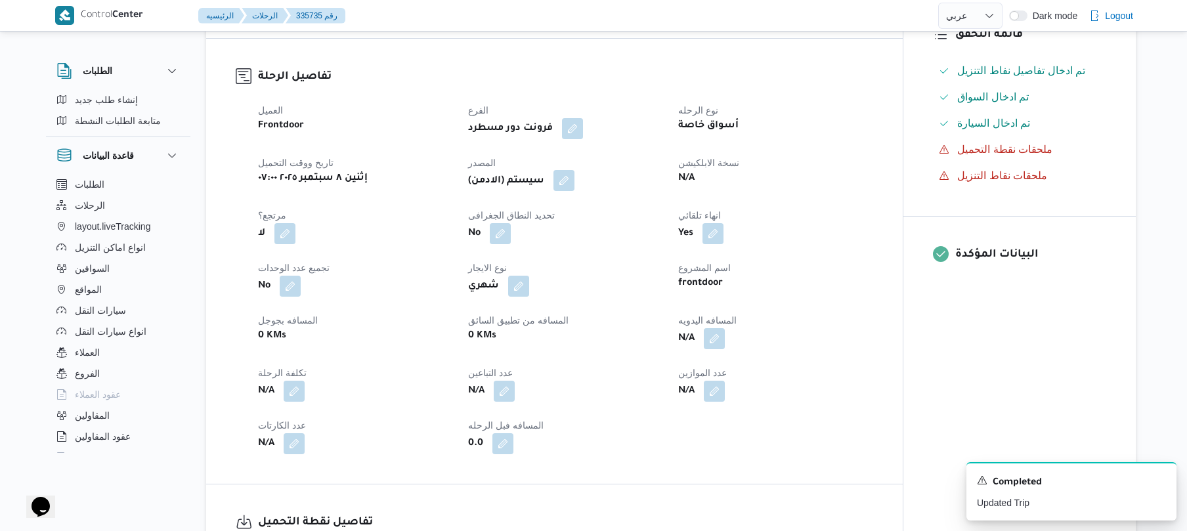
click at [574, 181] on button "button" at bounding box center [563, 180] width 21 height 21
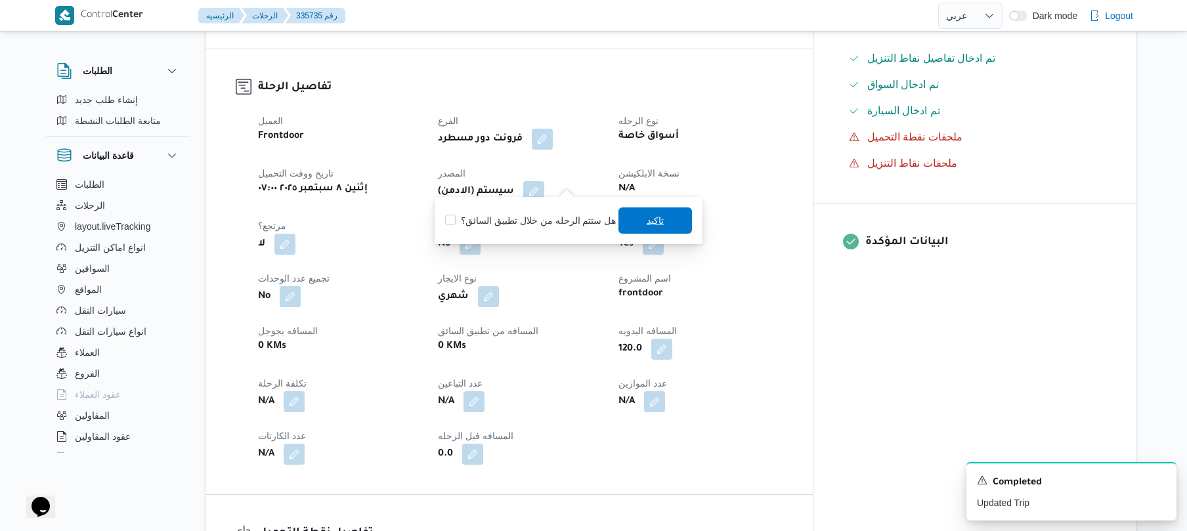
click at [666, 226] on span "تاكيد" at bounding box center [655, 220] width 74 height 26
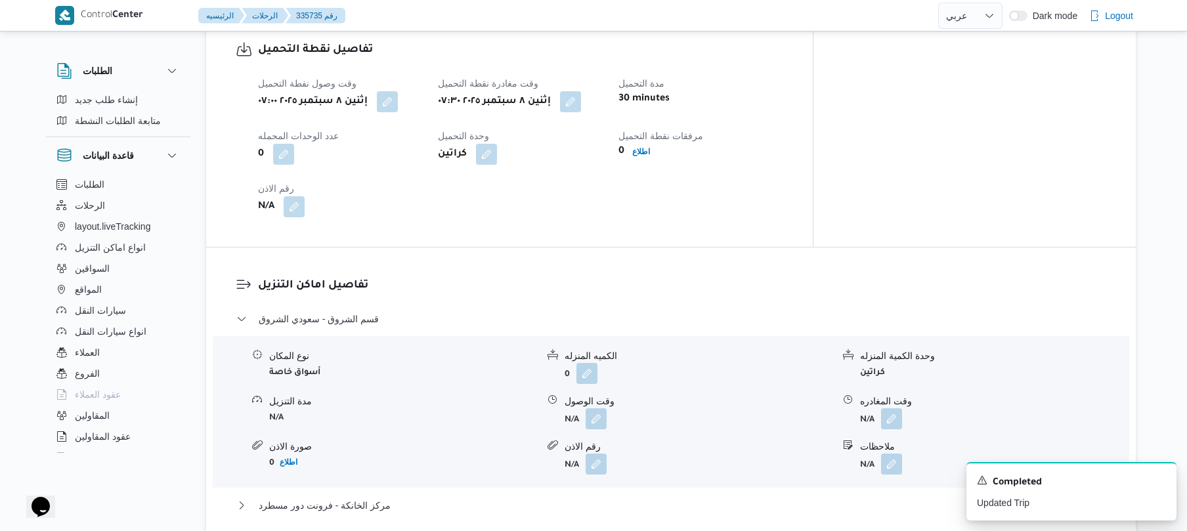
scroll to position [910, 0]
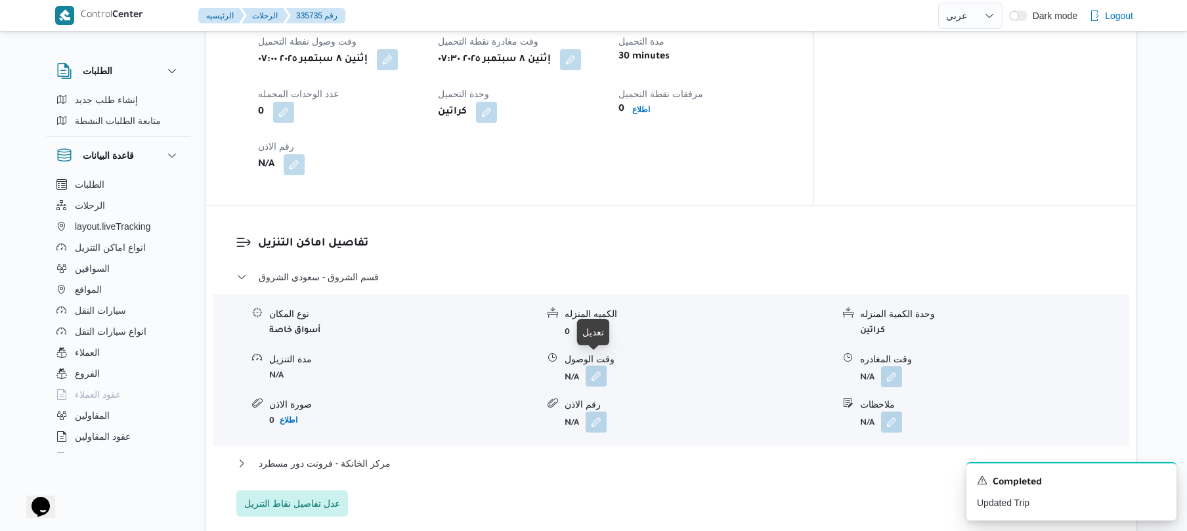
click at [589, 368] on button "button" at bounding box center [596, 376] width 21 height 21
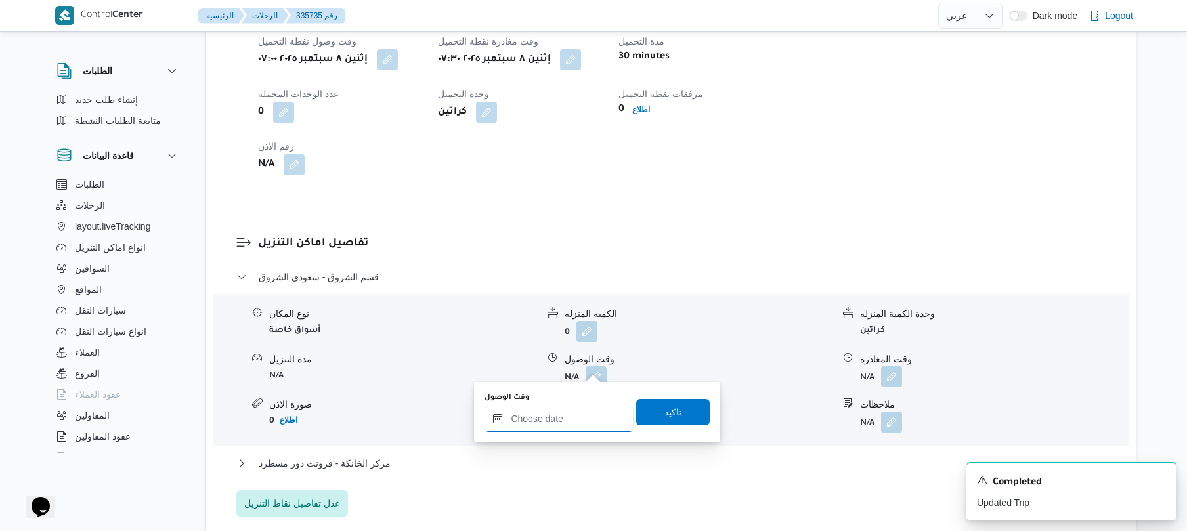
click at [549, 416] on input "وقت الوصول" at bounding box center [558, 419] width 149 height 26
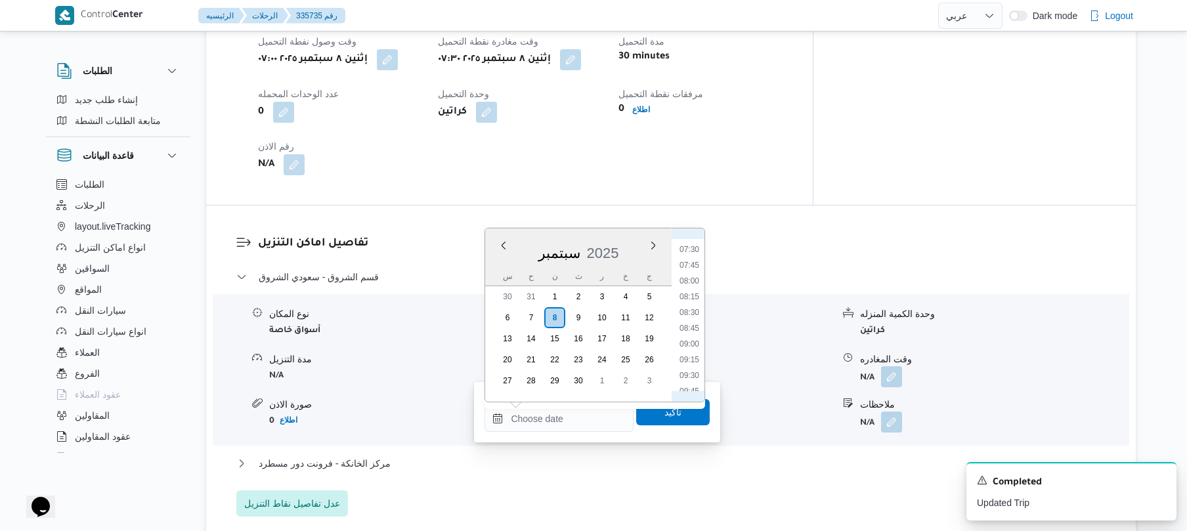
scroll to position [433, 0]
click at [688, 332] on li "08:15" at bounding box center [689, 332] width 30 height 13
type input "٠٨/٠٩/٢٠٢٥ ٠٨:١٥"
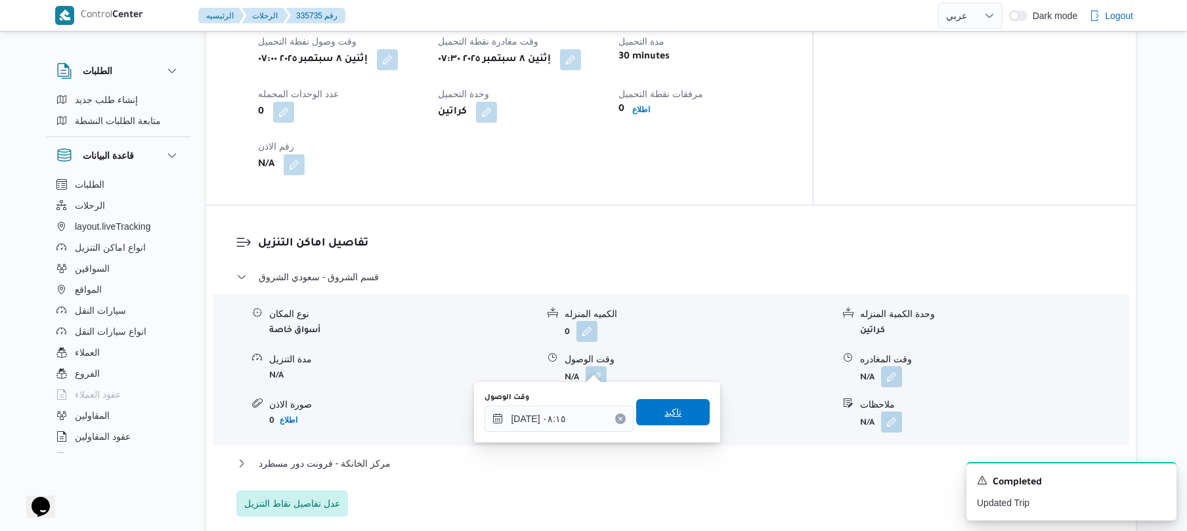
click at [664, 416] on span "تاكيد" at bounding box center [672, 412] width 17 height 16
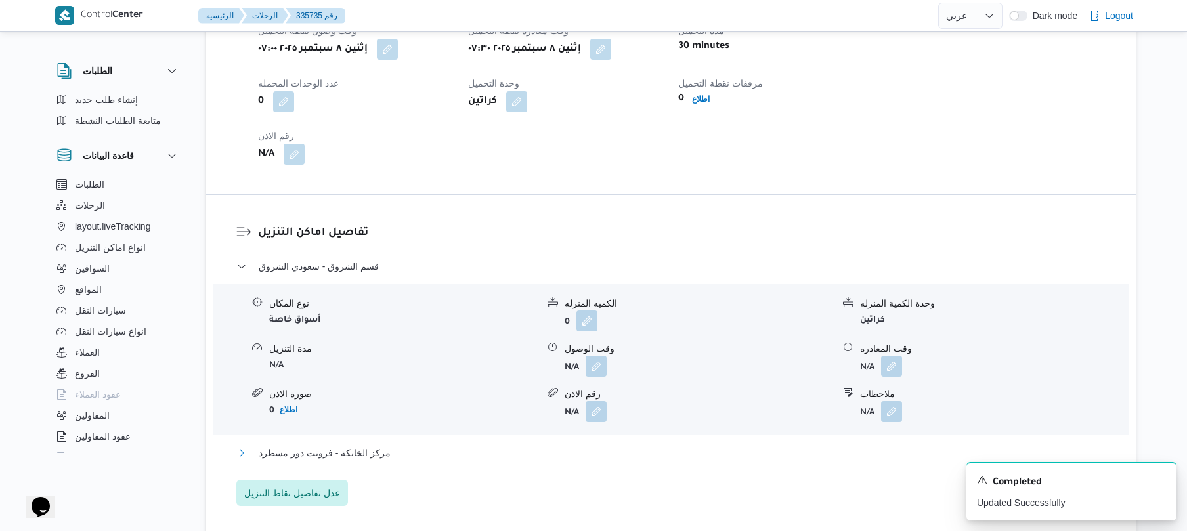
click at [609, 445] on button "مركز الخانكة - فرونت دور مسطرد" at bounding box center [671, 453] width 870 height 16
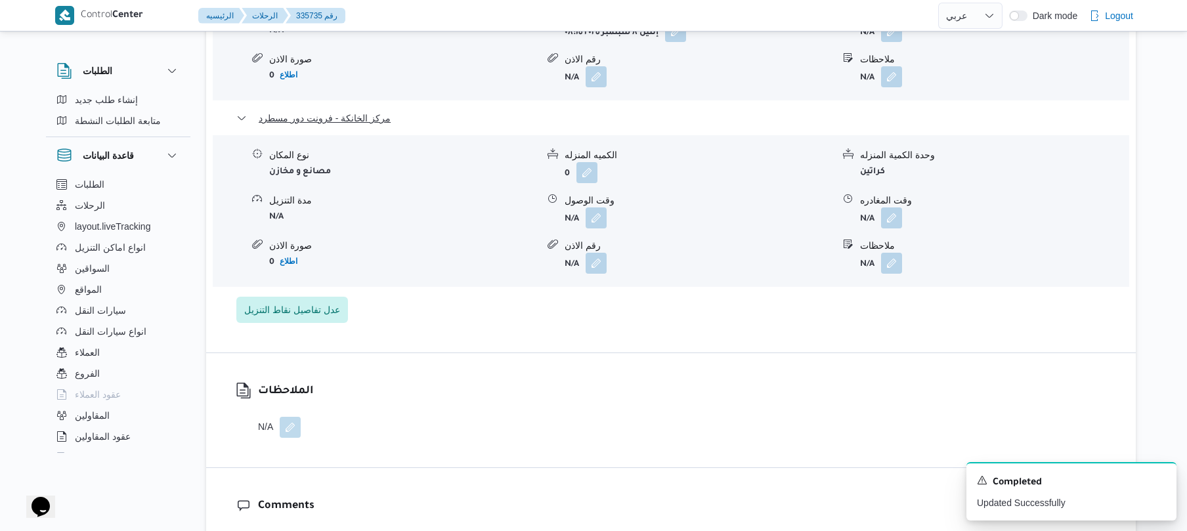
scroll to position [1260, 0]
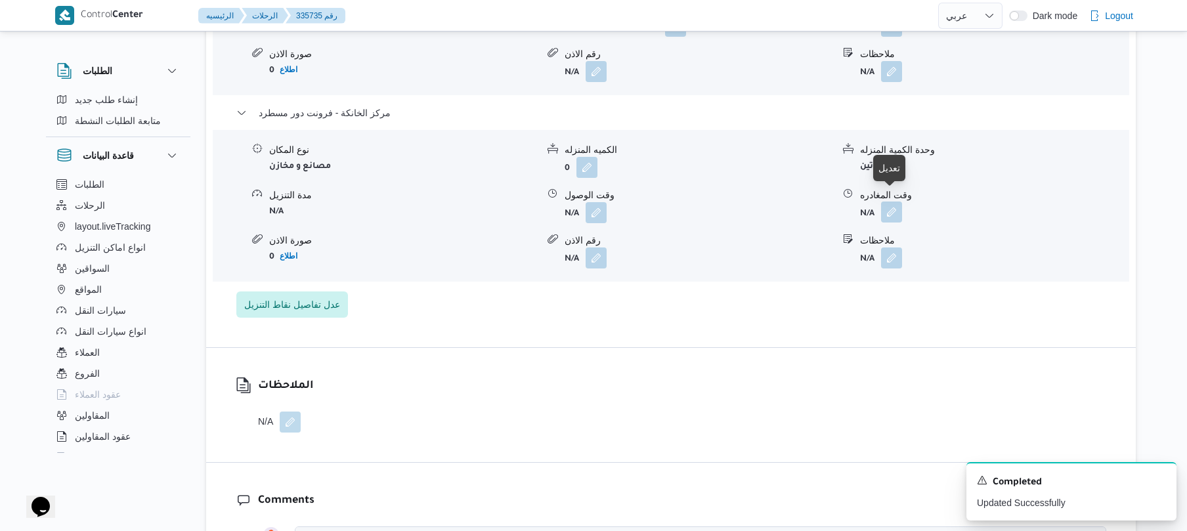
click at [895, 202] on button "button" at bounding box center [891, 212] width 21 height 21
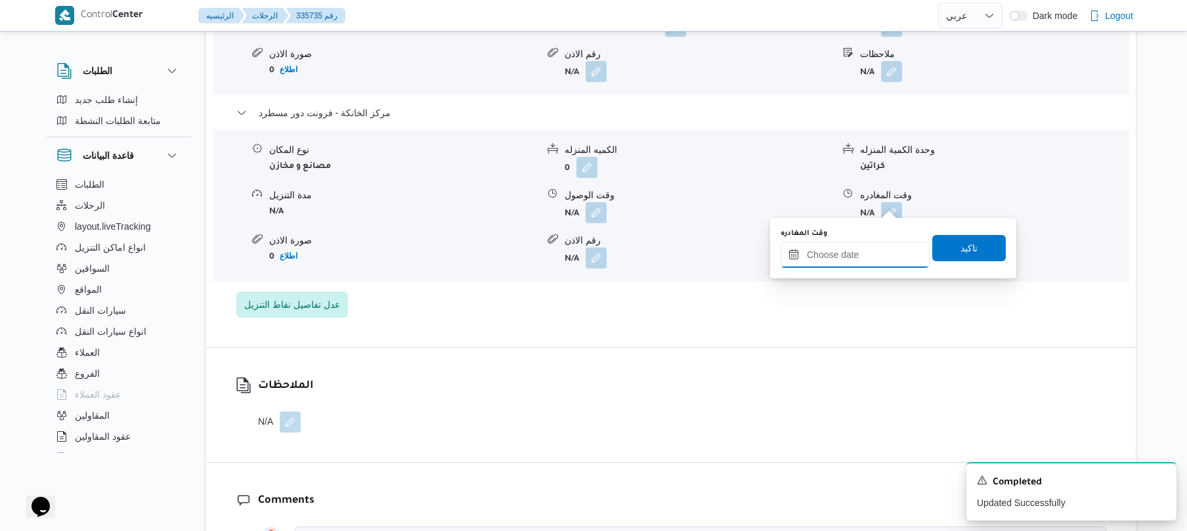
click at [824, 252] on input "وقت المغادره" at bounding box center [855, 255] width 149 height 26
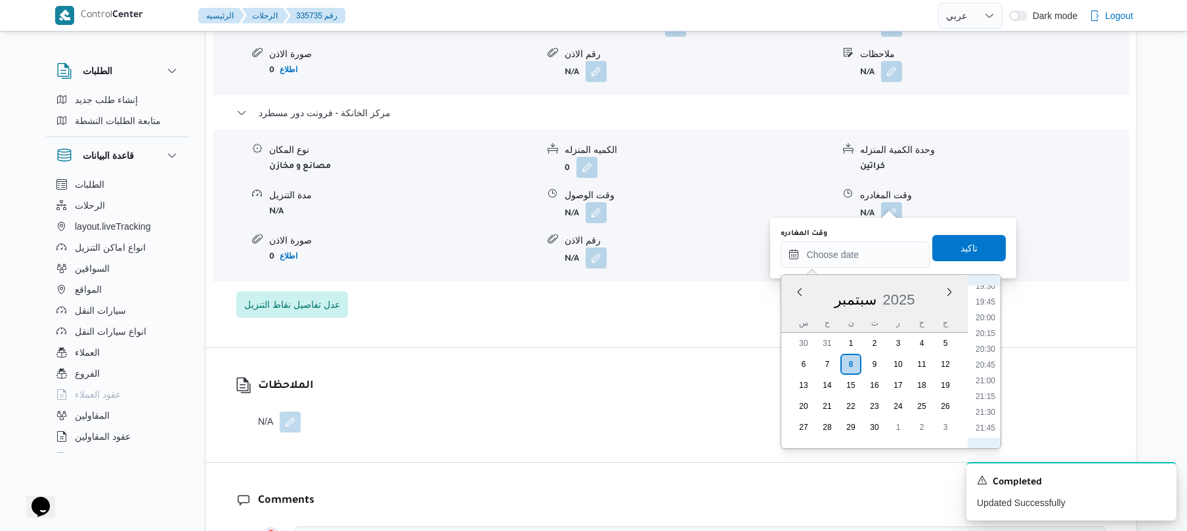
scroll to position [1211, 0]
click at [990, 336] on li "20:00" at bounding box center [985, 341] width 30 height 13
type input "٠٨/٠٩/٢٠٢٥ ٢٠:٠٠"
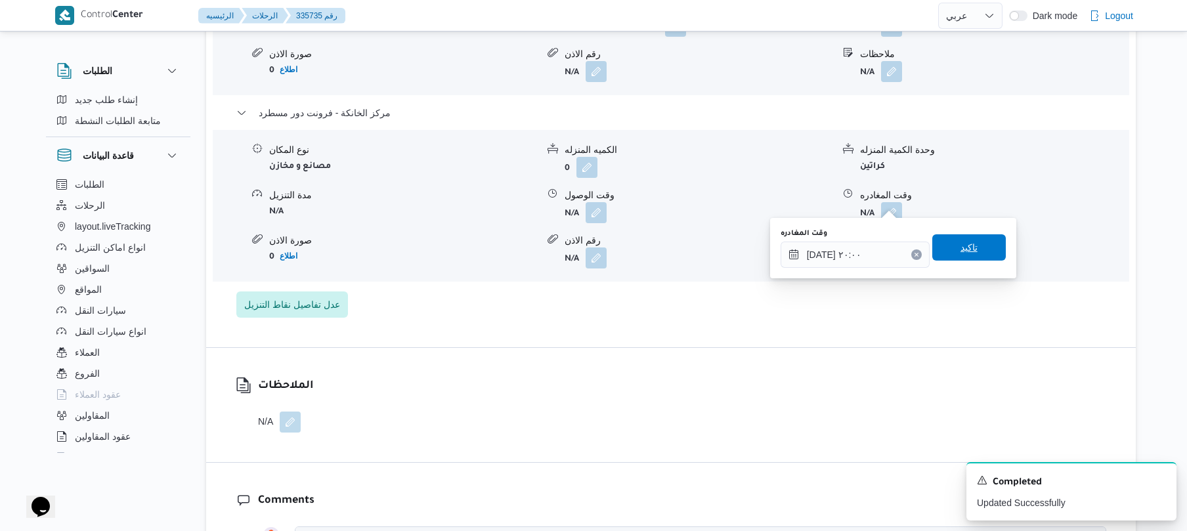
click at [972, 240] on span "تاكيد" at bounding box center [969, 247] width 74 height 26
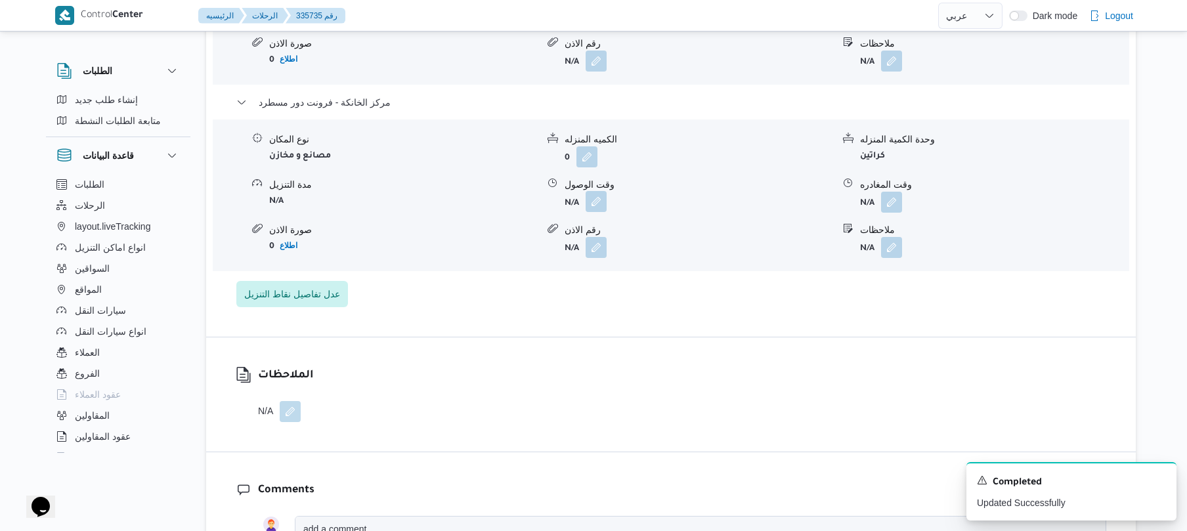
click at [599, 205] on button "button" at bounding box center [596, 201] width 21 height 21
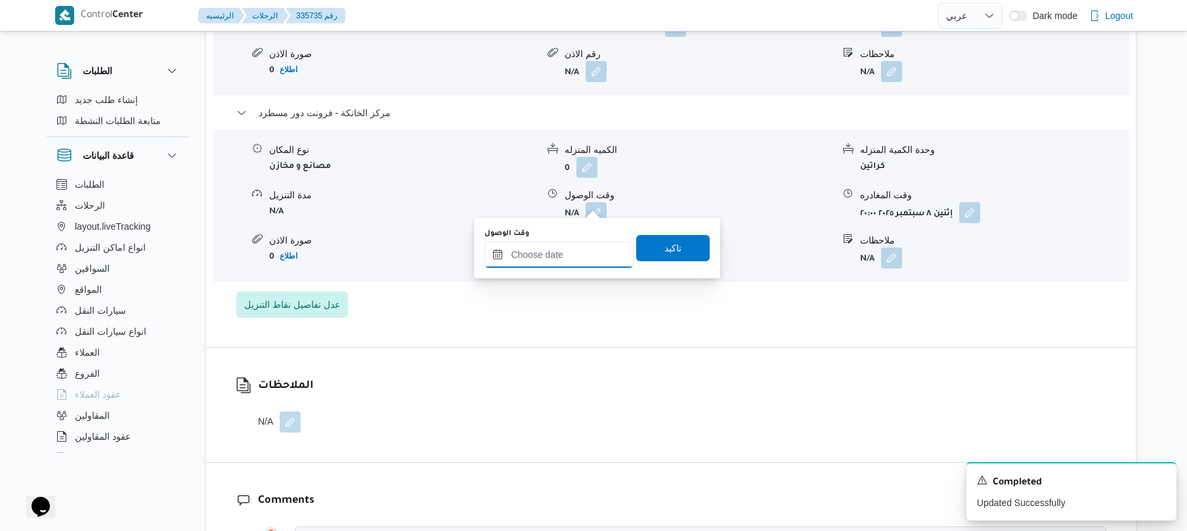
click at [565, 247] on input "وقت الوصول" at bounding box center [558, 255] width 149 height 26
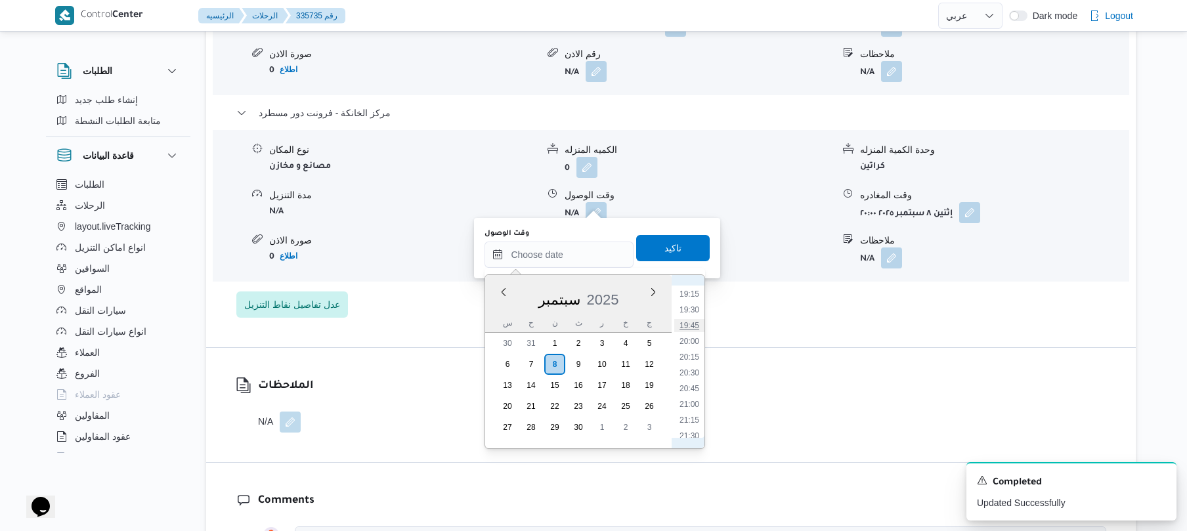
click at [695, 328] on li "19:45" at bounding box center [689, 325] width 30 height 13
type input "٠٨/٠٩/٢٠٢٥ ١٩:٤٥"
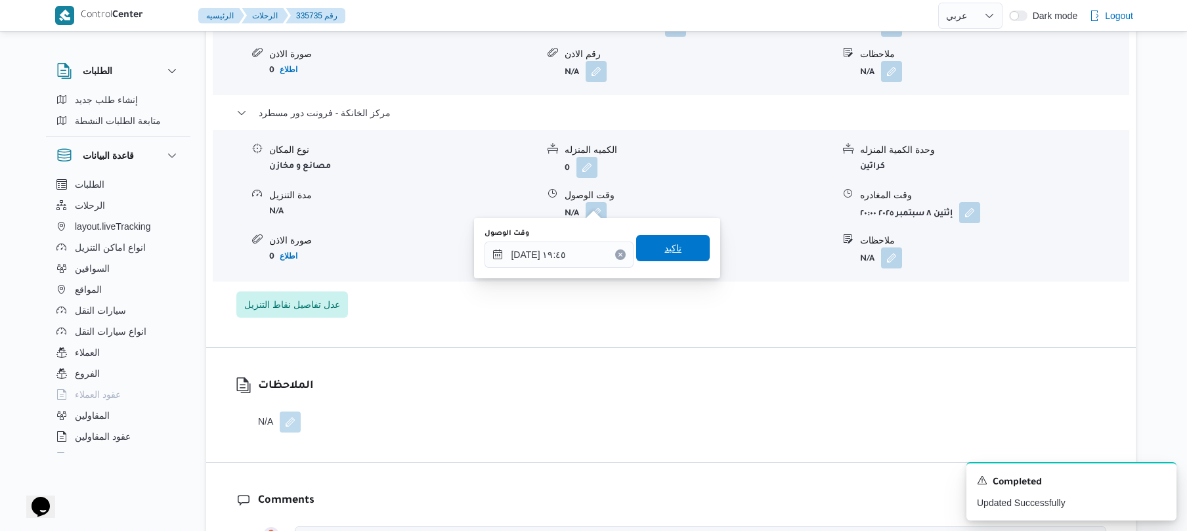
click at [685, 247] on span "تاكيد" at bounding box center [673, 248] width 74 height 26
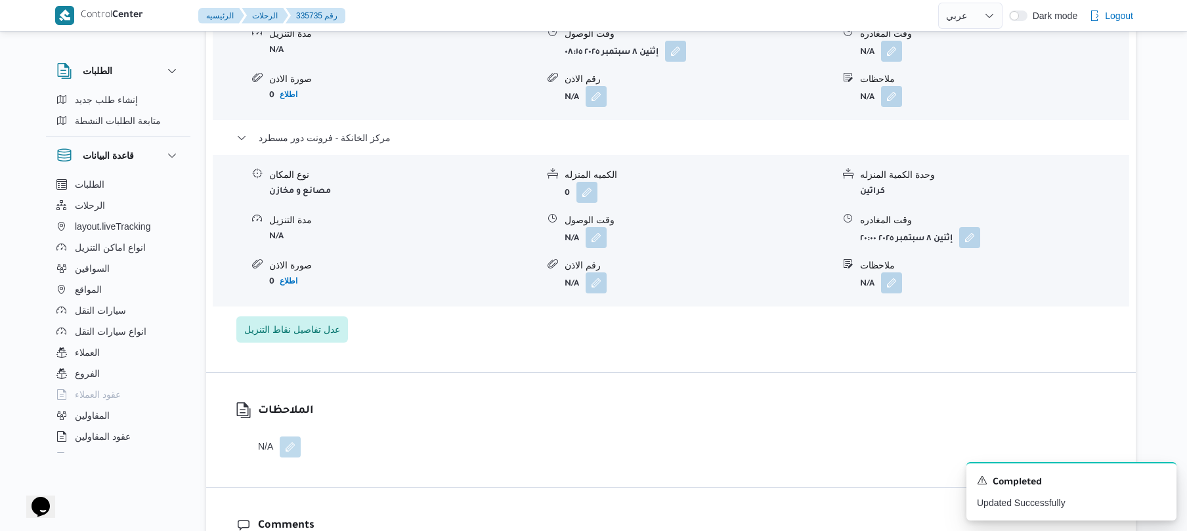
scroll to position [1190, 0]
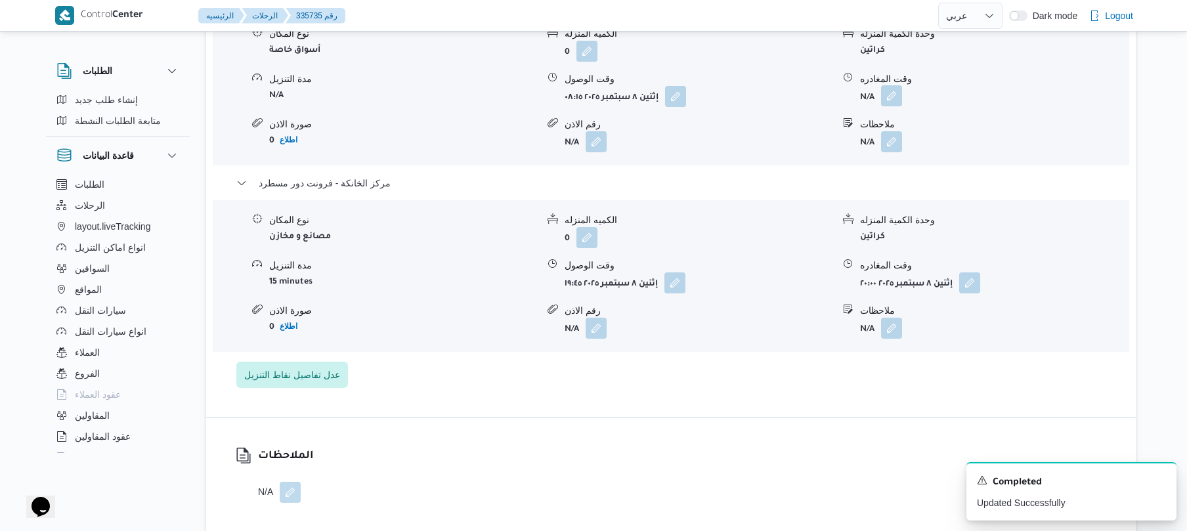
click at [891, 85] on button "button" at bounding box center [891, 95] width 21 height 21
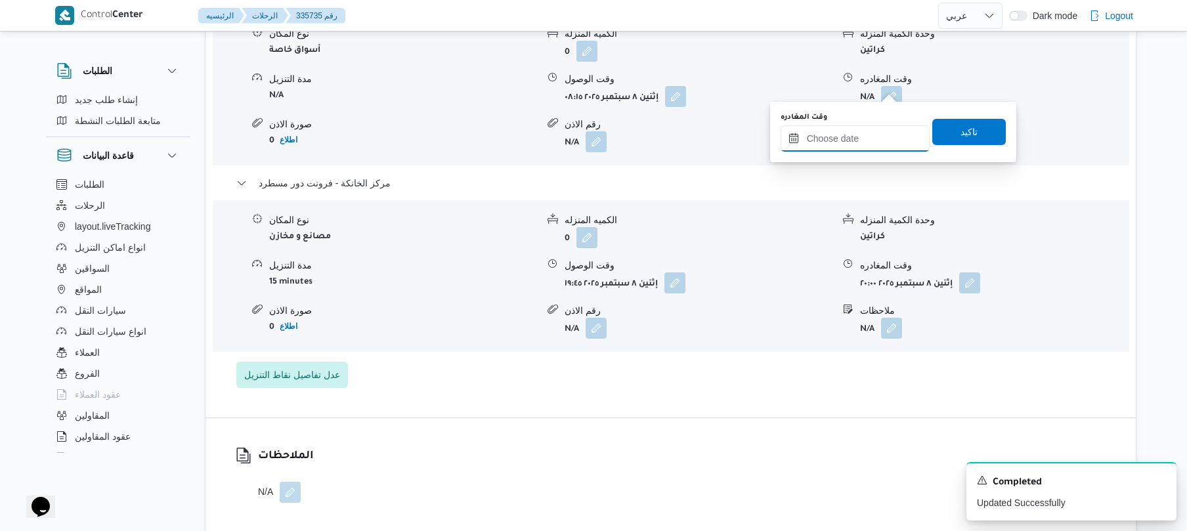
click at [828, 142] on input "وقت المغادره" at bounding box center [855, 138] width 149 height 26
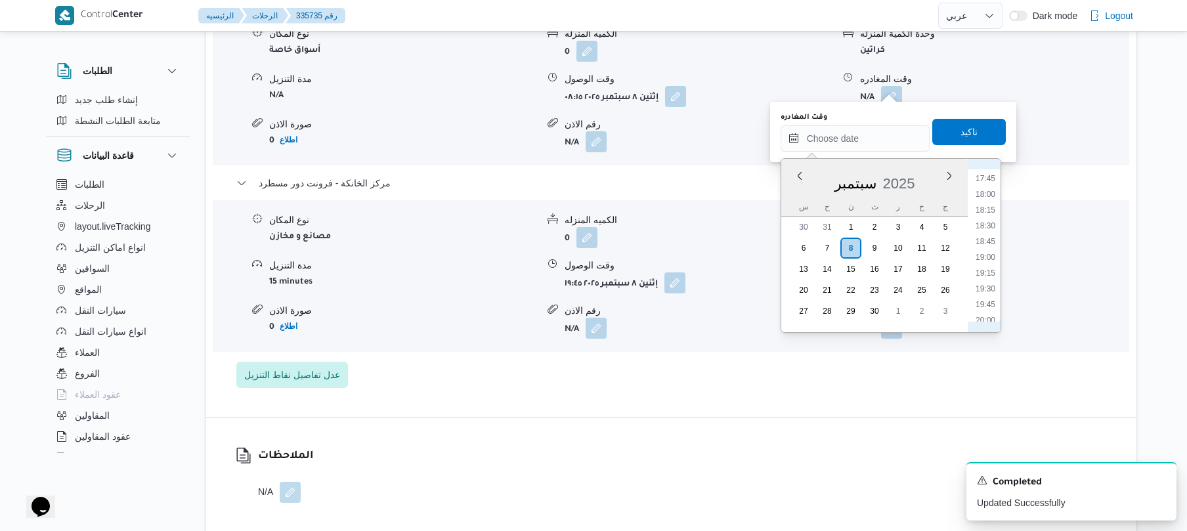
scroll to position [1082, 0]
click at [979, 289] on li "19:00" at bounding box center [985, 290] width 30 height 13
type input "٠٨/٠٩/٢٠٢٥ ١٩:٠٠"
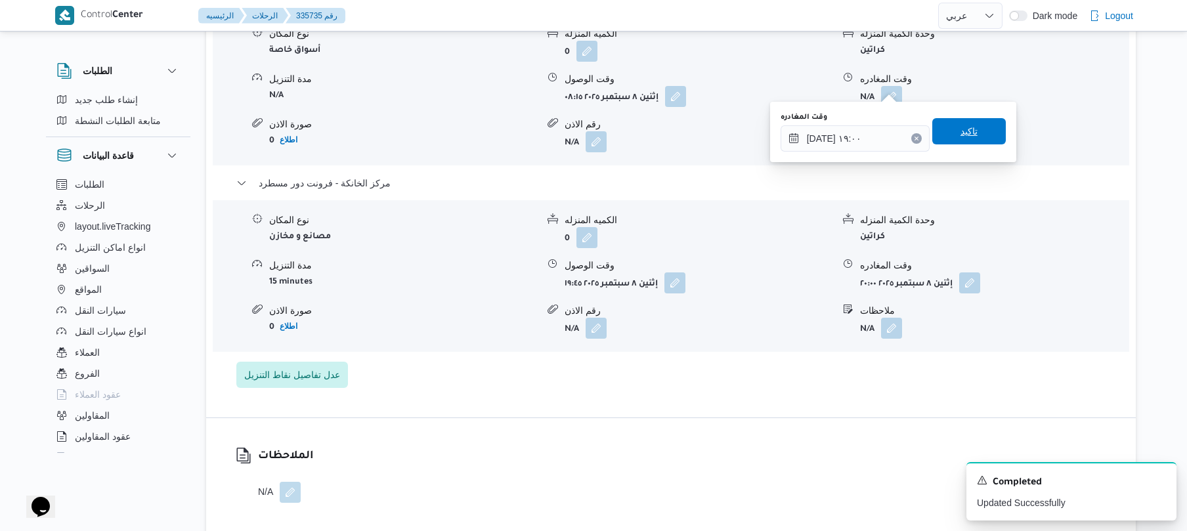
click at [975, 135] on span "تاكيد" at bounding box center [969, 131] width 74 height 26
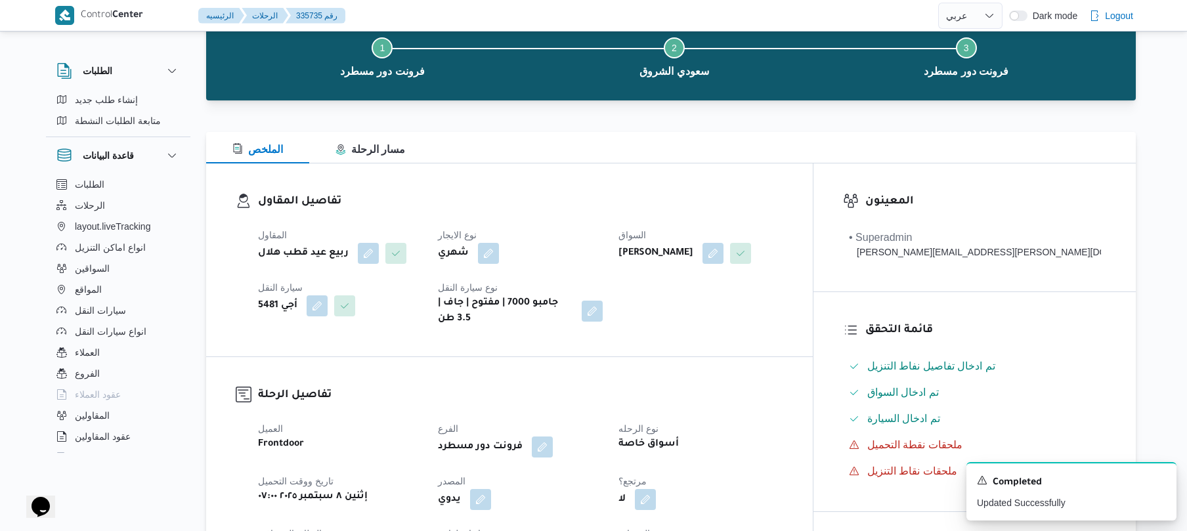
scroll to position [0, 0]
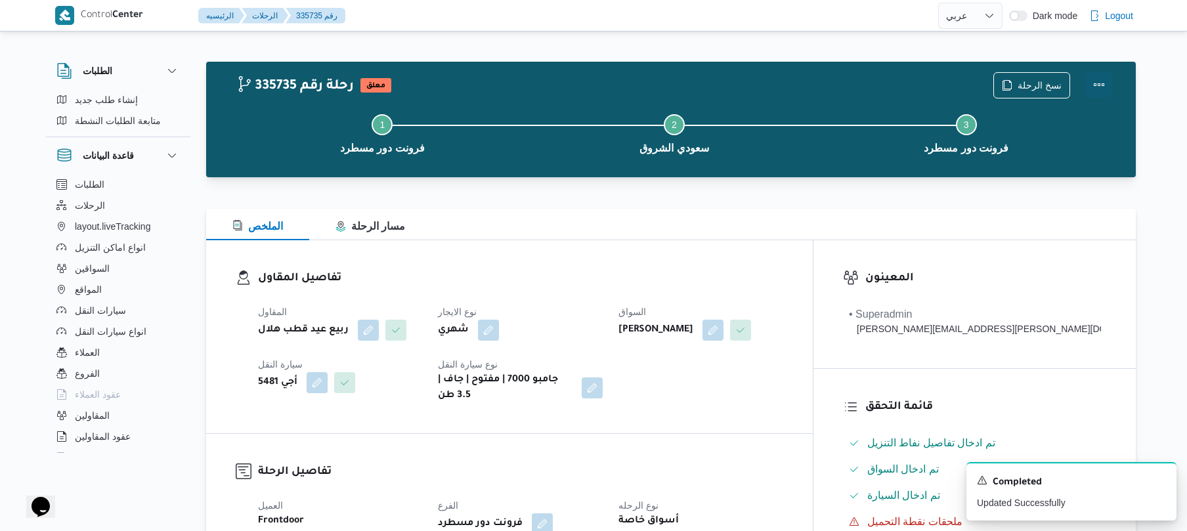
click at [1098, 87] on button "Actions" at bounding box center [1099, 85] width 26 height 26
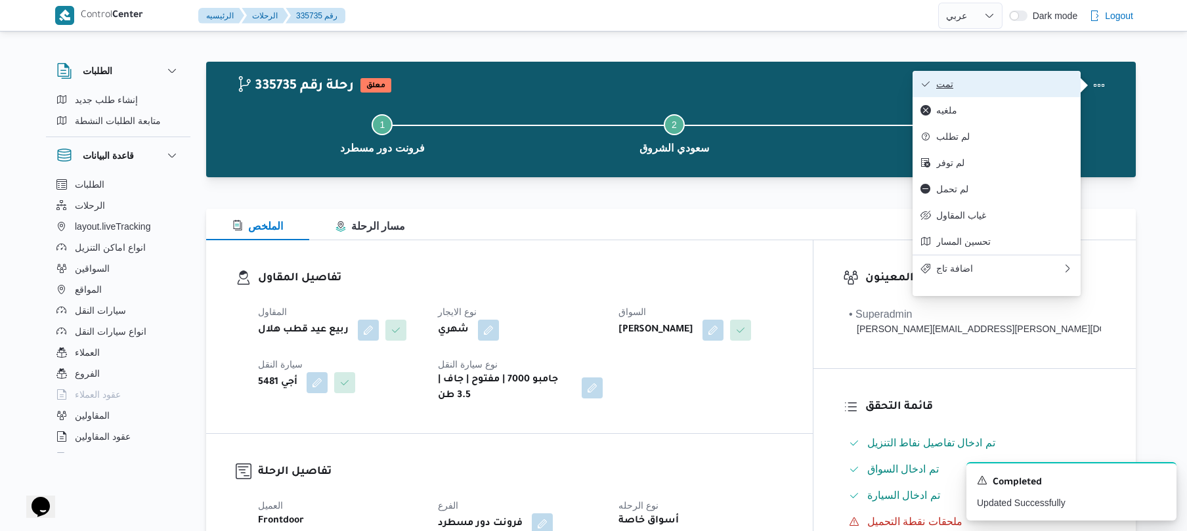
click at [1012, 85] on span "تمت" at bounding box center [1004, 84] width 137 height 11
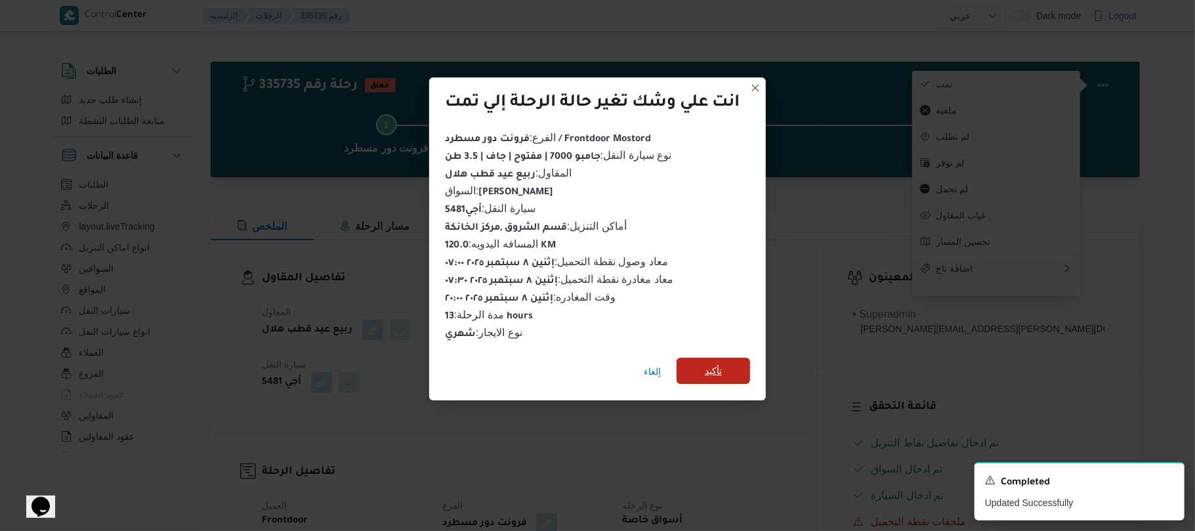
click at [708, 363] on span "تأكيد" at bounding box center [713, 371] width 17 height 16
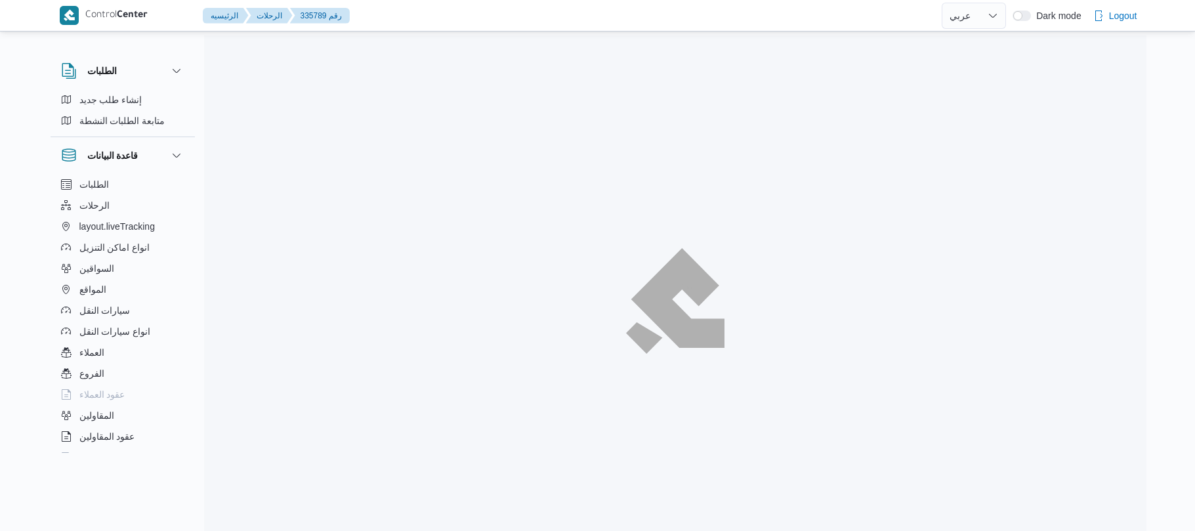
select select "ar"
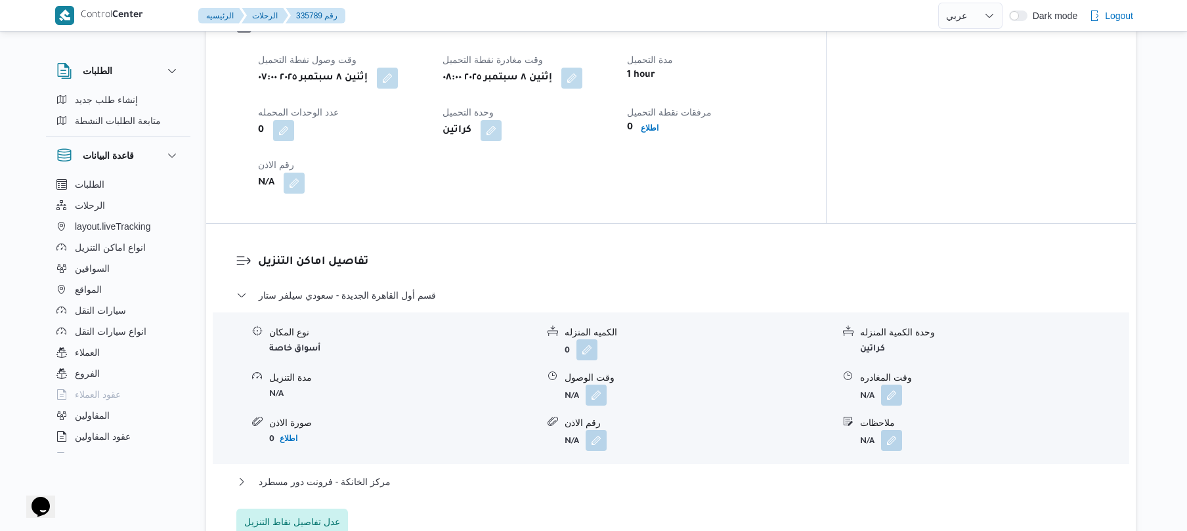
scroll to position [945, 0]
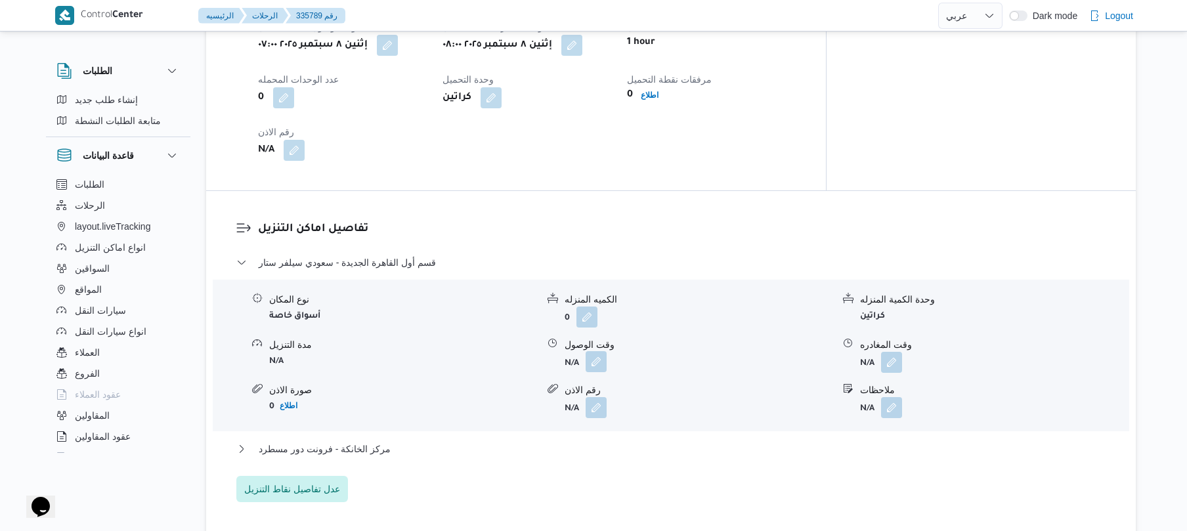
click at [597, 351] on button "button" at bounding box center [596, 361] width 21 height 21
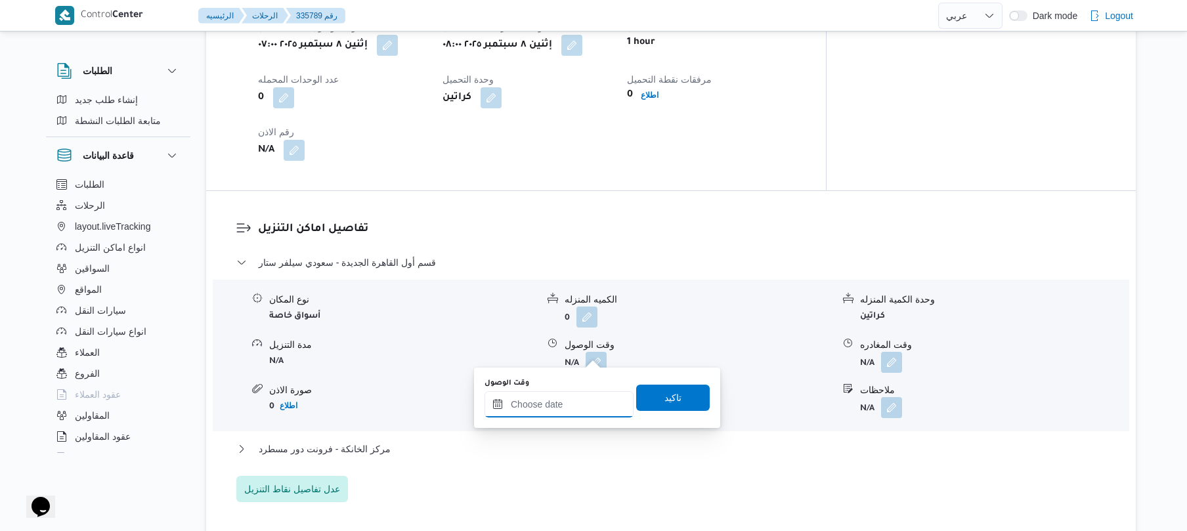
click at [561, 403] on input "وقت الوصول" at bounding box center [558, 404] width 149 height 26
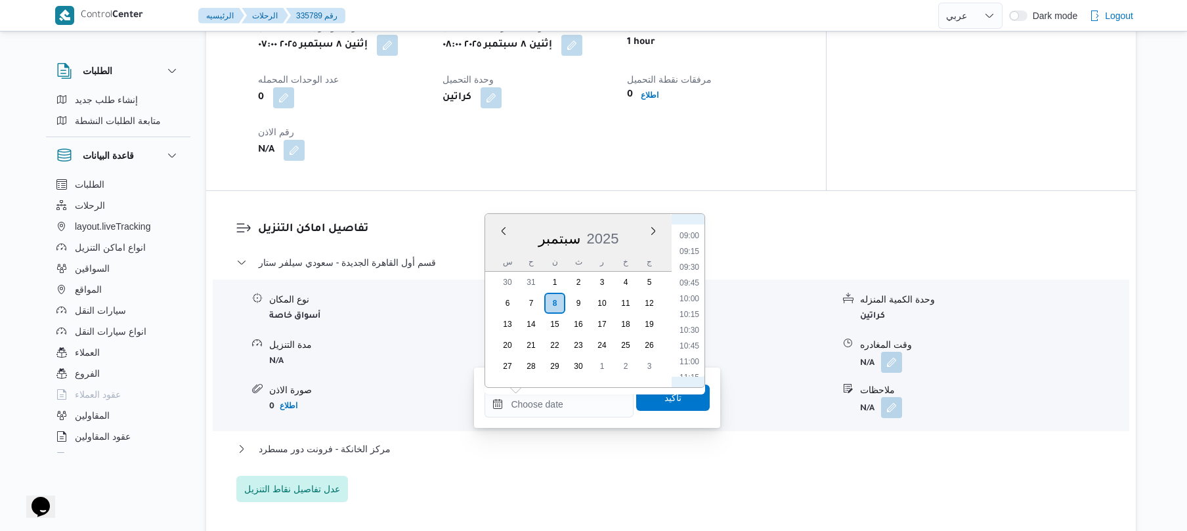
scroll to position [433, 0]
click at [681, 353] on li "08:45" at bounding box center [689, 349] width 30 height 13
type input "[DATE] ٠٨:٤٥"
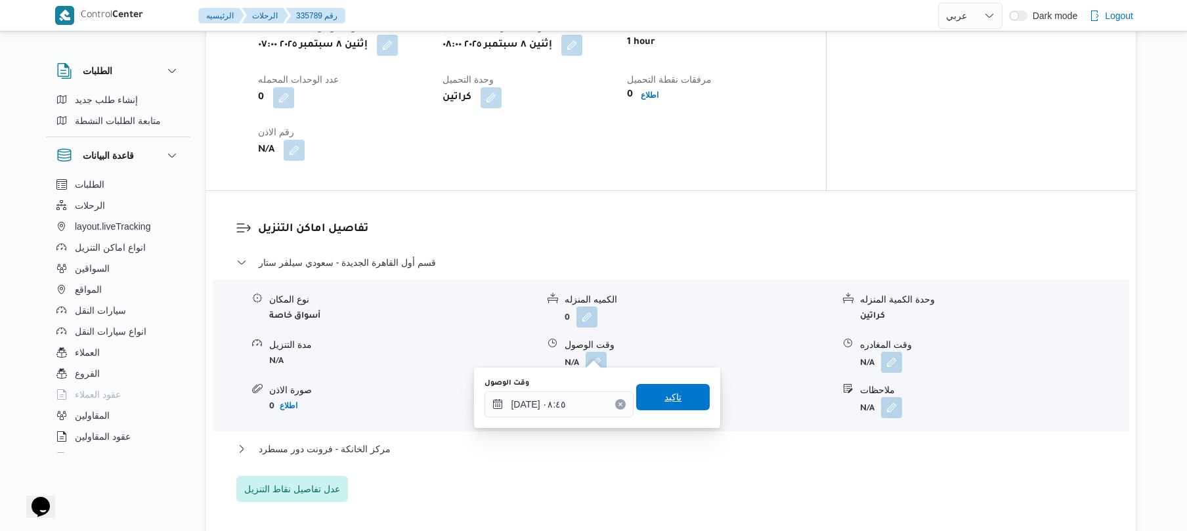
click at [664, 403] on span "تاكيد" at bounding box center [672, 397] width 17 height 16
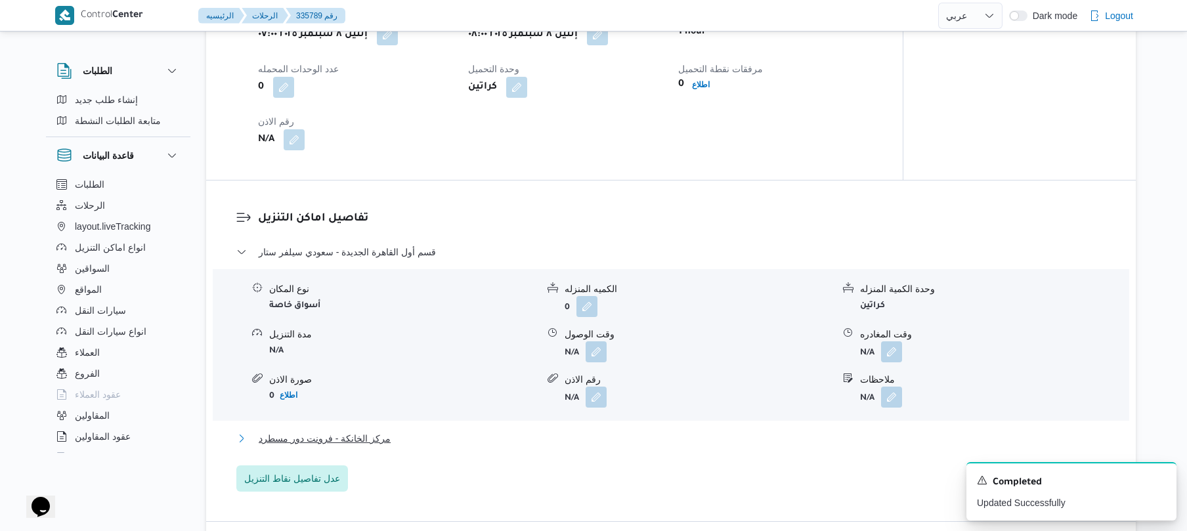
click at [599, 437] on button "مركز الخانكة - فرونت دور مسطرد" at bounding box center [671, 439] width 870 height 16
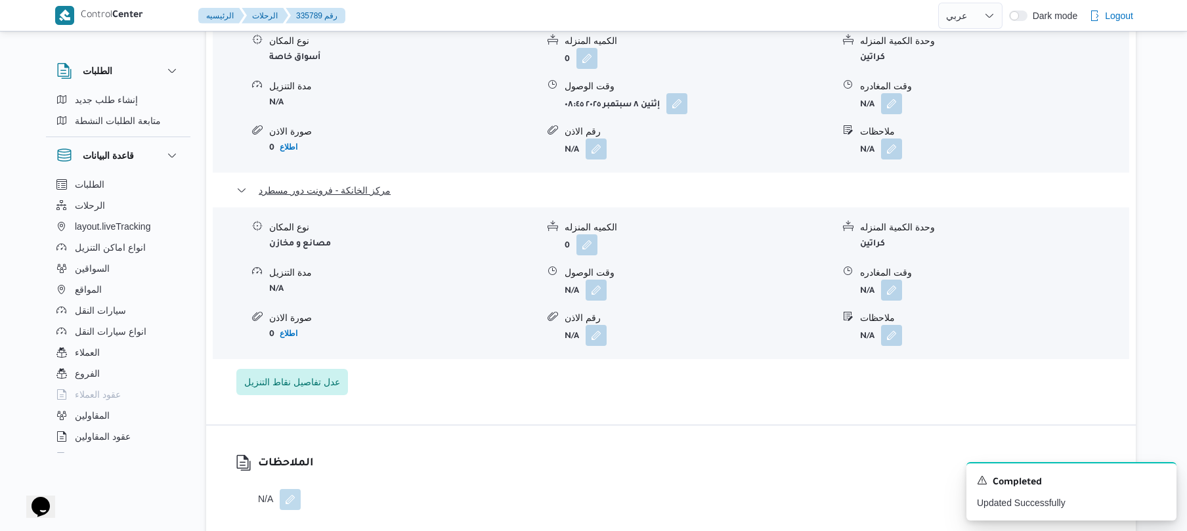
scroll to position [1260, 0]
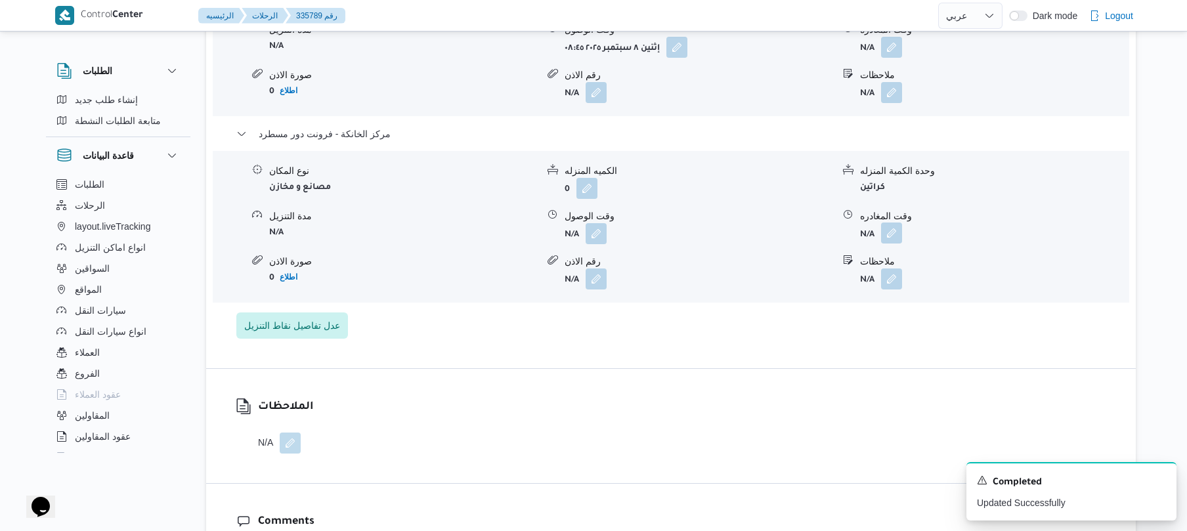
click at [888, 223] on button "button" at bounding box center [891, 233] width 21 height 21
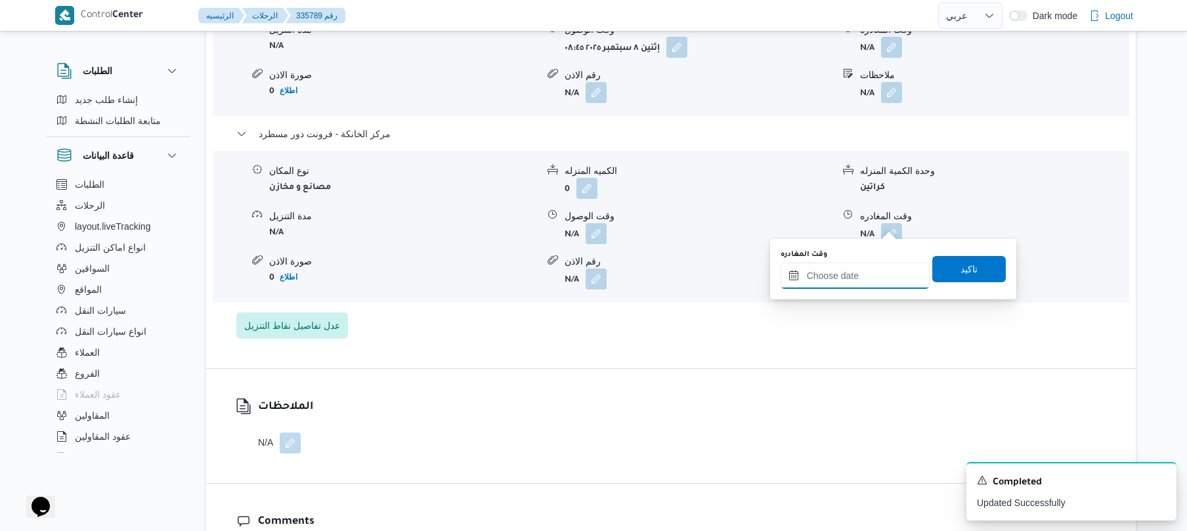
click at [826, 268] on input "وقت المغادره" at bounding box center [855, 276] width 149 height 26
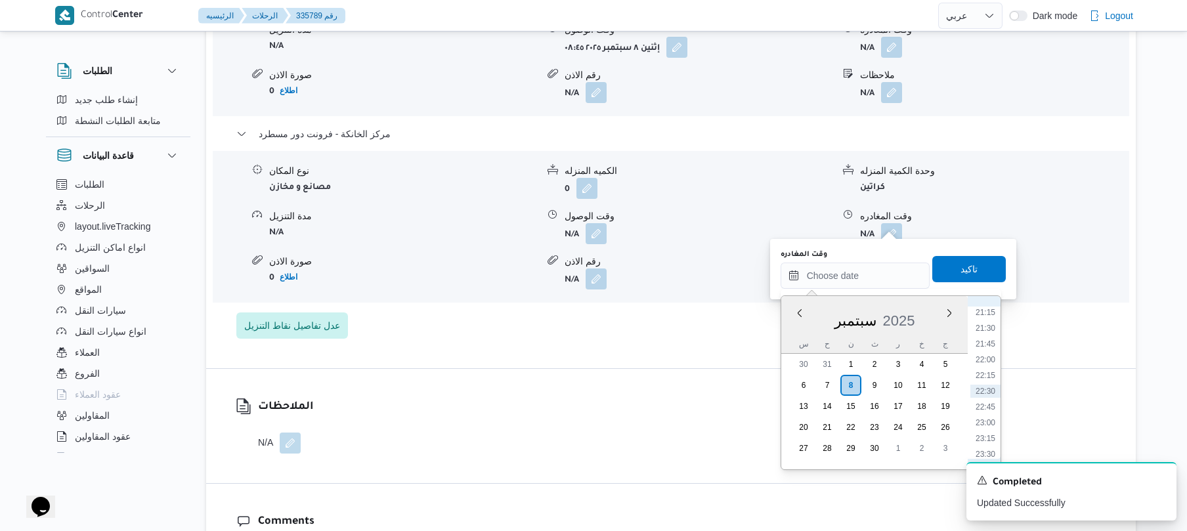
scroll to position [1211, 0]
click at [993, 345] on li "19:45" at bounding box center [985, 346] width 30 height 13
type input "٠٨/٠٩/٢٠٢٥ ١٩:٤٥"
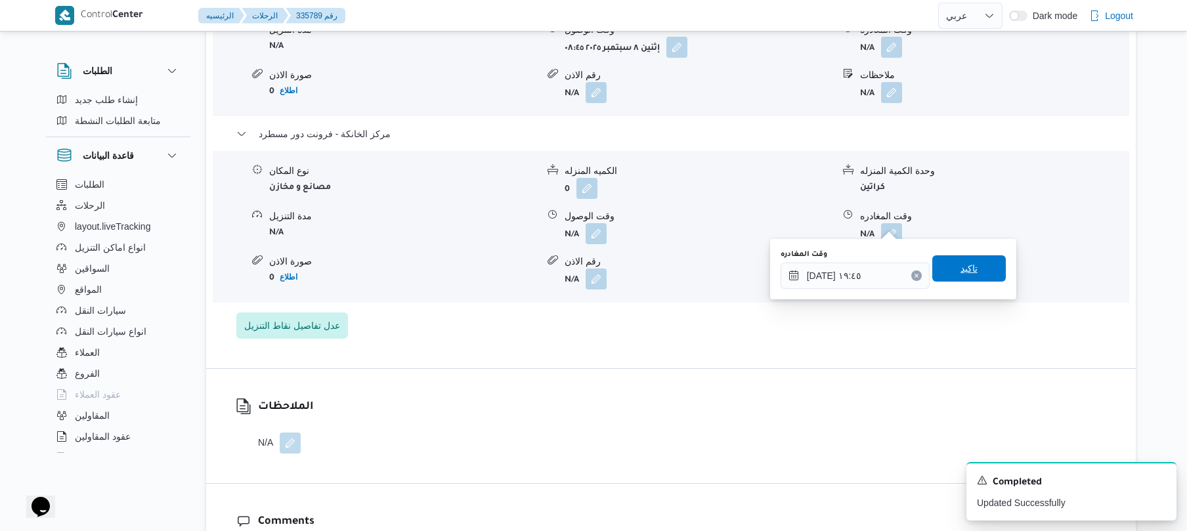
click at [960, 272] on span "تاكيد" at bounding box center [968, 269] width 17 height 16
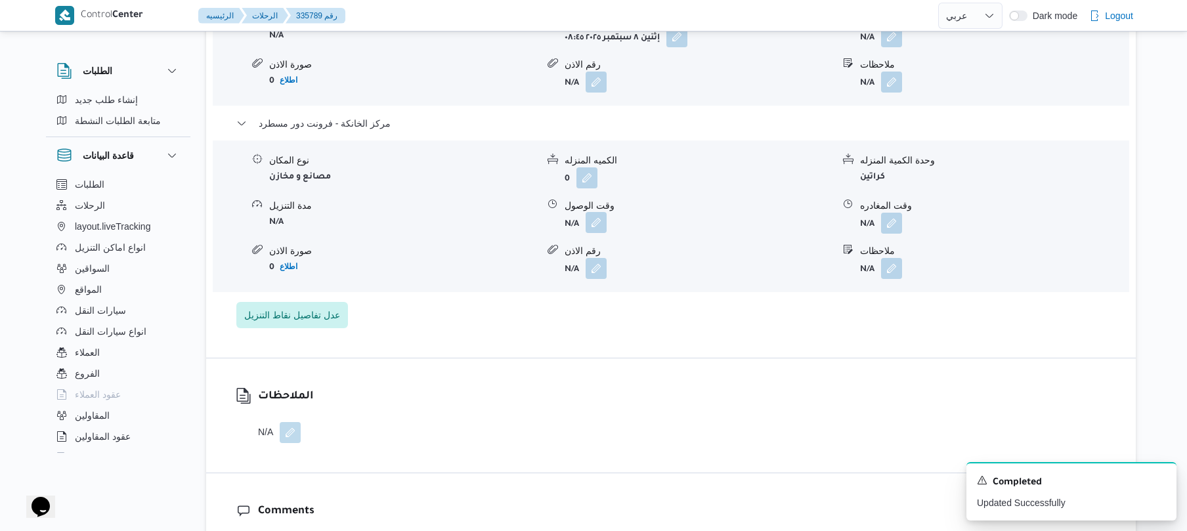
click at [592, 226] on button "button" at bounding box center [596, 222] width 21 height 21
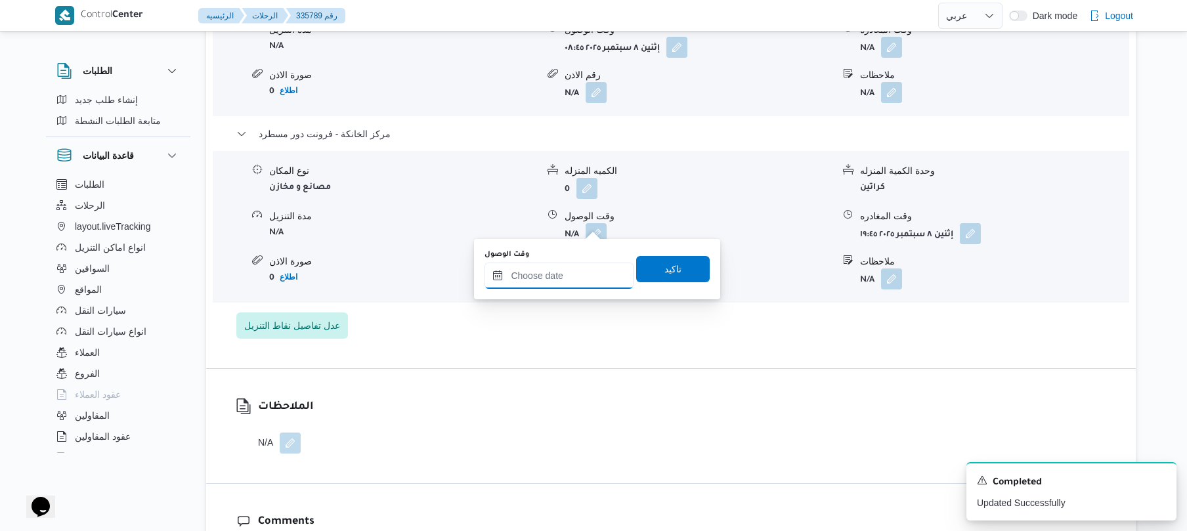
click at [565, 271] on input "وقت الوصول" at bounding box center [558, 276] width 149 height 26
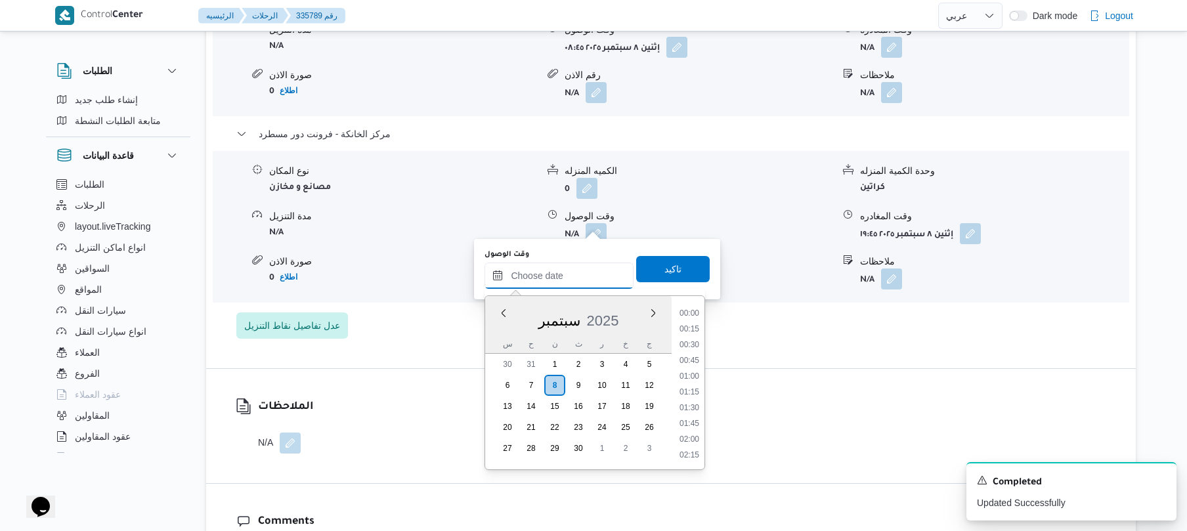
scroll to position [1340, 0]
click at [395, 407] on div "الملاحظات N/A" at bounding box center [671, 426] width 930 height 114
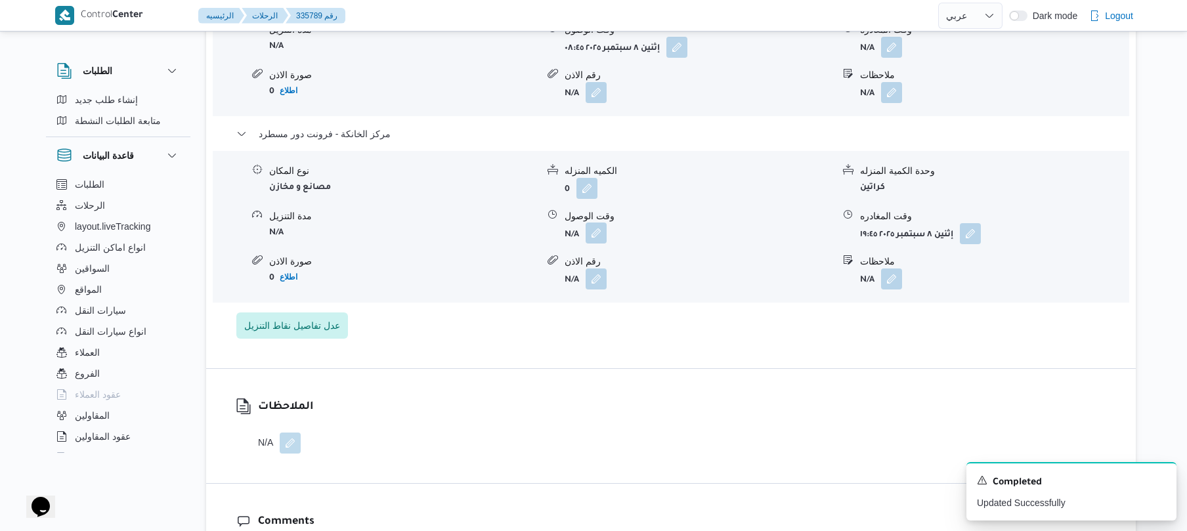
click at [596, 223] on button "button" at bounding box center [596, 233] width 21 height 21
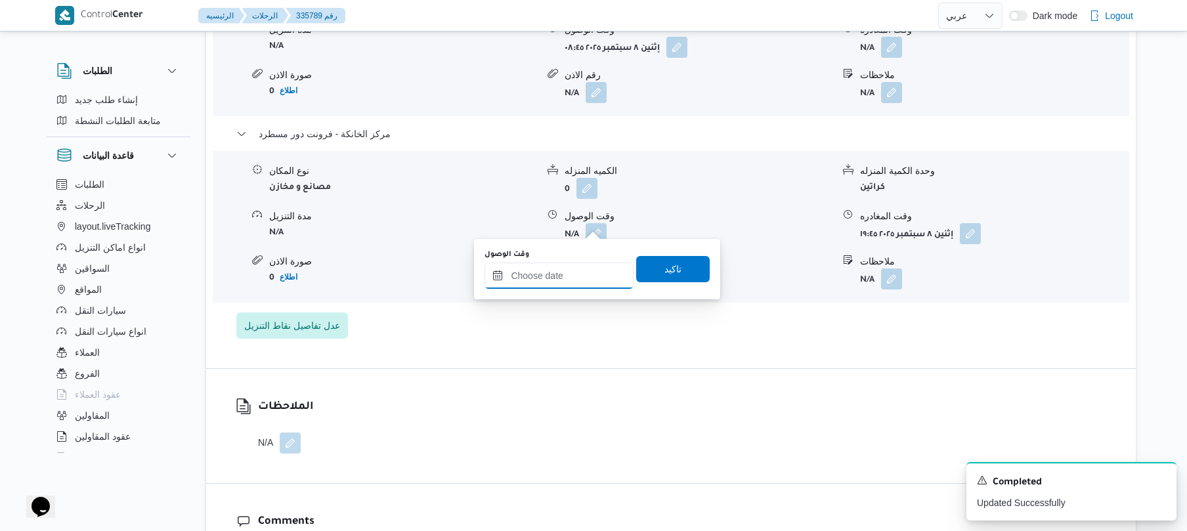
click at [563, 282] on input "وقت الوصول" at bounding box center [558, 276] width 149 height 26
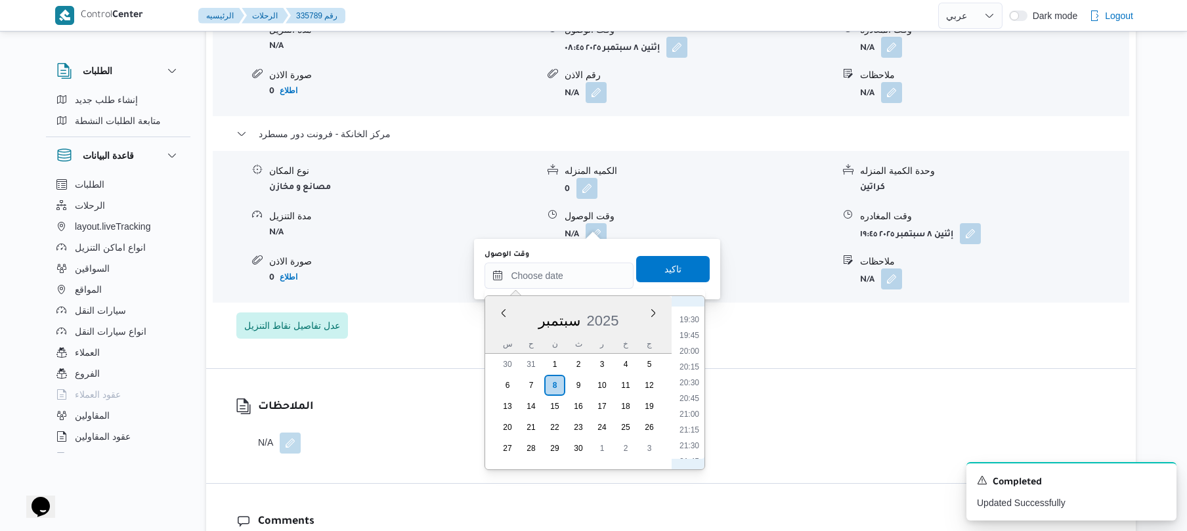
scroll to position [1211, 0]
click at [695, 329] on li "19:30" at bounding box center [689, 330] width 30 height 13
type input "٠٨/٠٩/٢٠٢٥ ١٩:٣٠"
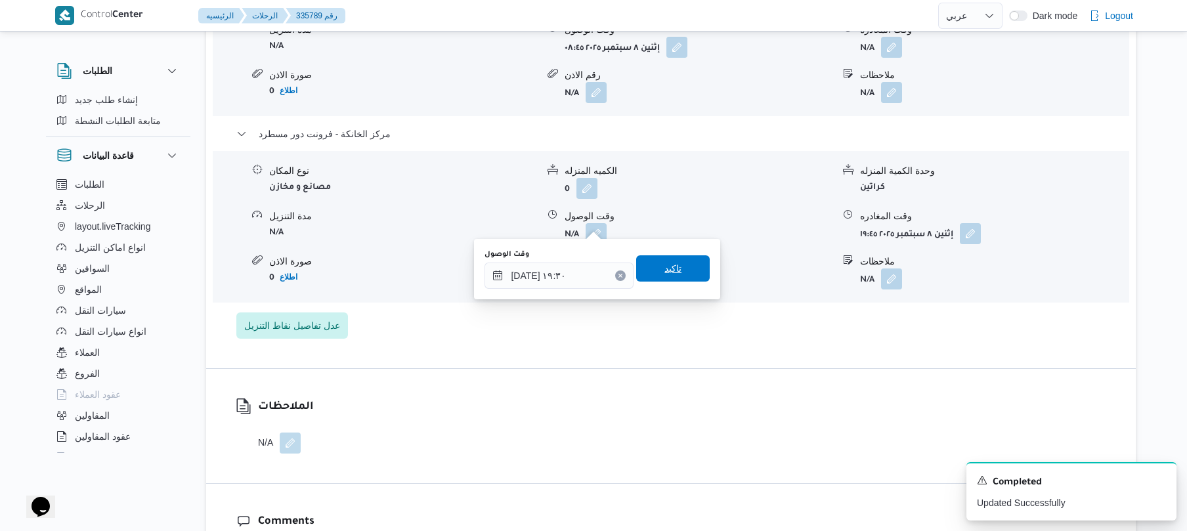
click at [685, 276] on span "تاكيد" at bounding box center [673, 268] width 74 height 26
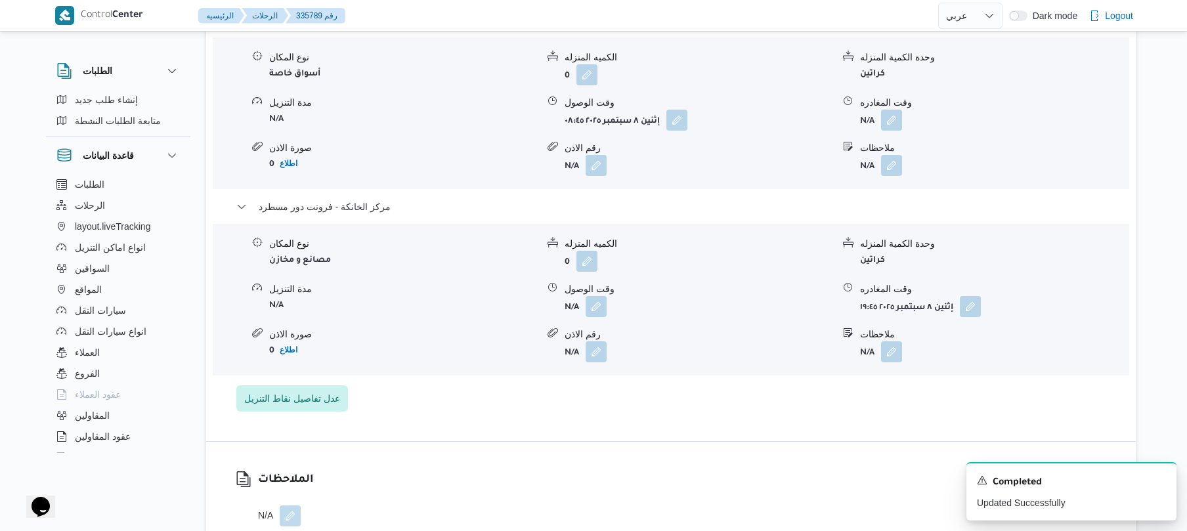
scroll to position [1155, 0]
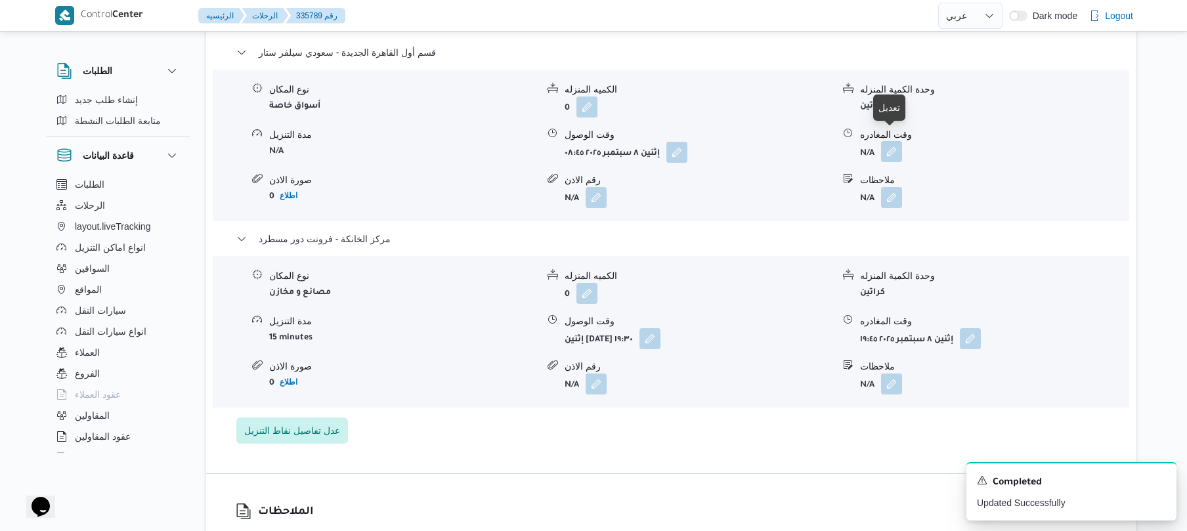
click at [891, 142] on button "button" at bounding box center [891, 151] width 21 height 21
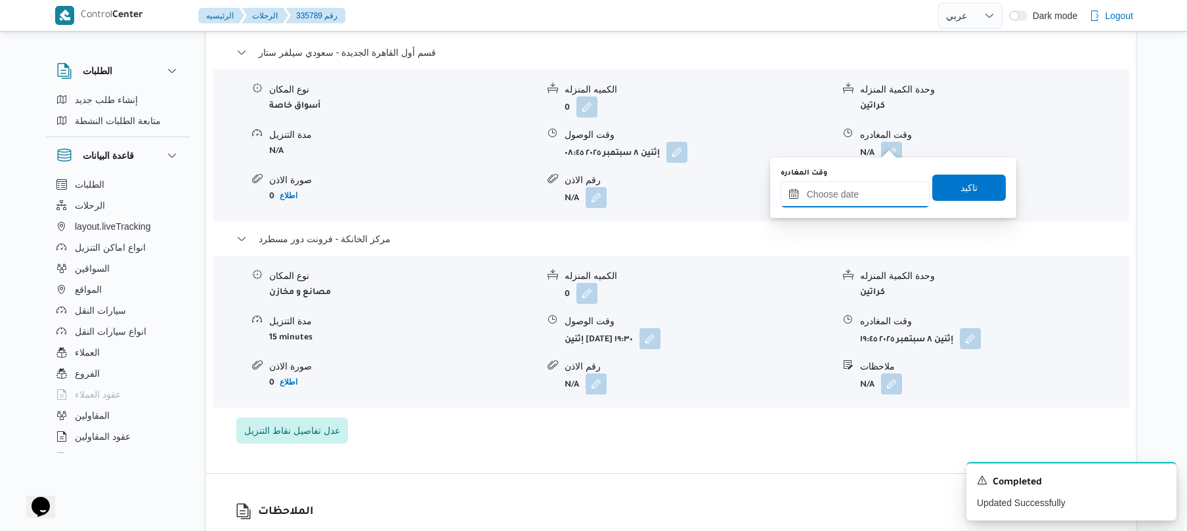
click at [815, 200] on input "وقت المغادره" at bounding box center [855, 194] width 149 height 26
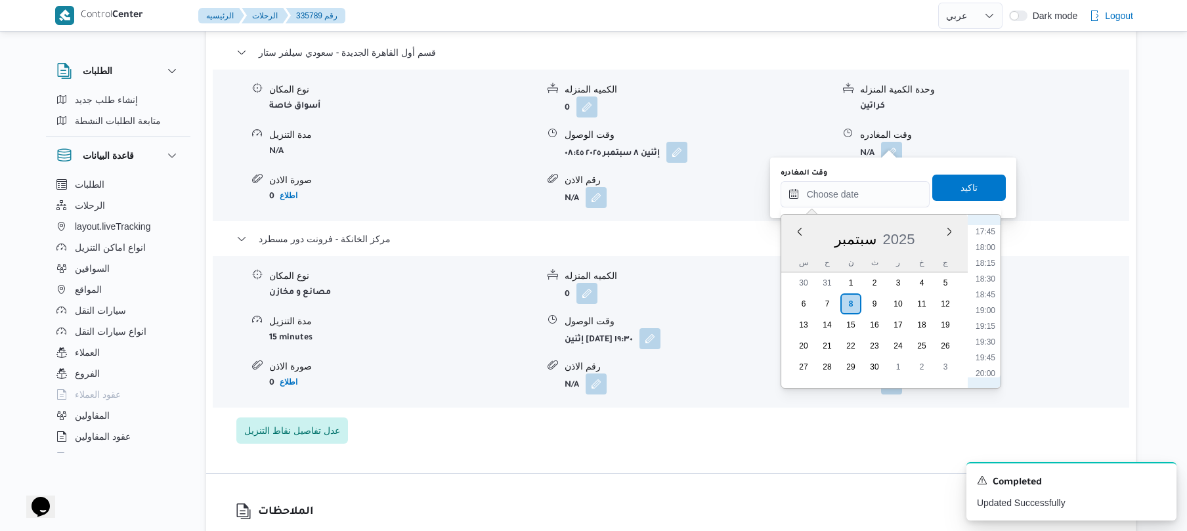
scroll to position [1082, 0]
click at [985, 327] on li "18:45" at bounding box center [985, 330] width 30 height 13
type input "٠٨/٠٩/٢٠٢٥ ١٨:٤٥"
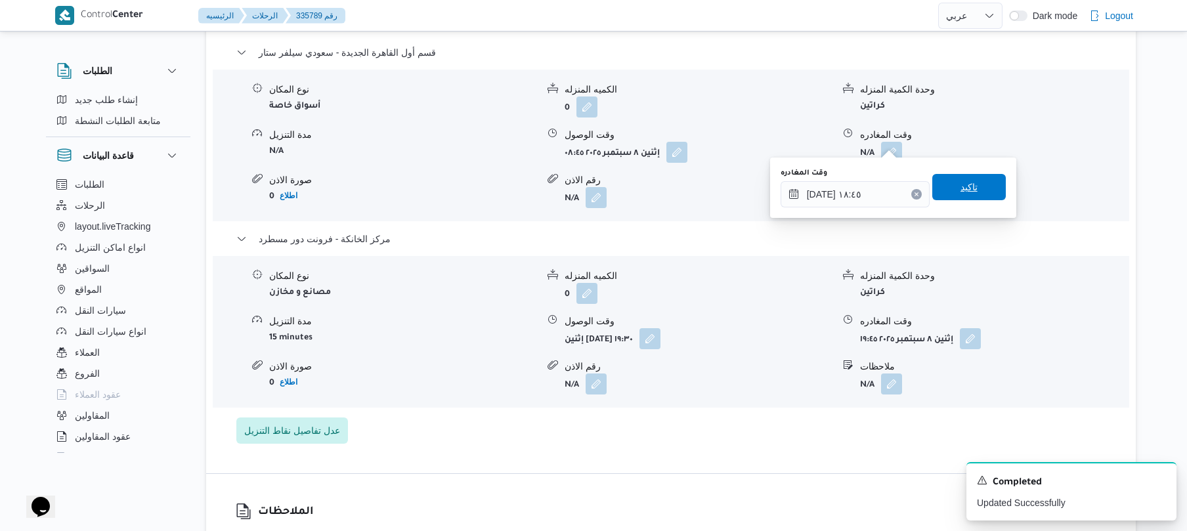
click at [974, 184] on span "تاكيد" at bounding box center [969, 187] width 74 height 26
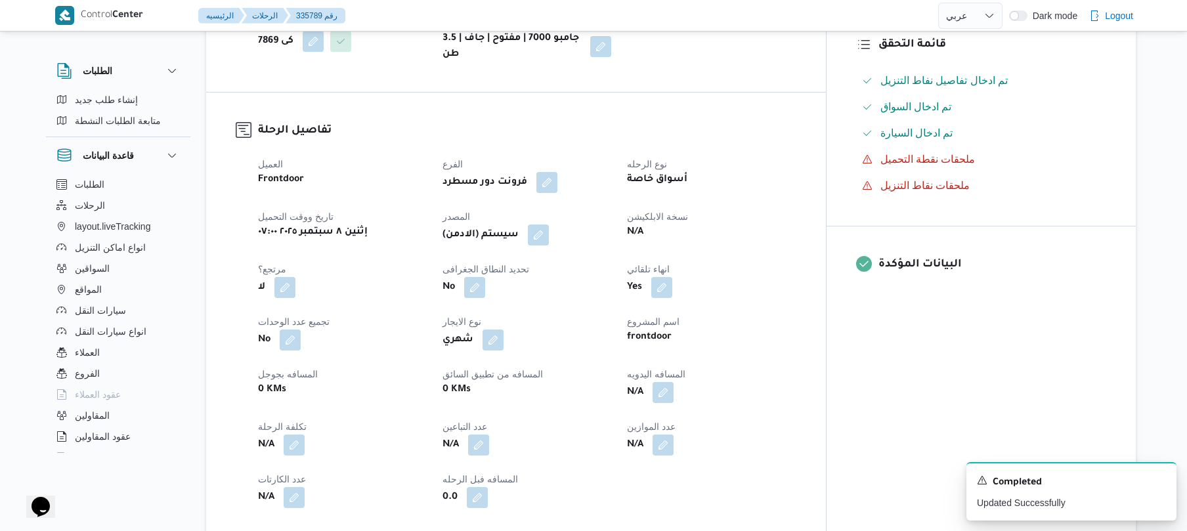
scroll to position [385, 0]
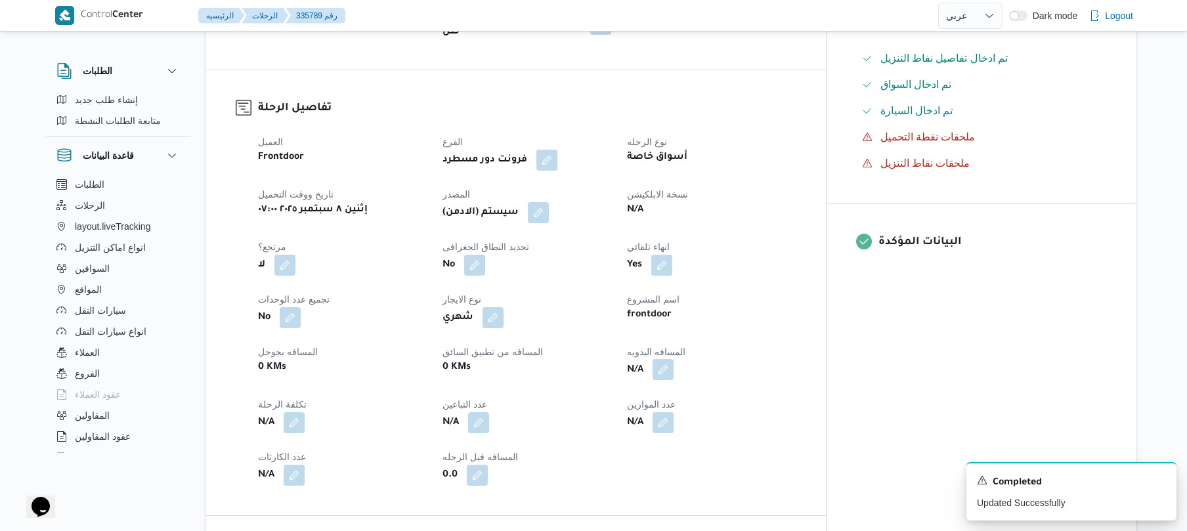
click at [674, 362] on button "button" at bounding box center [662, 369] width 21 height 21
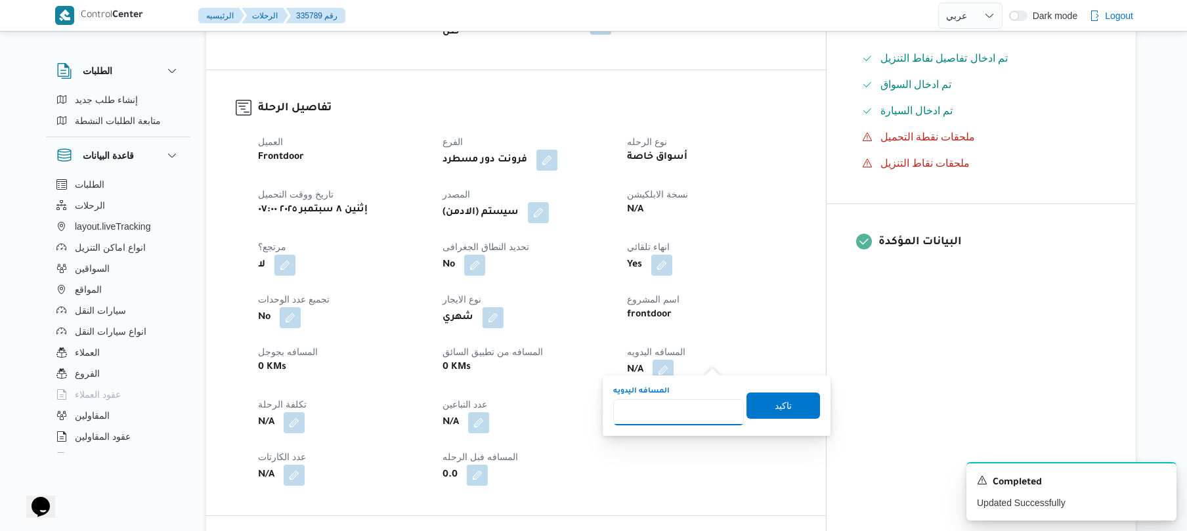
click at [675, 414] on input "المسافه اليدويه" at bounding box center [678, 412] width 131 height 26
type input "120"
click at [775, 408] on span "تاكيد" at bounding box center [783, 405] width 17 height 16
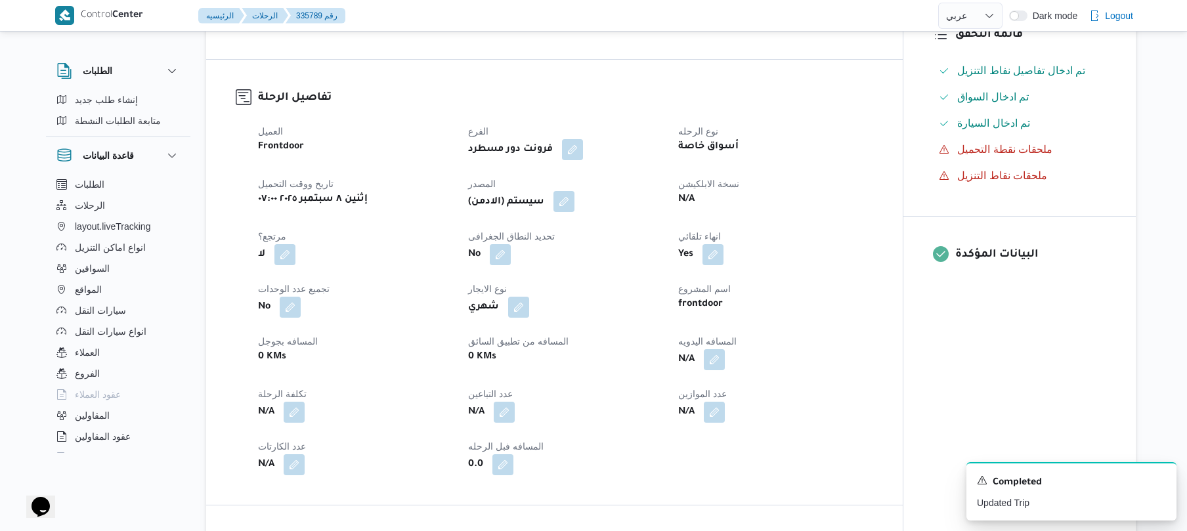
click at [568, 197] on button "button" at bounding box center [563, 201] width 21 height 21
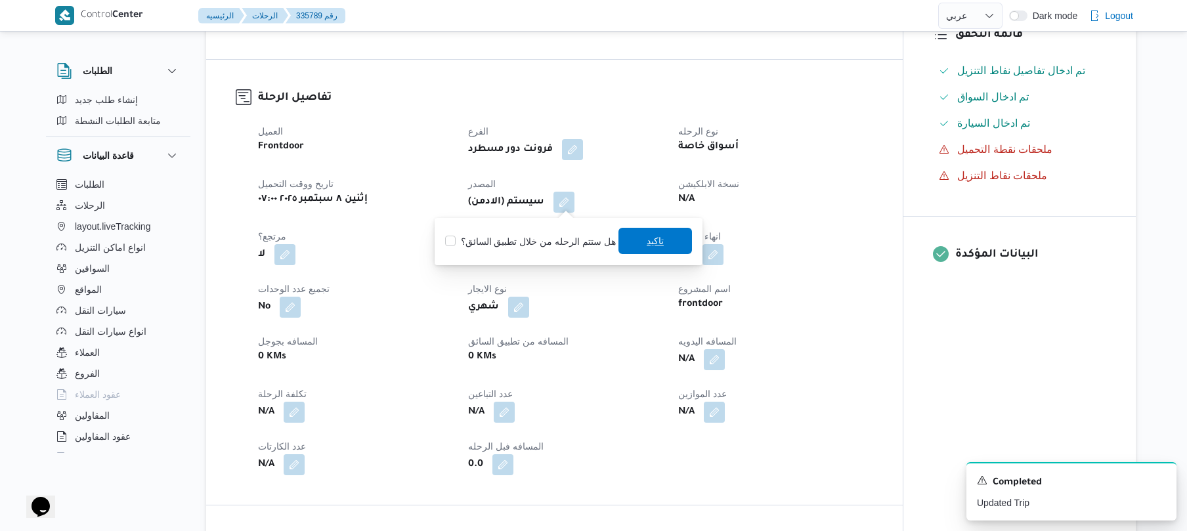
click at [647, 251] on span "تاكيد" at bounding box center [655, 241] width 74 height 26
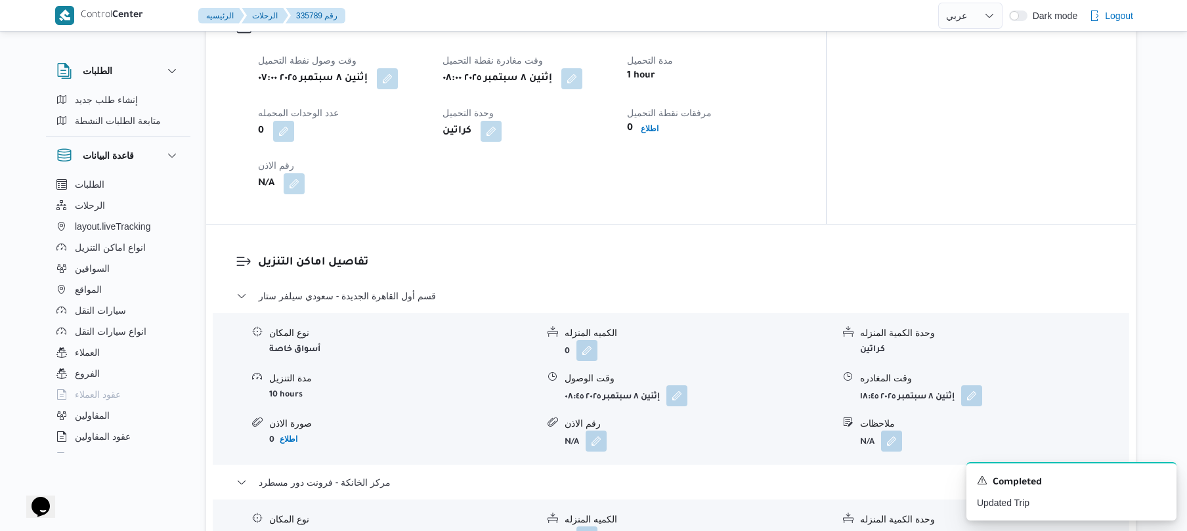
scroll to position [910, 0]
click at [668, 214] on div "تفاصيل نقطة التحميل وقت وصول نفطة التحميل إثنين ٨ سبتمبر ٢٠٢٥ ٠٧:٠٠ وقت مغادرة …" at bounding box center [516, 108] width 620 height 235
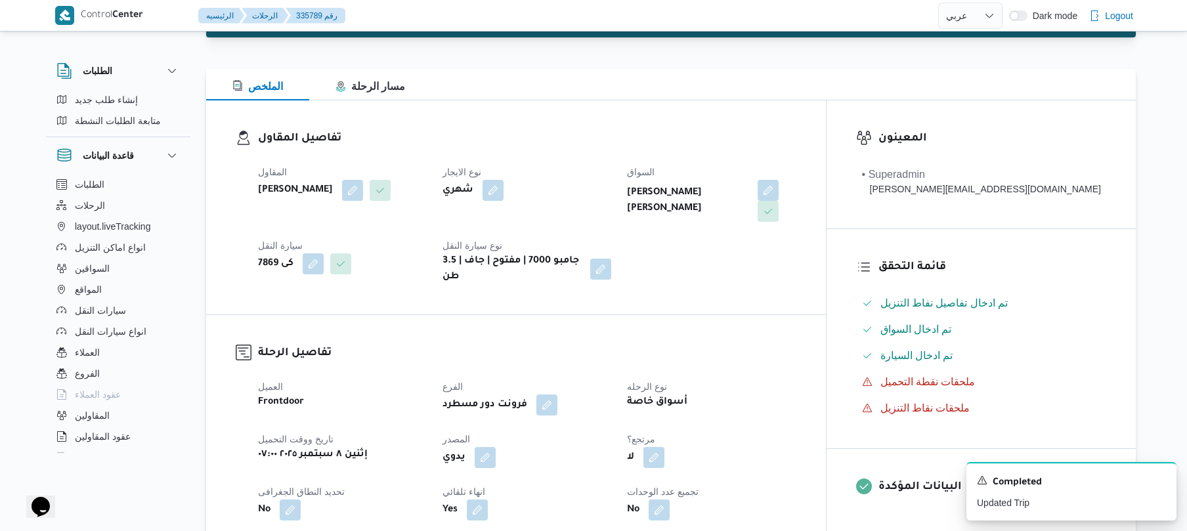
scroll to position [0, 0]
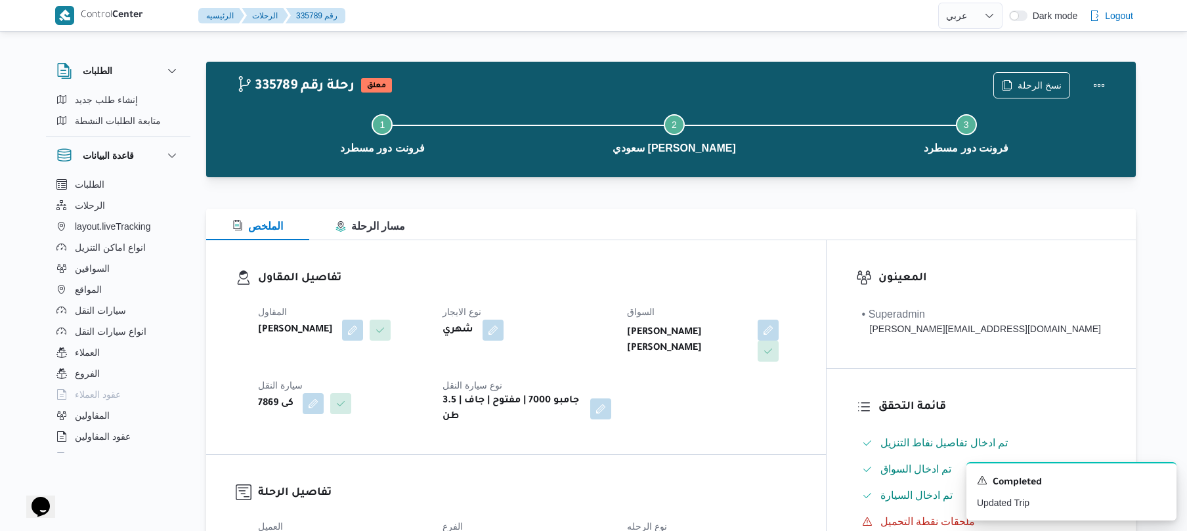
click at [826, 256] on div "تفاصيل المقاول المقاول ضياء شمس الدين فتحي نوع الايجار شهري السواق احمد نعيم عب…" at bounding box center [516, 347] width 620 height 214
click at [1159, 481] on icon "Dismiss toast" at bounding box center [1160, 479] width 11 height 11
click at [804, 399] on div "المقاول ضياء شمس الدين فتحي نوع الايجار شهري السواق احمد نعيم عبدالمعتمد محمد س…" at bounding box center [527, 364] width 554 height 137
click at [1100, 85] on button "Actions" at bounding box center [1099, 85] width 26 height 26
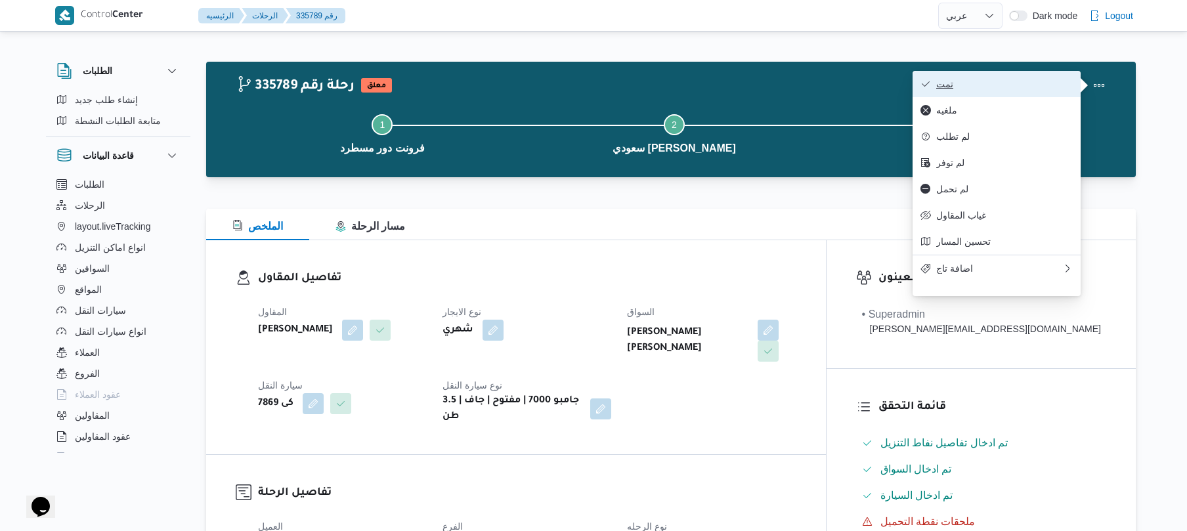
click at [1021, 83] on span "تمت" at bounding box center [1004, 84] width 137 height 11
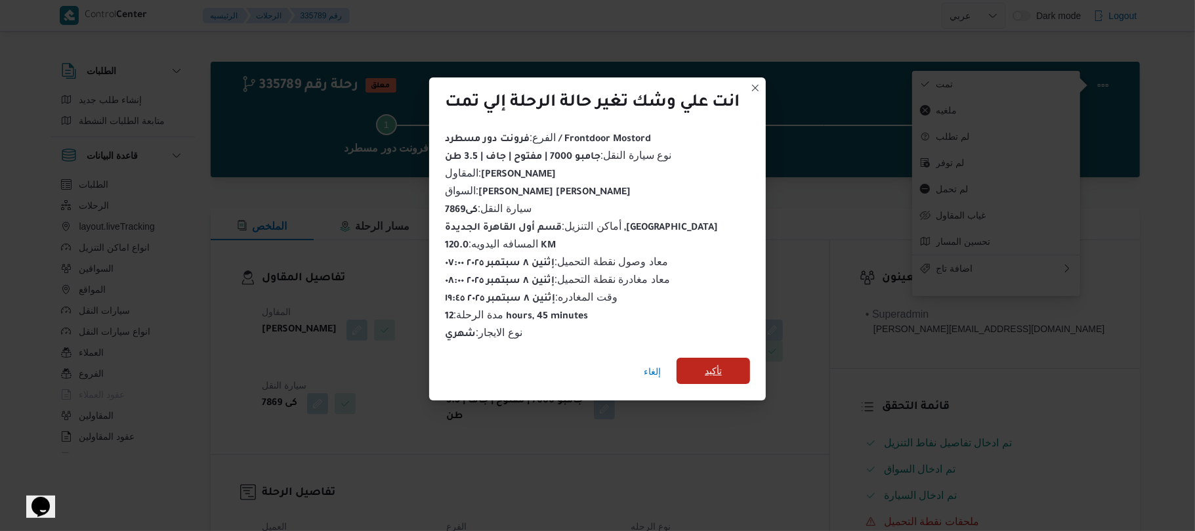
click at [721, 364] on span "تأكيد" at bounding box center [713, 371] width 17 height 16
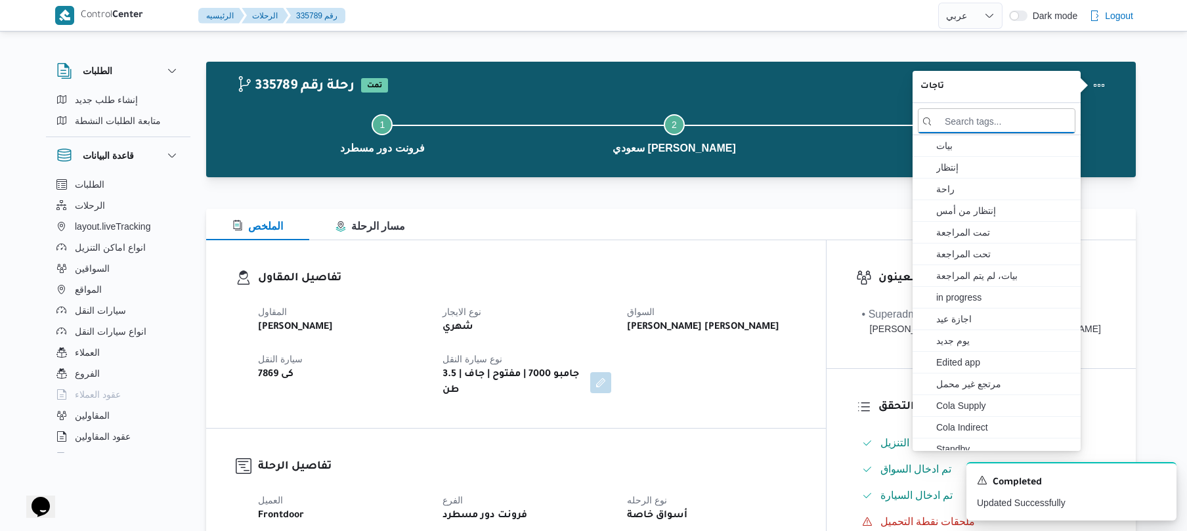
click at [656, 225] on div "الملخص مسار الرحلة" at bounding box center [671, 225] width 930 height 32
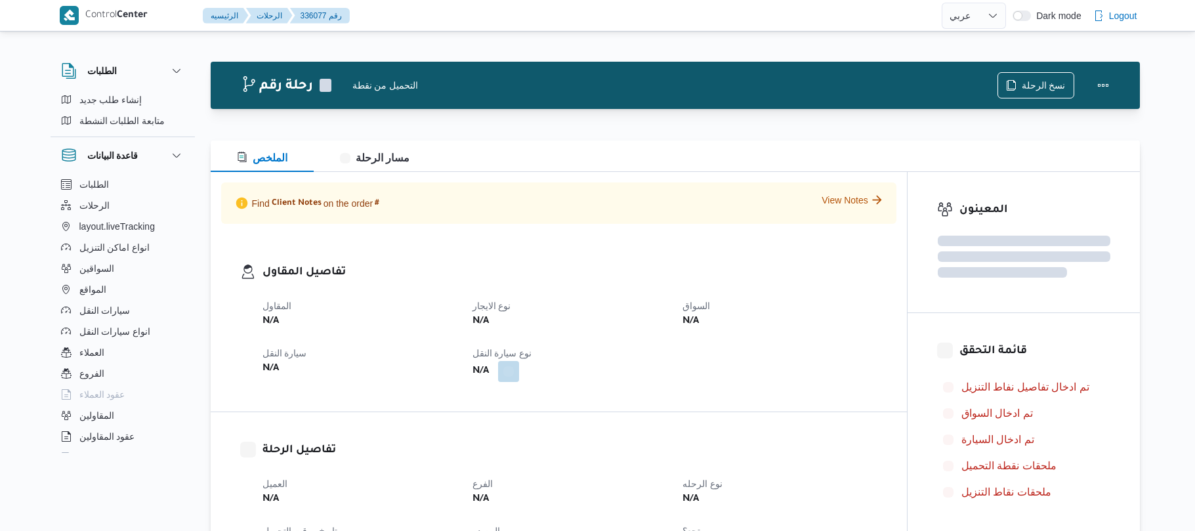
select select "ar"
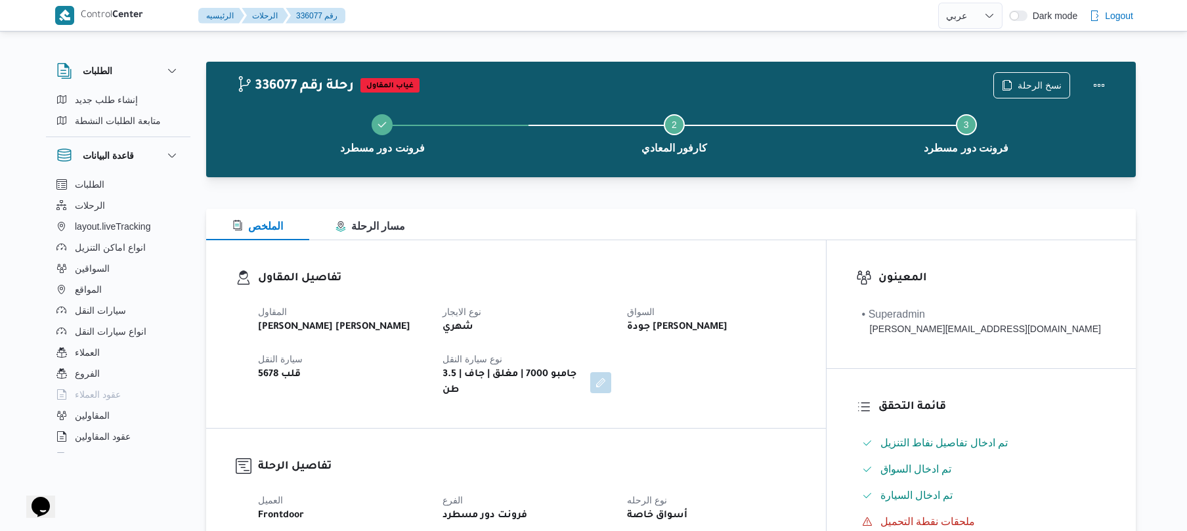
click at [580, 274] on h3 "تفاصيل المقاول" at bounding box center [527, 279] width 538 height 18
click at [842, 110] on button "Step 3 is incomplete 3 فرونت دور مسطرد" at bounding box center [966, 132] width 292 height 68
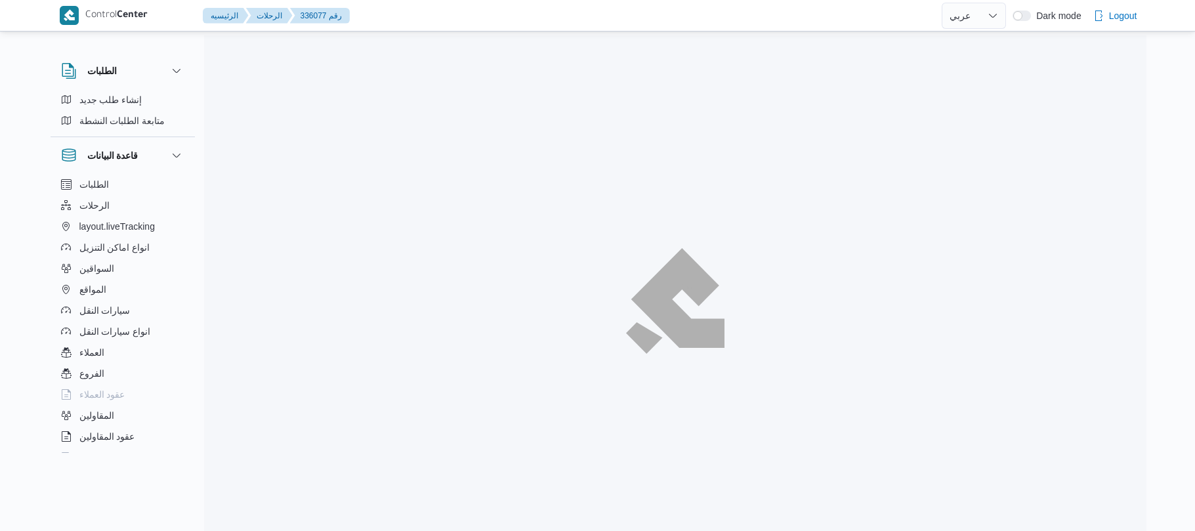
select select "ar"
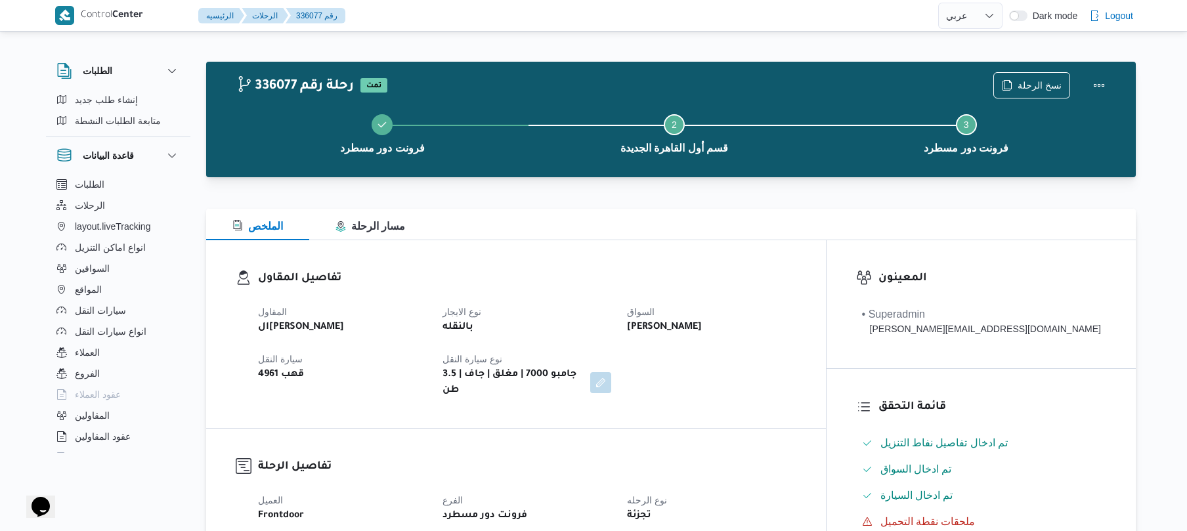
click at [783, 175] on div "336077 رحلة رقم تمت نسخ الرحلة فرونت دور مسطرد Step 2 is incomplete 2 قسم أول ا…" at bounding box center [671, 120] width 930 height 116
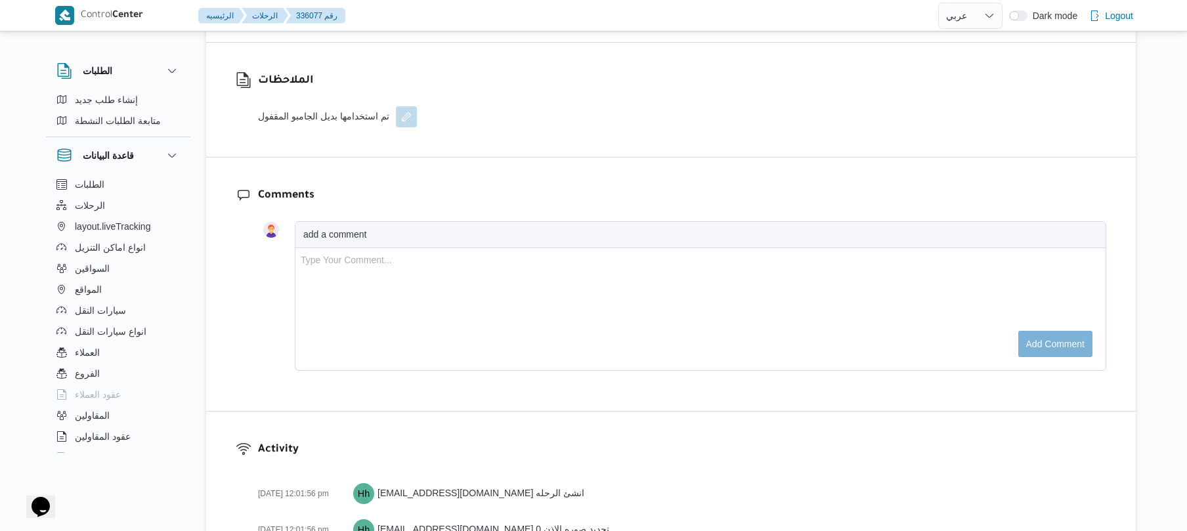
scroll to position [1365, 0]
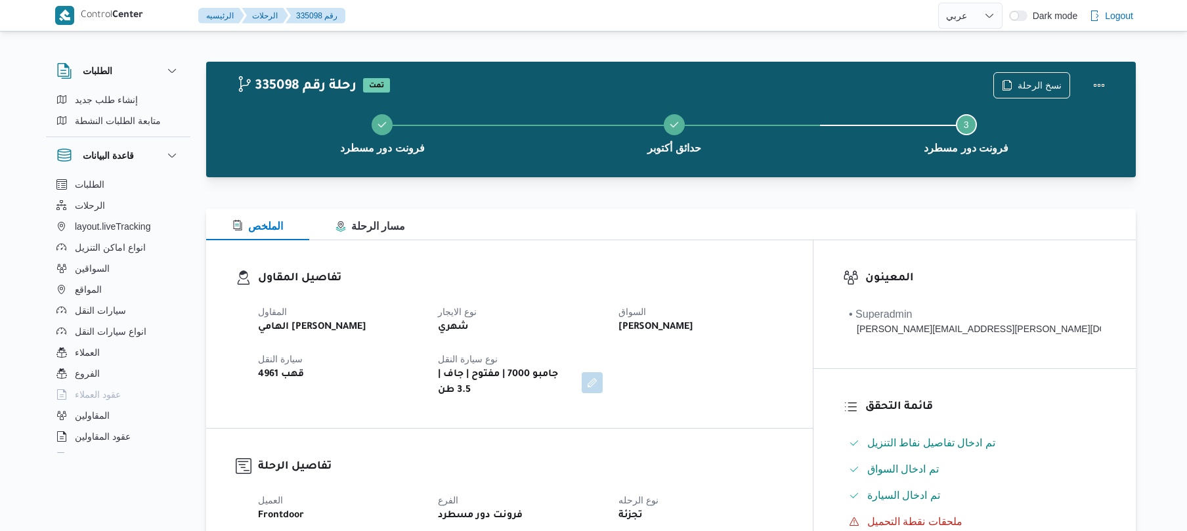
select select "ar"
click at [132, 95] on span "إنشاء طلب جديد" at bounding box center [106, 100] width 63 height 16
select select "ar"
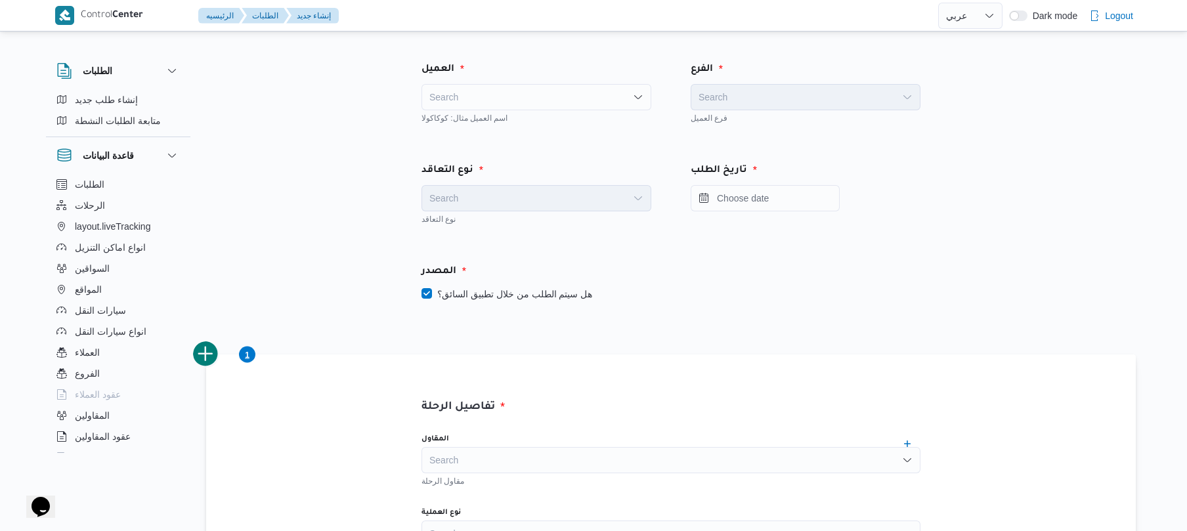
click at [572, 101] on div "Search" at bounding box center [536, 97] width 230 height 26
type input "FRO"
click at [528, 119] on span "Fro ntdoor" at bounding box center [544, 121] width 198 height 16
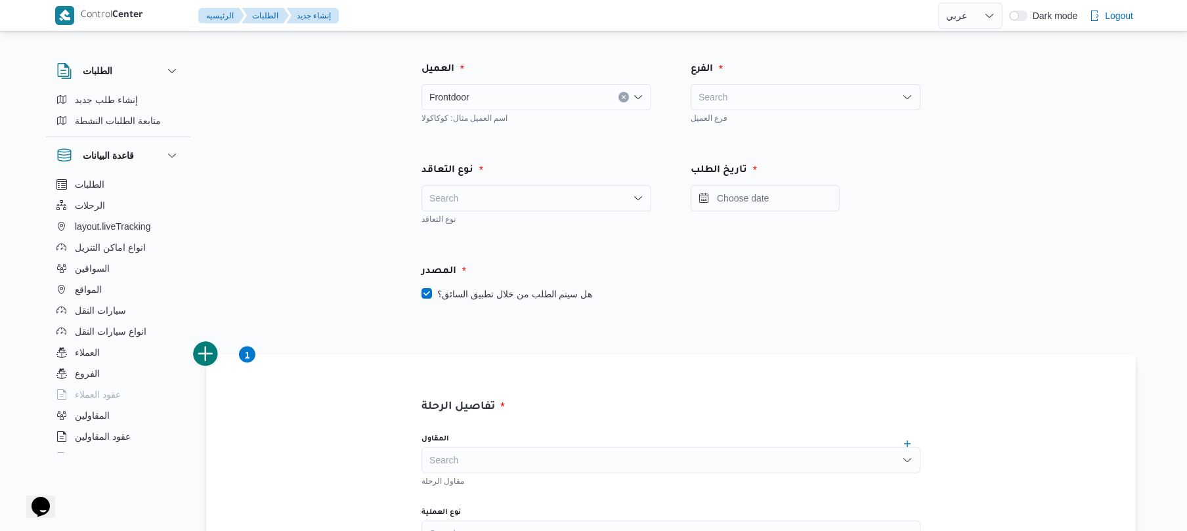
click at [714, 98] on div "Search" at bounding box center [806, 97] width 230 height 26
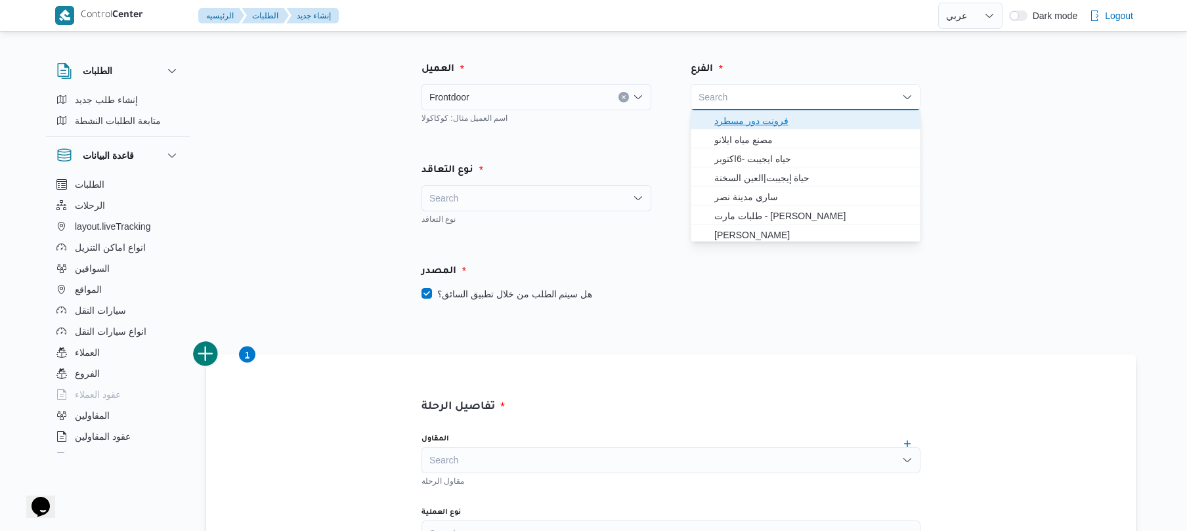
click at [729, 121] on span "فرونت دور مسطرد" at bounding box center [813, 121] width 198 height 16
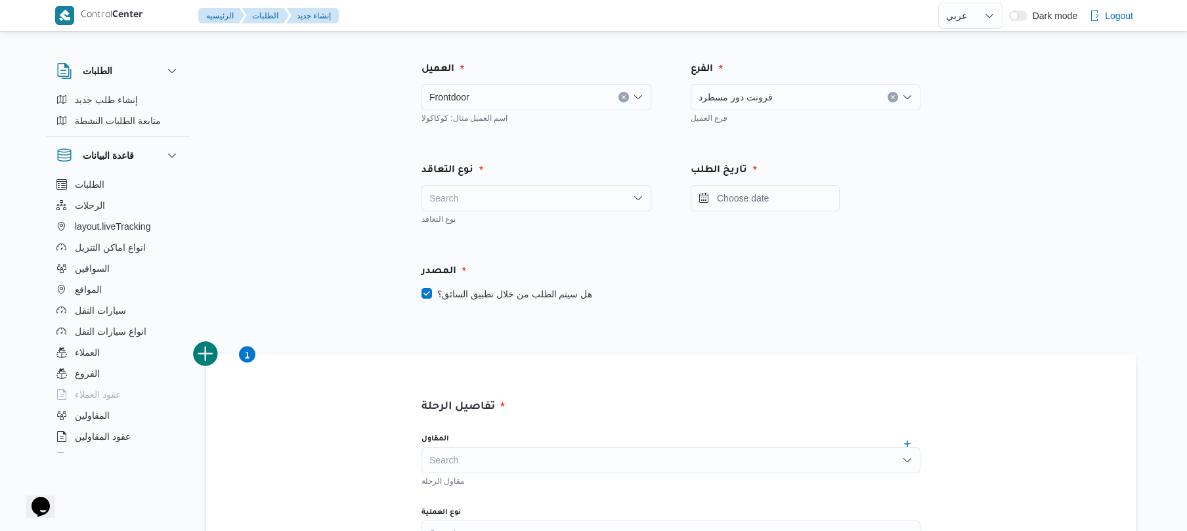
click at [593, 198] on div "Search" at bounding box center [536, 198] width 230 height 26
click at [538, 240] on span "On Demand" at bounding box center [544, 241] width 198 height 16
click at [758, 198] on input "Press the down key to open a popover containing a calendar." at bounding box center [765, 198] width 149 height 26
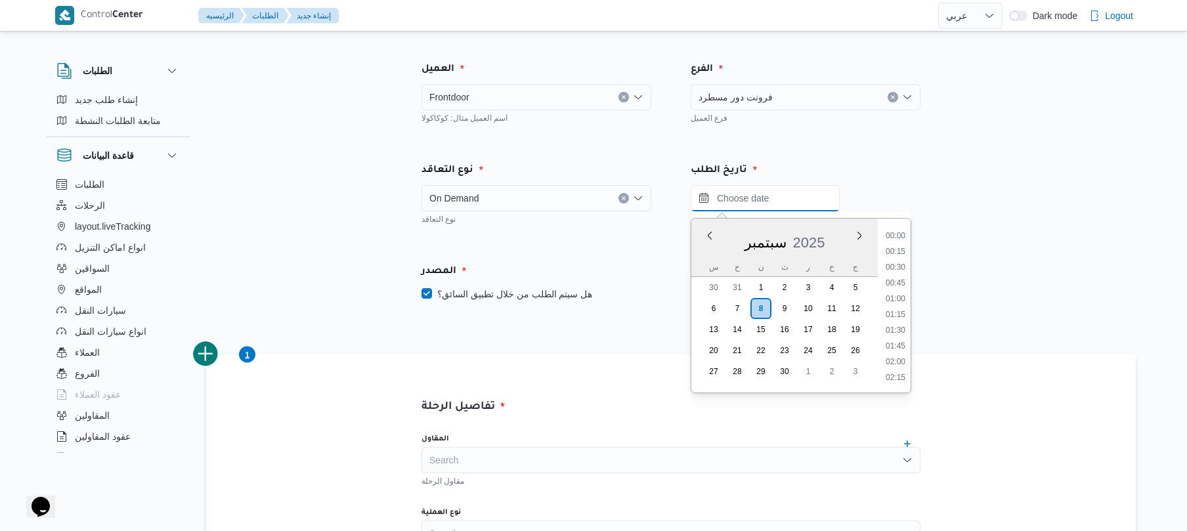
scroll to position [1363, 0]
click at [702, 257] on div "سبتمبر 2025" at bounding box center [784, 241] width 186 height 34
click at [896, 284] on li "21:00" at bounding box center [895, 285] width 30 height 13
type input "٠٨/٠٩/٢٠٢٥ ٢١:٠٠"
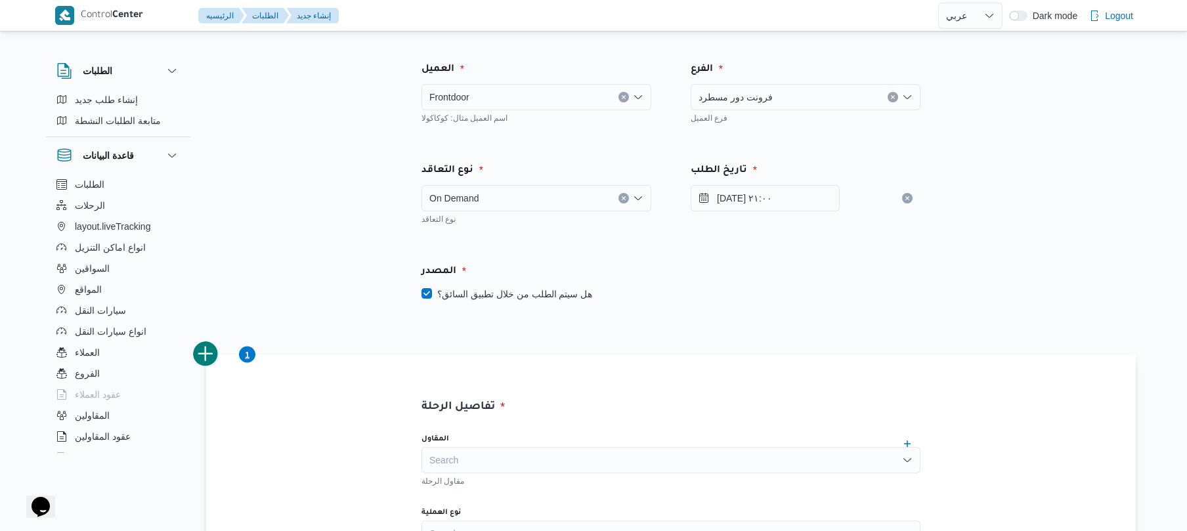
click at [425, 295] on label "هل سيتم الطلب من خلال تطبيق السائق؟" at bounding box center [506, 294] width 171 height 16
checkbox input "false"
click at [685, 294] on div "هل سيتم الطلب من خلال تطبيق السائق؟" at bounding box center [670, 294] width 499 height 16
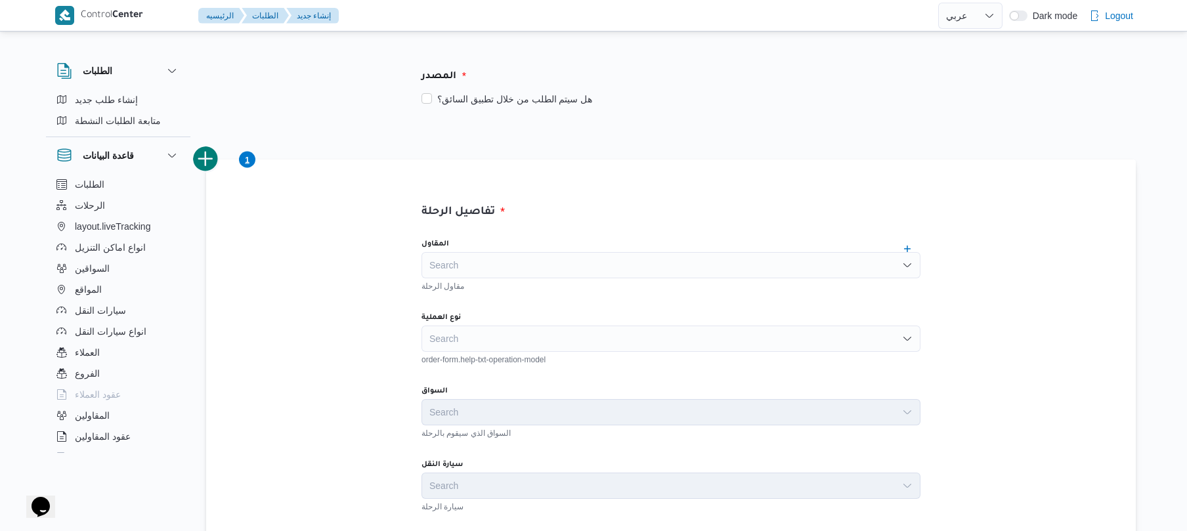
scroll to position [210, 0]
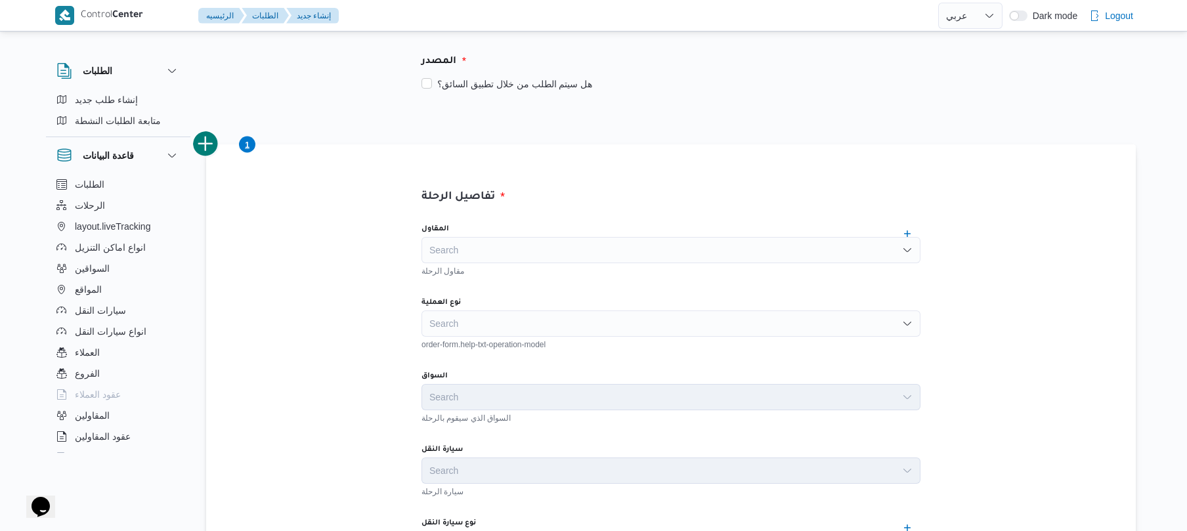
click at [707, 250] on div "Search" at bounding box center [670, 250] width 499 height 26
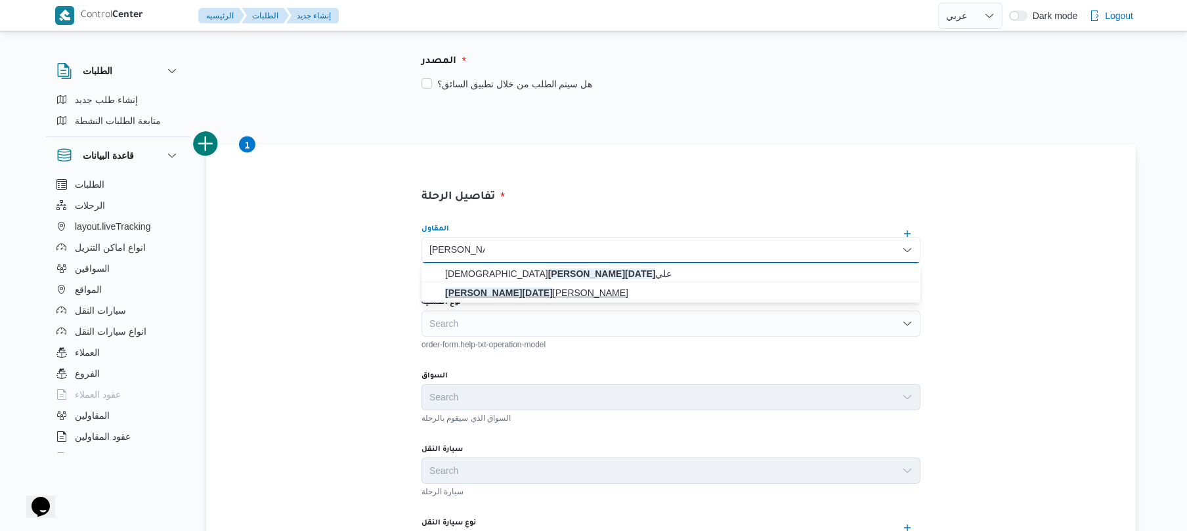
type input "ابراهيم رمضان"
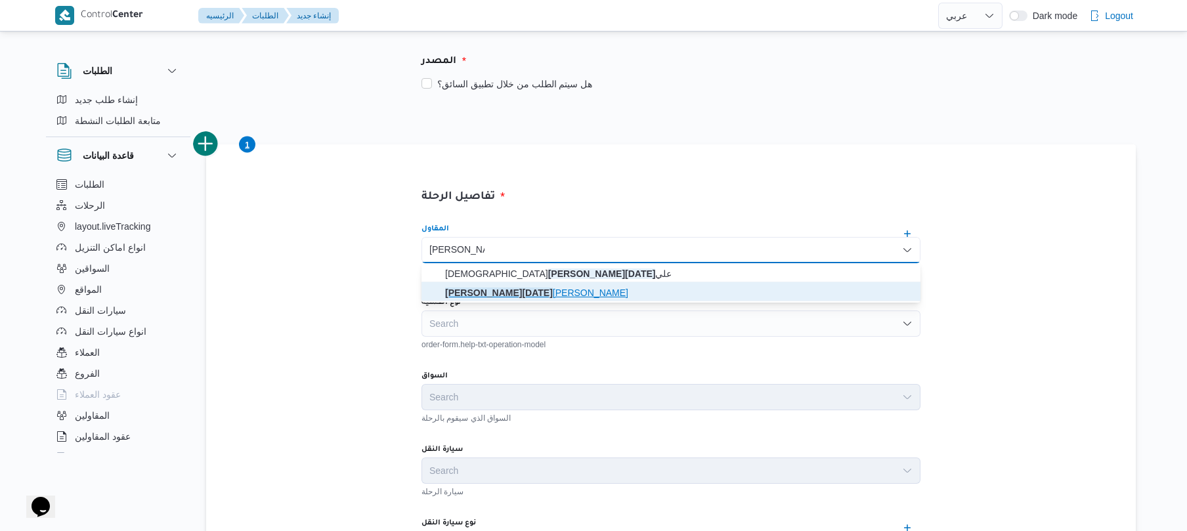
click at [618, 292] on span "ابراهيم رمضان ابراهيم عثمان ابوباشا" at bounding box center [678, 293] width 467 height 16
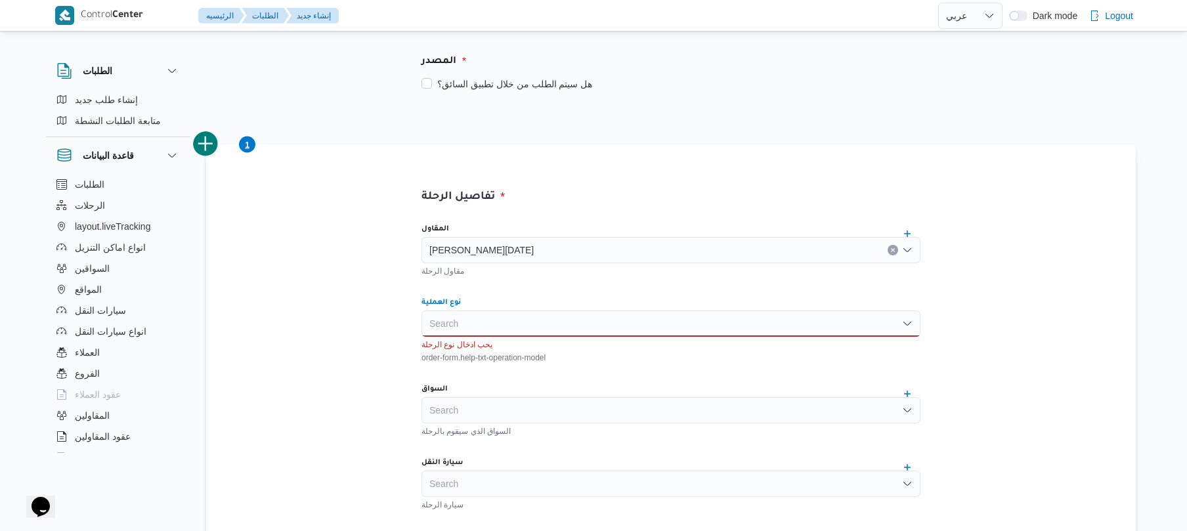
click at [601, 323] on div "Search" at bounding box center [670, 323] width 499 height 26
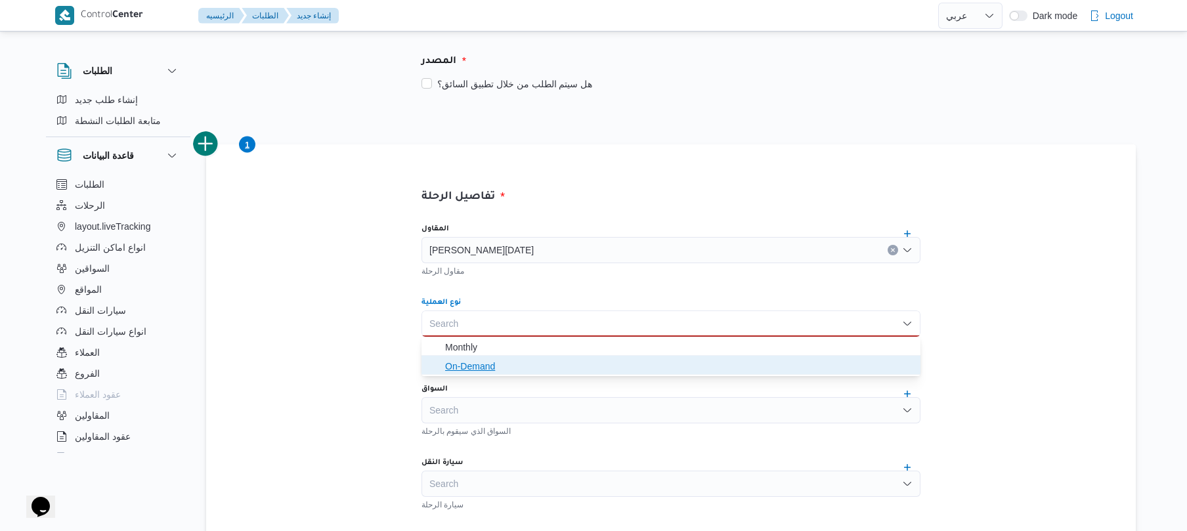
click at [578, 364] on span "On-Demand" at bounding box center [678, 366] width 467 height 16
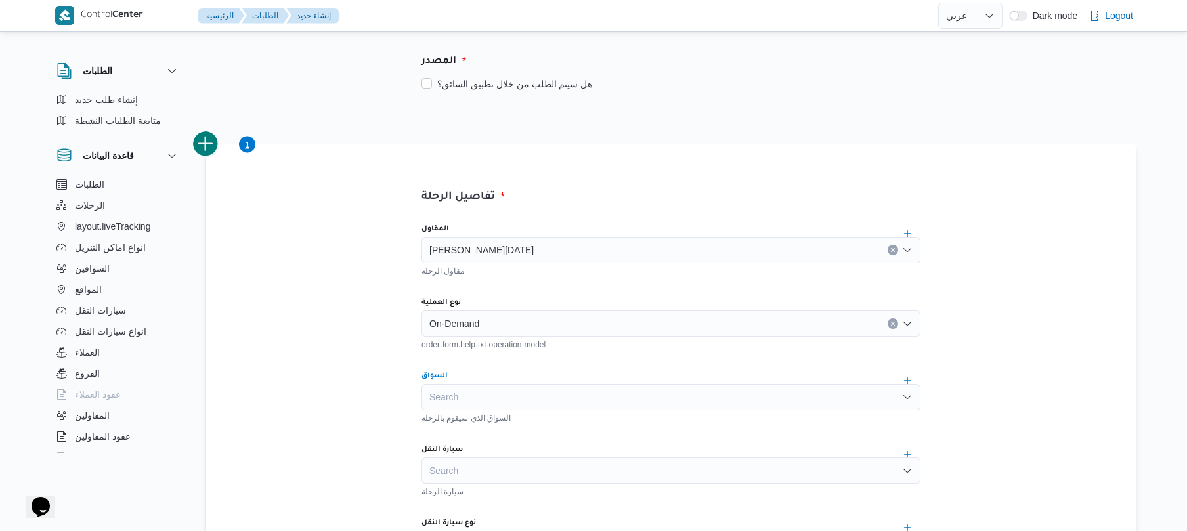
click at [599, 398] on div "Search" at bounding box center [670, 397] width 499 height 26
type input "ش"
type input "احمد محمد ديا"
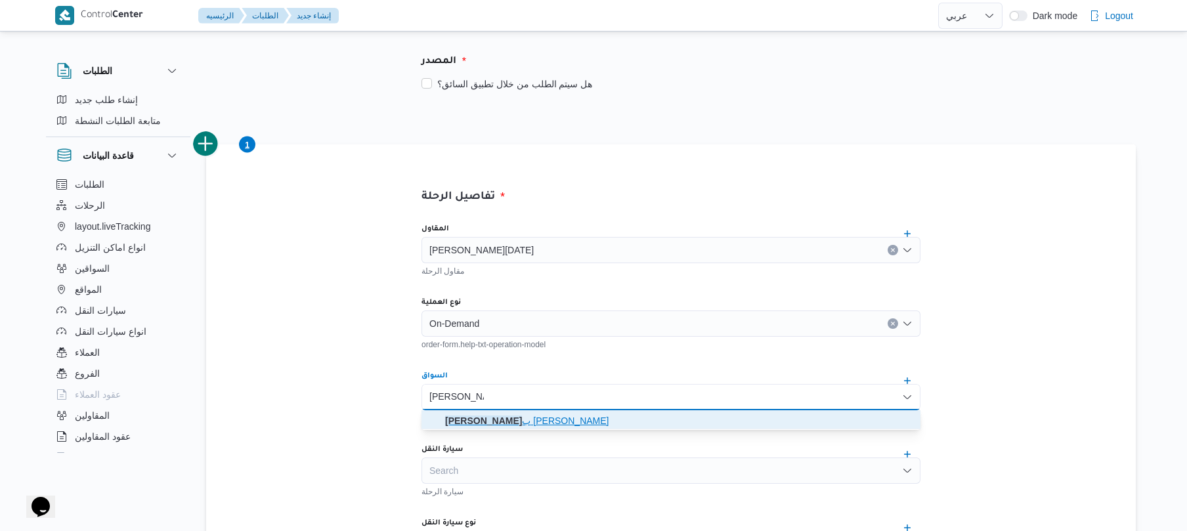
click at [565, 425] on span "احمد محمد ديا ب محمد" at bounding box center [678, 421] width 467 height 16
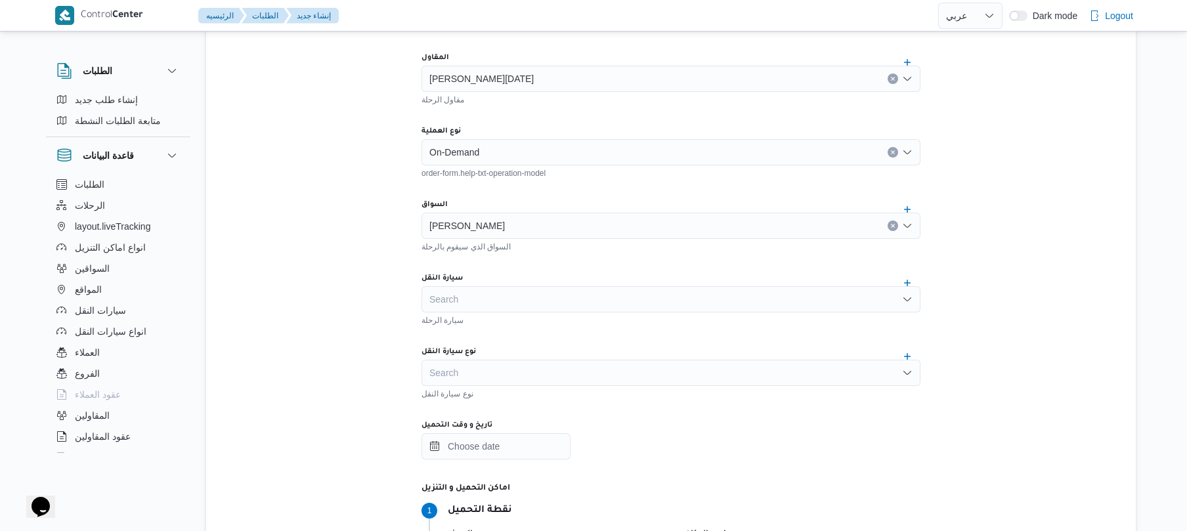
scroll to position [385, 0]
click at [505, 300] on div "Search" at bounding box center [670, 296] width 499 height 26
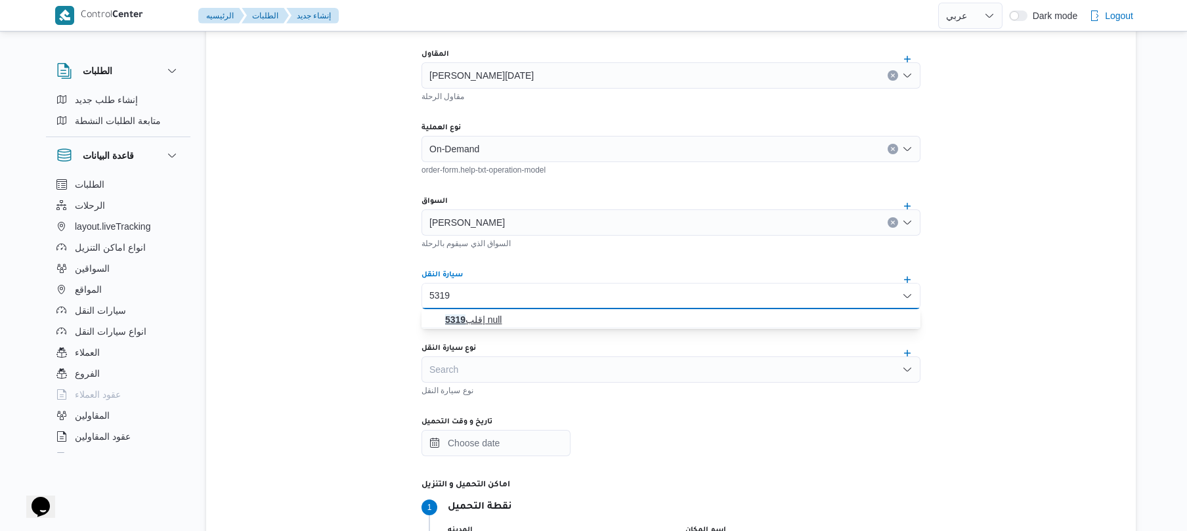
type input "5319"
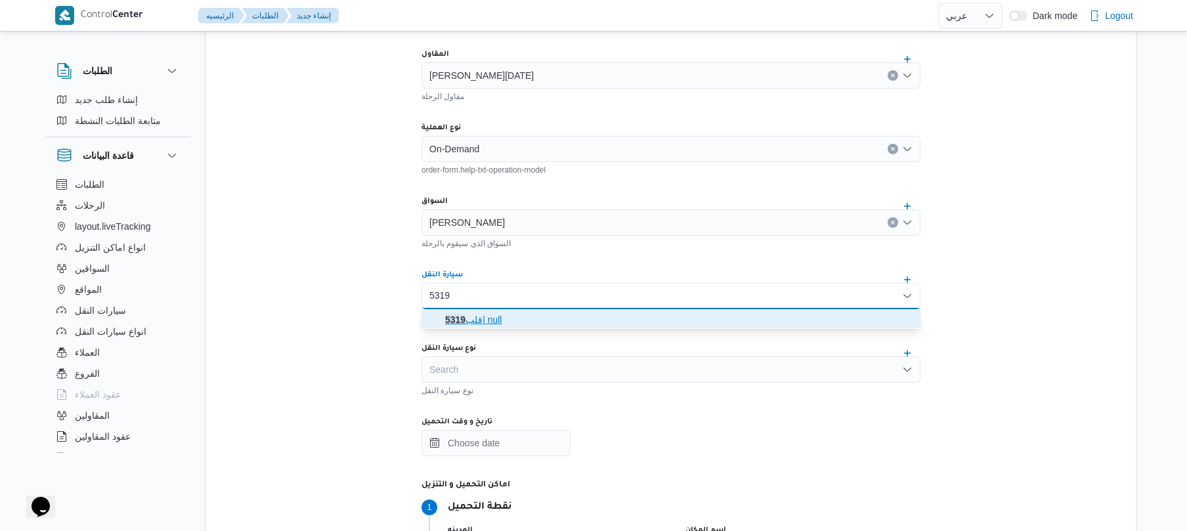
click at [484, 313] on span "قلب 5319 | null" at bounding box center [678, 320] width 467 height 16
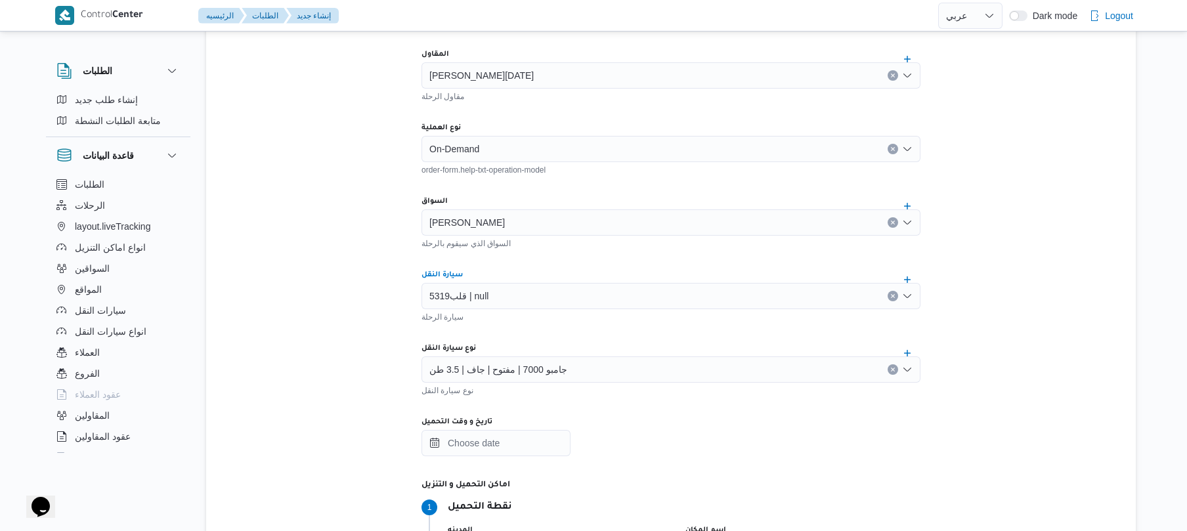
click at [1069, 330] on div "تفاصيل الرحلة المقاول ابراهيم رمضان ابراهيم عثمان ابوباشا مقاول الرحلة نوع العم…" at bounding box center [671, 433] width 930 height 927
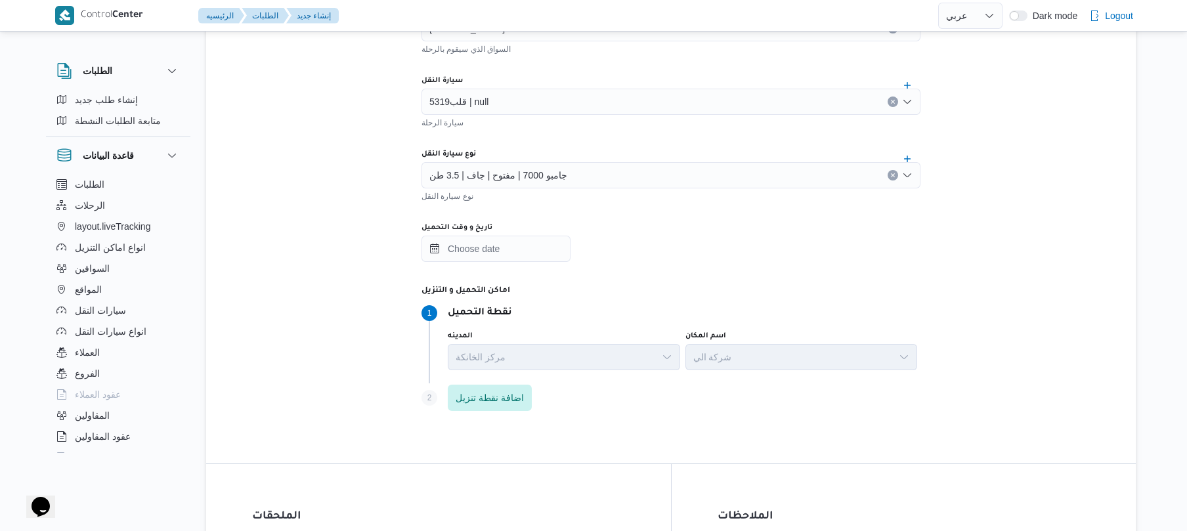
scroll to position [595, 0]
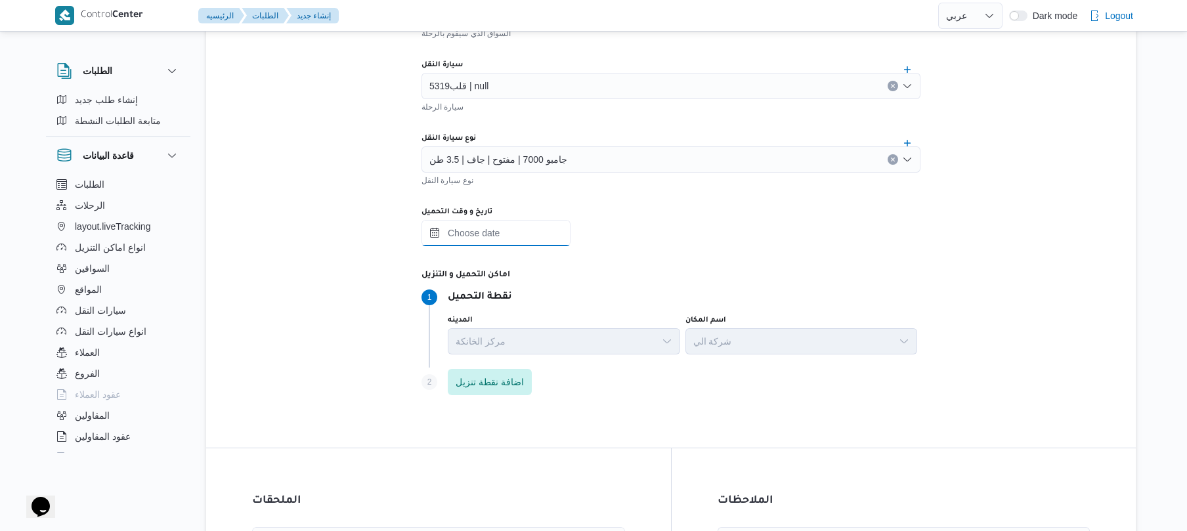
click at [531, 230] on input "تاريخ و وقت التحميل" at bounding box center [495, 233] width 149 height 26
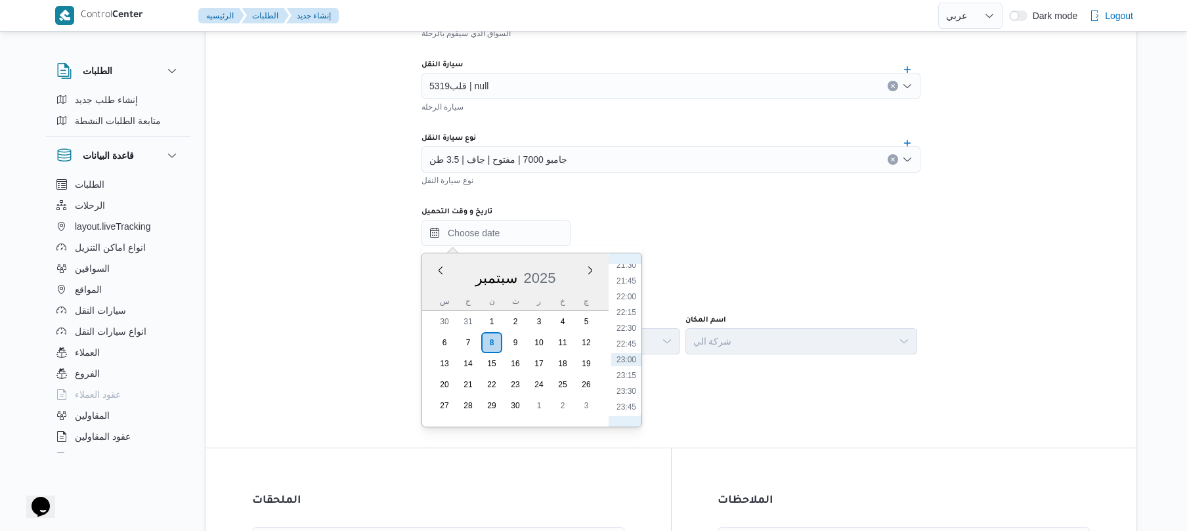
scroll to position [1235, 0]
click at [626, 354] on li "21:00" at bounding box center [626, 359] width 30 height 13
type input "٠٨/٠٩/٢٠٢٥ ٢١:٠٠"
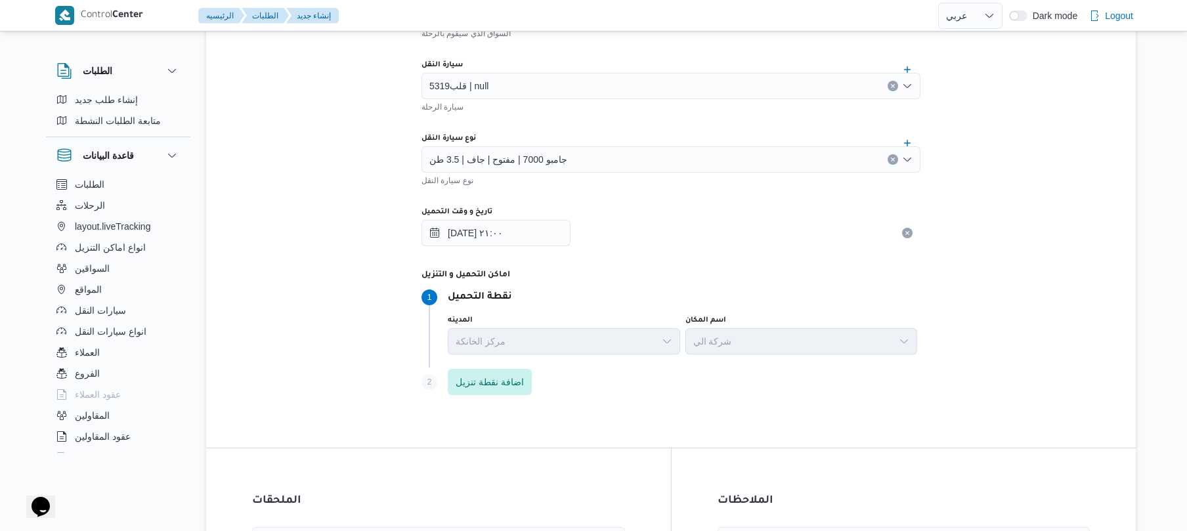
click at [1086, 145] on div "تفاصيل الرحلة المقاول ابراهيم رمضان ابراهيم عثمان ابوباشا مقاول الرحلة نوع العم…" at bounding box center [671, 223] width 930 height 927
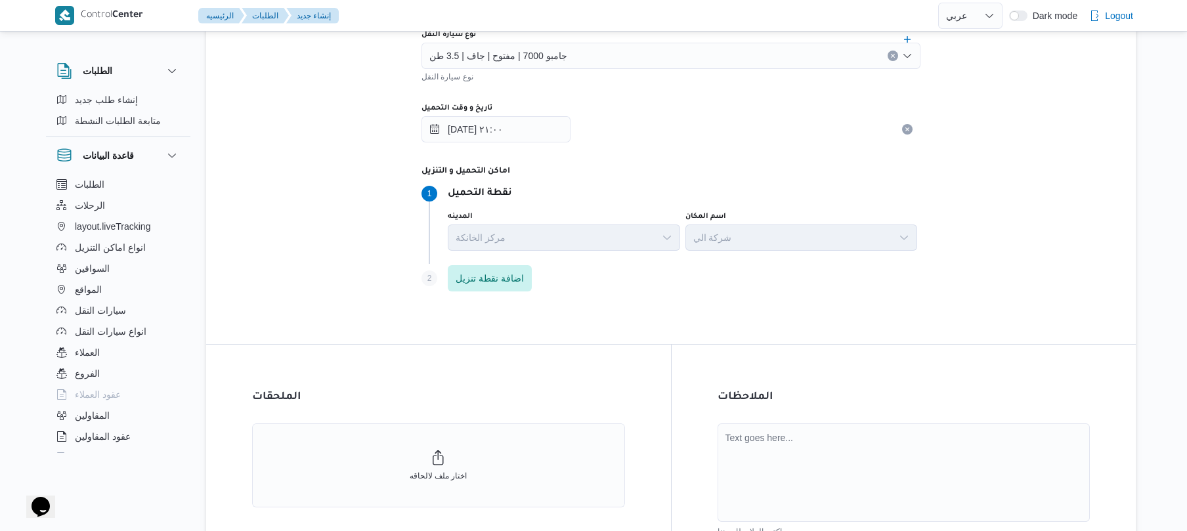
scroll to position [819, 0]
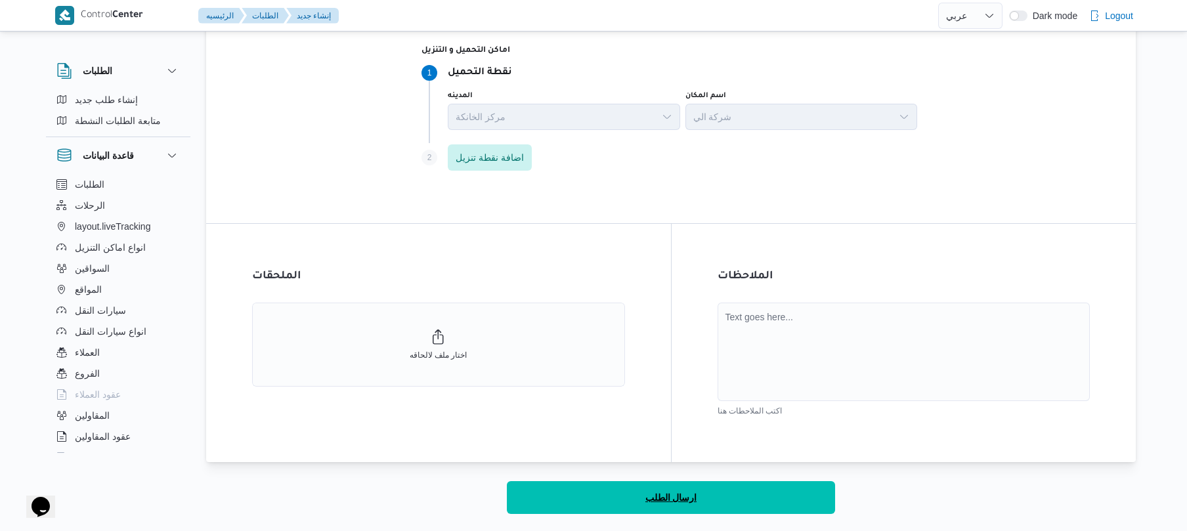
click at [731, 489] on button "ارسال الطلب" at bounding box center [671, 497] width 328 height 33
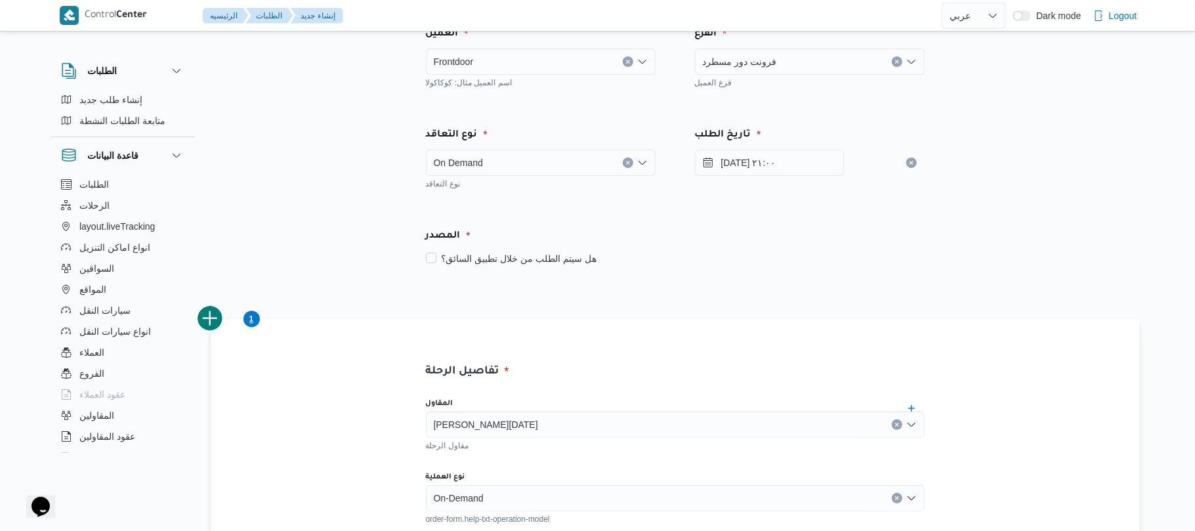
select select "ar"
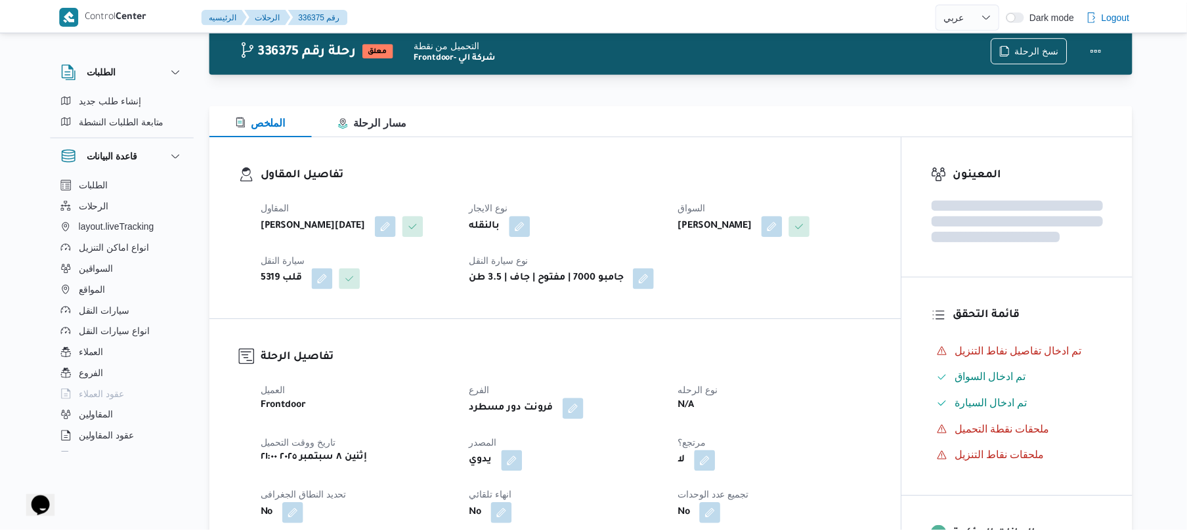
scroll to position [819, 0]
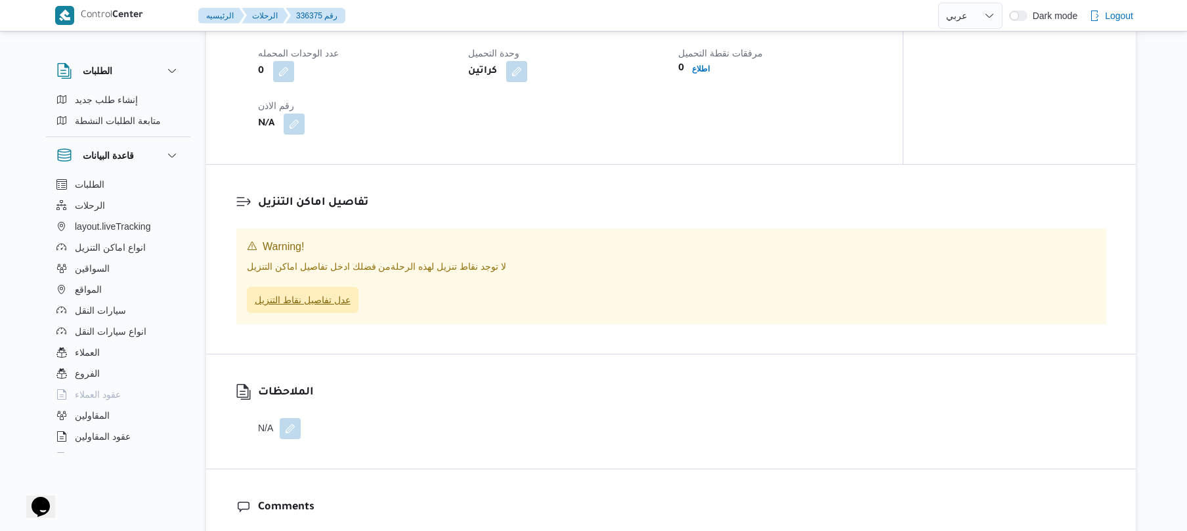
click at [334, 308] on span "عدل تفاصيل نقاط التنزيل" at bounding box center [303, 300] width 96 height 16
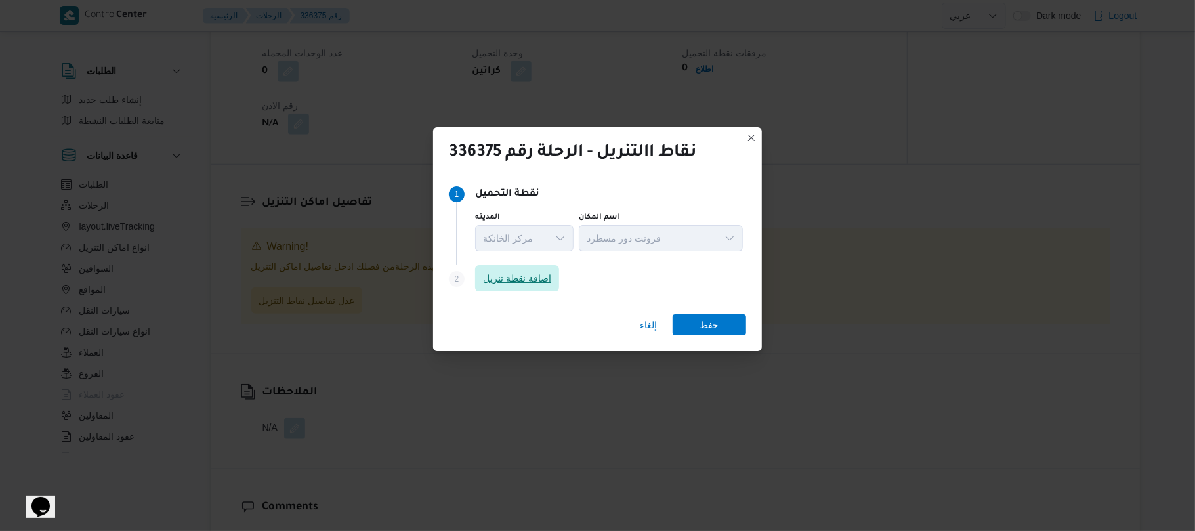
click at [513, 274] on span "اضافة نقطة تنزيل" at bounding box center [517, 278] width 68 height 16
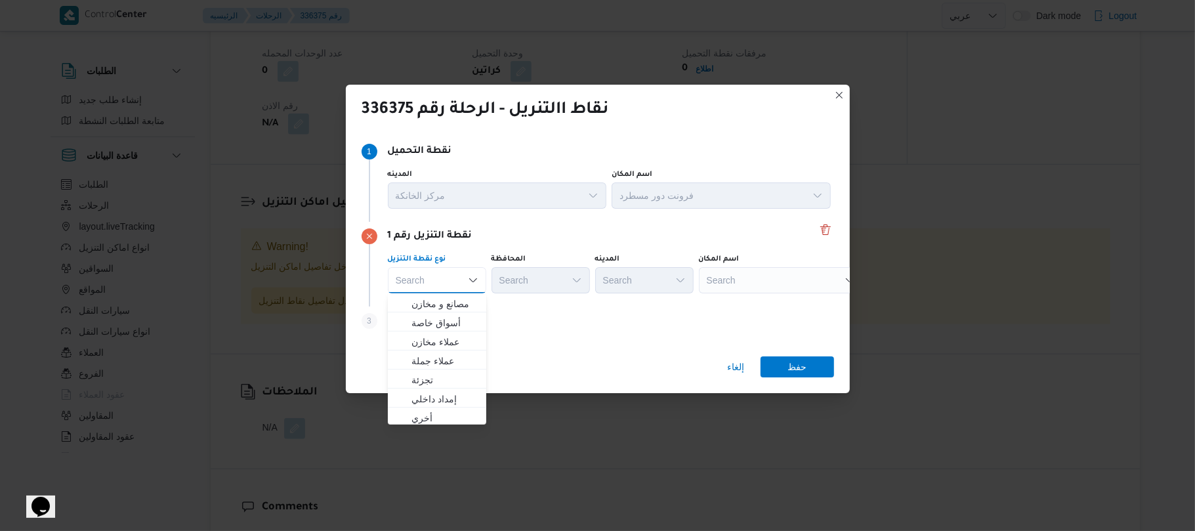
click at [455, 282] on div "Search Combo box. Selected. Combo box input. Search. Type some text or, to disp…" at bounding box center [437, 280] width 98 height 26
click at [425, 381] on span "تجزئة" at bounding box center [445, 380] width 67 height 16
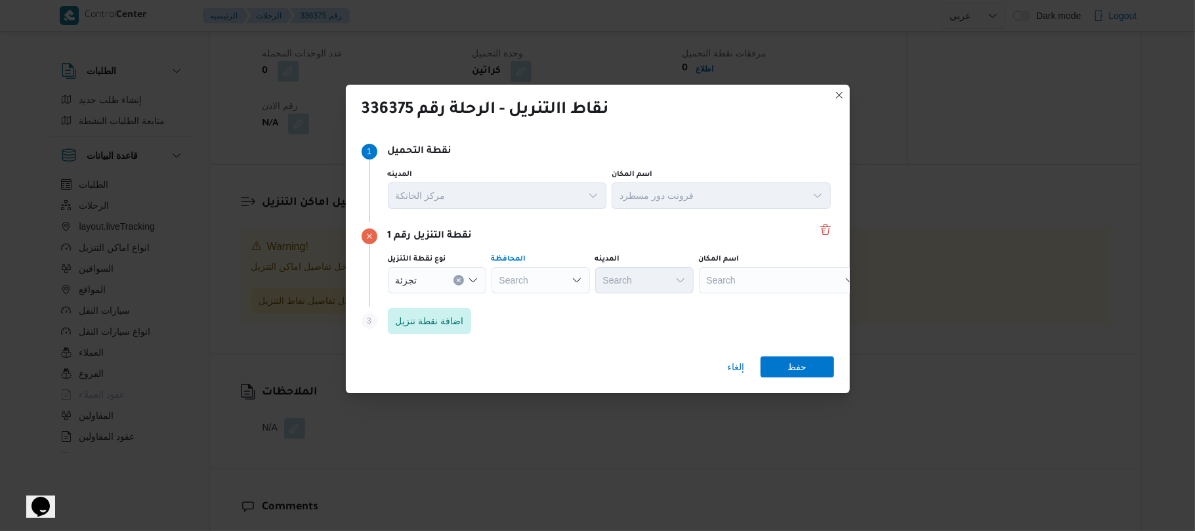
click at [557, 278] on div "Search" at bounding box center [541, 280] width 98 height 26
type input "القاهر"
click at [533, 305] on mark "القاهر" at bounding box center [531, 304] width 22 height 11
click at [650, 281] on div "Search" at bounding box center [699, 280] width 98 height 26
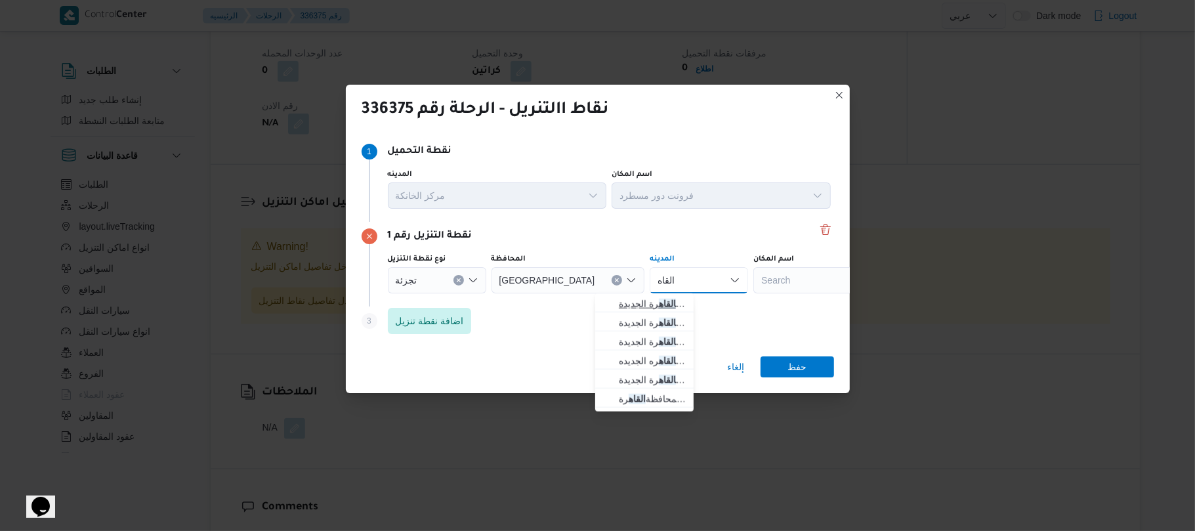
type input "القاه"
click at [641, 301] on span "قسم أول القاه رة الجديدة" at bounding box center [652, 304] width 67 height 16
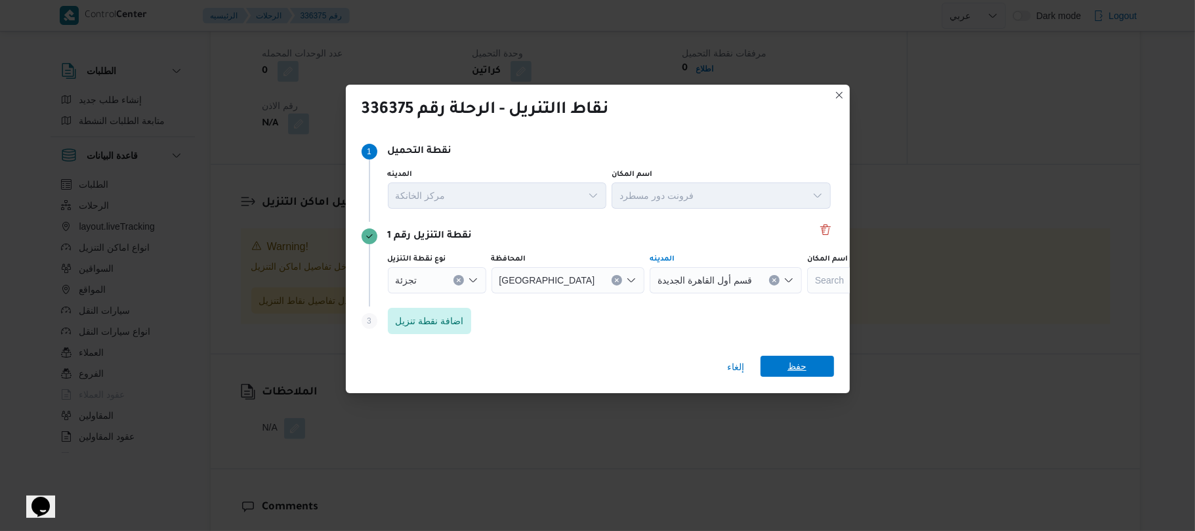
click at [812, 362] on span "حفظ" at bounding box center [798, 366] width 74 height 21
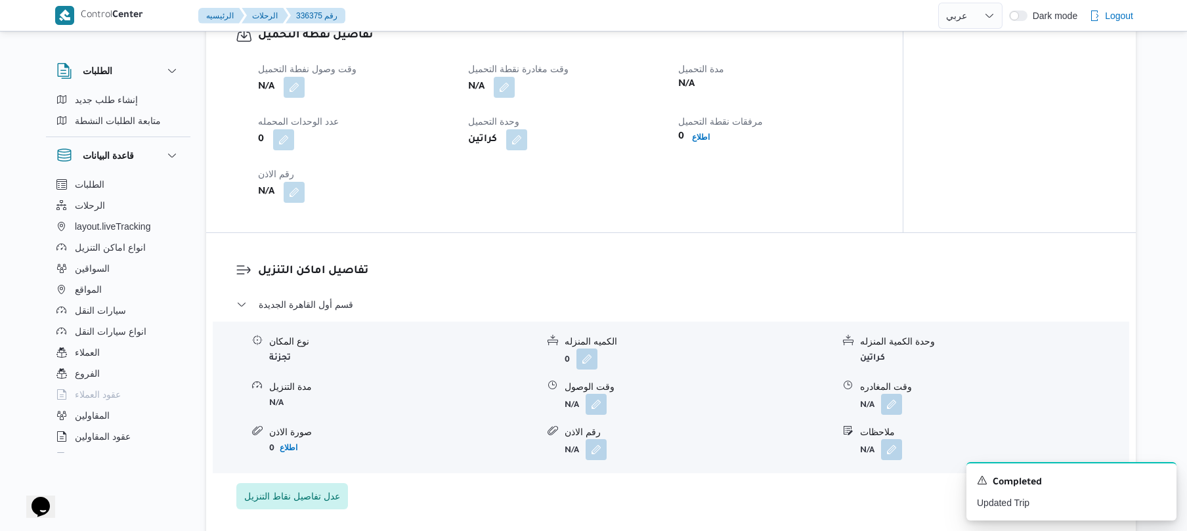
scroll to position [888, 0]
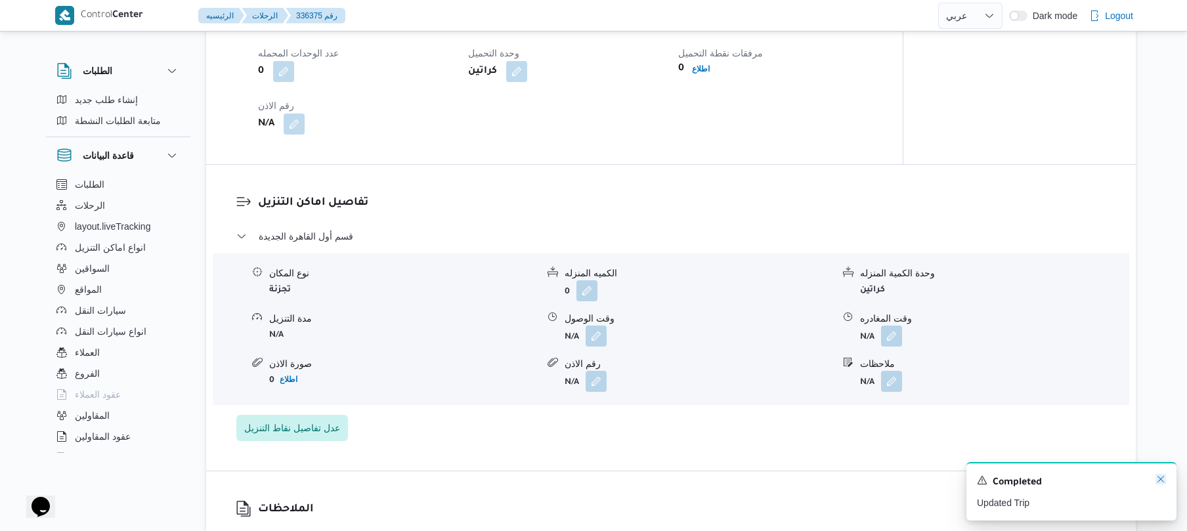
click at [1157, 484] on icon "Dismiss toast" at bounding box center [1160, 479] width 11 height 11
click at [888, 391] on button "button" at bounding box center [891, 380] width 21 height 21
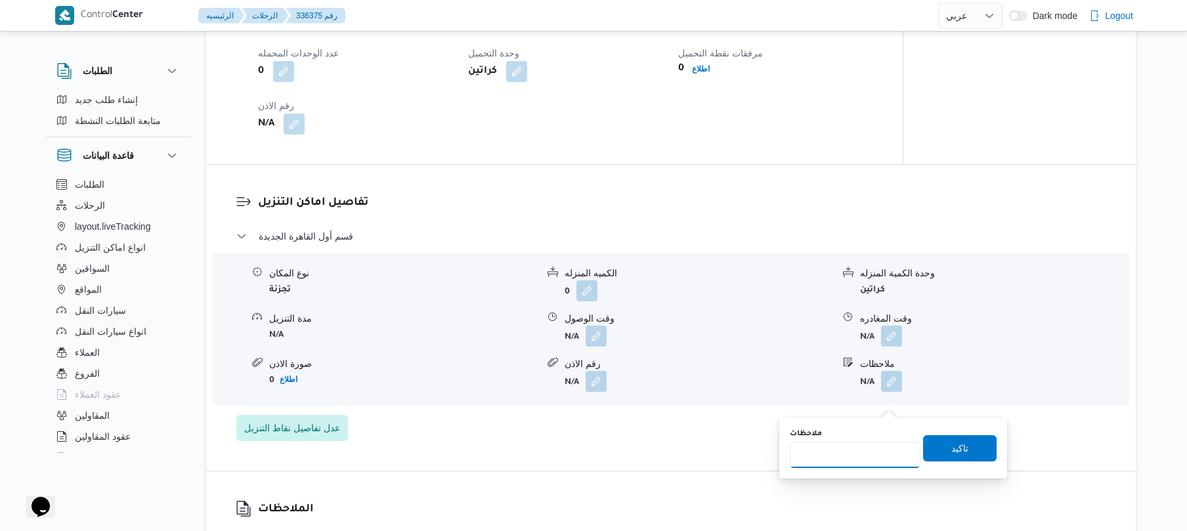
click at [826, 452] on input "ملاحظات" at bounding box center [855, 455] width 131 height 26
type input "التجمع"
click at [964, 450] on span "تاكيد" at bounding box center [960, 448] width 74 height 26
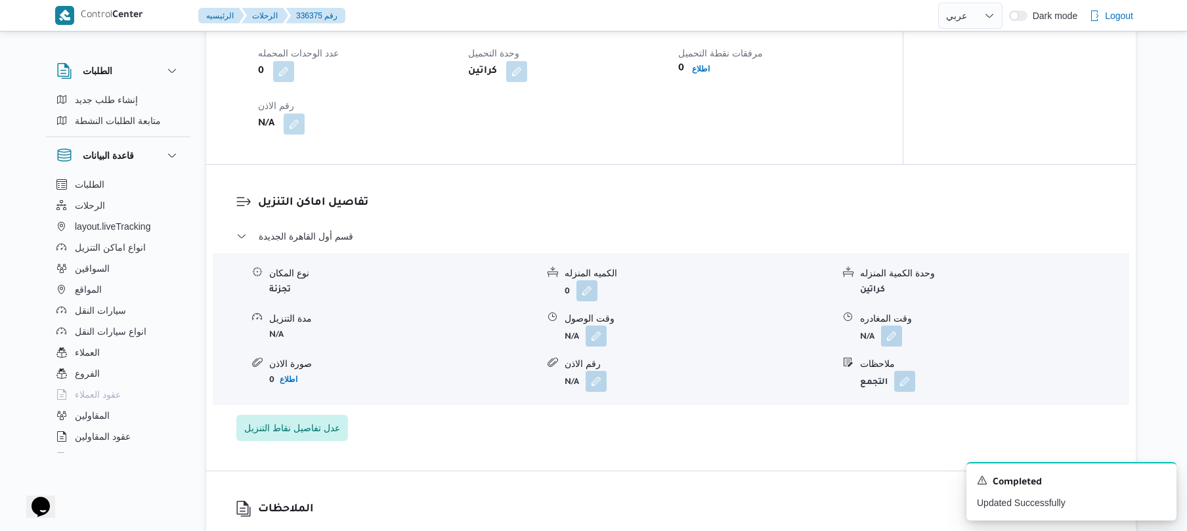
click at [532, 213] on div "تفاصيل اماكن التنزيل قسم أول القاهرة الجديدة نوع المكان تجزئة الكميه المنزله 0 …" at bounding box center [671, 318] width 930 height 306
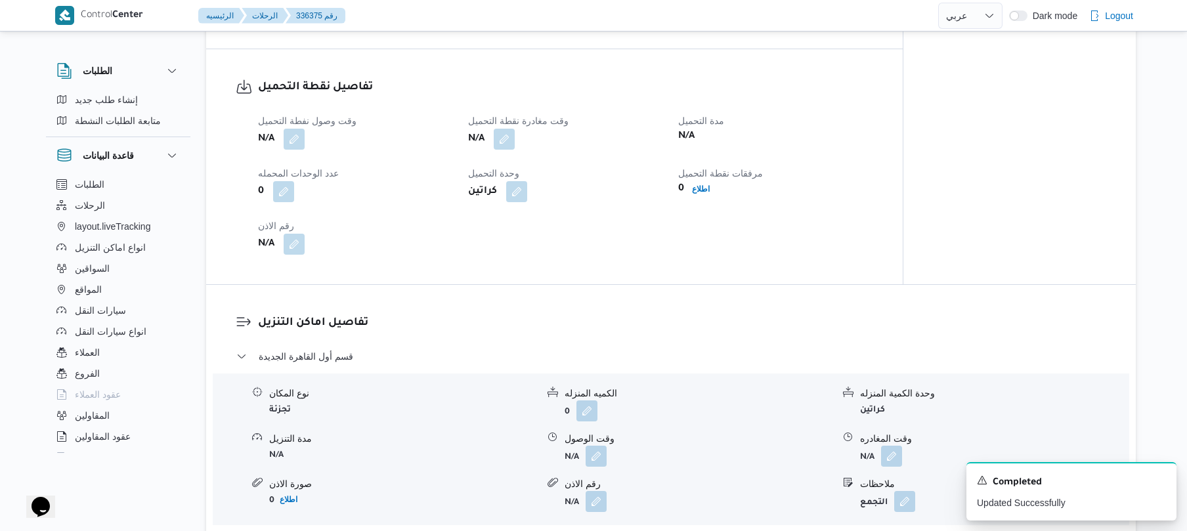
scroll to position [782, 0]
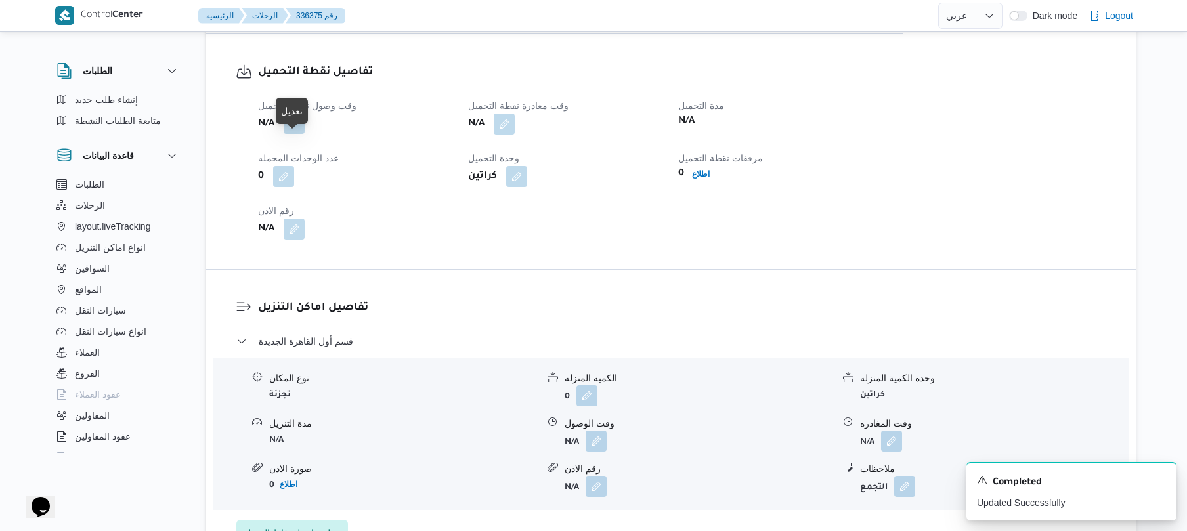
click at [297, 134] on button "button" at bounding box center [294, 123] width 21 height 21
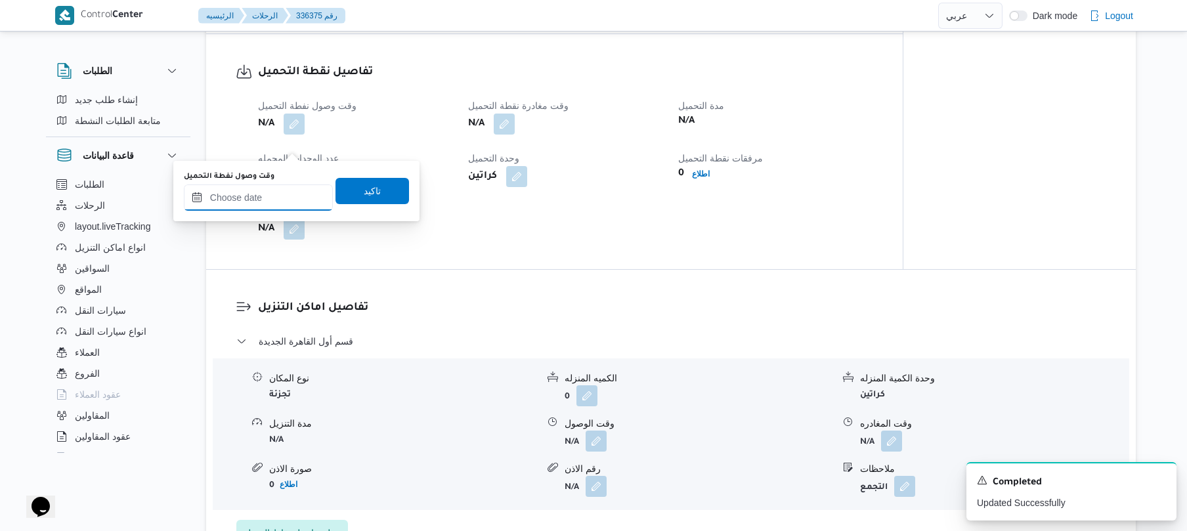
click at [274, 201] on input "وقت وصول نفطة التحميل" at bounding box center [258, 197] width 149 height 26
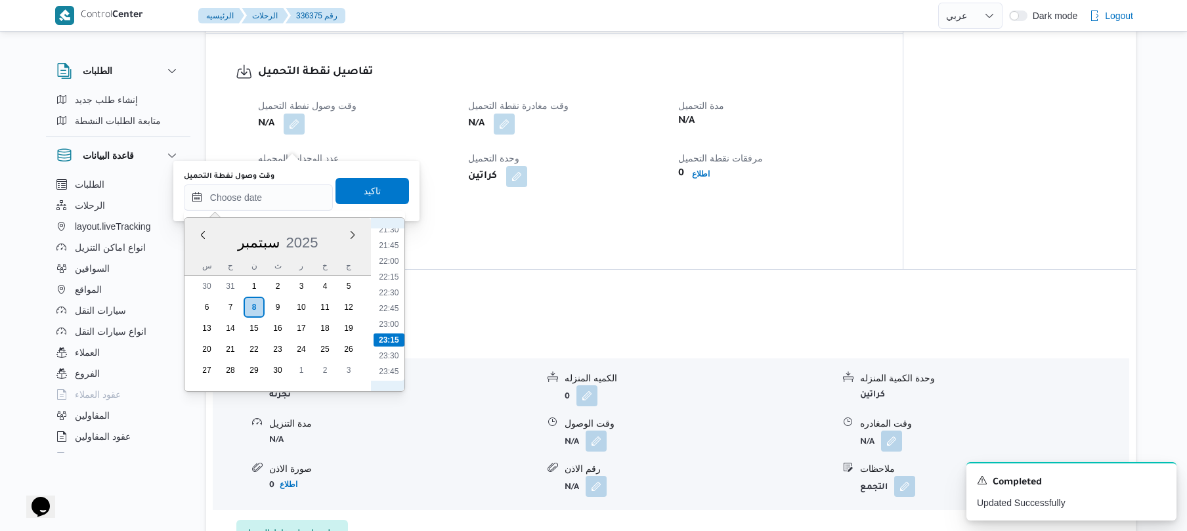
scroll to position [1235, 0]
click at [397, 329] on li "21:00" at bounding box center [389, 323] width 30 height 13
type input "٠٨/٠٩/٢٠٢٥ ٢١:٠٠"
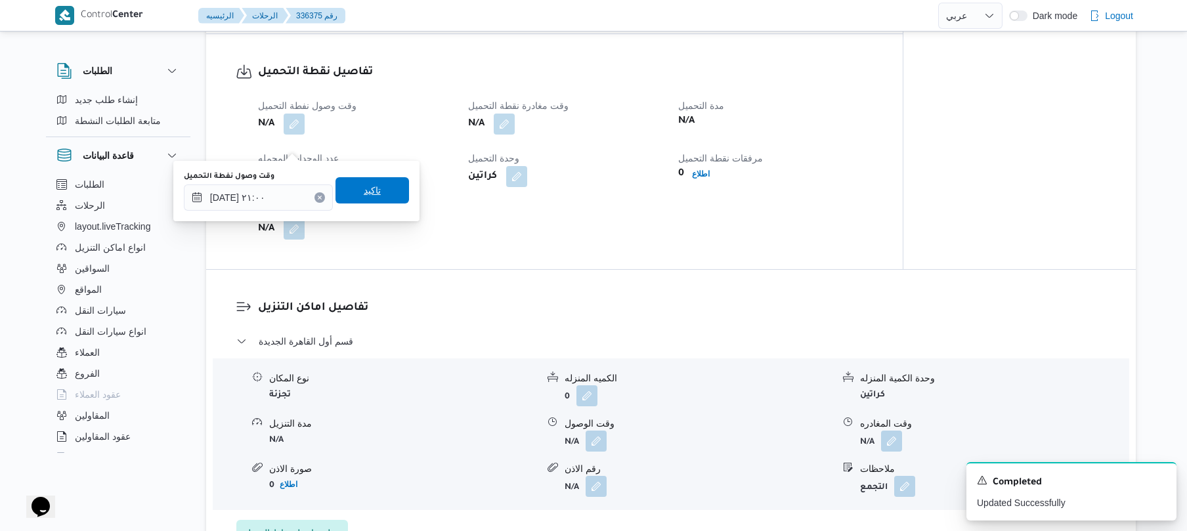
click at [364, 195] on span "تاكيد" at bounding box center [372, 190] width 17 height 16
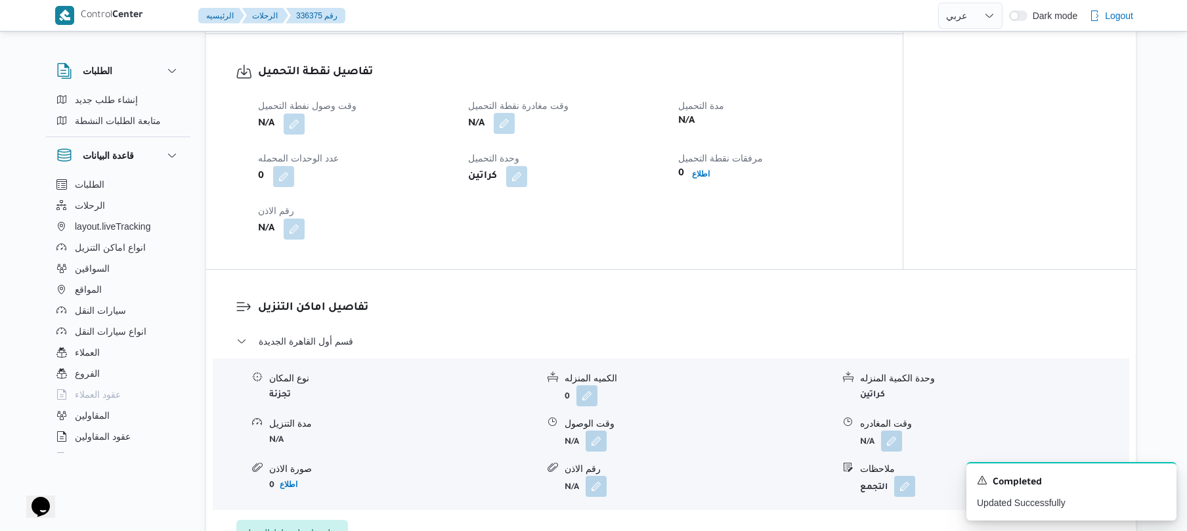
click at [508, 134] on button "button" at bounding box center [504, 123] width 21 height 21
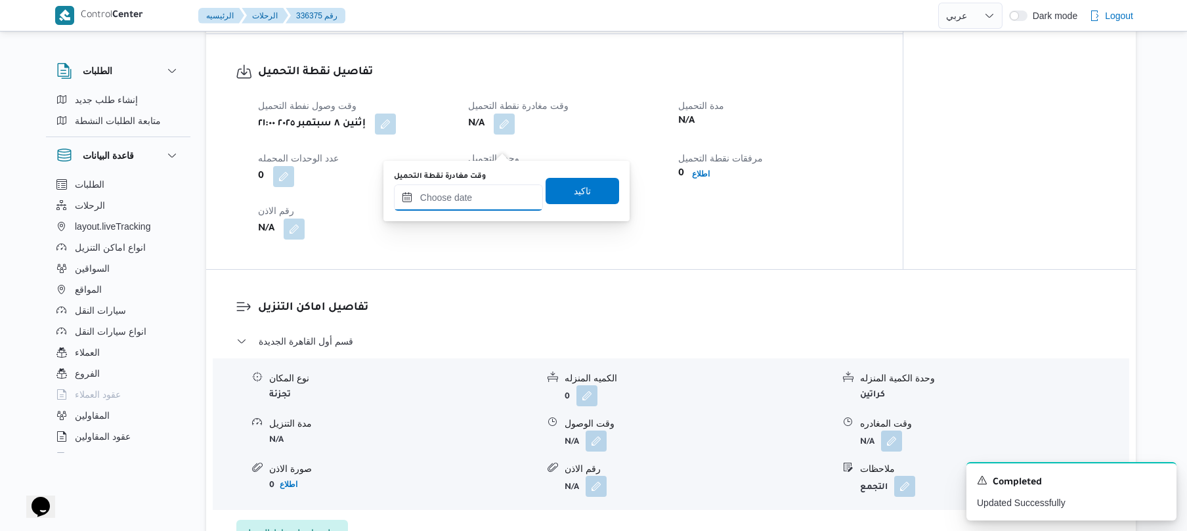
click at [475, 201] on input "وقت مغادرة نقطة التحميل" at bounding box center [468, 197] width 149 height 26
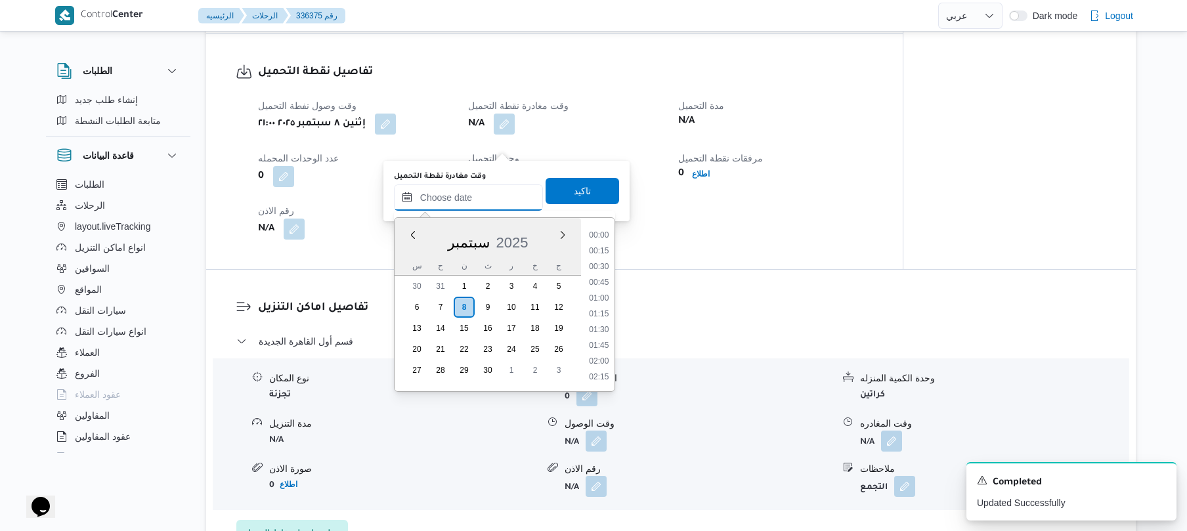
scroll to position [1363, 0]
click at [599, 242] on li "21:45" at bounding box center [599, 245] width 30 height 13
type input "٠٨/٠٩/٢٠٢٥ ٢١:٤٥"
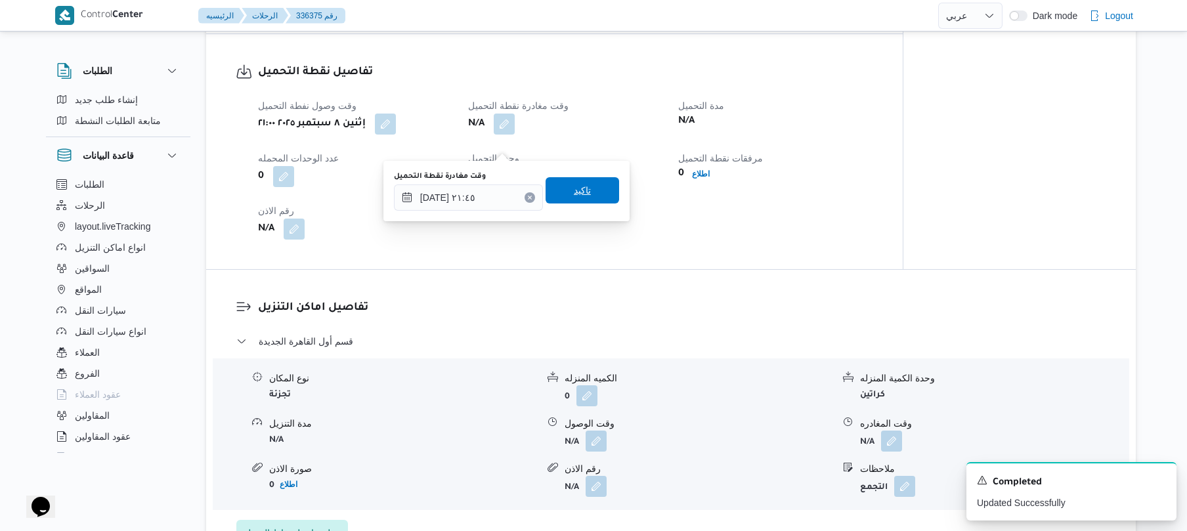
click at [586, 194] on span "تاكيد" at bounding box center [582, 190] width 74 height 26
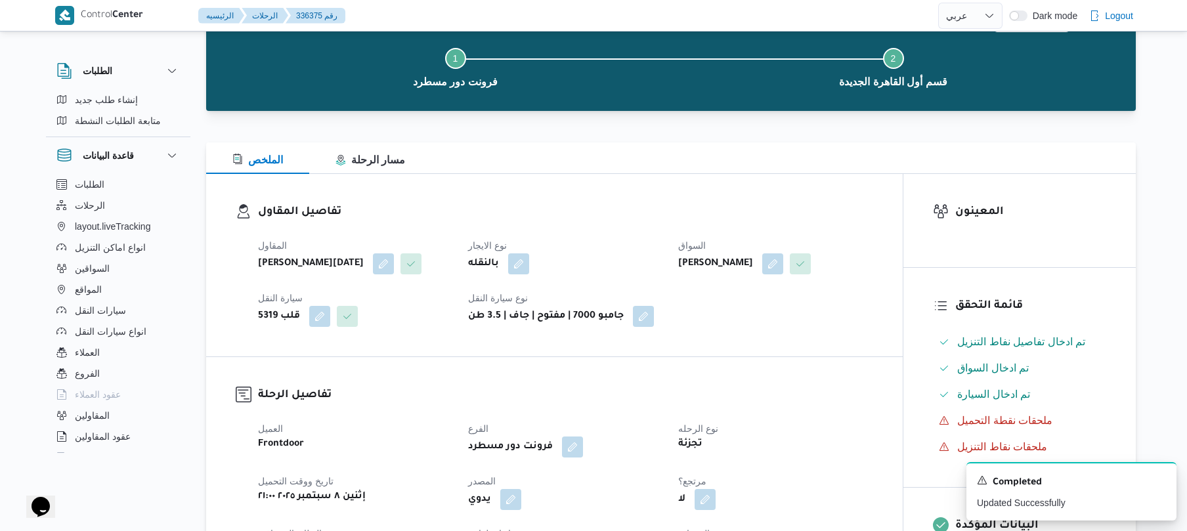
scroll to position [0, 0]
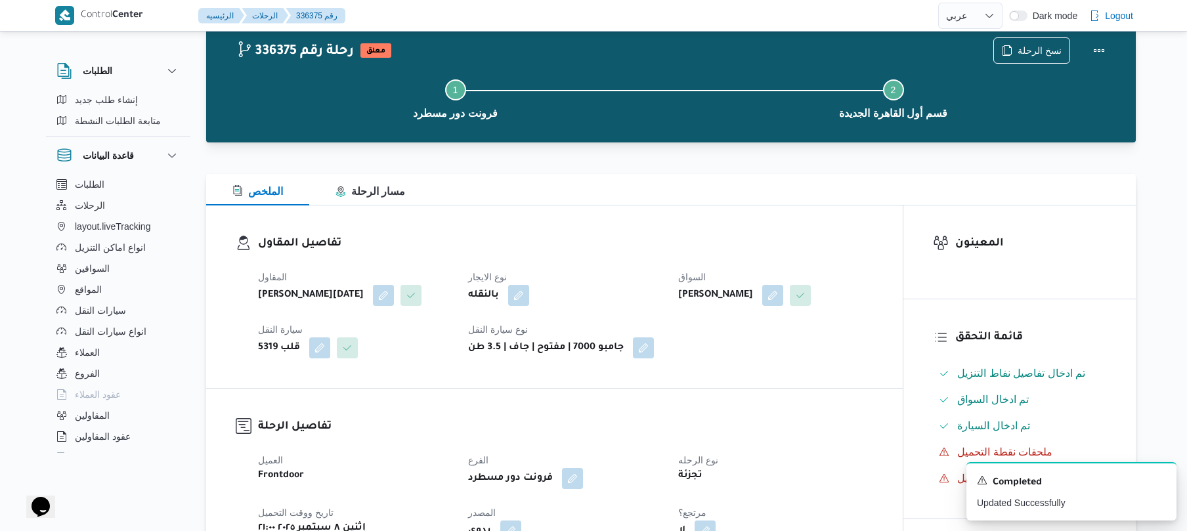
scroll to position [70, 0]
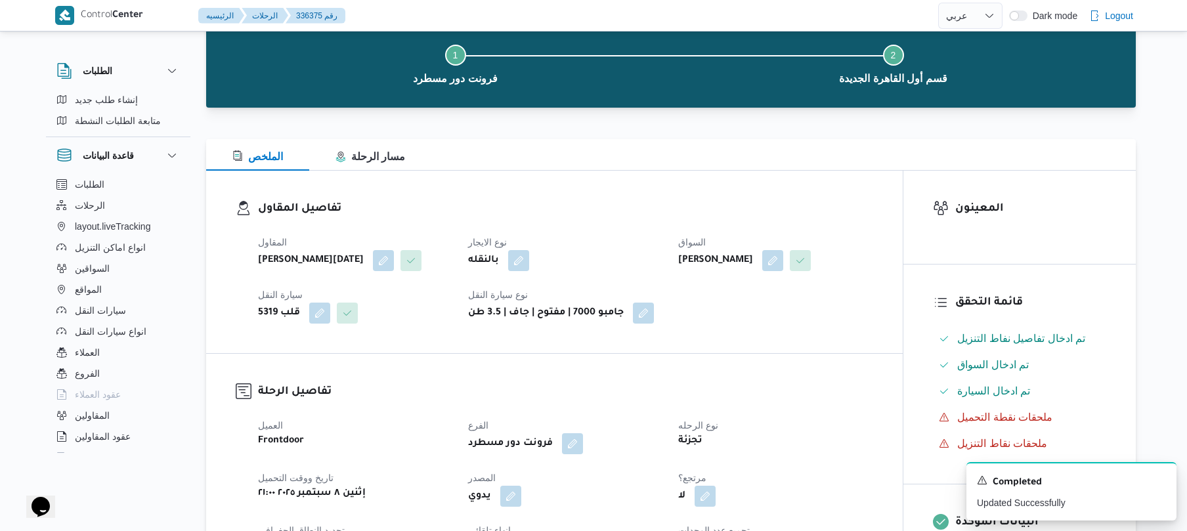
click at [791, 207] on h3 "تفاصيل المقاول" at bounding box center [565, 209] width 615 height 18
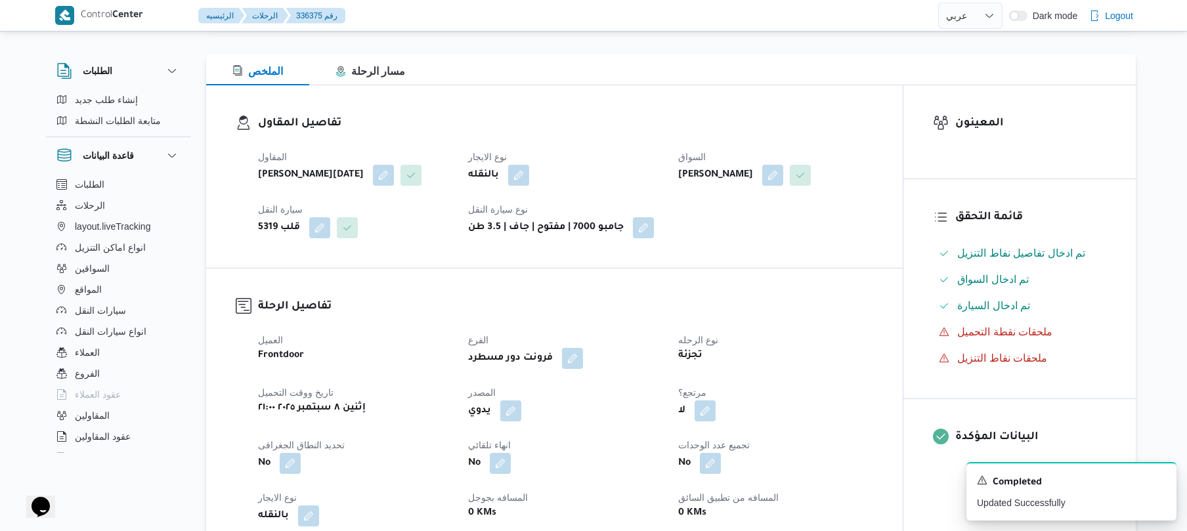
scroll to position [315, 0]
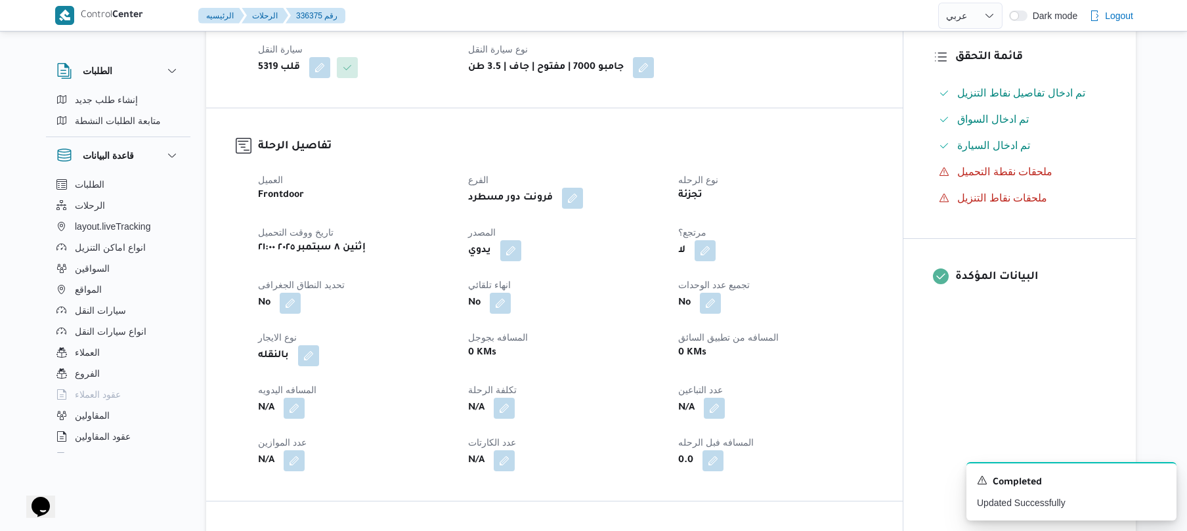
click at [821, 86] on div "المقاول ابراهيم رمضان ابراهيم عثمان ابوباشا نوع الايجار بالنقله السواق احمد محم…" at bounding box center [565, 33] width 631 height 105
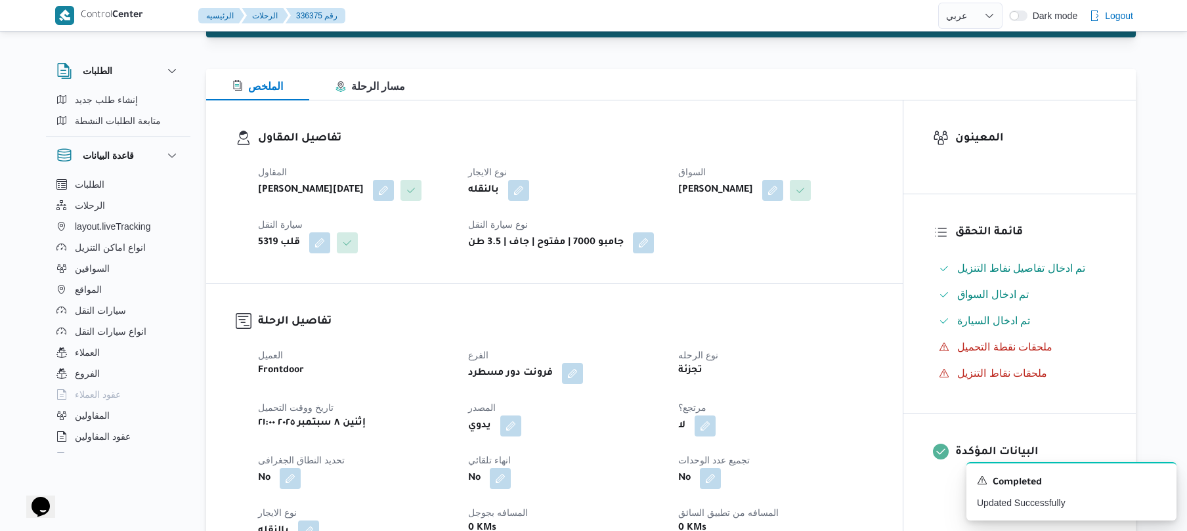
scroll to position [175, 0]
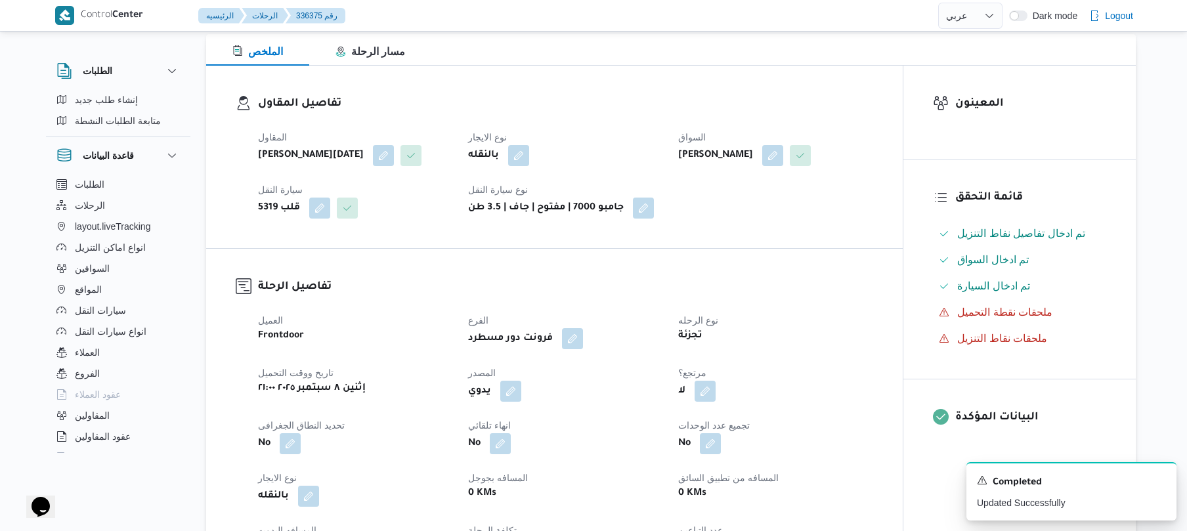
click at [723, 296] on h3 "تفاصيل الرحلة" at bounding box center [565, 287] width 615 height 18
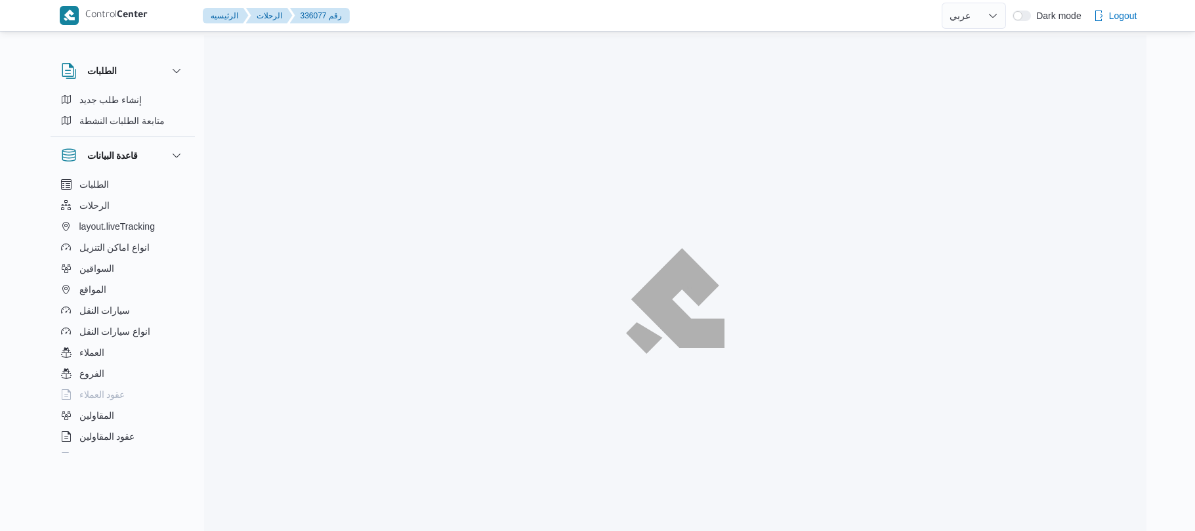
select select "ar"
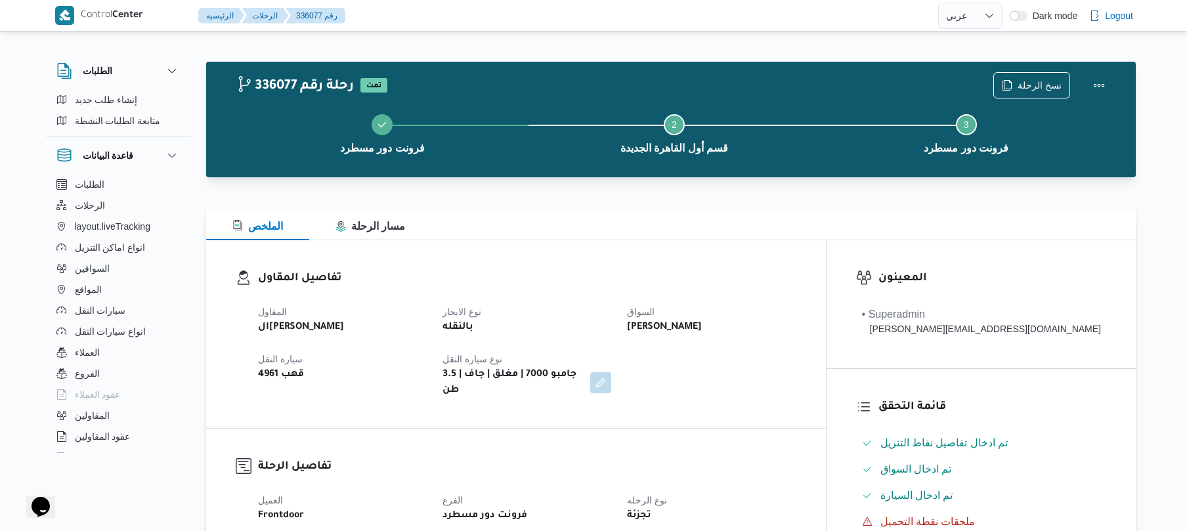
click at [668, 255] on div "تفاصيل المقاول المقاول ال[PERSON_NAME] نوع الايجار بالنقله السواق [PERSON_NAME]…" at bounding box center [516, 334] width 620 height 188
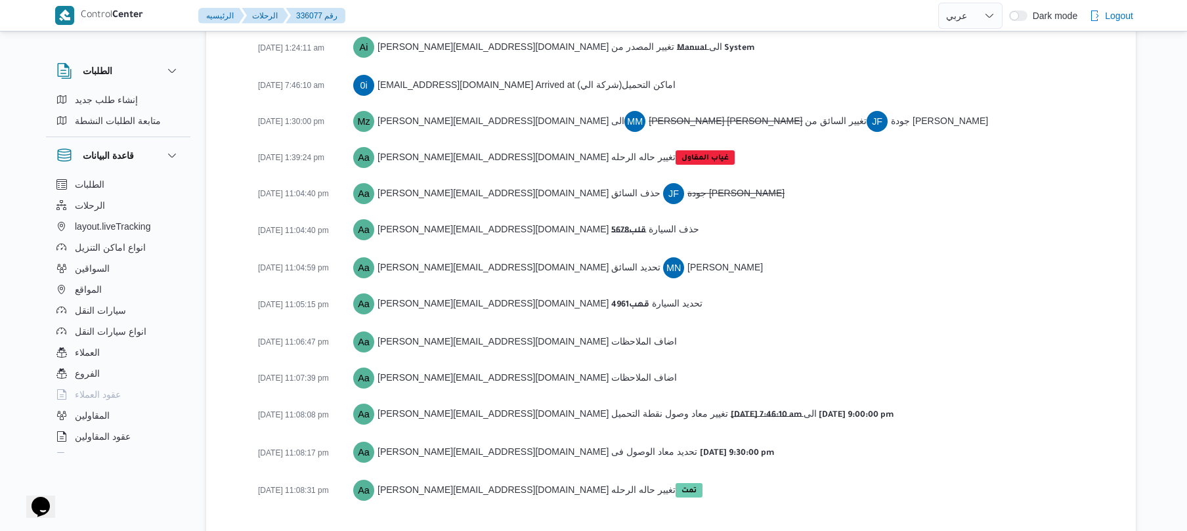
scroll to position [2128, 0]
